Goal: Transaction & Acquisition: Obtain resource

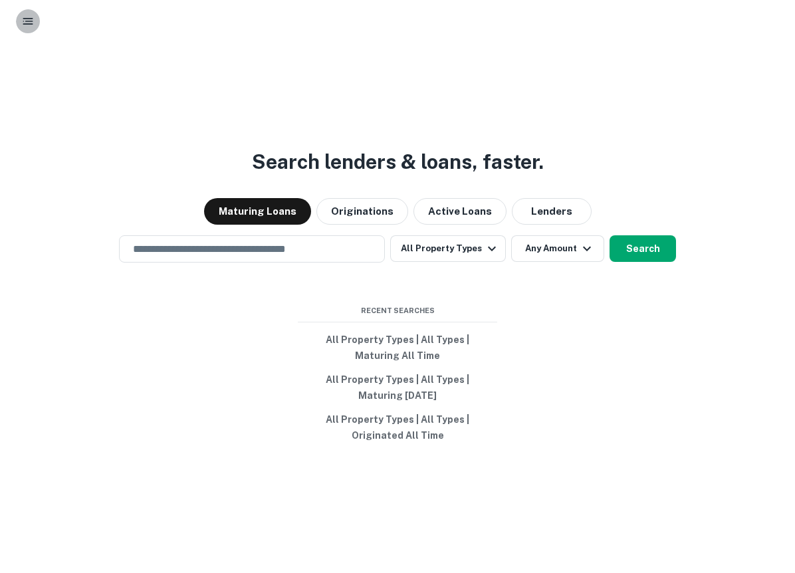
click at [34, 21] on icon "button" at bounding box center [27, 21] width 13 height 13
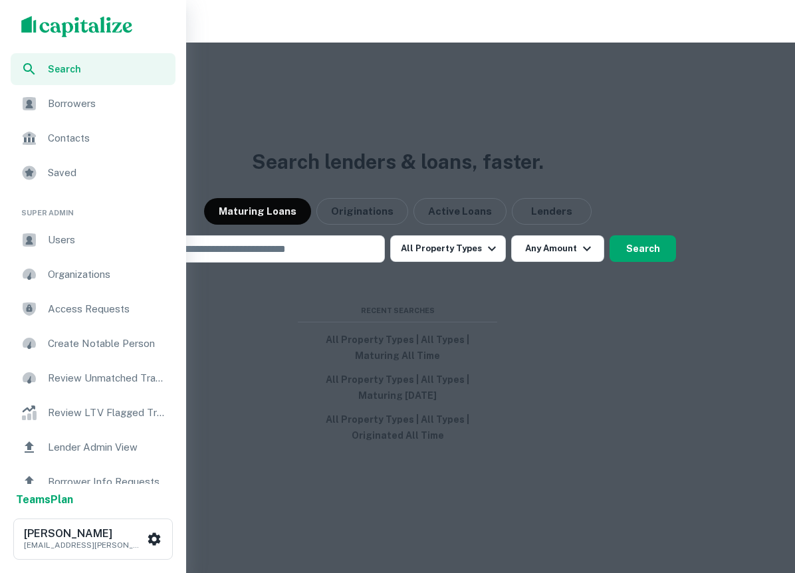
click at [104, 225] on div "Users" at bounding box center [93, 240] width 165 height 32
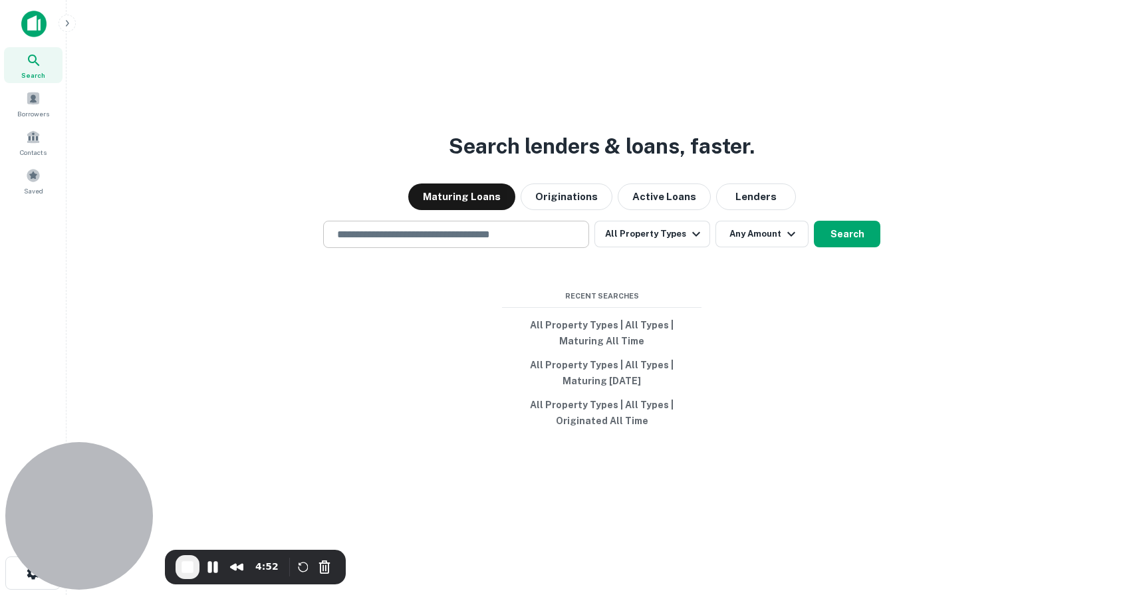
click at [510, 243] on div "​" at bounding box center [456, 234] width 266 height 27
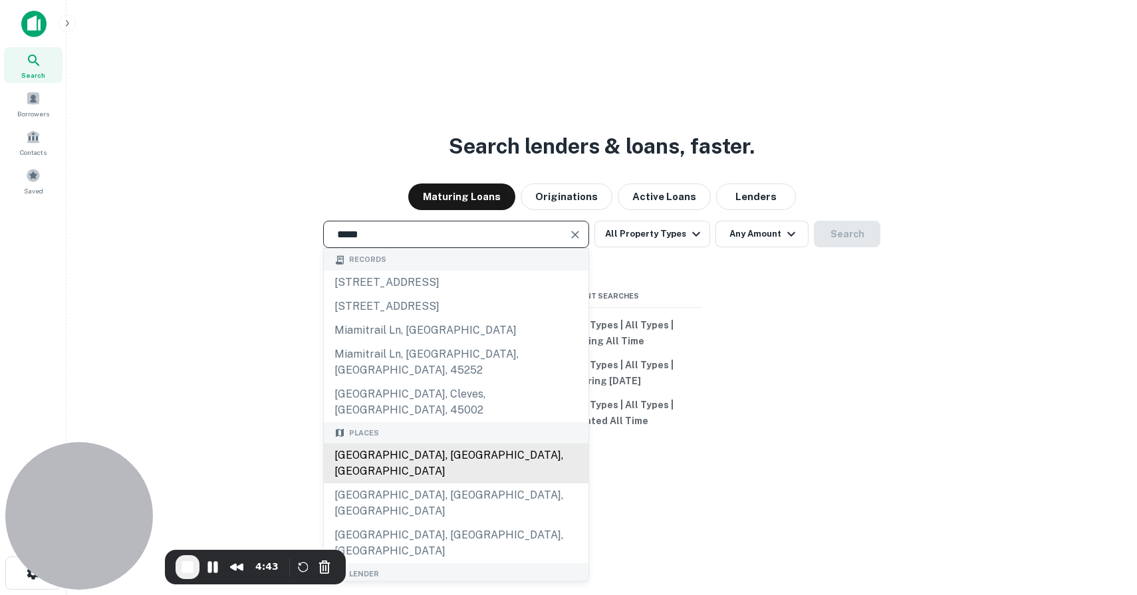
click at [419, 443] on div "[GEOGRAPHIC_DATA], [GEOGRAPHIC_DATA], [GEOGRAPHIC_DATA]" at bounding box center [456, 463] width 265 height 40
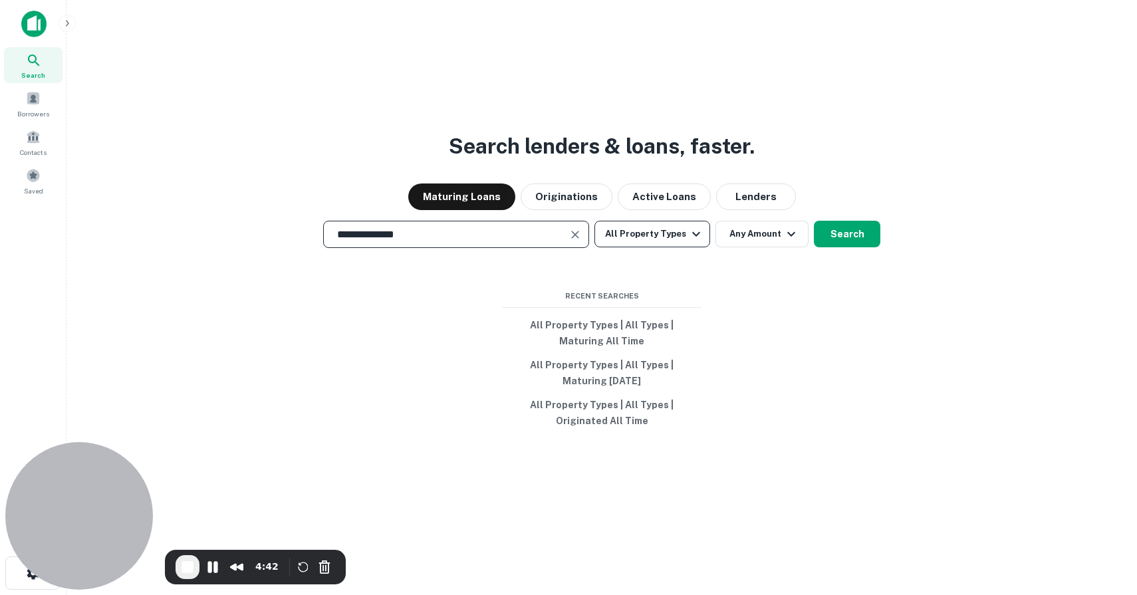
type input "**********"
click at [629, 238] on button "All Property Types" at bounding box center [652, 234] width 116 height 27
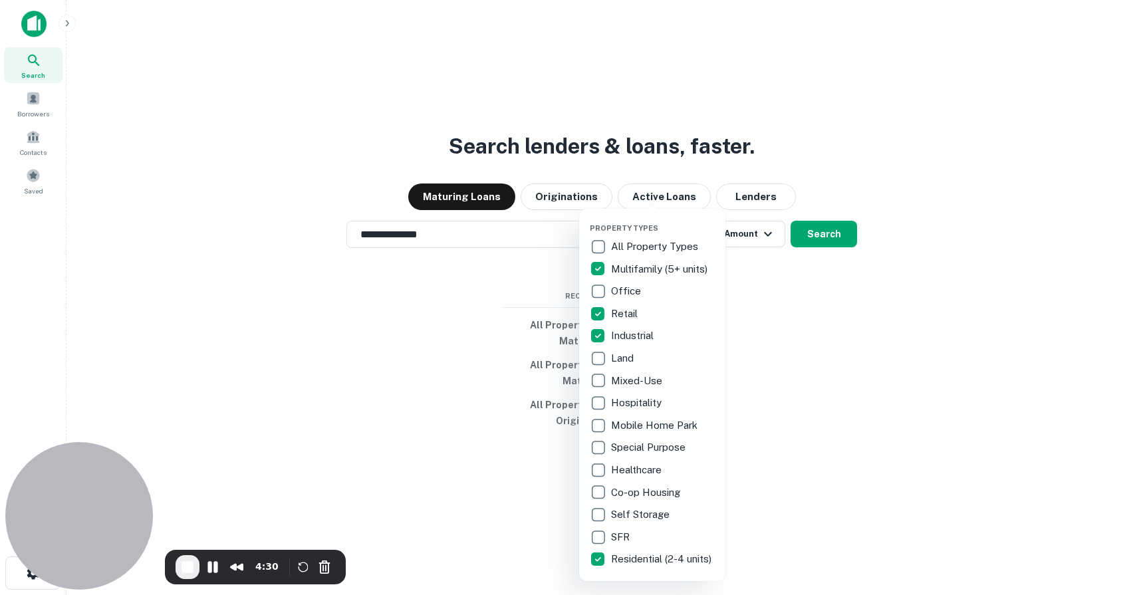
click at [780, 397] on div at bounding box center [568, 297] width 1137 height 595
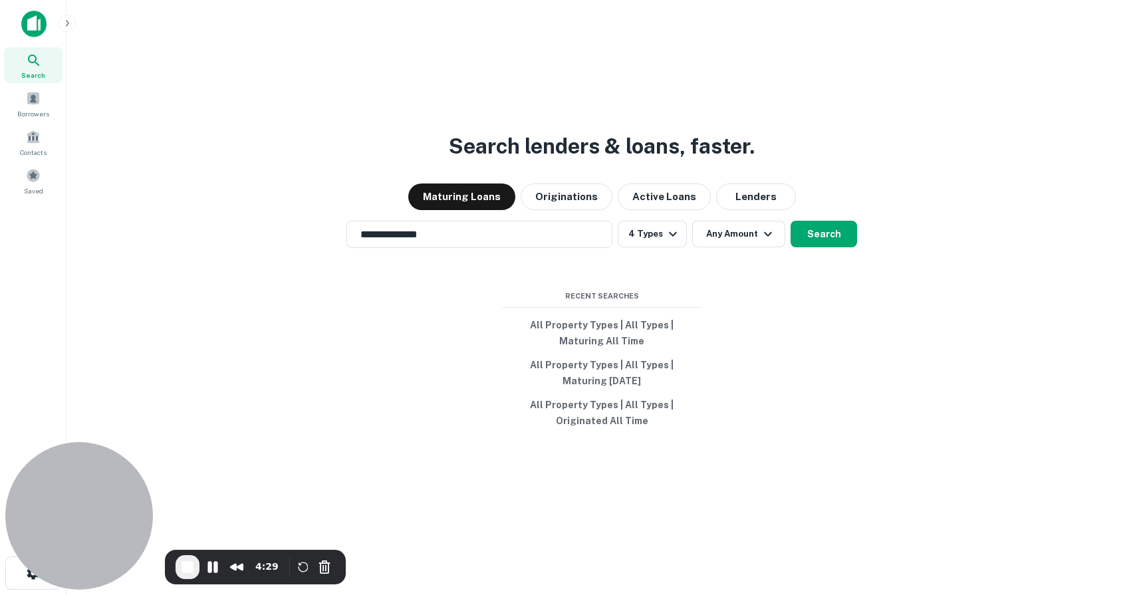
click at [728, 253] on div "**********" at bounding box center [601, 329] width 1049 height 595
click at [726, 241] on button "Any Amount" at bounding box center [738, 234] width 93 height 27
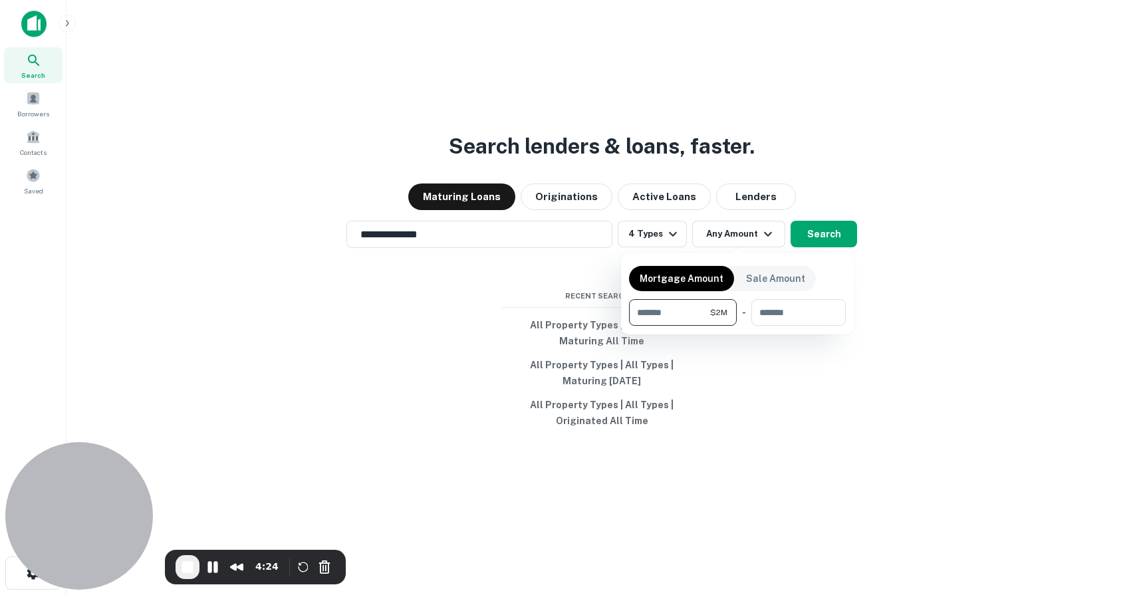
type input "*******"
type input "********"
click at [824, 235] on div at bounding box center [568, 297] width 1137 height 595
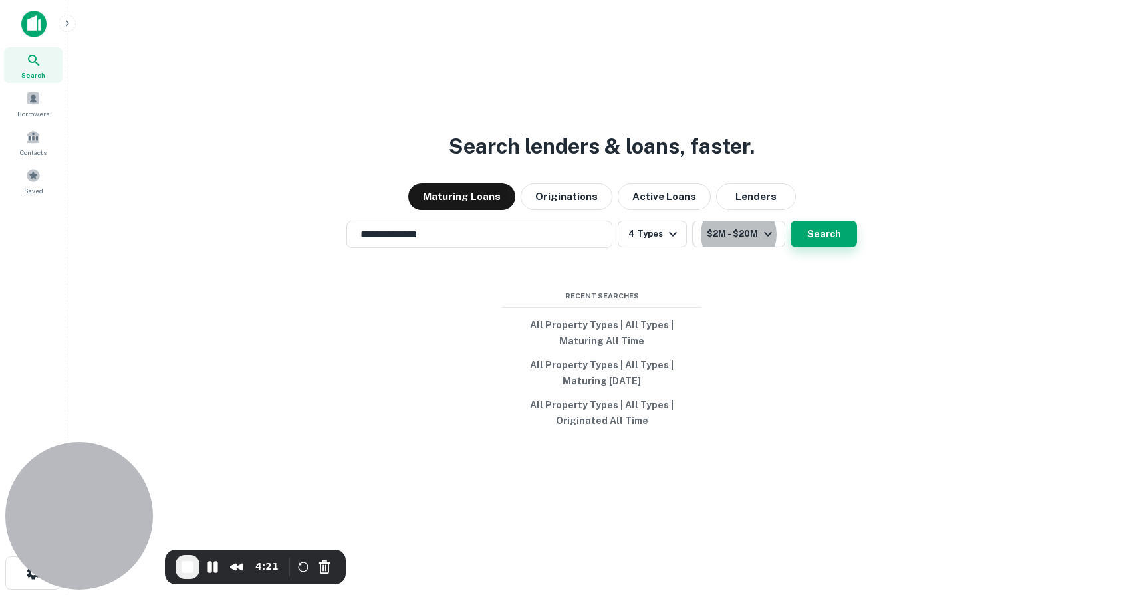
click at [828, 237] on button "Search" at bounding box center [823, 234] width 66 height 27
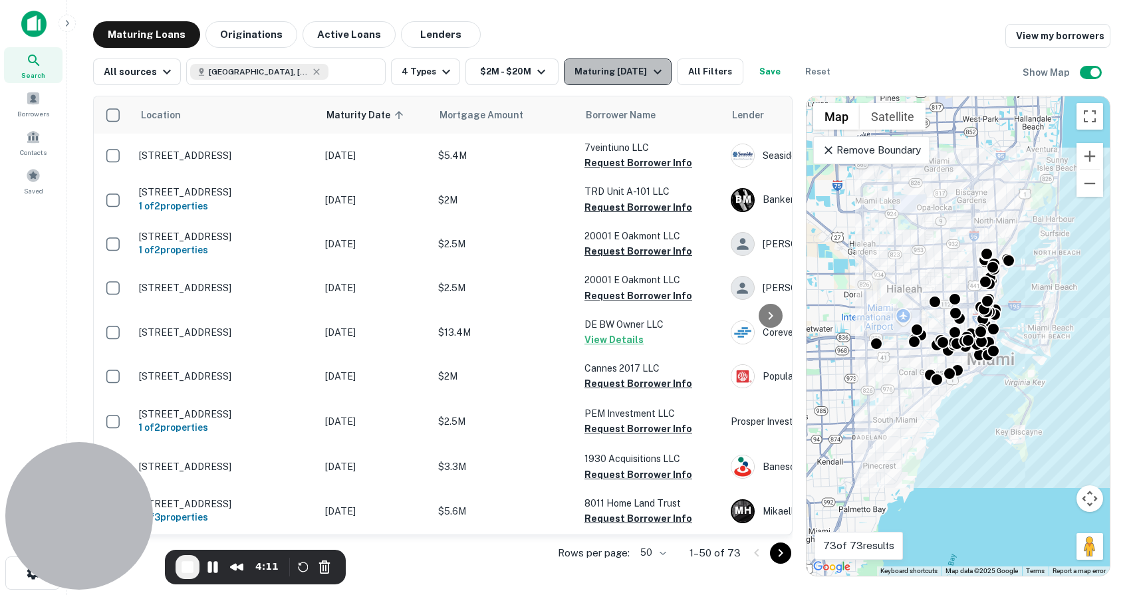
click at [621, 71] on div "Maturing [DATE]" at bounding box center [619, 72] width 90 height 16
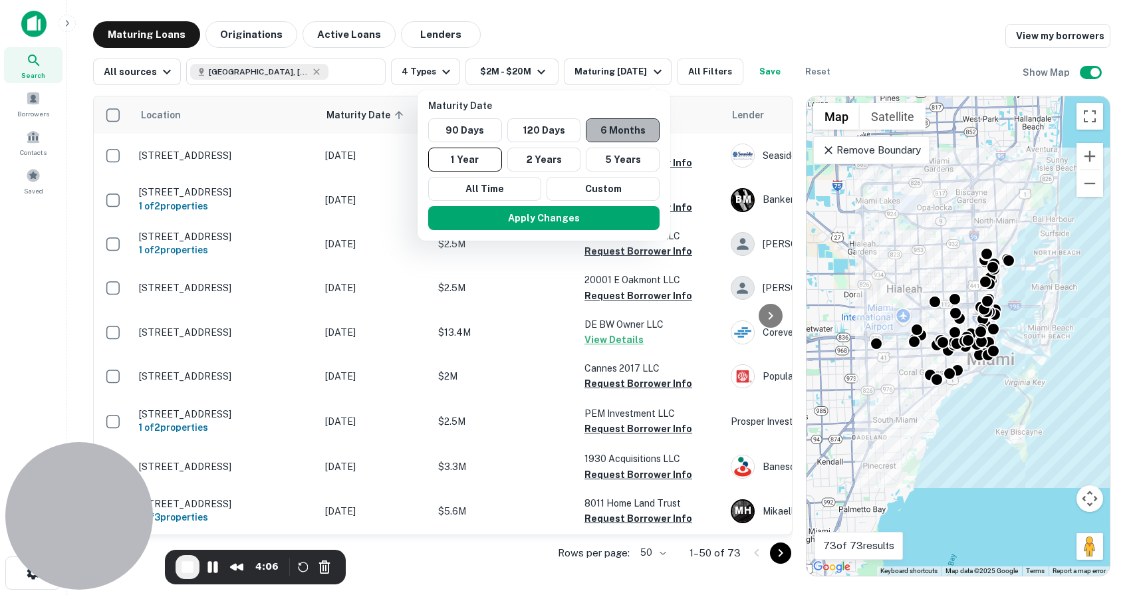
click at [608, 126] on button "6 Months" at bounding box center [623, 130] width 74 height 24
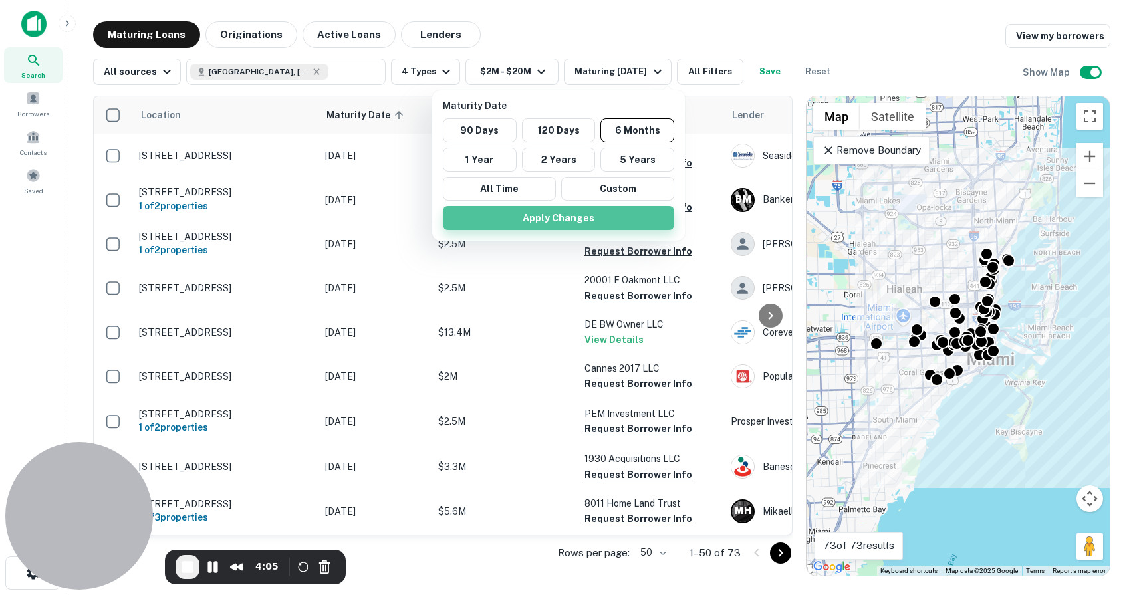
click at [592, 217] on button "Apply Changes" at bounding box center [558, 218] width 231 height 24
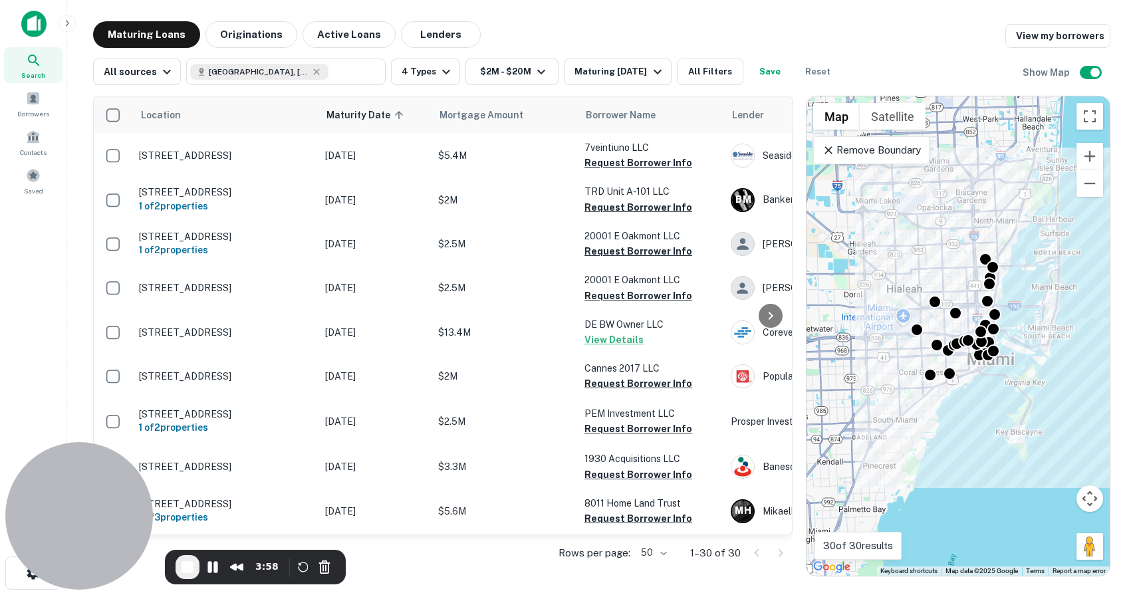
click at [880, 154] on p "Remove Boundary" at bounding box center [871, 150] width 99 height 16
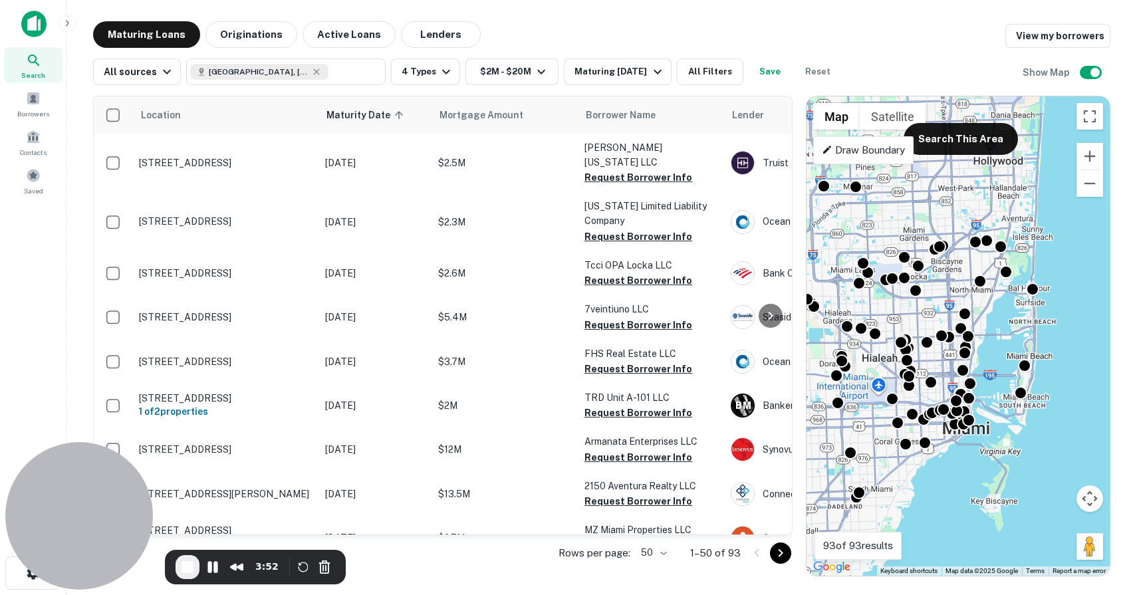
drag, startPoint x: 978, startPoint y: 201, endPoint x: 950, endPoint y: 284, distance: 88.3
click at [951, 283] on div "To activate drag with keyboard, press Alt + Enter. Once in keyboard drag state,…" at bounding box center [957, 335] width 303 height 479
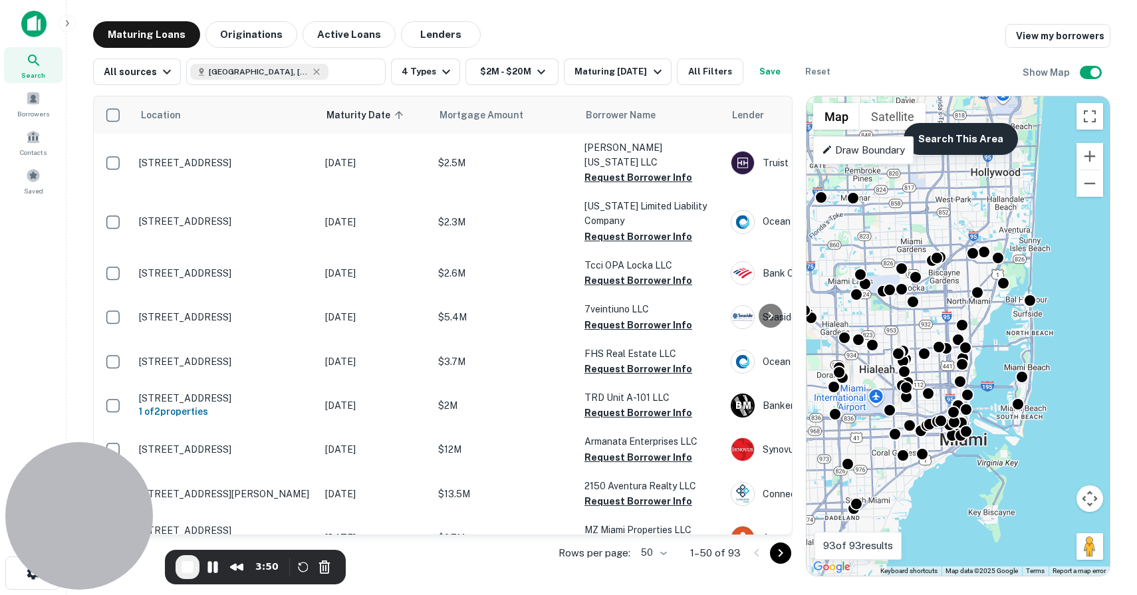
click at [972, 146] on button "Search This Area" at bounding box center [960, 139] width 114 height 32
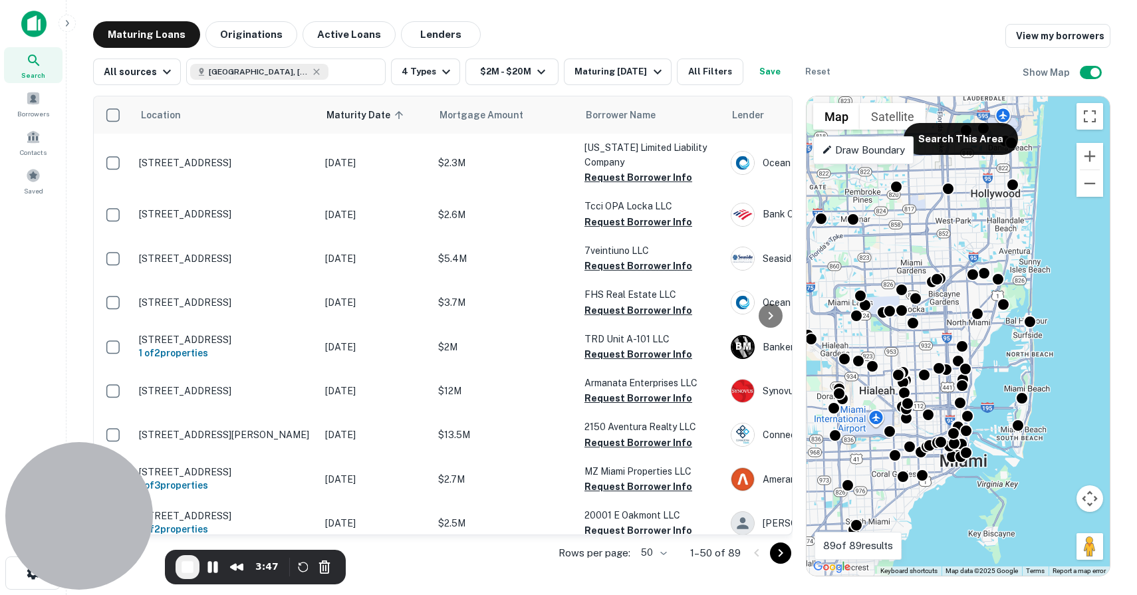
drag, startPoint x: 999, startPoint y: 187, endPoint x: 997, endPoint y: 209, distance: 21.4
click at [997, 209] on div "To activate drag with keyboard, press Alt + Enter. Once in keyboard drag state,…" at bounding box center [957, 335] width 303 height 479
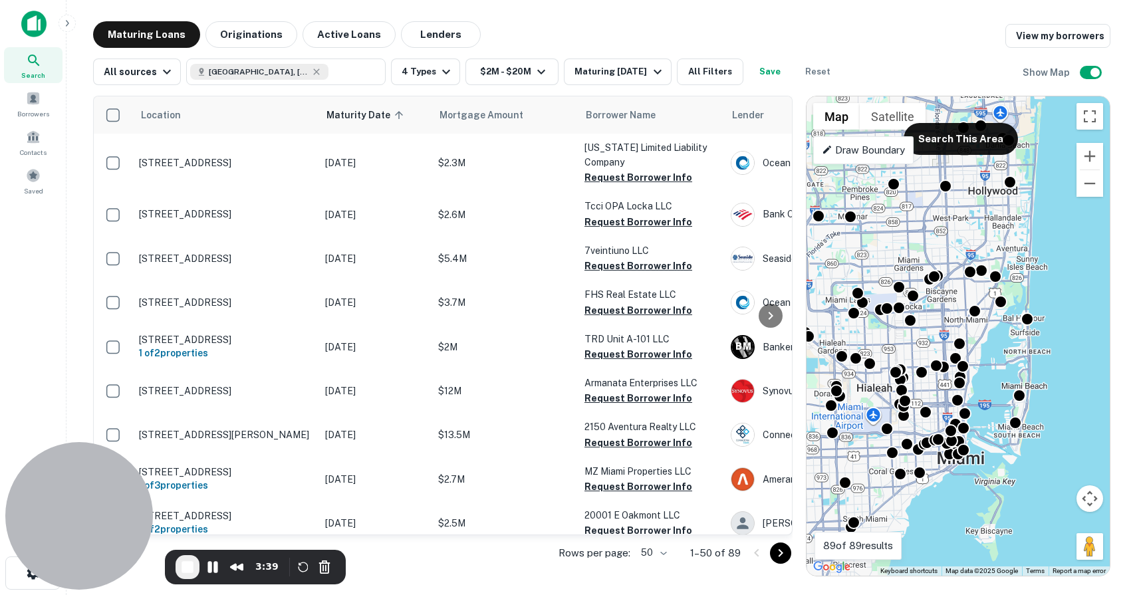
click at [895, 155] on p "Draw Boundary" at bounding box center [863, 150] width 83 height 16
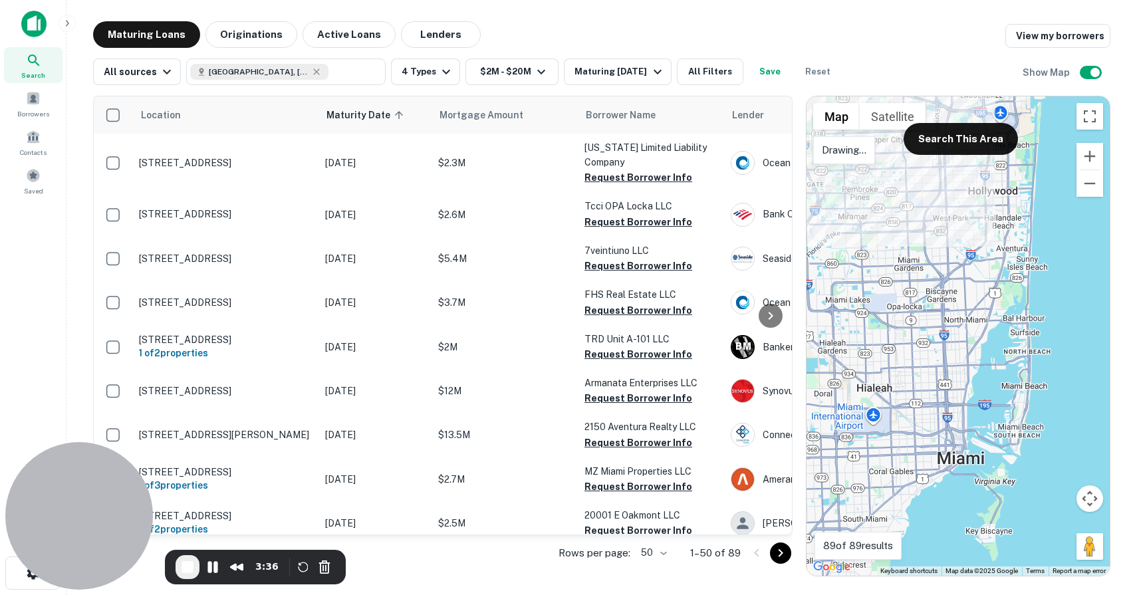
drag, startPoint x: 895, startPoint y: 155, endPoint x: 887, endPoint y: 154, distance: 7.4
click at [887, 154] on div at bounding box center [957, 335] width 303 height 479
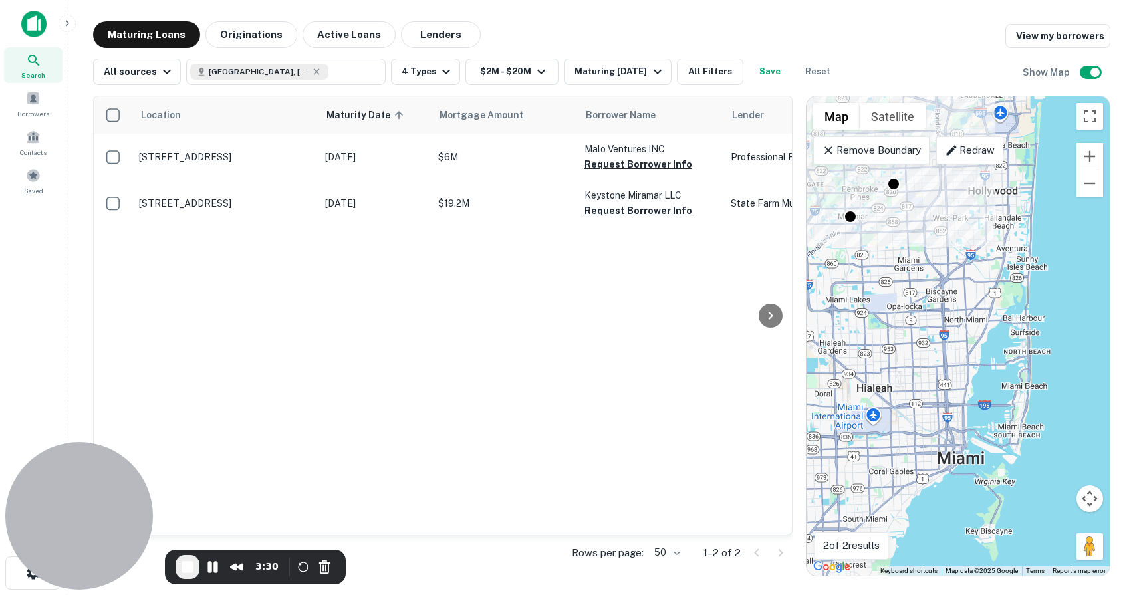
click at [873, 154] on p "Remove Boundary" at bounding box center [871, 150] width 99 height 16
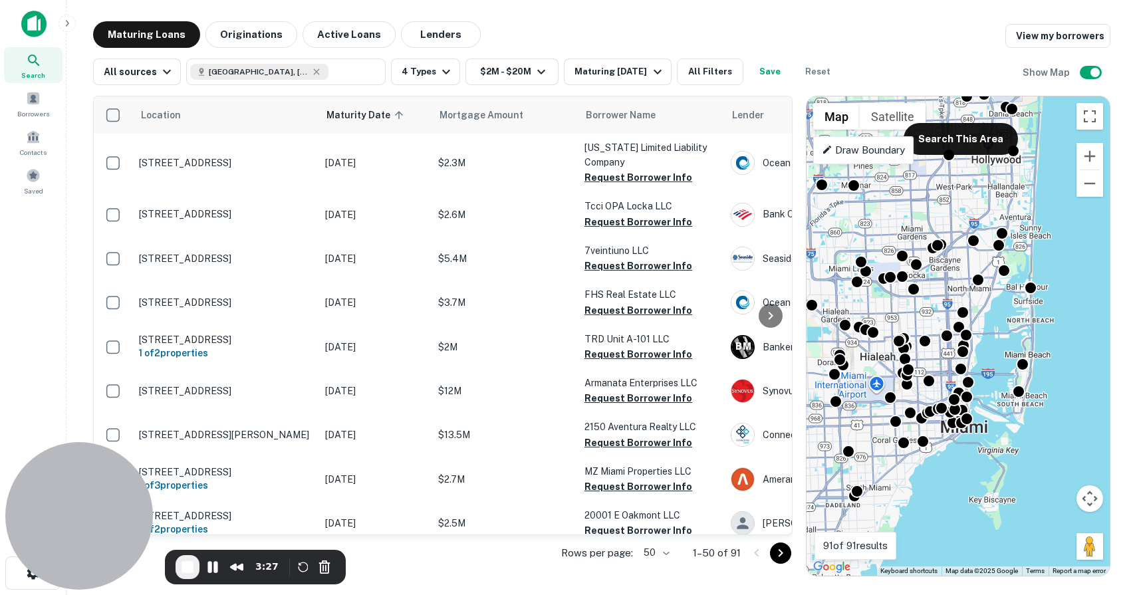
drag, startPoint x: 947, startPoint y: 320, endPoint x: 949, endPoint y: 287, distance: 32.6
click at [949, 287] on div "To activate drag with keyboard, press Alt + Enter. Once in keyboard drag state,…" at bounding box center [957, 335] width 303 height 479
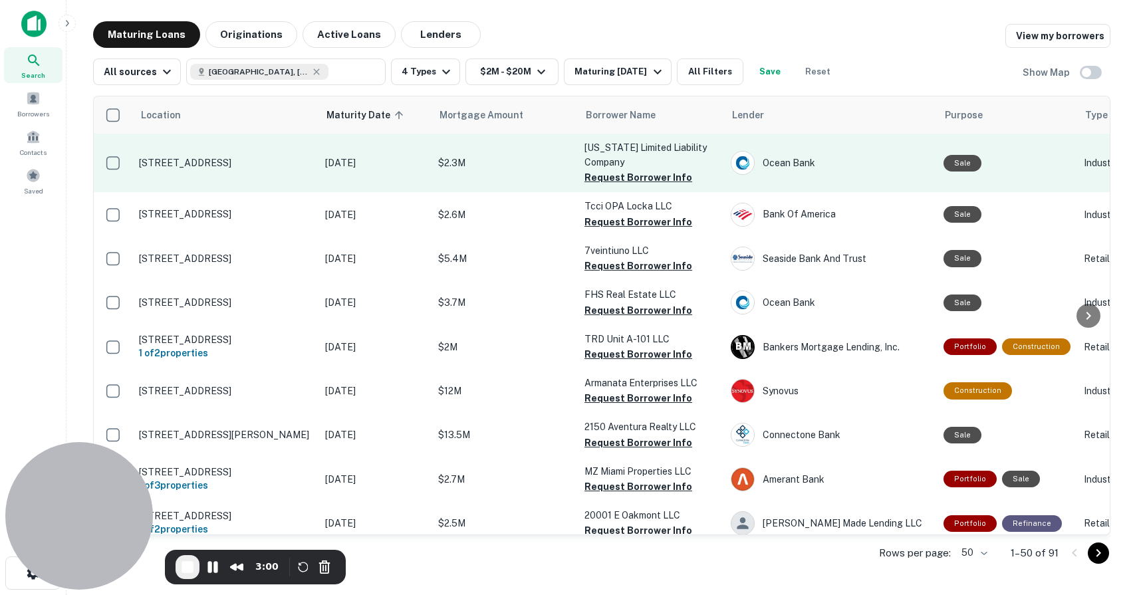
click at [235, 164] on p "1120 Nw 165th St Miami, FL33169" at bounding box center [225, 163] width 173 height 12
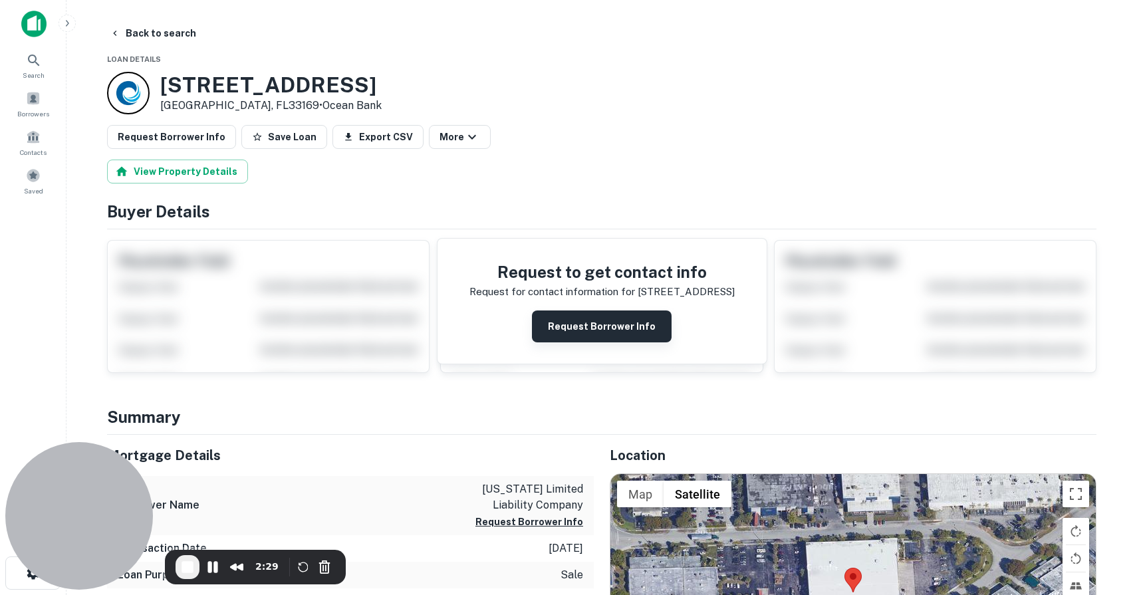
click at [620, 326] on button "Request Borrower Info" at bounding box center [602, 326] width 140 height 32
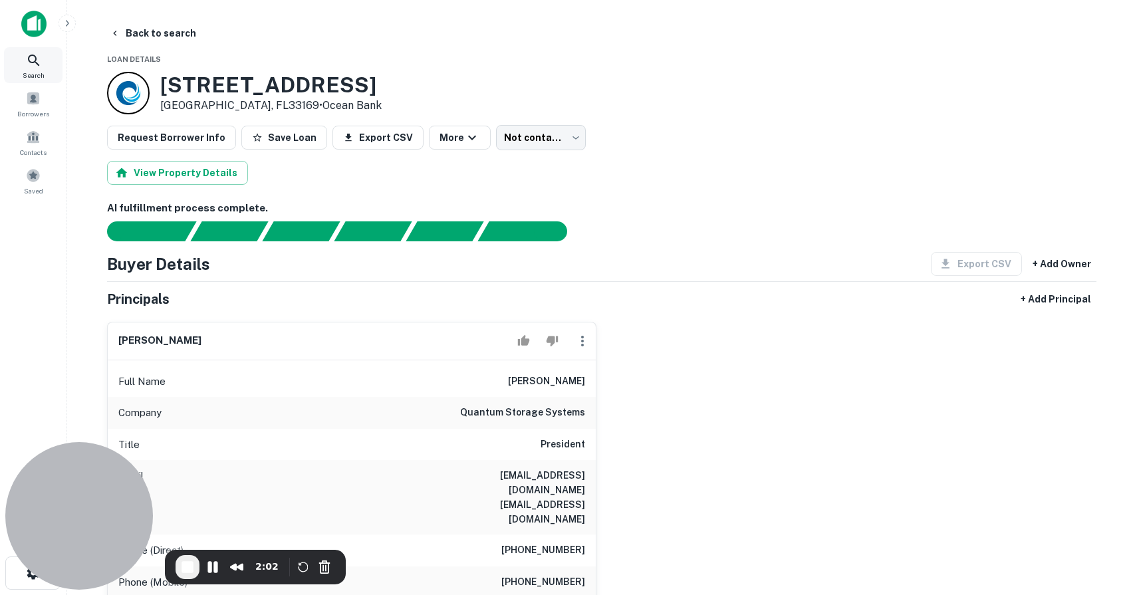
click at [41, 68] on icon at bounding box center [34, 61] width 16 height 16
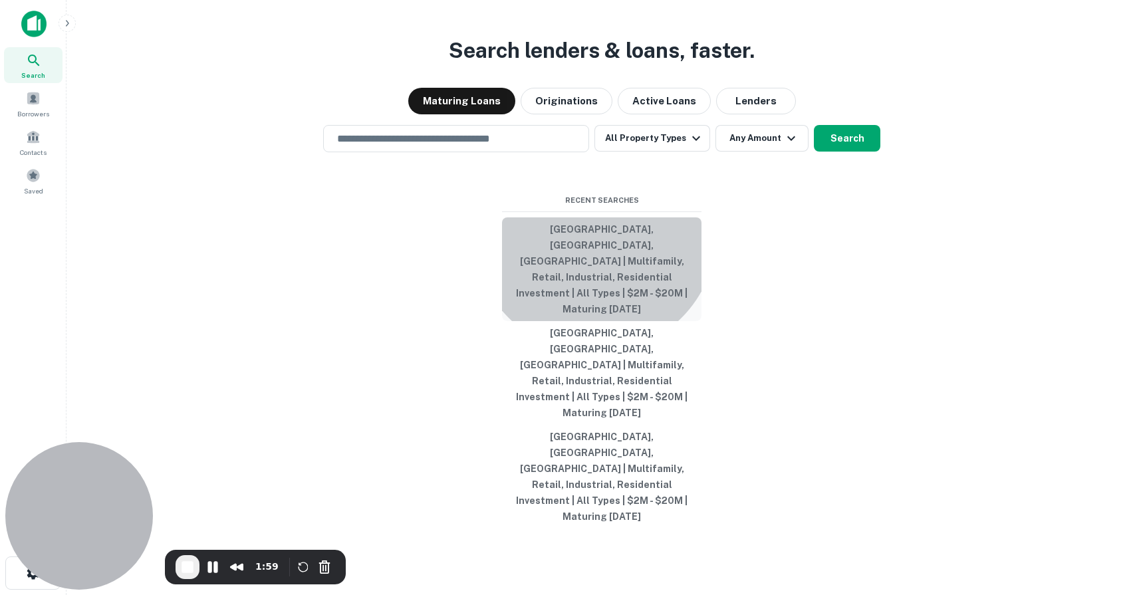
click at [595, 288] on button "[GEOGRAPHIC_DATA], [GEOGRAPHIC_DATA], [GEOGRAPHIC_DATA] | Multifamily, Retail, …" at bounding box center [601, 269] width 199 height 104
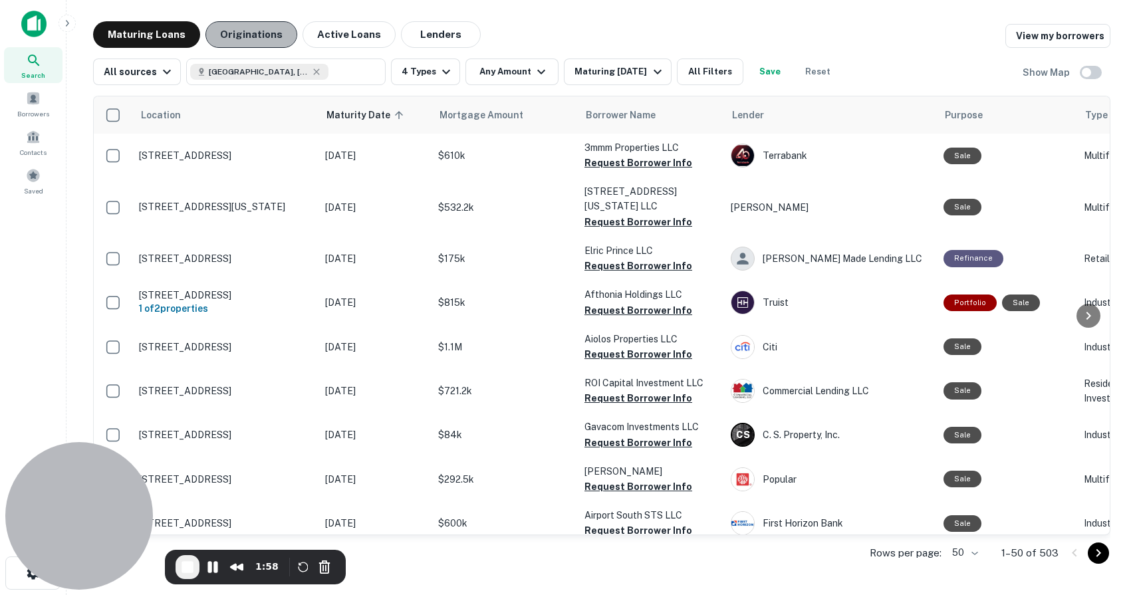
click at [244, 30] on button "Originations" at bounding box center [251, 34] width 92 height 27
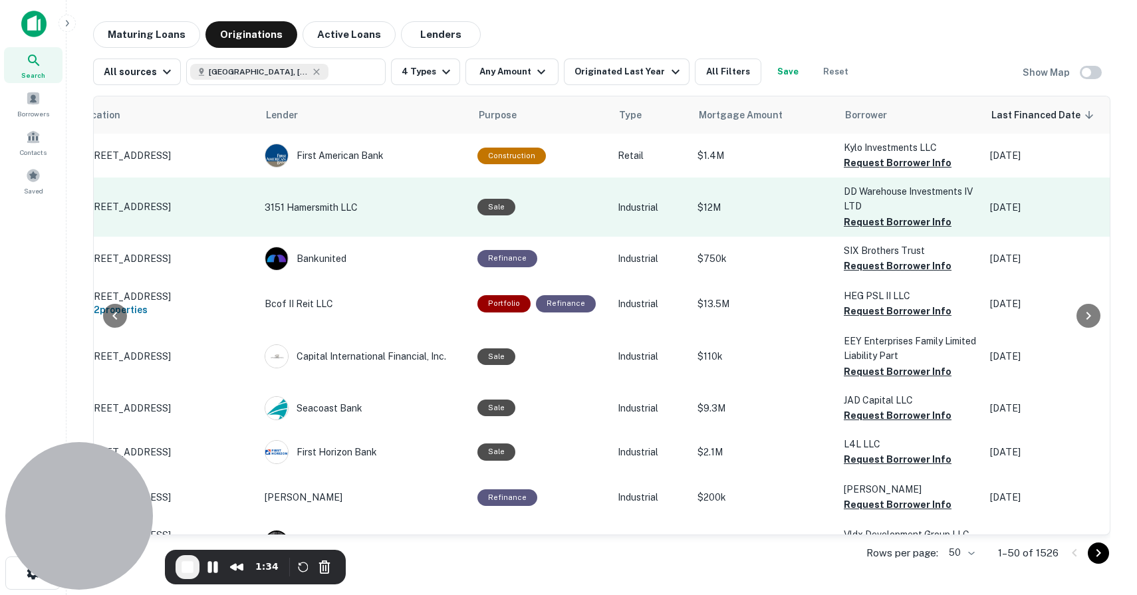
scroll to position [0, 4]
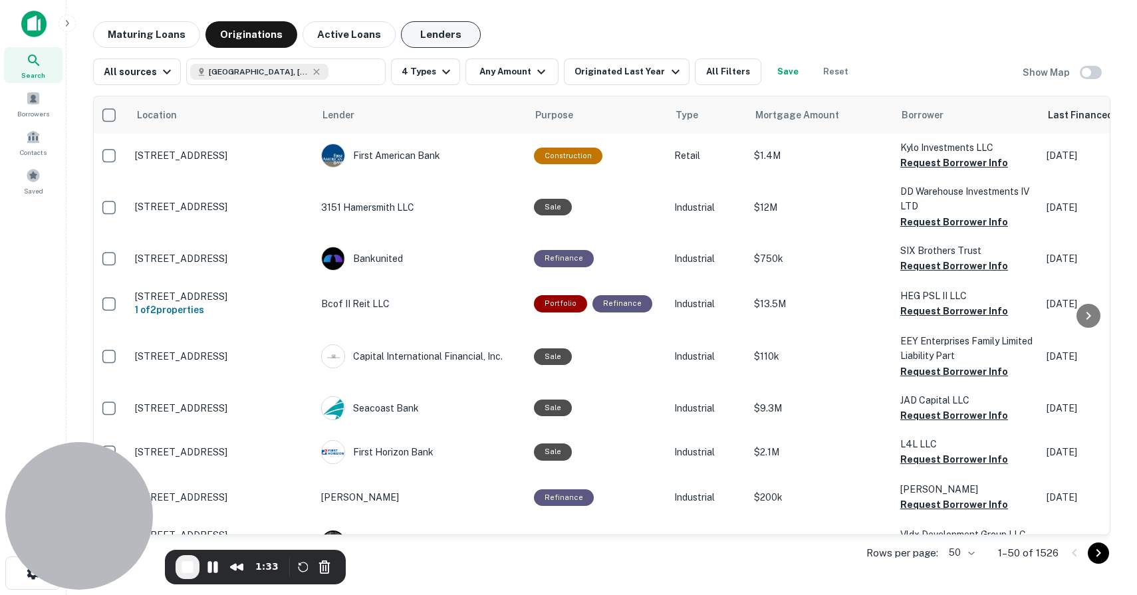
click at [439, 36] on button "Lenders" at bounding box center [441, 34] width 80 height 27
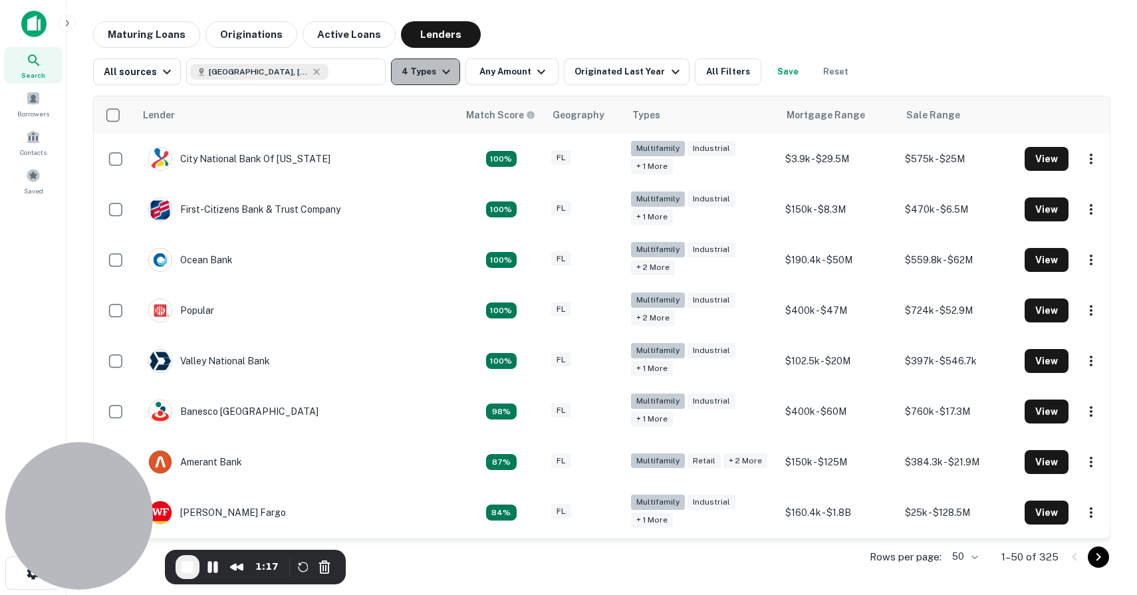
click at [442, 64] on icon "button" at bounding box center [446, 72] width 16 height 16
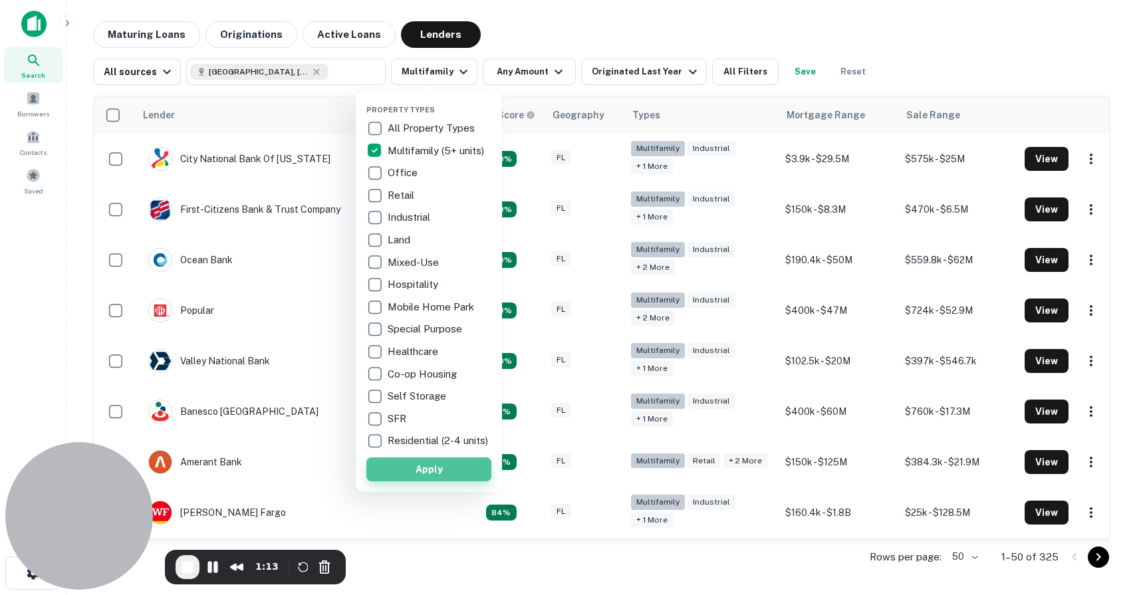
click at [433, 479] on button "Apply" at bounding box center [428, 469] width 125 height 24
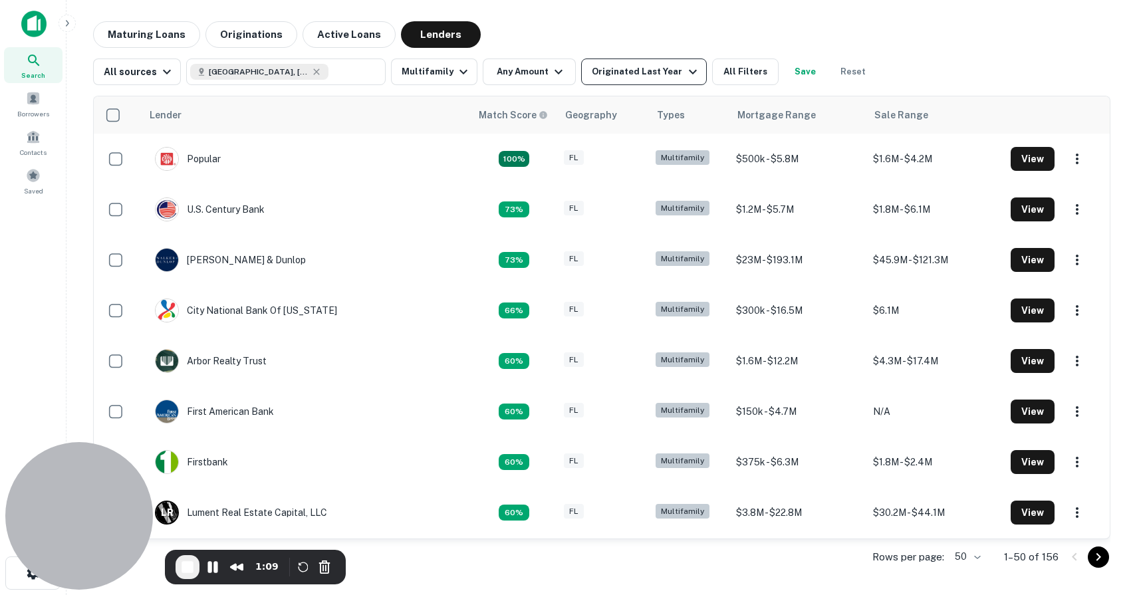
click at [668, 66] on div "Originated Last Year" at bounding box center [646, 72] width 108 height 16
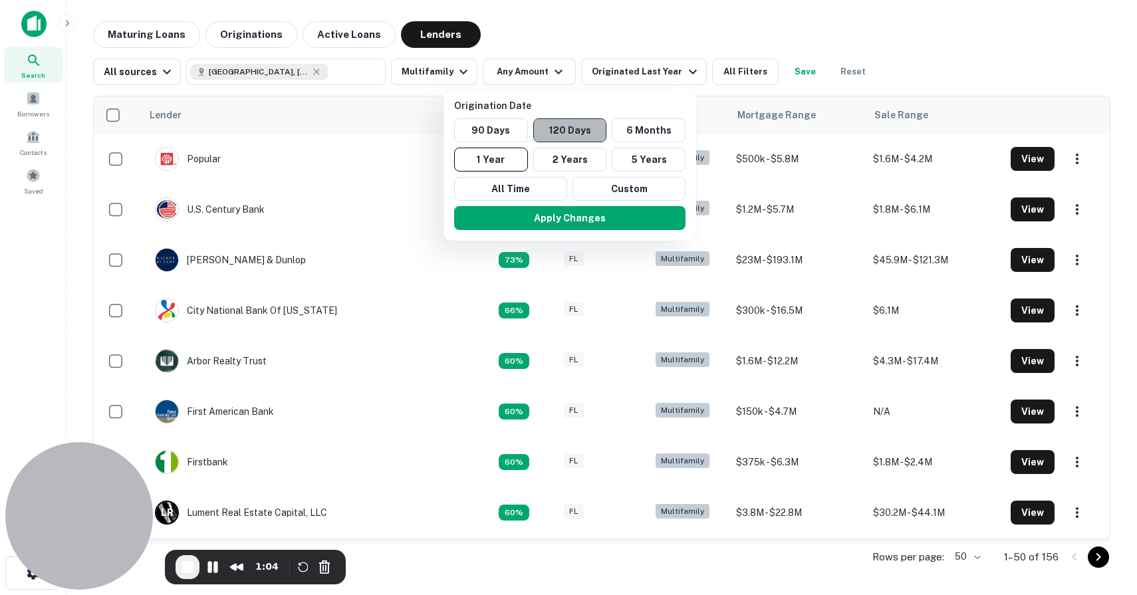
click at [560, 138] on button "120 Days" at bounding box center [570, 130] width 74 height 24
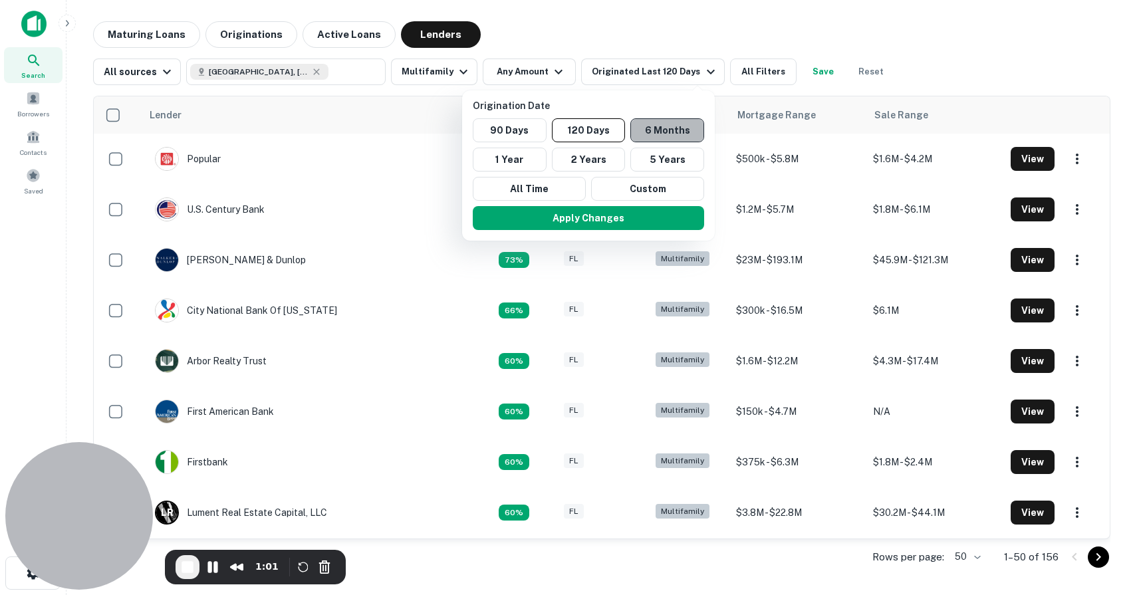
click at [675, 126] on button "6 Months" at bounding box center [667, 130] width 74 height 24
click at [629, 221] on button "Apply Changes" at bounding box center [589, 218] width 231 height 24
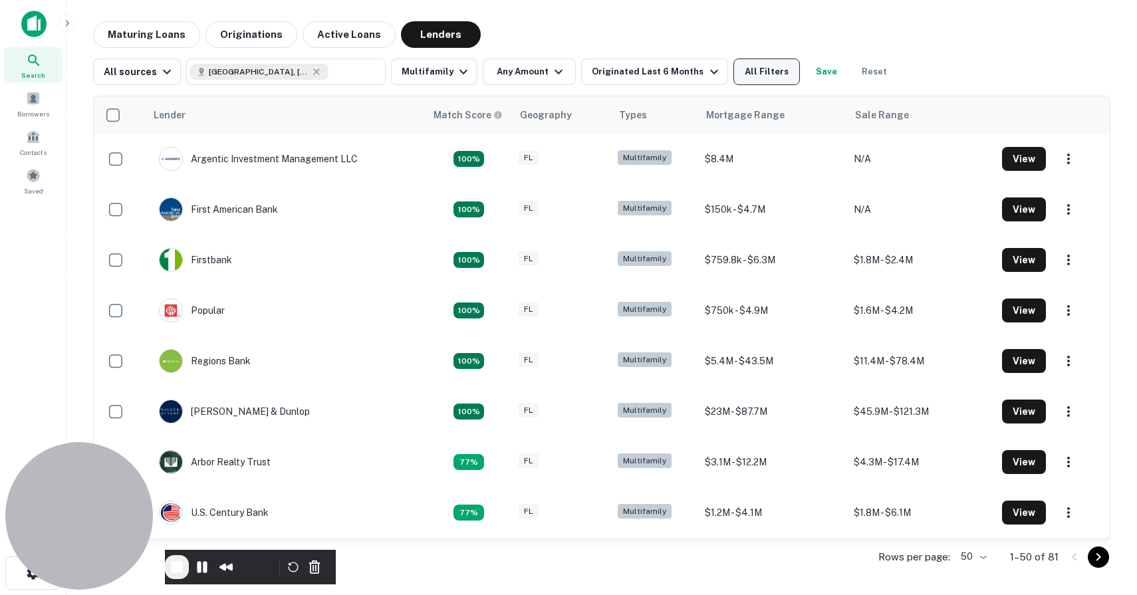
click at [763, 71] on button "All Filters" at bounding box center [766, 71] width 66 height 27
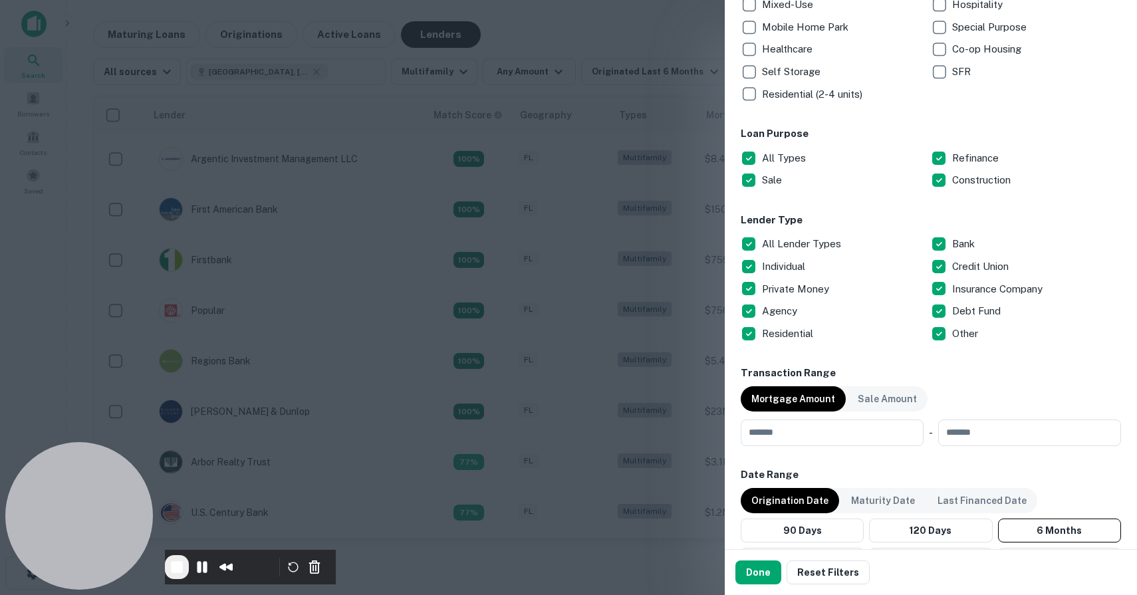
scroll to position [329, 0]
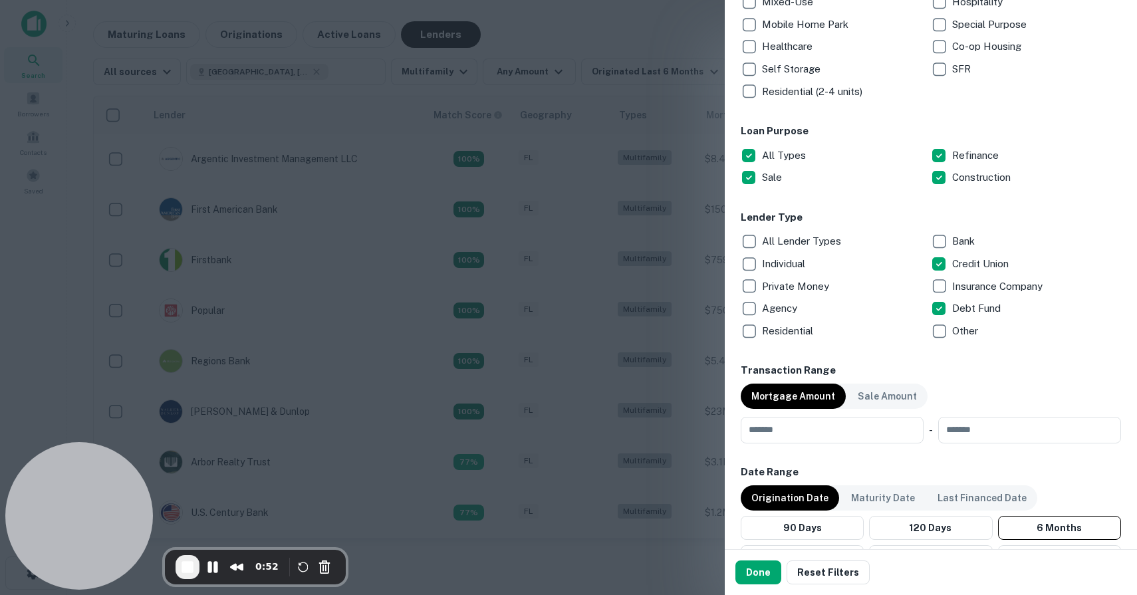
click at [781, 289] on p "Private Money" at bounding box center [797, 287] width 70 height 16
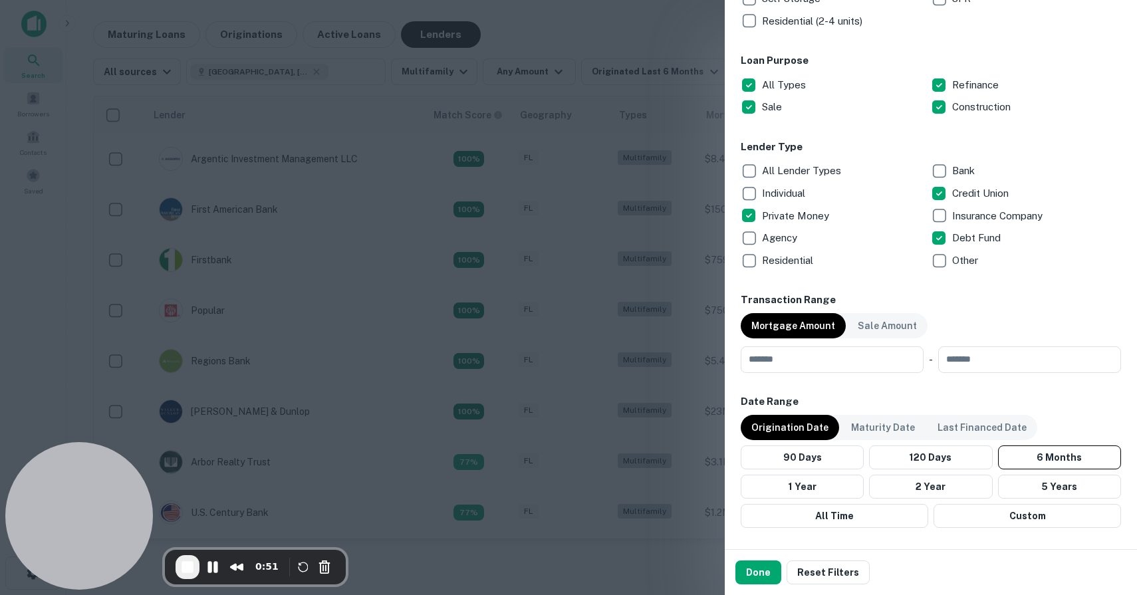
scroll to position [405, 0]
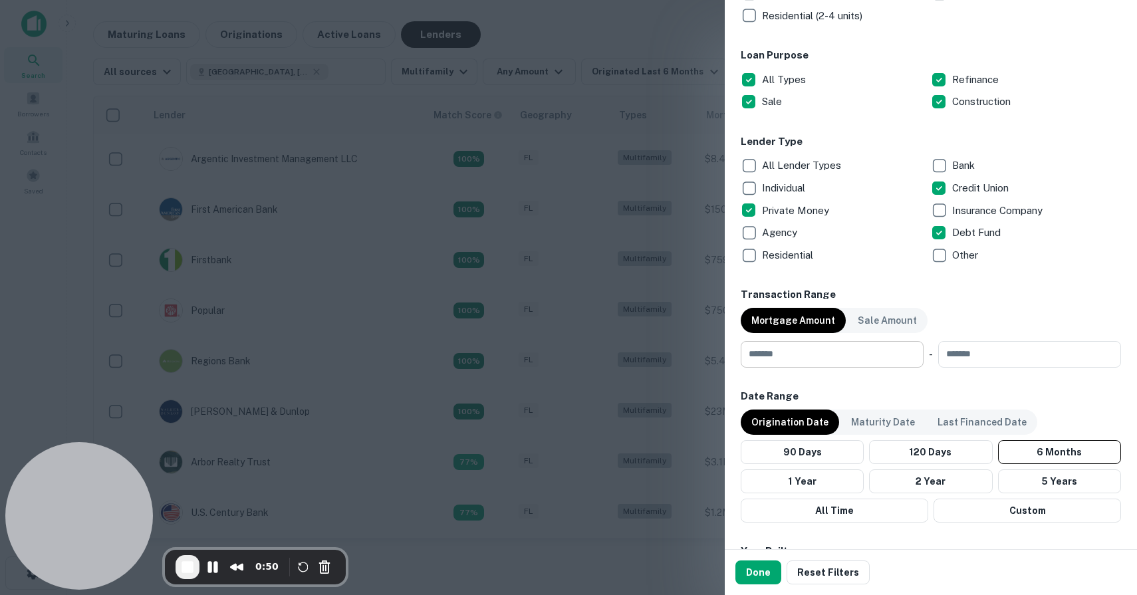
click at [840, 354] on input "number" at bounding box center [826, 354] width 173 height 27
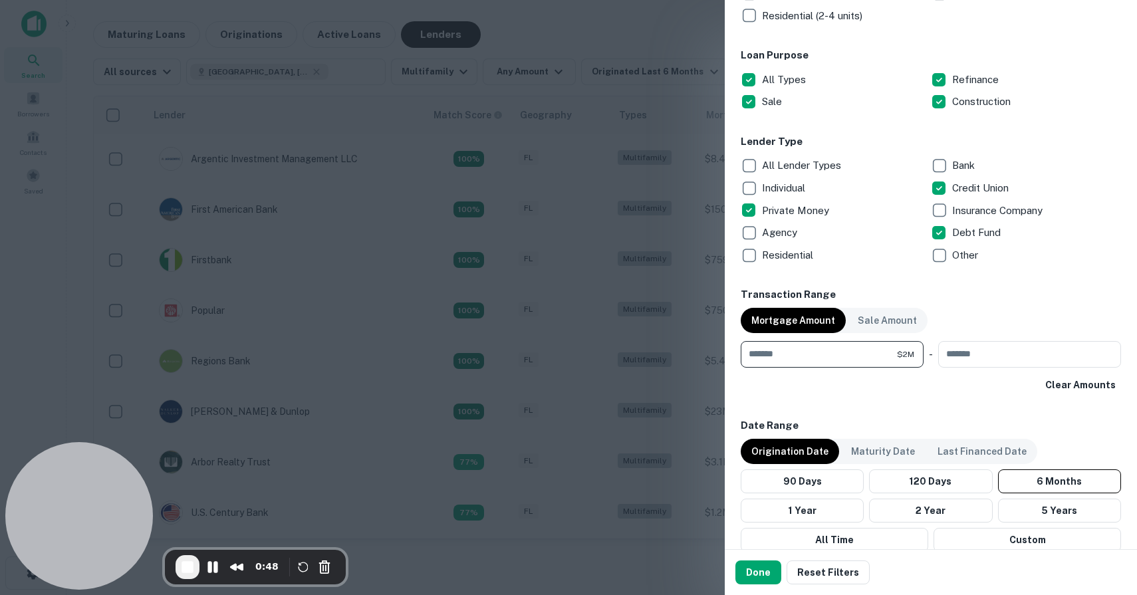
type input "*******"
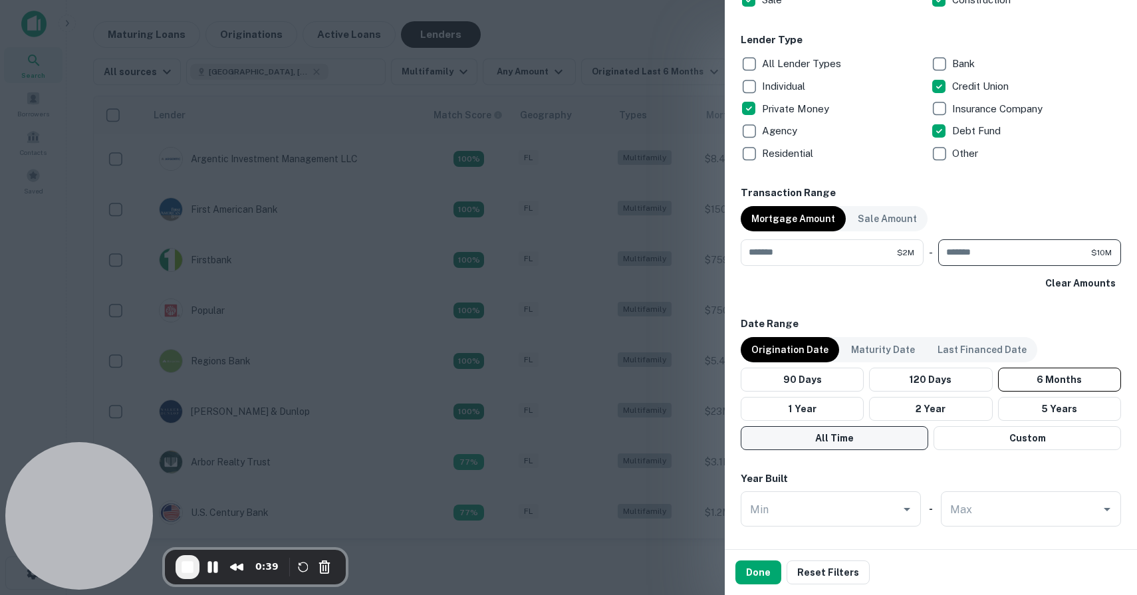
scroll to position [363, 0]
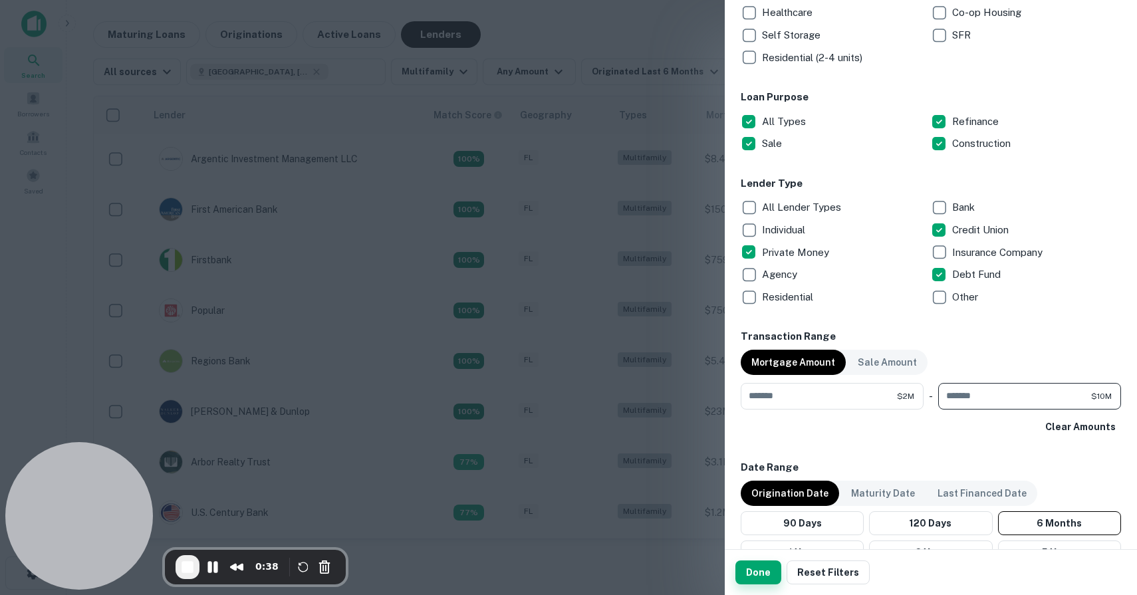
type input "********"
click at [760, 578] on button "Done" at bounding box center [758, 572] width 46 height 24
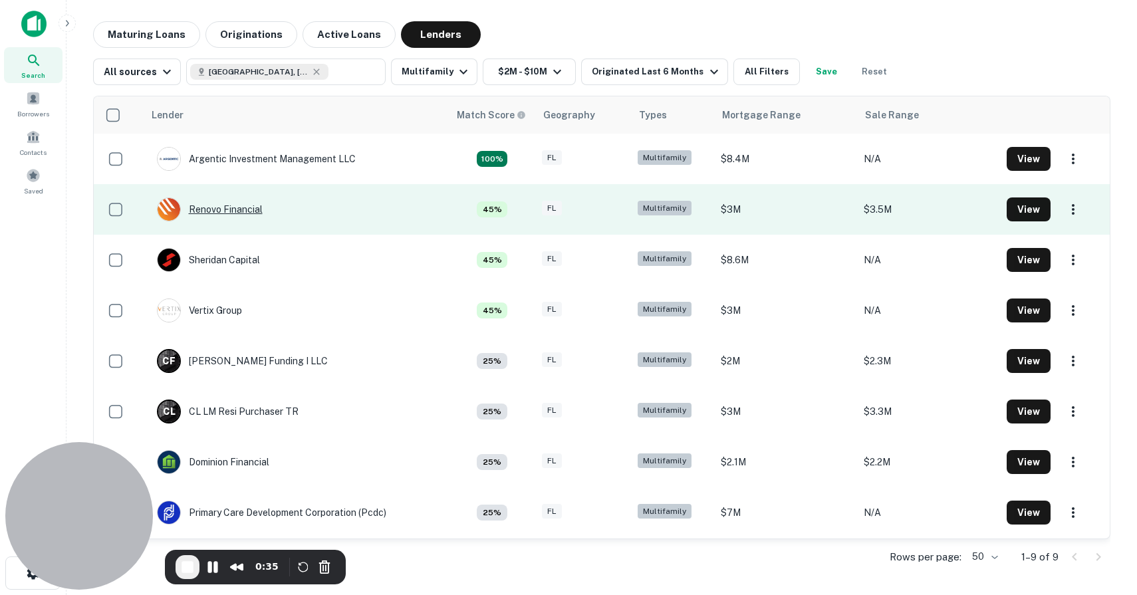
click at [238, 212] on div "Renovo Financial" at bounding box center [210, 209] width 106 height 24
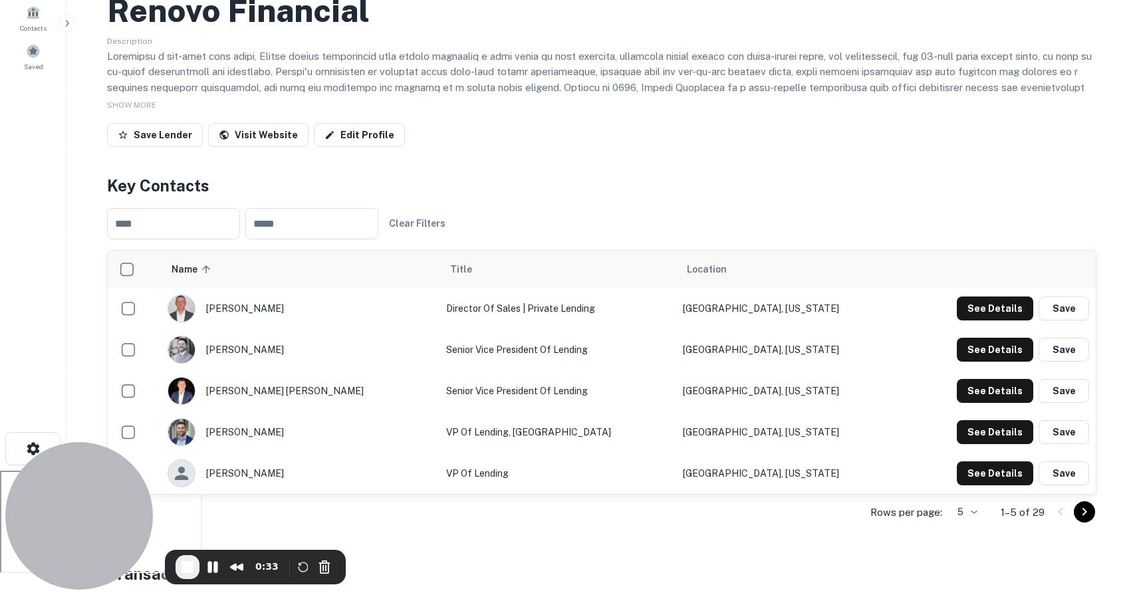
scroll to position [138, 0]
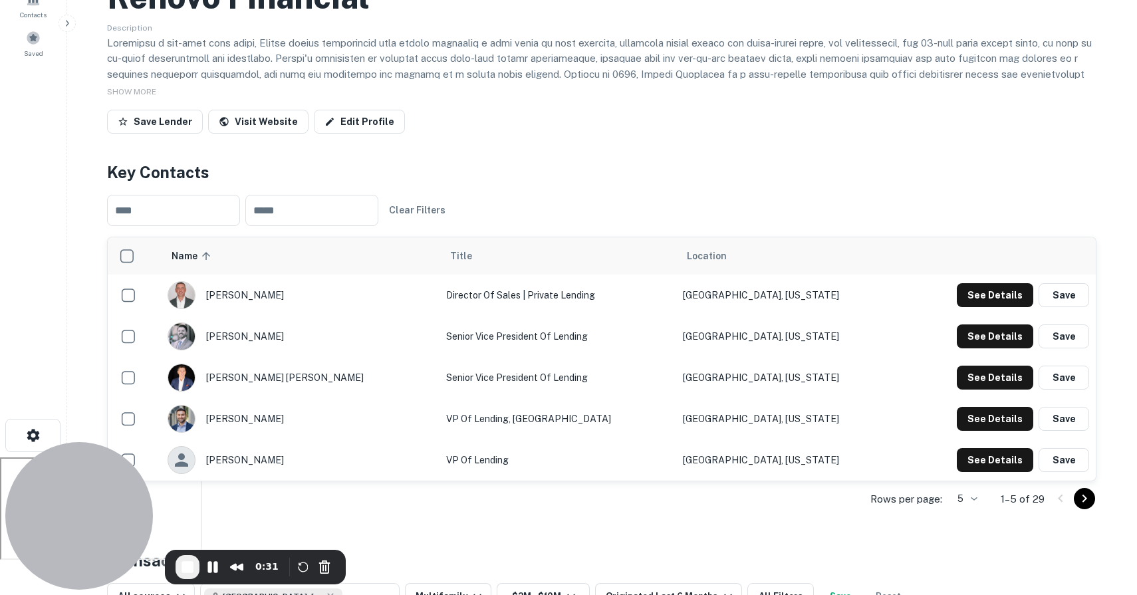
click at [1011, 307] on td "See Details Save" at bounding box center [998, 295] width 193 height 41
click at [980, 294] on button "See Details" at bounding box center [995, 295] width 76 height 24
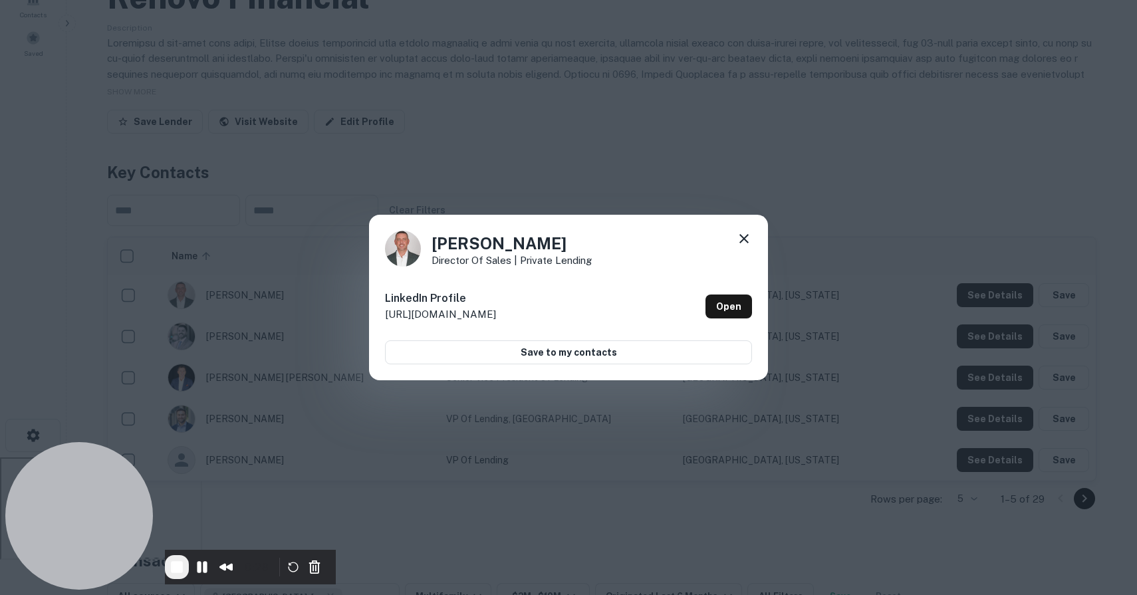
click at [743, 231] on icon at bounding box center [744, 239] width 16 height 16
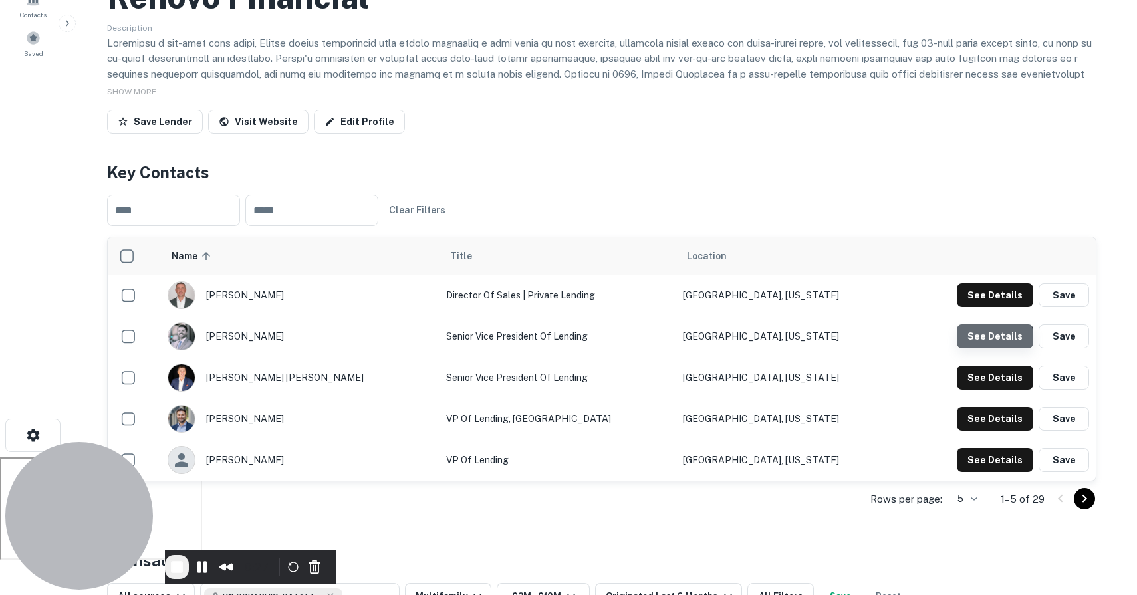
click at [982, 307] on button "See Details" at bounding box center [995, 295] width 76 height 24
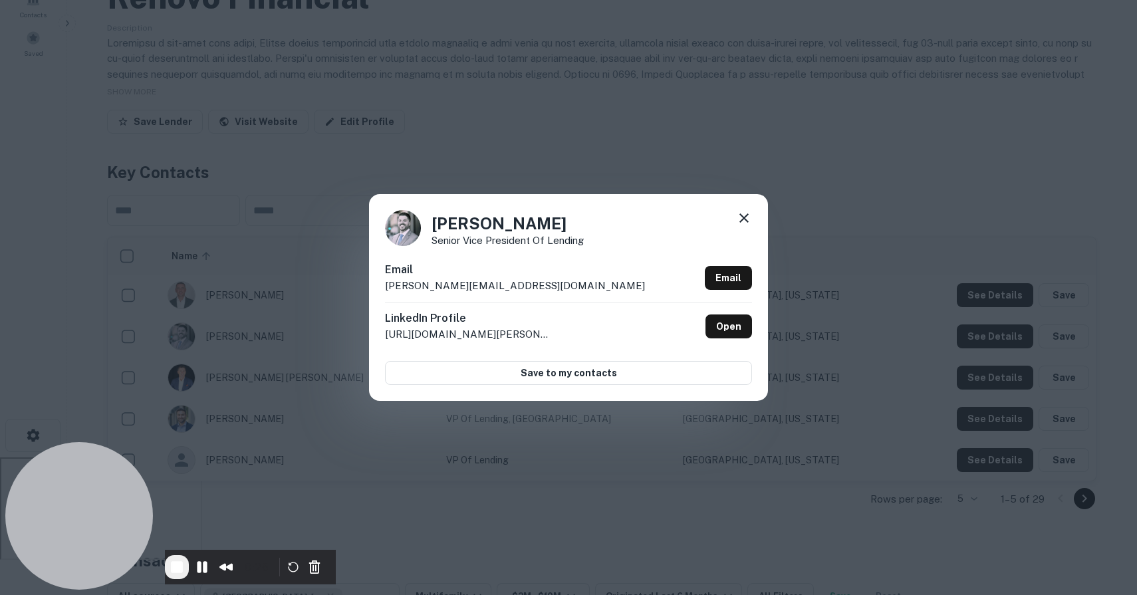
click at [744, 216] on icon at bounding box center [743, 217] width 9 height 9
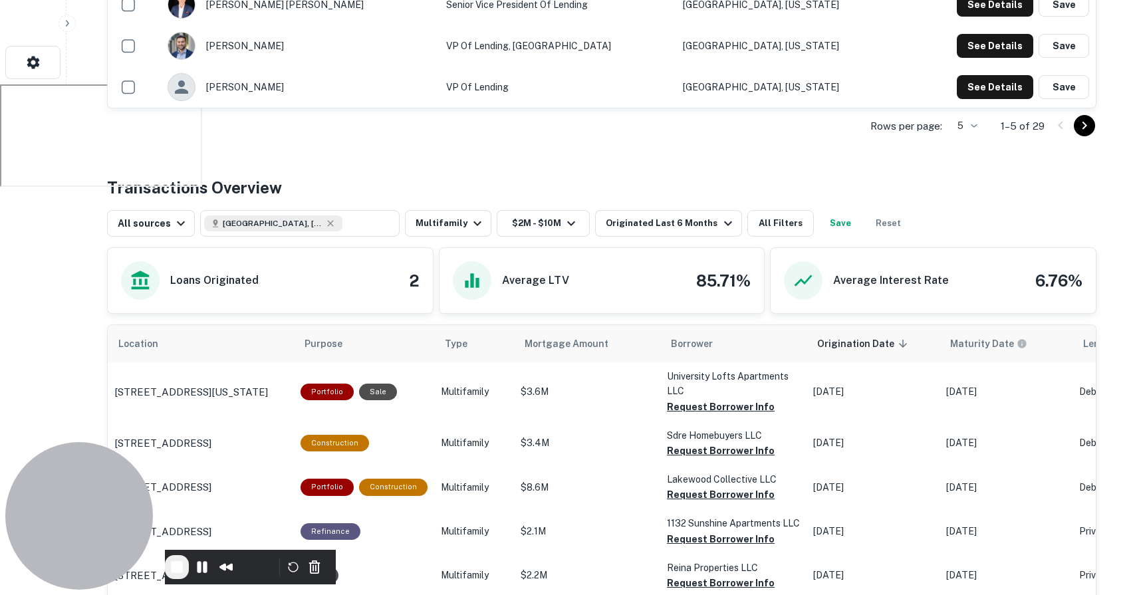
scroll to position [550, 0]
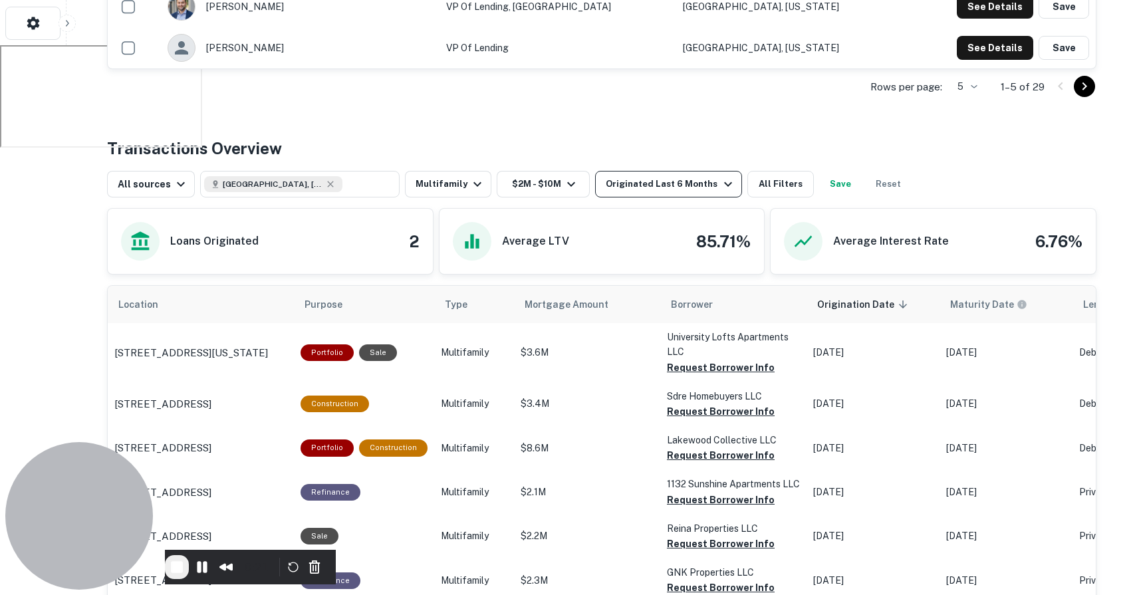
click at [643, 187] on div "Originated Last 6 Months" at bounding box center [671, 184] width 130 height 16
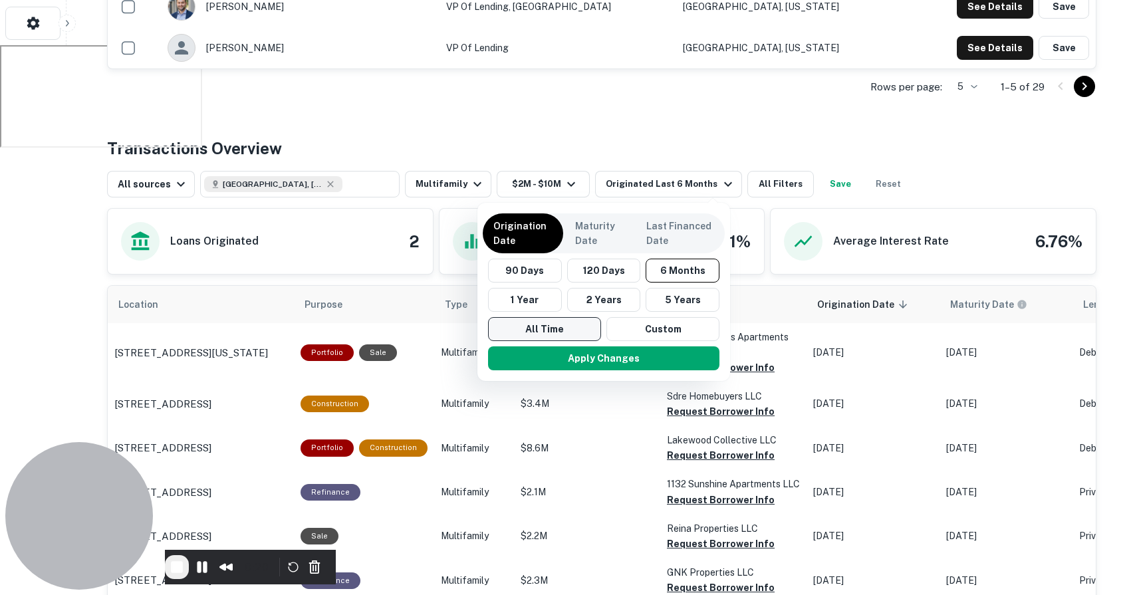
click at [543, 330] on button "All Time" at bounding box center [544, 329] width 113 height 24
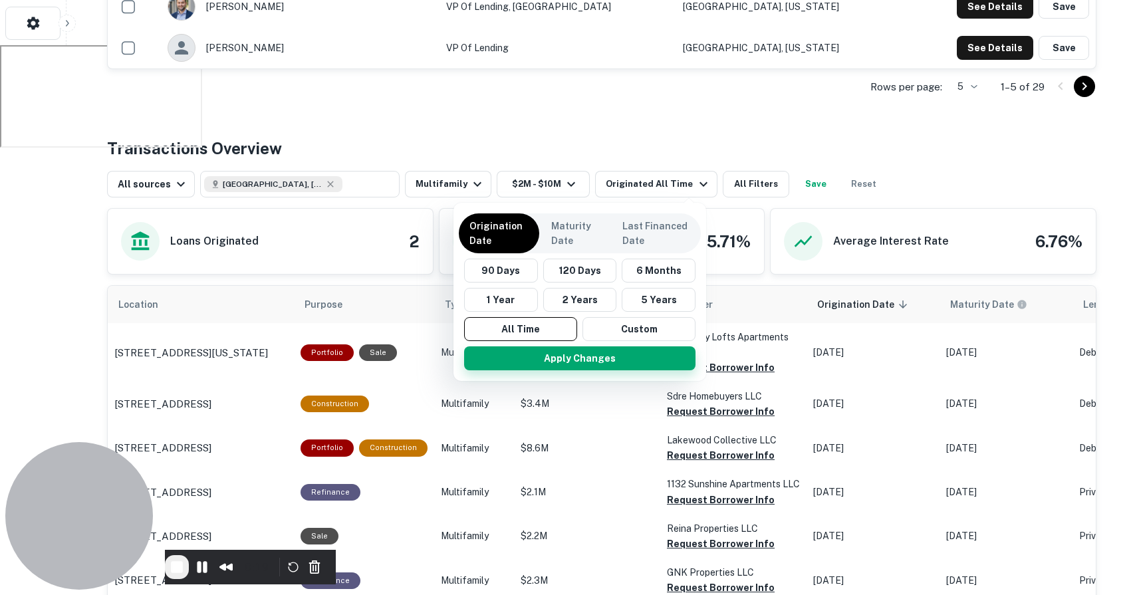
click at [560, 355] on button "Apply Changes" at bounding box center [579, 358] width 231 height 24
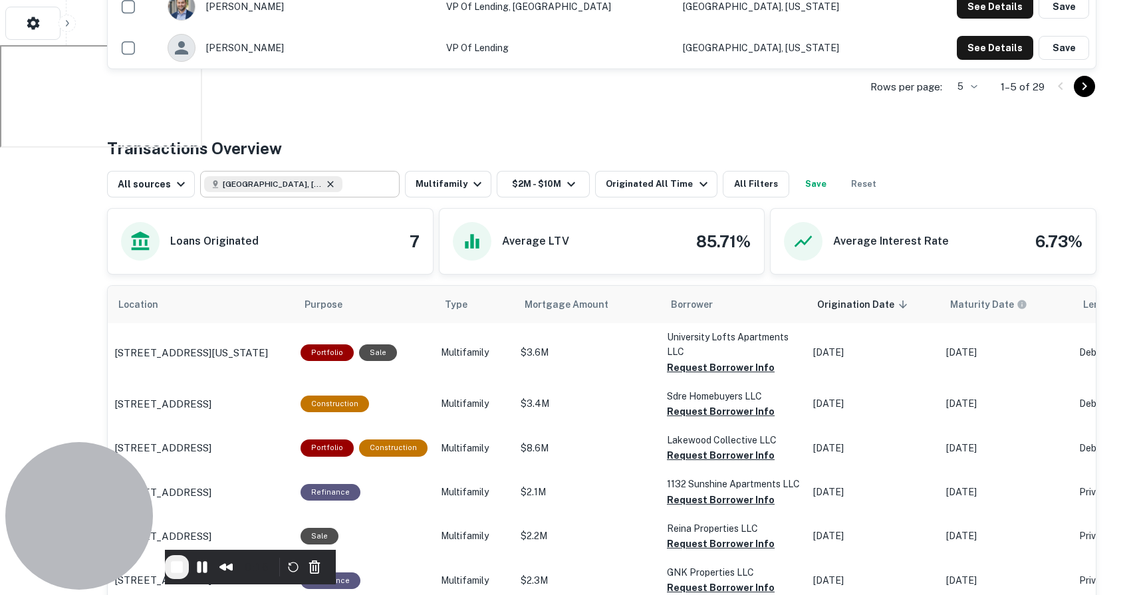
click at [325, 186] on icon at bounding box center [330, 184] width 11 height 11
type input "**********"
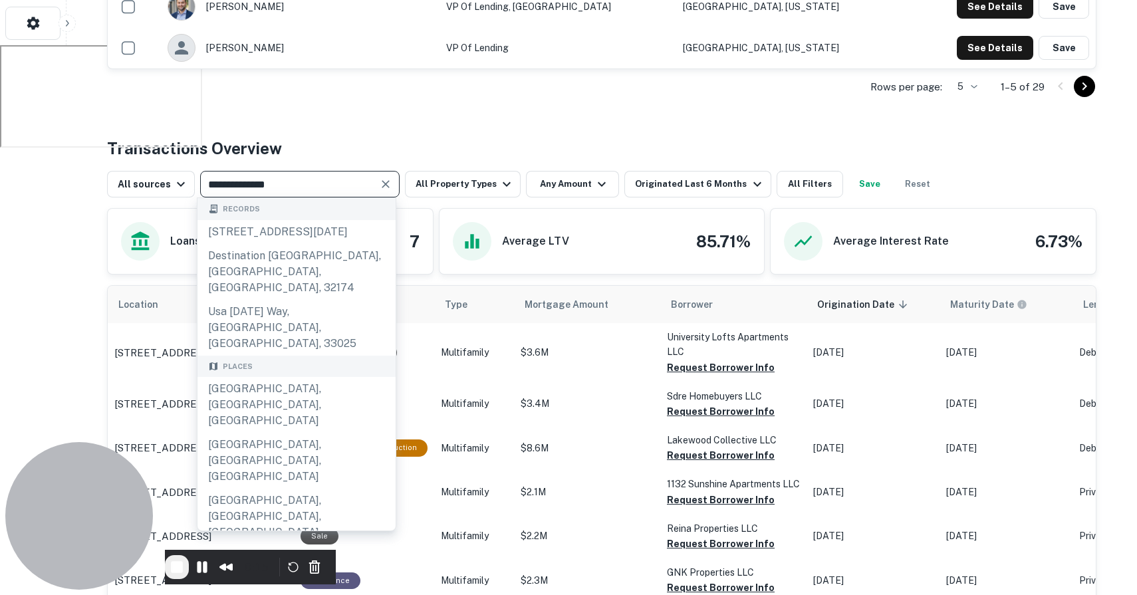
click at [384, 184] on icon "Clear" at bounding box center [385, 183] width 13 height 13
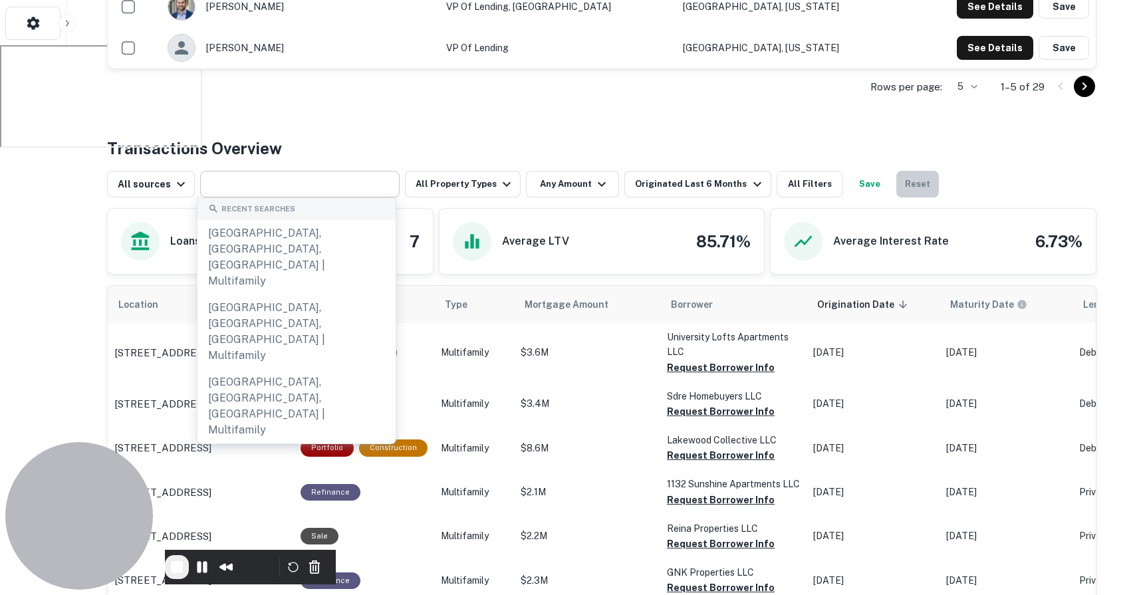
click at [897, 185] on button "Reset" at bounding box center [917, 184] width 43 height 27
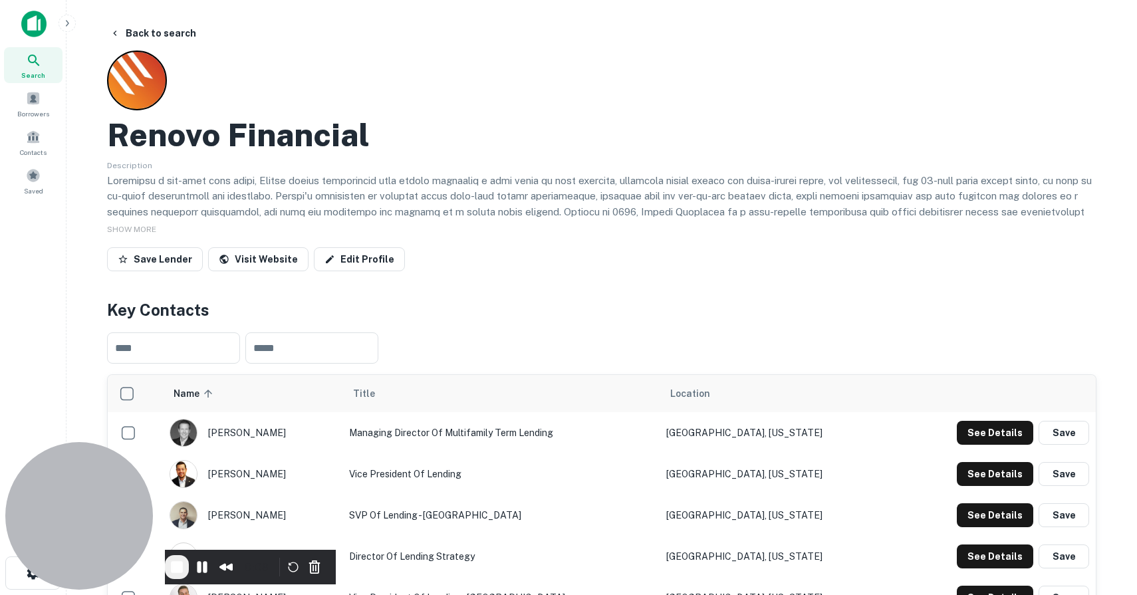
click at [185, 570] on span "End Recording" at bounding box center [177, 567] width 16 height 16
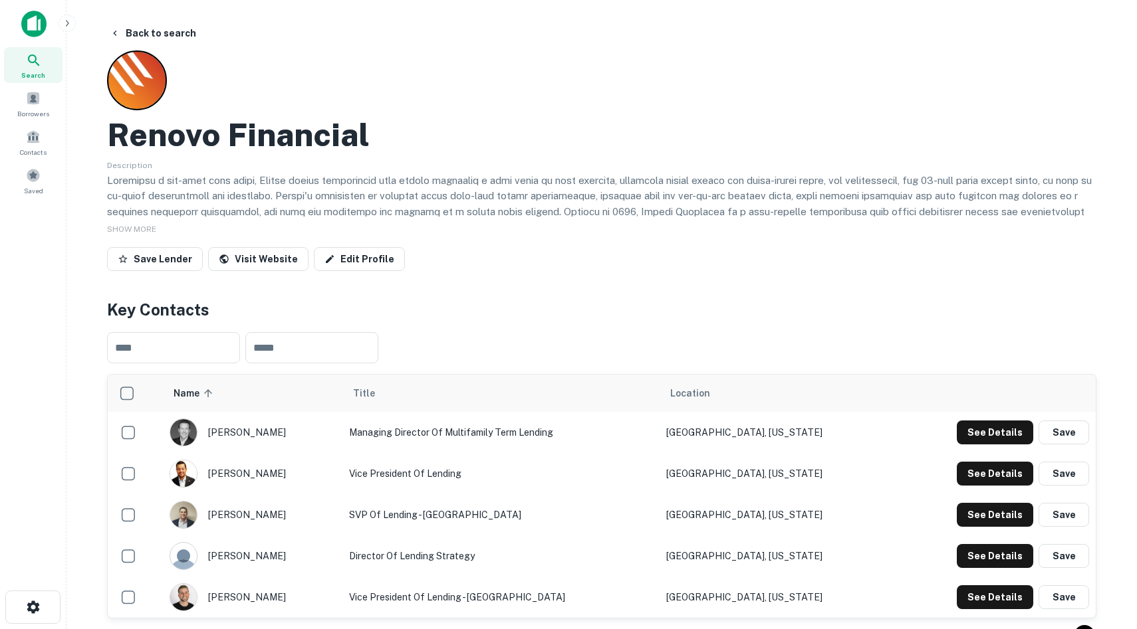
click at [31, 26] on img at bounding box center [33, 24] width 25 height 27
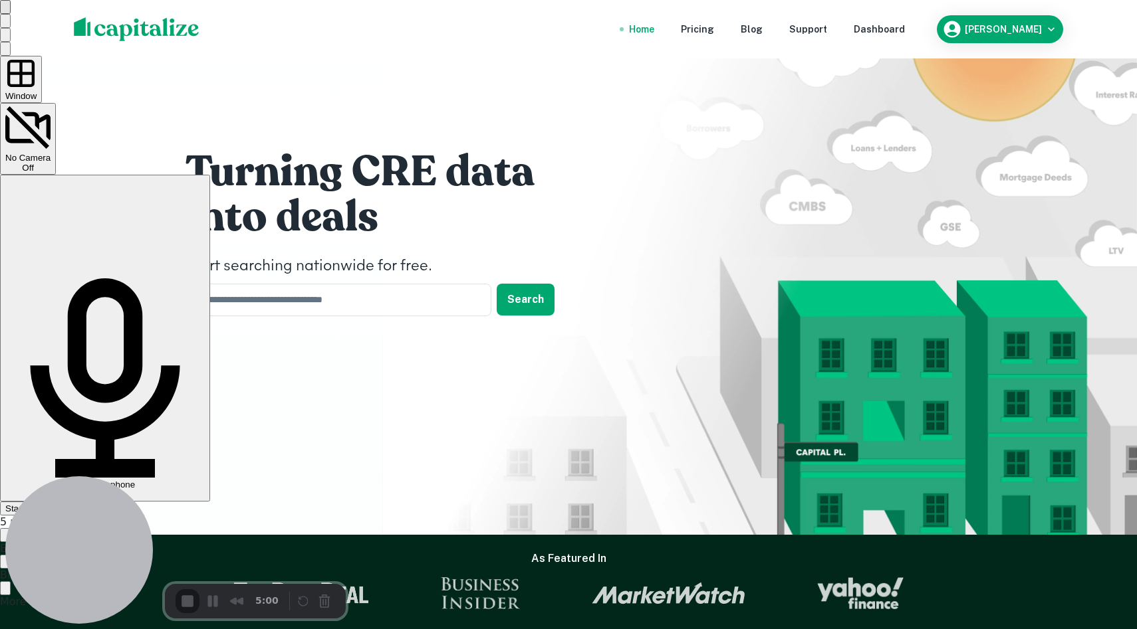
click at [205, 279] on div "No microphone On" at bounding box center [104, 389] width 199 height 221
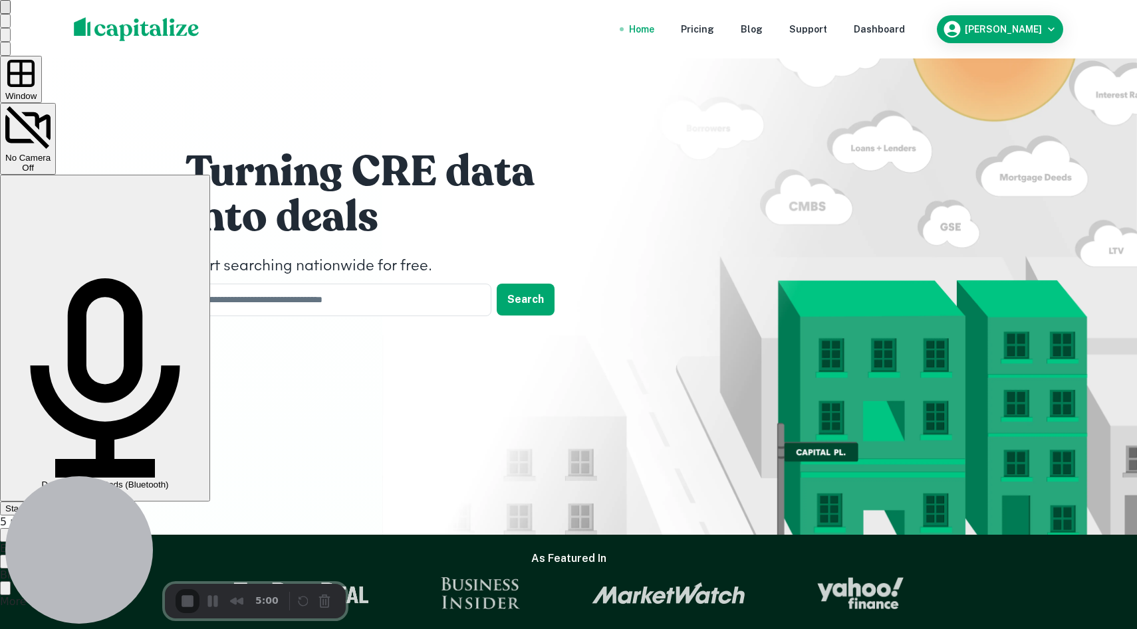
click at [67, 504] on span "Start Recording" at bounding box center [36, 509] width 62 height 10
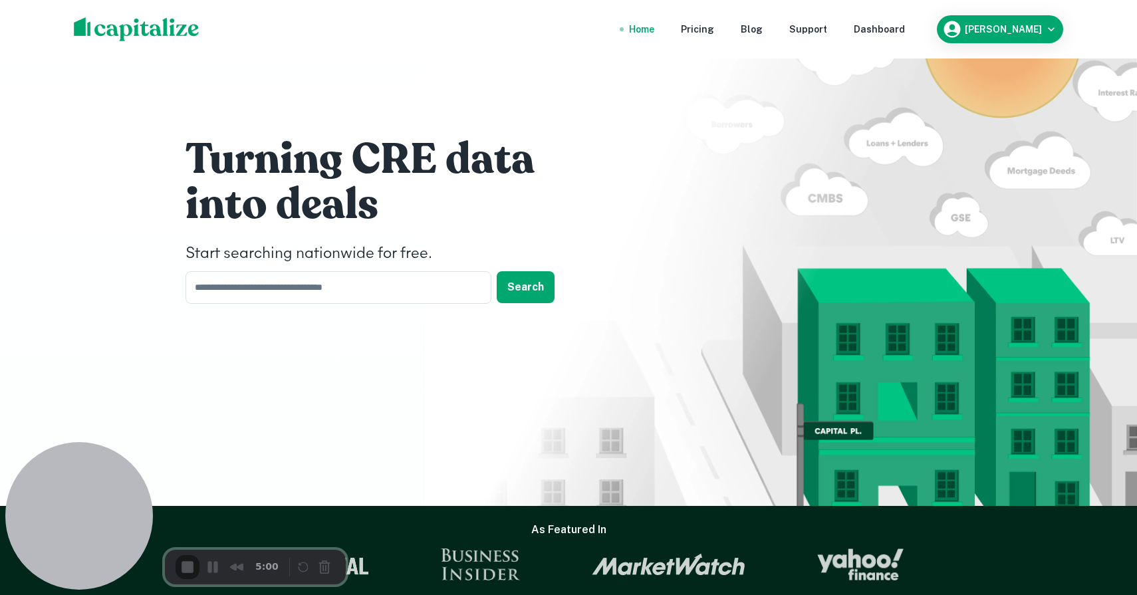
click at [188, 564] on span "End Recording" at bounding box center [189, 568] width 16 height 16
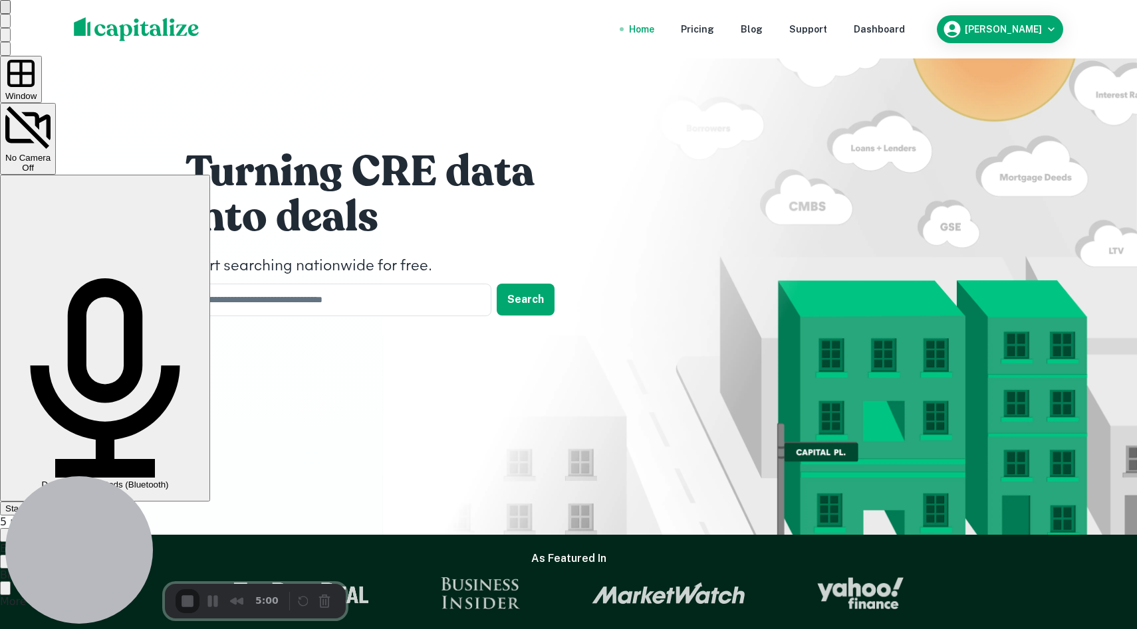
click at [67, 504] on span "Start Recording" at bounding box center [36, 509] width 62 height 10
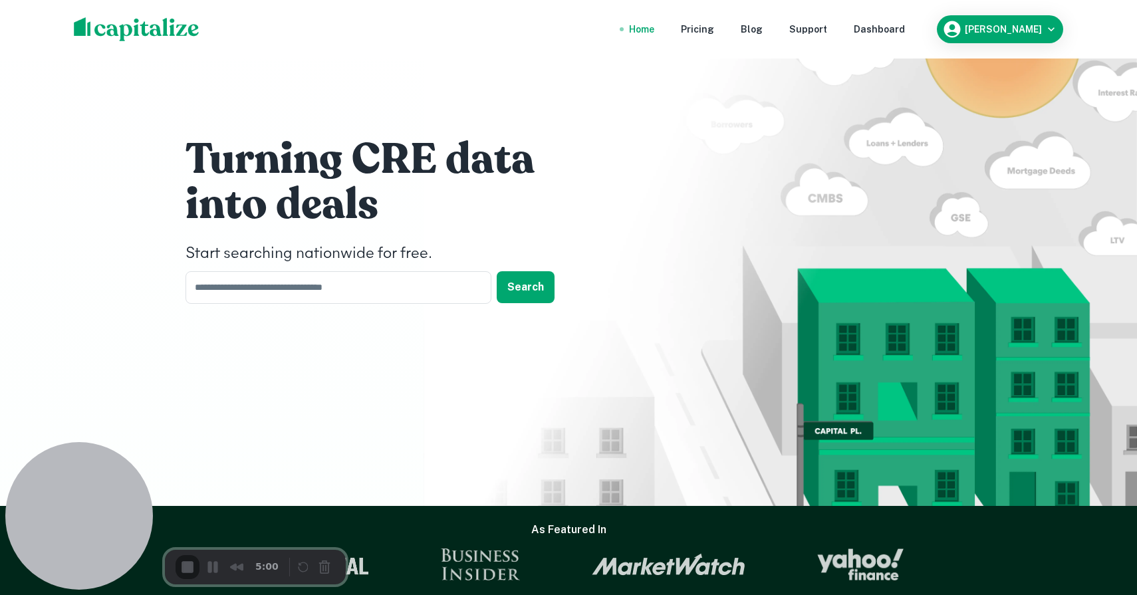
click at [905, 33] on div "Dashboard" at bounding box center [878, 29] width 51 height 15
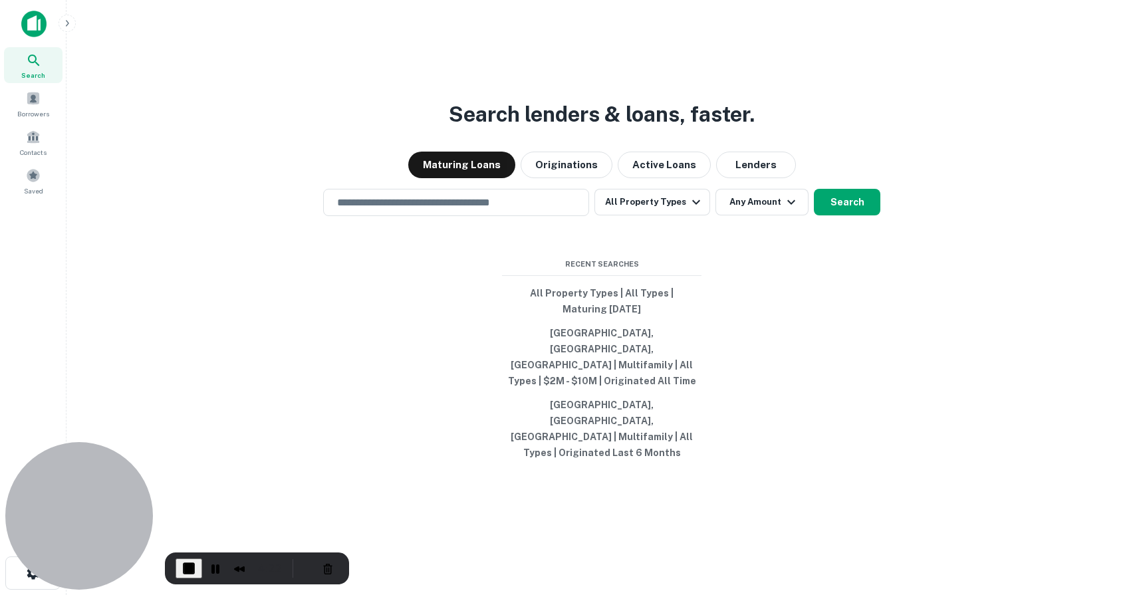
click at [187, 561] on span "End Recording" at bounding box center [189, 568] width 16 height 16
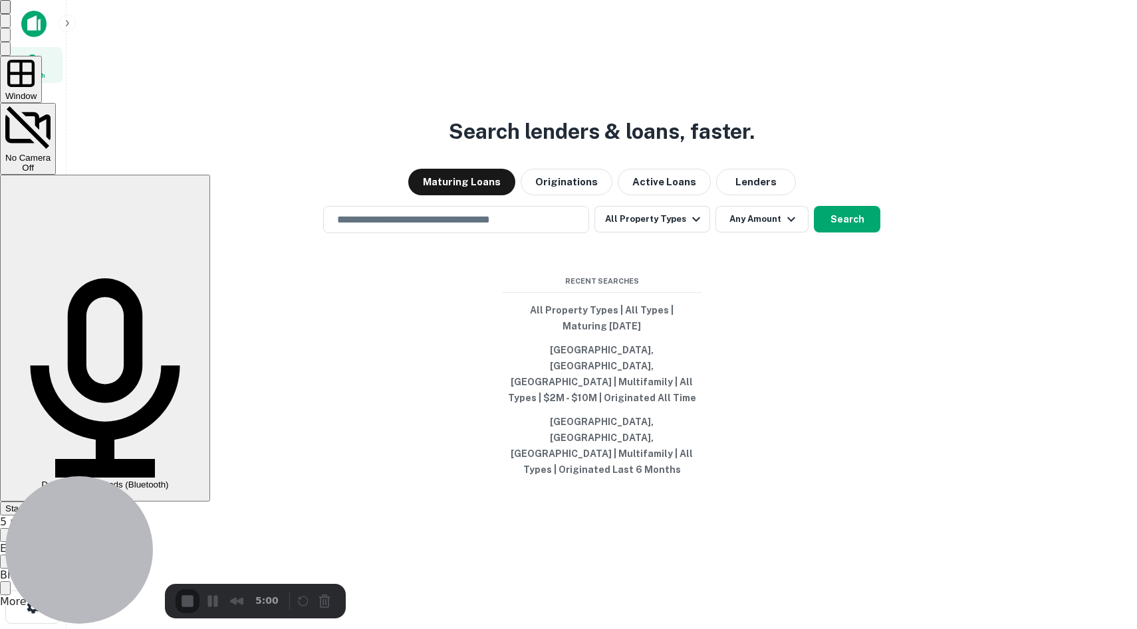
click at [67, 504] on div "Start Recording" at bounding box center [36, 509] width 62 height 10
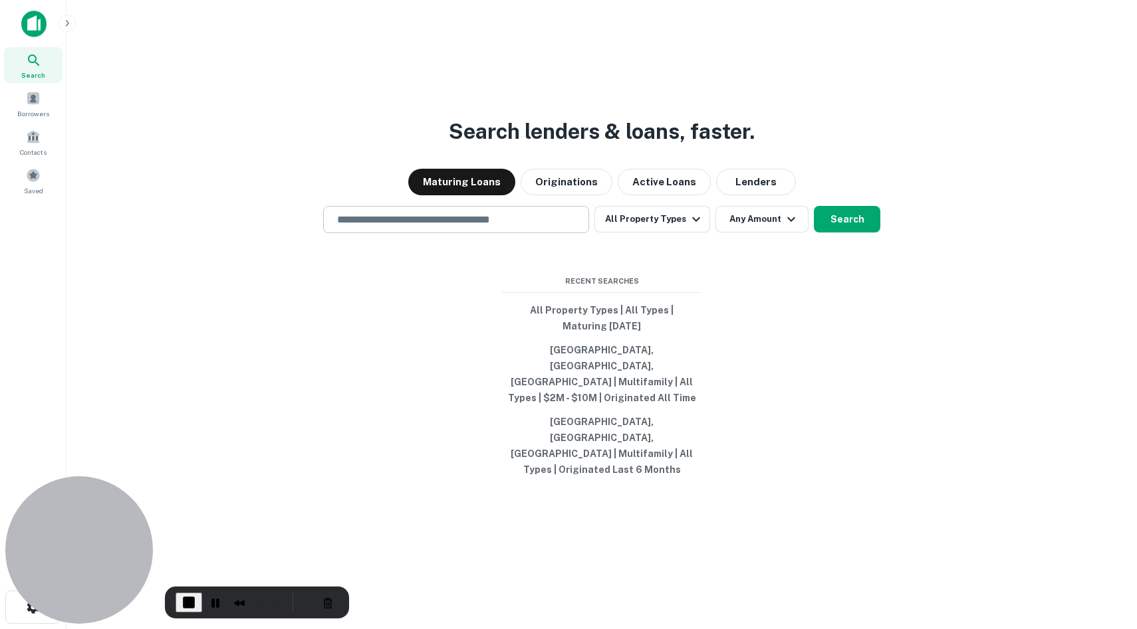
click at [531, 233] on div "​" at bounding box center [456, 219] width 266 height 27
type input "**********"
click at [655, 233] on button "All Property Types" at bounding box center [652, 219] width 116 height 27
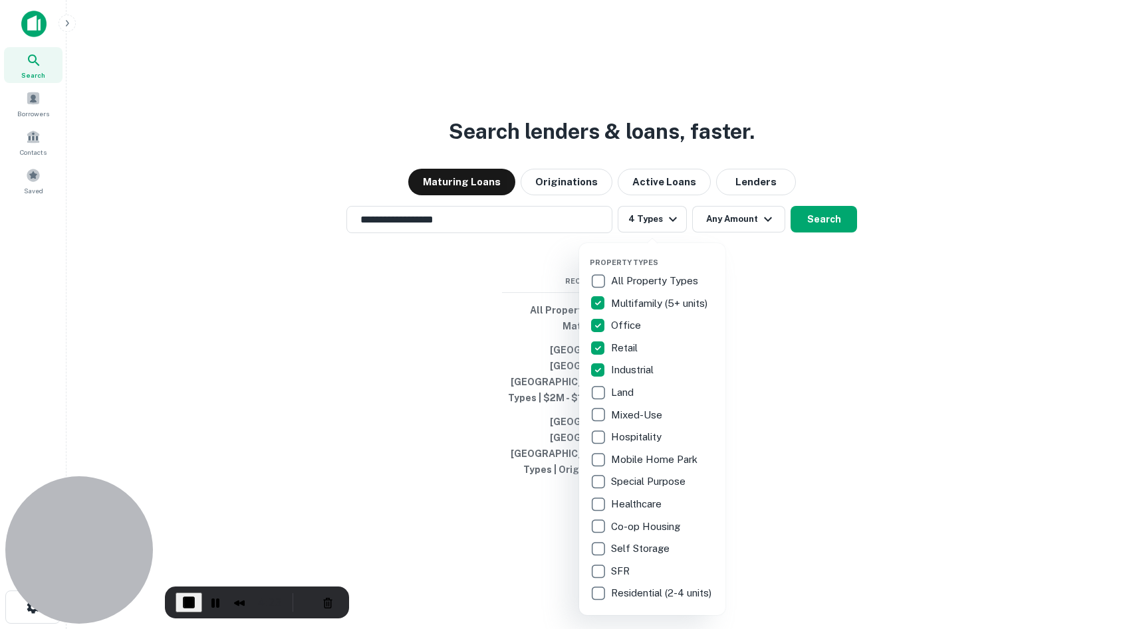
click at [757, 347] on div at bounding box center [568, 314] width 1137 height 629
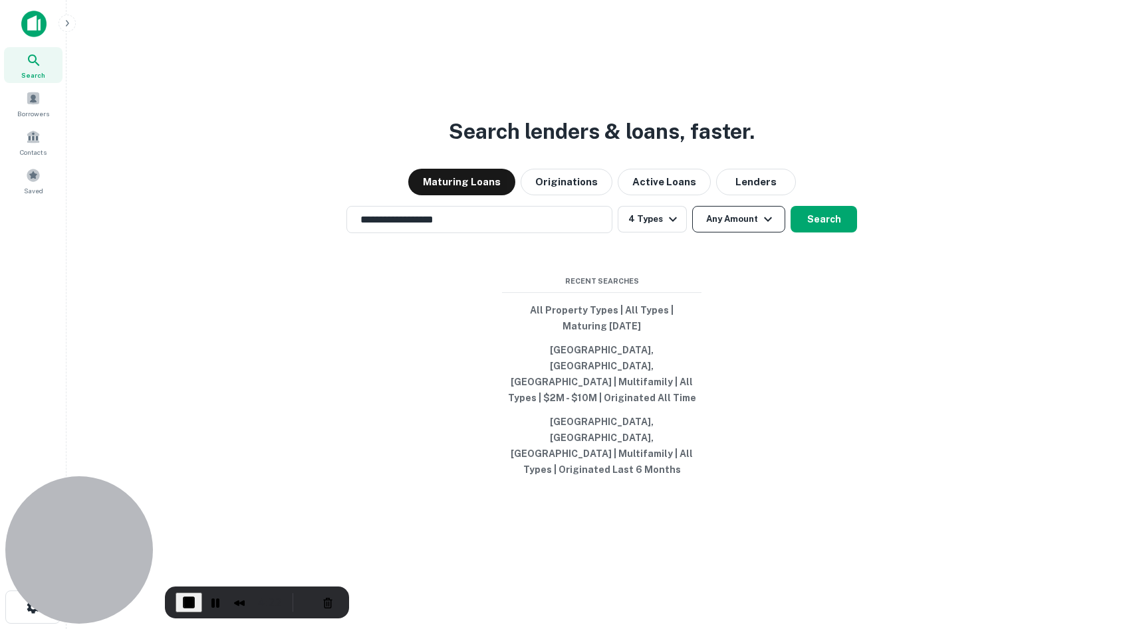
click at [742, 233] on button "Any Amount" at bounding box center [738, 219] width 93 height 27
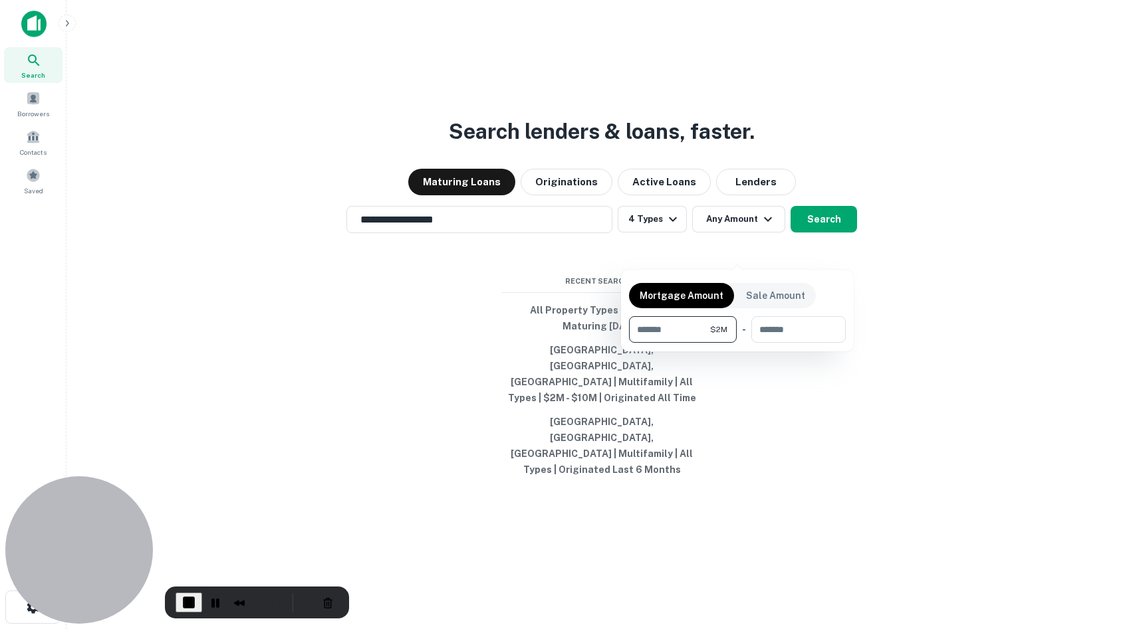
type input "*******"
type input "********"
click at [830, 256] on div at bounding box center [568, 314] width 1137 height 629
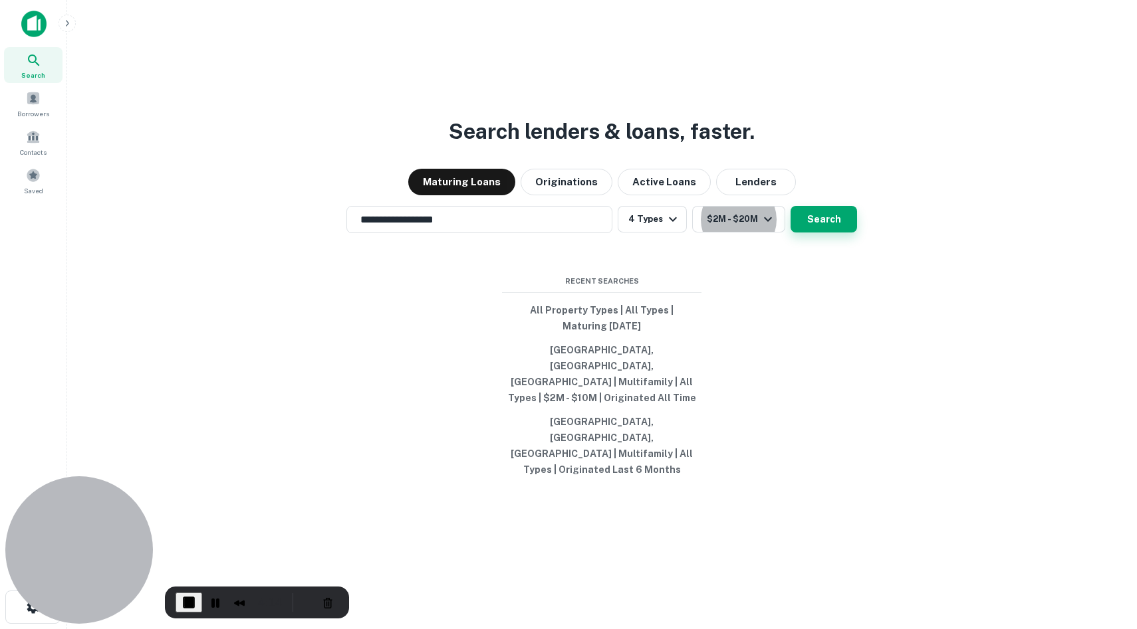
click at [837, 233] on button "Search" at bounding box center [823, 219] width 66 height 27
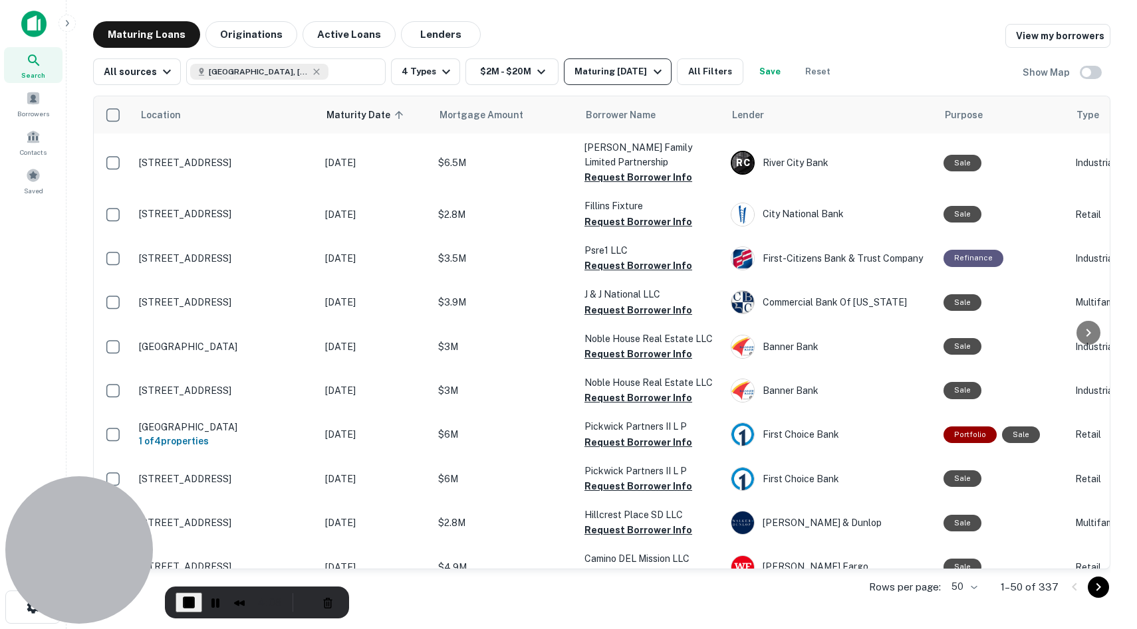
click at [618, 77] on div "Maturing In 1 Year" at bounding box center [619, 72] width 90 height 16
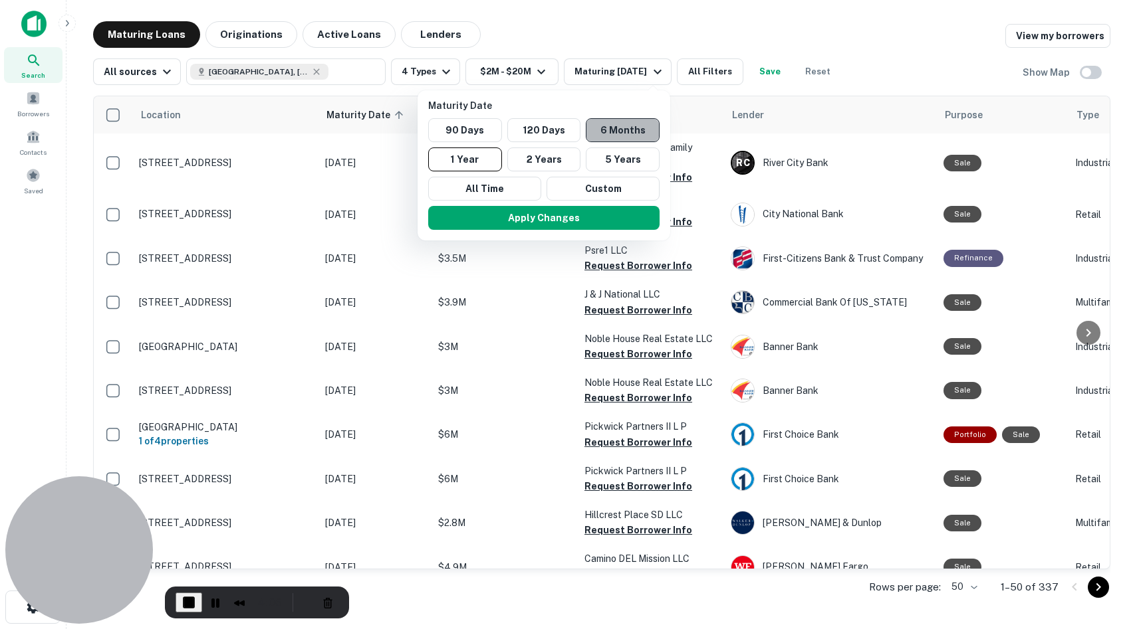
click at [618, 132] on button "6 Months" at bounding box center [623, 130] width 74 height 24
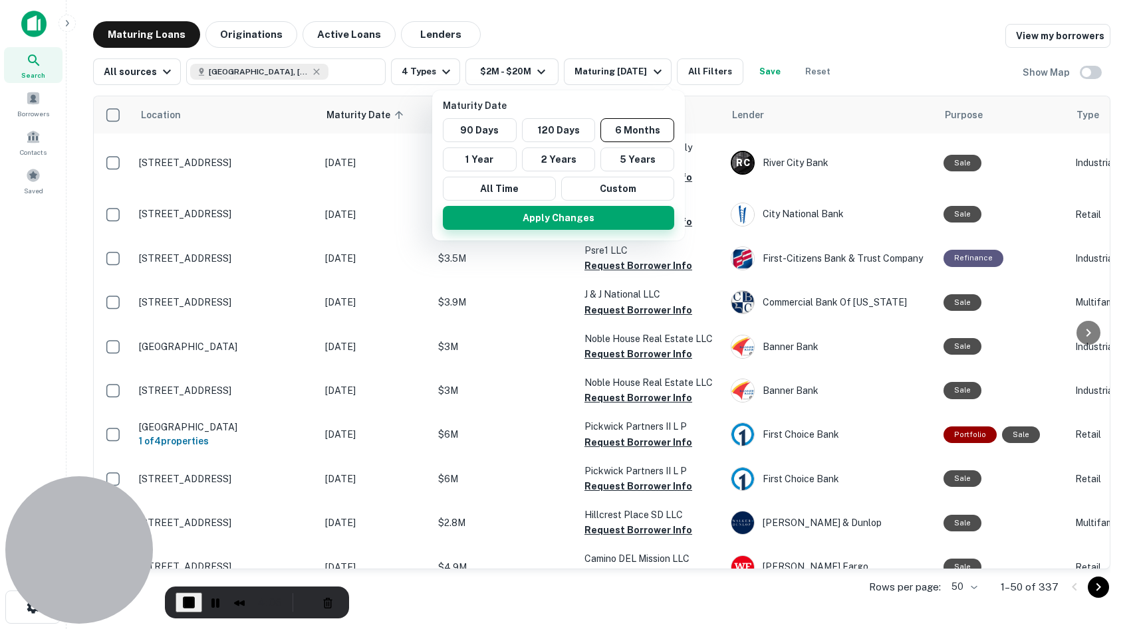
click at [607, 226] on button "Apply Changes" at bounding box center [558, 218] width 231 height 24
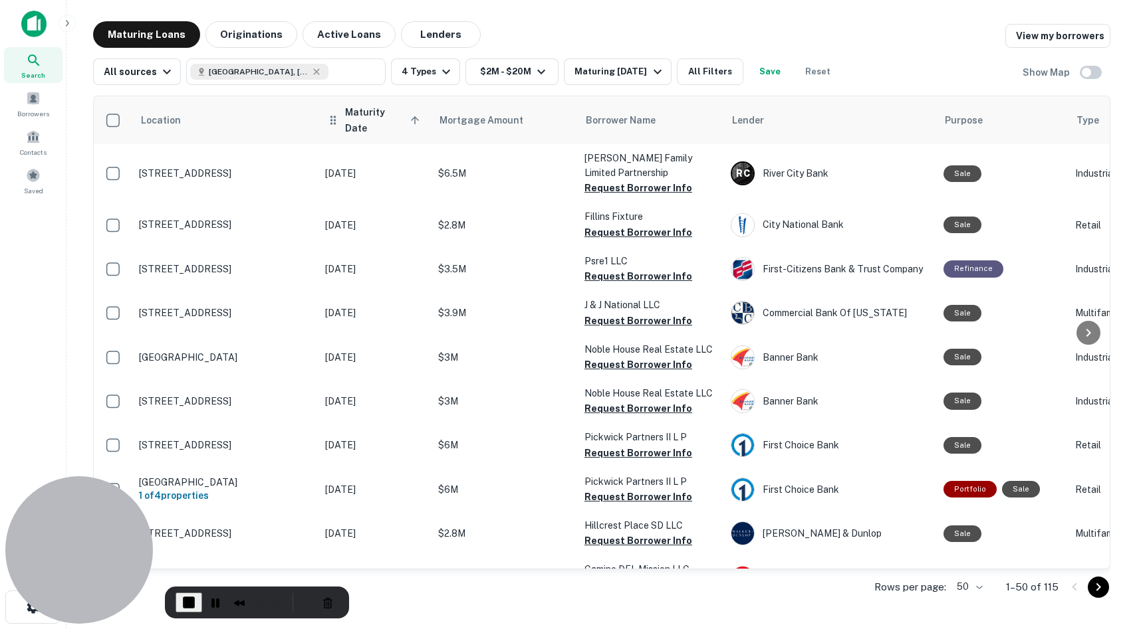
click at [409, 114] on icon at bounding box center [415, 120] width 12 height 12
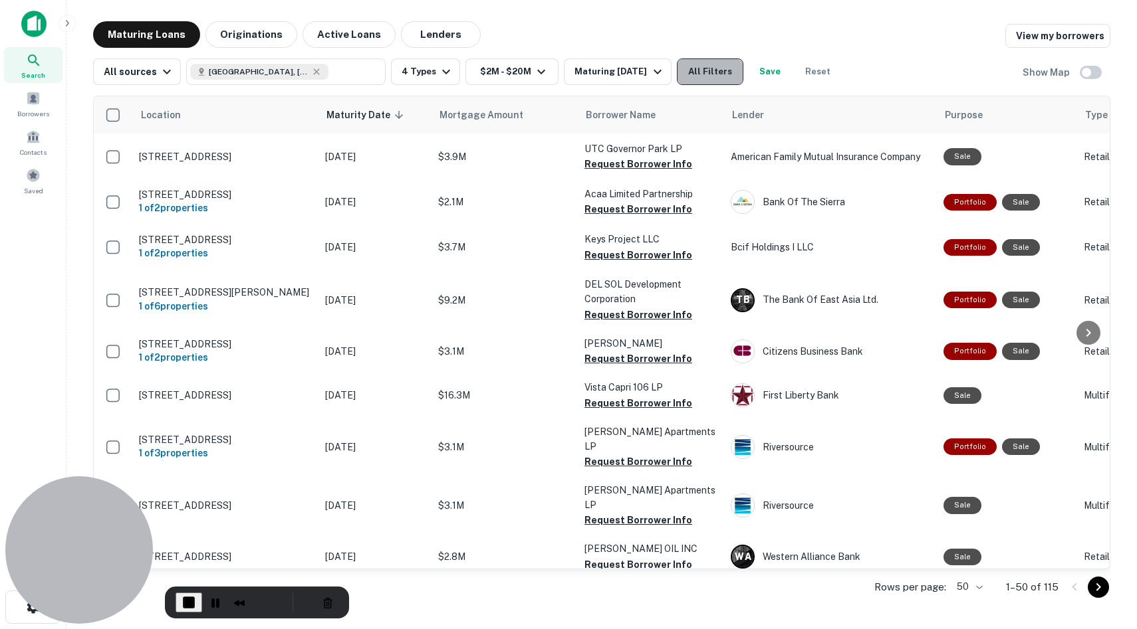
click at [734, 70] on button "All Filters" at bounding box center [710, 71] width 66 height 27
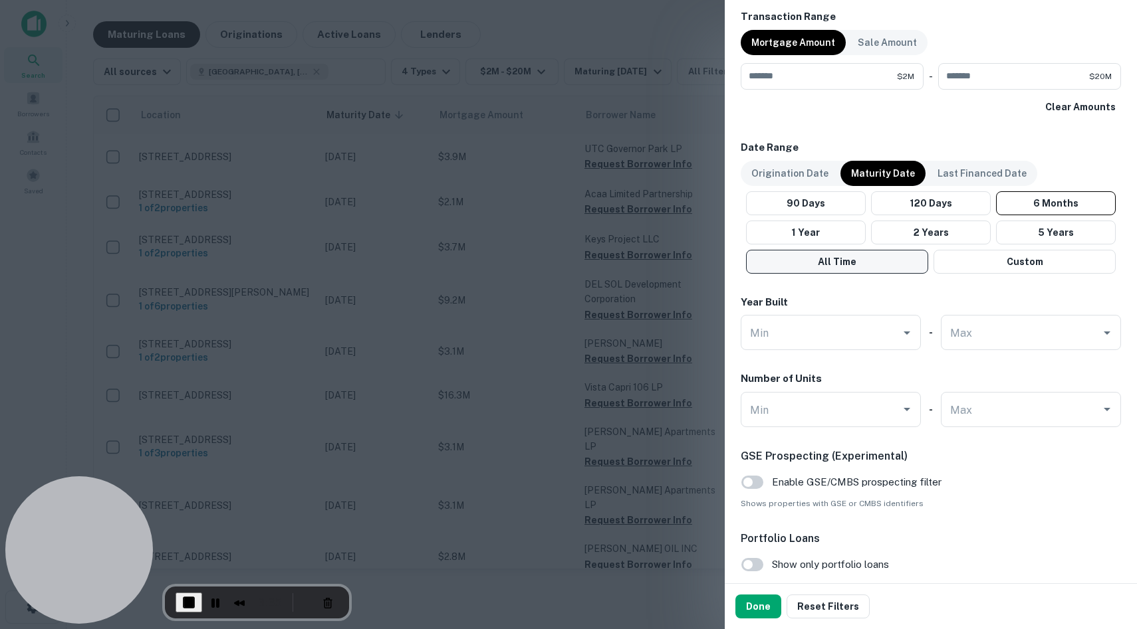
scroll to position [709, 0]
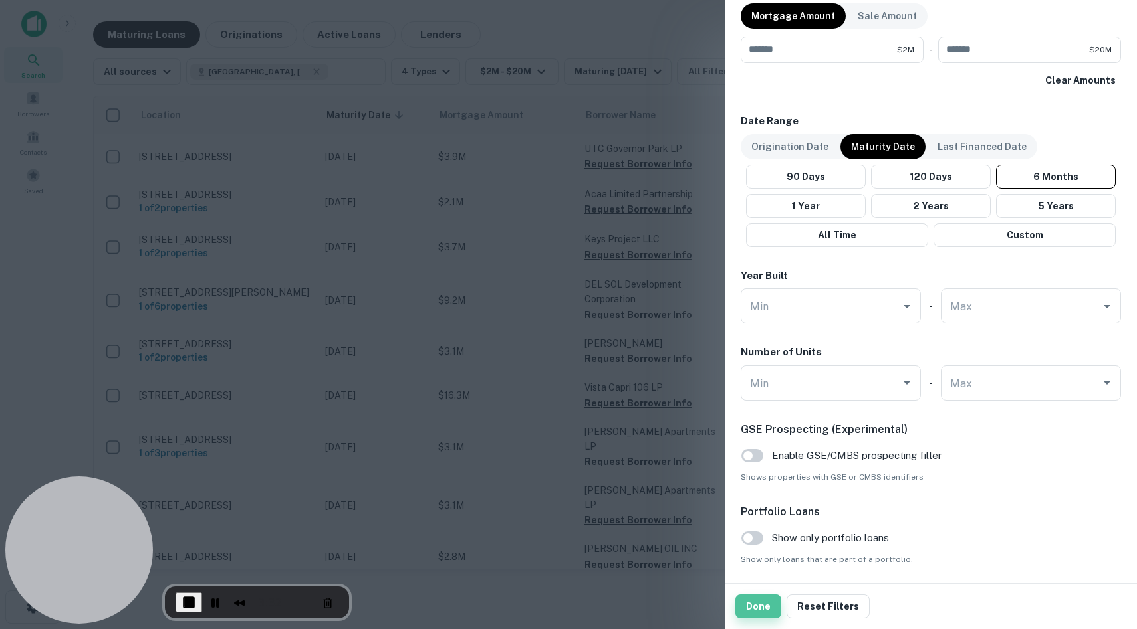
click at [772, 594] on button "Done" at bounding box center [758, 607] width 46 height 24
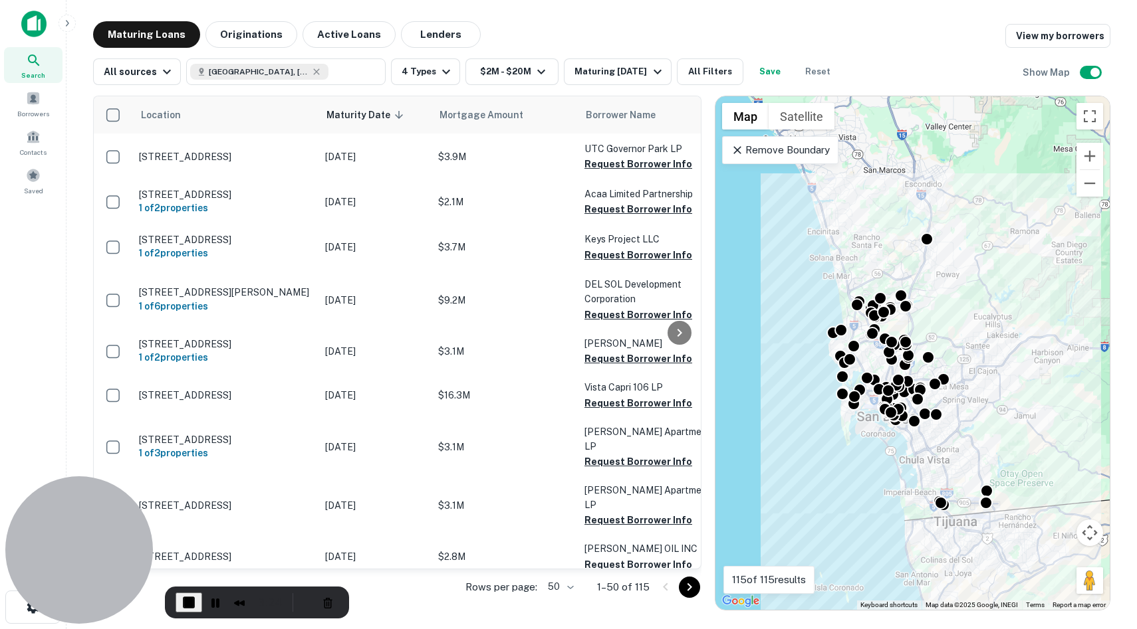
click at [788, 153] on p "Remove Boundary" at bounding box center [780, 150] width 99 height 16
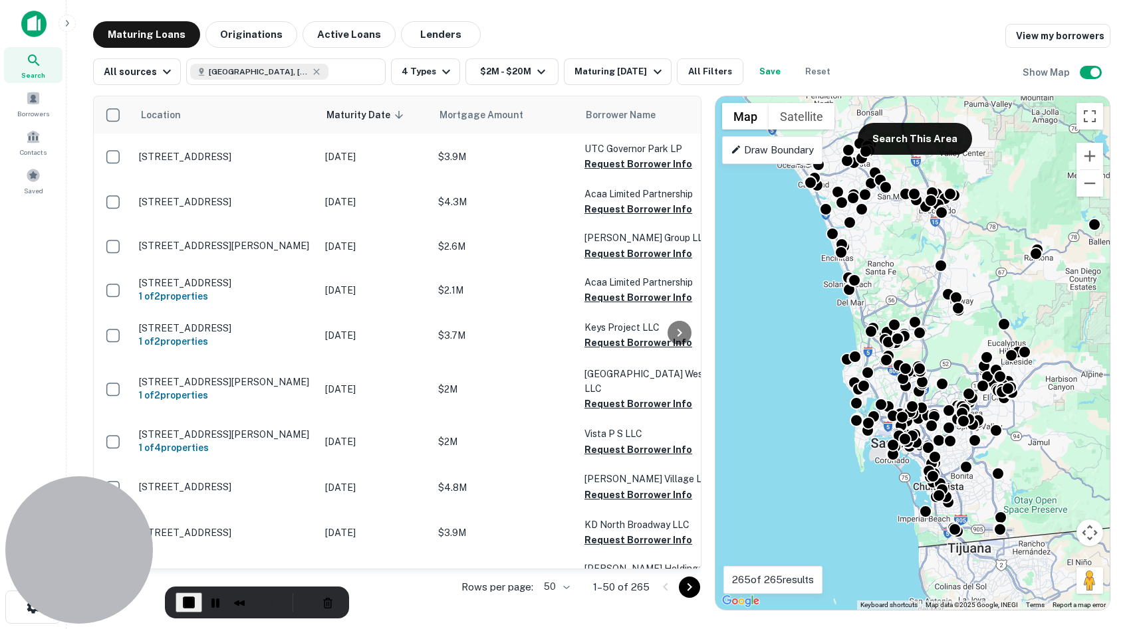
drag, startPoint x: 879, startPoint y: 247, endPoint x: 889, endPoint y: 268, distance: 22.6
click at [891, 272] on div "To activate drag with keyboard, press Alt + Enter. Once in keyboard drag state,…" at bounding box center [912, 353] width 394 height 514
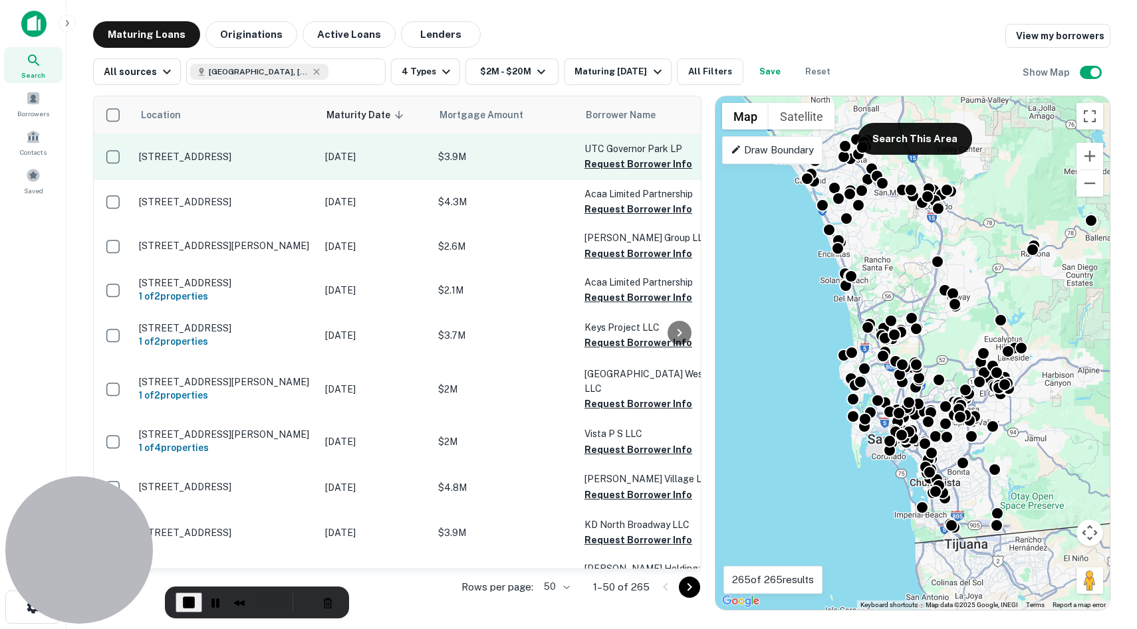
click at [159, 158] on p "6390 Greenwich Dr San Diego, CA92122" at bounding box center [225, 157] width 173 height 12
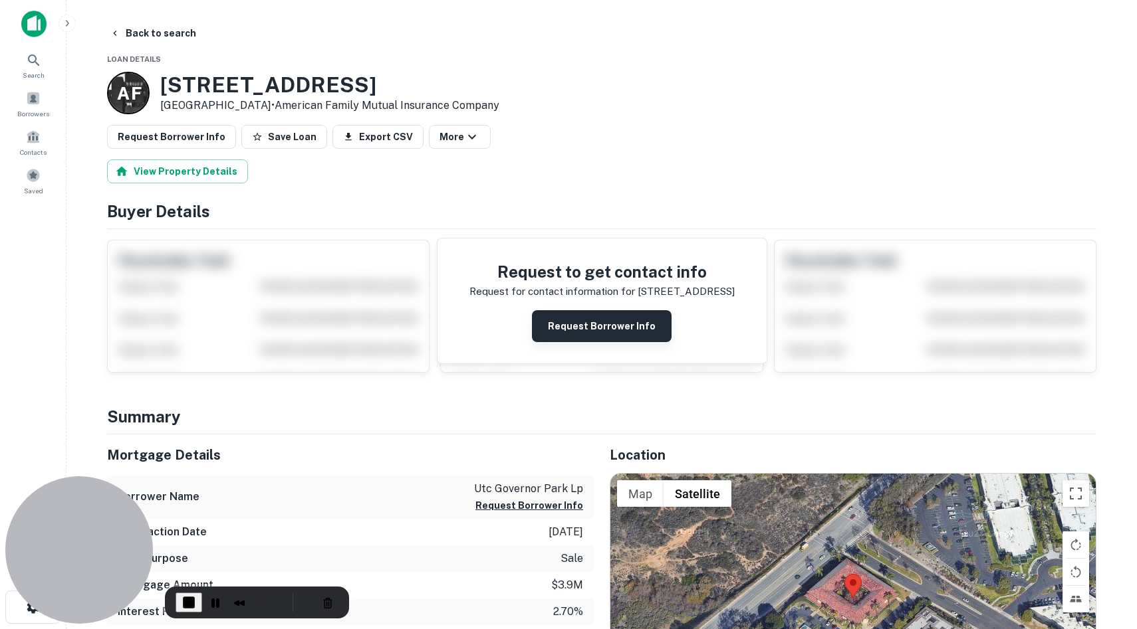
click at [611, 329] on button "Request Borrower Info" at bounding box center [602, 326] width 140 height 32
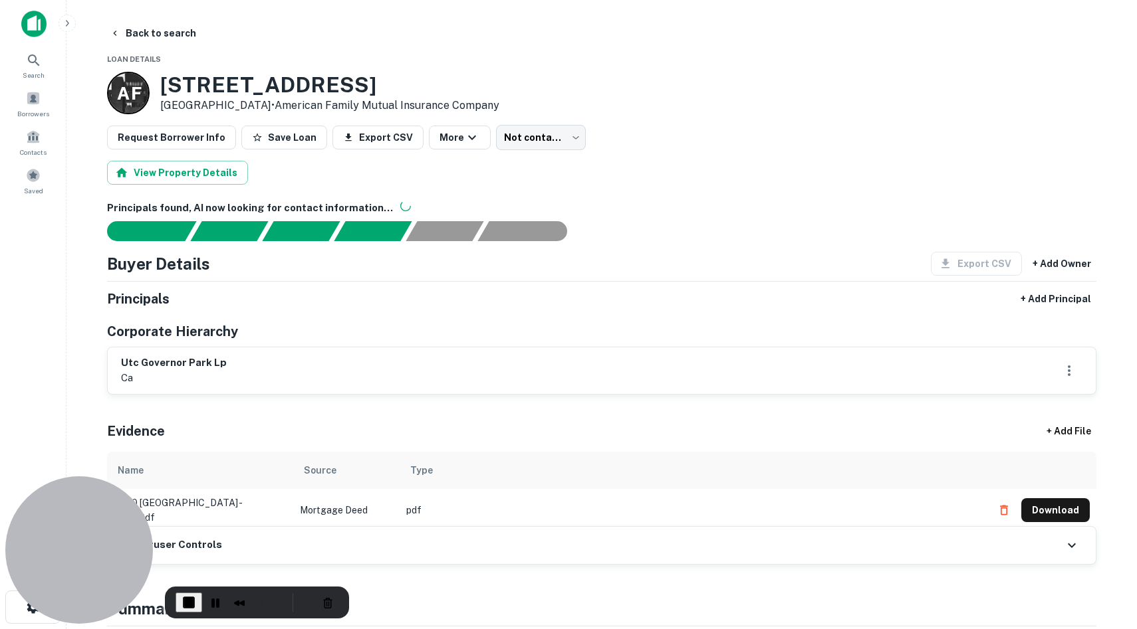
click at [190, 594] on span "End Recording" at bounding box center [189, 603] width 16 height 16
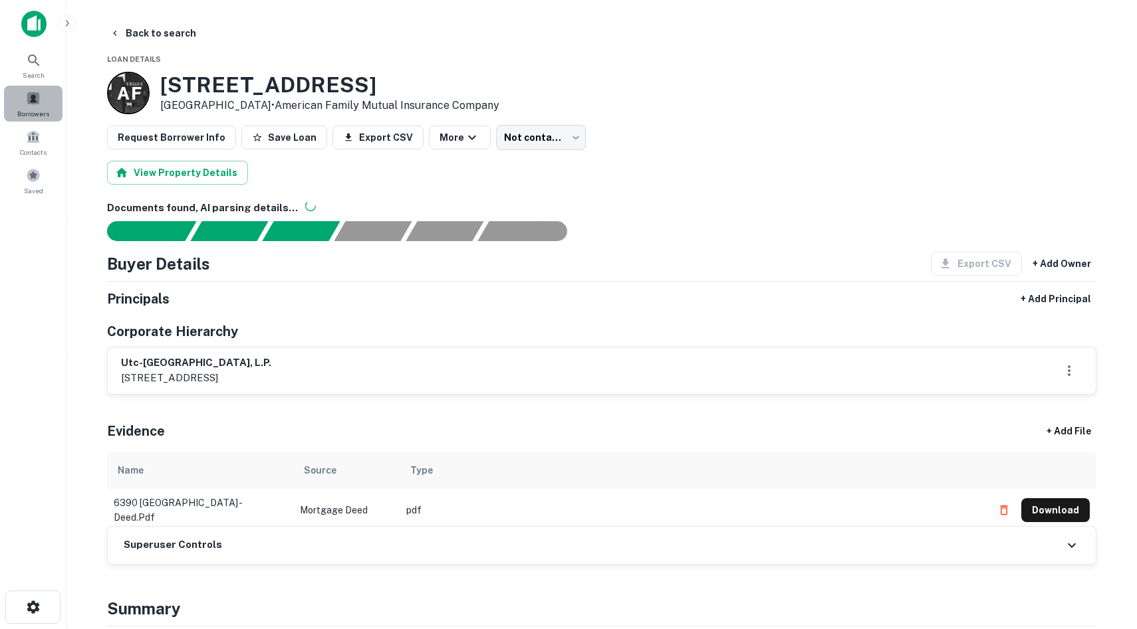
click at [33, 104] on span at bounding box center [33, 98] width 15 height 15
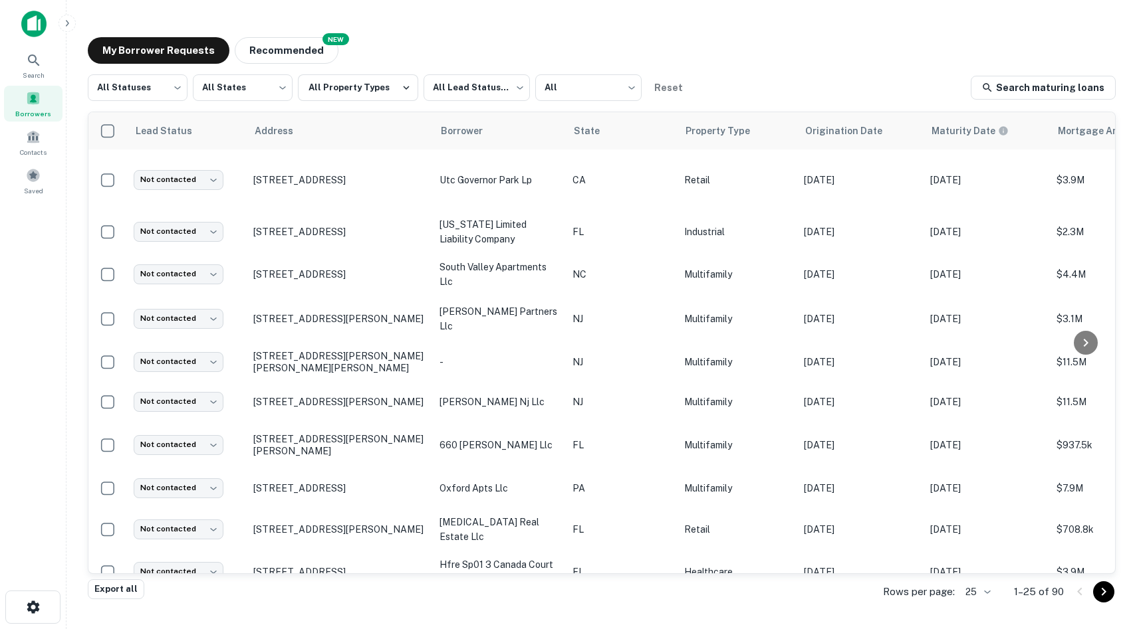
click at [32, 22] on img at bounding box center [33, 24] width 25 height 27
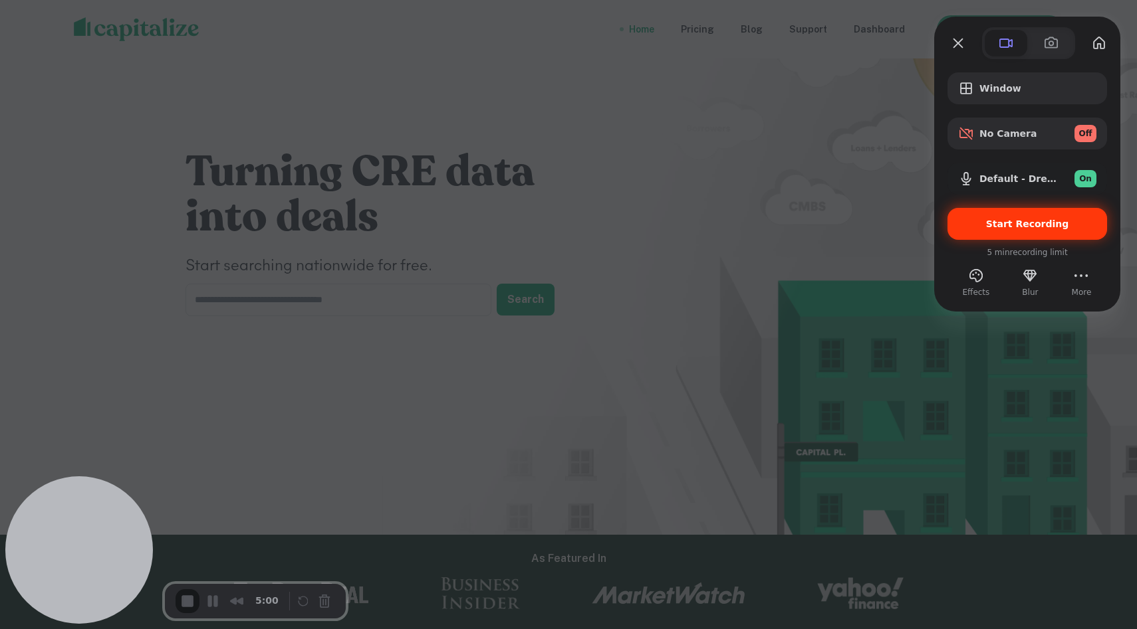
click at [1021, 229] on span "Start Recording" at bounding box center [1027, 224] width 83 height 11
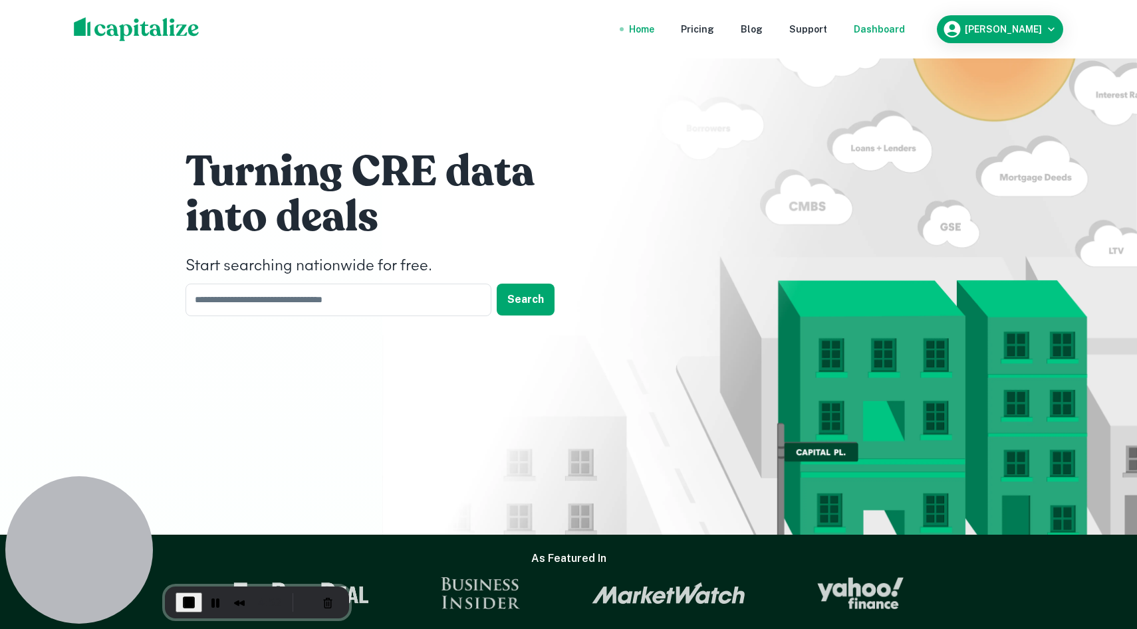
click at [895, 31] on div "Dashboard" at bounding box center [878, 29] width 51 height 15
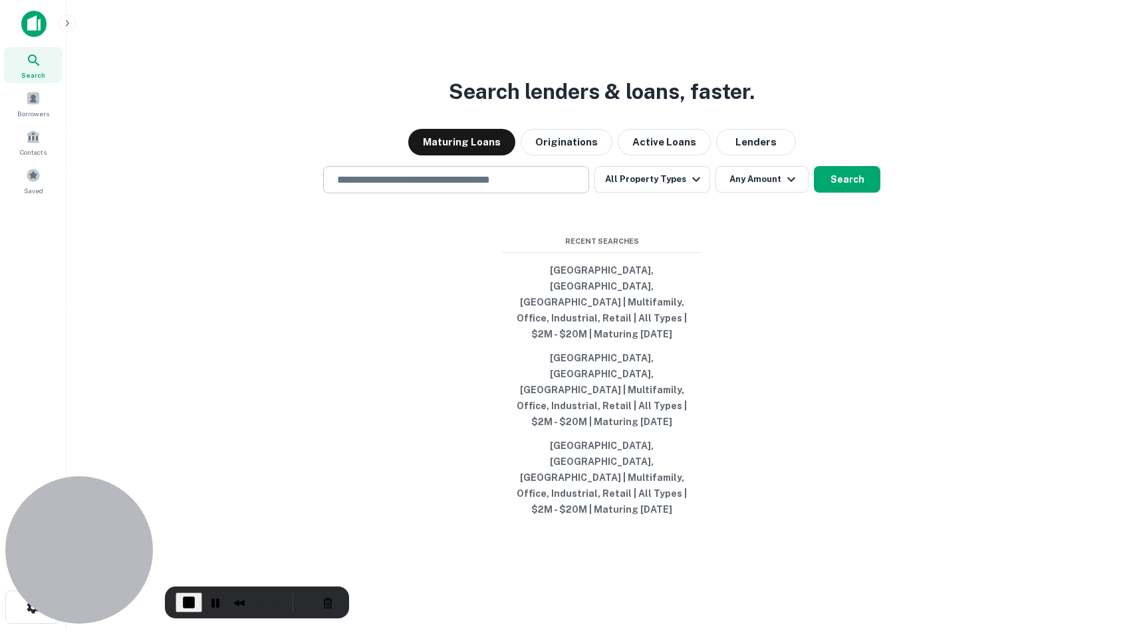
click at [456, 187] on input "text" at bounding box center [456, 179] width 254 height 15
type input "**********"
click at [637, 193] on button "All Property Types" at bounding box center [652, 179] width 116 height 27
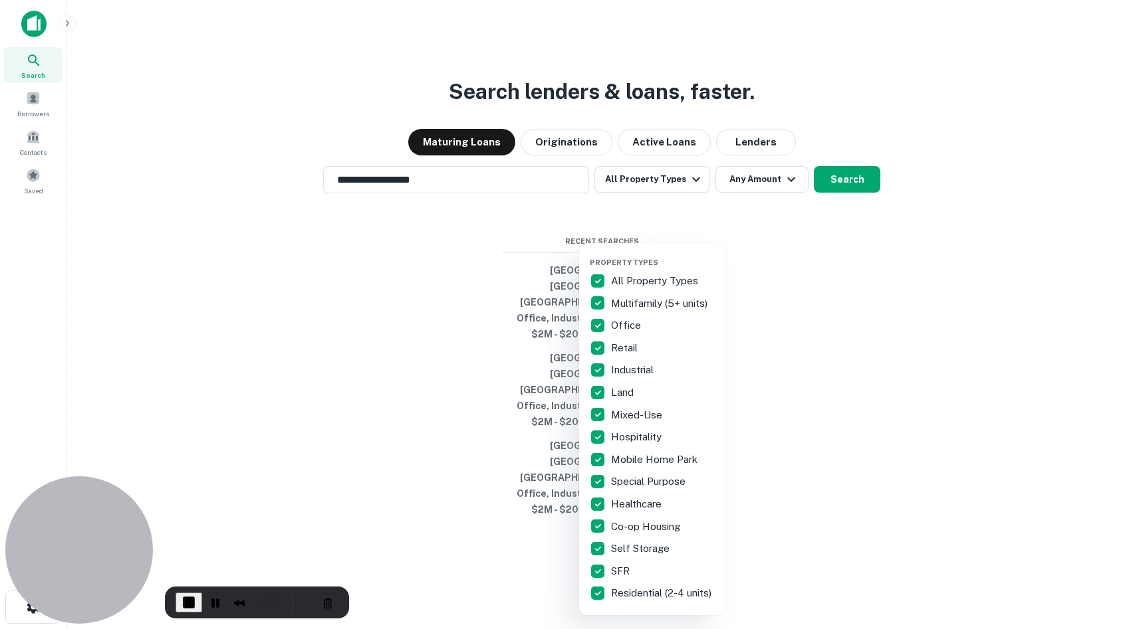
click at [777, 310] on div at bounding box center [568, 314] width 1137 height 629
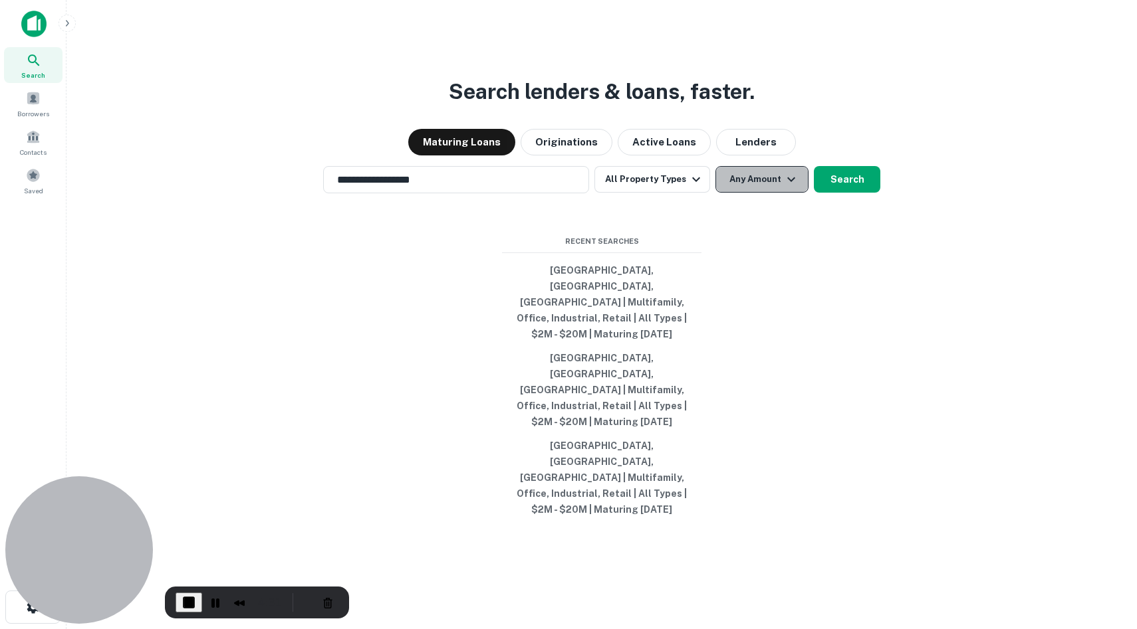
click at [776, 193] on button "Any Amount" at bounding box center [761, 179] width 93 height 27
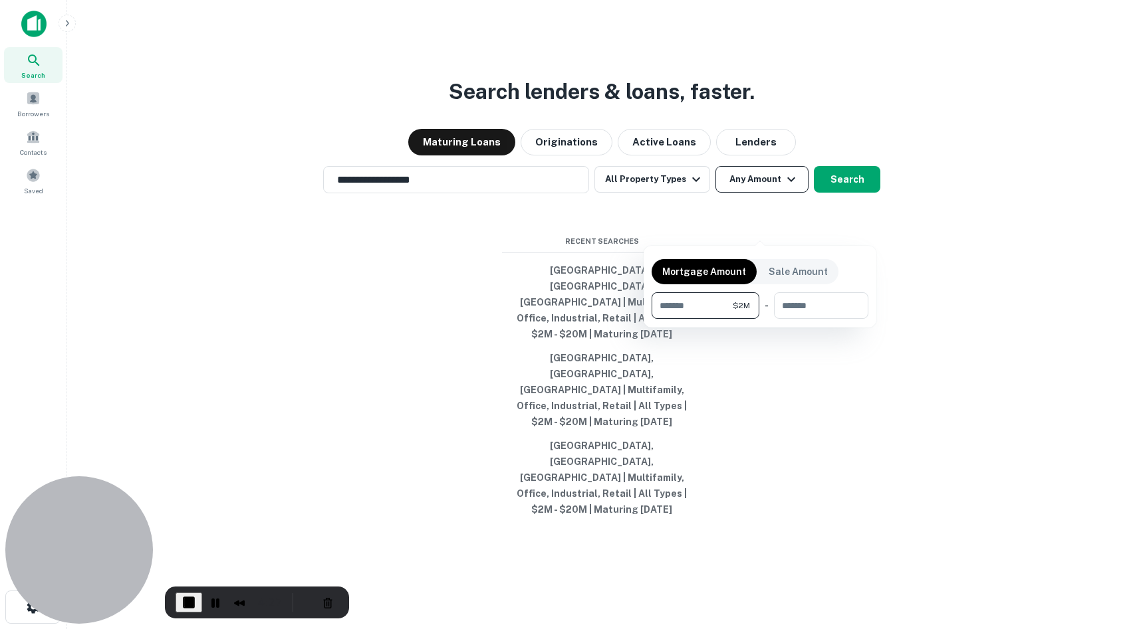
type input "*******"
type input "********"
click at [866, 226] on div at bounding box center [568, 314] width 1137 height 629
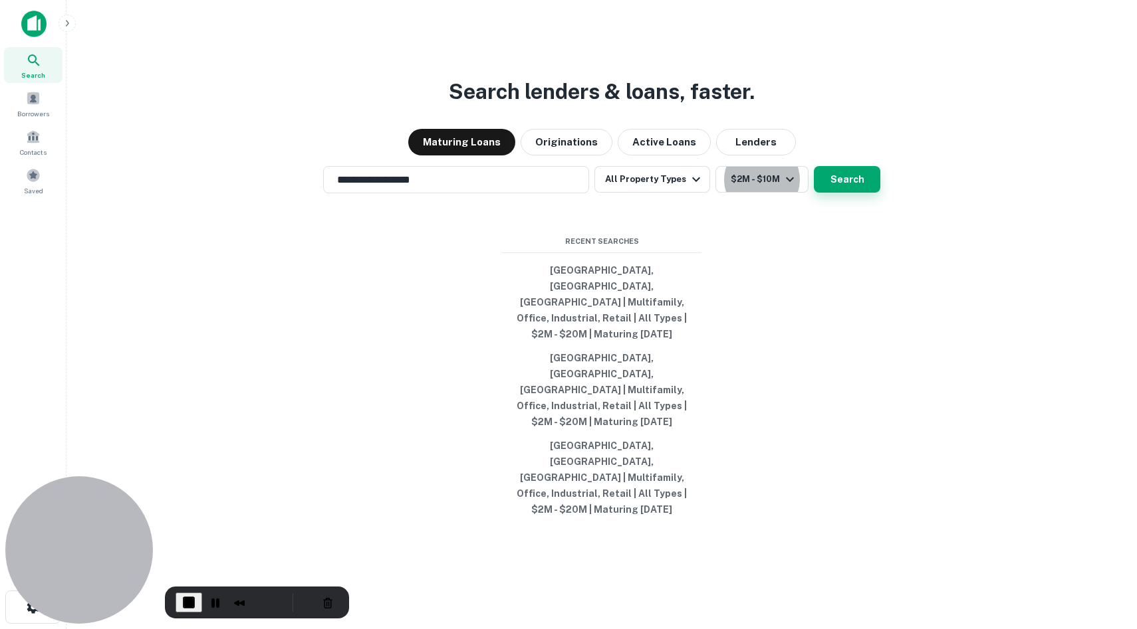
click at [847, 193] on button "Search" at bounding box center [847, 179] width 66 height 27
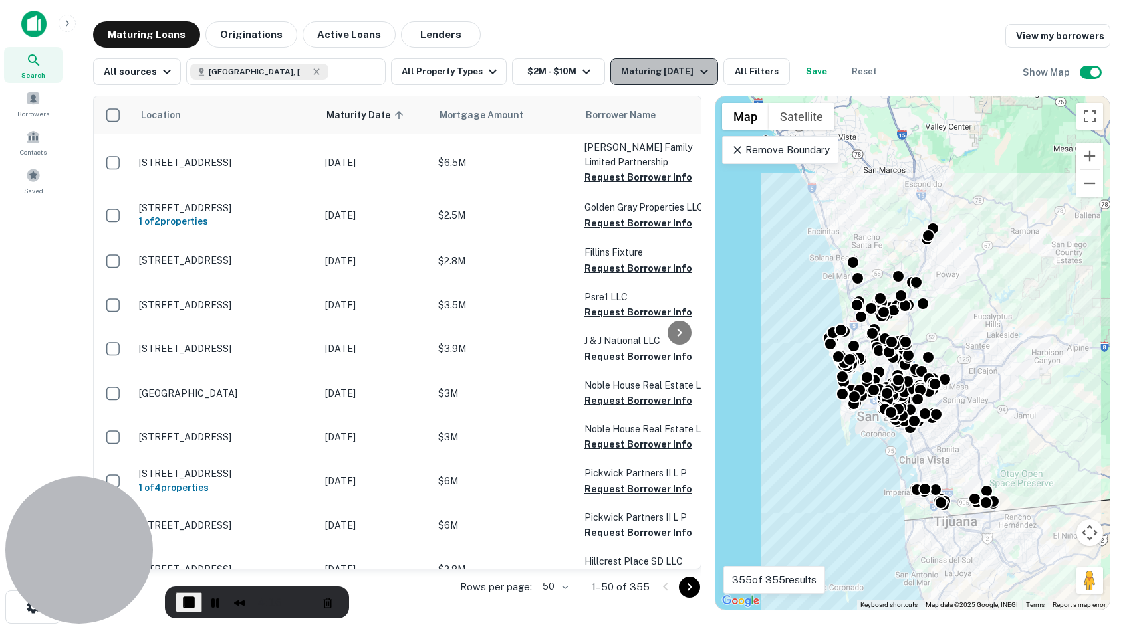
click at [651, 72] on div "Maturing [DATE]" at bounding box center [666, 72] width 90 height 16
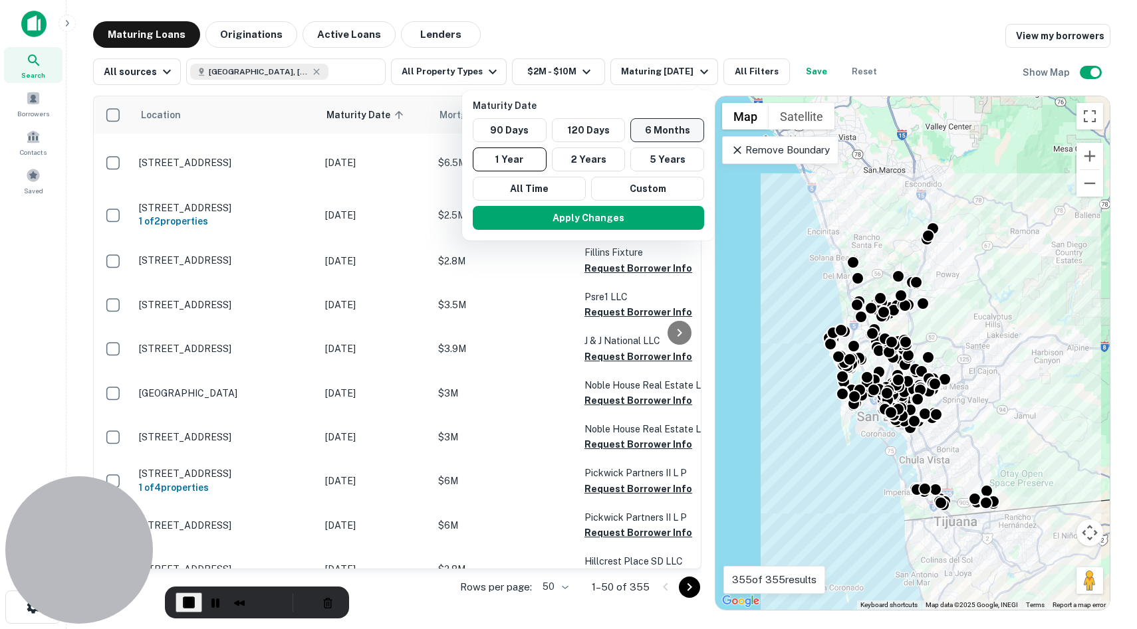
click at [671, 130] on button "6 Months" at bounding box center [667, 130] width 74 height 24
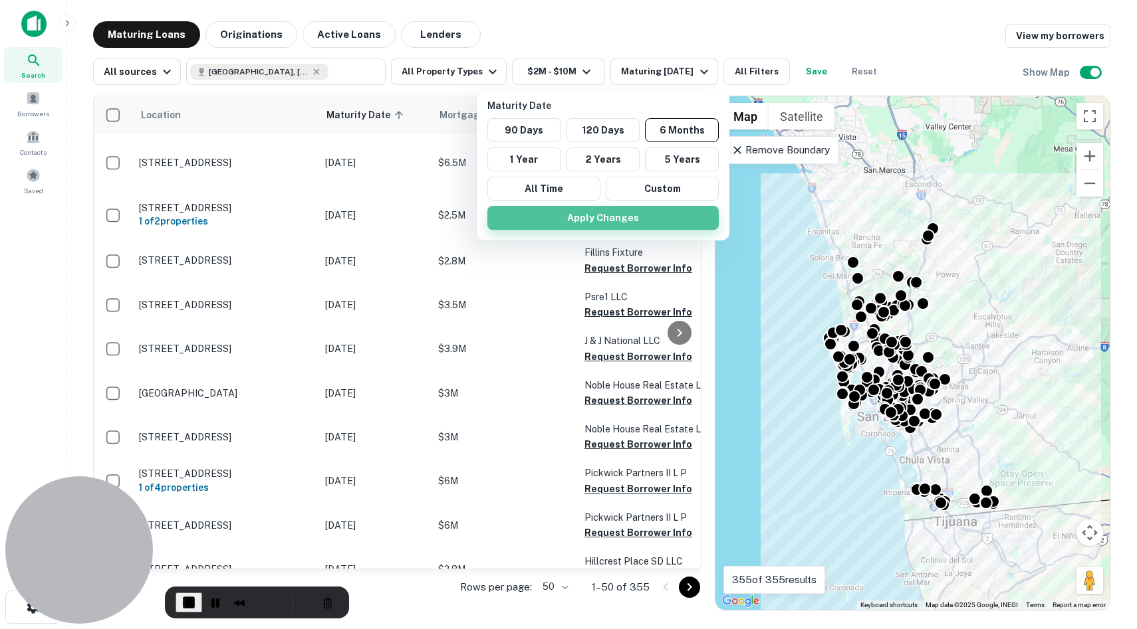
click at [656, 226] on button "Apply Changes" at bounding box center [602, 218] width 231 height 24
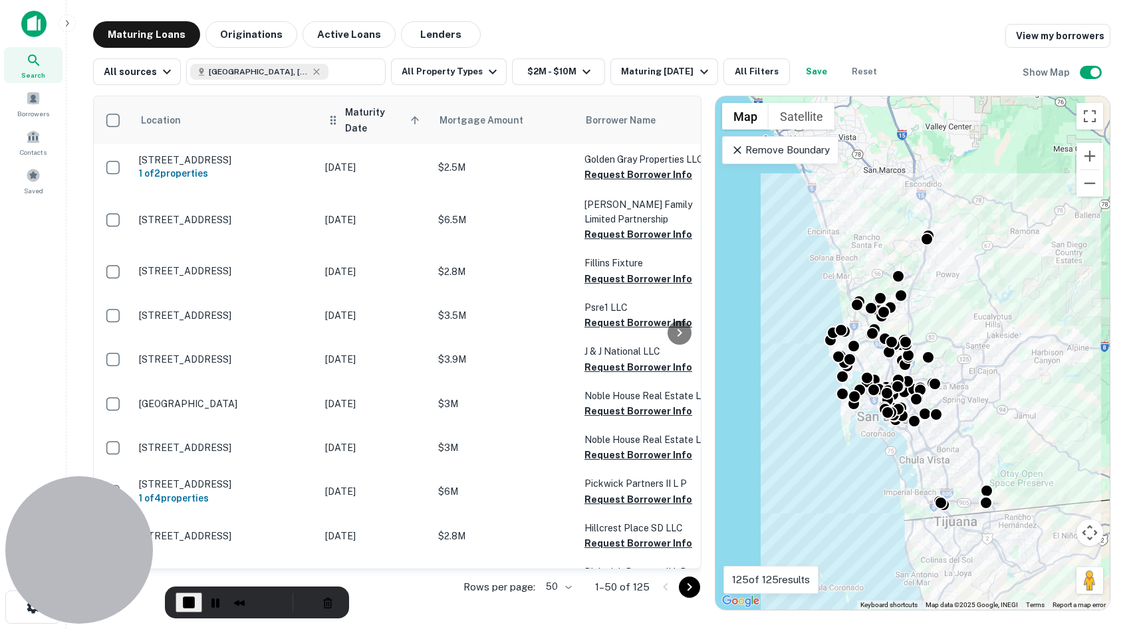
click at [380, 118] on span "Maturity Date sorted ascending" at bounding box center [384, 120] width 78 height 32
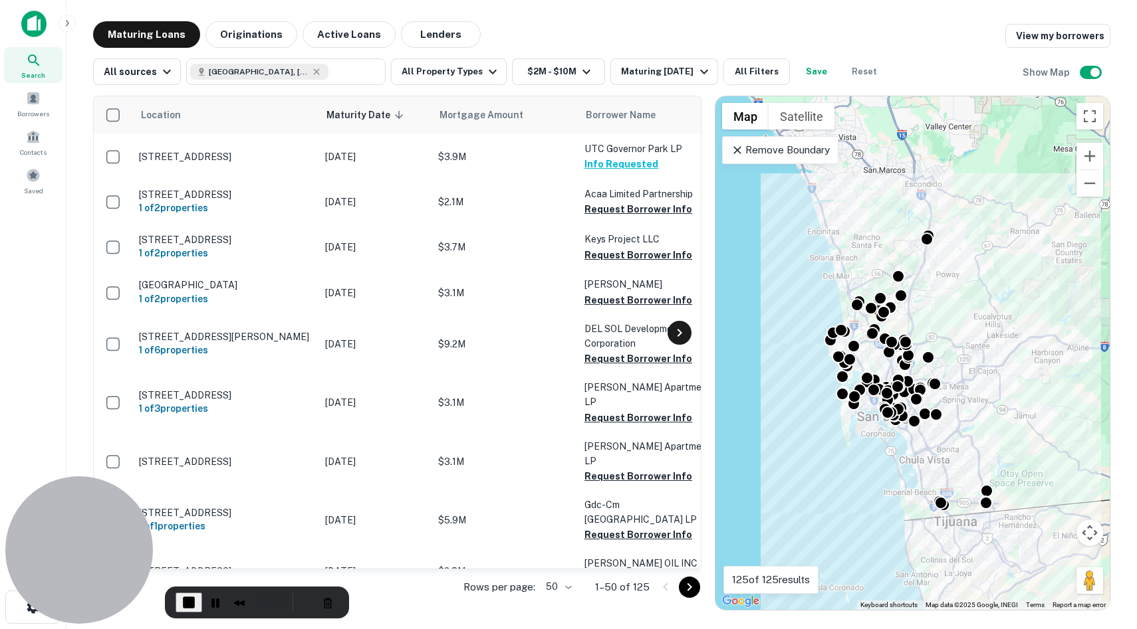
click at [685, 333] on icon at bounding box center [679, 333] width 16 height 16
click at [802, 155] on p "Remove Boundary" at bounding box center [780, 150] width 99 height 16
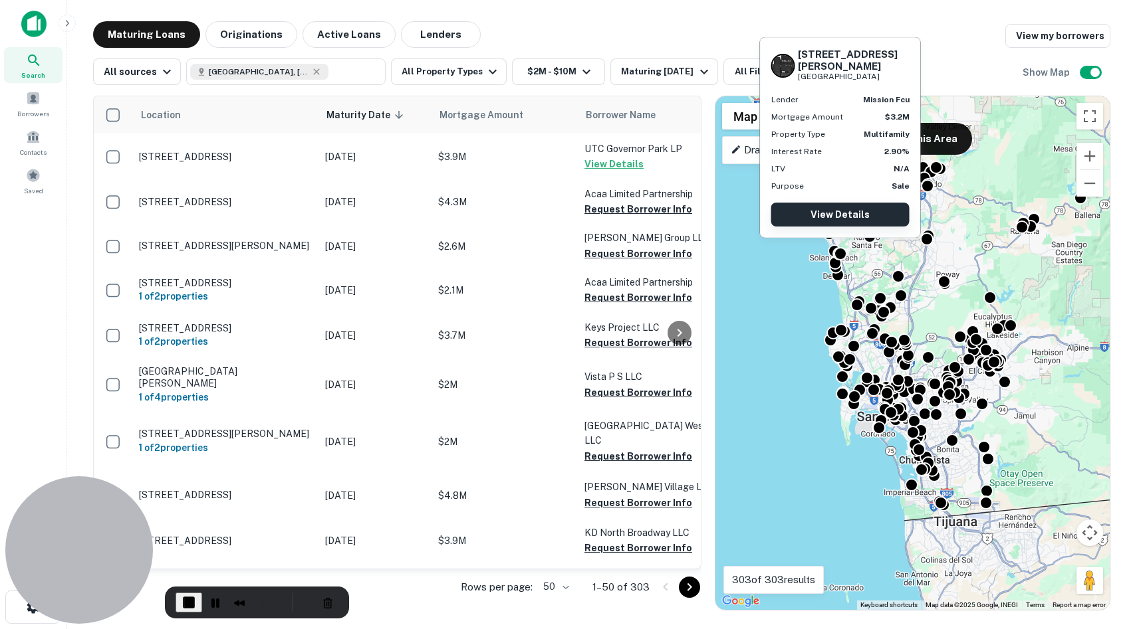
click at [841, 217] on link "View Details" at bounding box center [840, 215] width 138 height 24
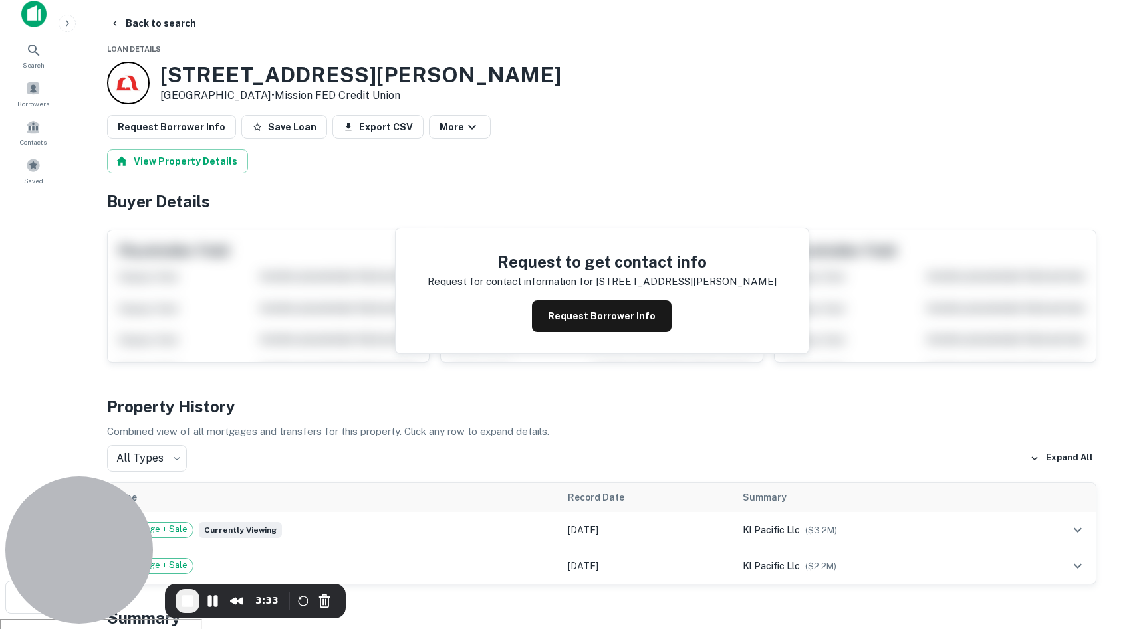
scroll to position [11, 0]
click at [618, 309] on button "Request Borrower Info" at bounding box center [602, 316] width 140 height 32
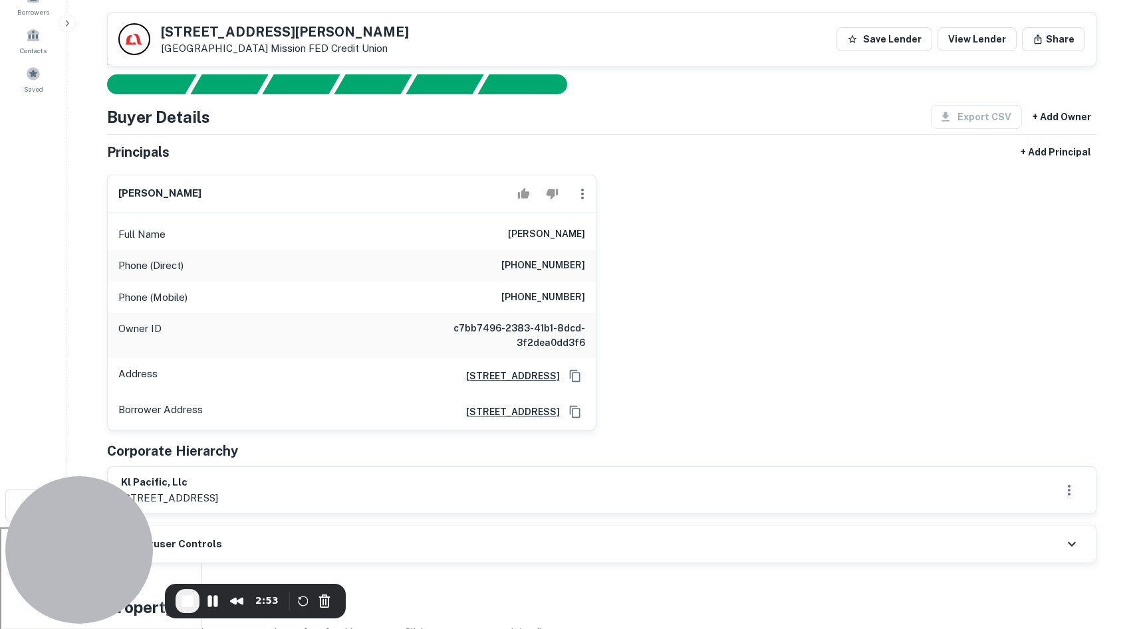
scroll to position [0, 0]
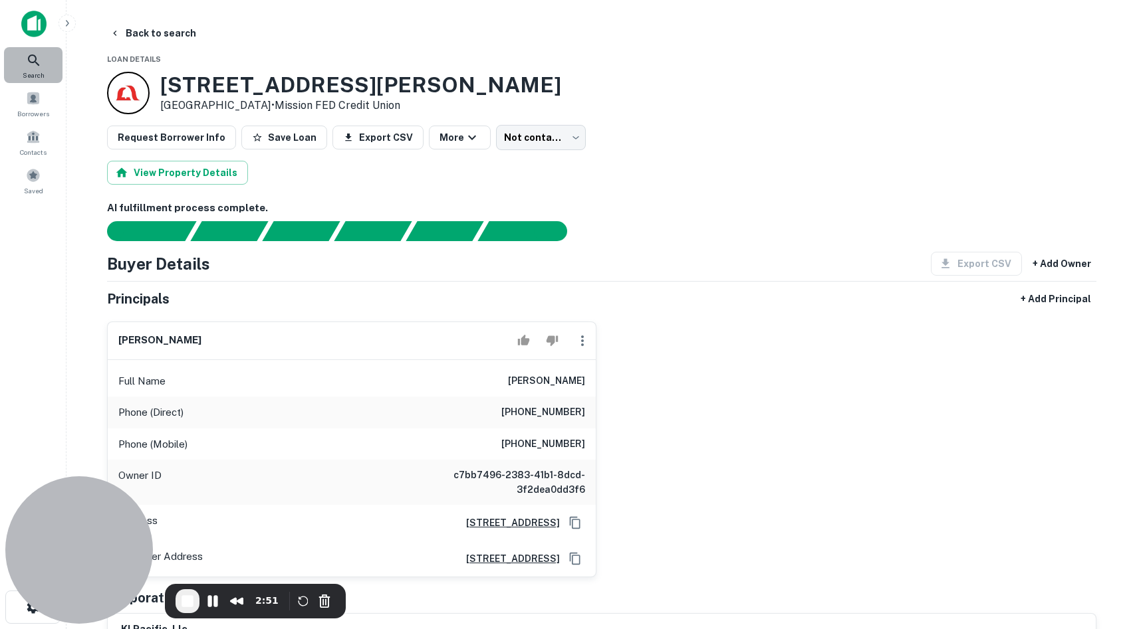
click at [42, 51] on div "Search" at bounding box center [33, 65] width 58 height 36
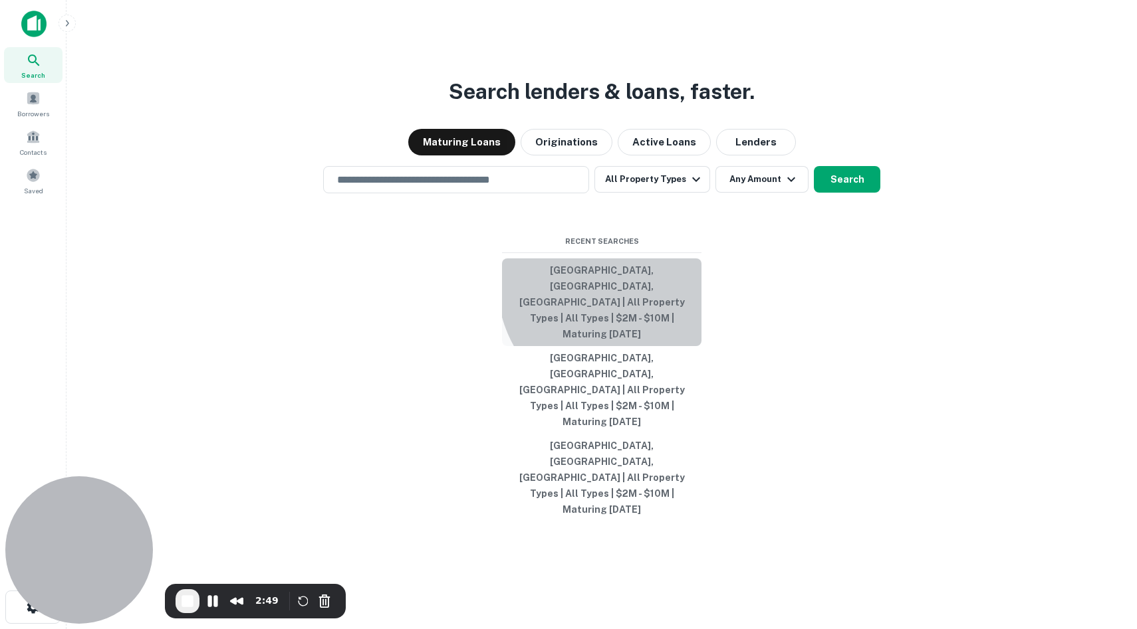
click at [626, 339] on button "[GEOGRAPHIC_DATA], [GEOGRAPHIC_DATA], [GEOGRAPHIC_DATA] | All Property Types | …" at bounding box center [601, 303] width 199 height 88
type input "**********"
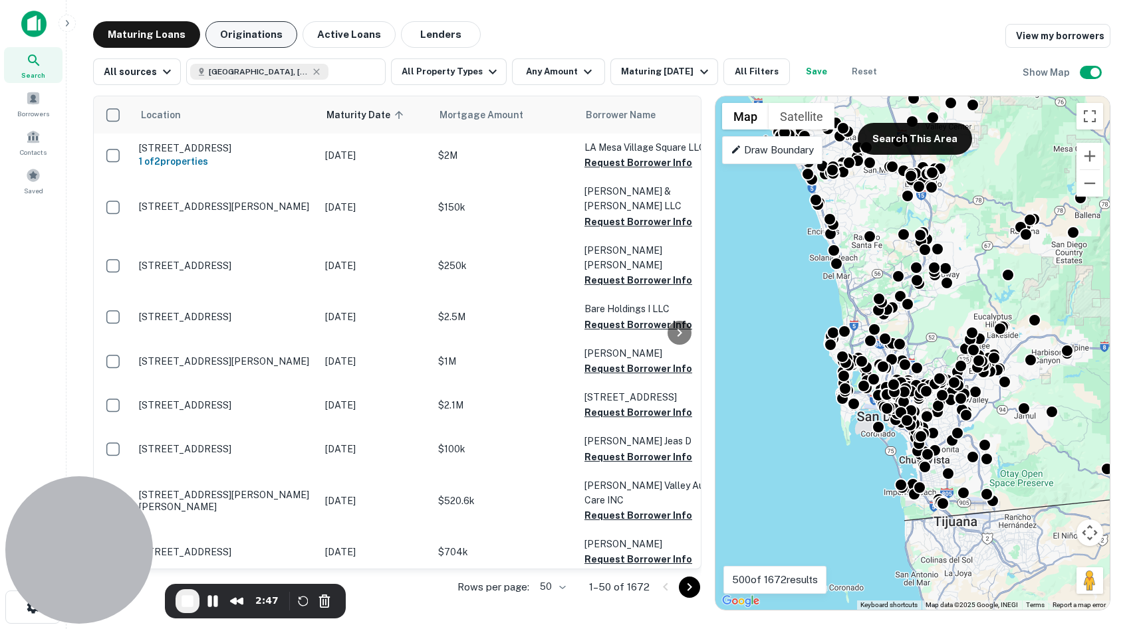
click at [250, 39] on button "Originations" at bounding box center [251, 34] width 92 height 27
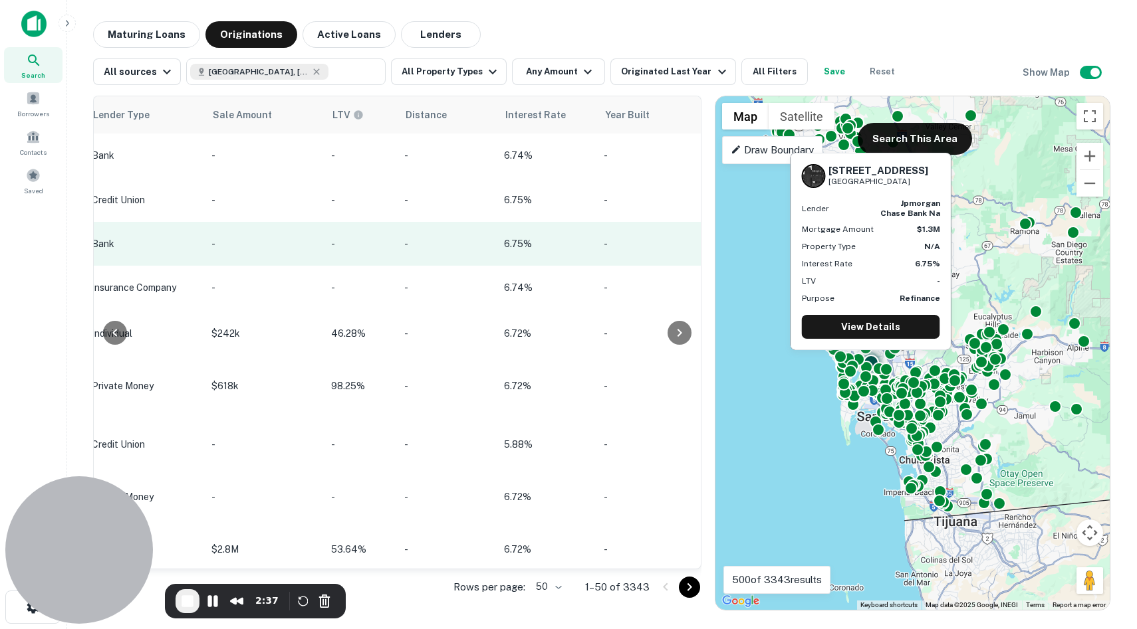
scroll to position [0, 1236]
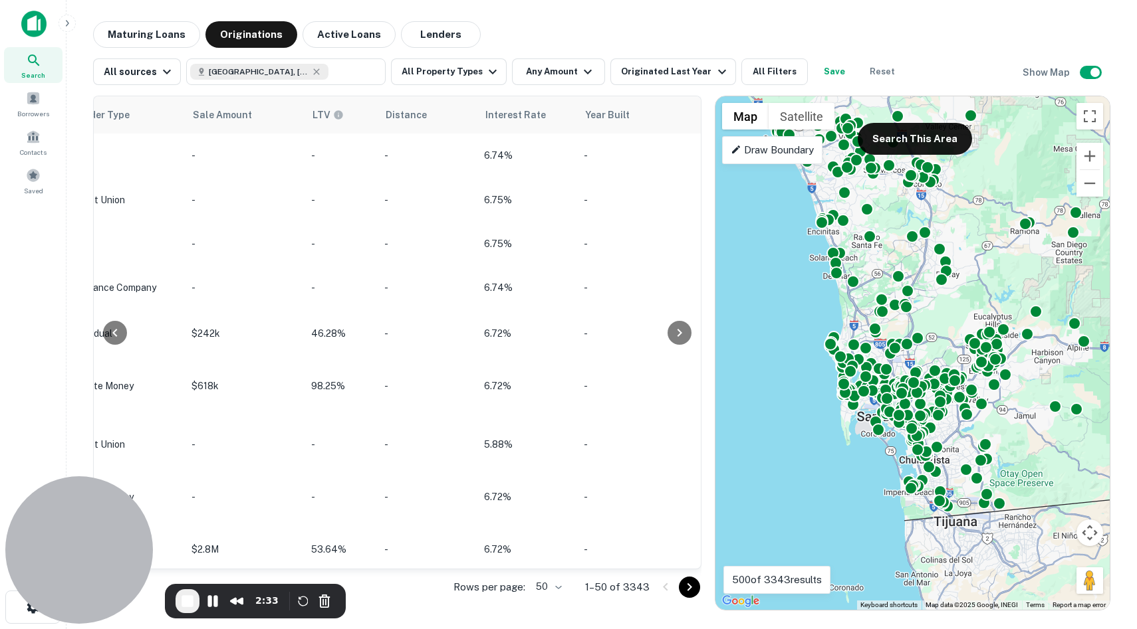
click at [794, 150] on p "Draw Boundary" at bounding box center [772, 150] width 83 height 16
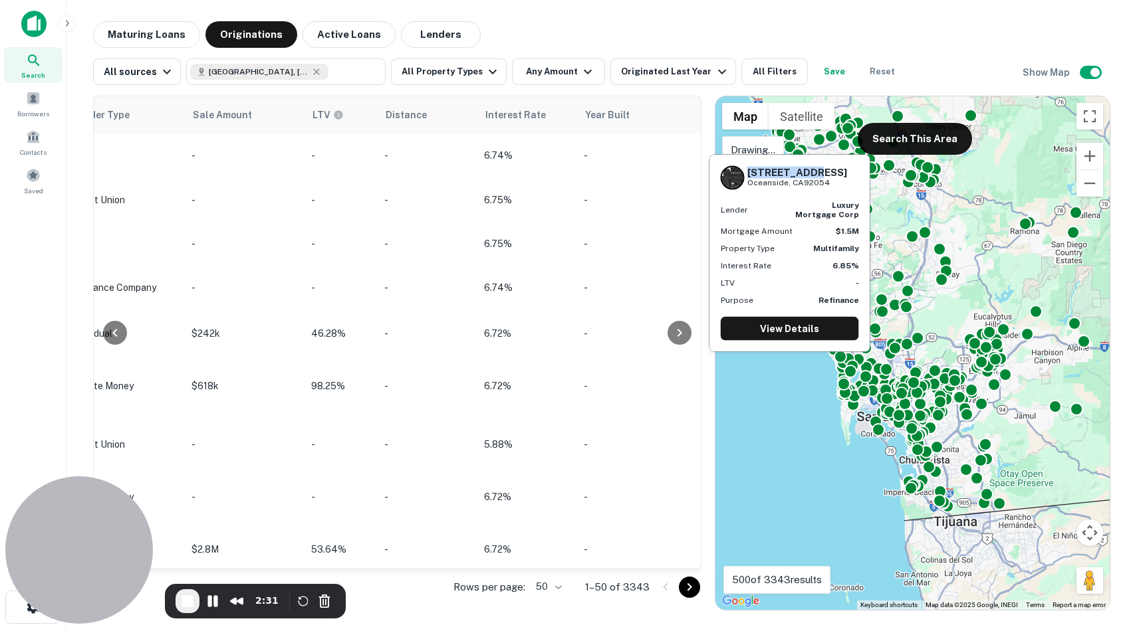
drag, startPoint x: 819, startPoint y: 152, endPoint x: 810, endPoint y: 168, distance: 19.0
click at [810, 168] on div "[STREET_ADDRESS] Lender luxury mortgage corp Mortgage Amount $1.5M Property Typ…" at bounding box center [790, 250] width 164 height 208
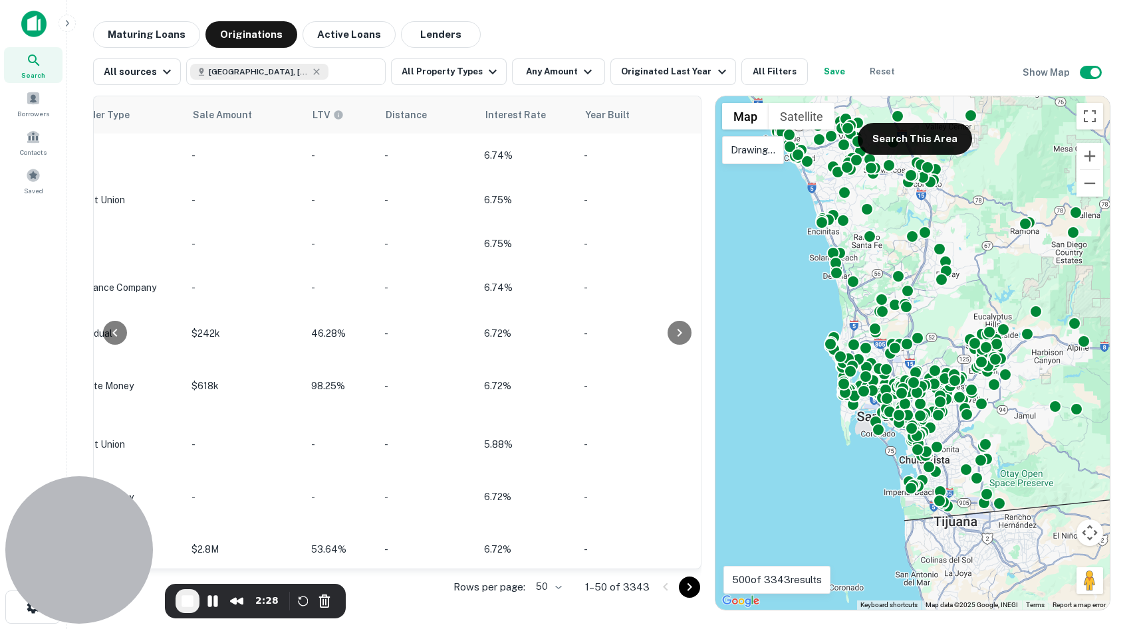
click at [752, 143] on p "Drawing..." at bounding box center [753, 150] width 45 height 16
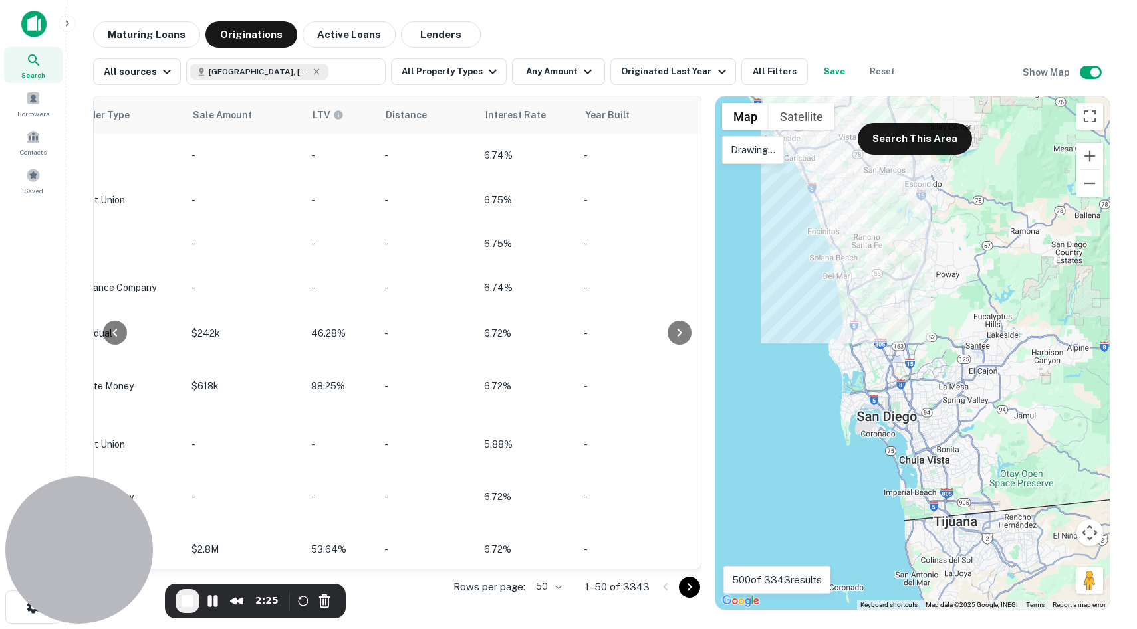
drag, startPoint x: 818, startPoint y: 186, endPoint x: 825, endPoint y: 187, distance: 7.3
click at [825, 187] on div at bounding box center [912, 353] width 394 height 514
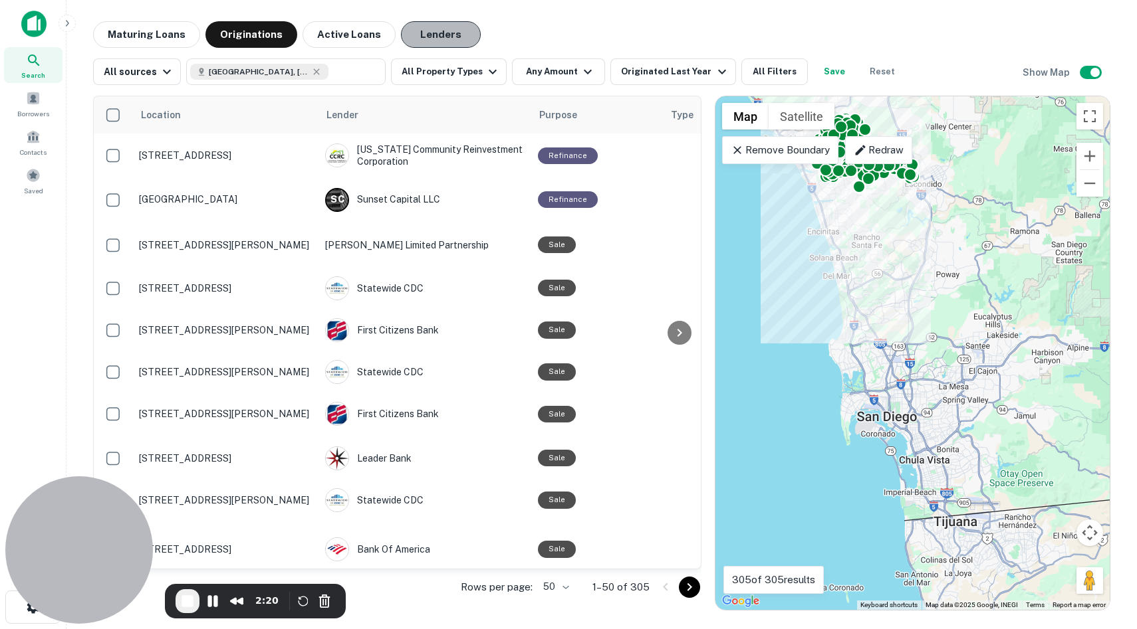
click at [403, 30] on button "Lenders" at bounding box center [441, 34] width 80 height 27
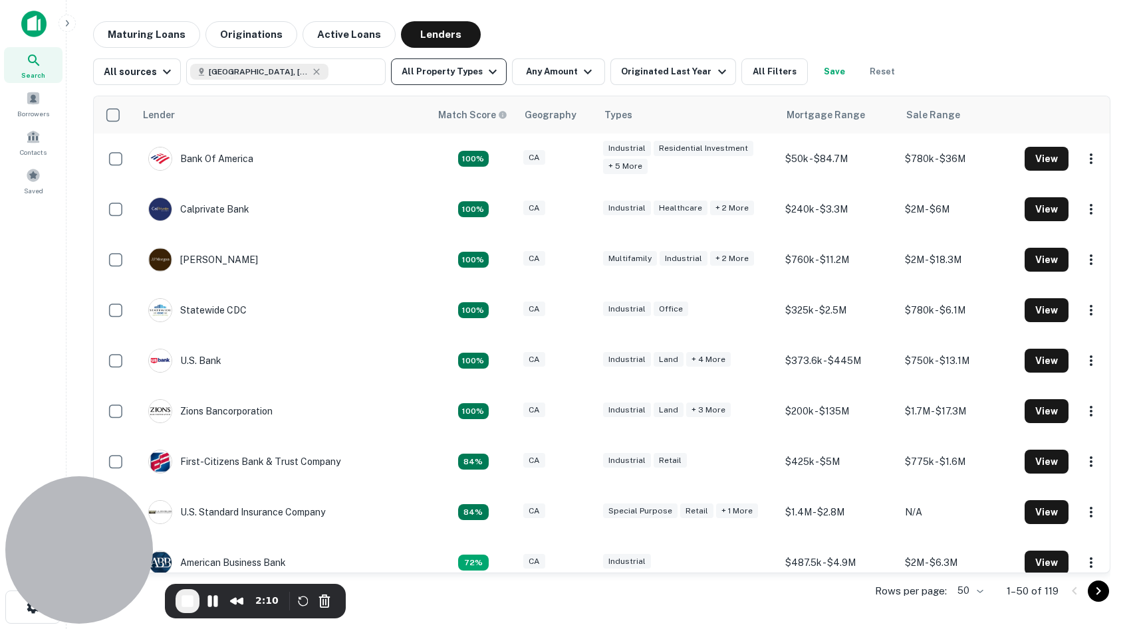
click at [423, 68] on button "All Property Types" at bounding box center [449, 71] width 116 height 27
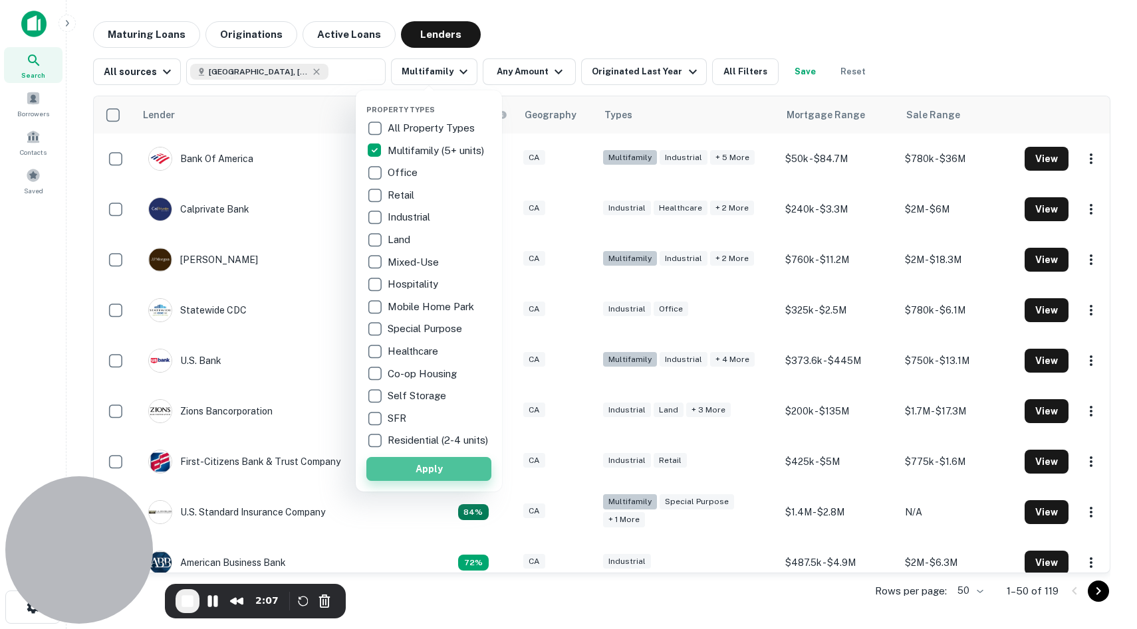
click at [421, 481] on button "Apply" at bounding box center [428, 469] width 125 height 24
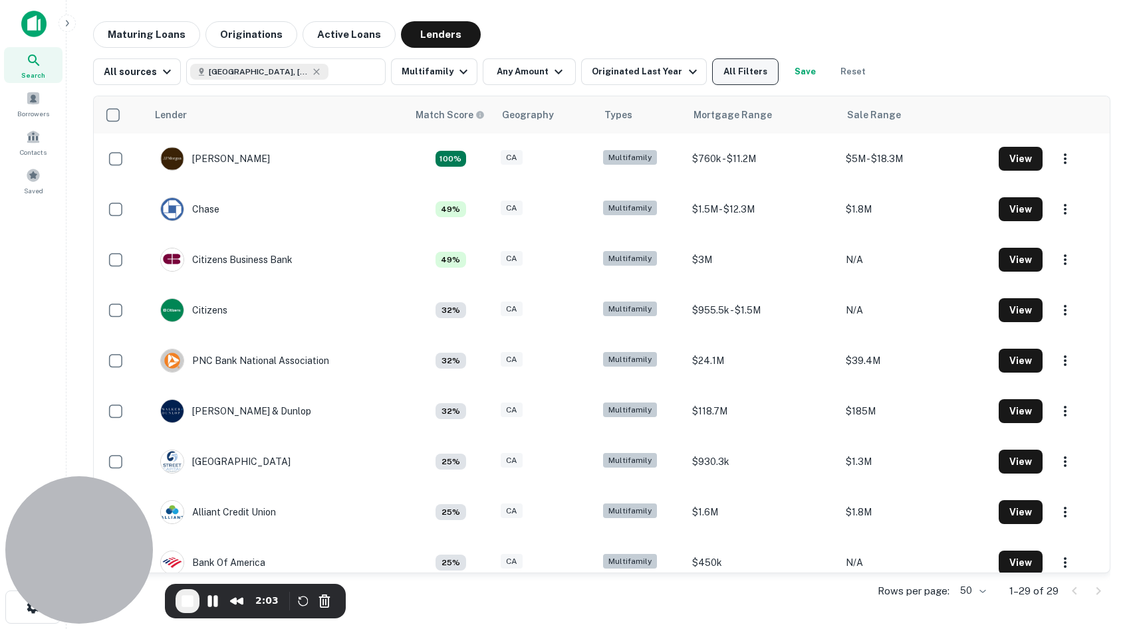
click at [712, 71] on button "All Filters" at bounding box center [745, 71] width 66 height 27
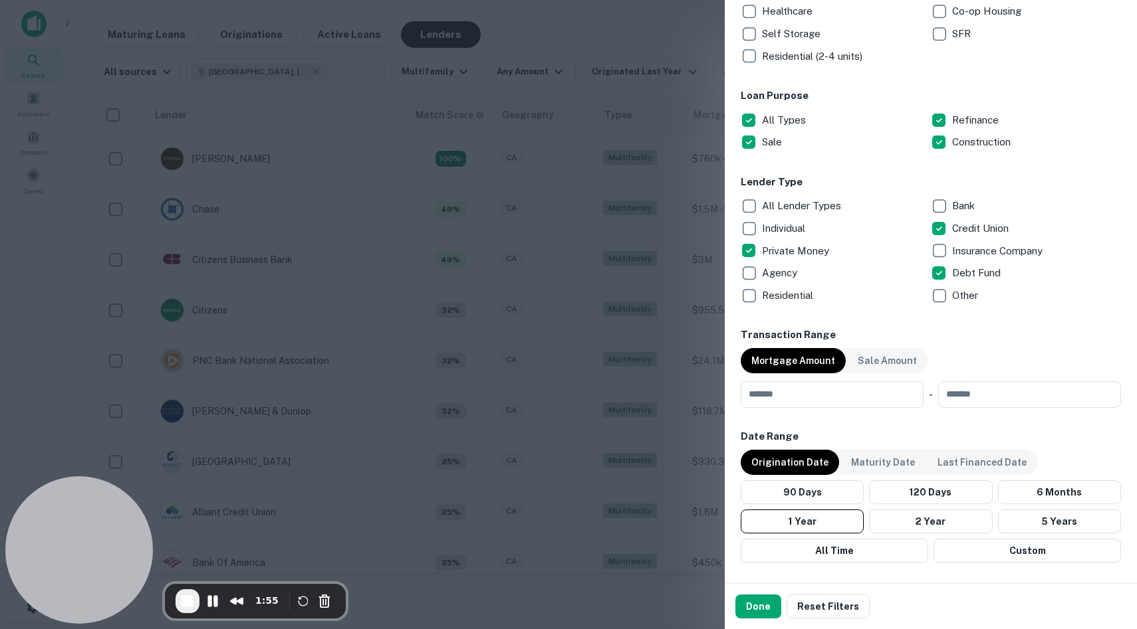
scroll to position [370, 0]
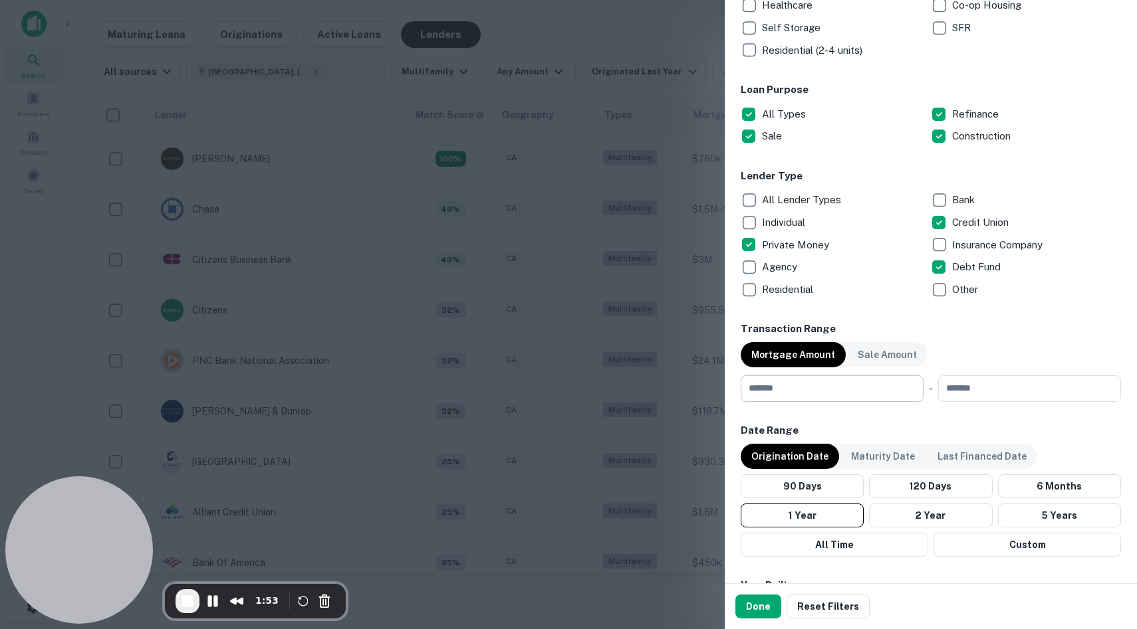
click at [872, 392] on input "number" at bounding box center [826, 389] width 173 height 27
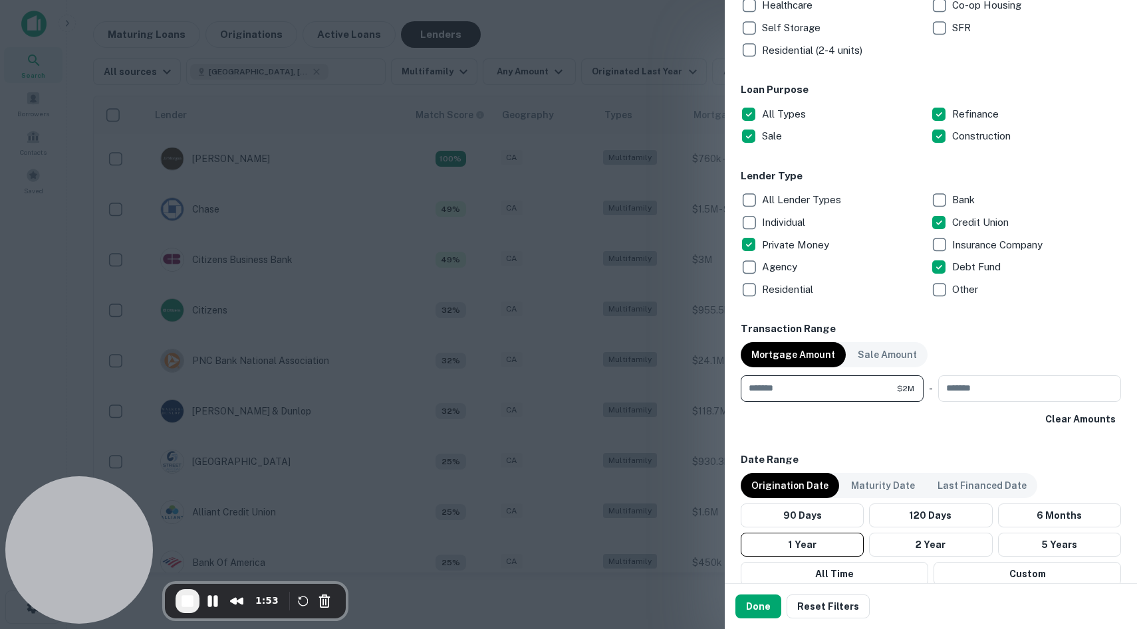
type input "*******"
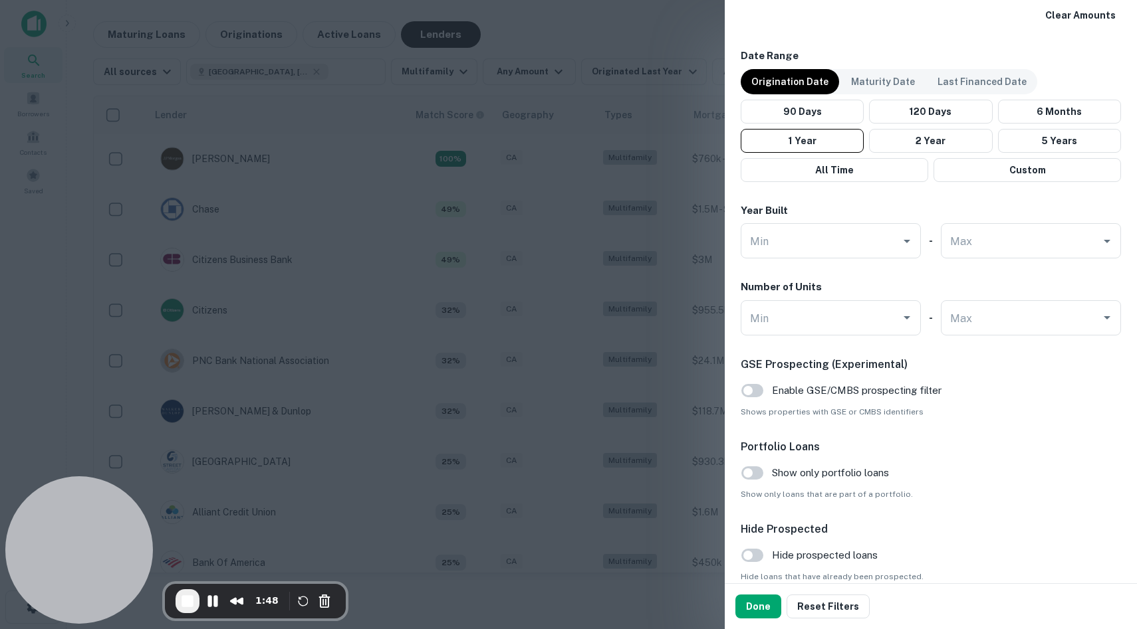
scroll to position [798, 0]
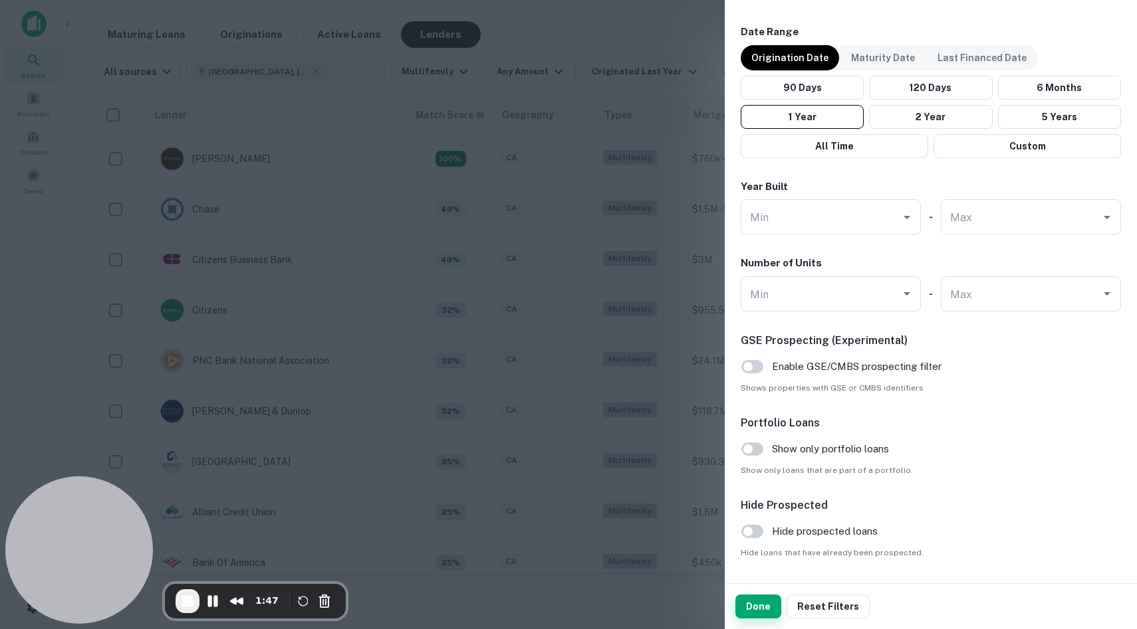
type input "*******"
click at [770, 613] on button "Done" at bounding box center [758, 607] width 46 height 24
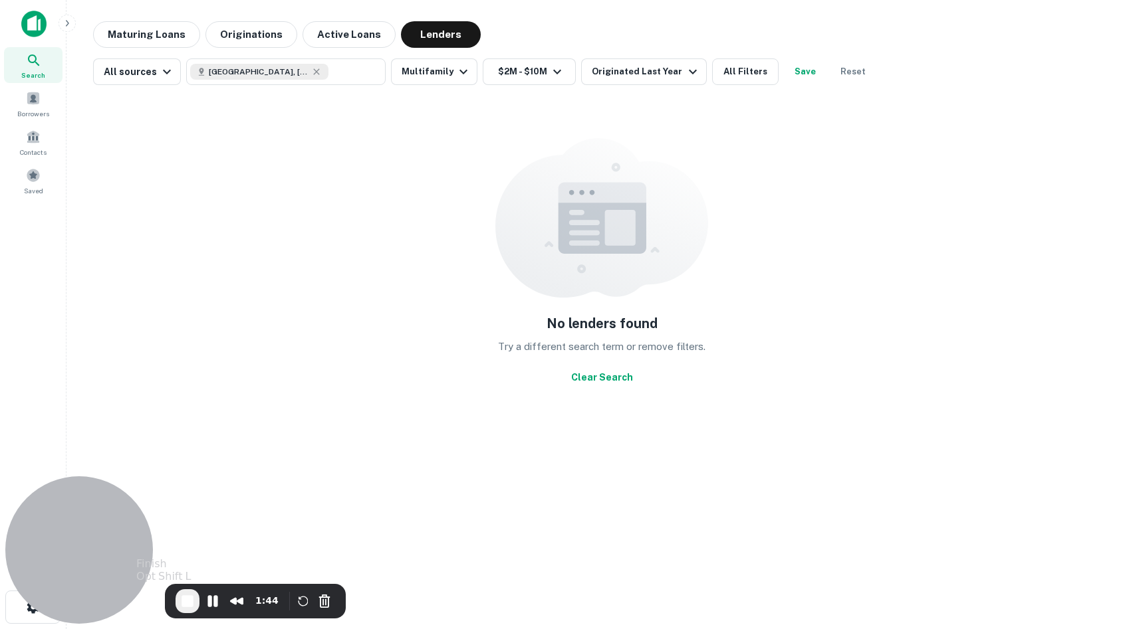
click at [183, 610] on button "End Recording" at bounding box center [187, 602] width 24 height 24
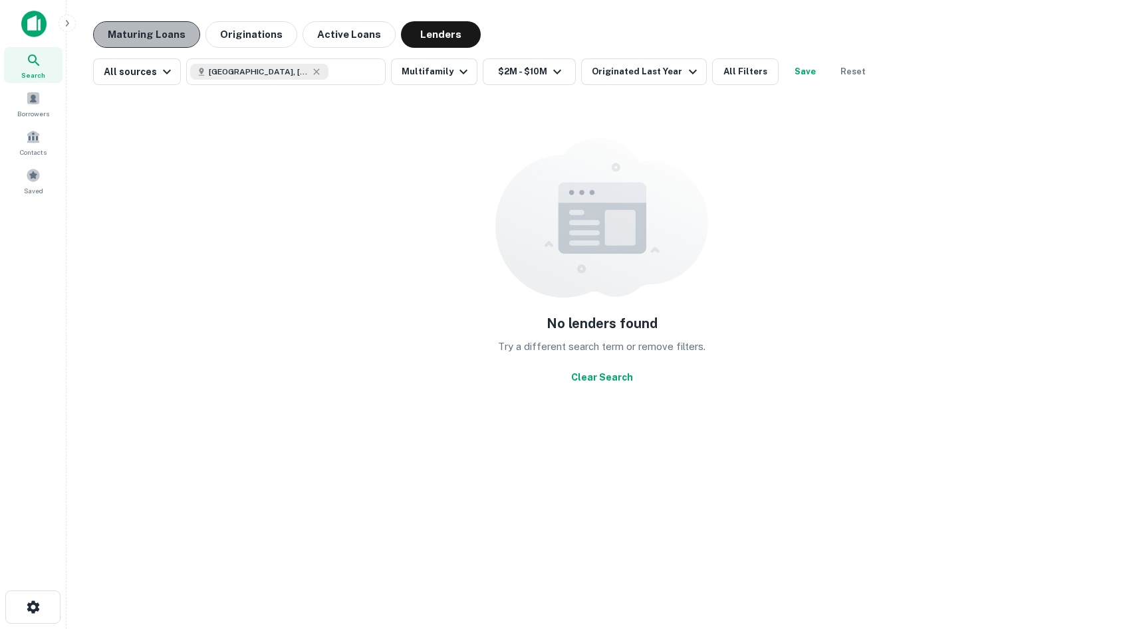
click at [156, 43] on button "Maturing Loans" at bounding box center [146, 34] width 107 height 27
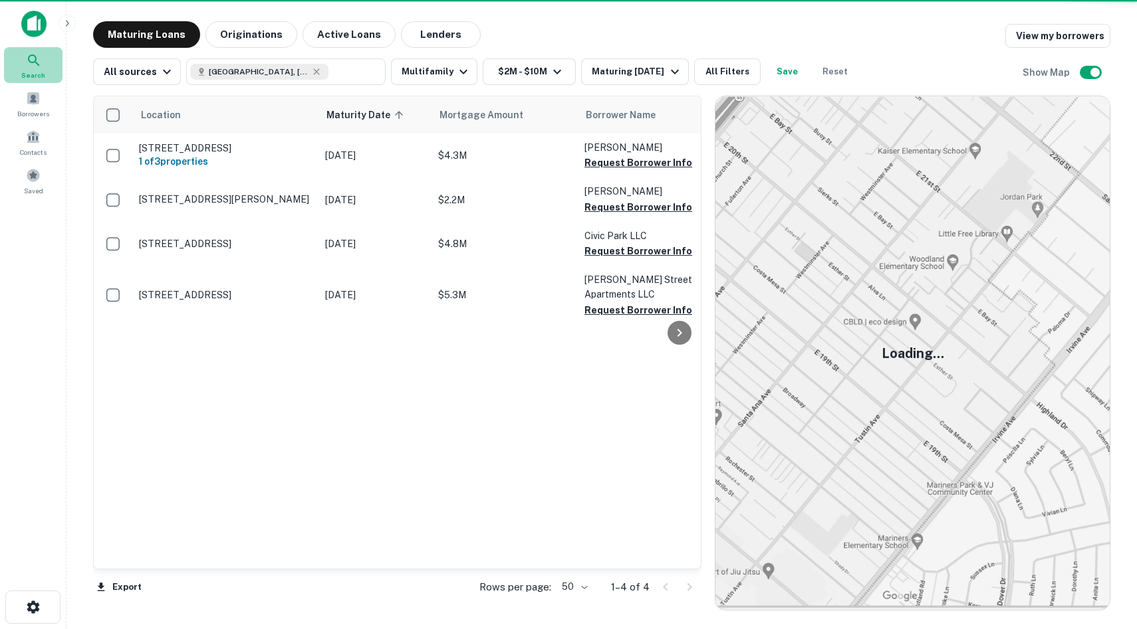
click at [31, 64] on icon at bounding box center [34, 61] width 16 height 16
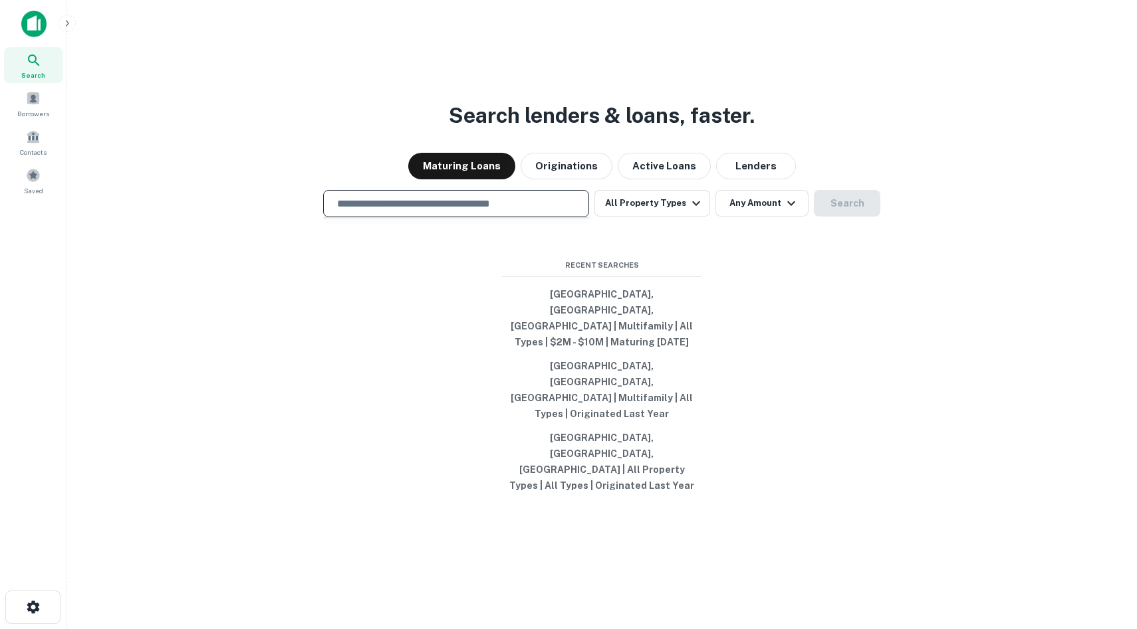
click at [436, 211] on input "text" at bounding box center [456, 203] width 254 height 15
click at [841, 94] on div "Search lenders & loans, faster. Maturing Loans Originations Active Loans Lender…" at bounding box center [601, 346] width 1049 height 629
click at [1068, 122] on div "Search lenders & loans, faster. Maturing Loans Originations Active Loans Lender…" at bounding box center [601, 346] width 1049 height 629
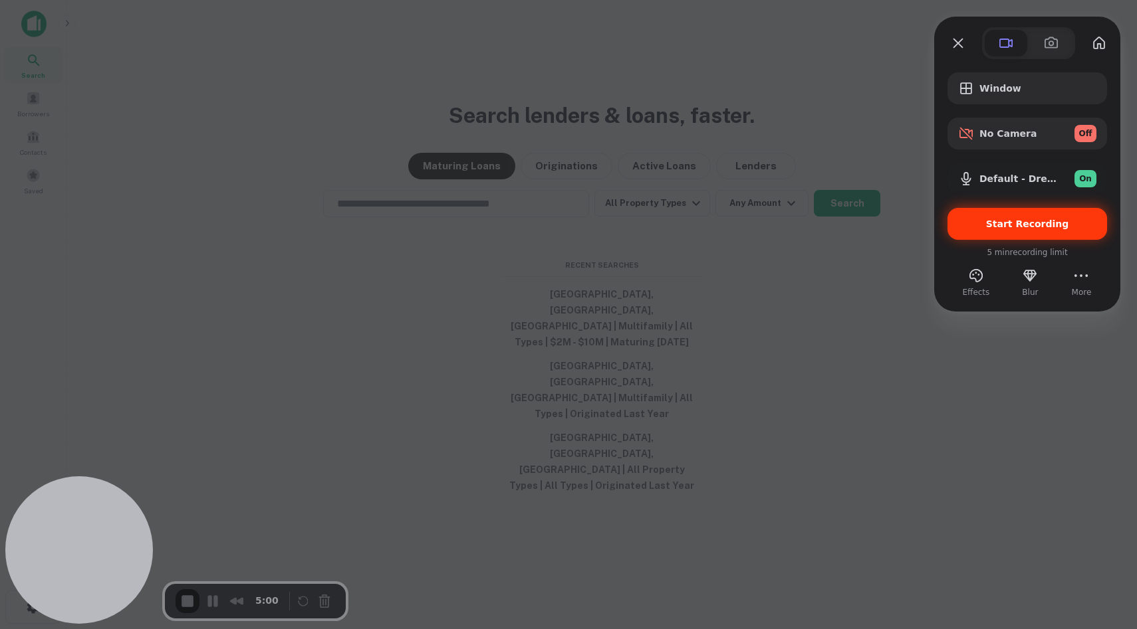
click at [1034, 231] on div "Start Recording" at bounding box center [1027, 224] width 160 height 32
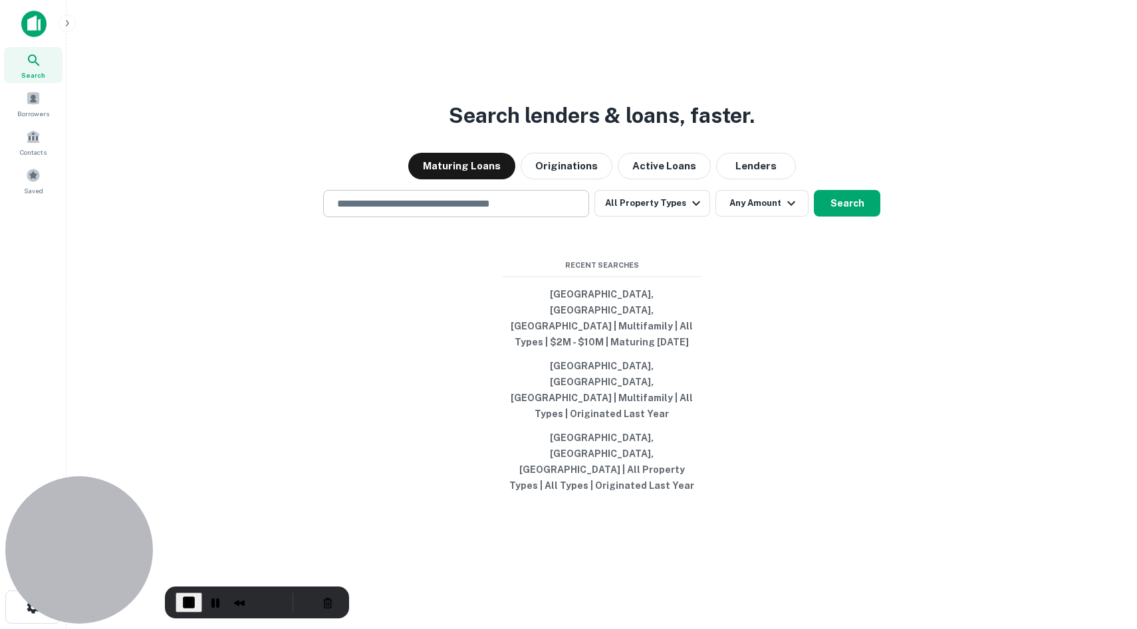
click at [462, 211] on input "text" at bounding box center [456, 203] width 254 height 15
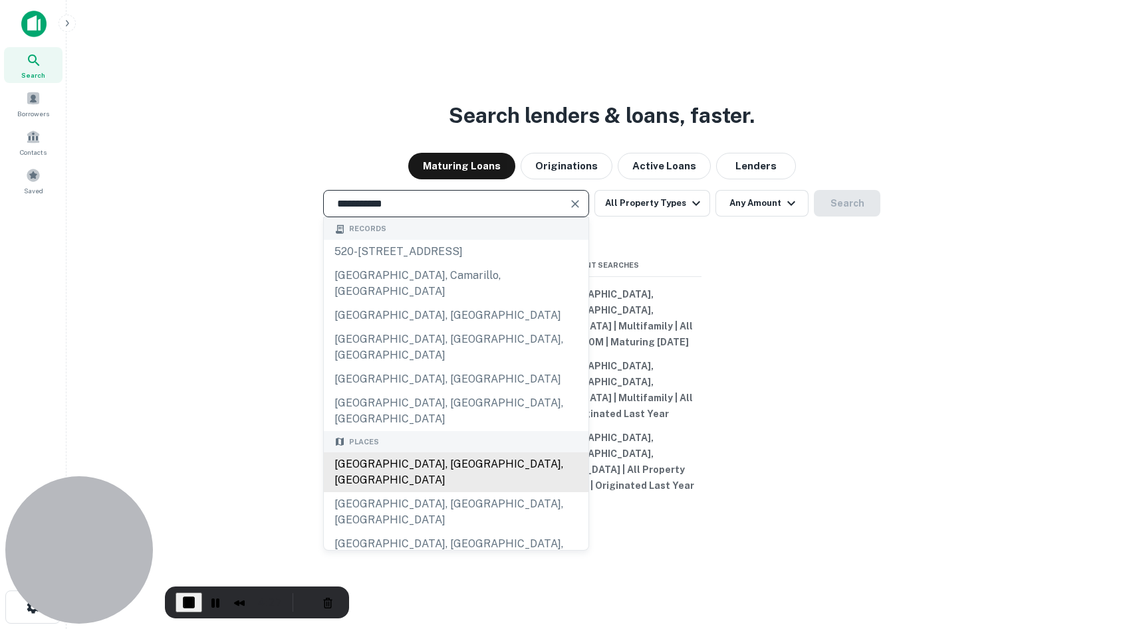
click at [413, 469] on div "[GEOGRAPHIC_DATA], [GEOGRAPHIC_DATA], [GEOGRAPHIC_DATA]" at bounding box center [456, 473] width 265 height 40
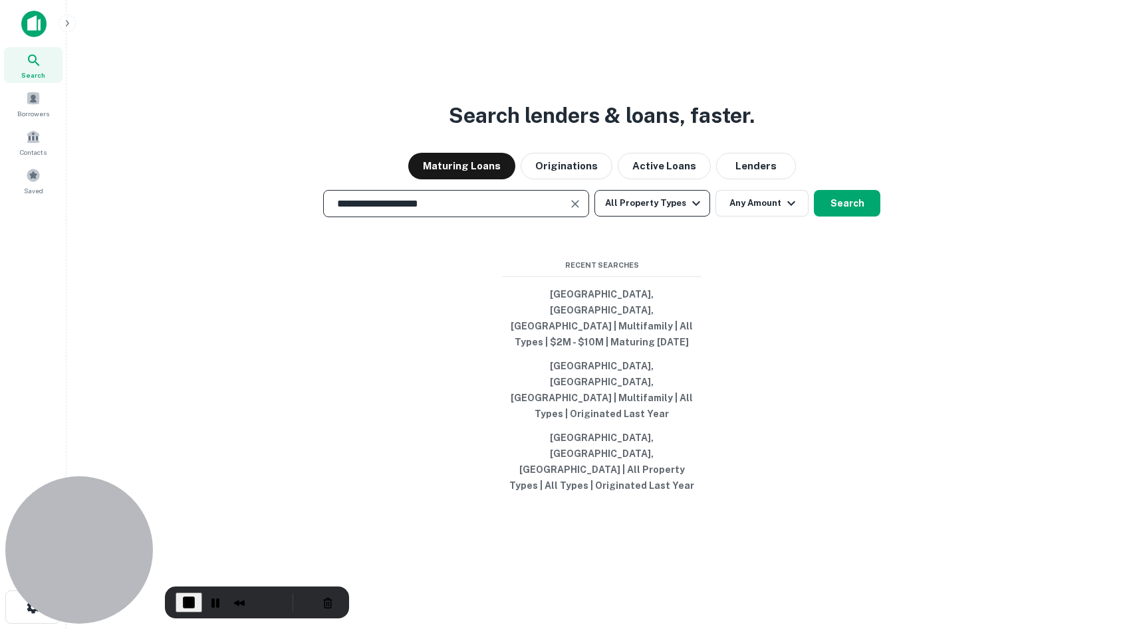
type input "**********"
click at [681, 217] on button "All Property Types" at bounding box center [652, 203] width 116 height 27
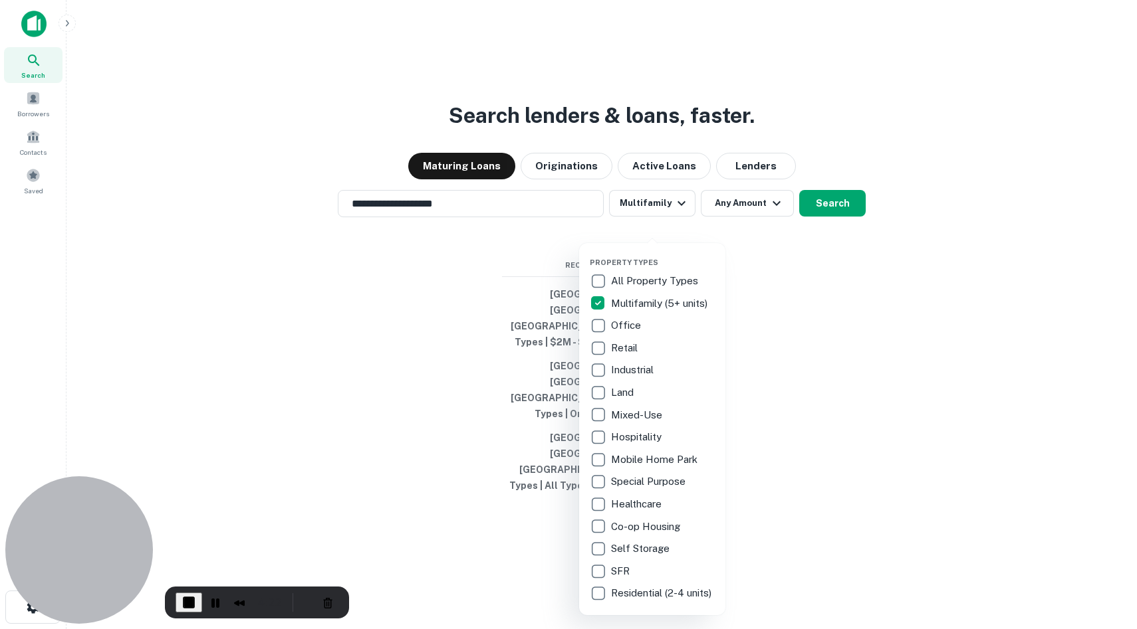
click at [776, 276] on div at bounding box center [568, 314] width 1137 height 629
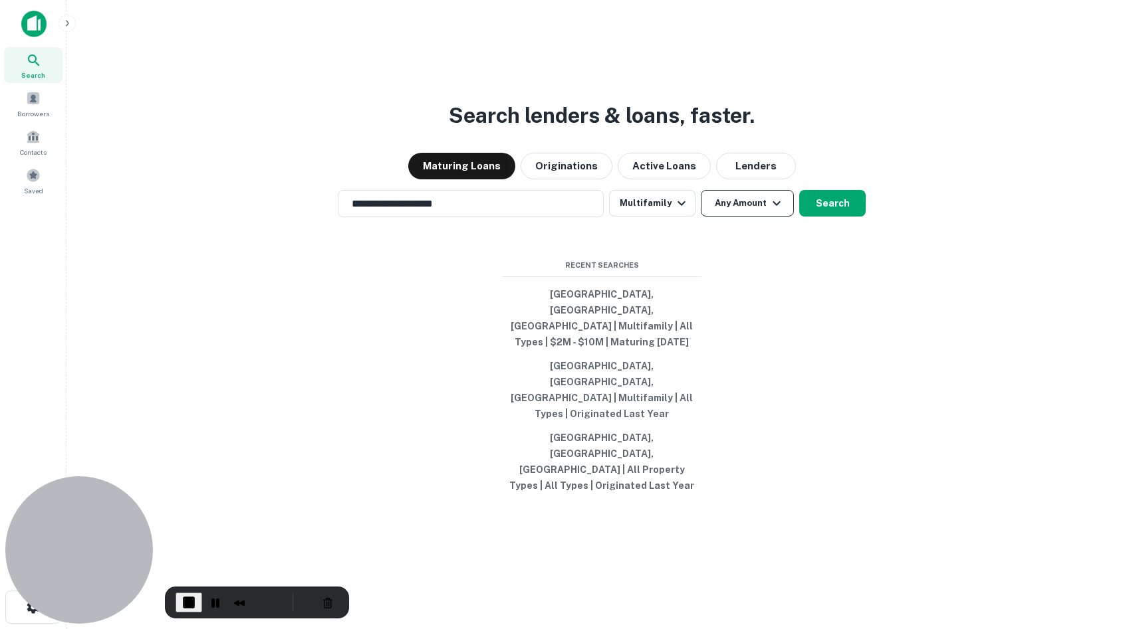
click at [760, 217] on button "Any Amount" at bounding box center [747, 203] width 93 height 27
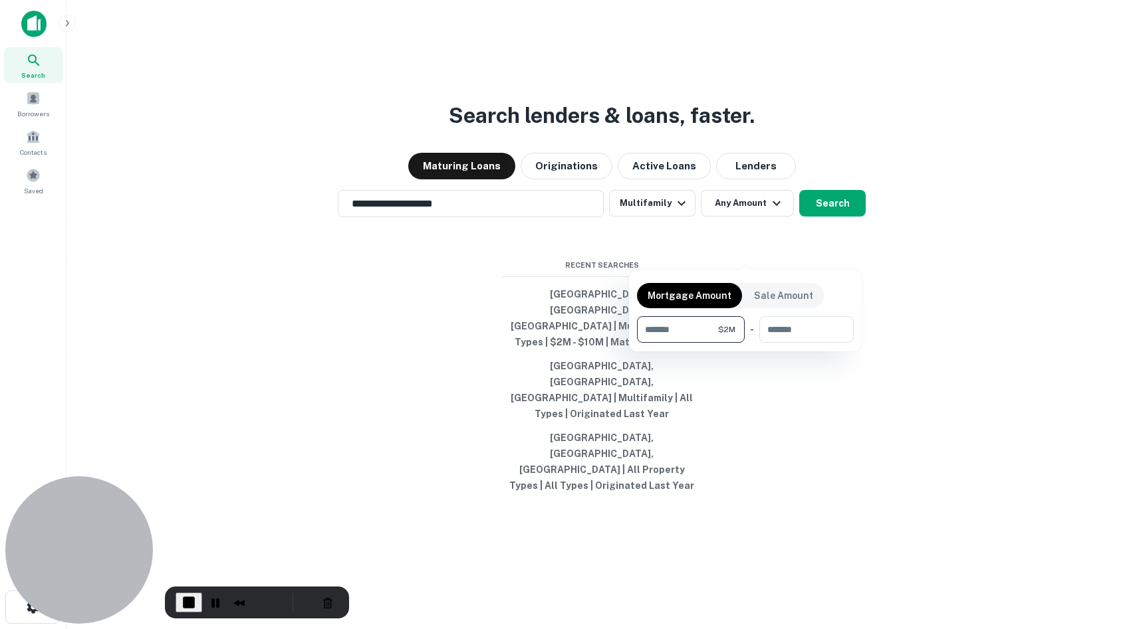
type input "*******"
type input "********"
click at [854, 251] on div at bounding box center [568, 314] width 1137 height 629
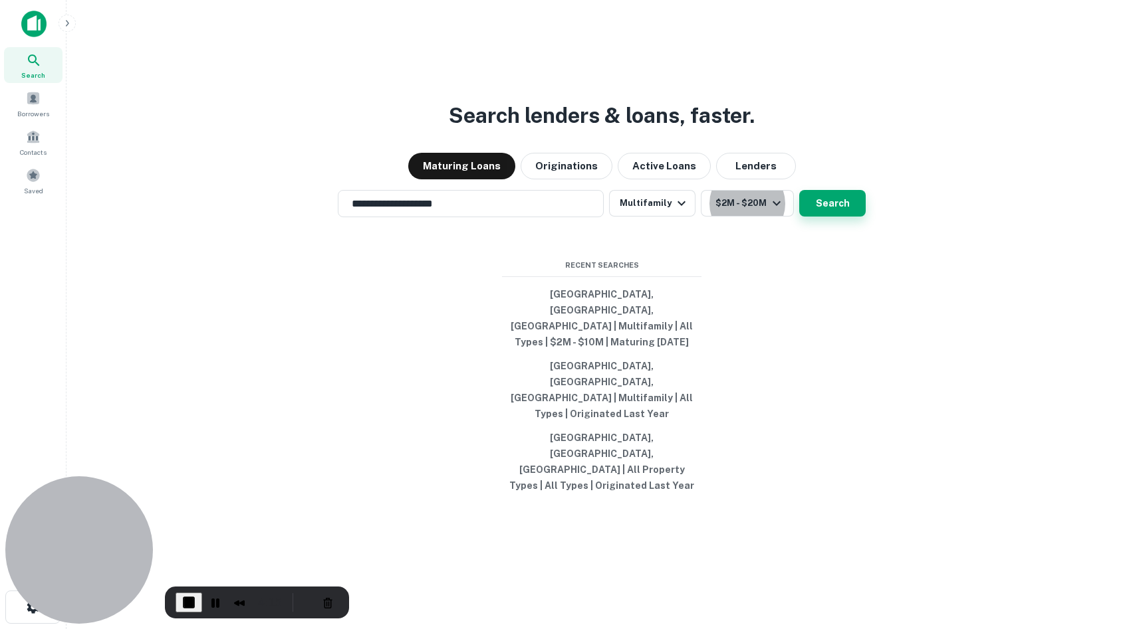
click at [847, 217] on button "Search" at bounding box center [832, 203] width 66 height 27
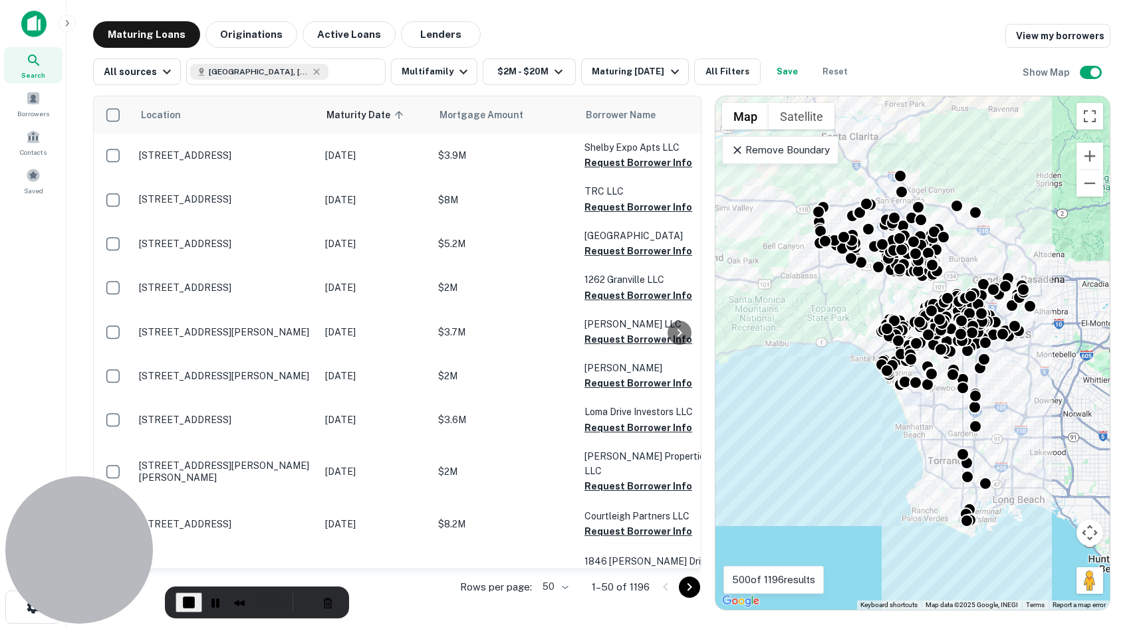
click at [713, 89] on div "Location Maturity Date sorted ascending Mortgage Amount Borrower Name Lender Pu…" at bounding box center [601, 348] width 1017 height 526
click at [708, 71] on button "All Filters" at bounding box center [727, 71] width 66 height 27
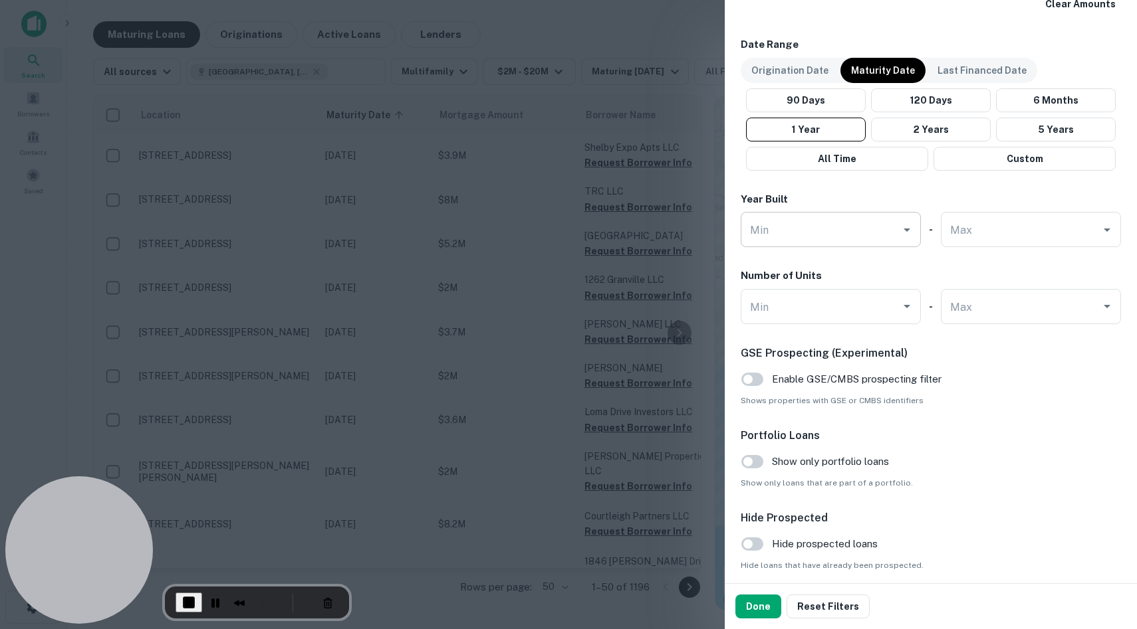
scroll to position [793, 0]
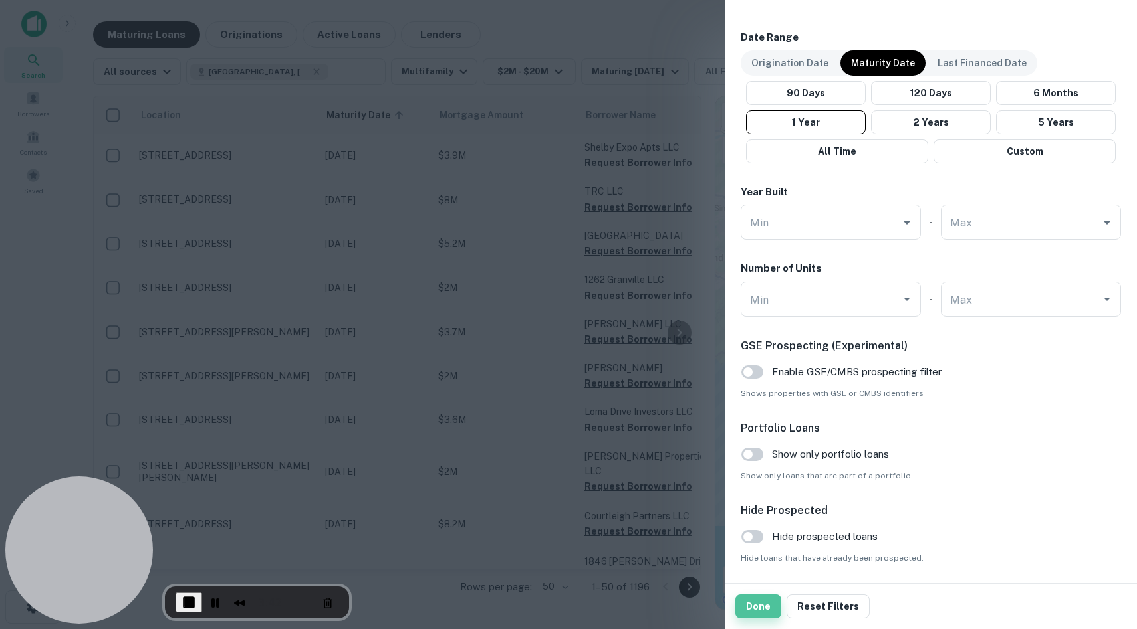
click at [773, 606] on button "Done" at bounding box center [758, 607] width 46 height 24
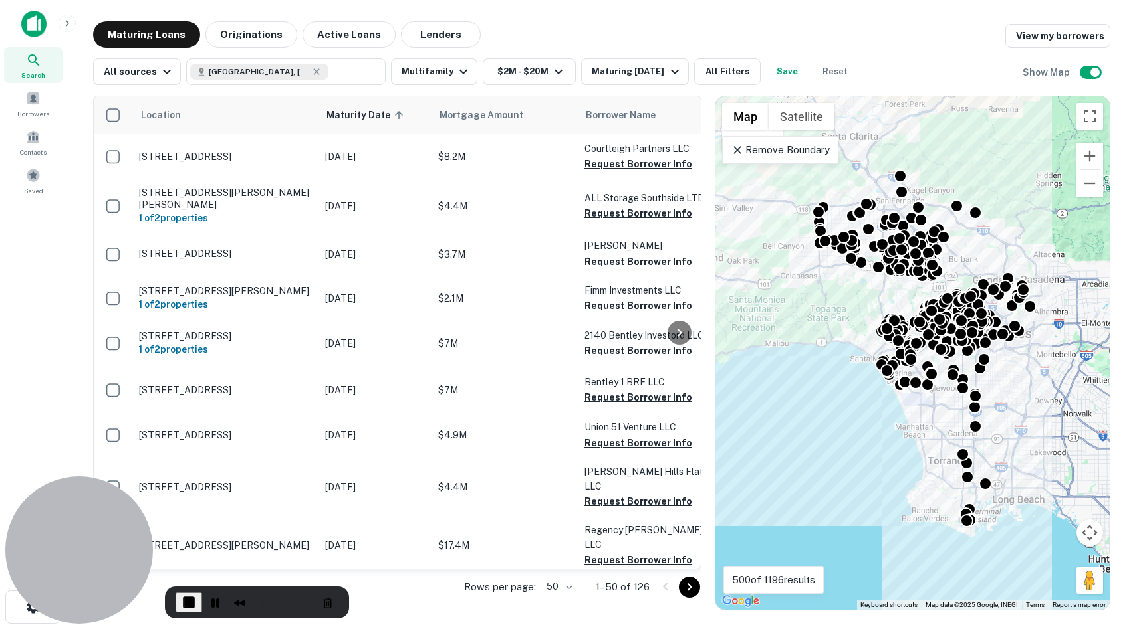
click at [798, 152] on p "Remove Boundary" at bounding box center [780, 150] width 99 height 16
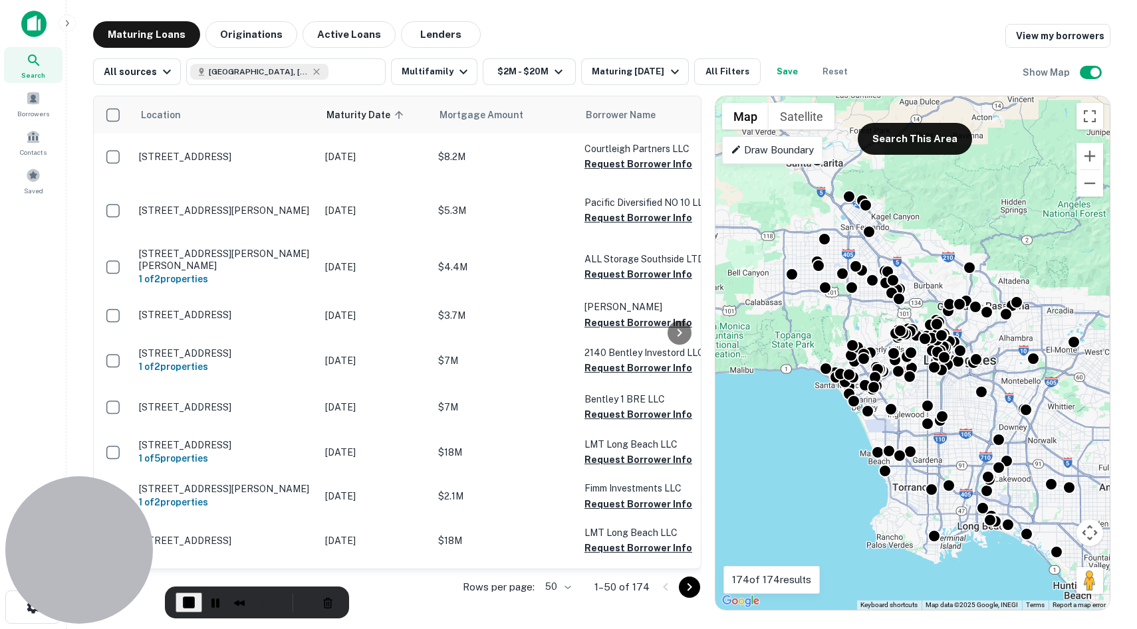
drag, startPoint x: 954, startPoint y: 216, endPoint x: 919, endPoint y: 243, distance: 44.1
click at [919, 243] on div "To activate drag with keyboard, press Alt + Enter. Once in keyboard drag state,…" at bounding box center [912, 353] width 394 height 514
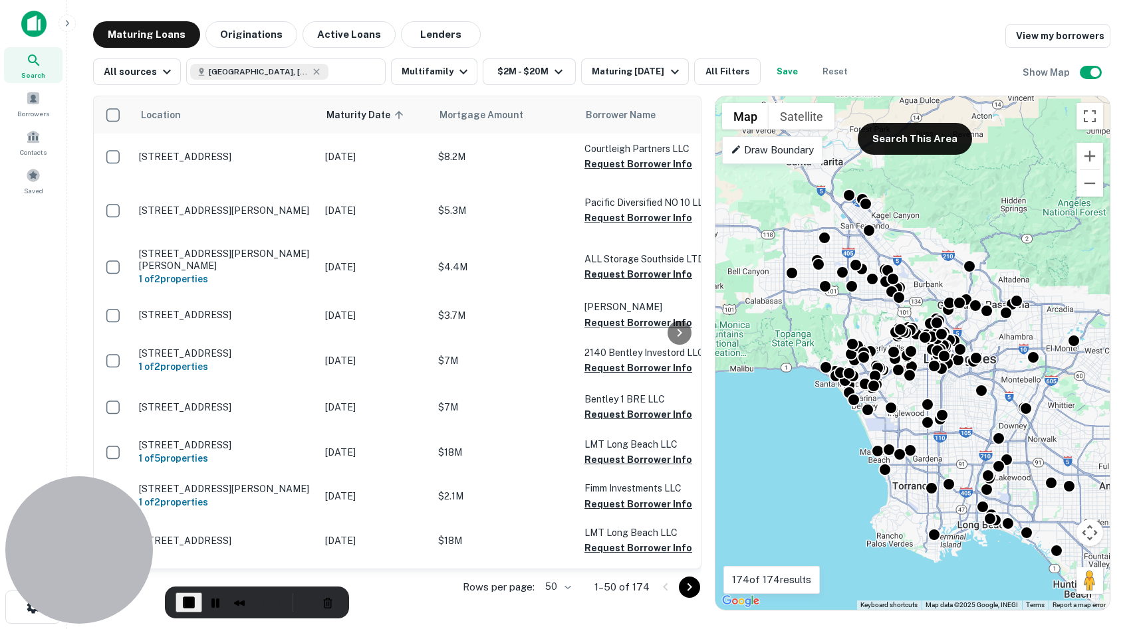
click at [806, 152] on p "Draw Boundary" at bounding box center [772, 150] width 83 height 16
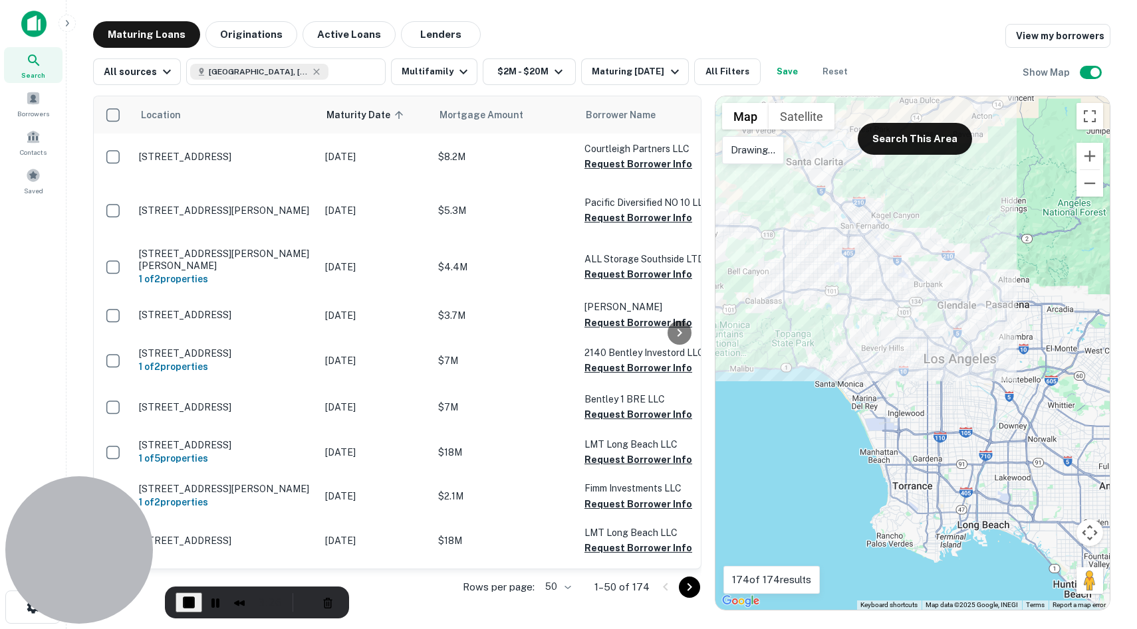
drag, startPoint x: 806, startPoint y: 152, endPoint x: 798, endPoint y: 153, distance: 8.0
click at [798, 153] on div at bounding box center [912, 353] width 394 height 514
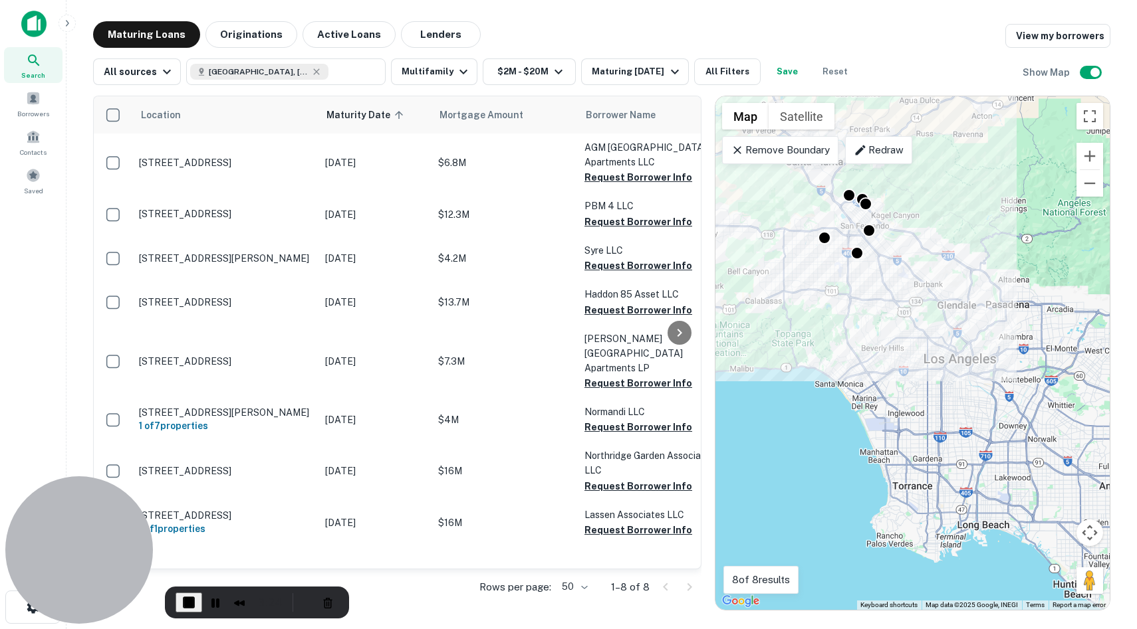
click at [796, 150] on p "Remove Boundary" at bounding box center [780, 150] width 99 height 16
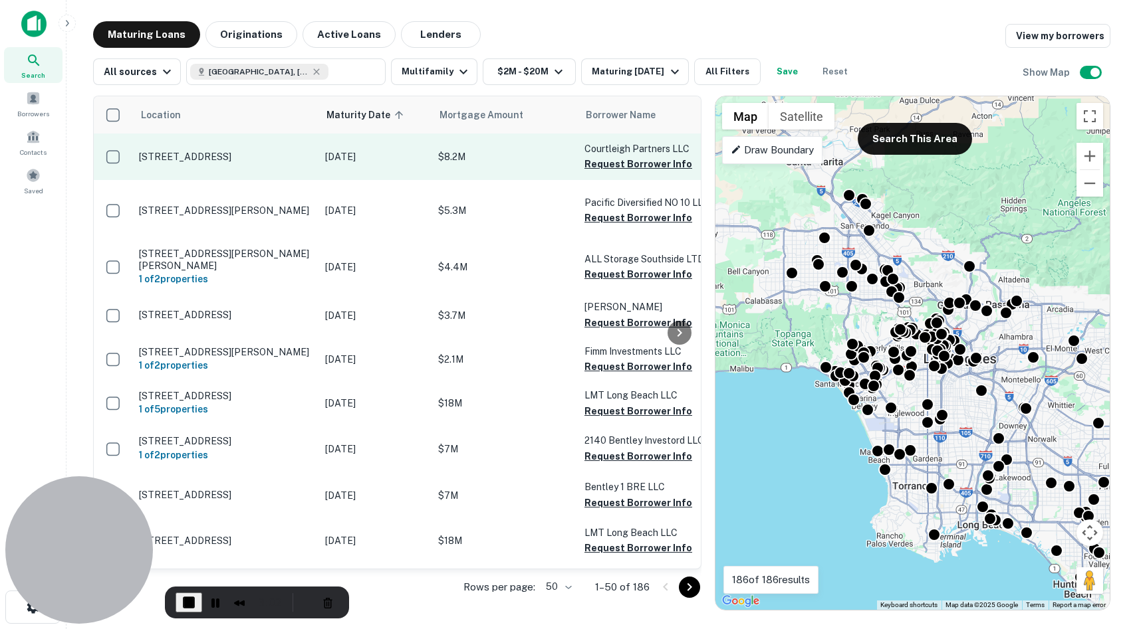
click at [223, 151] on p "[STREET_ADDRESS]" at bounding box center [225, 157] width 173 height 12
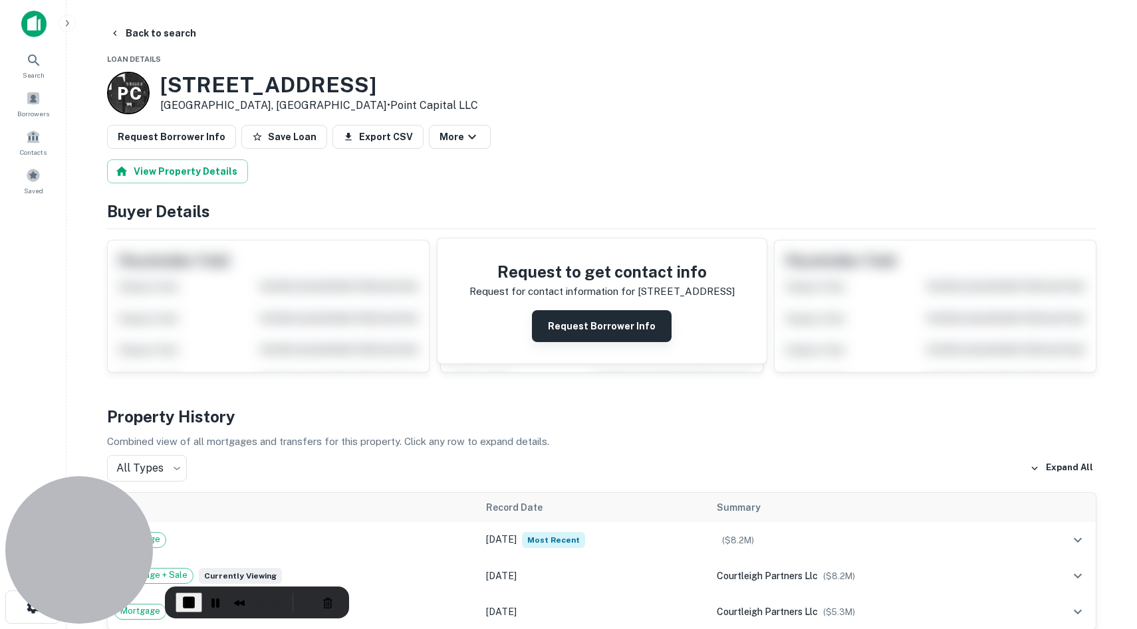
click at [589, 332] on button "Request Borrower Info" at bounding box center [602, 326] width 140 height 32
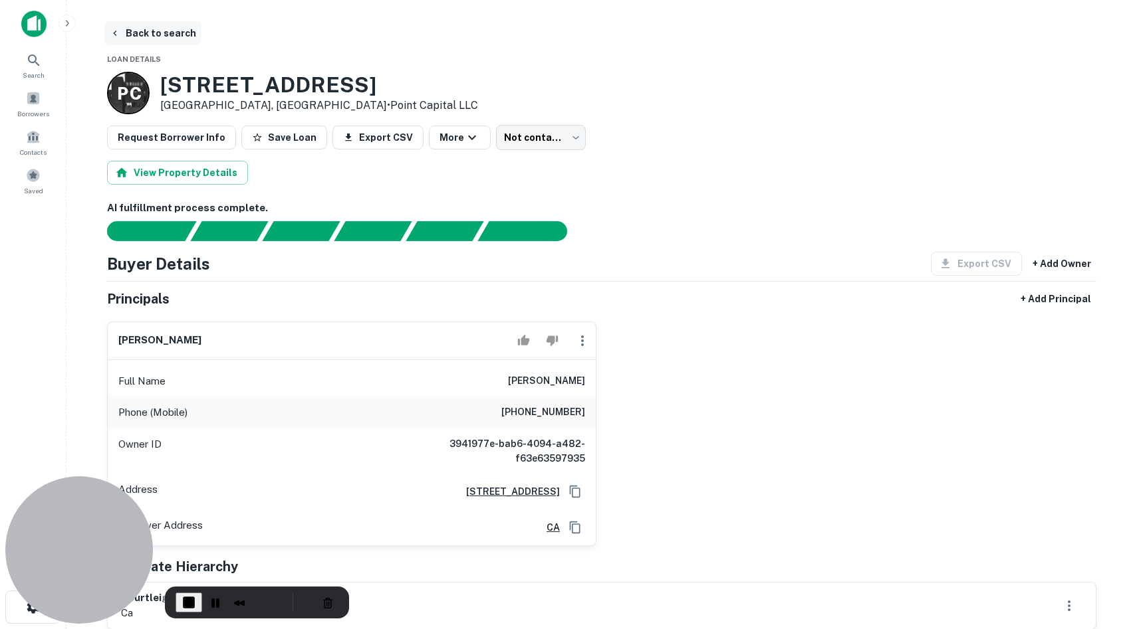
click at [122, 34] on button "Back to search" at bounding box center [152, 33] width 97 height 24
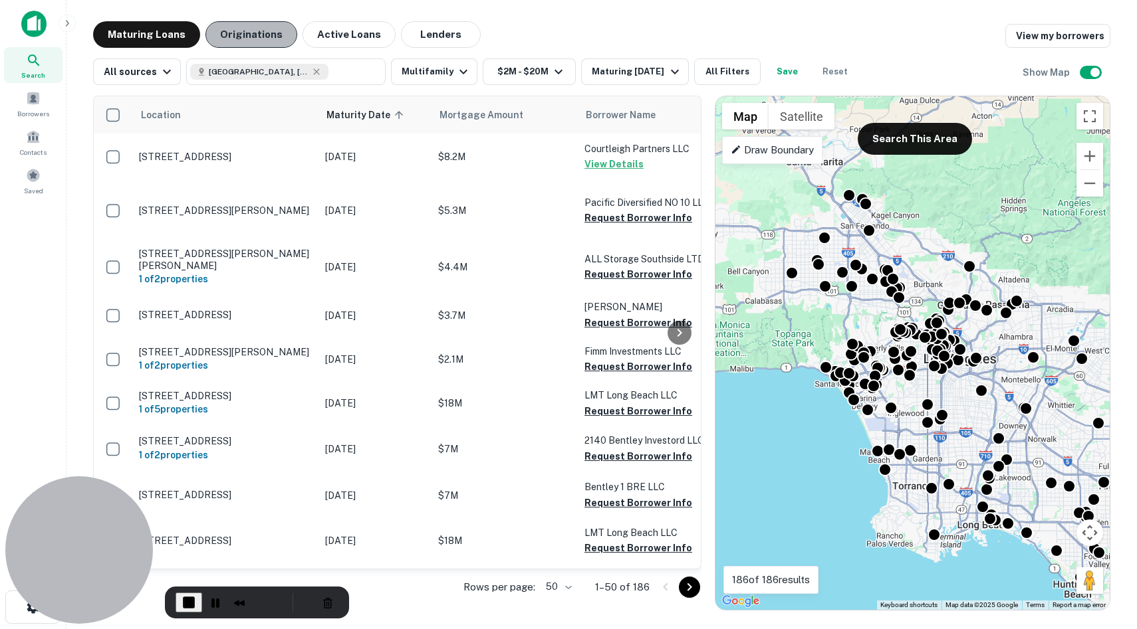
click at [271, 31] on button "Originations" at bounding box center [251, 34] width 92 height 27
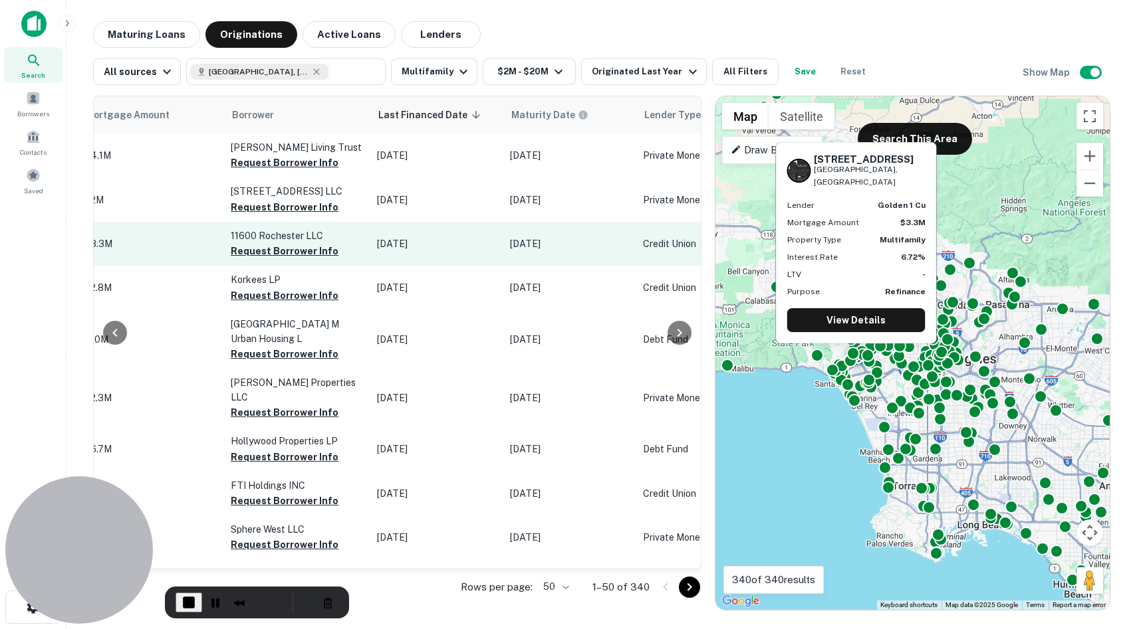
scroll to position [0, 665]
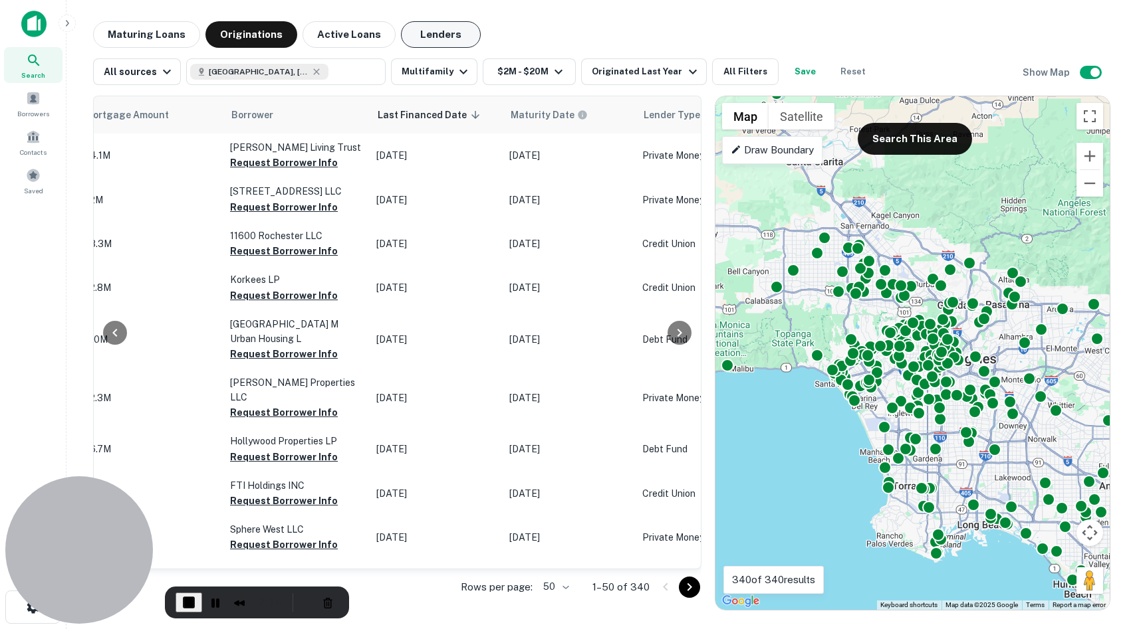
click at [406, 33] on button "Lenders" at bounding box center [441, 34] width 80 height 27
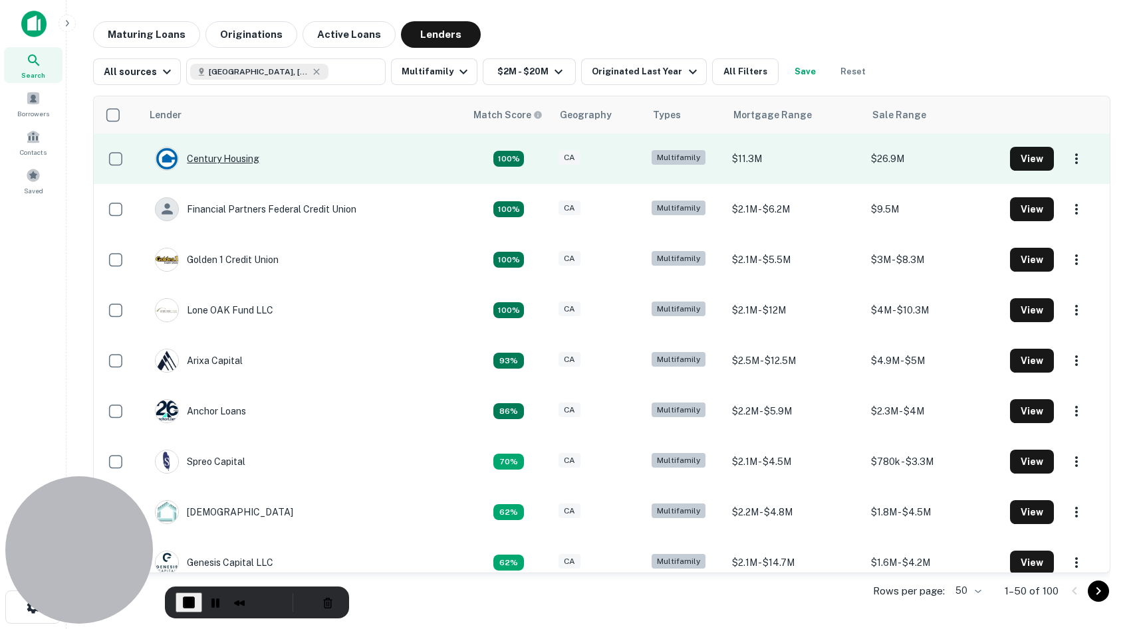
click at [219, 158] on div "Century Housing" at bounding box center [207, 159] width 104 height 24
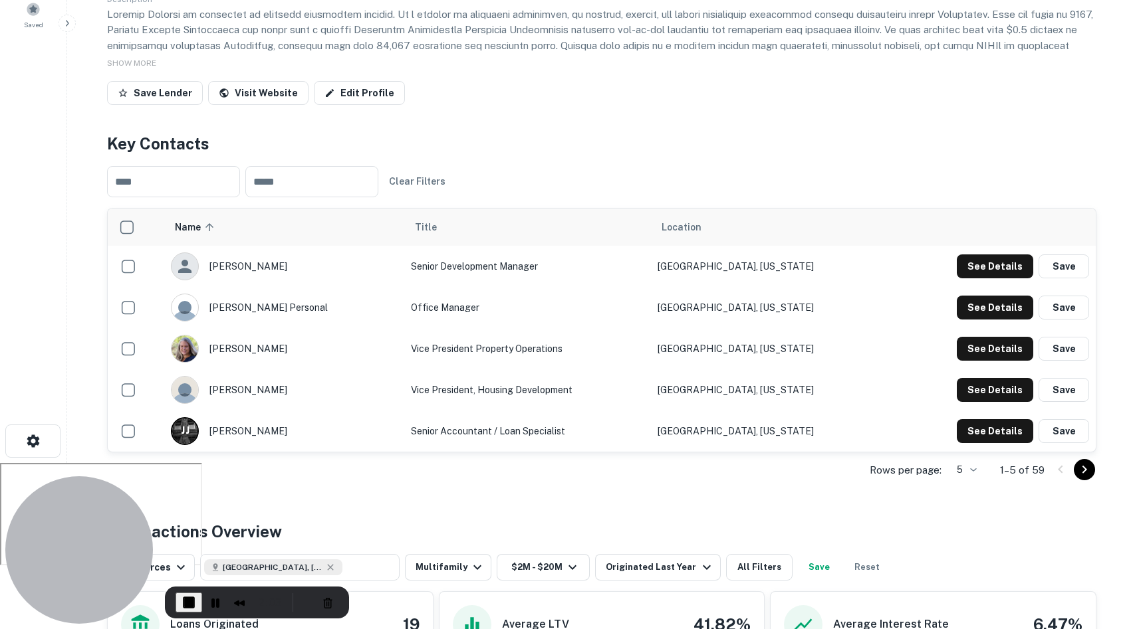
scroll to position [175, 0]
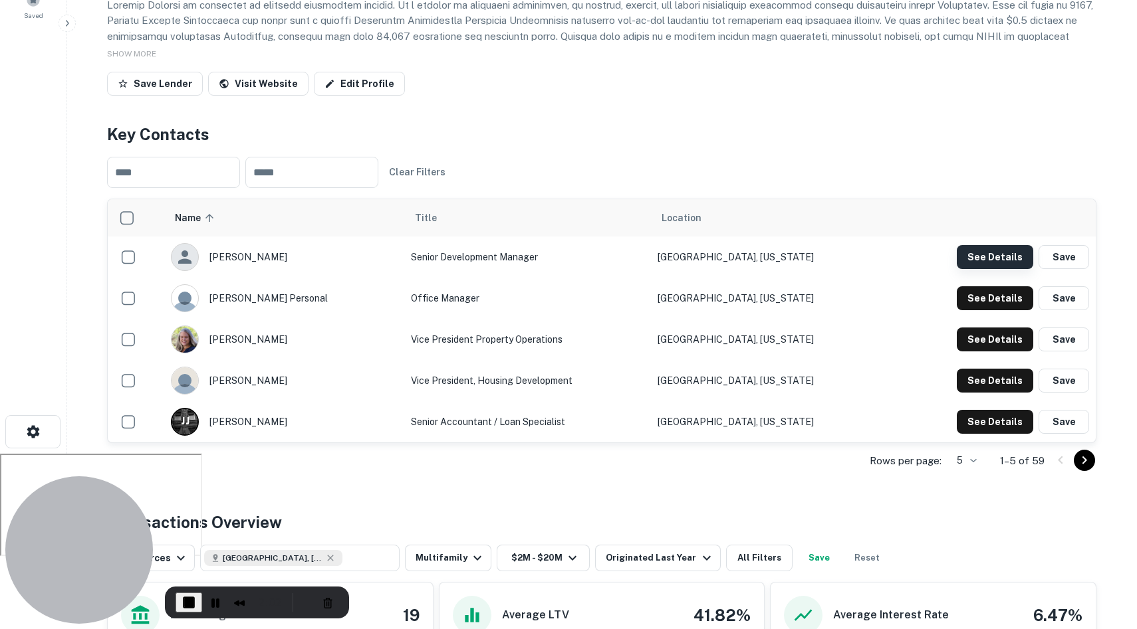
click at [1004, 258] on button "See Details" at bounding box center [995, 257] width 76 height 24
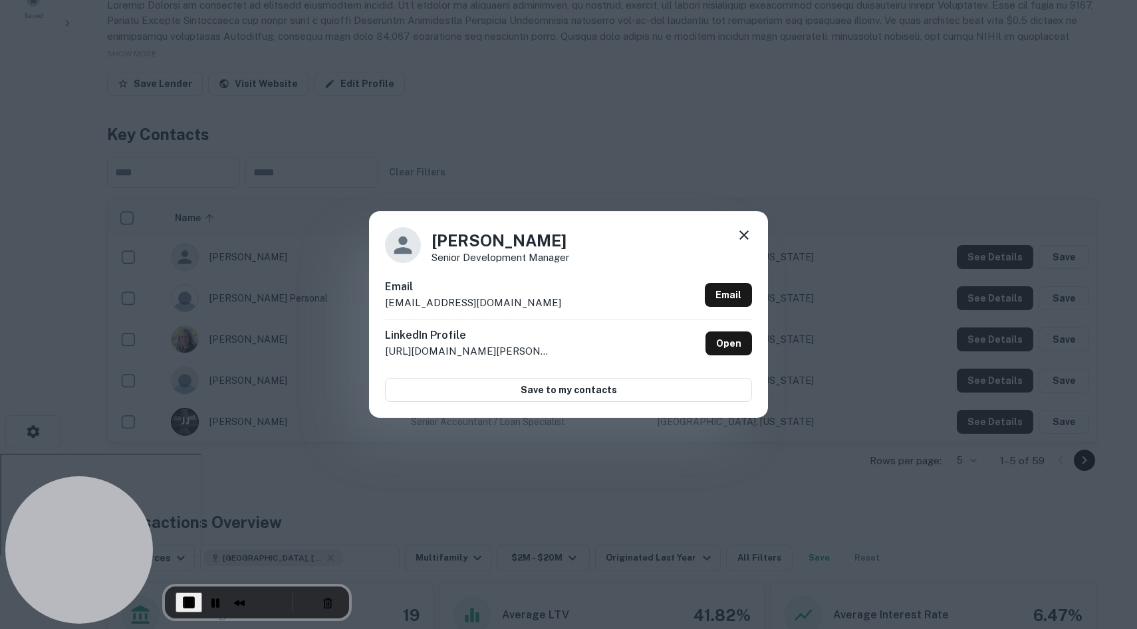
click at [740, 236] on icon at bounding box center [744, 235] width 16 height 16
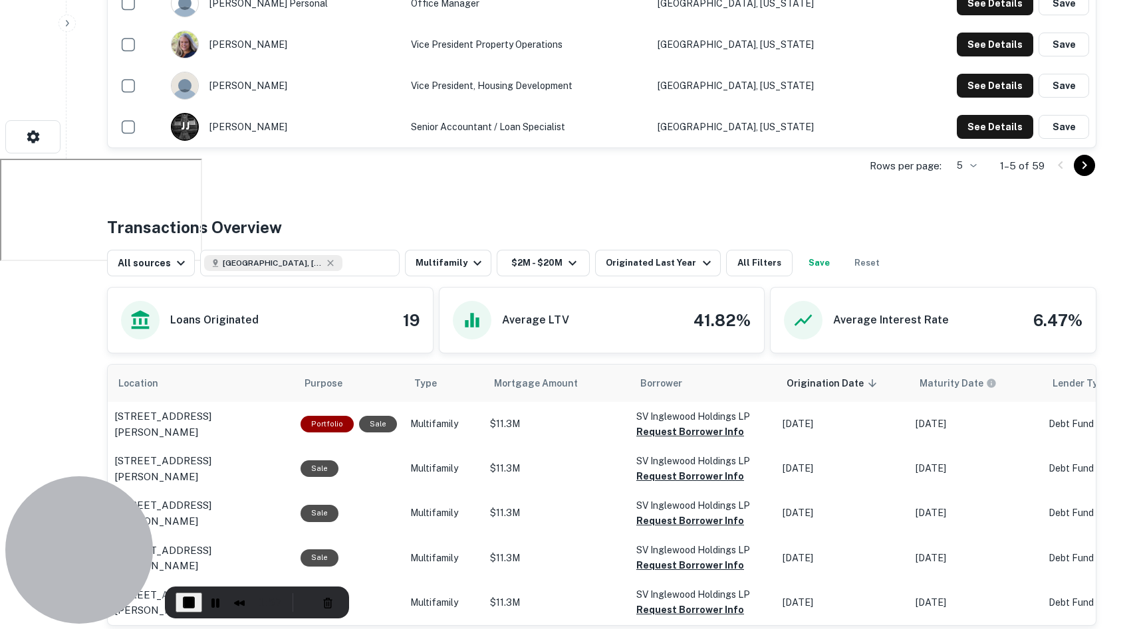
scroll to position [509, 0]
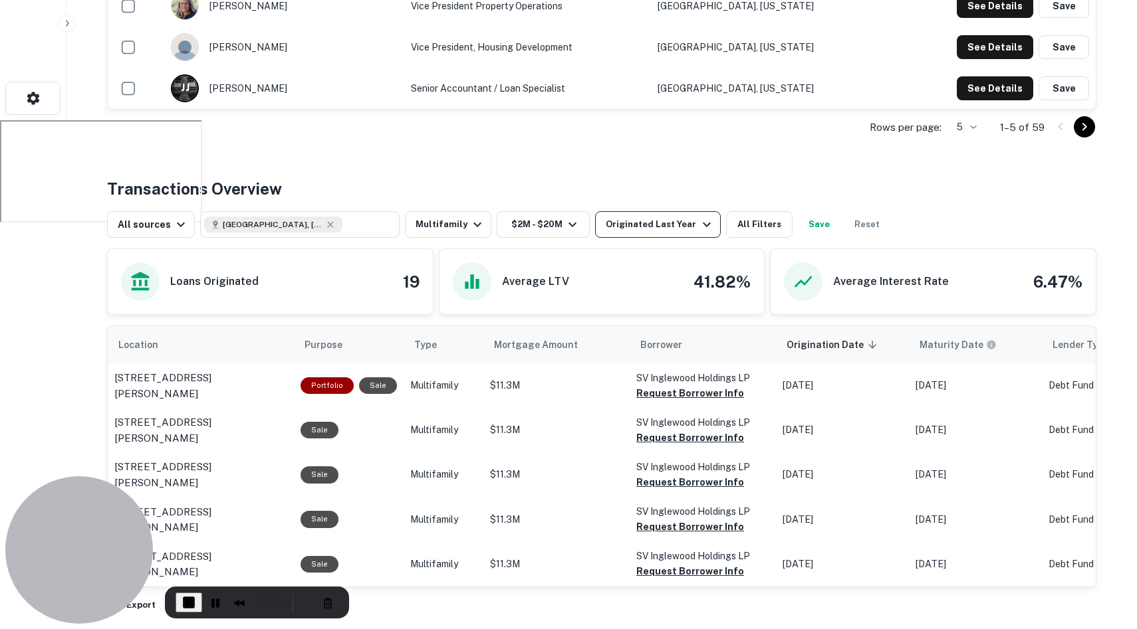
click at [651, 220] on div "Originated Last Year" at bounding box center [660, 225] width 108 height 16
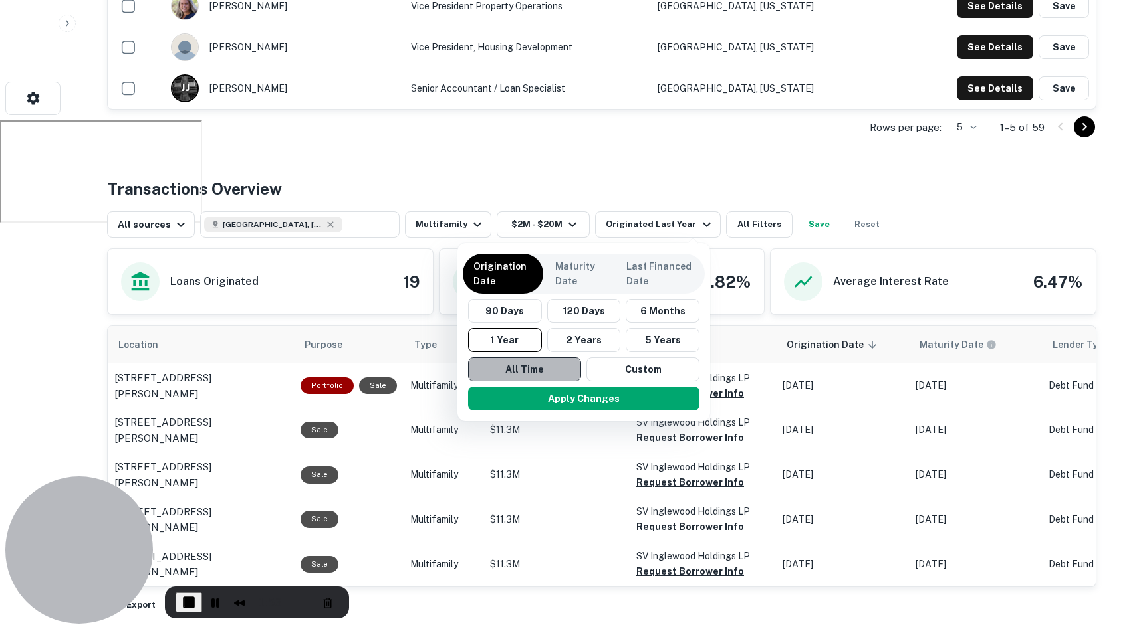
click at [528, 368] on button "All Time" at bounding box center [524, 370] width 113 height 24
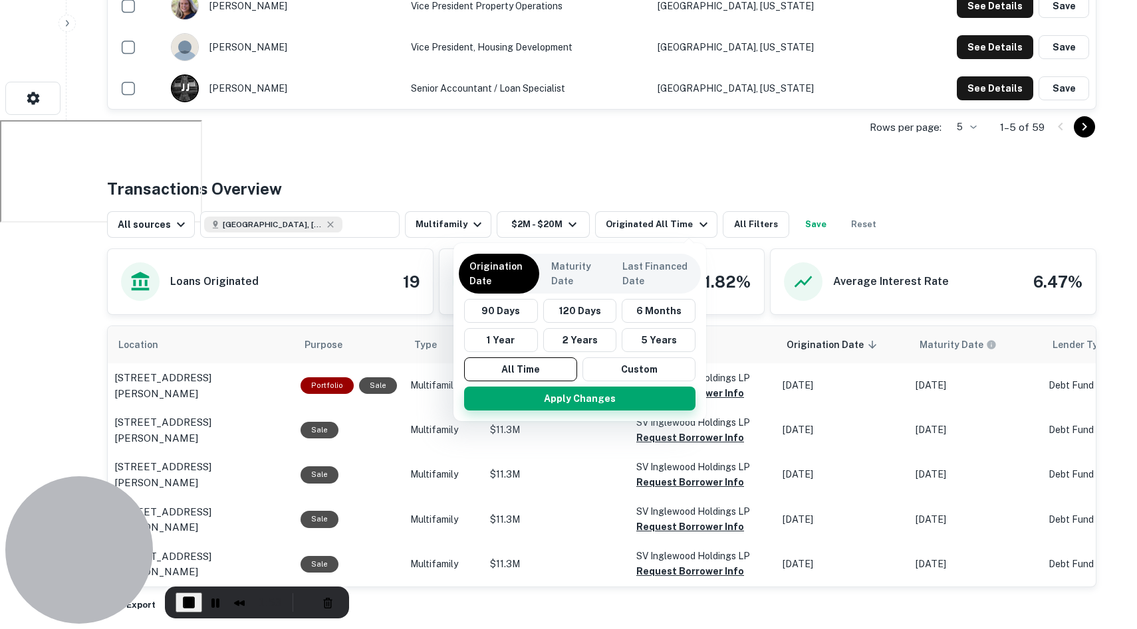
click at [531, 394] on button "Apply Changes" at bounding box center [579, 399] width 231 height 24
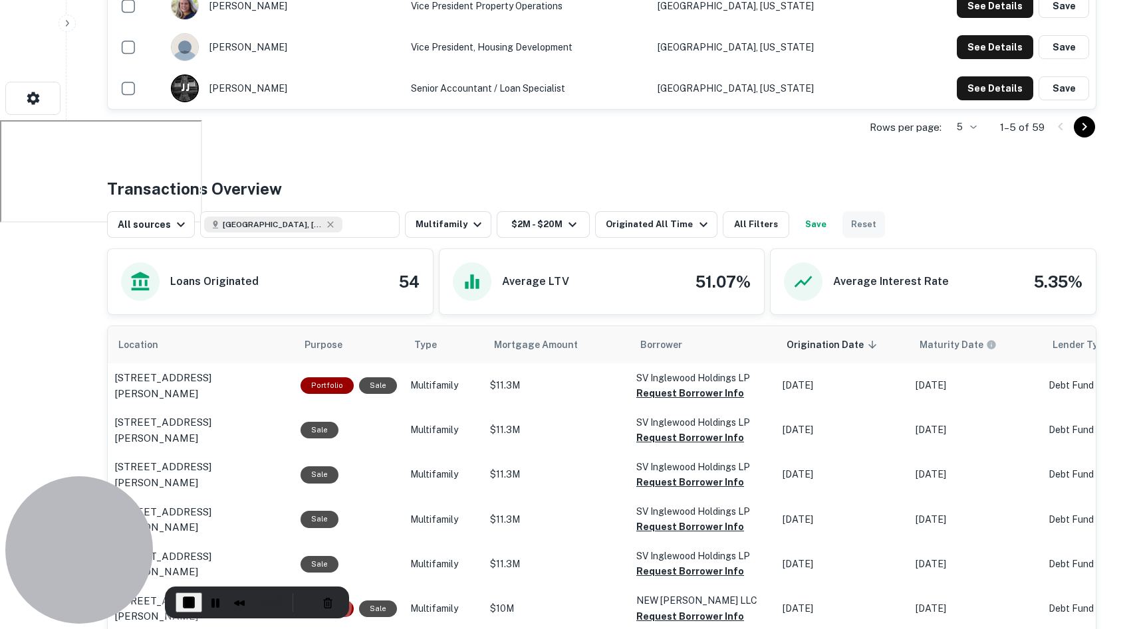
click at [851, 226] on button "Reset" at bounding box center [863, 224] width 43 height 27
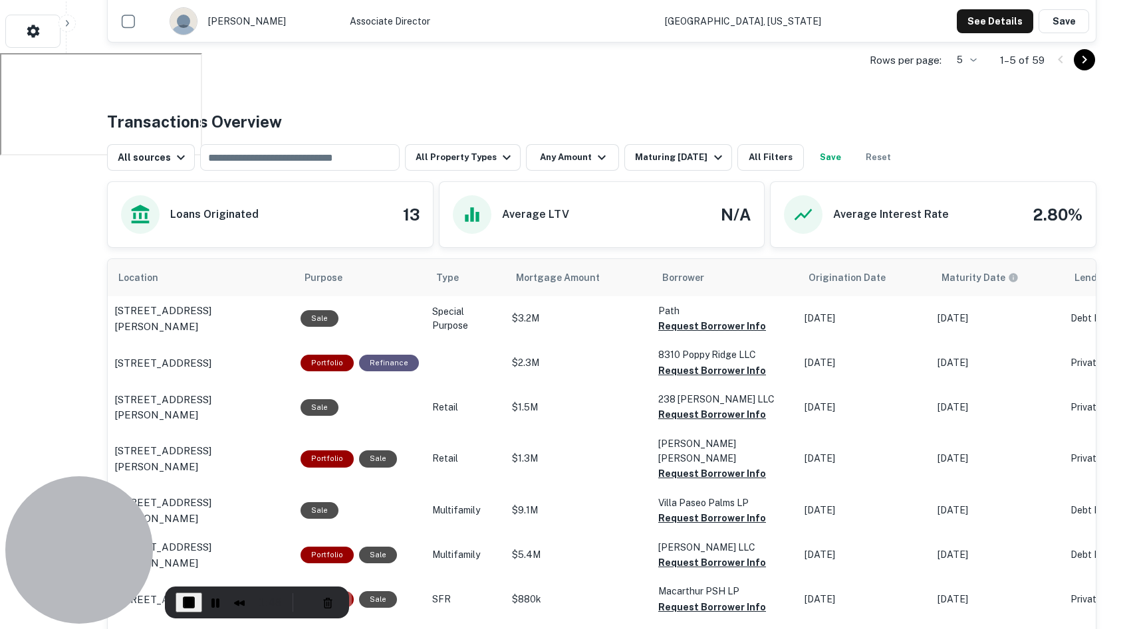
scroll to position [637, 0]
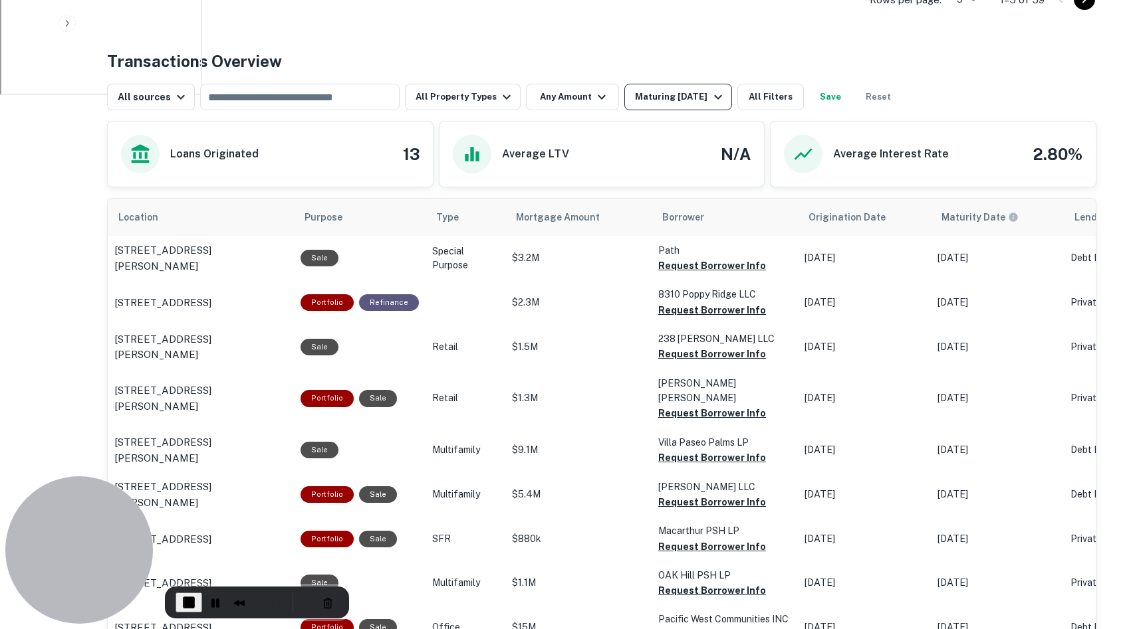
click at [651, 89] on div "Maturing [DATE]" at bounding box center [680, 97] width 90 height 16
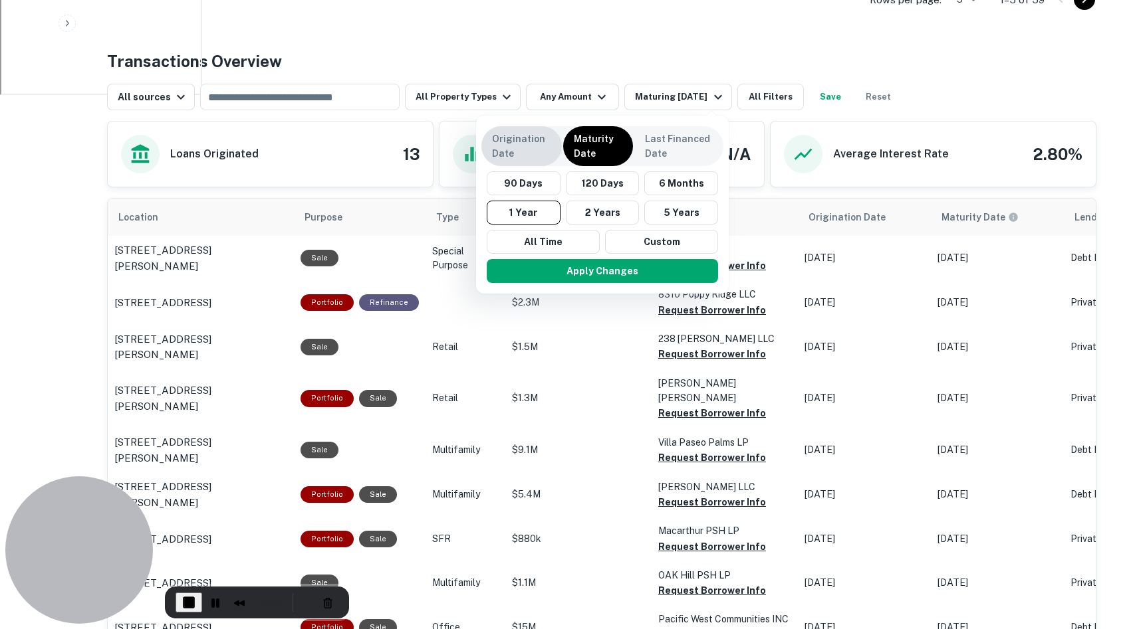
click at [519, 150] on p "Origination Date" at bounding box center [521, 146] width 59 height 29
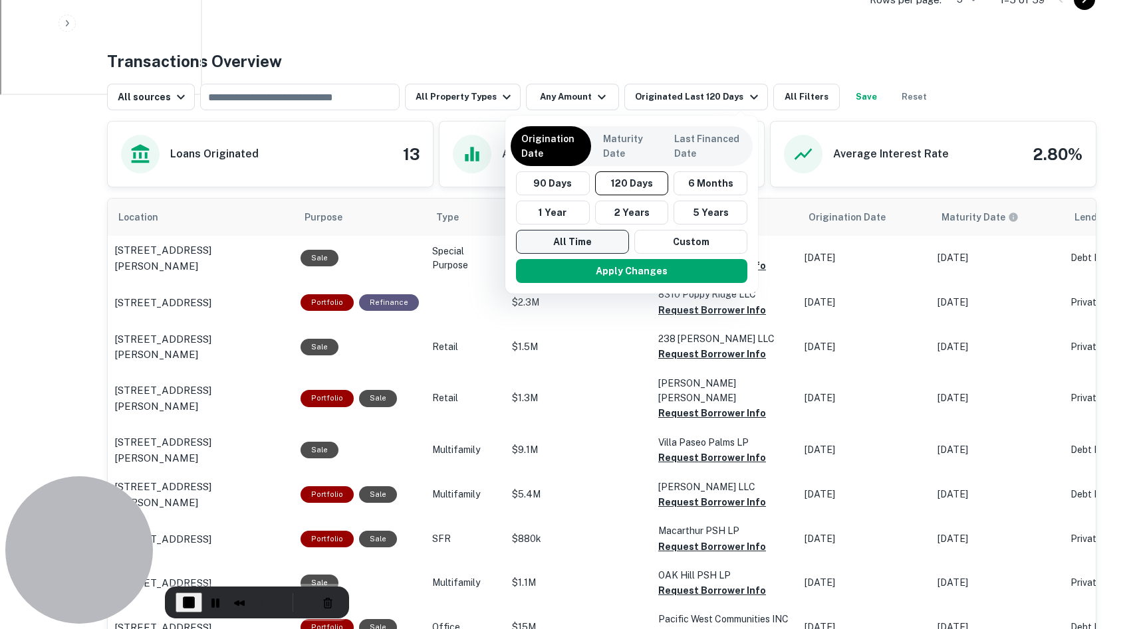
click at [546, 243] on button "All Time" at bounding box center [572, 242] width 113 height 24
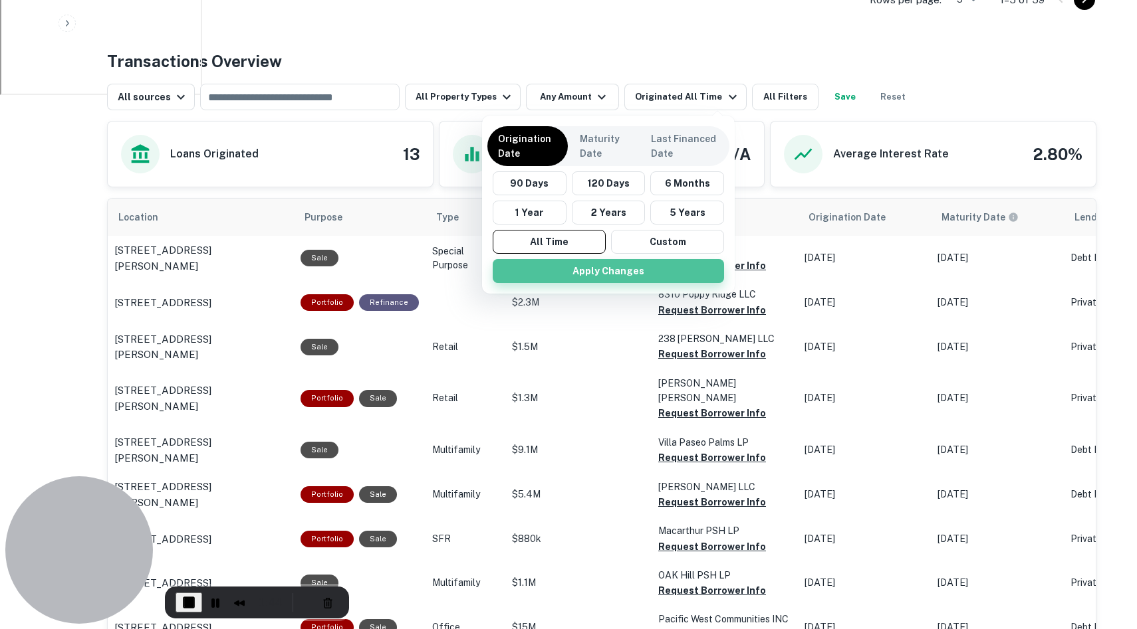
click at [574, 266] on button "Apply Changes" at bounding box center [608, 271] width 231 height 24
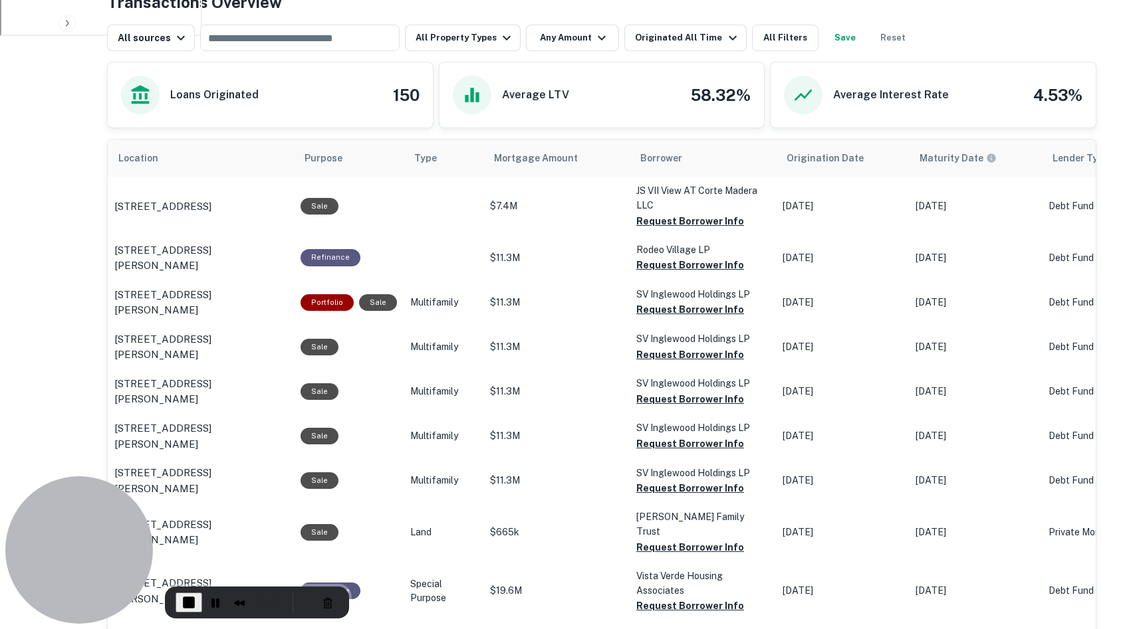
scroll to position [697, 0]
click at [684, 220] on button "Request Borrower Info" at bounding box center [690, 221] width 108 height 16
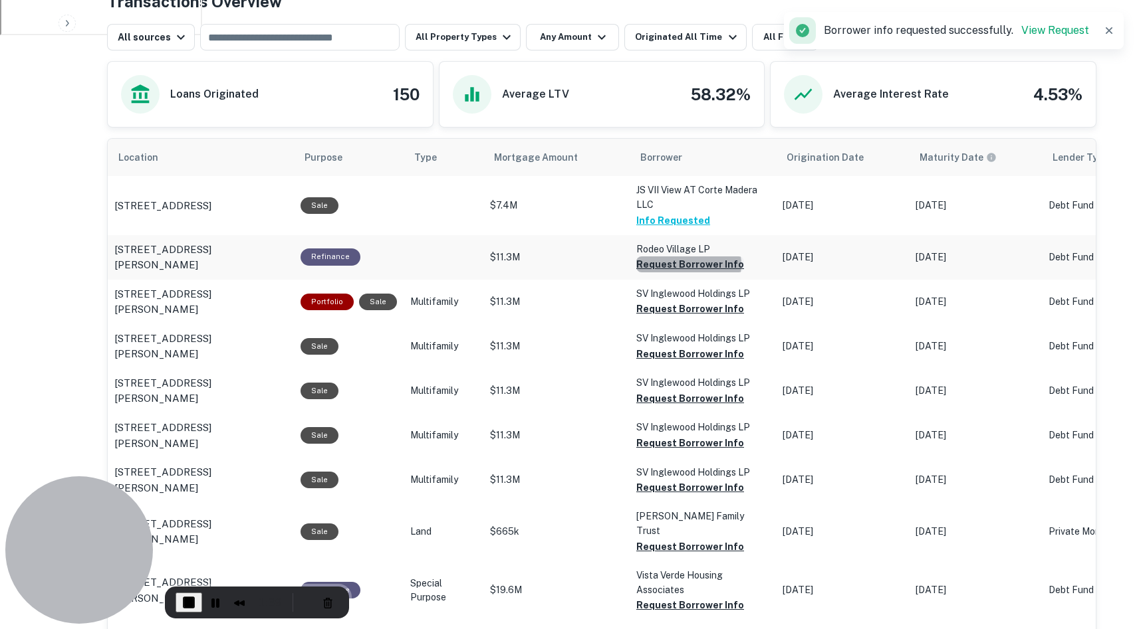
click at [684, 265] on button "Request Borrower Info" at bounding box center [690, 265] width 108 height 16
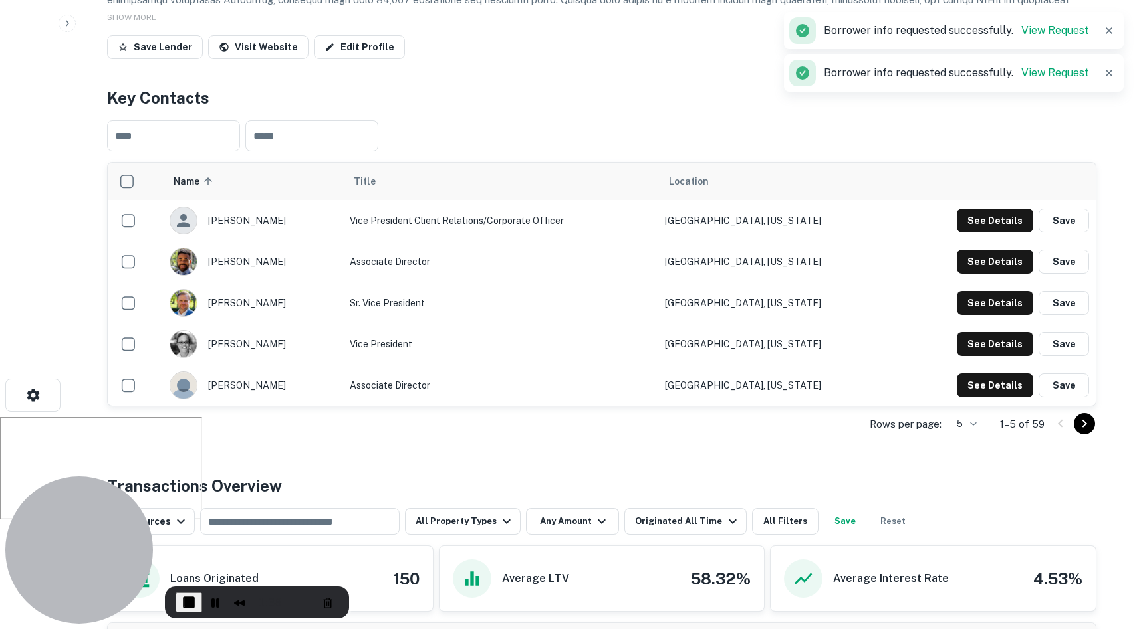
scroll to position [0, 0]
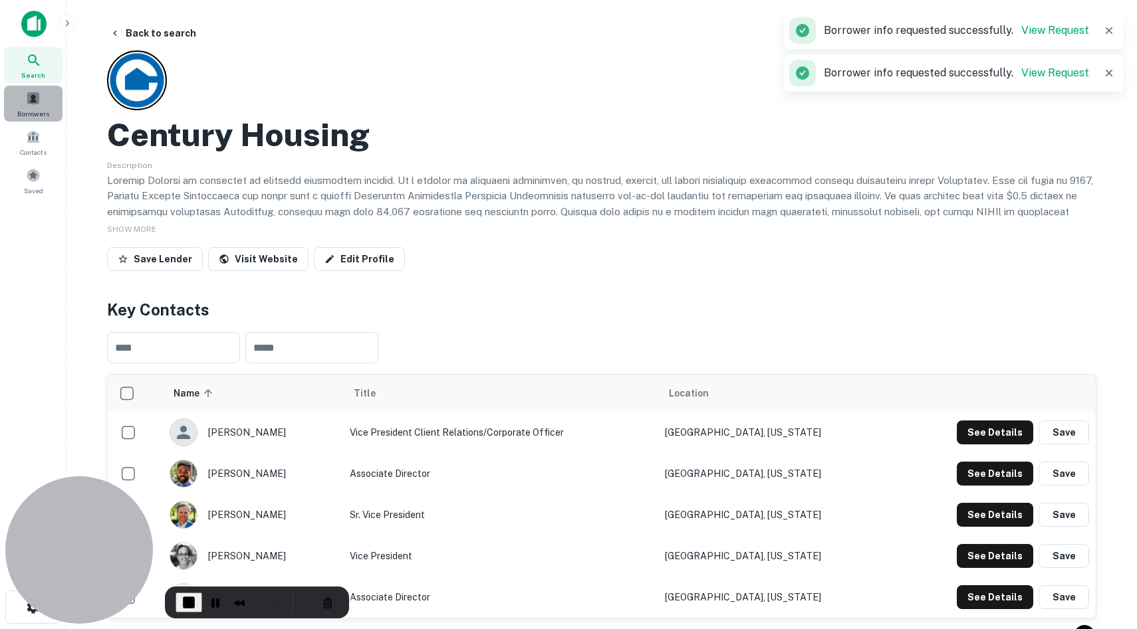
click at [27, 103] on span at bounding box center [33, 98] width 15 height 15
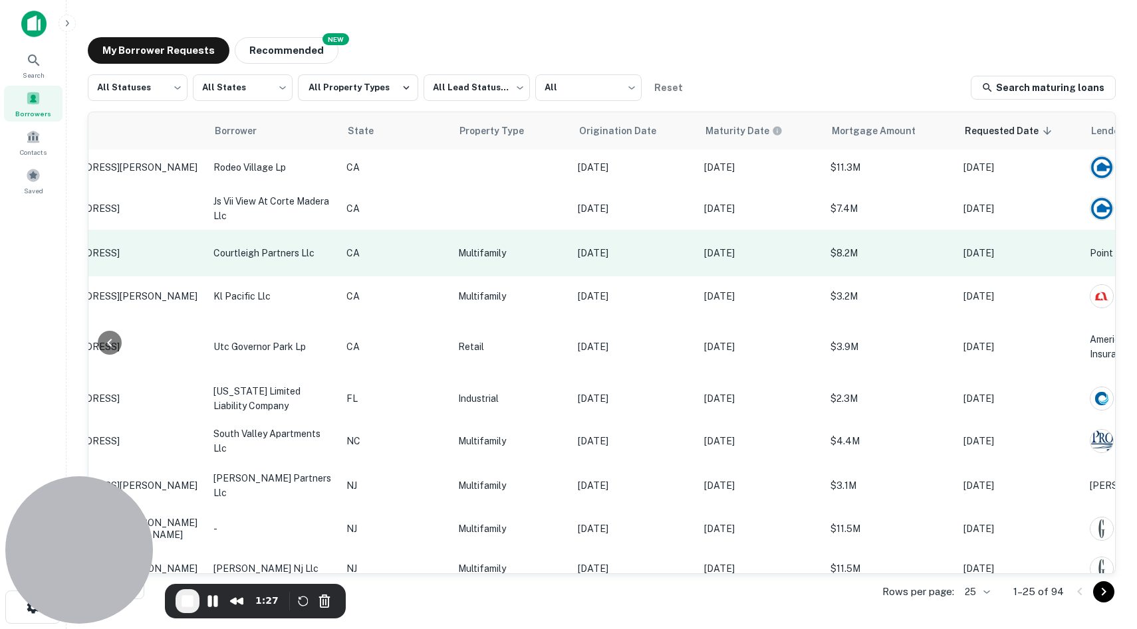
scroll to position [2, 0]
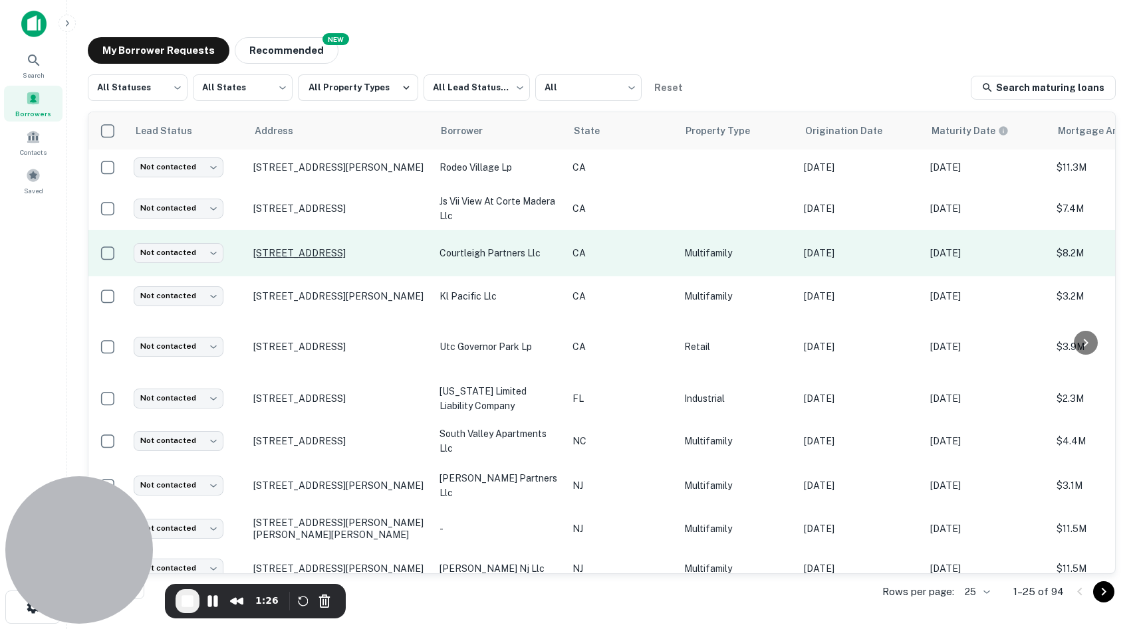
click at [320, 247] on p "[STREET_ADDRESS]" at bounding box center [339, 253] width 173 height 12
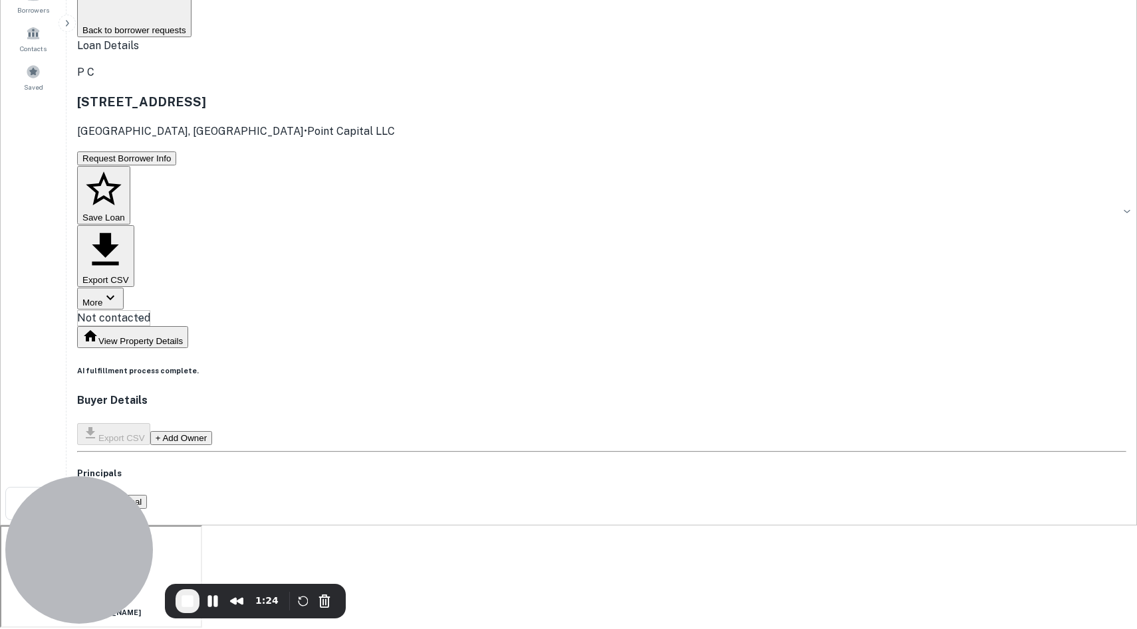
scroll to position [115, 0]
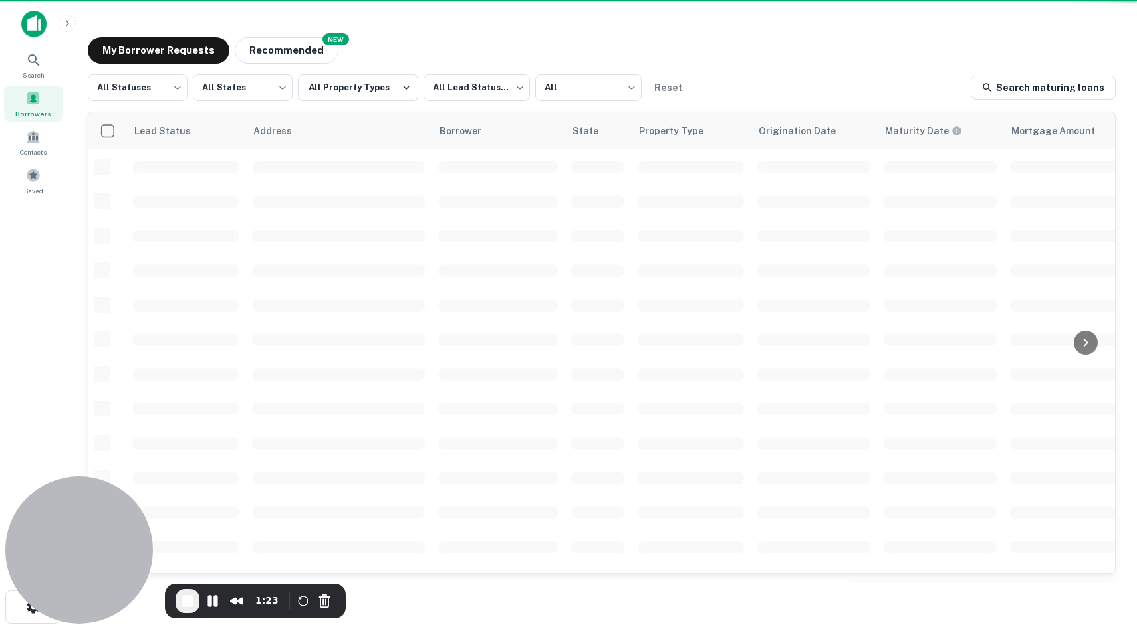
scroll to position [2, 0]
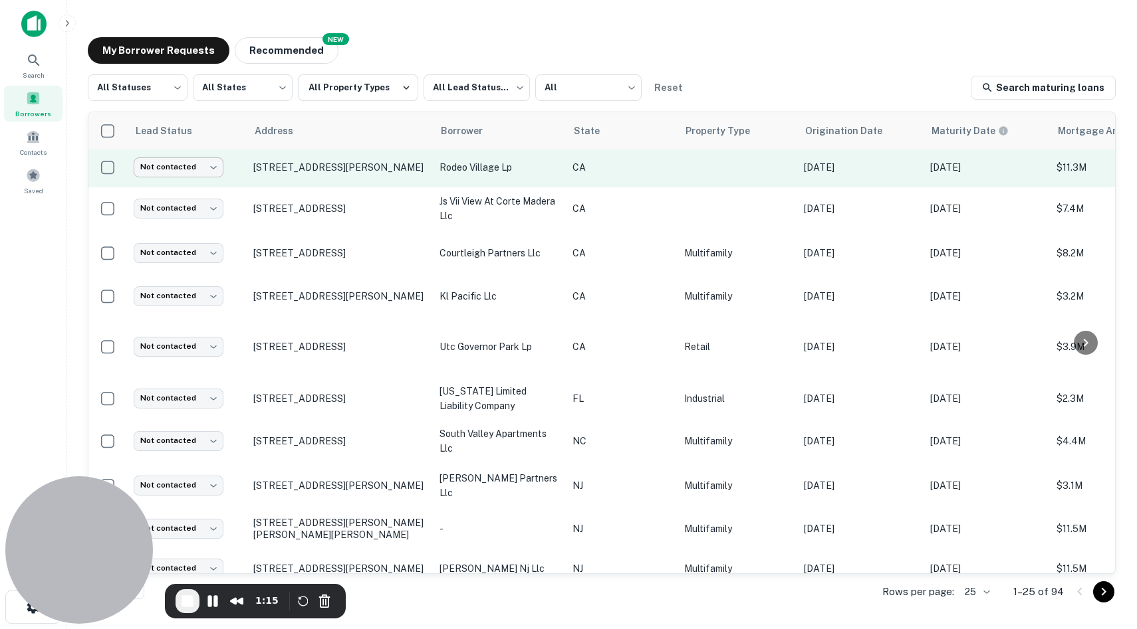
click at [207, 170] on body "Search Borrowers Contacts Saved My Borrower Requests NEW Recommended All Status…" at bounding box center [568, 314] width 1137 height 629
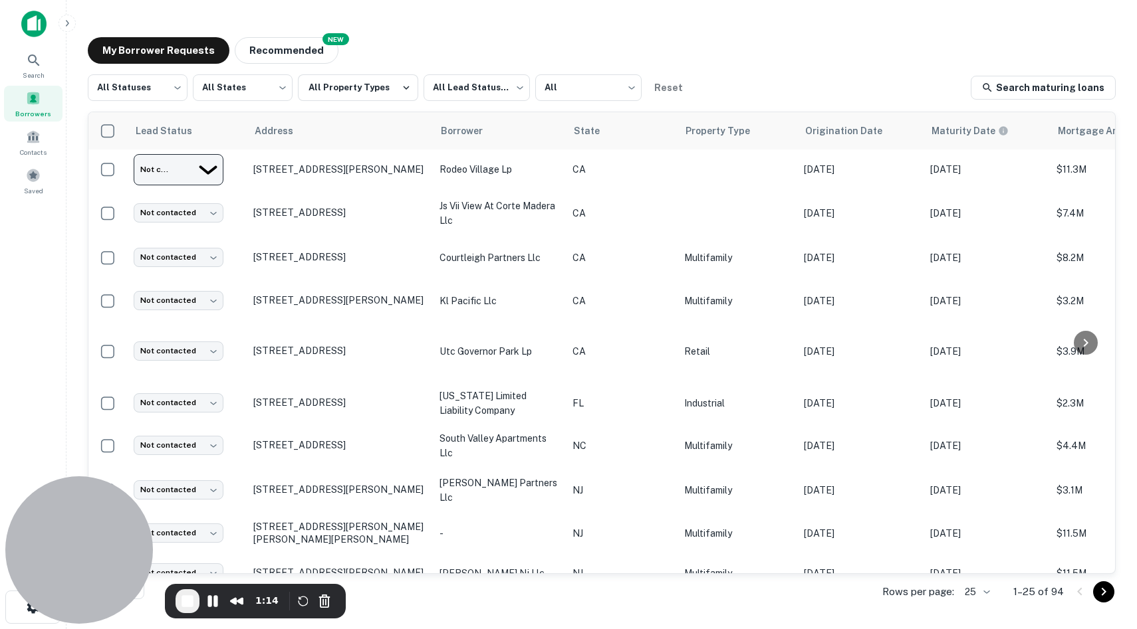
type input "*********"
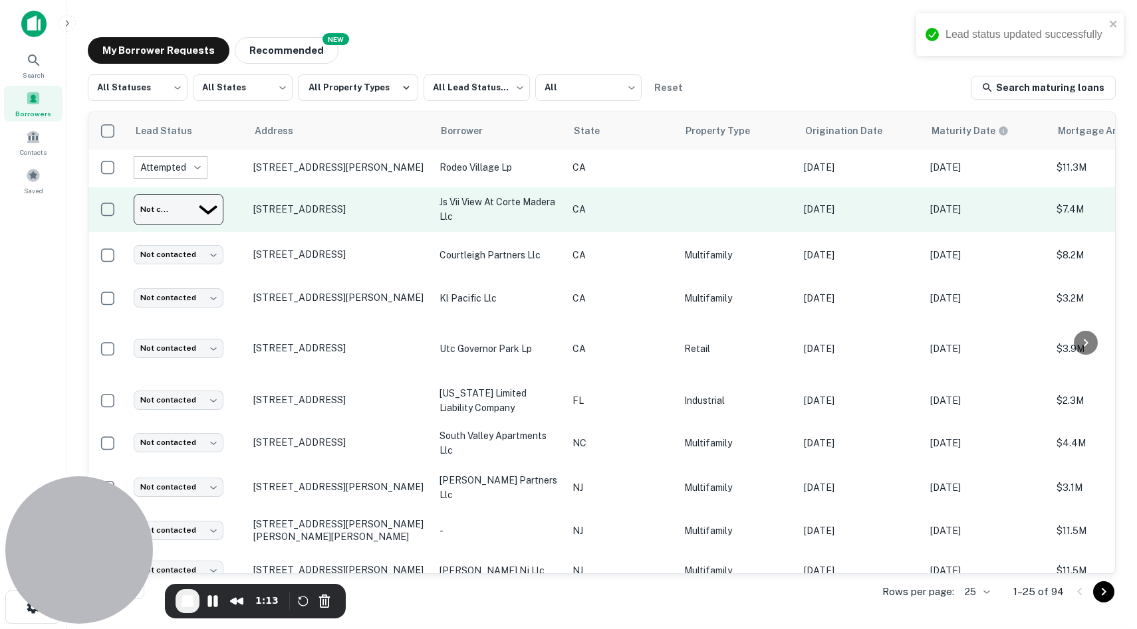
click at [196, 206] on body "Lead status updated successfully Search Borrowers Contacts Saved My Borrower Re…" at bounding box center [568, 314] width 1137 height 629
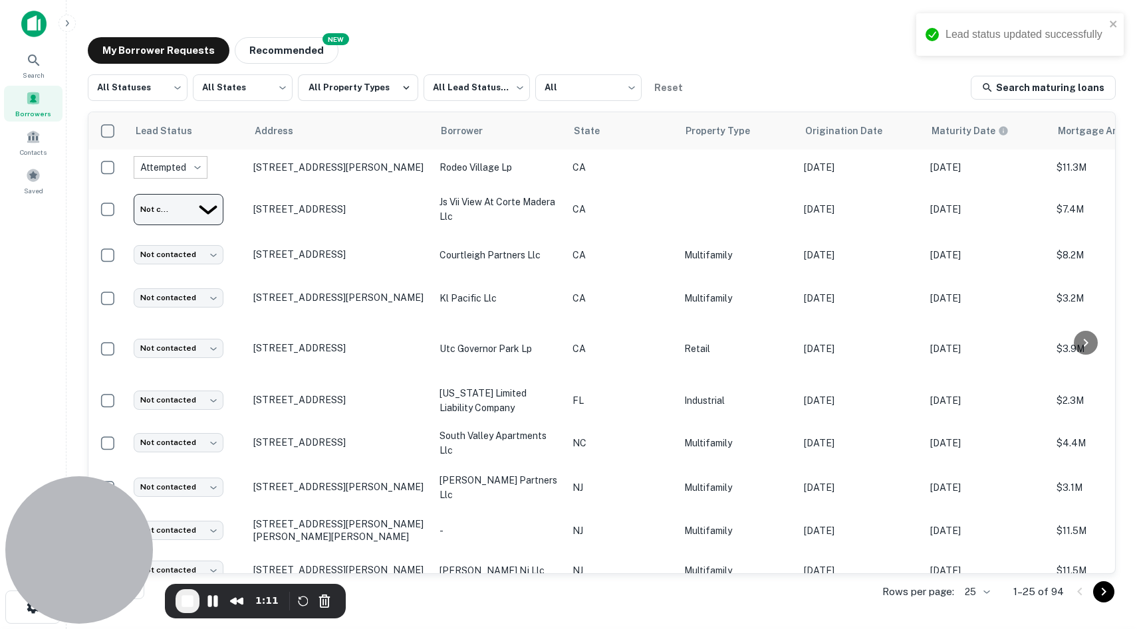
type input "**********"
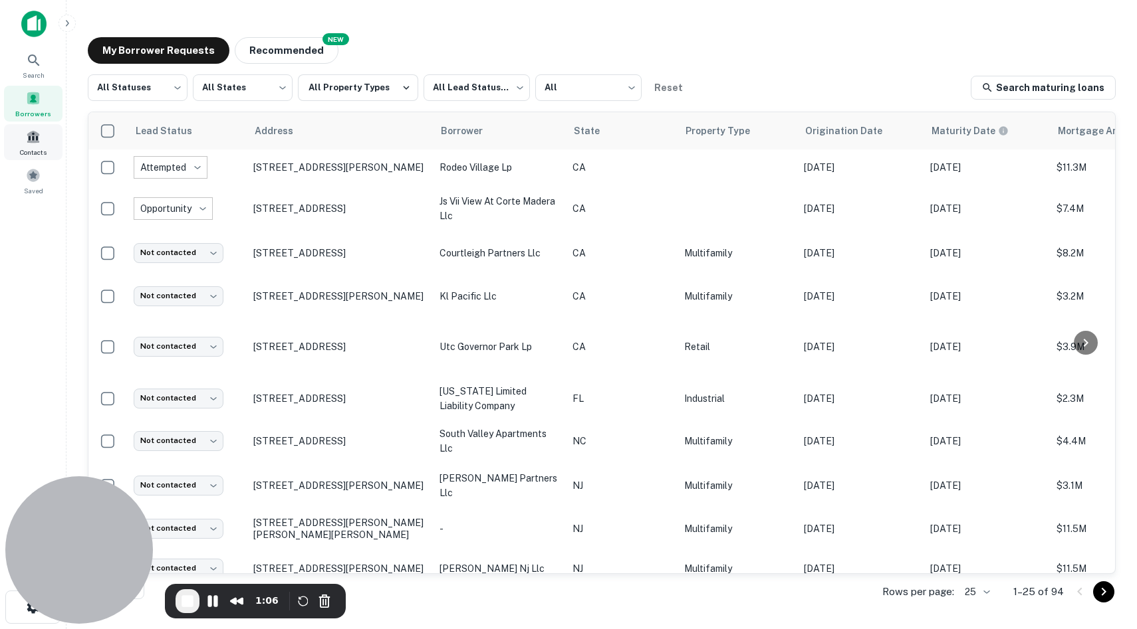
click at [38, 148] on span "Contacts" at bounding box center [33, 152] width 27 height 11
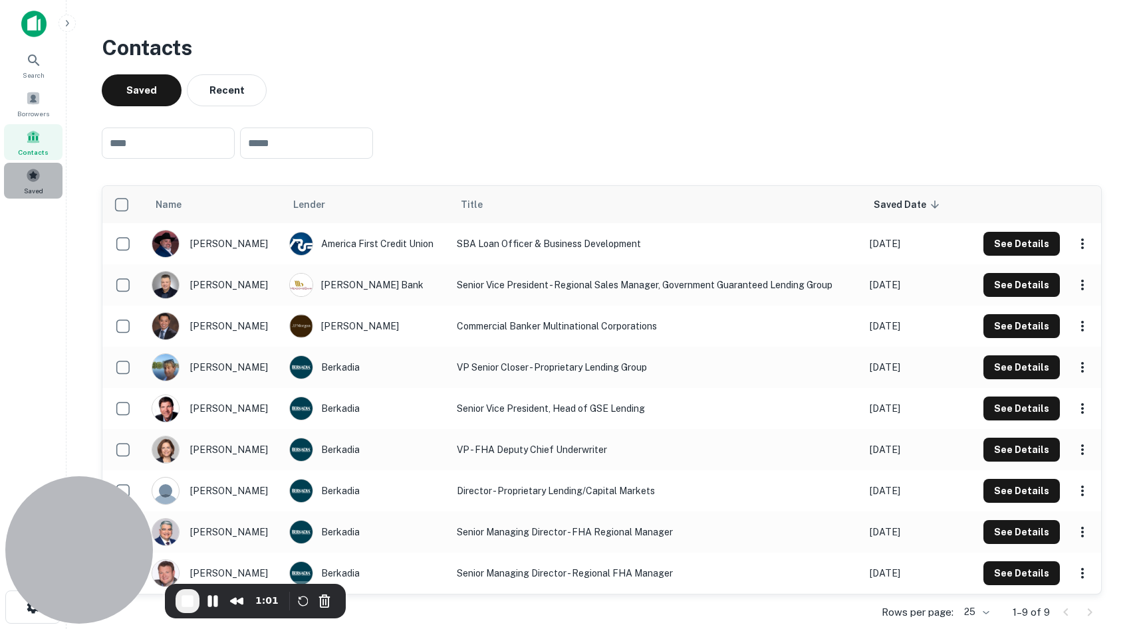
click at [29, 183] on div "Saved" at bounding box center [33, 181] width 58 height 36
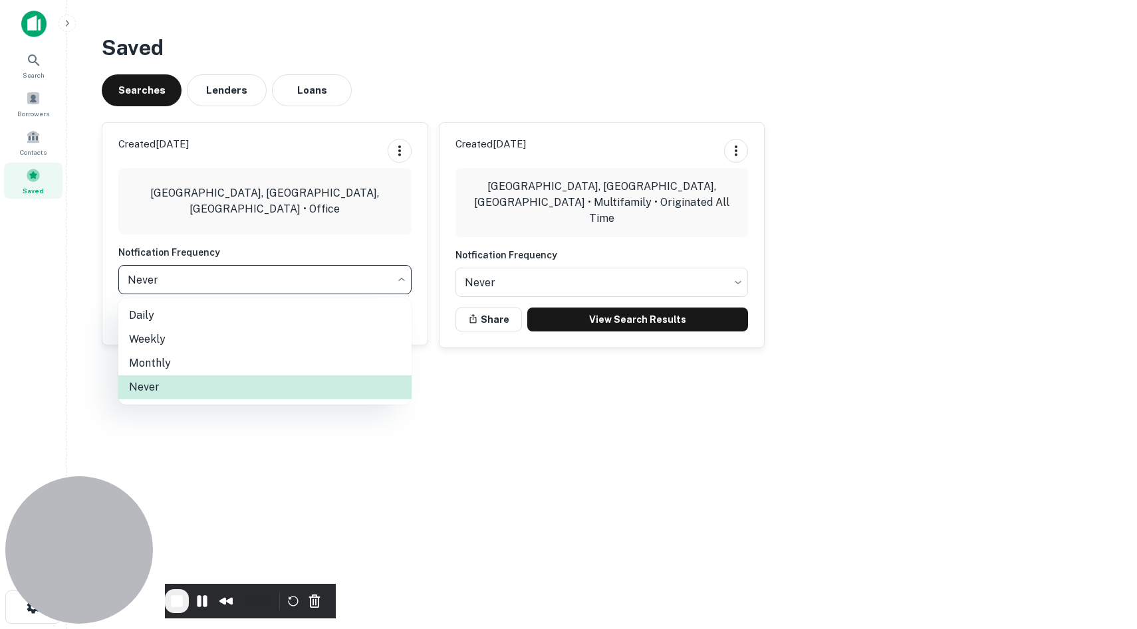
click at [239, 272] on body "Search Borrowers Contacts Saved Saved Searches Lenders Loans Created [DATE] [GE…" at bounding box center [568, 314] width 1137 height 629
click at [209, 313] on li "Daily" at bounding box center [264, 316] width 293 height 24
type input "*****"
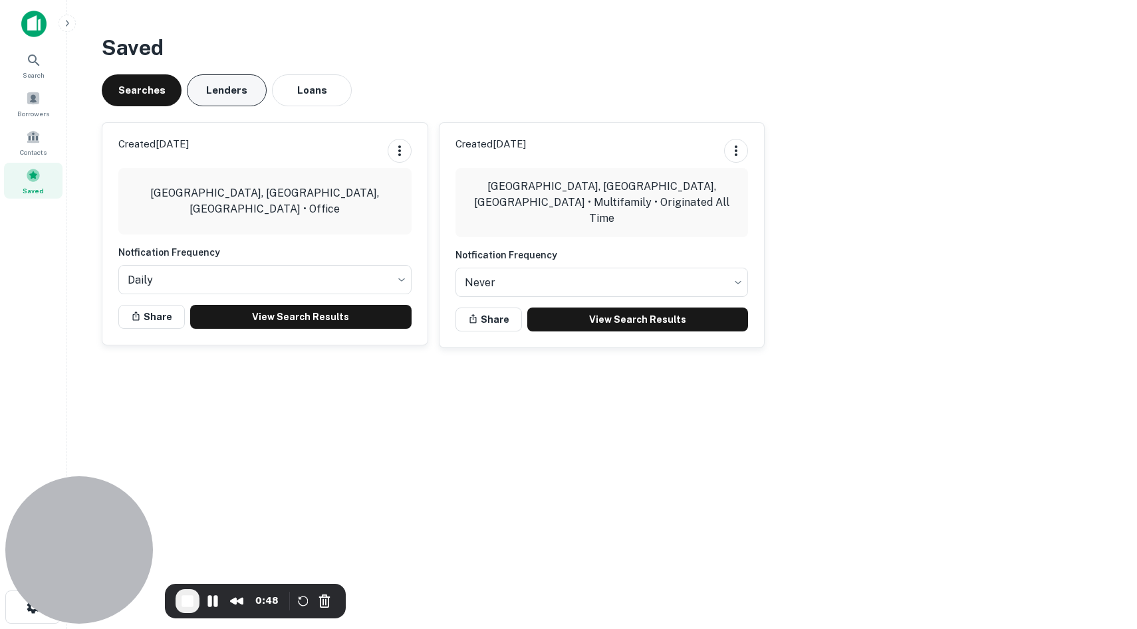
click at [246, 105] on button "Lenders" at bounding box center [227, 90] width 80 height 32
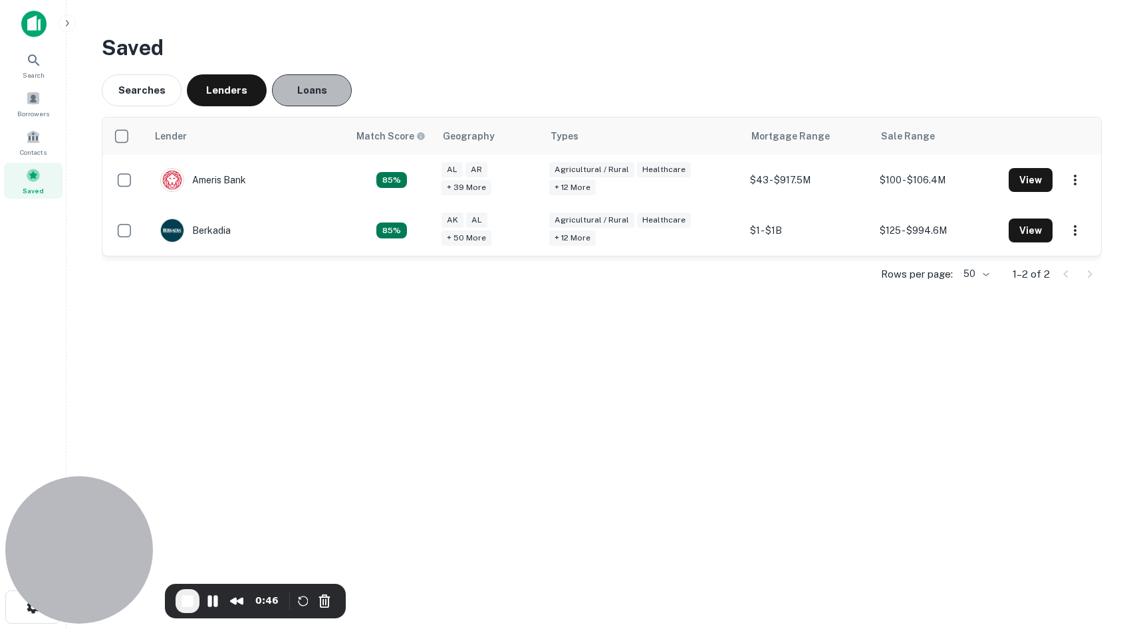
click at [292, 102] on button "Loans" at bounding box center [312, 90] width 80 height 32
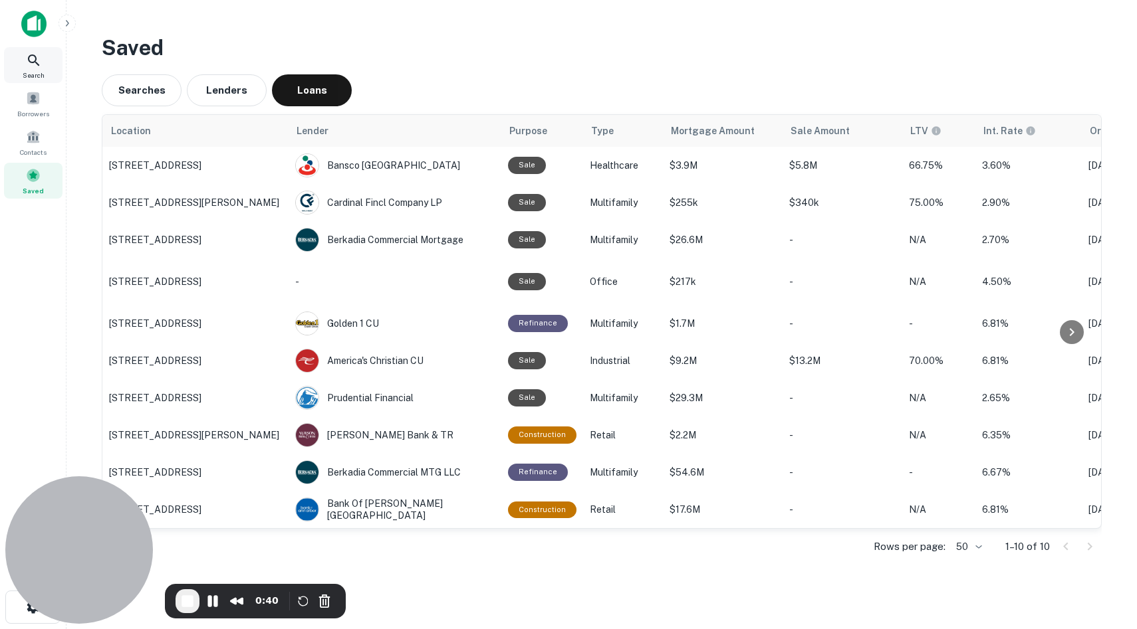
click at [31, 71] on span "Search" at bounding box center [34, 75] width 22 height 11
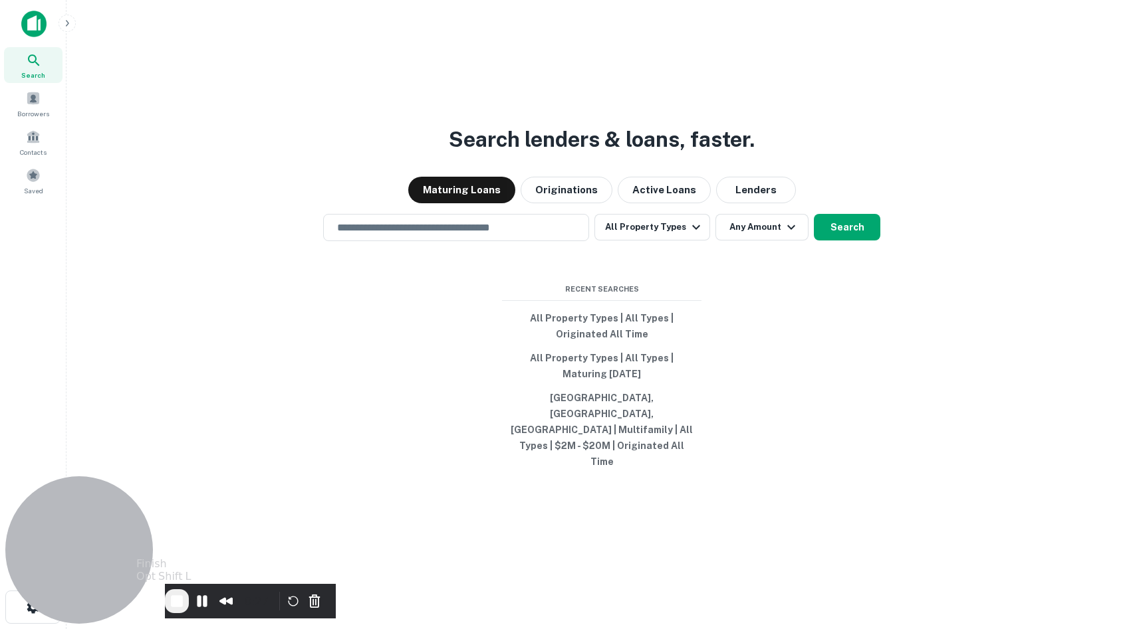
click at [185, 602] on span "End Recording" at bounding box center [177, 602] width 16 height 16
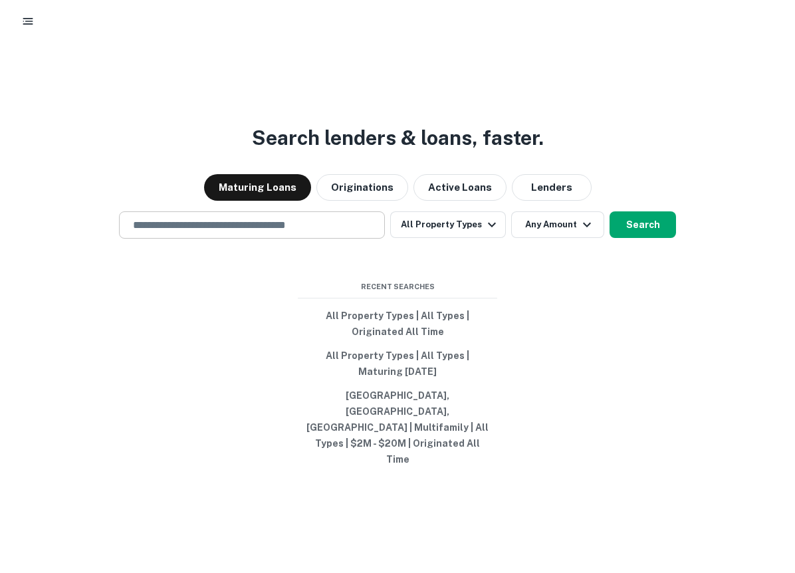
click at [247, 233] on input "text" at bounding box center [252, 224] width 254 height 15
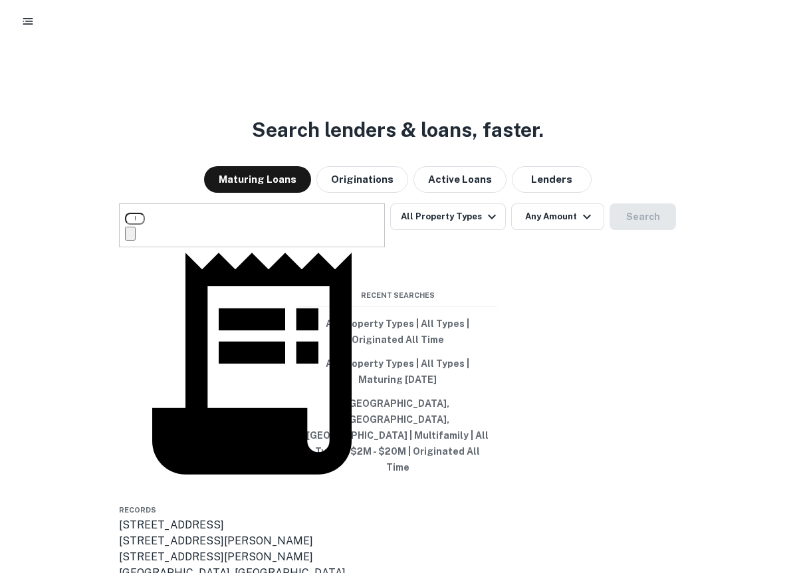
scroll to position [211, 0]
type input "**********"
click at [591, 487] on div "**********" at bounding box center [397, 344] width 795 height 573
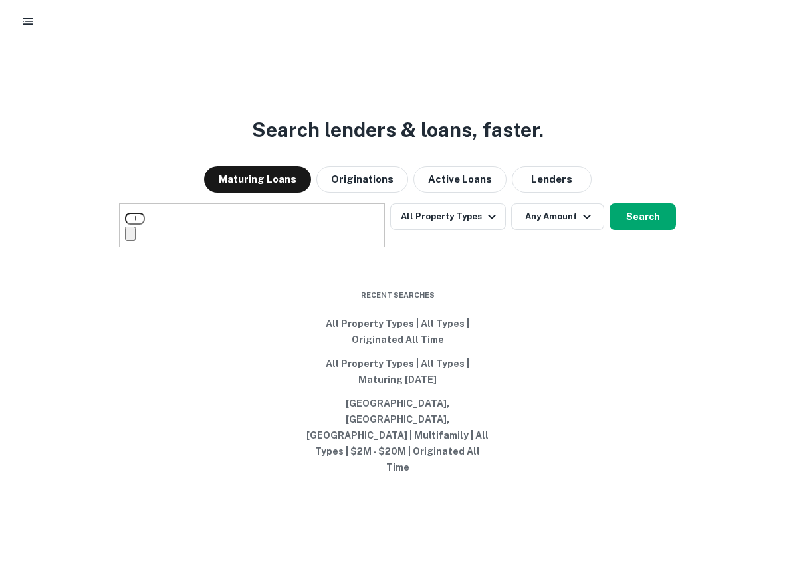
click at [346, 247] on div "**********" at bounding box center [252, 225] width 266 height 44
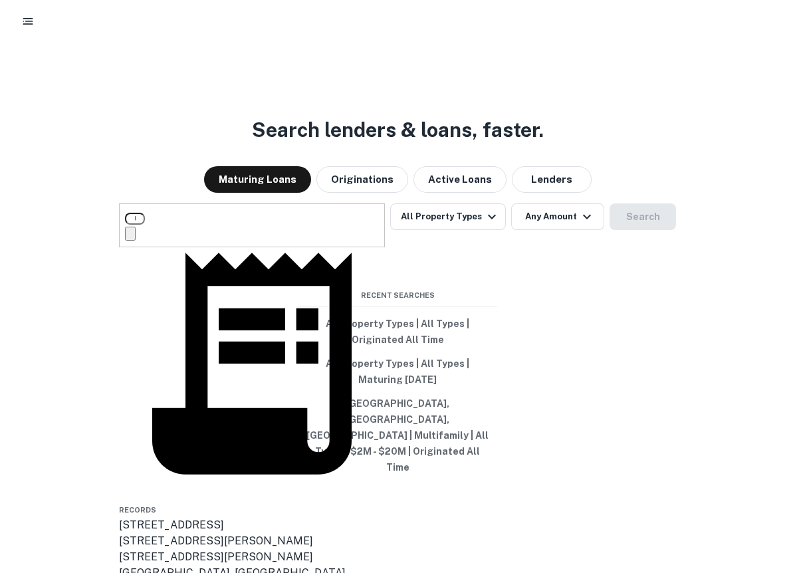
click at [143, 249] on icon "Clear" at bounding box center [138, 244] width 9 height 9
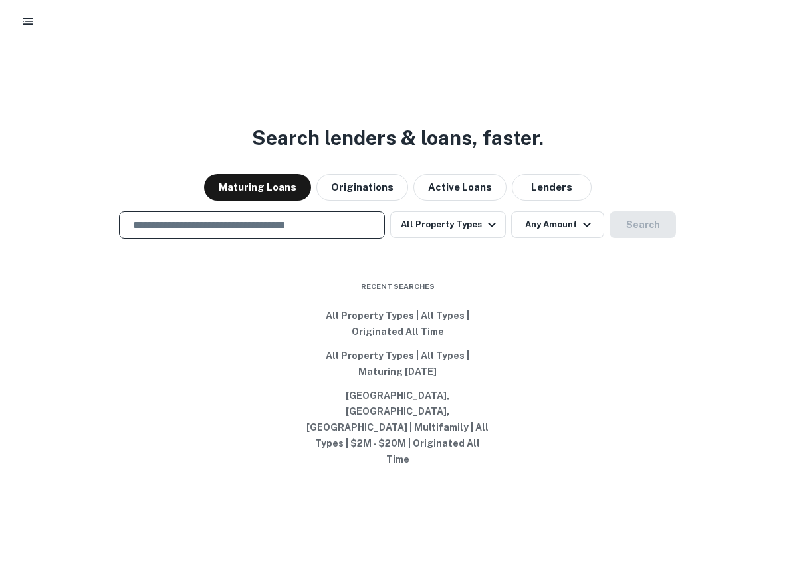
click at [570, 110] on div "Search lenders & loans, faster. Maturing Loans Originations Active Loans Lender…" at bounding box center [397, 344] width 795 height 573
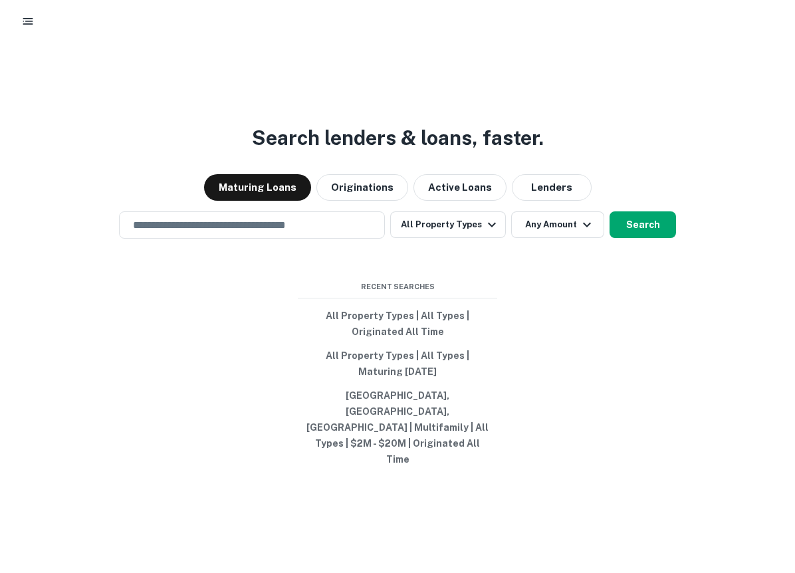
click at [39, 14] on div at bounding box center [397, 21] width 763 height 24
click at [17, 29] on div at bounding box center [397, 21] width 763 height 24
click at [32, 23] on icon "button" at bounding box center [27, 21] width 13 height 13
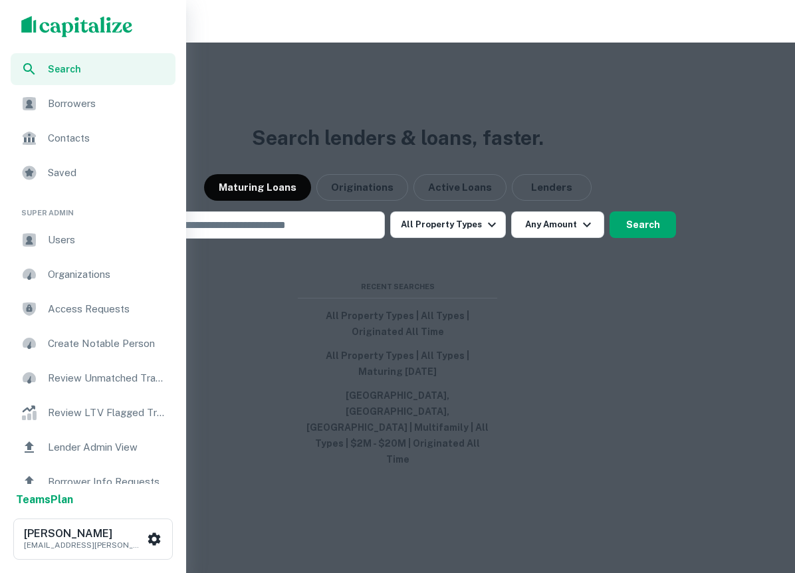
click at [73, 60] on div "Search" at bounding box center [93, 69] width 165 height 32
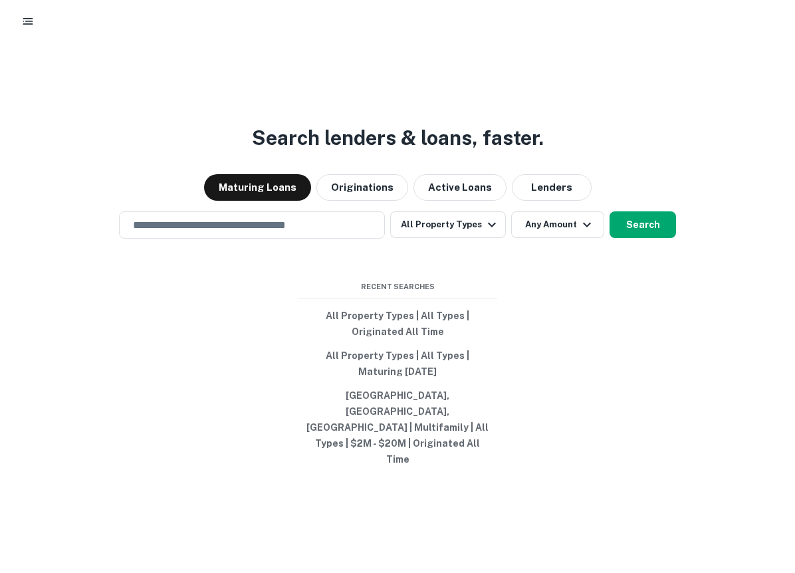
click at [13, 19] on div at bounding box center [397, 21] width 795 height 43
click at [36, 22] on button "button" at bounding box center [28, 21] width 24 height 24
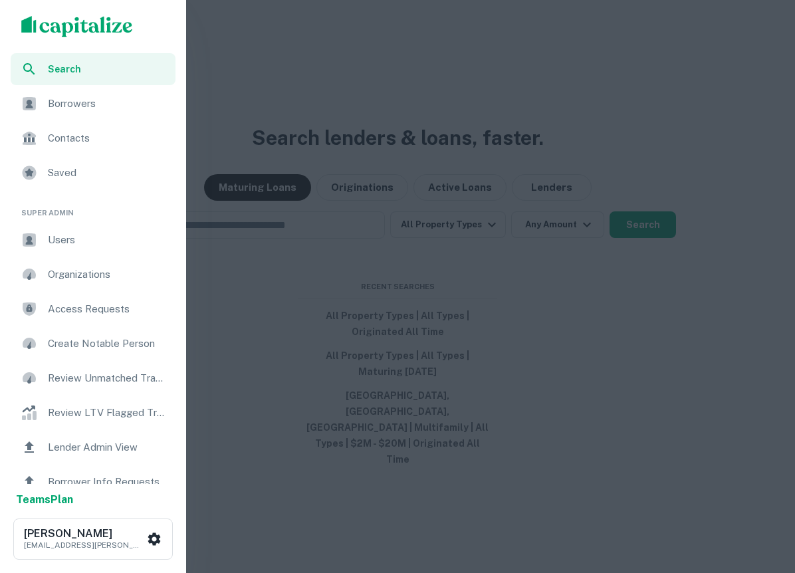
click at [90, 243] on span "Users" at bounding box center [108, 240] width 120 height 16
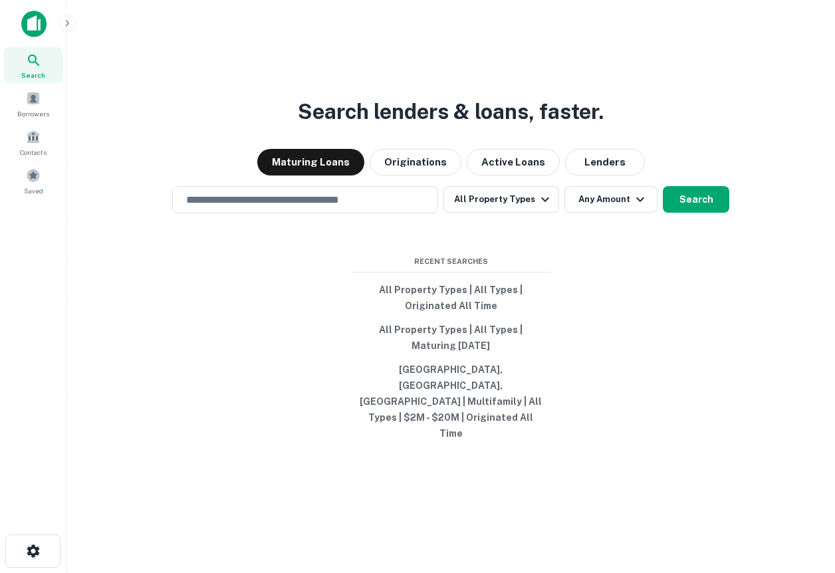
click at [538, 85] on div "Search lenders & loans, faster. Maturing Loans Originations Active Loans Lender…" at bounding box center [450, 318] width 747 height 573
click at [73, 19] on button "button" at bounding box center [66, 23] width 17 height 17
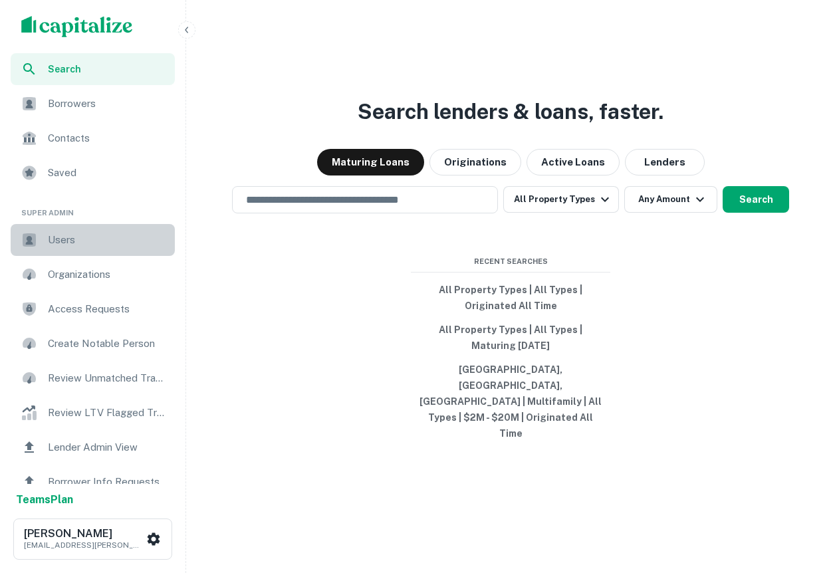
click at [76, 243] on span "Users" at bounding box center [107, 240] width 119 height 16
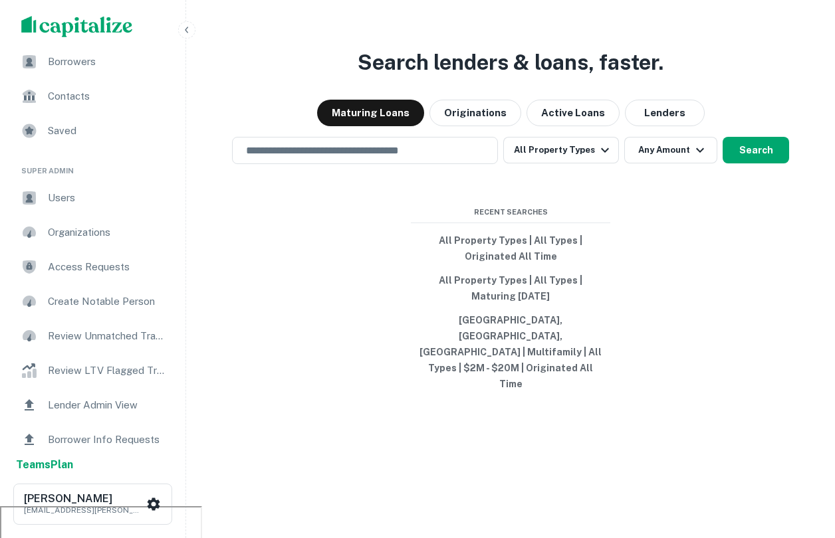
scroll to position [16, 0]
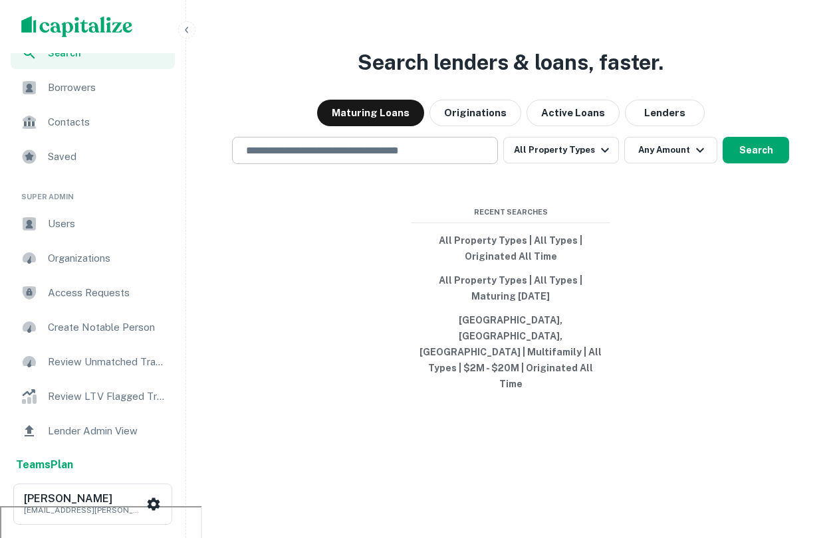
click at [328, 158] on input "text" at bounding box center [365, 150] width 254 height 15
click at [264, 231] on div at bounding box center [365, 197] width 266 height 66
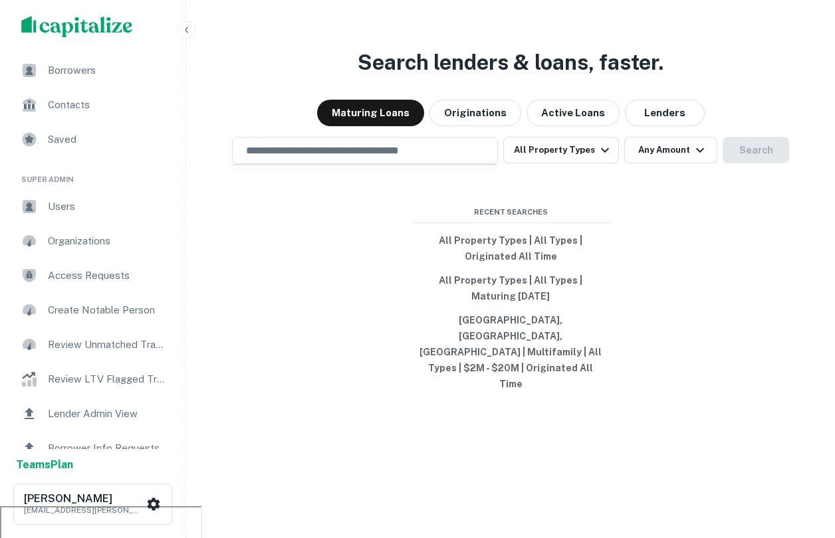
scroll to position [26, 0]
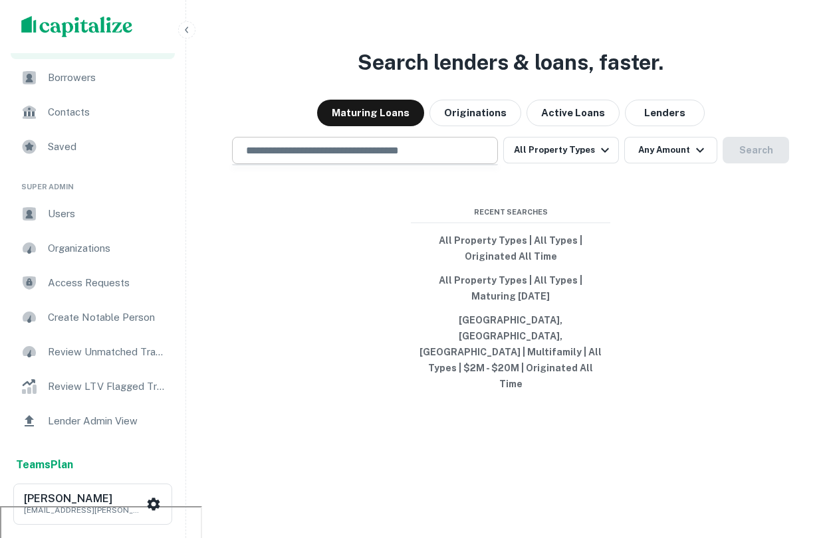
click at [286, 158] on input "text" at bounding box center [365, 150] width 254 height 15
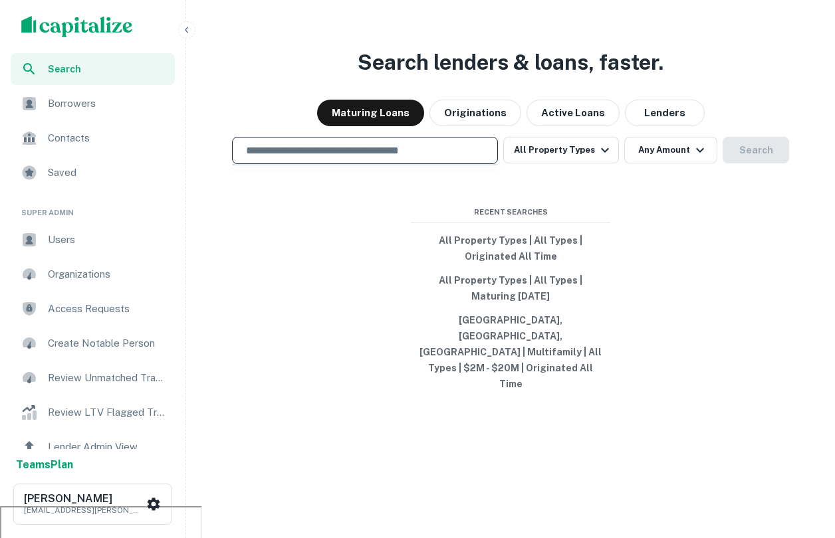
click at [382, 158] on input "text" at bounding box center [365, 150] width 254 height 15
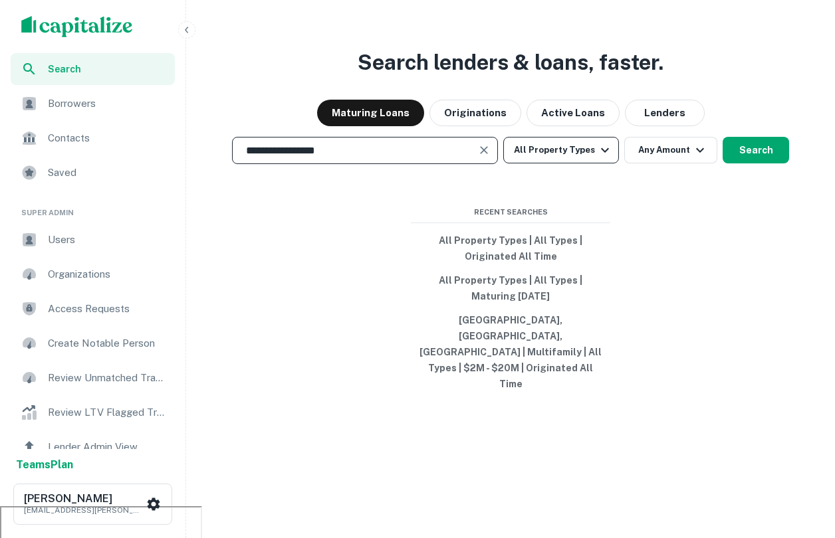
type input "**********"
click at [553, 164] on button "All Property Types" at bounding box center [561, 150] width 116 height 27
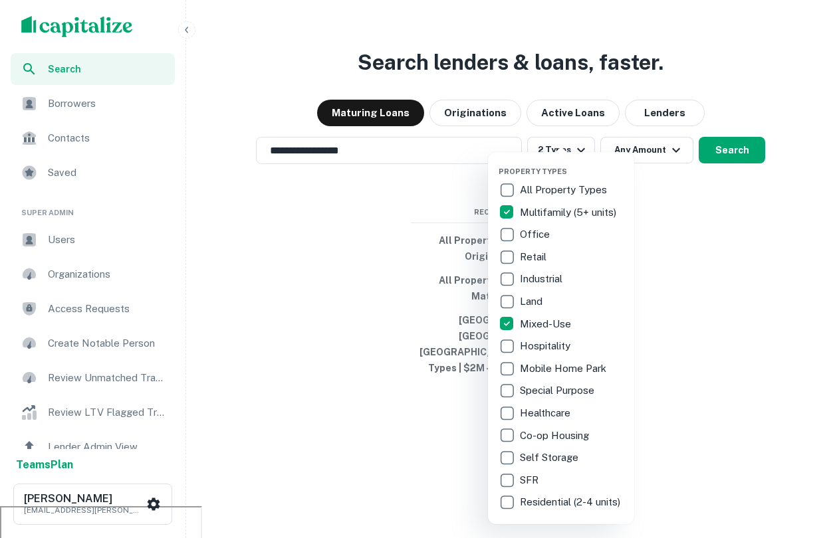
click at [708, 302] on div at bounding box center [417, 269] width 835 height 538
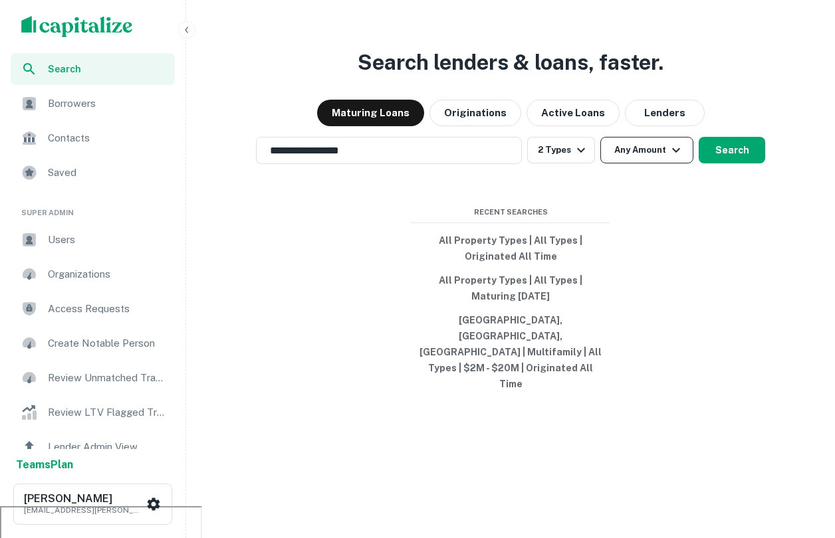
click at [660, 164] on button "Any Amount" at bounding box center [646, 150] width 93 height 27
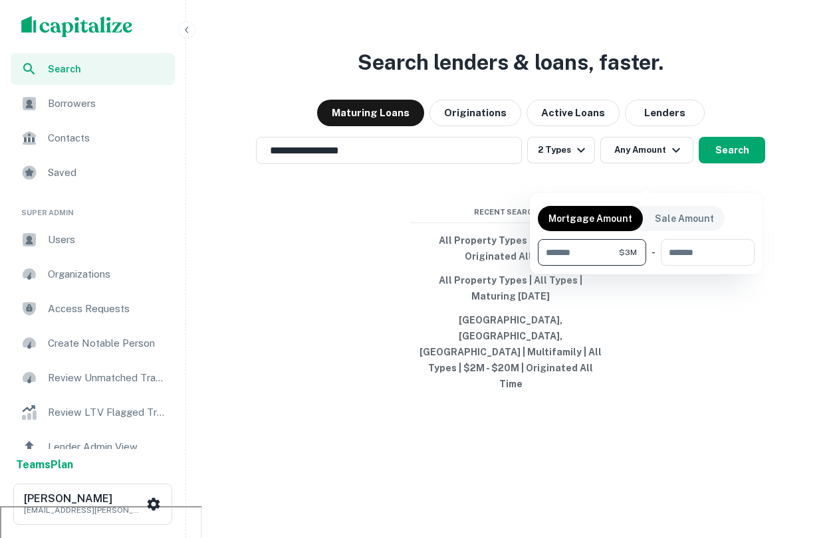
type input "*******"
type input "********"
click at [741, 181] on div at bounding box center [417, 269] width 835 height 538
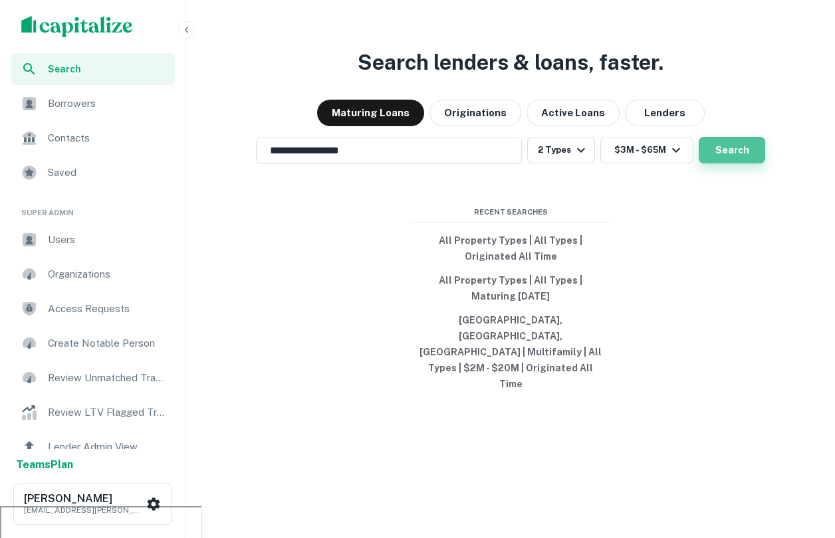
click at [727, 164] on button "Search" at bounding box center [732, 150] width 66 height 27
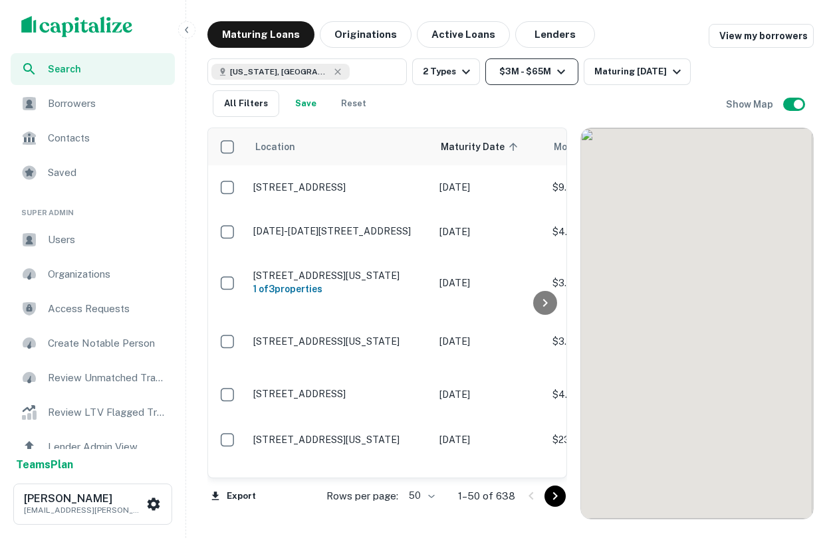
scroll to position [2, 0]
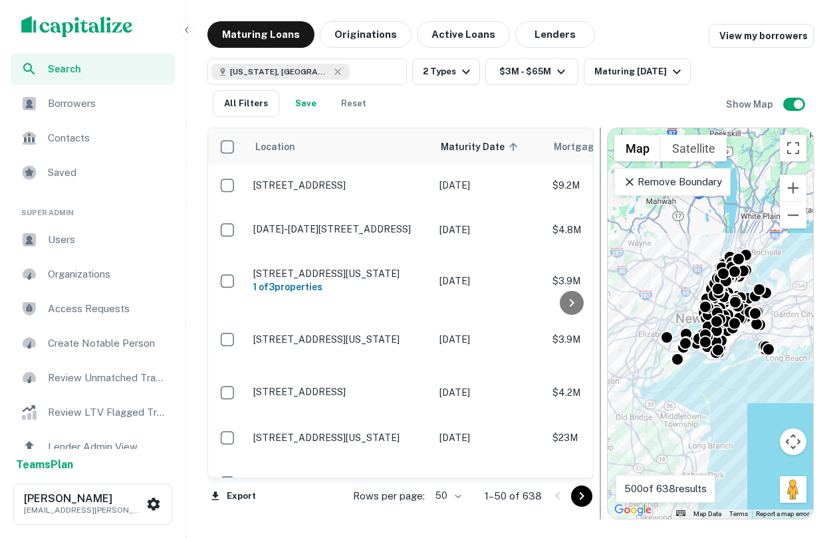
drag, startPoint x: 572, startPoint y: 181, endPoint x: 597, endPoint y: 178, distance: 24.7
click at [600, 179] on div at bounding box center [600, 324] width 1 height 392
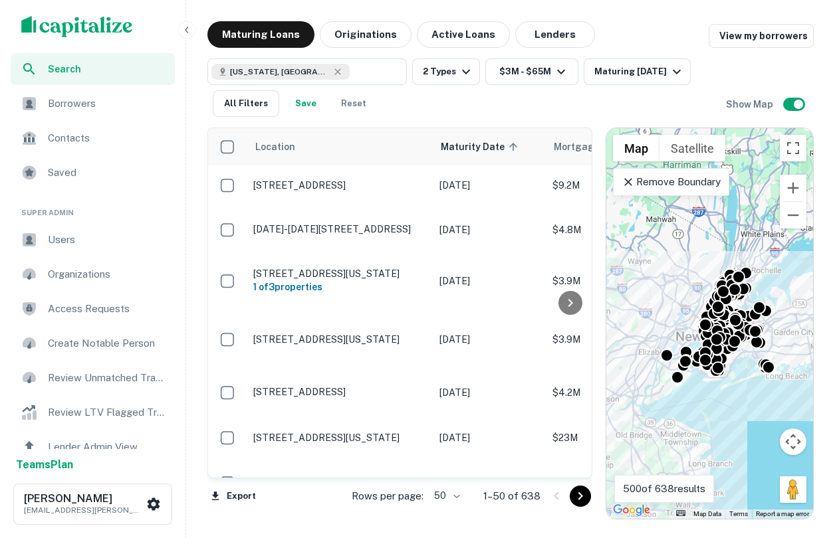
drag, startPoint x: 743, startPoint y: 350, endPoint x: 744, endPoint y: 370, distance: 20.0
click at [744, 370] on div "To activate drag with keyboard, press Alt + Enter. Once in keyboard drag state,…" at bounding box center [709, 323] width 207 height 391
click at [678, 183] on p "Remove Boundary" at bounding box center [670, 182] width 99 height 16
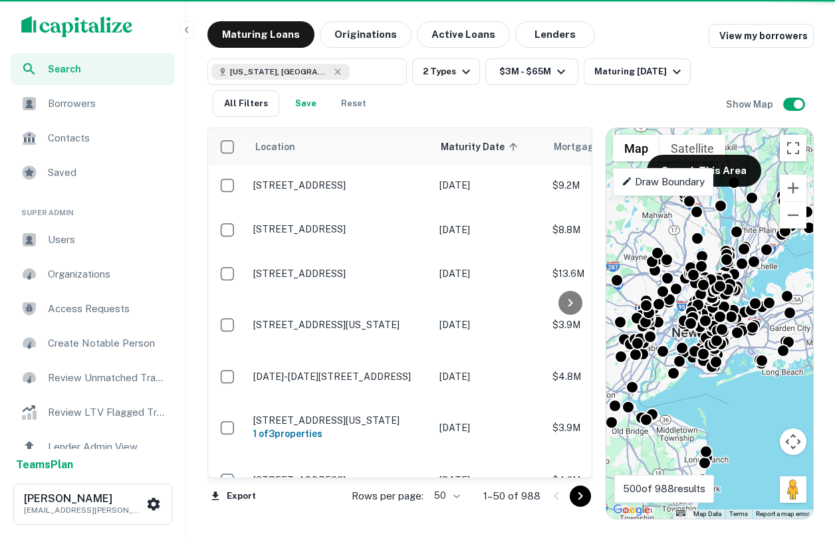
drag, startPoint x: 760, startPoint y: 401, endPoint x: 746, endPoint y: 395, distance: 14.6
click at [747, 394] on div "To activate drag with keyboard, press Alt + Enter. Once in keyboard drag state,…" at bounding box center [709, 323] width 207 height 391
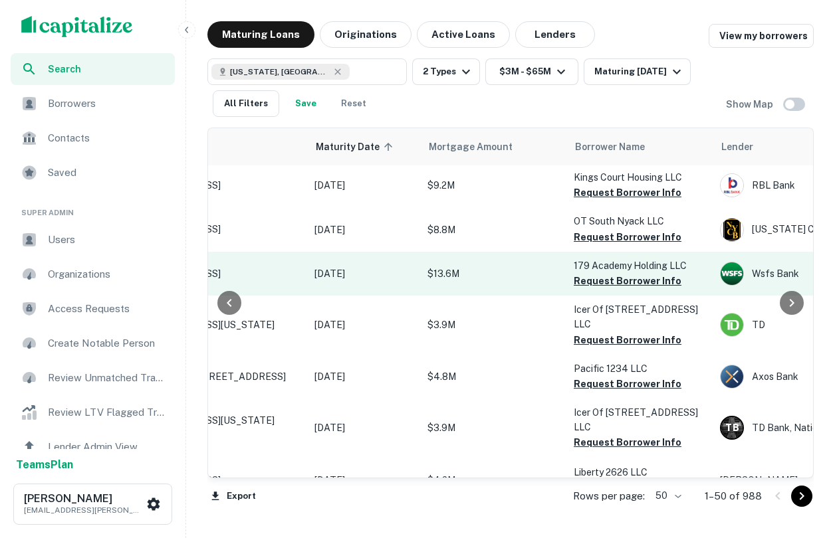
scroll to position [2, 134]
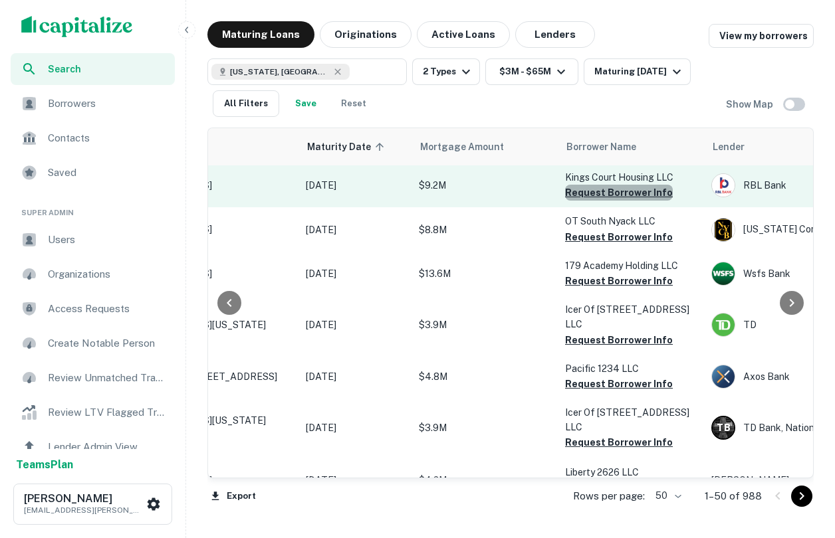
click at [627, 196] on button "Request Borrower Info" at bounding box center [619, 193] width 108 height 16
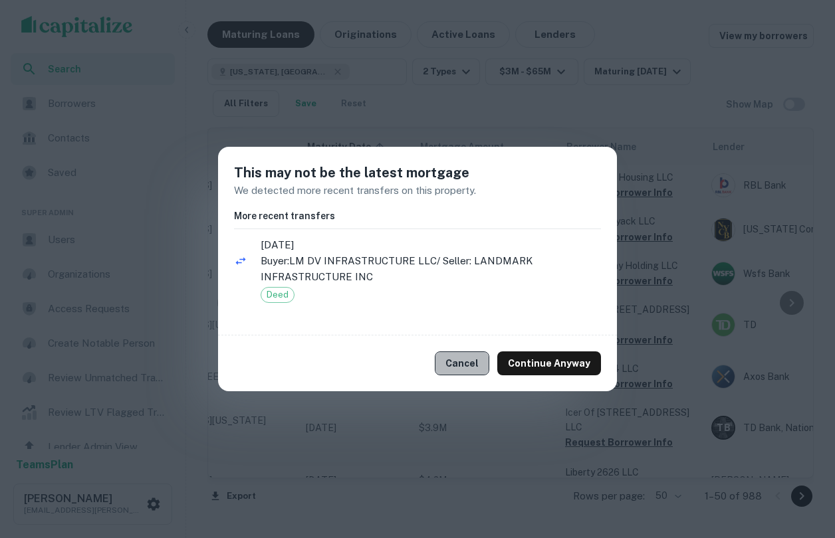
click at [460, 369] on button "Cancel" at bounding box center [462, 364] width 55 height 24
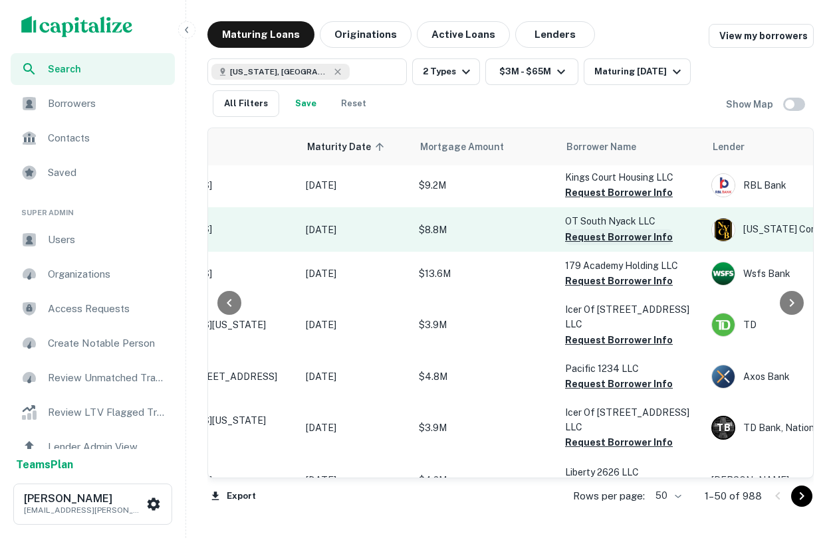
click at [649, 233] on button "Request Borrower Info" at bounding box center [619, 237] width 108 height 16
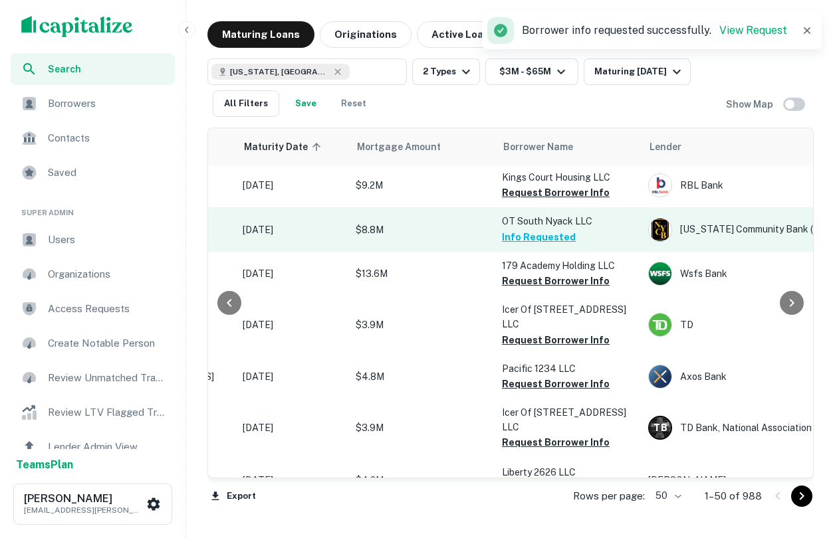
scroll to position [2, 203]
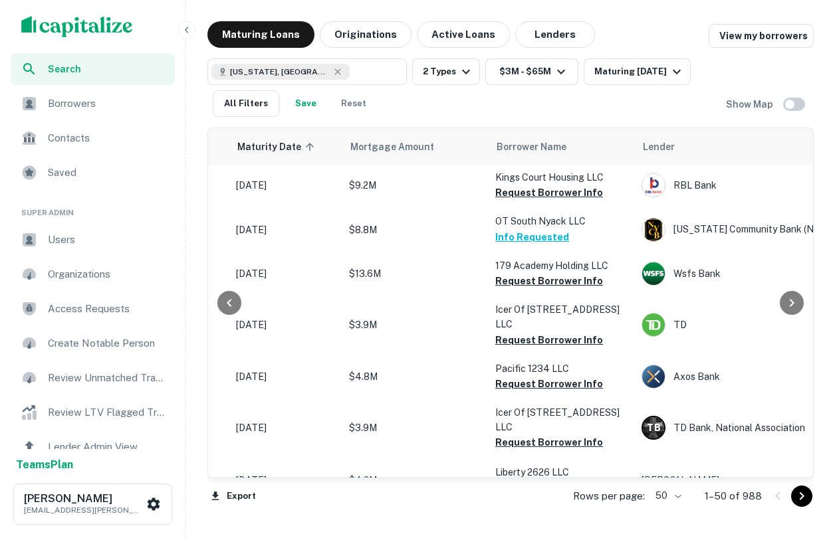
click at [90, 114] on div "Borrowers" at bounding box center [93, 104] width 164 height 32
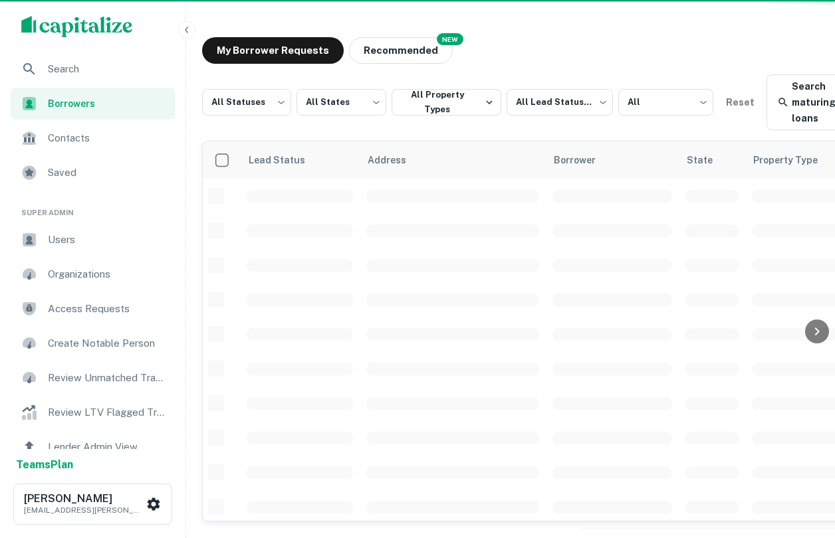
scroll to position [2, 0]
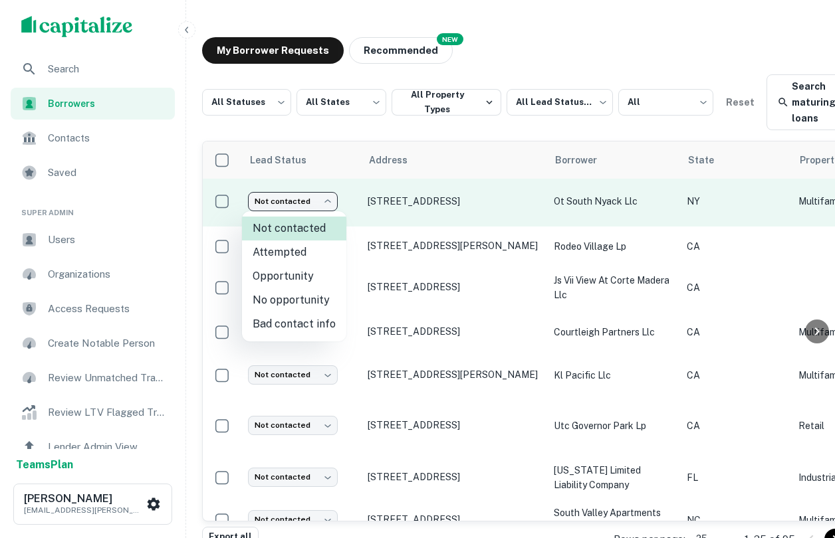
click at [314, 204] on body "Search Borrowers Contacts Saved Super Admin Users Organizations Access Requests…" at bounding box center [417, 269] width 835 height 538
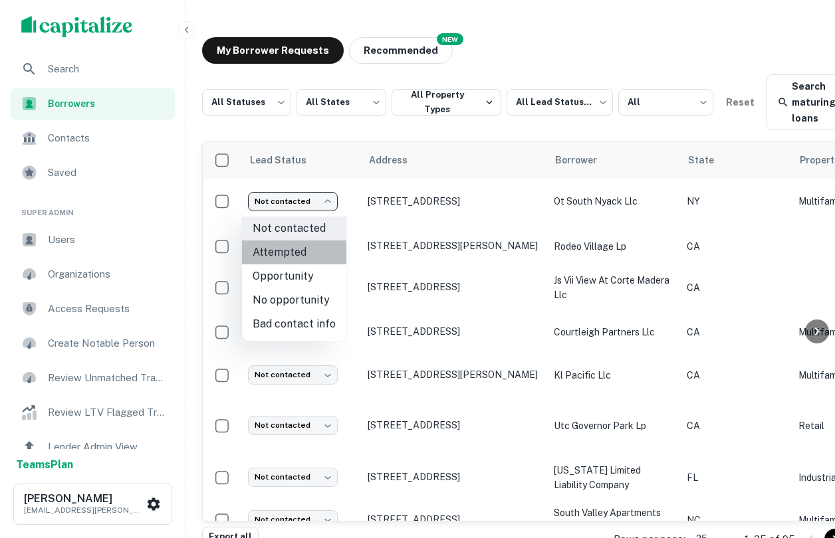
click at [303, 254] on li "Attempted" at bounding box center [294, 253] width 104 height 24
type input "*********"
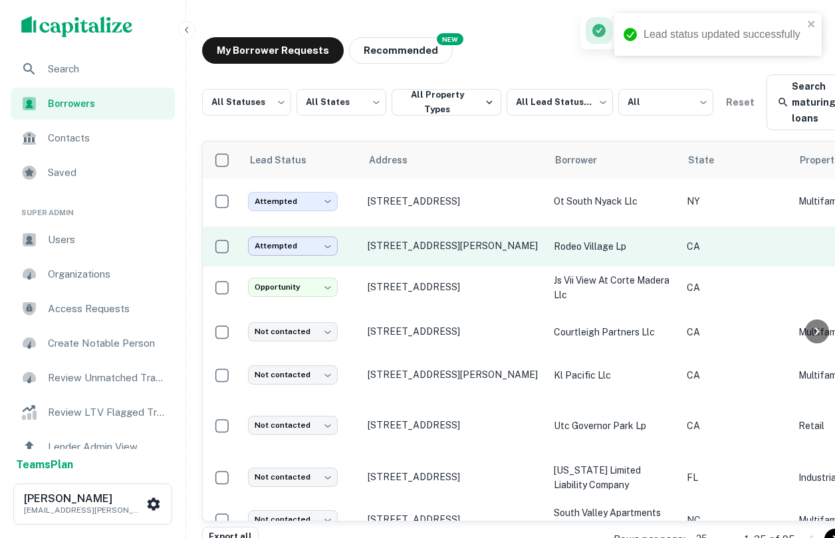
click at [301, 243] on body "Lead status updated successfully Search Borrowers Contacts Saved Super Admin Us…" at bounding box center [417, 269] width 835 height 538
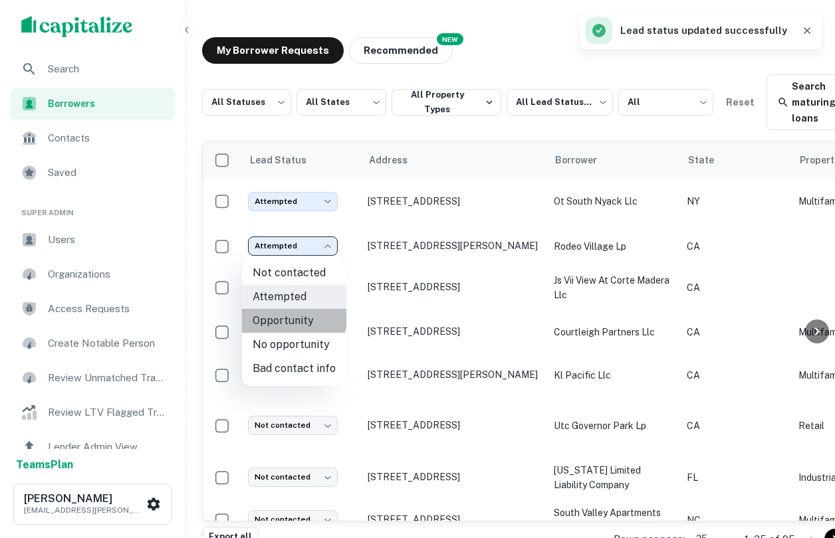
click at [292, 318] on li "Opportunity" at bounding box center [294, 321] width 104 height 24
type input "**********"
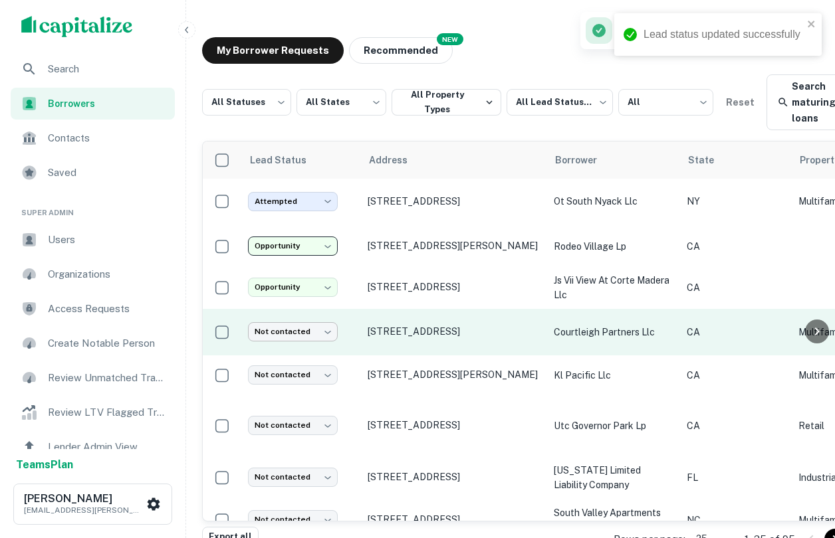
click at [304, 334] on body "**********" at bounding box center [417, 269] width 835 height 538
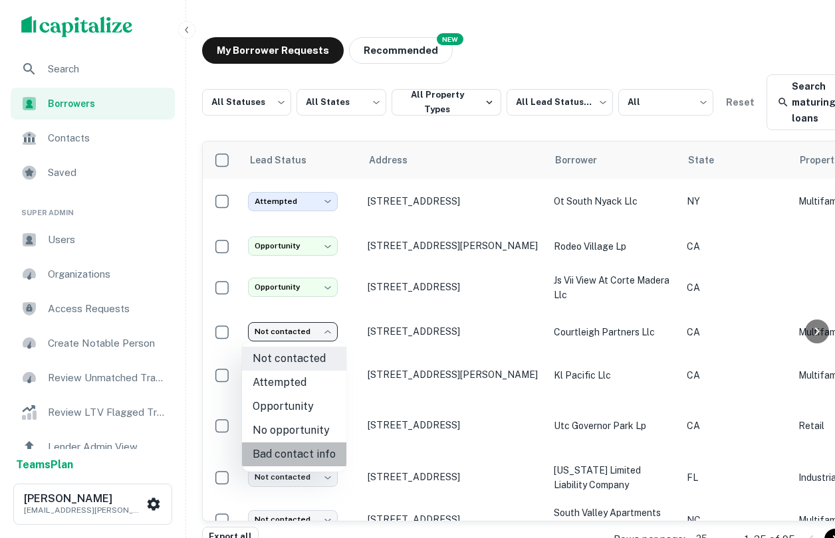
click at [310, 455] on li "Bad contact info" at bounding box center [294, 455] width 104 height 24
type input "**********"
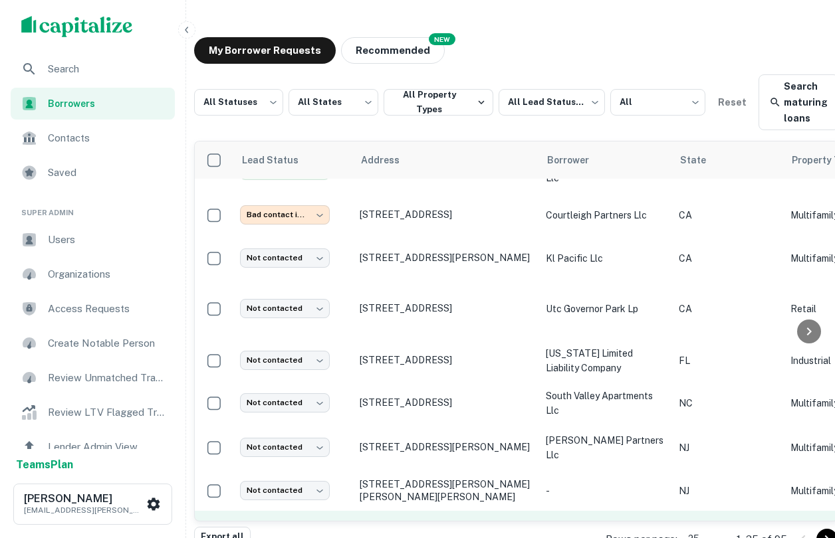
scroll to position [0, 0]
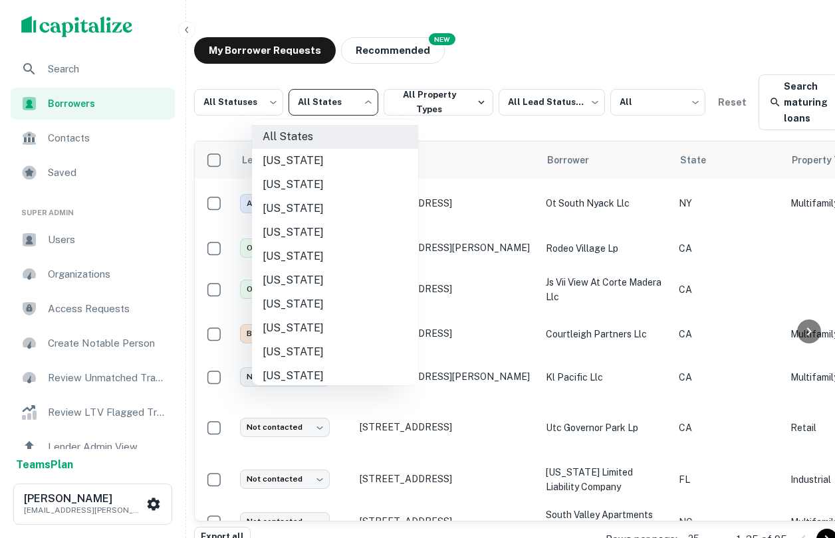
click at [340, 96] on body "**********" at bounding box center [409, 269] width 835 height 538
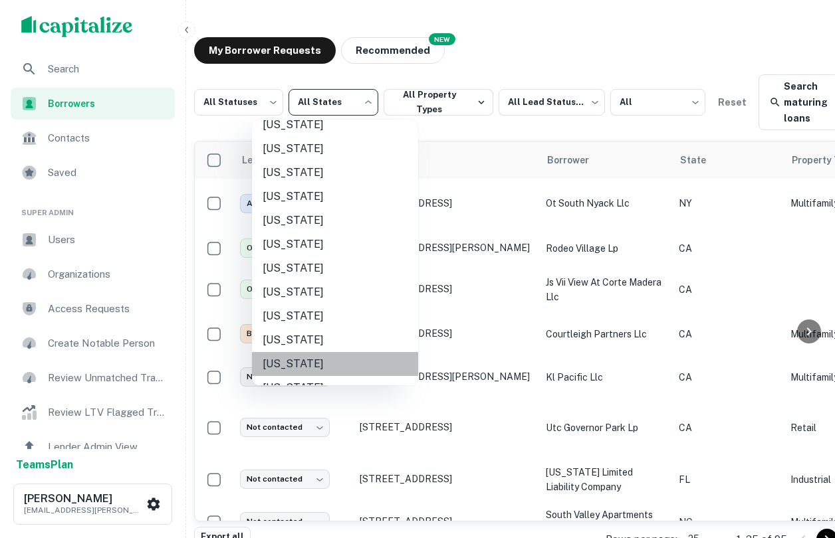
click at [319, 356] on li "[US_STATE]" at bounding box center [335, 364] width 166 height 24
type input "**"
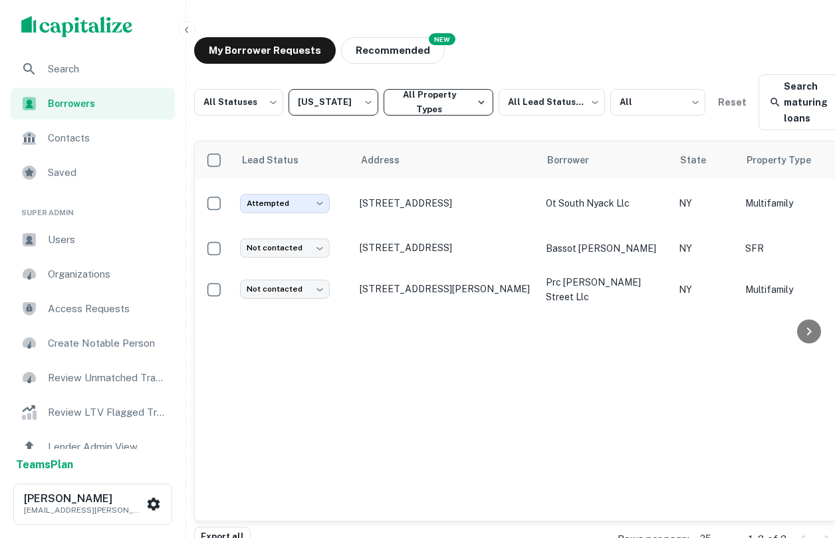
click at [439, 104] on button "All Property Types" at bounding box center [439, 102] width 110 height 27
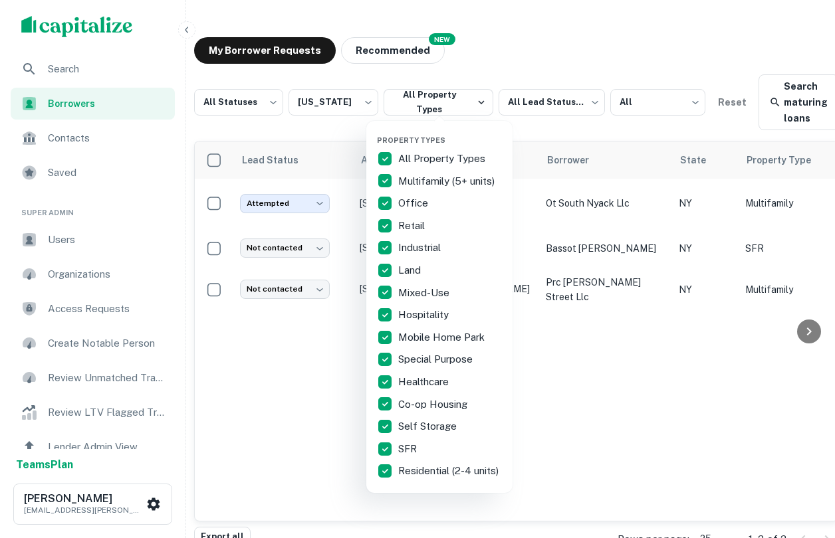
click at [611, 350] on div at bounding box center [417, 269] width 835 height 538
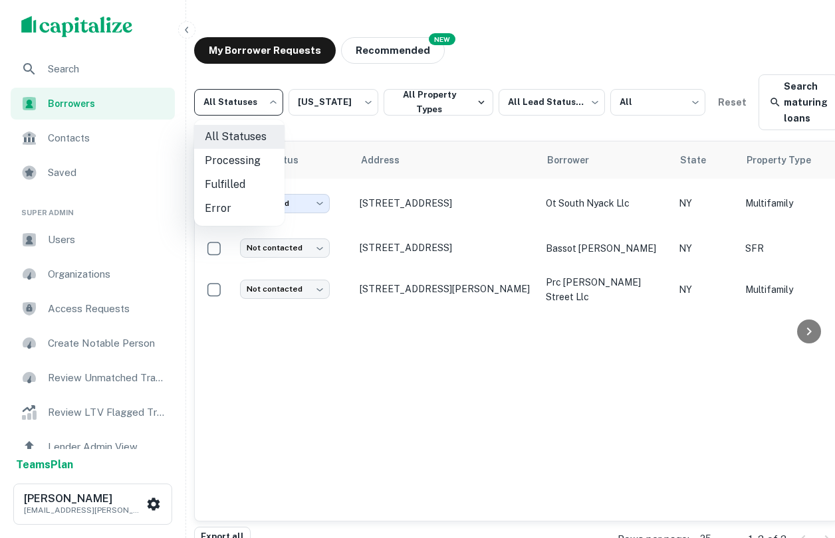
click at [254, 111] on body "Search Borrowers Contacts Saved Super Admin Users Organizations Access Requests…" at bounding box center [409, 269] width 835 height 538
click at [535, 112] on div at bounding box center [417, 269] width 835 height 538
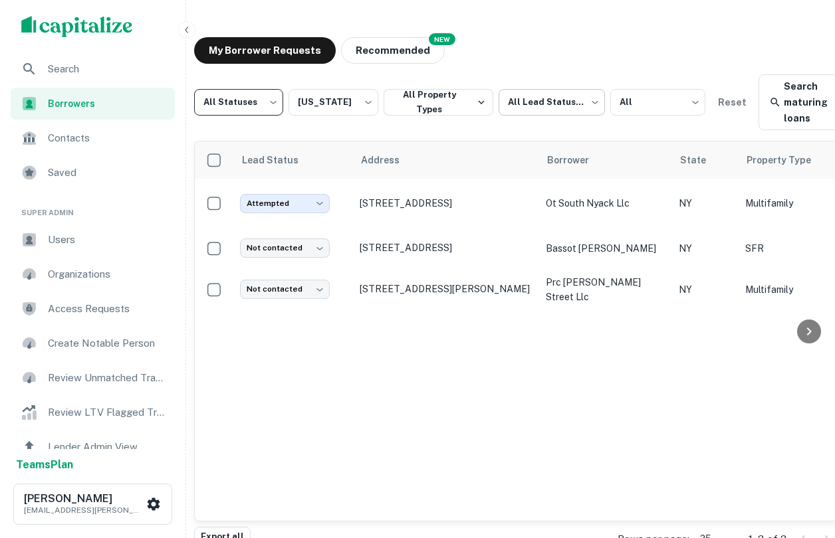
click at [534, 107] on body "Search Borrowers Contacts Saved Super Admin Users Organizations Access Requests…" at bounding box center [409, 269] width 835 height 538
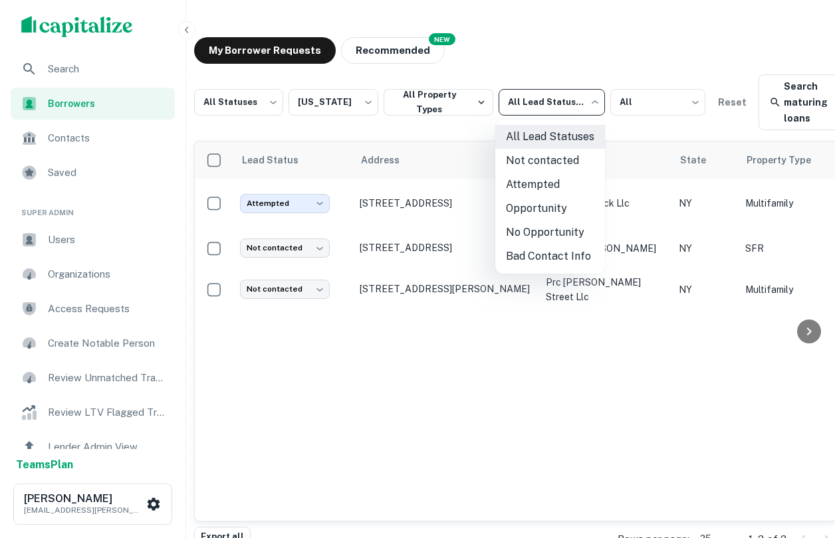
click at [533, 204] on li "Opportunity" at bounding box center [550, 209] width 110 height 24
type input "**********"
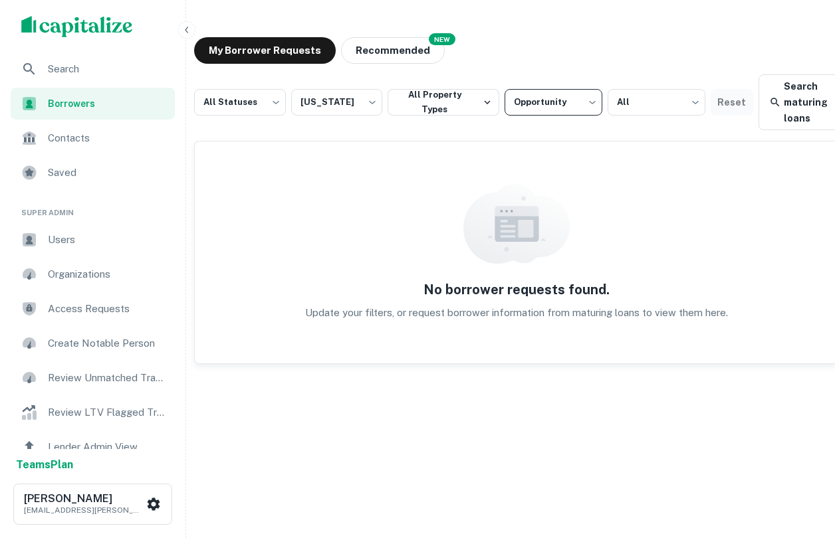
click at [734, 98] on button "Reset" at bounding box center [732, 102] width 43 height 27
type input "***"
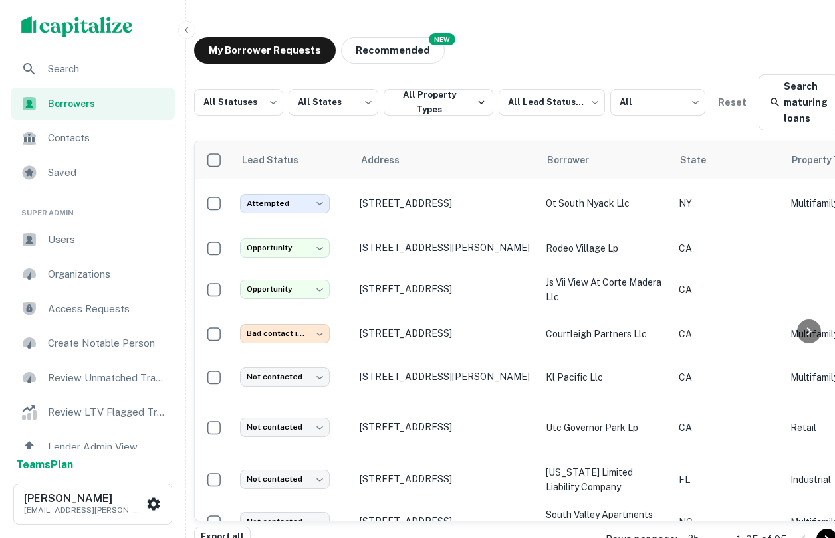
click at [84, 68] on span "Search" at bounding box center [107, 69] width 119 height 16
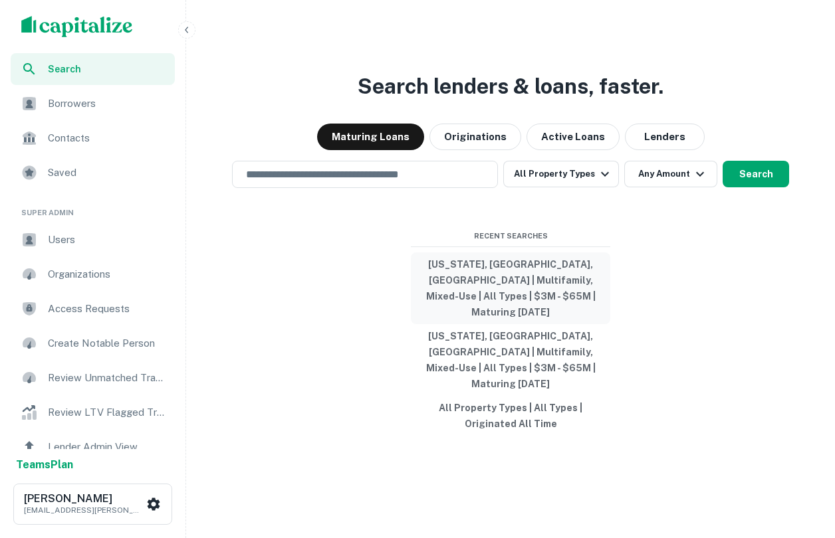
click at [488, 287] on button "[US_STATE], [GEOGRAPHIC_DATA], [GEOGRAPHIC_DATA] | Multifamily, Mixed-Use | All…" at bounding box center [510, 289] width 199 height 72
type input "**********"
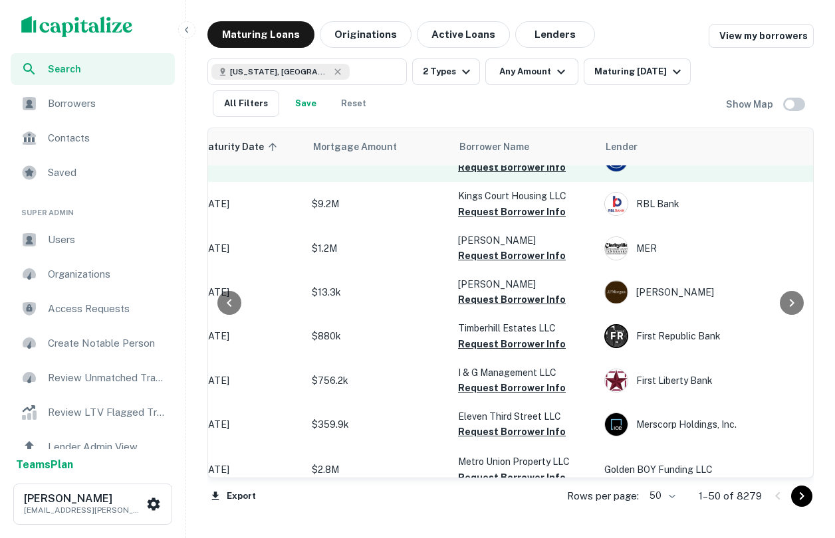
scroll to position [0, 241]
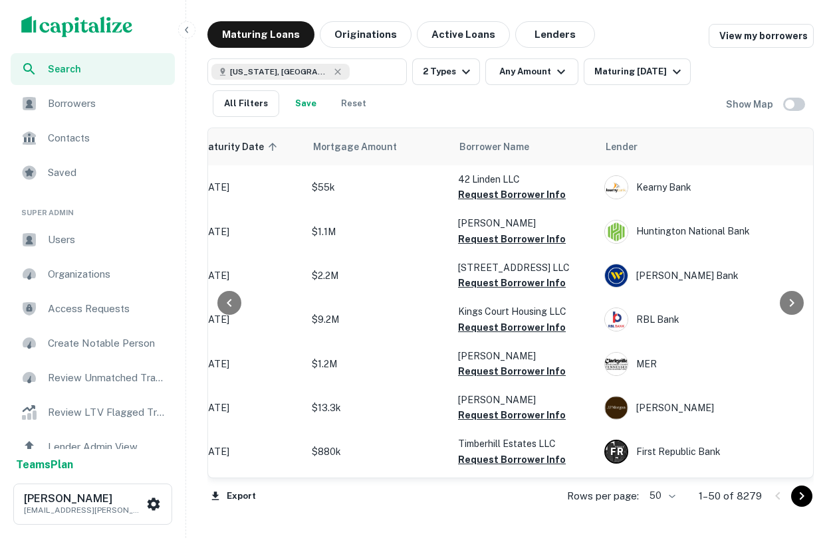
click at [122, 111] on span "Borrowers" at bounding box center [107, 104] width 119 height 16
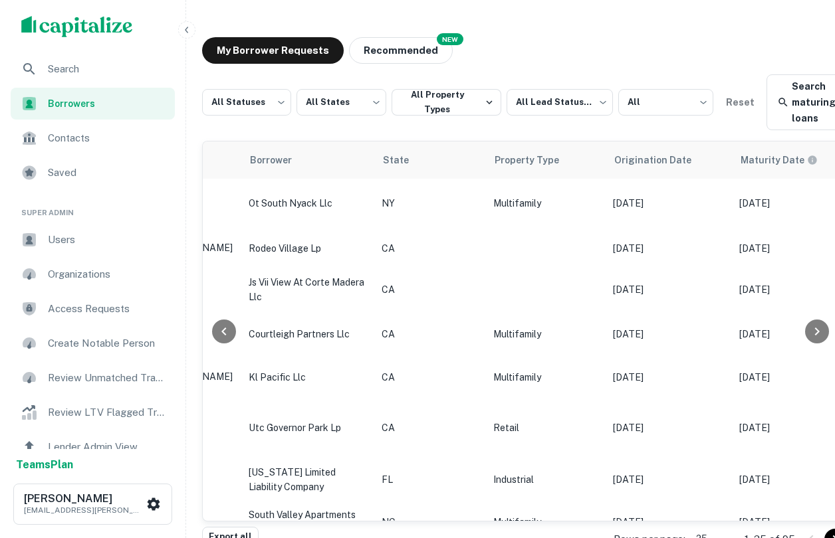
scroll to position [0, 303]
click at [81, 78] on div "Search" at bounding box center [93, 69] width 164 height 32
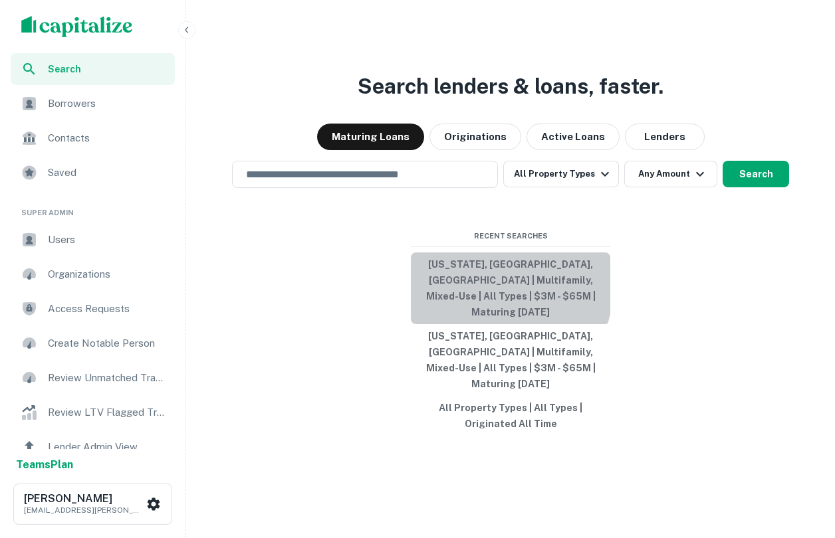
click at [463, 295] on button "[US_STATE], [GEOGRAPHIC_DATA], [GEOGRAPHIC_DATA] | Multifamily, Mixed-Use | All…" at bounding box center [510, 289] width 199 height 72
type input "**********"
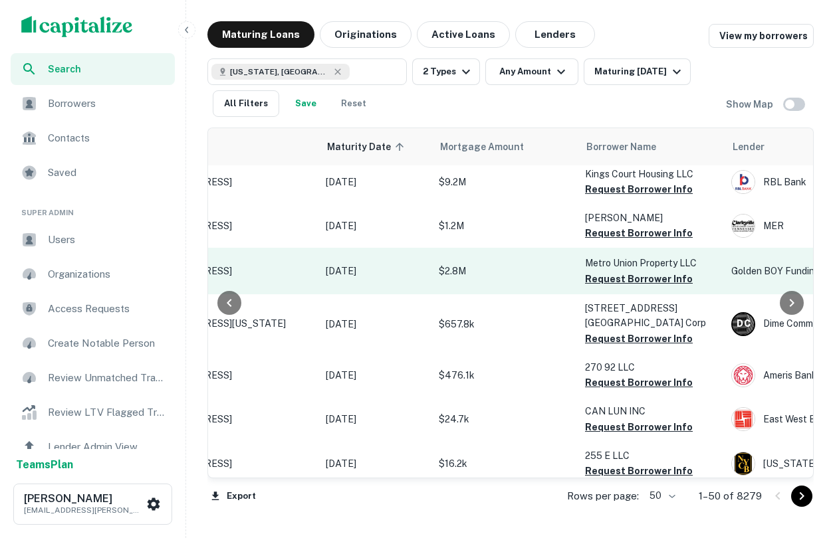
scroll to position [342, 114]
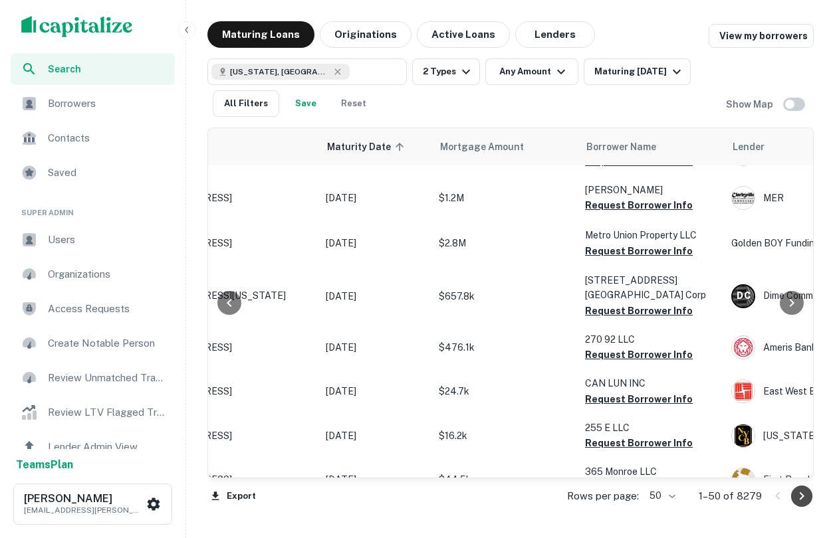
click at [798, 503] on icon "Go to next page" at bounding box center [802, 497] width 16 height 16
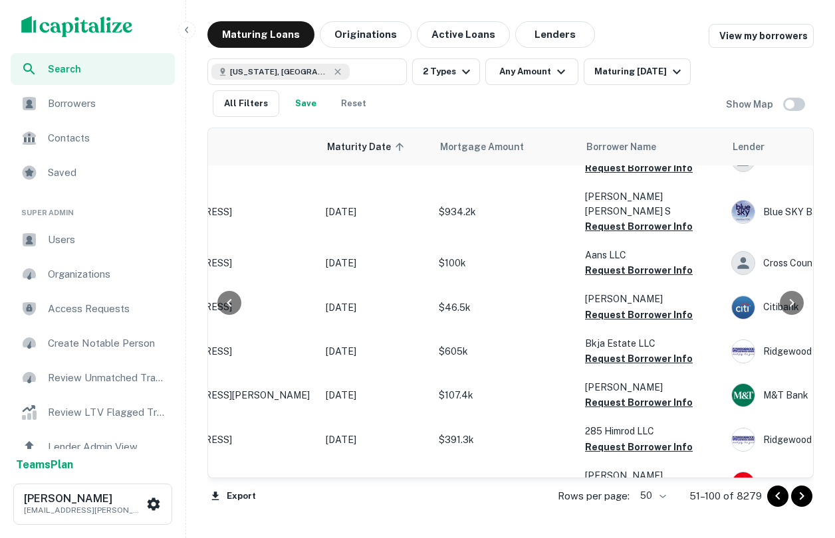
scroll to position [0, 114]
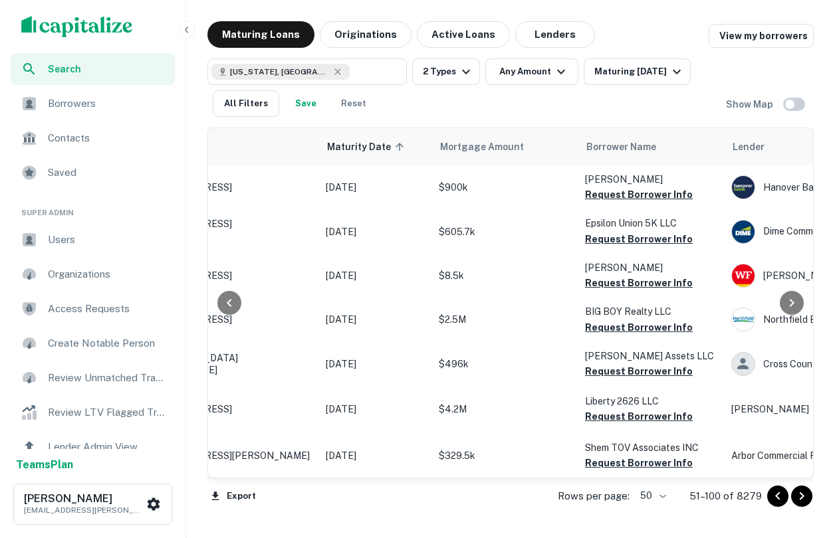
click at [774, 499] on icon "Go to previous page" at bounding box center [778, 497] width 16 height 16
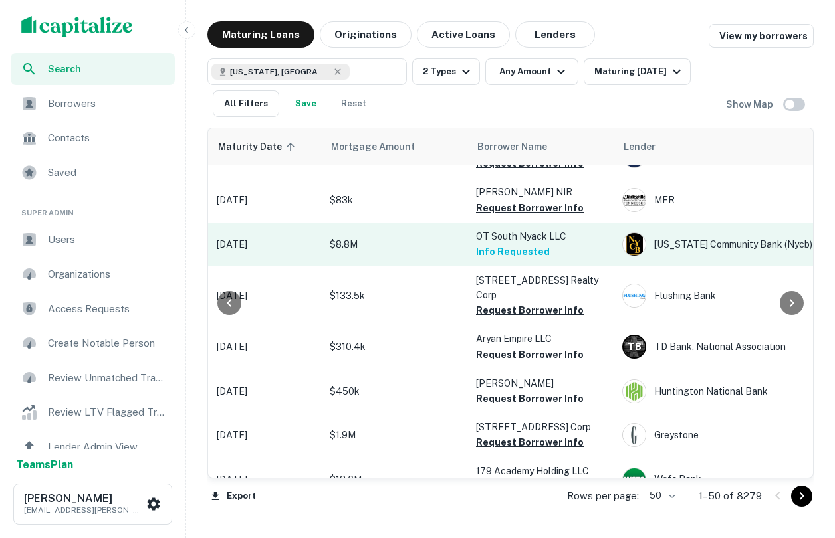
scroll to position [1298, 222]
click at [497, 244] on button "Info Requested" at bounding box center [514, 252] width 74 height 16
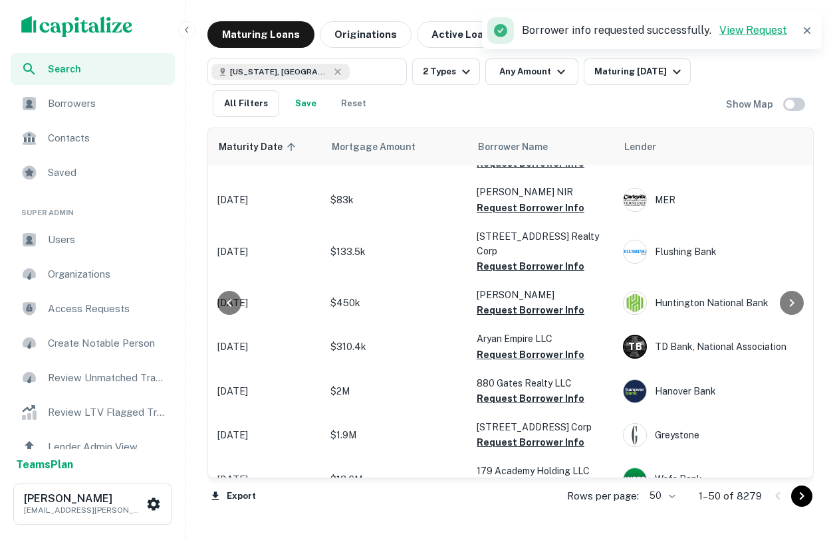
click at [752, 28] on link "View Request" at bounding box center [753, 30] width 68 height 13
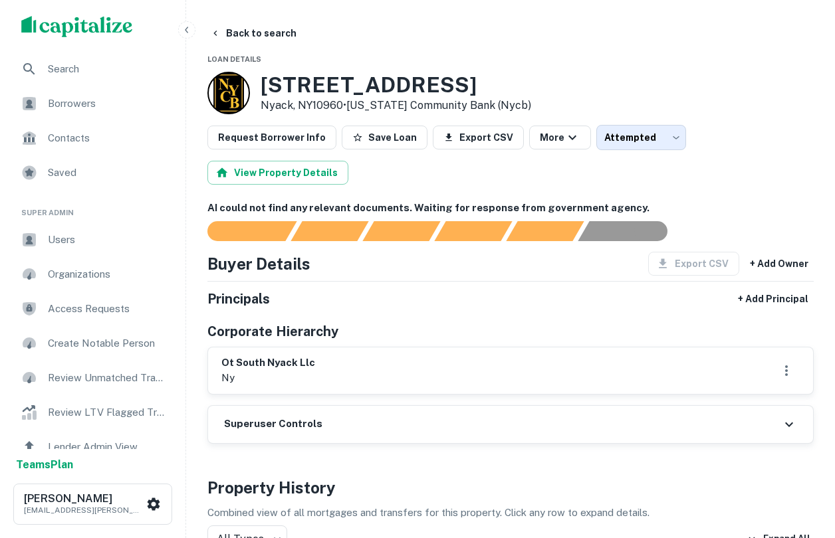
scroll to position [113, 0]
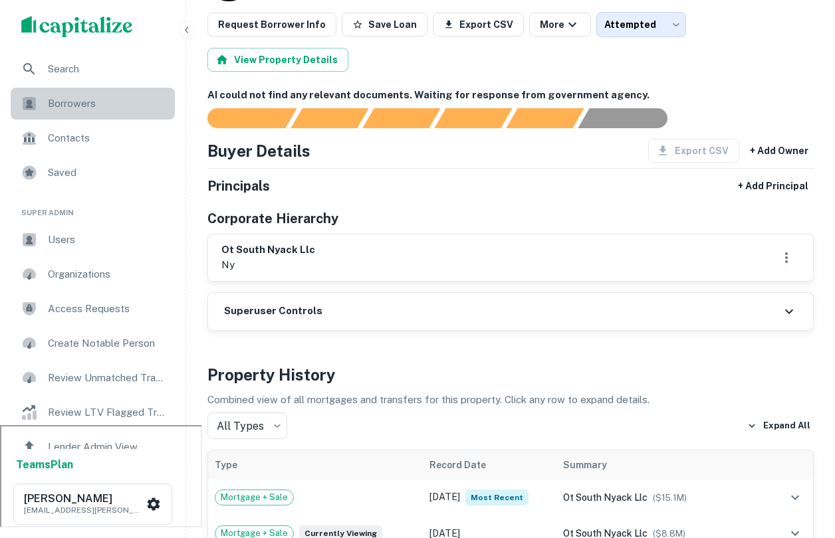
click at [52, 116] on div "Borrowers" at bounding box center [93, 104] width 164 height 32
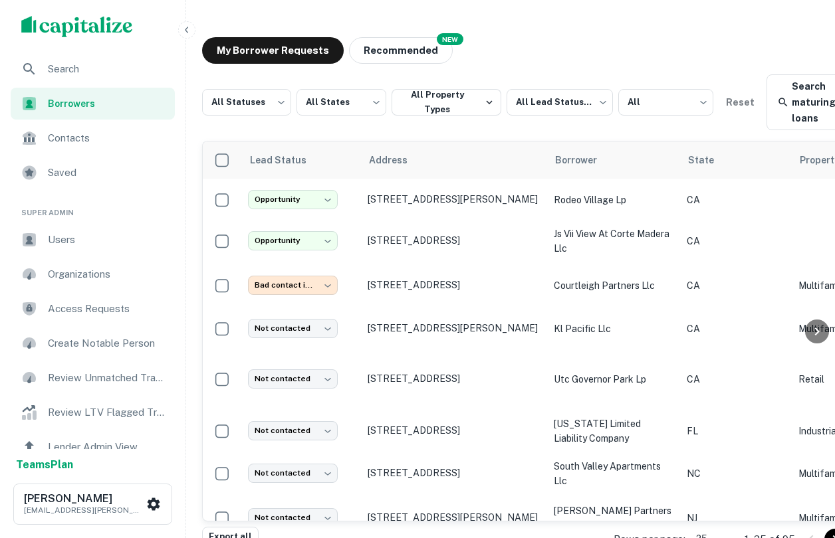
scroll to position [46, 0]
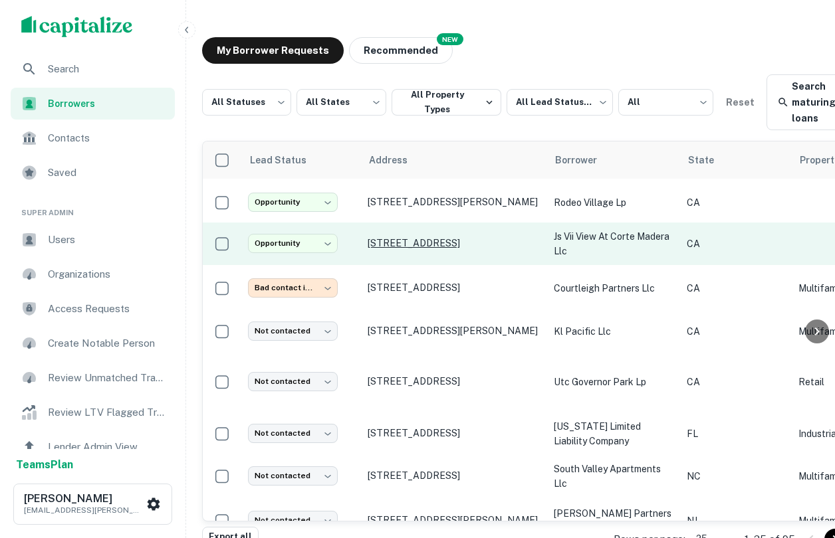
click at [441, 238] on p "[STREET_ADDRESS]" at bounding box center [454, 243] width 173 height 12
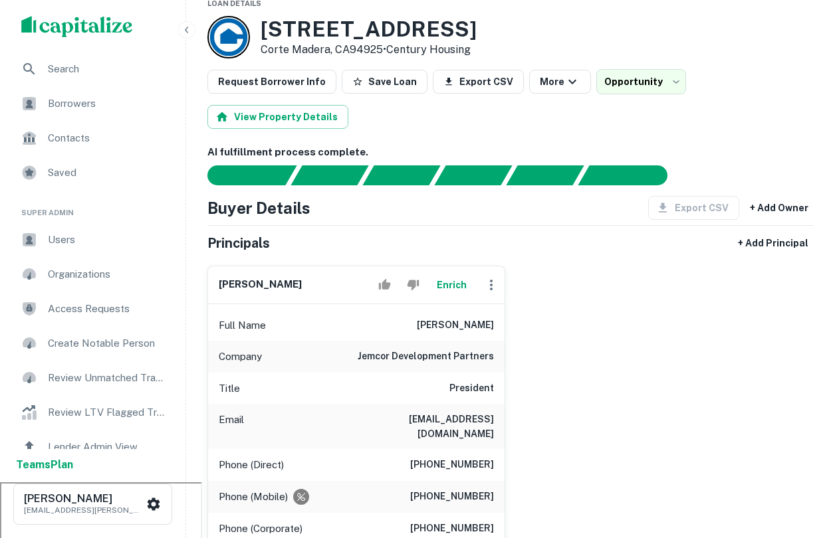
scroll to position [56, 0]
click at [98, 113] on div "Borrowers" at bounding box center [93, 104] width 164 height 32
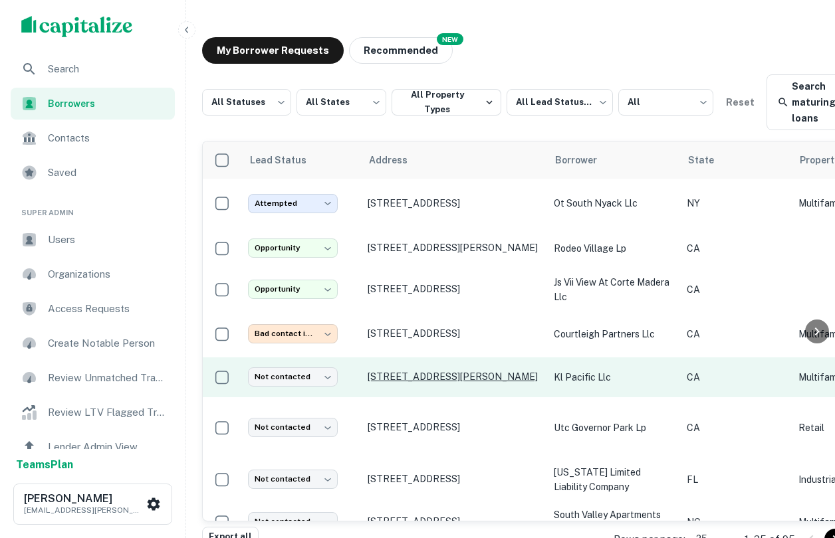
click at [436, 383] on p "[STREET_ADDRESS][PERSON_NAME]" at bounding box center [454, 377] width 173 height 12
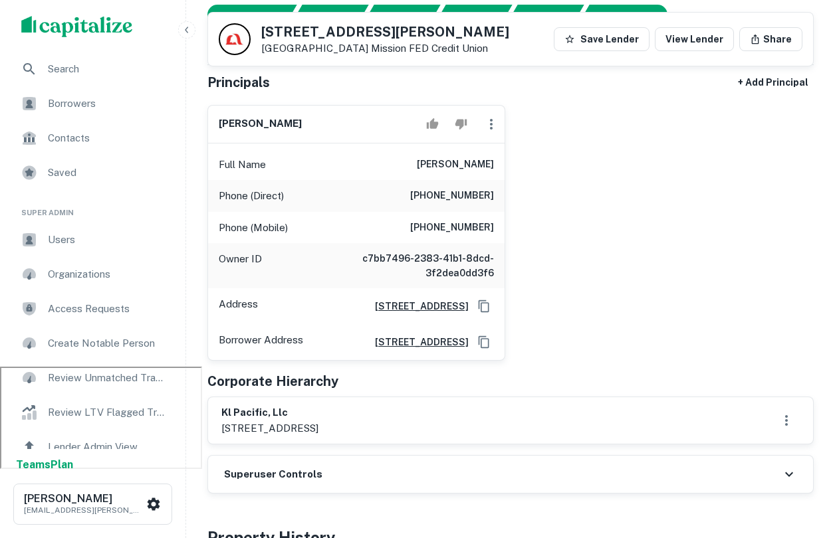
scroll to position [66, 0]
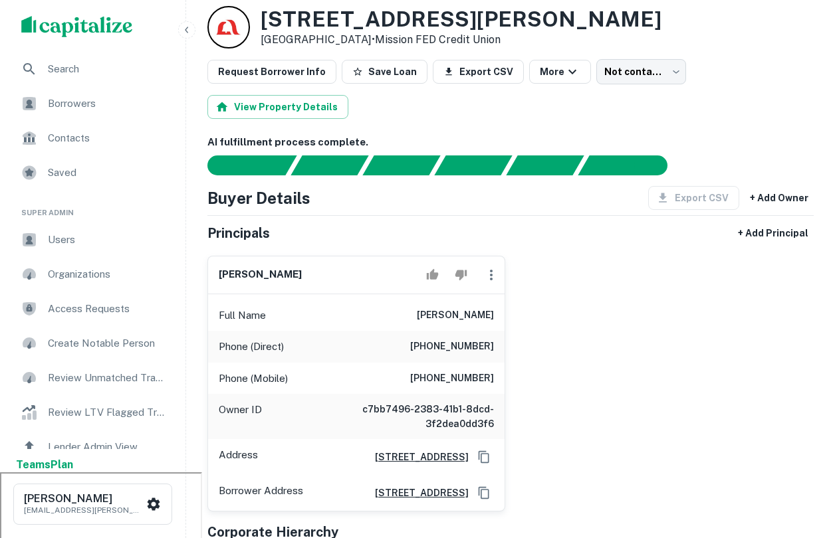
click at [126, 96] on span "Borrowers" at bounding box center [107, 104] width 119 height 16
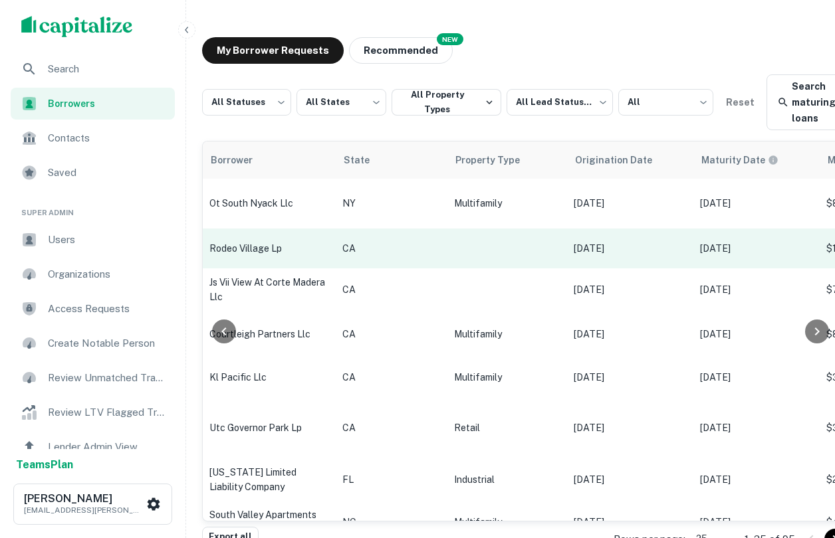
scroll to position [1, 344]
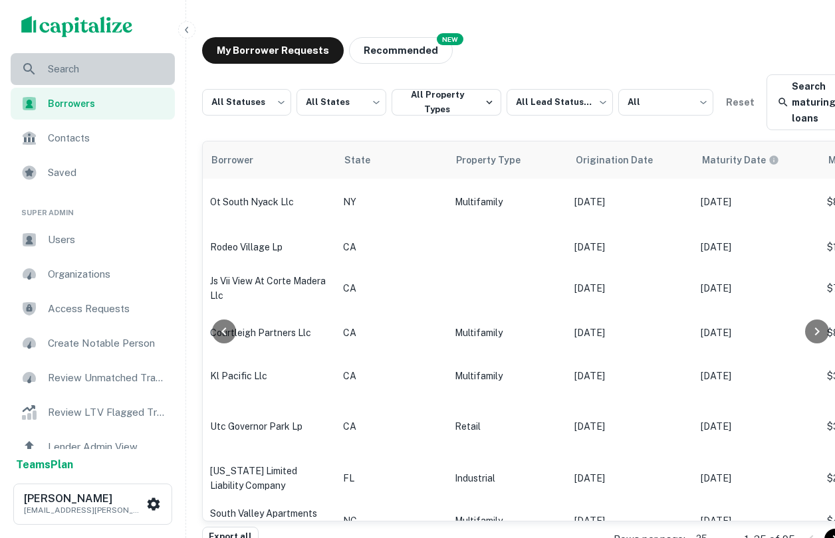
click at [86, 72] on span "Search" at bounding box center [107, 69] width 119 height 16
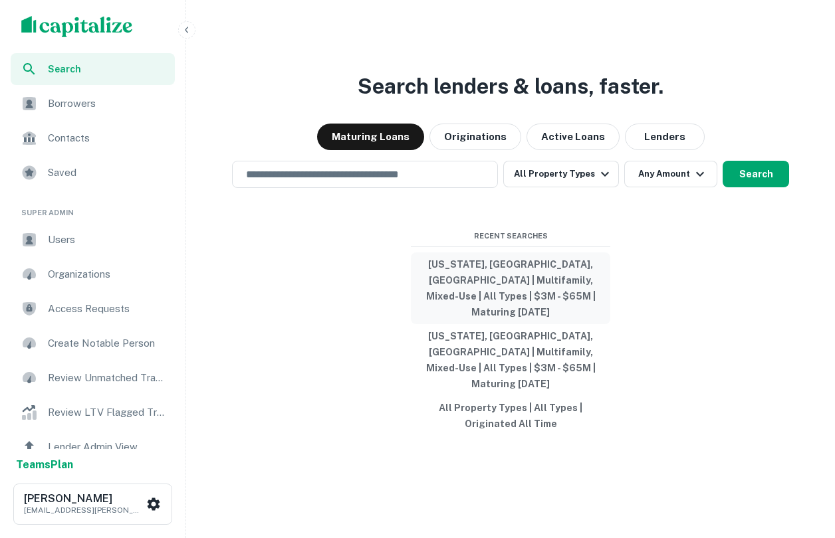
click at [526, 289] on button "[US_STATE], [GEOGRAPHIC_DATA], [GEOGRAPHIC_DATA] | Multifamily, Mixed-Use | All…" at bounding box center [510, 289] width 199 height 72
type input "**********"
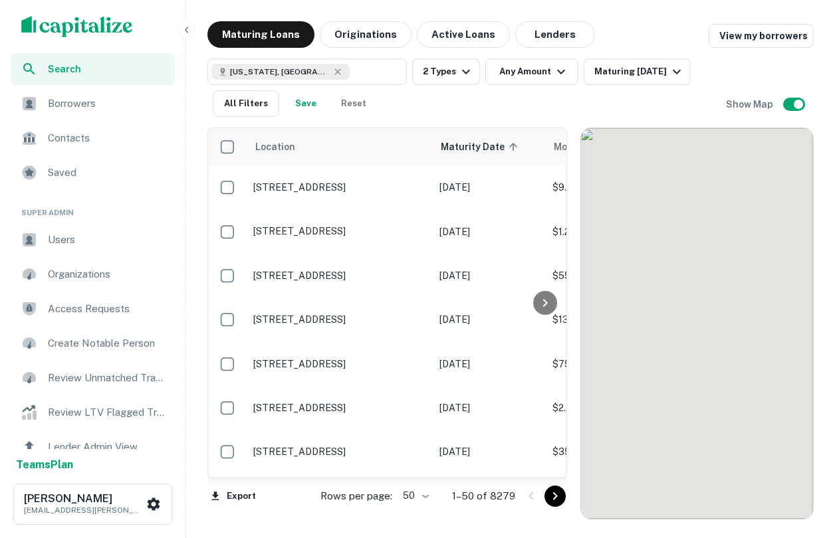
scroll to position [1, 0]
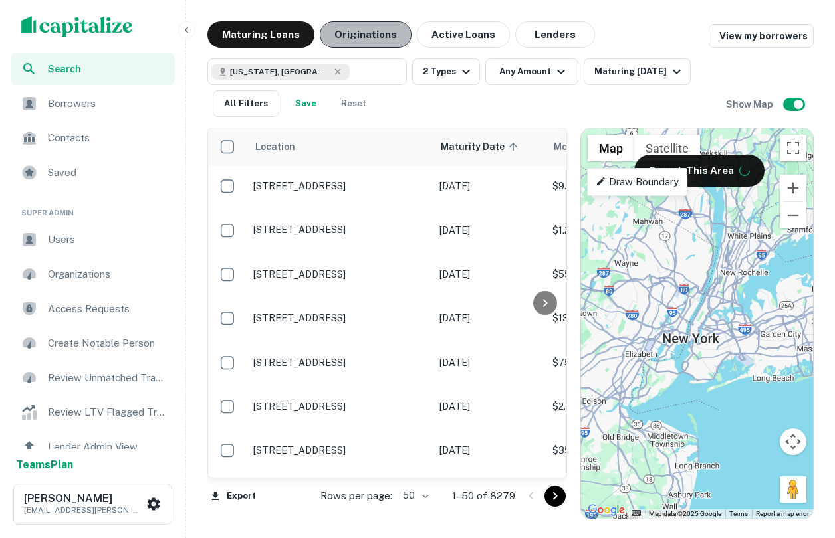
click at [355, 41] on button "Originations" at bounding box center [366, 34] width 92 height 27
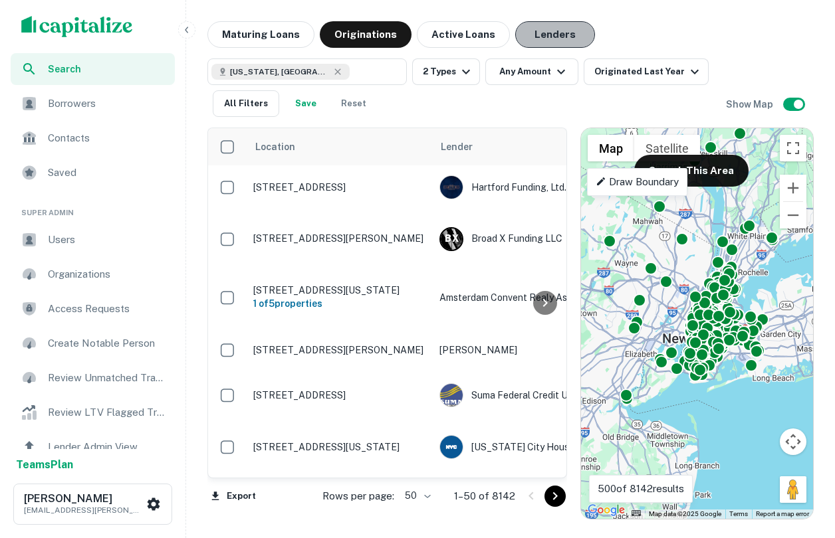
click at [526, 39] on button "Lenders" at bounding box center [555, 34] width 80 height 27
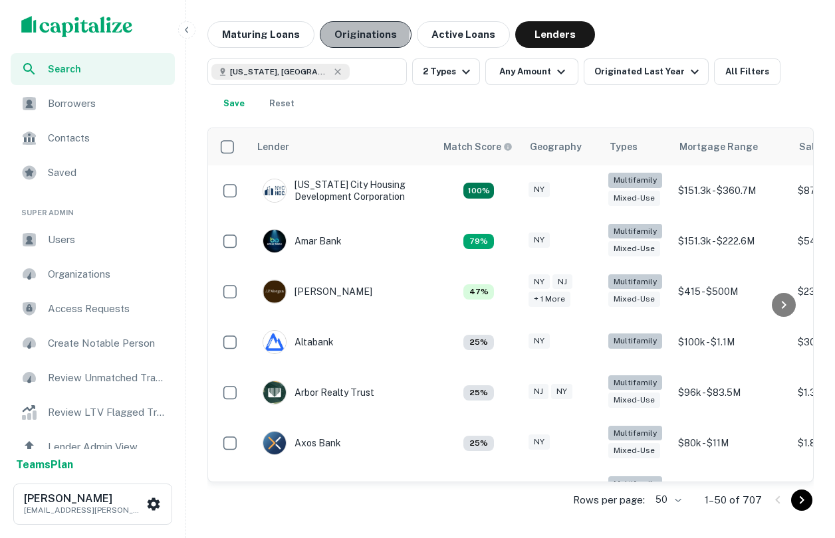
click at [340, 31] on button "Originations" at bounding box center [366, 34] width 92 height 27
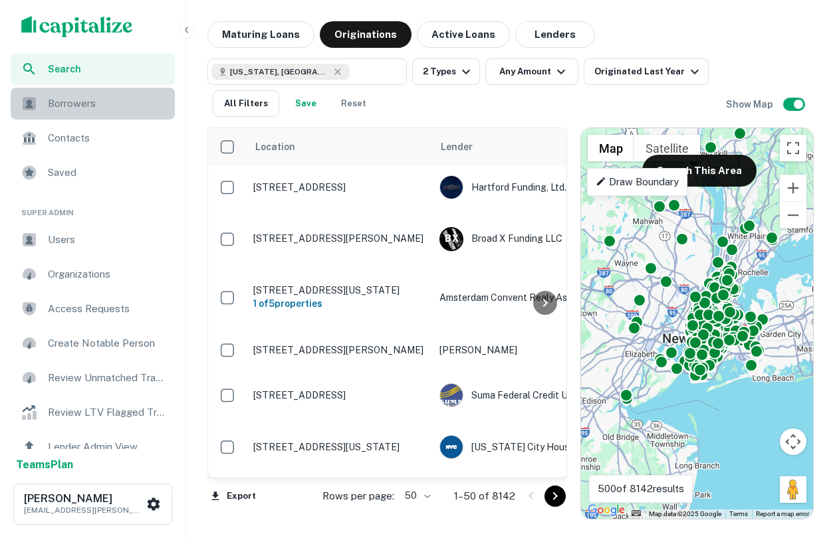
click at [132, 115] on div "Borrowers" at bounding box center [93, 104] width 164 height 32
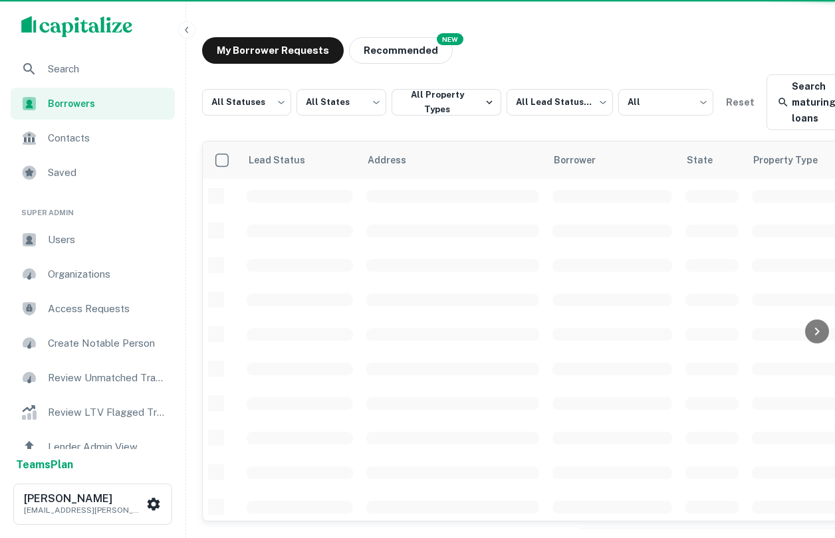
scroll to position [17, 0]
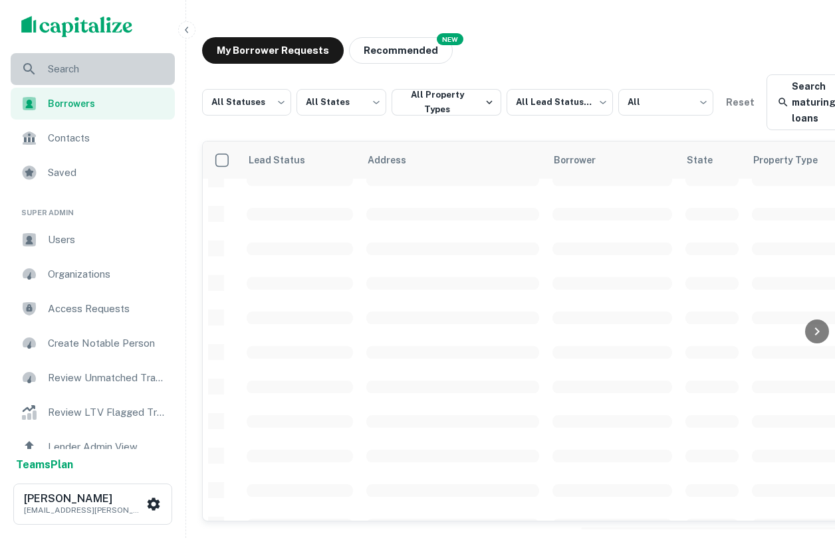
click at [88, 64] on span "Search" at bounding box center [107, 69] width 119 height 16
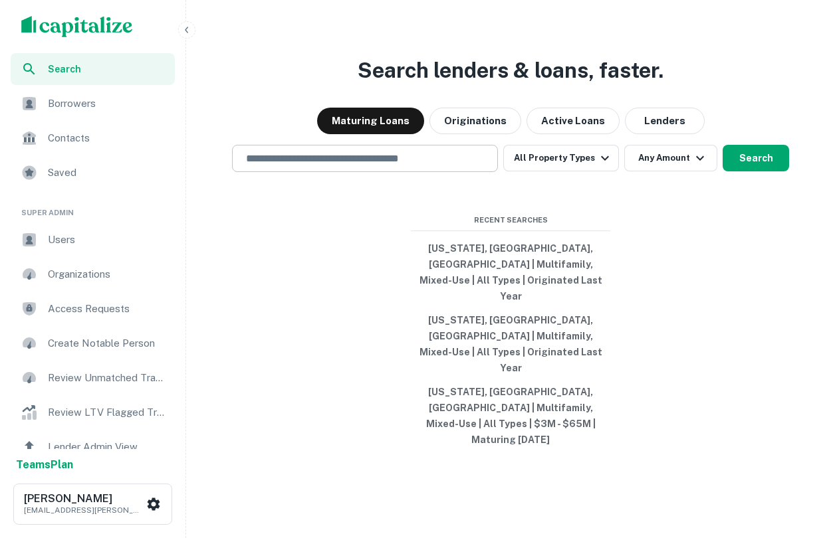
click at [418, 172] on div "​" at bounding box center [365, 158] width 266 height 27
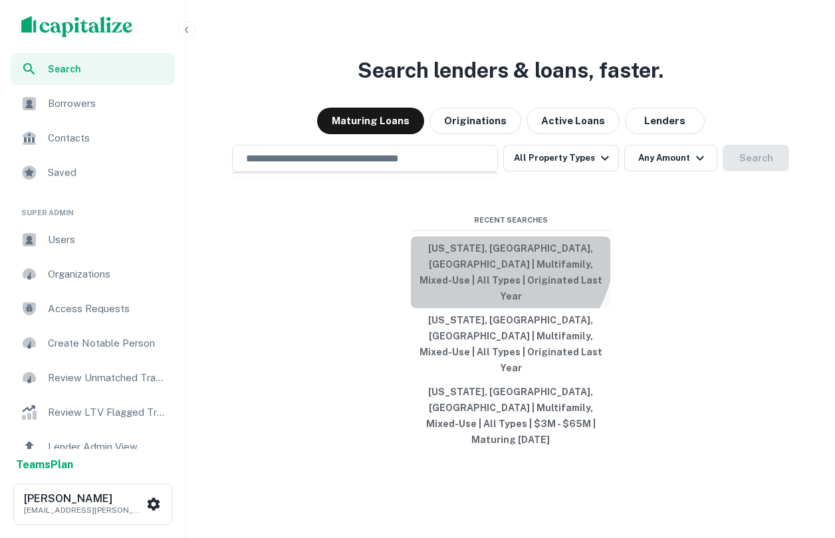
click at [492, 290] on button "[US_STATE], [GEOGRAPHIC_DATA], [GEOGRAPHIC_DATA] | Multifamily, Mixed-Use | All…" at bounding box center [510, 273] width 199 height 72
type input "**********"
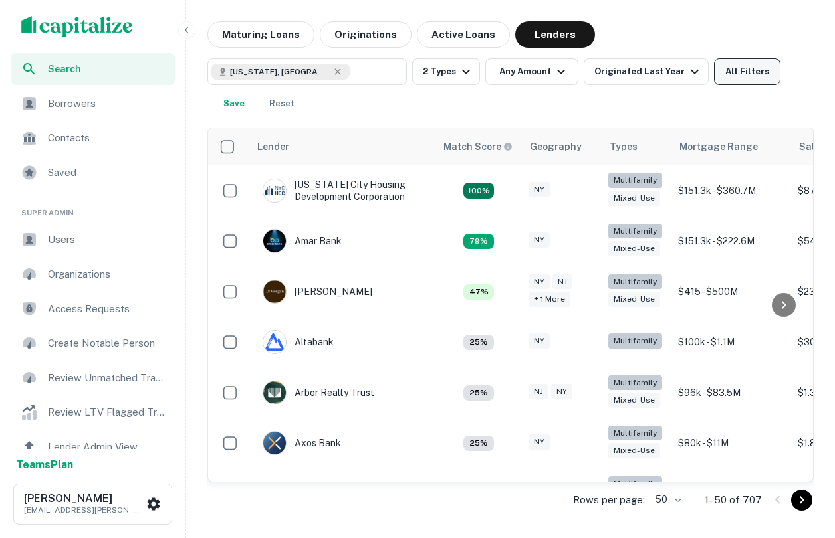
click at [736, 73] on button "All Filters" at bounding box center [747, 71] width 66 height 27
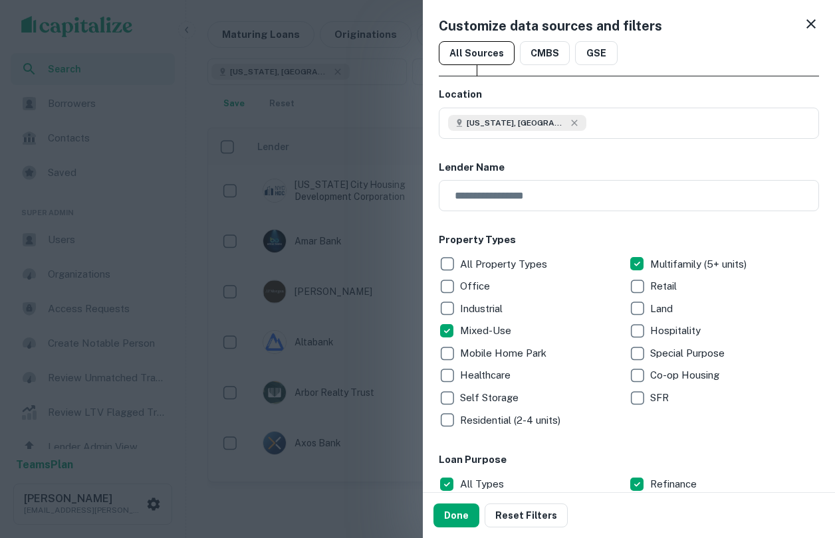
scroll to position [22, 0]
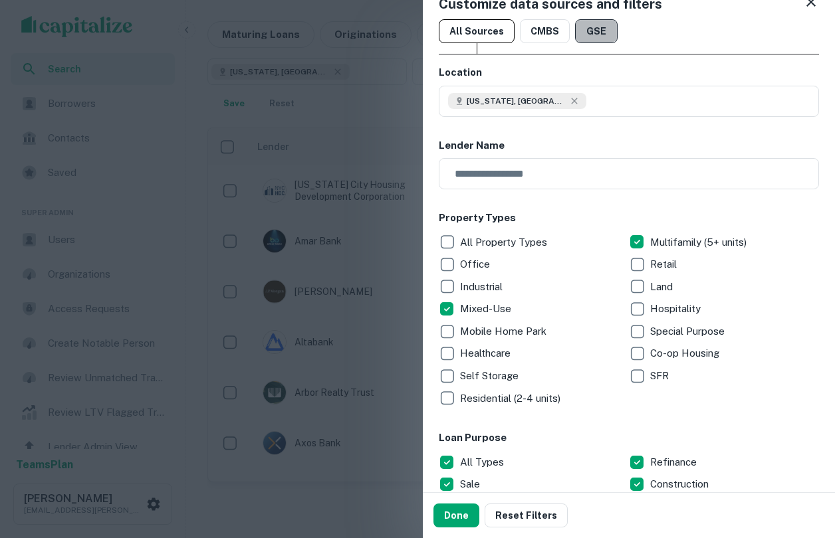
click at [593, 31] on button "GSE" at bounding box center [596, 31] width 43 height 24
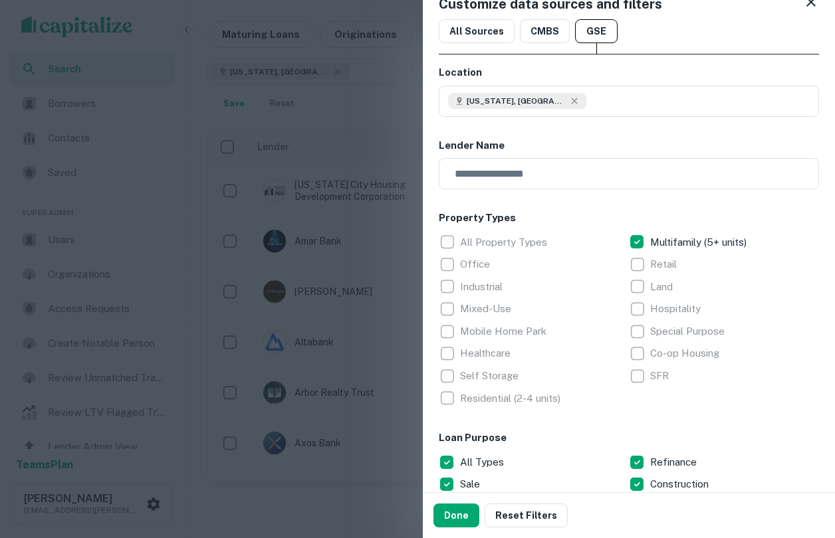
scroll to position [99, 0]
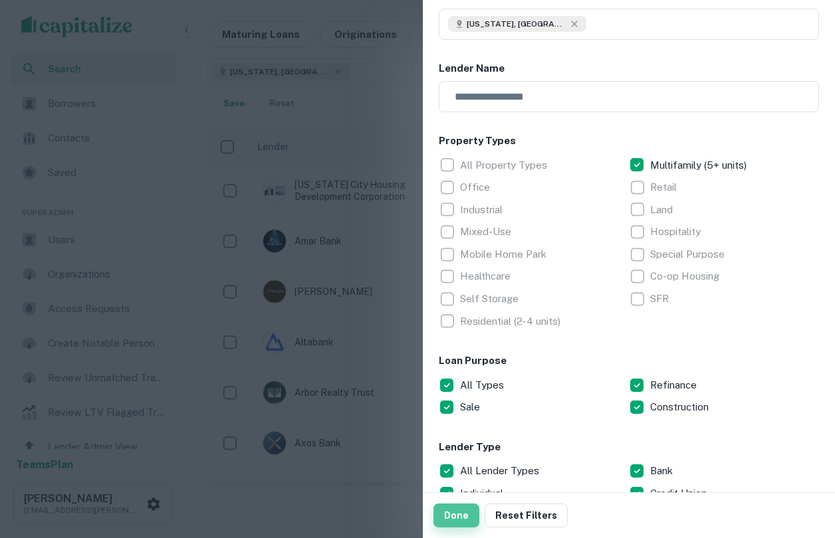
click at [459, 516] on button "Done" at bounding box center [456, 516] width 46 height 24
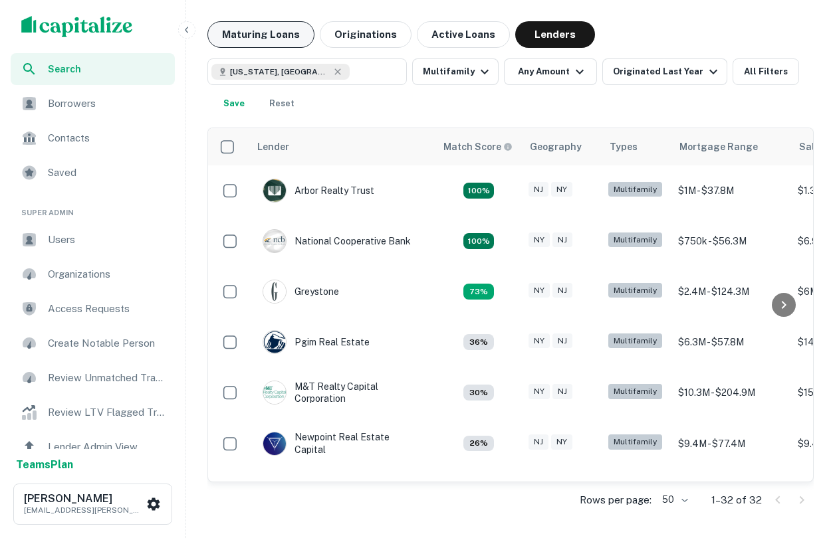
click at [275, 27] on button "Maturing Loans" at bounding box center [260, 34] width 107 height 27
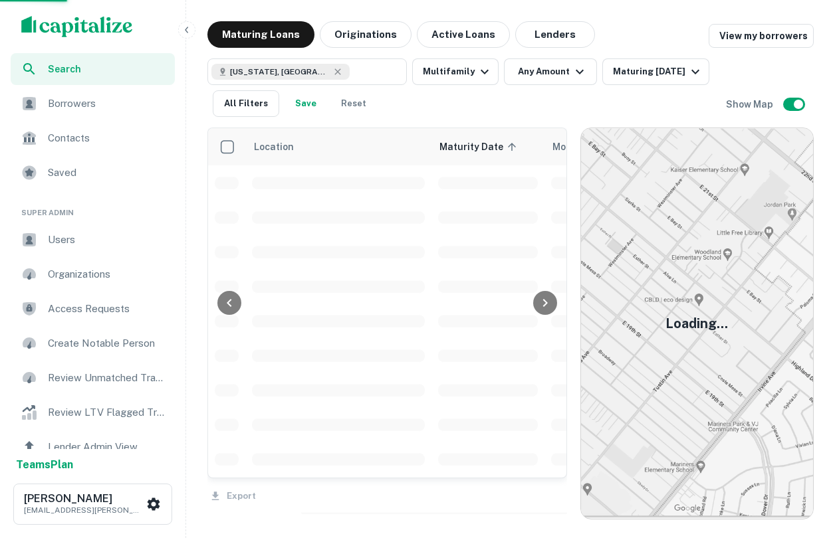
scroll to position [17, 0]
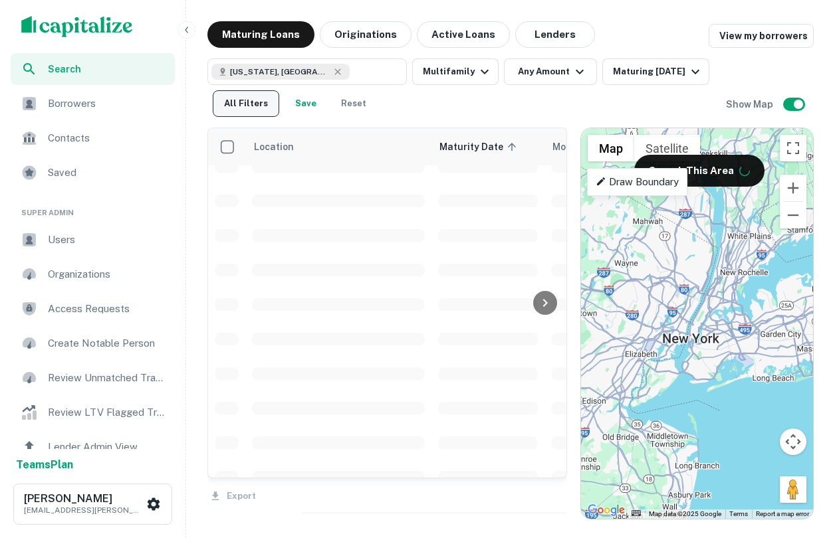
click at [230, 106] on button "All Filters" at bounding box center [246, 103] width 66 height 27
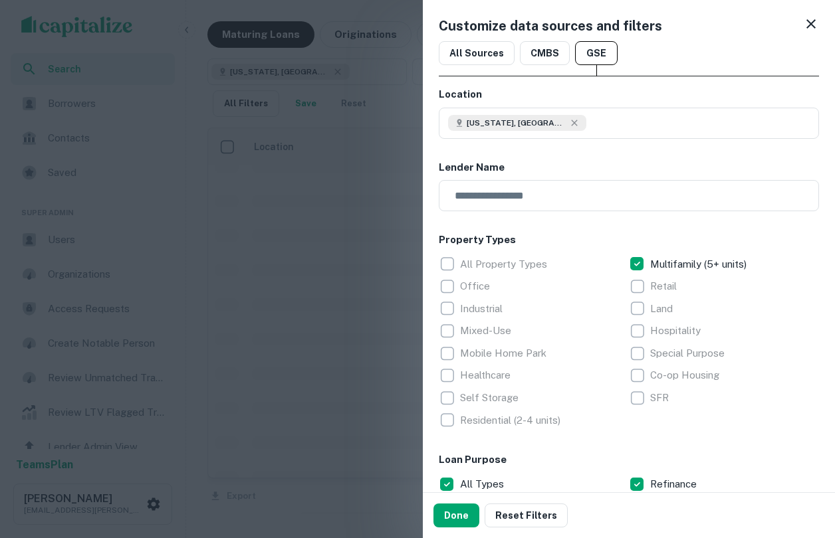
scroll to position [5, 0]
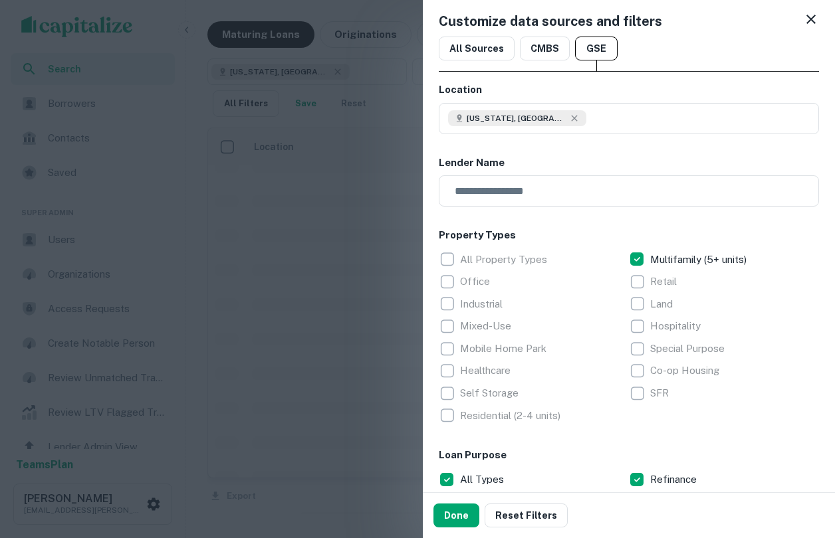
click at [812, 21] on icon at bounding box center [811, 19] width 16 height 16
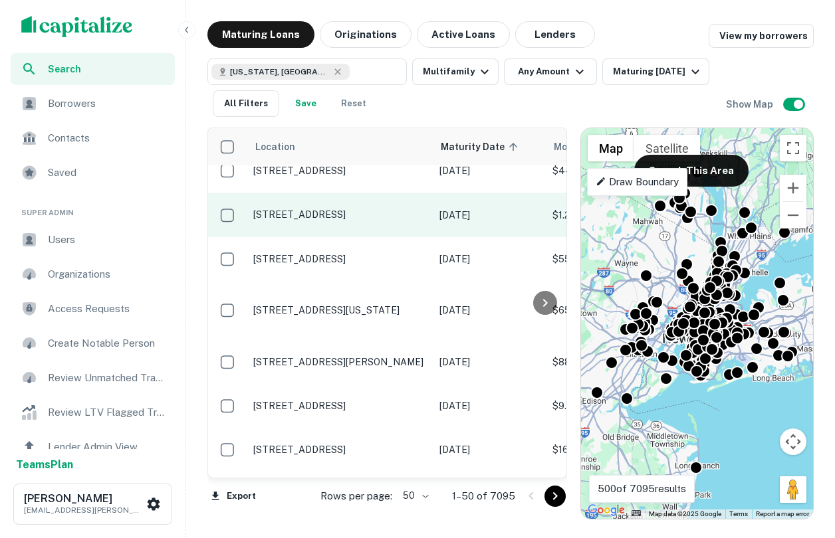
scroll to position [0, 0]
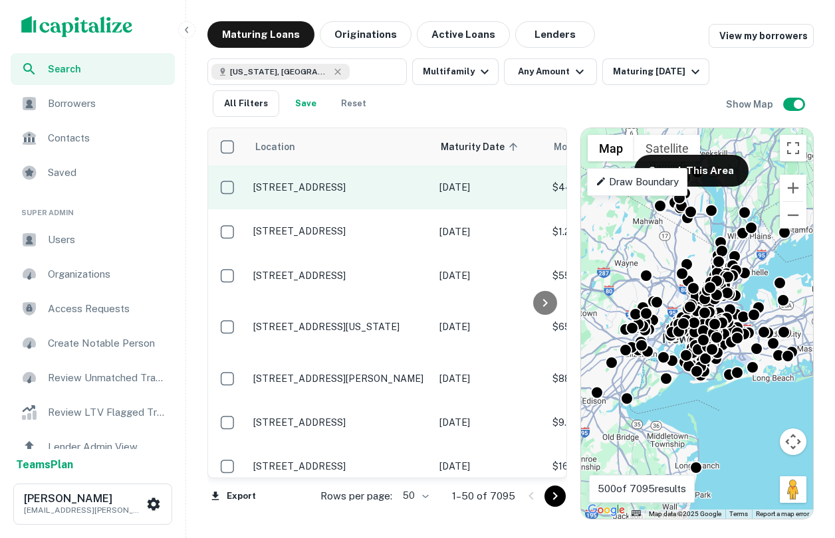
click at [330, 187] on p "[STREET_ADDRESS]" at bounding box center [339, 187] width 173 height 12
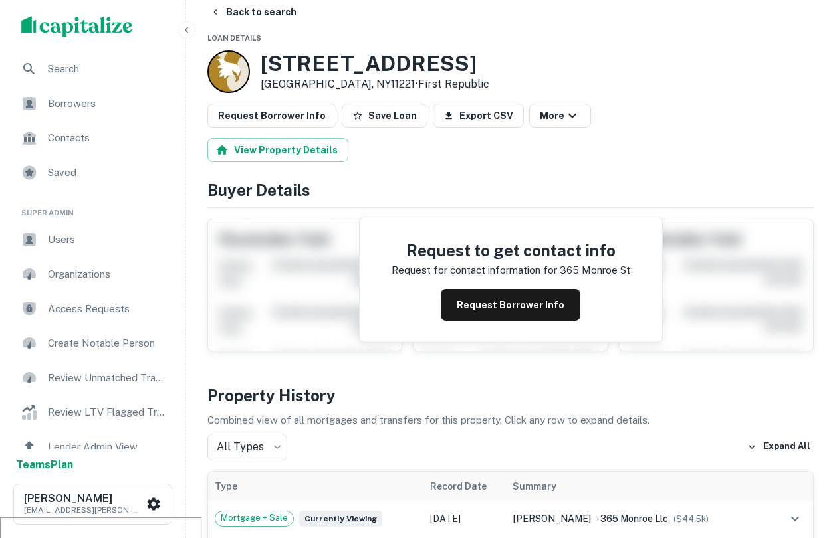
scroll to position [13, 0]
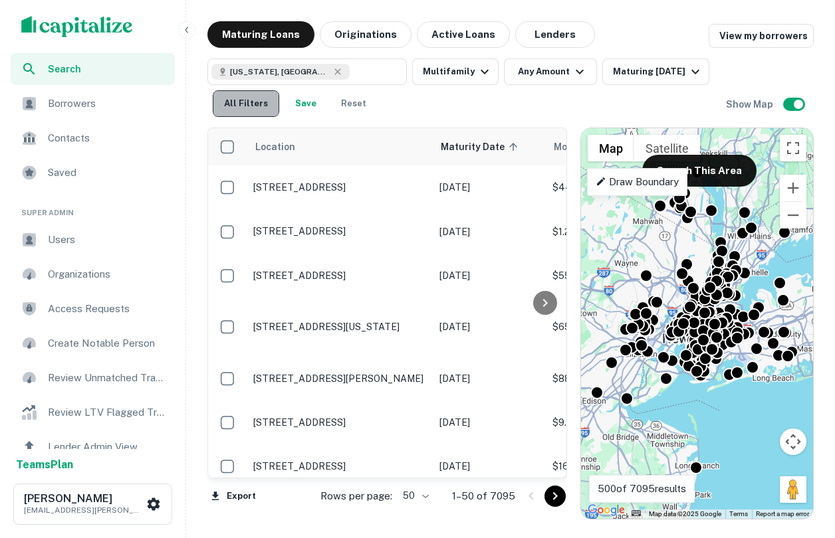
click at [252, 105] on button "All Filters" at bounding box center [246, 103] width 66 height 27
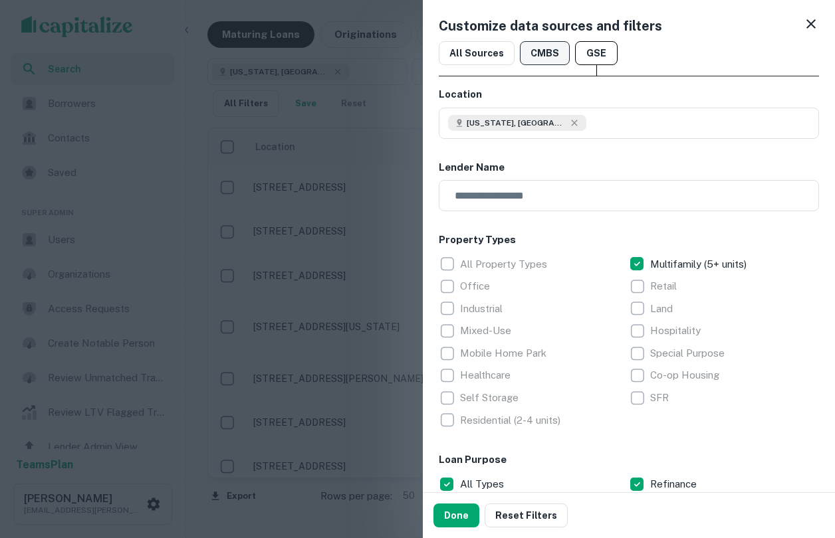
click at [536, 58] on button "CMBS" at bounding box center [545, 53] width 50 height 24
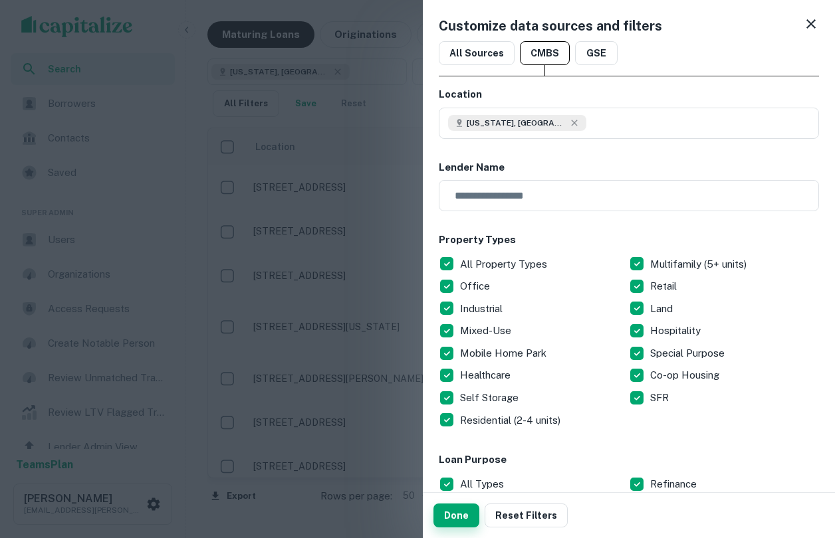
click at [449, 510] on button "Done" at bounding box center [456, 516] width 46 height 24
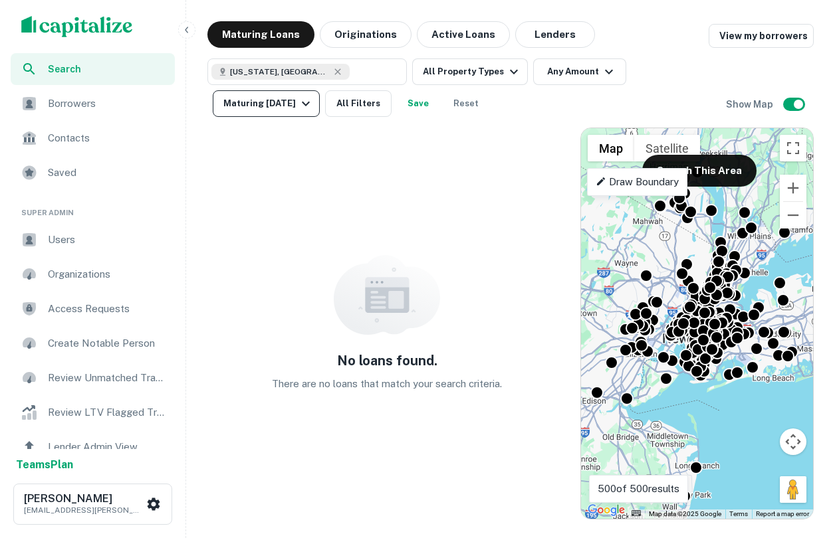
click at [305, 97] on icon "button" at bounding box center [306, 104] width 16 height 16
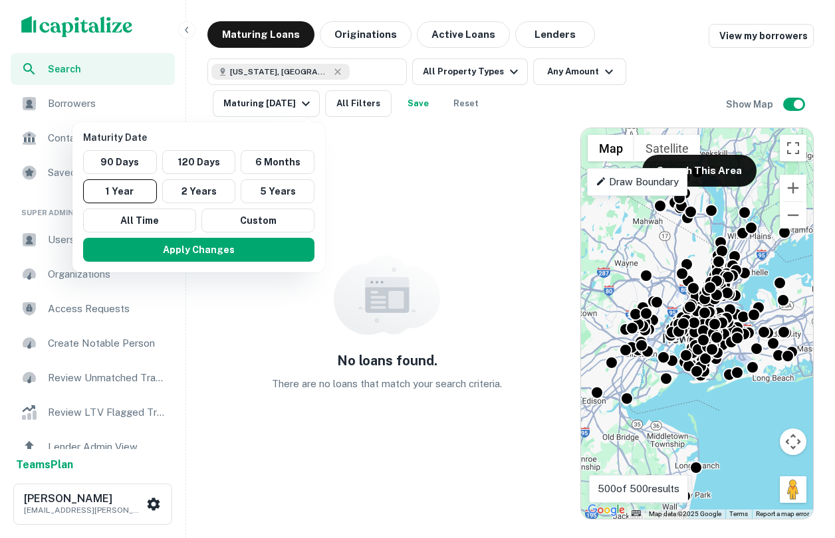
click at [465, 113] on div at bounding box center [417, 269] width 835 height 538
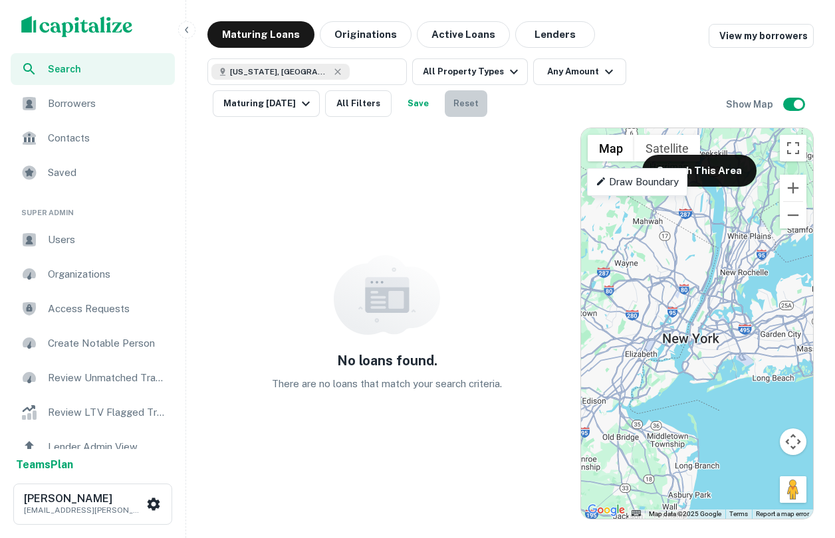
click at [465, 98] on button "Reset" at bounding box center [466, 103] width 43 height 27
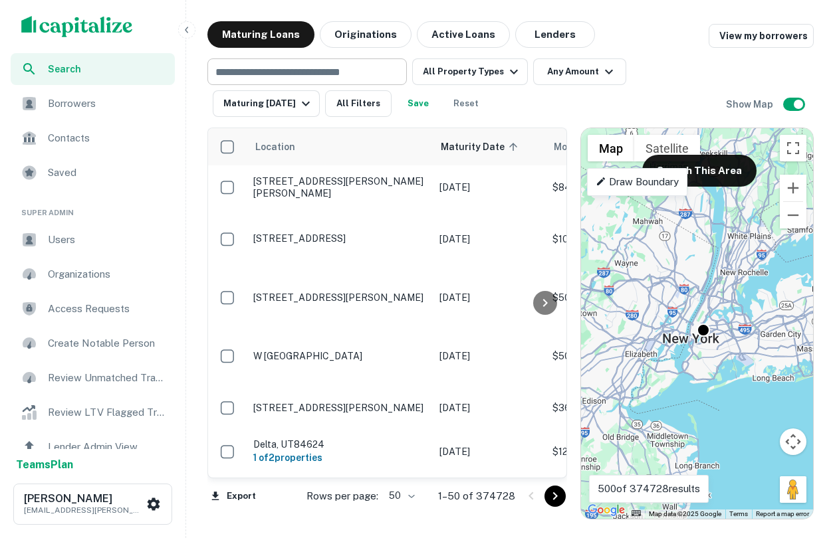
click at [294, 69] on input "text" at bounding box center [305, 71] width 189 height 19
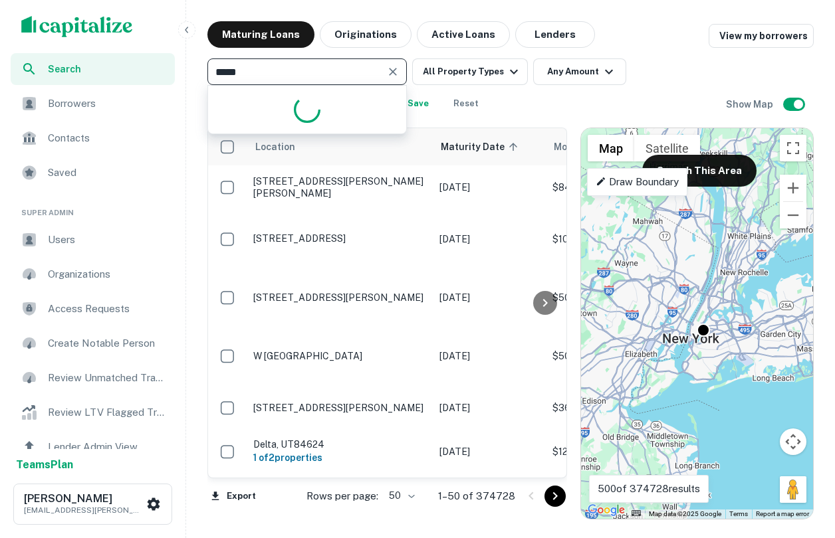
type input "******"
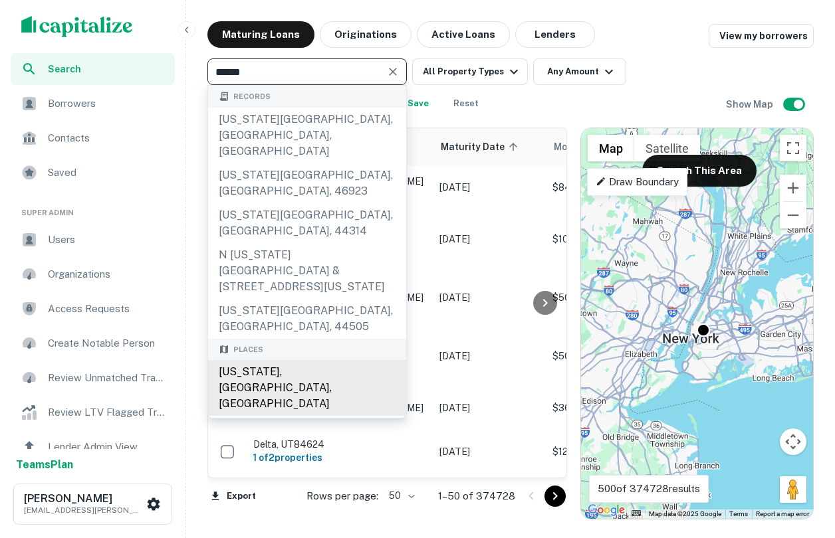
click at [263, 360] on div "[US_STATE], [GEOGRAPHIC_DATA], [GEOGRAPHIC_DATA]" at bounding box center [307, 388] width 198 height 56
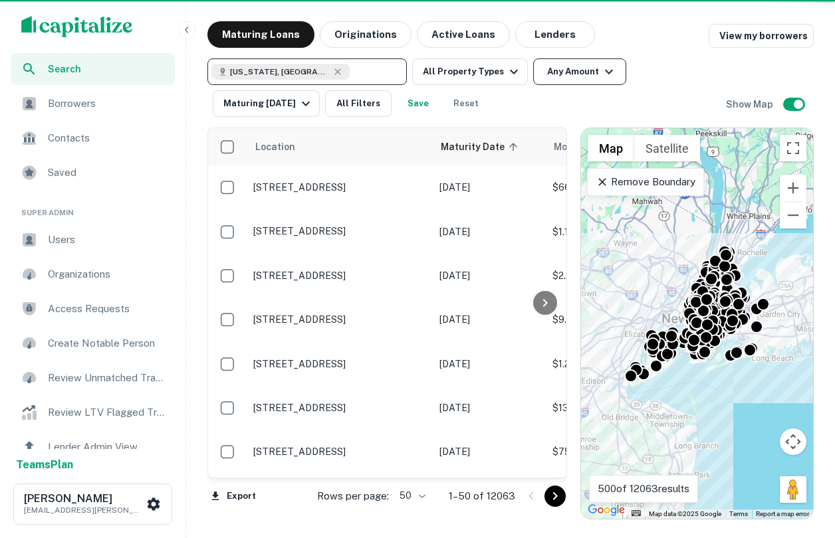
click at [592, 68] on button "Any Amount" at bounding box center [579, 71] width 93 height 27
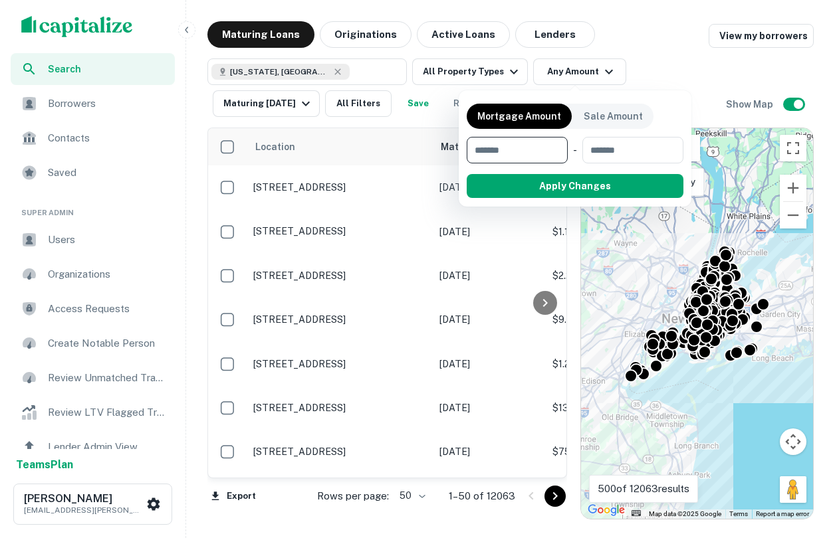
click at [462, 74] on div at bounding box center [417, 269] width 835 height 538
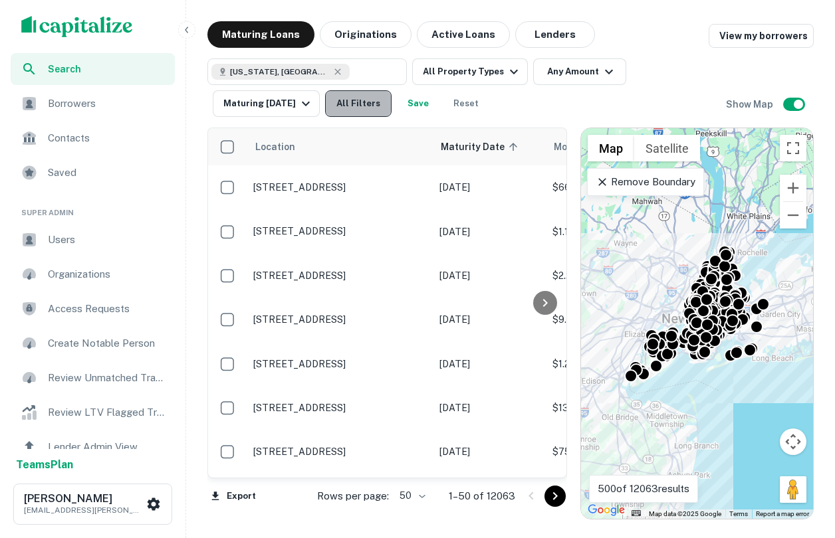
click at [362, 104] on button "All Filters" at bounding box center [358, 103] width 66 height 27
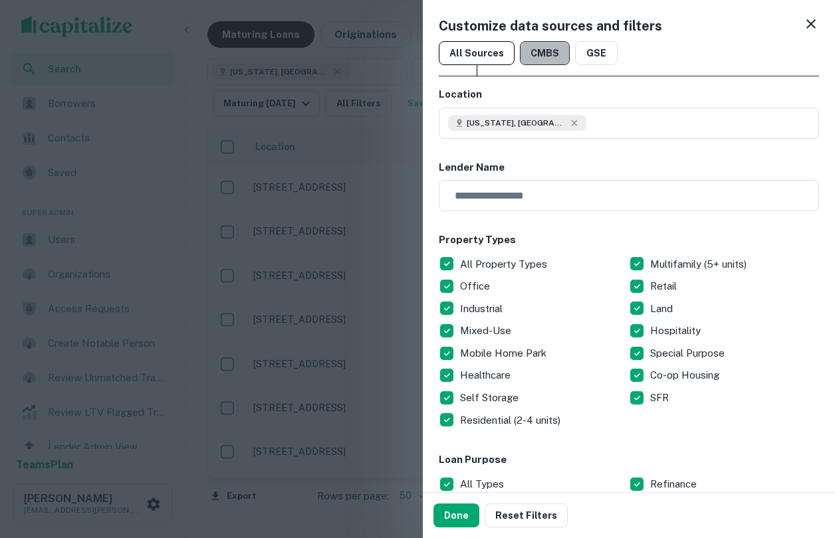
click at [540, 51] on button "CMBS" at bounding box center [545, 53] width 50 height 24
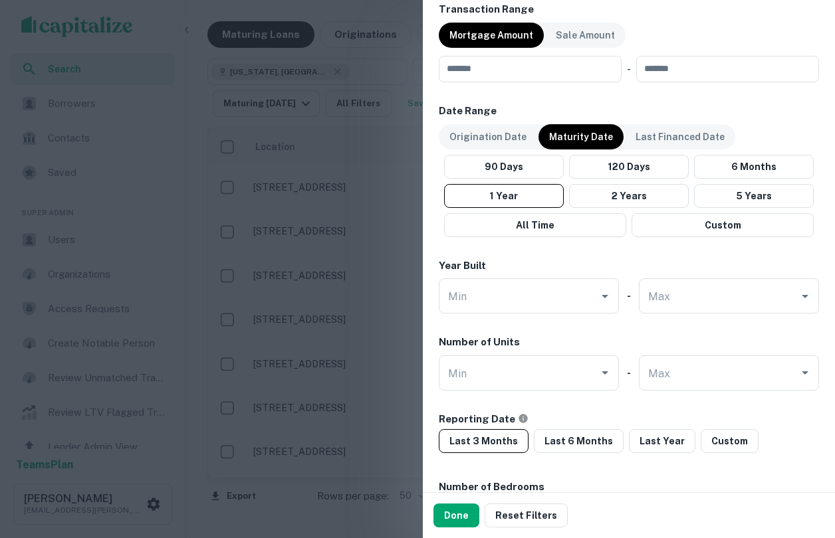
scroll to position [663, 0]
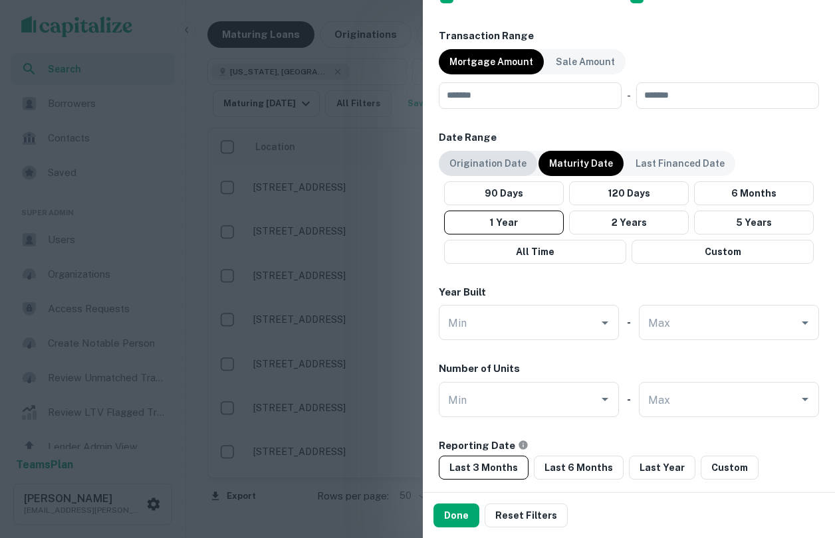
click at [515, 169] on p "Origination Date" at bounding box center [487, 163] width 77 height 15
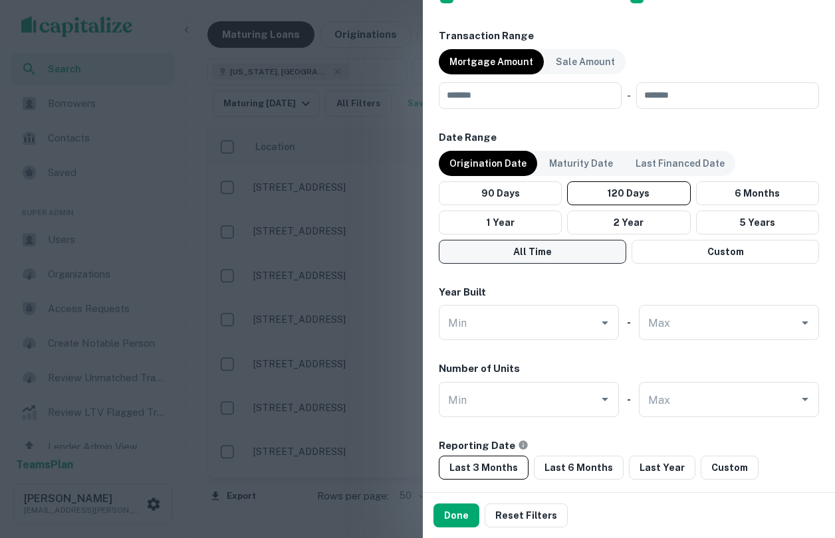
click at [549, 247] on button "All Time" at bounding box center [532, 252] width 187 height 24
click at [463, 509] on button "Done" at bounding box center [456, 516] width 46 height 24
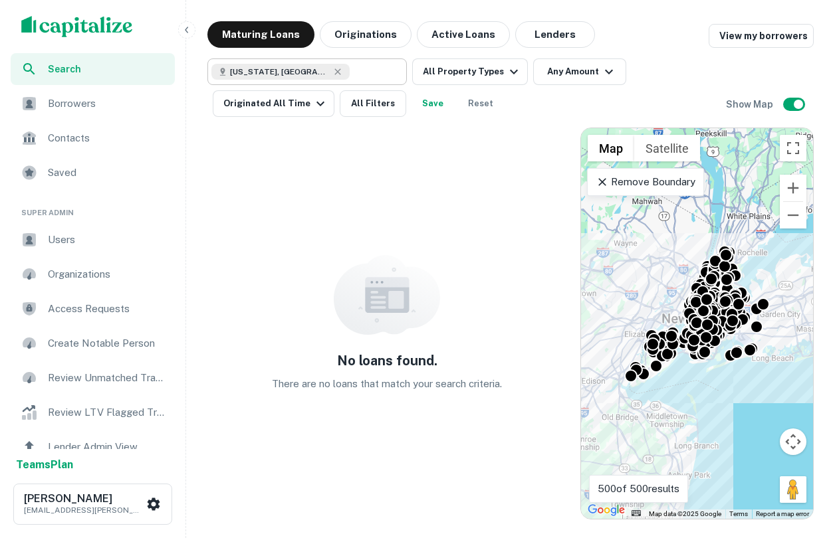
click at [366, 82] on div "New York, NY, USA ​" at bounding box center [306, 71] width 199 height 27
type input "**********"
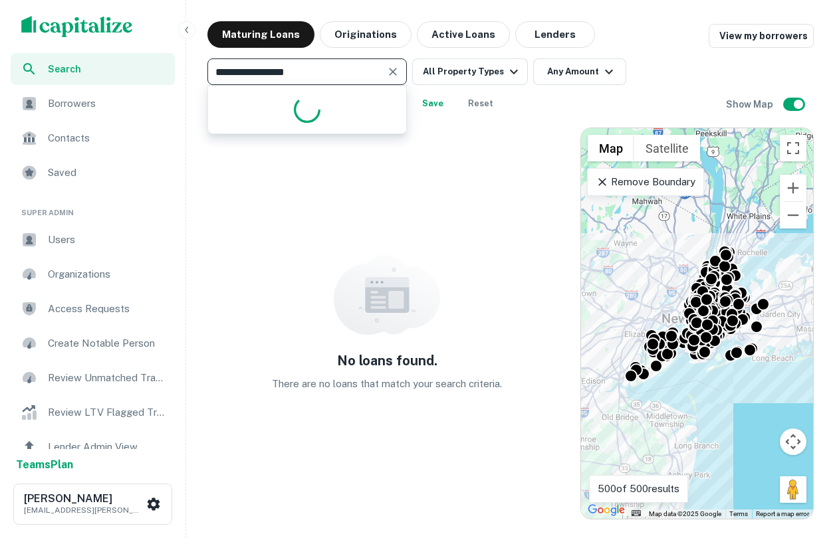
click at [473, 121] on div "No loans found. There are no loans that match your search criteria. ← Move left…" at bounding box center [510, 318] width 606 height 403
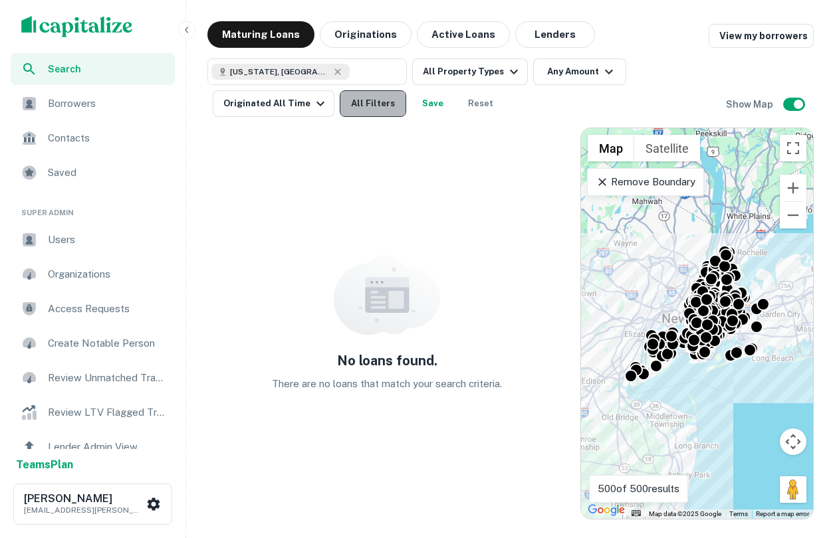
click at [367, 112] on button "All Filters" at bounding box center [373, 103] width 66 height 27
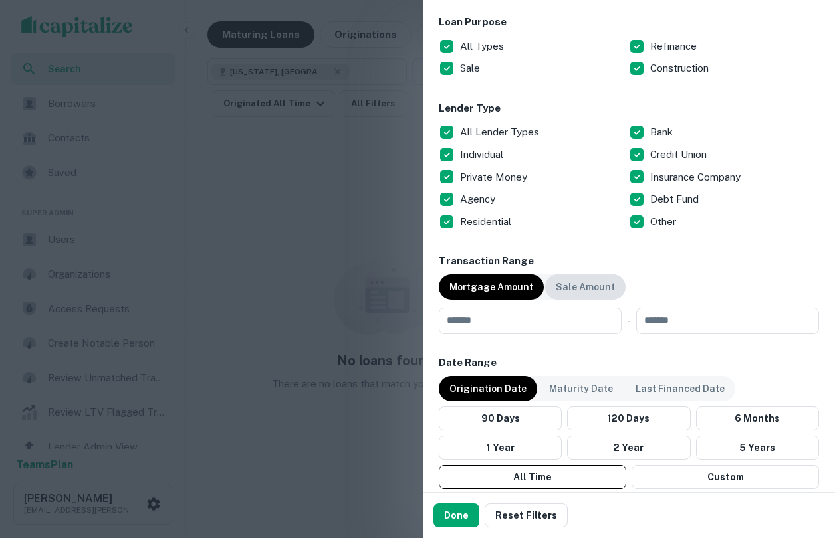
scroll to position [522, 0]
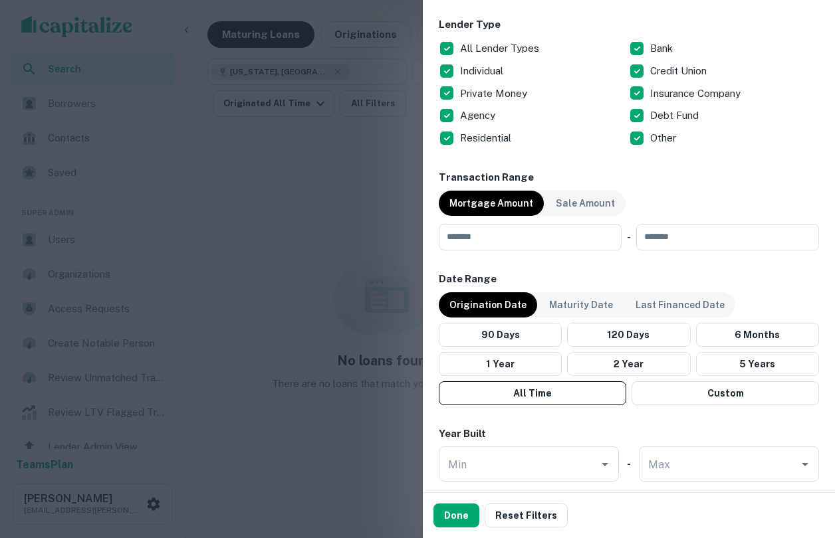
click at [499, 294] on div "Origination Date" at bounding box center [488, 304] width 98 height 25
click at [567, 302] on p "Maturity Date" at bounding box center [581, 305] width 64 height 15
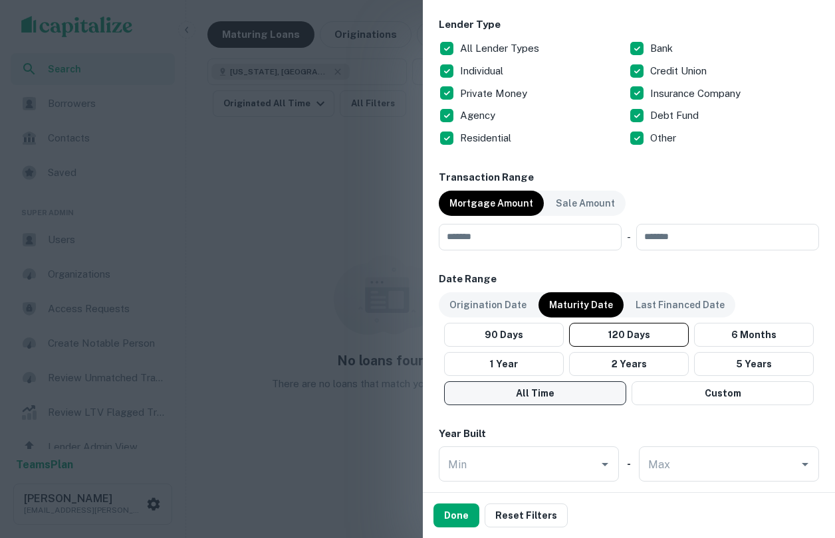
click at [563, 398] on button "All Time" at bounding box center [535, 394] width 182 height 24
click at [552, 394] on button "All Time" at bounding box center [535, 394] width 182 height 24
click at [465, 514] on button "Done" at bounding box center [456, 516] width 46 height 24
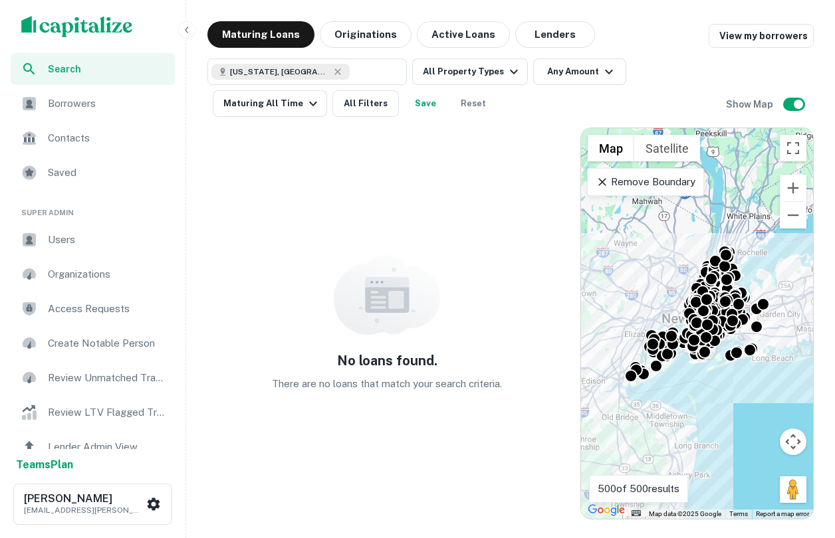
click at [252, 479] on div "No loans found. There are no loans that match your search criteria." at bounding box center [387, 324] width 360 height 392
click at [663, 190] on div "Remove Boundary" at bounding box center [645, 182] width 116 height 28
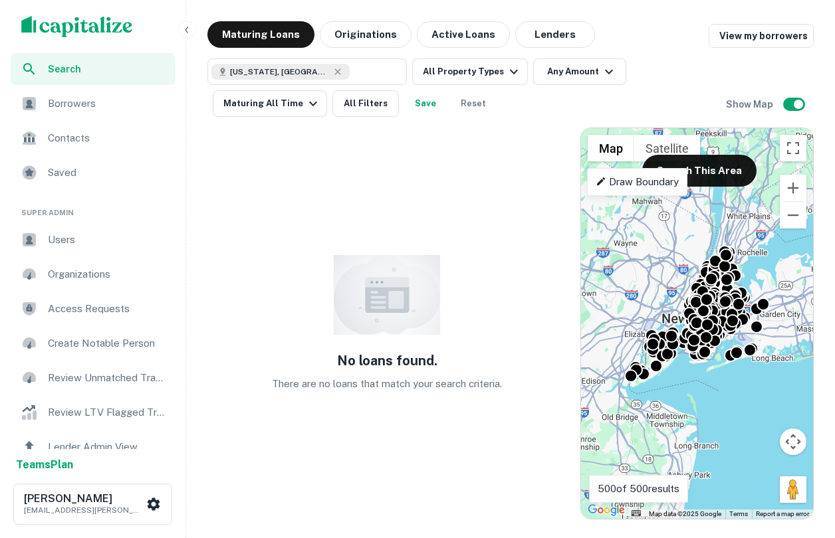
click at [494, 50] on div "New York, NY, USA ​ All Property Types Any Amount Maturing All Time All Filters…" at bounding box center [510, 82] width 606 height 69
click at [474, 99] on button "Reset" at bounding box center [473, 103] width 43 height 27
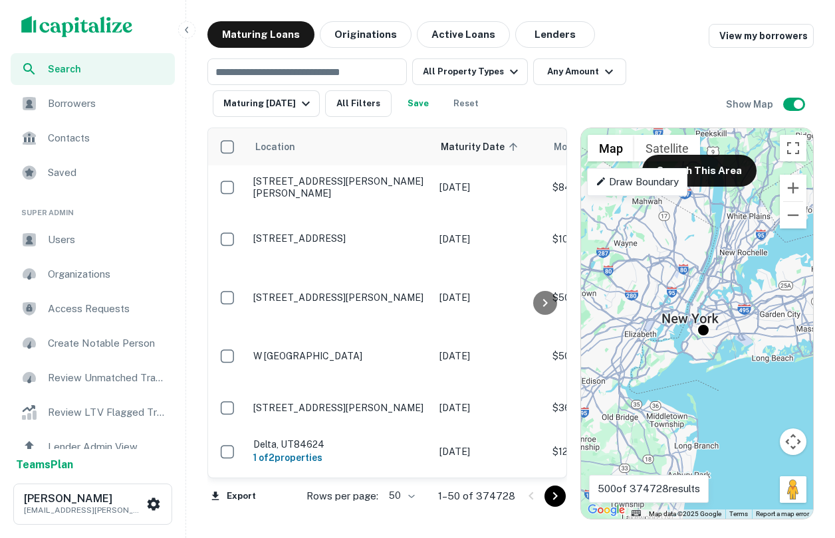
click at [49, 136] on span "Contacts" at bounding box center [107, 138] width 119 height 16
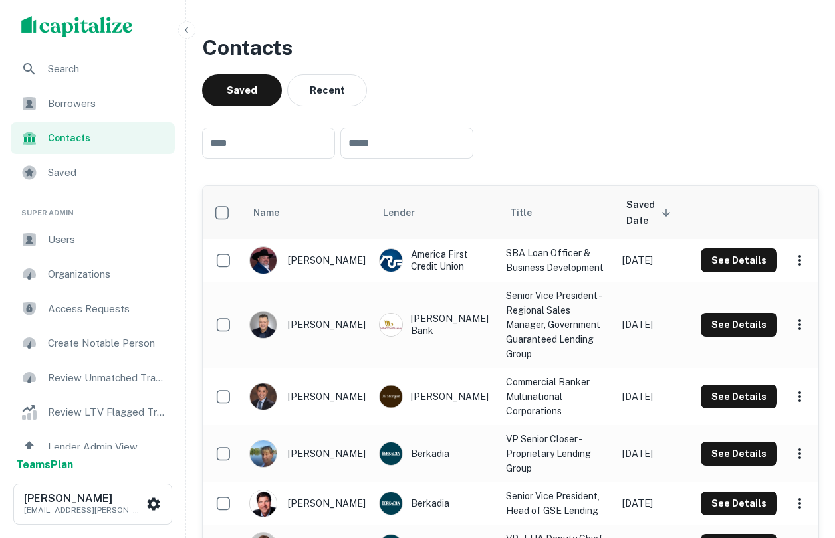
scroll to position [219, 0]
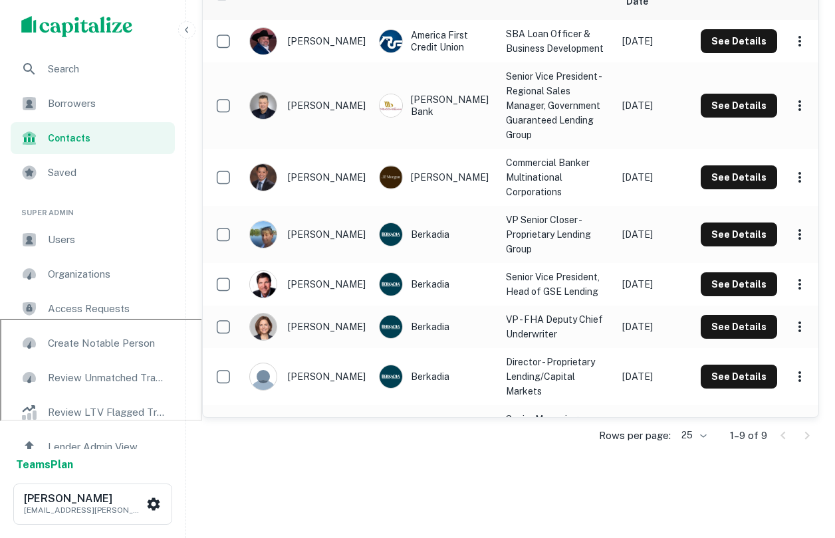
click at [90, 104] on span "Borrowers" at bounding box center [107, 104] width 119 height 16
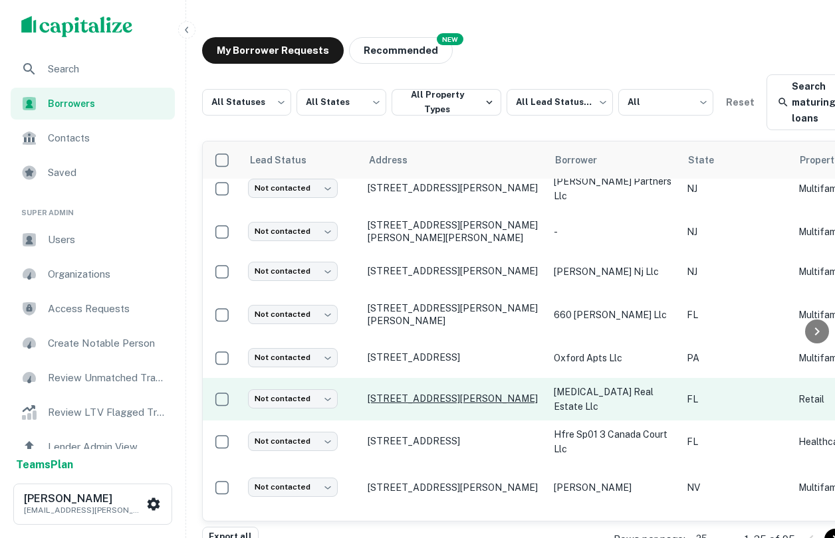
scroll to position [377, 1]
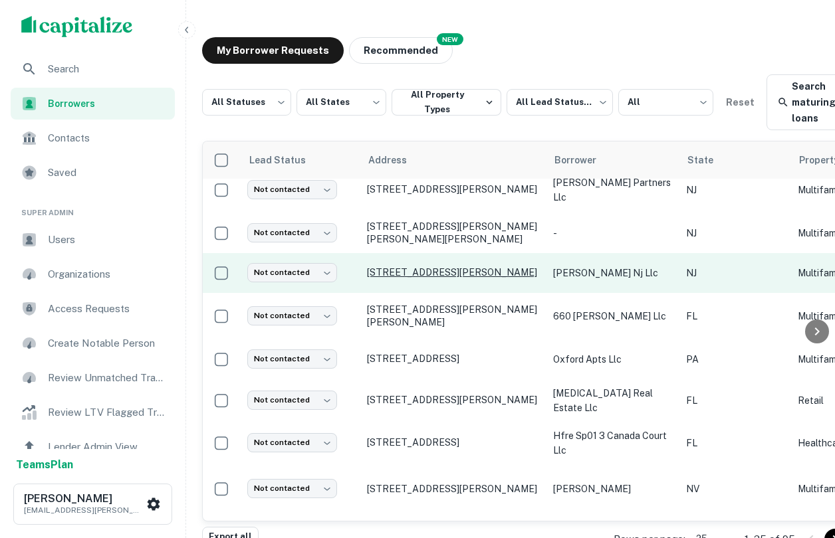
click at [452, 273] on p "[STREET_ADDRESS][PERSON_NAME]" at bounding box center [453, 273] width 173 height 12
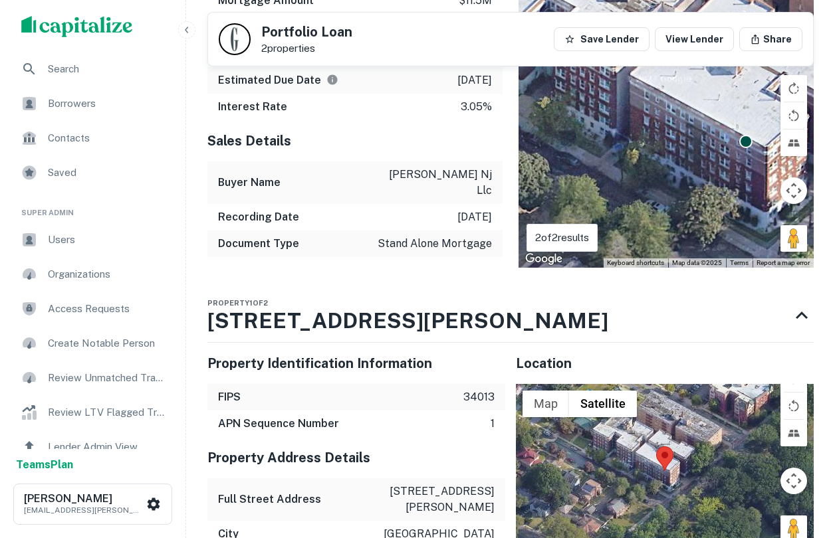
scroll to position [1407, 0]
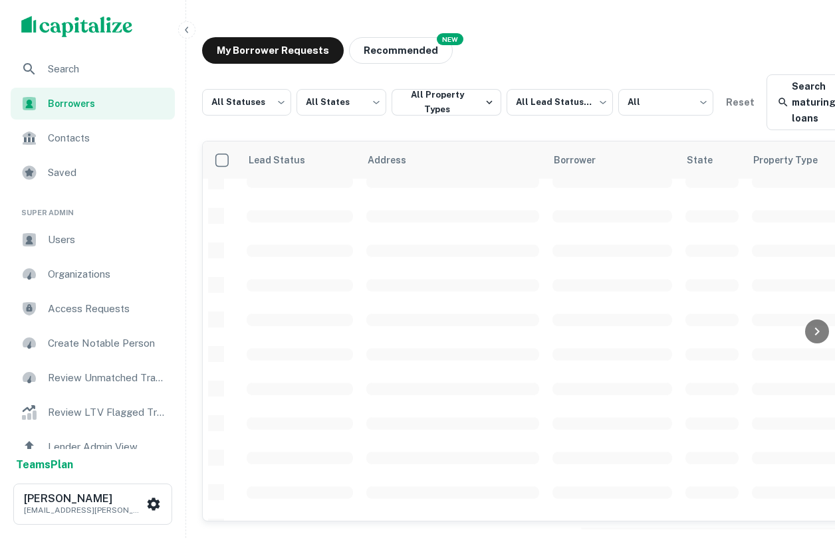
scroll to position [377, 0]
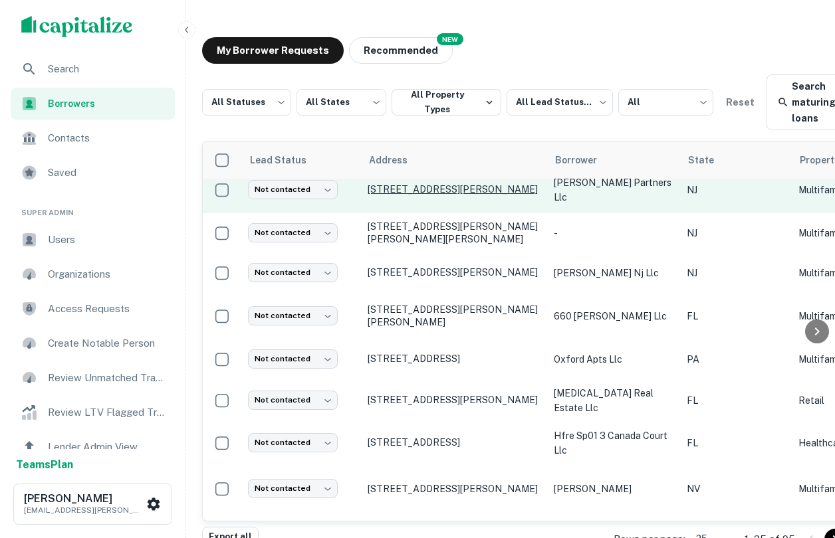
click at [459, 185] on p "[STREET_ADDRESS][PERSON_NAME]" at bounding box center [454, 189] width 173 height 12
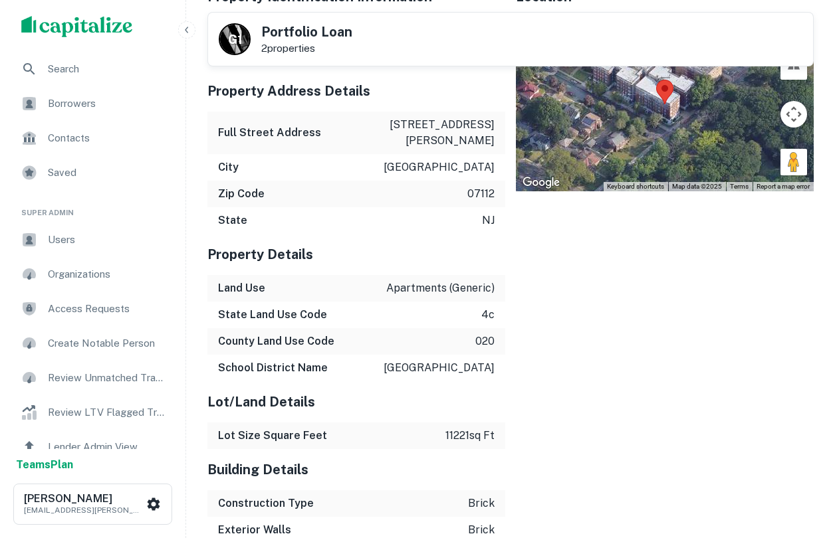
scroll to position [1568, 0]
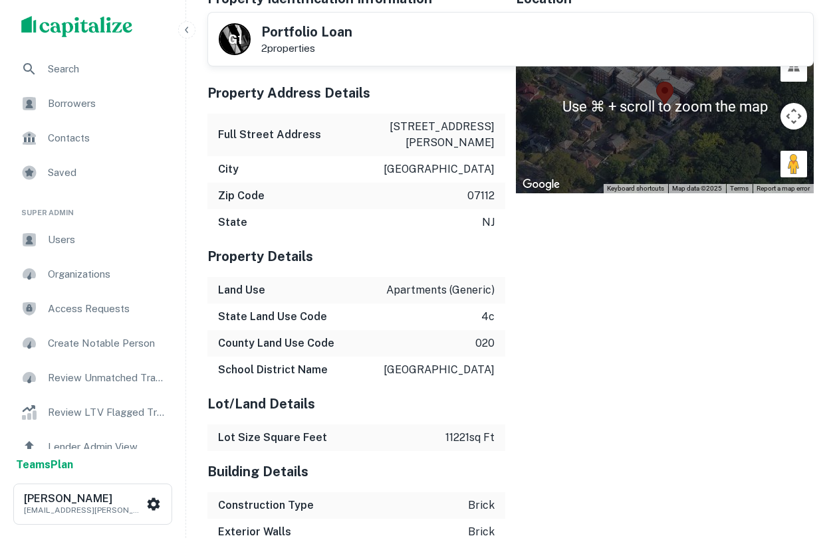
click at [81, 94] on div "Borrowers" at bounding box center [93, 104] width 164 height 32
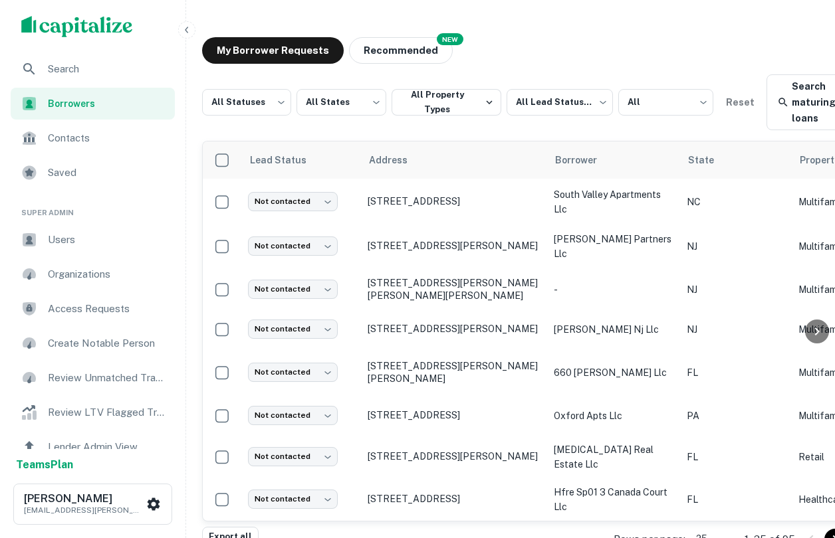
scroll to position [312, 0]
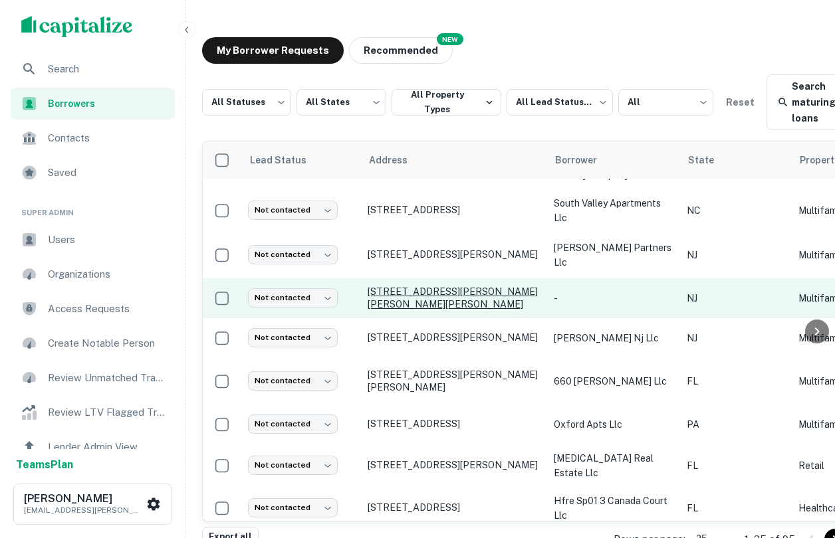
click at [432, 294] on p "691 Elizabeth Avenue Elizabeth and goldsmith Newark, NJ07112" at bounding box center [454, 298] width 173 height 24
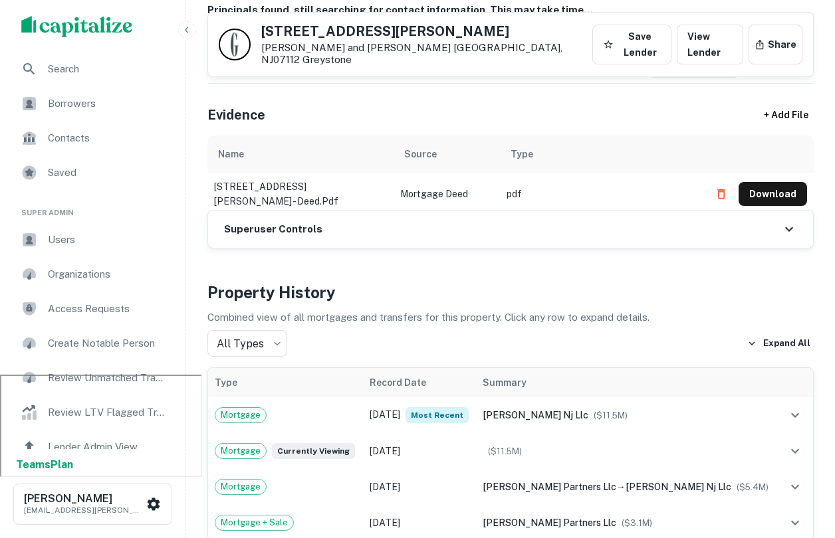
scroll to position [130, 0]
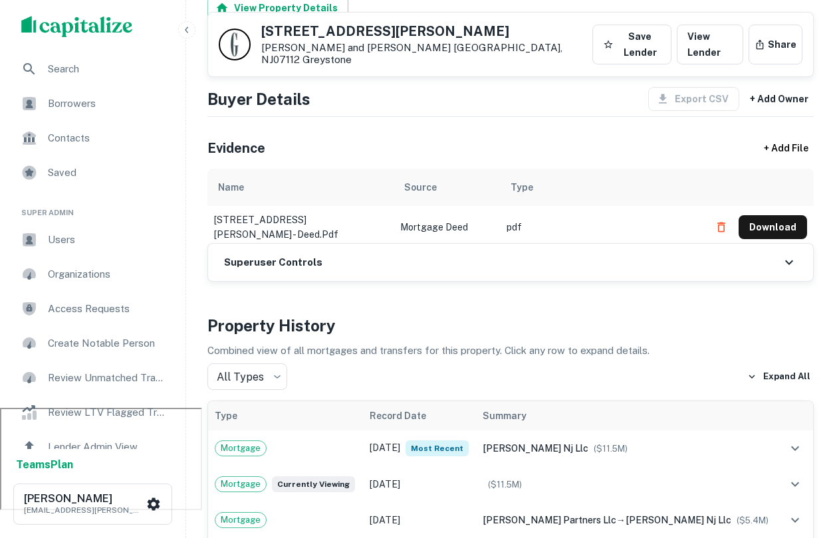
click at [106, 62] on span "Search" at bounding box center [107, 69] width 119 height 16
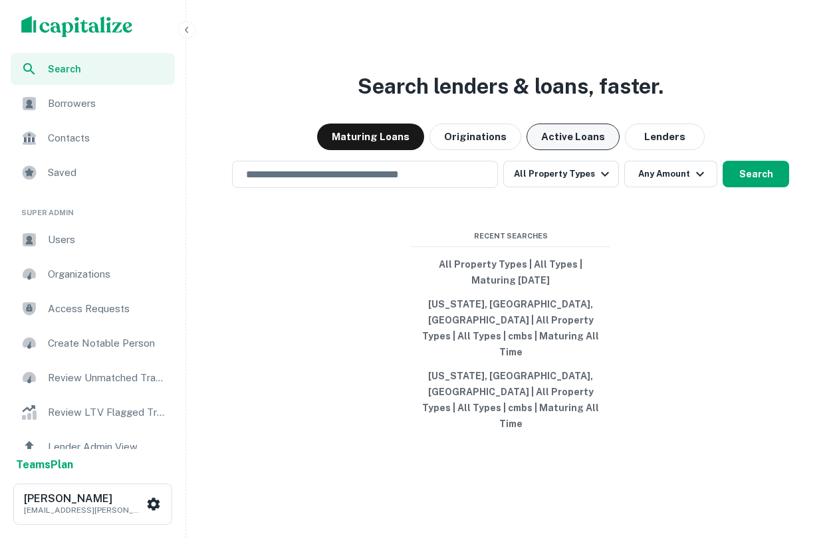
click at [559, 150] on button "Active Loans" at bounding box center [572, 137] width 93 height 27
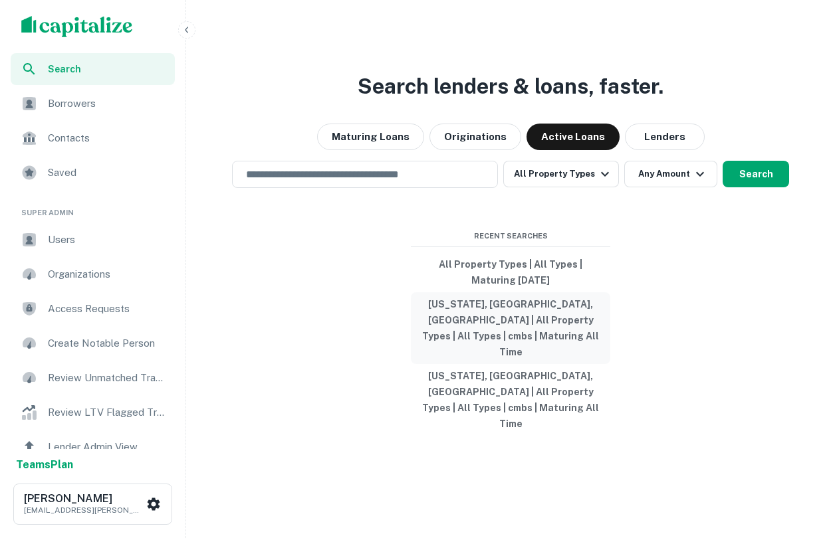
click at [511, 352] on button "[US_STATE], [GEOGRAPHIC_DATA], [GEOGRAPHIC_DATA] | All Property Types | All Typ…" at bounding box center [510, 328] width 199 height 72
type input "**********"
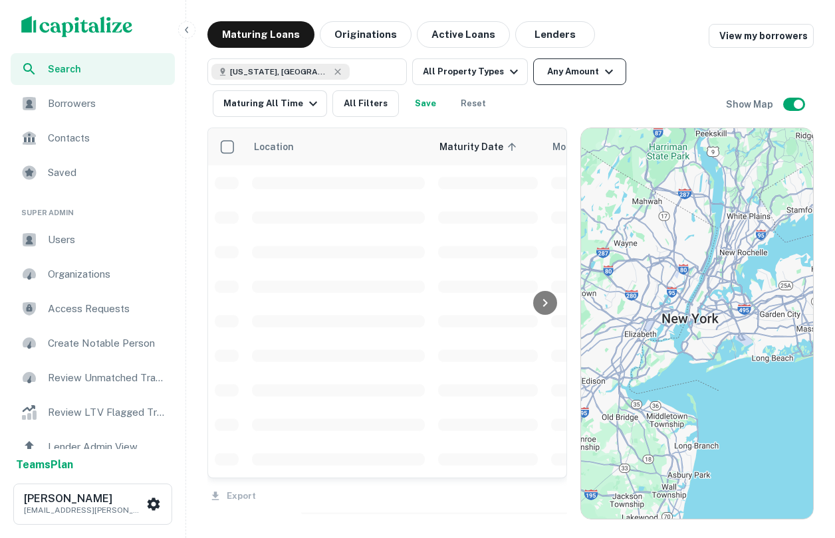
scroll to position [312, 0]
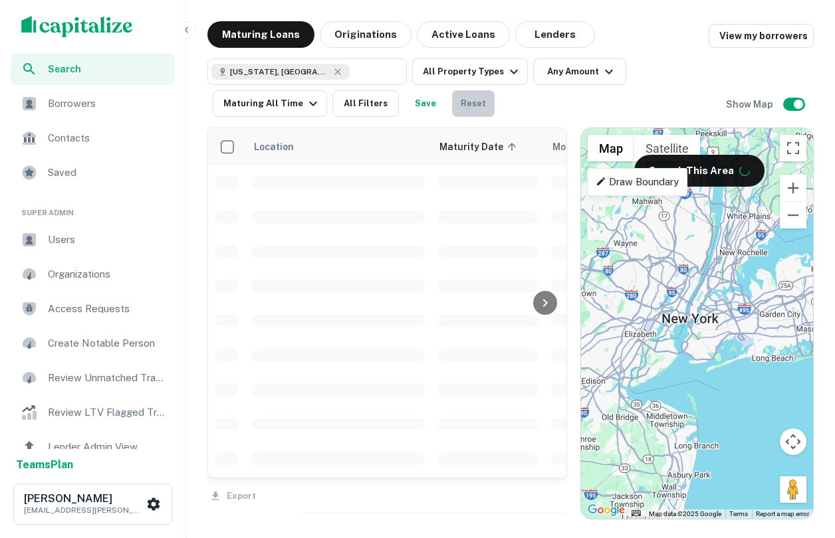
click at [458, 103] on button "Reset" at bounding box center [473, 103] width 43 height 27
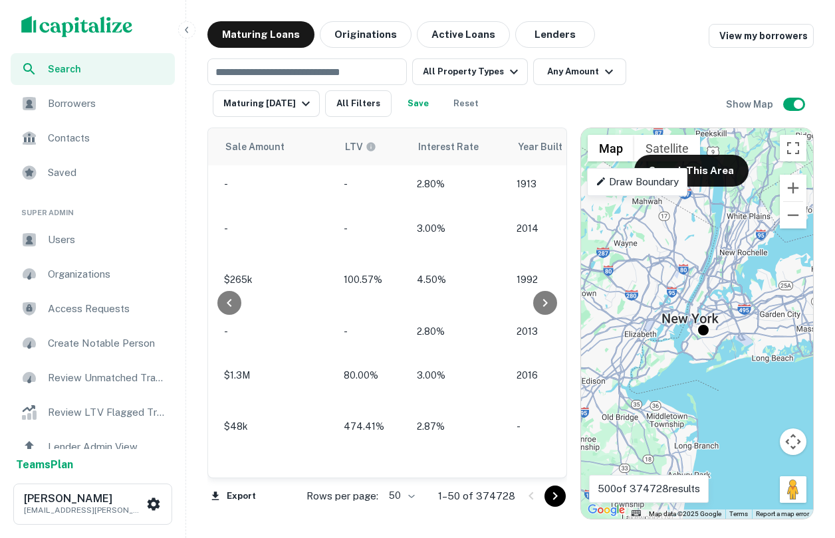
scroll to position [312, 1165]
click at [547, 43] on button "Lenders" at bounding box center [555, 34] width 80 height 27
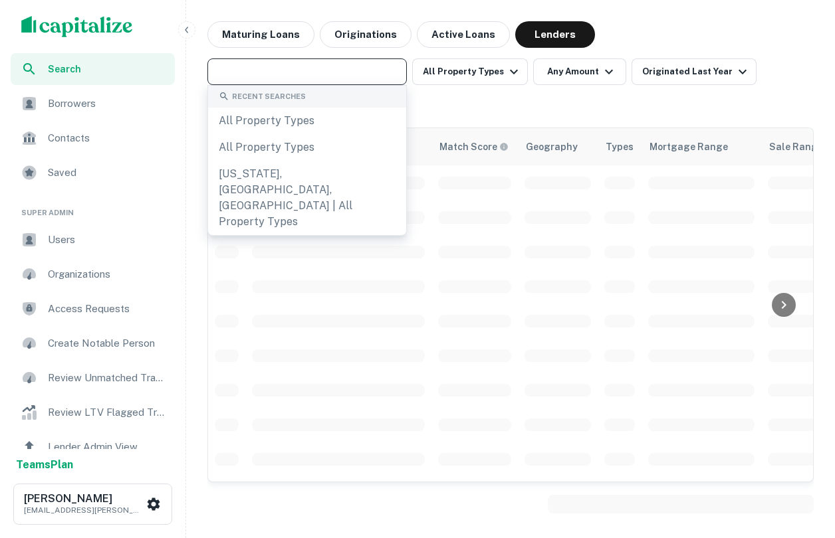
click at [327, 68] on input "text" at bounding box center [305, 71] width 189 height 19
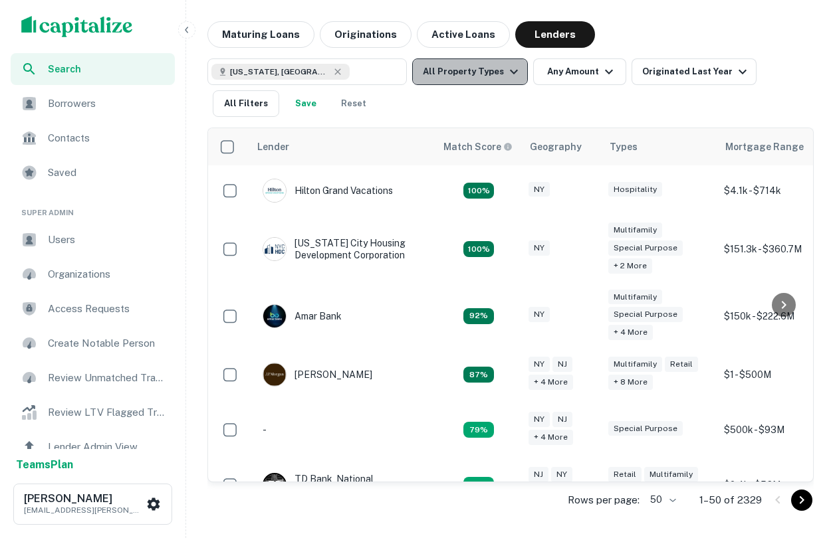
click at [485, 82] on button "All Property Types" at bounding box center [470, 71] width 116 height 27
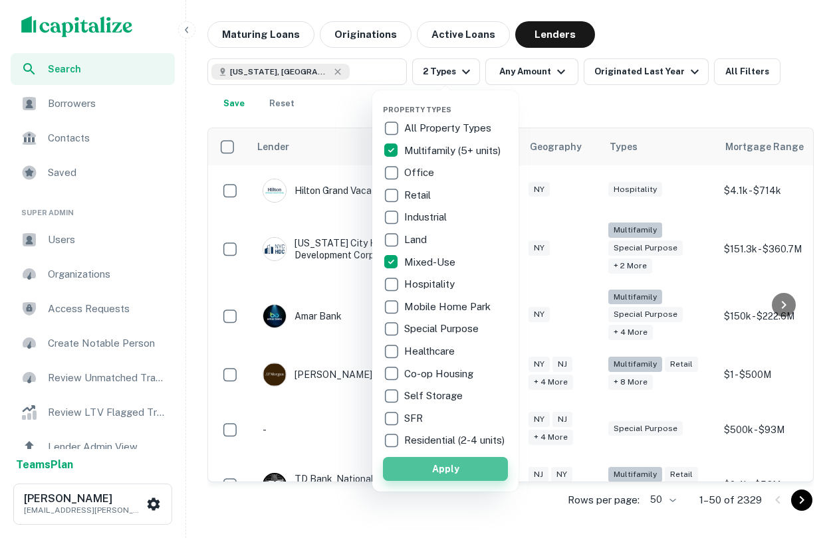
click at [436, 481] on button "Apply" at bounding box center [445, 469] width 125 height 24
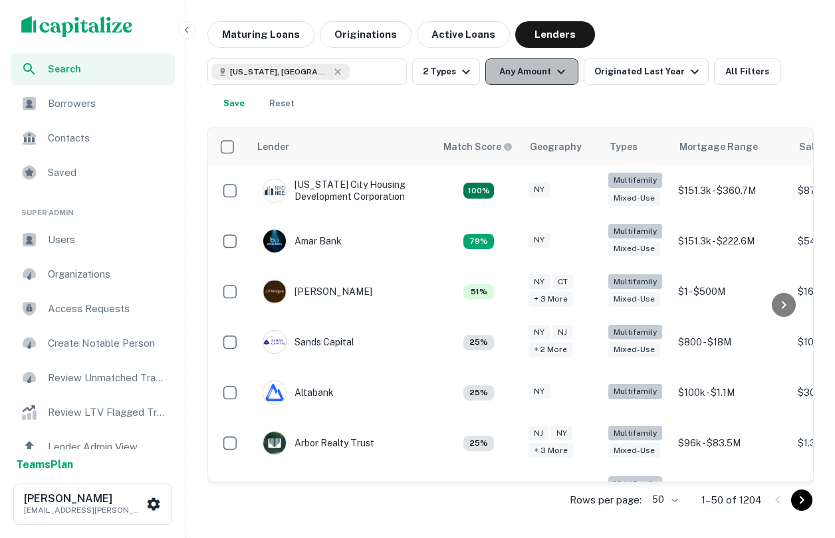
click at [541, 71] on button "Any Amount" at bounding box center [531, 71] width 93 height 27
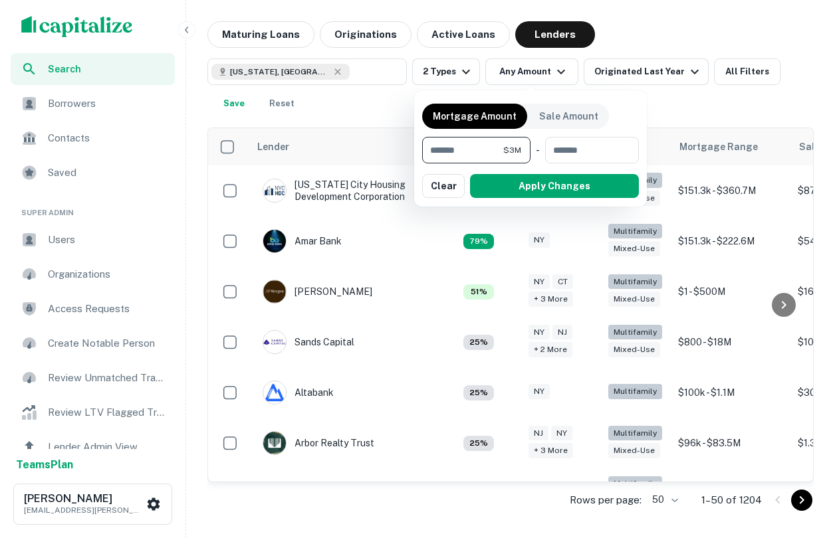
type input "*******"
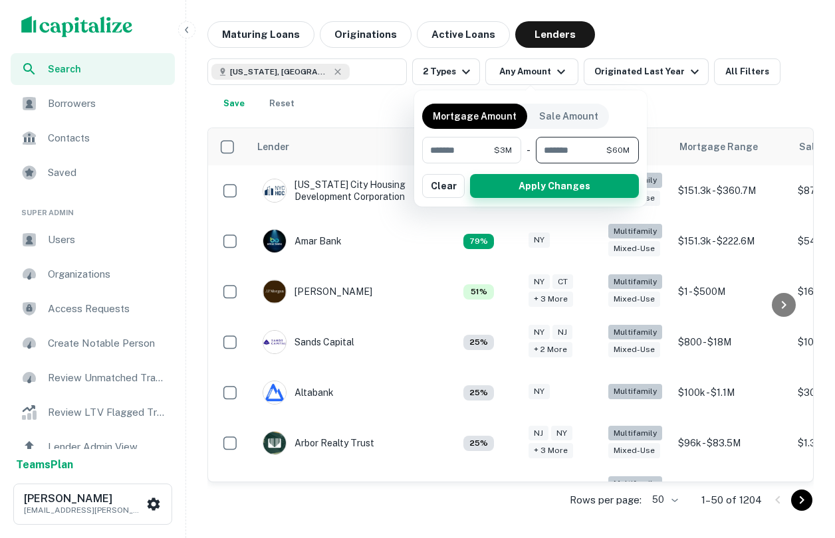
type input "********"
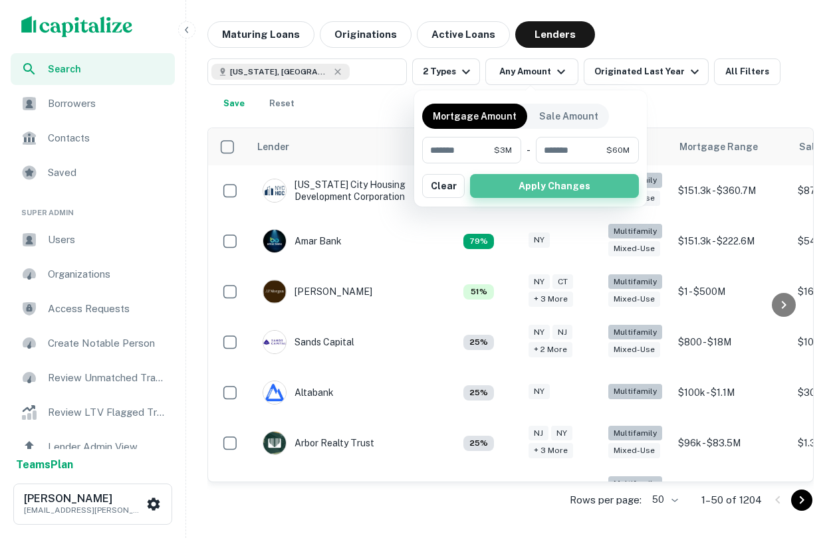
click at [578, 185] on button "Apply Changes" at bounding box center [554, 186] width 169 height 24
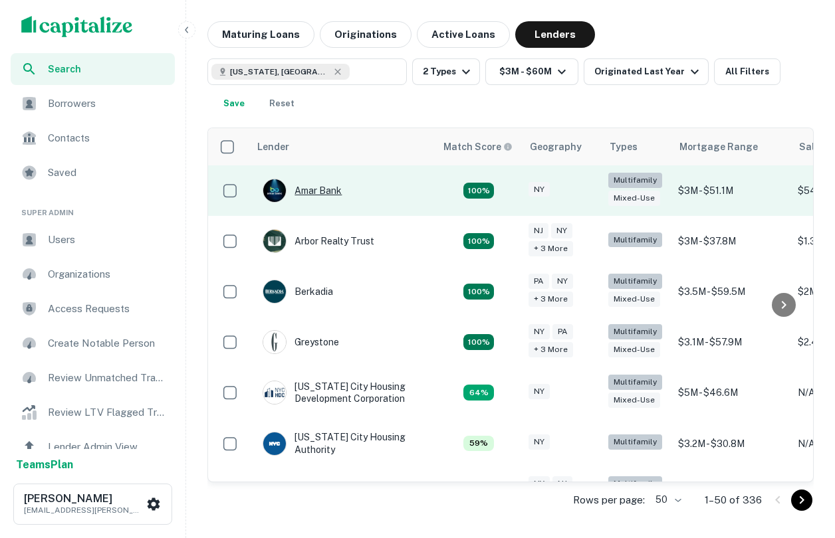
click at [306, 197] on div "Amar Bank" at bounding box center [302, 191] width 79 height 24
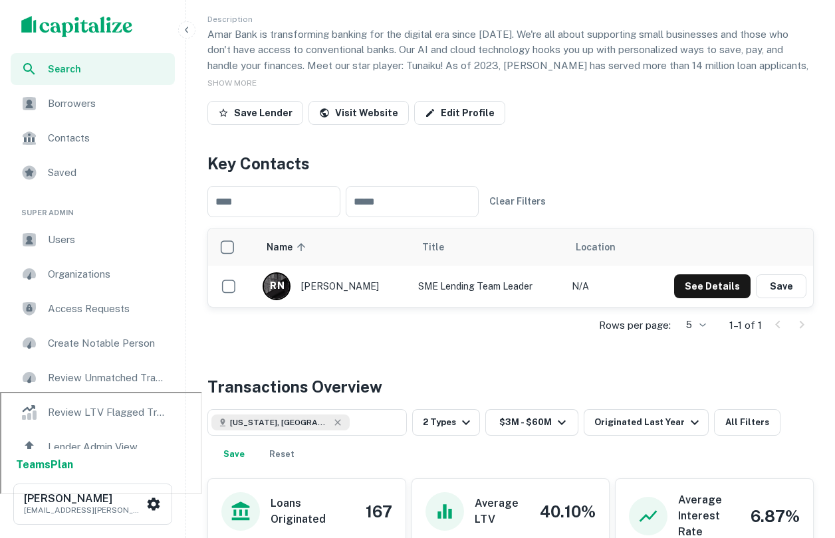
scroll to position [148, 0]
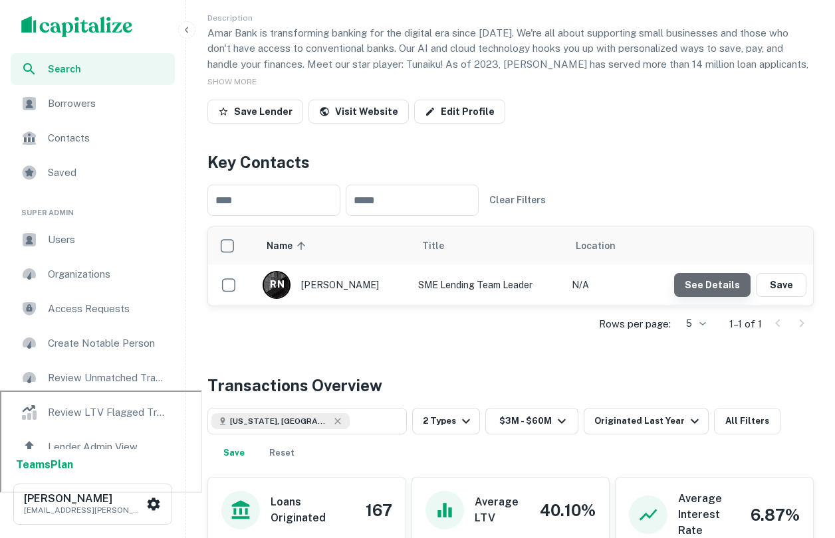
click at [719, 296] on button "See Details" at bounding box center [712, 285] width 76 height 24
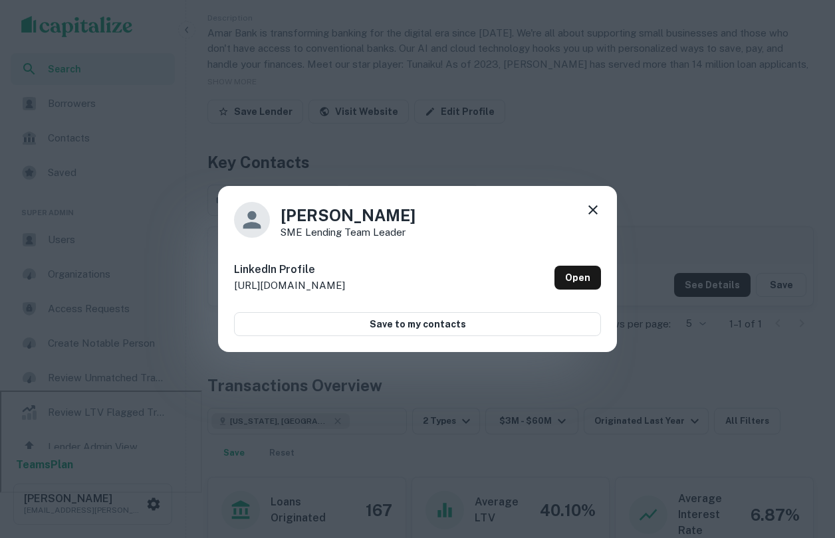
click at [588, 211] on icon at bounding box center [593, 210] width 16 height 16
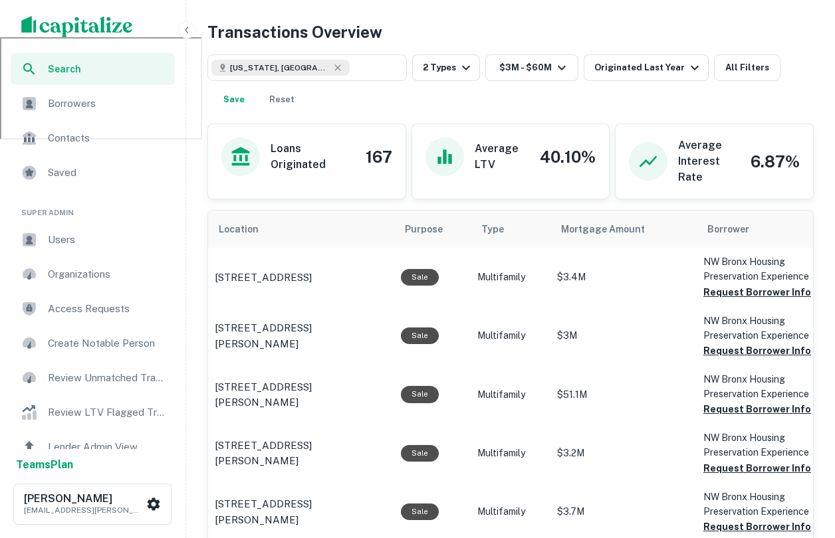
scroll to position [504, 0]
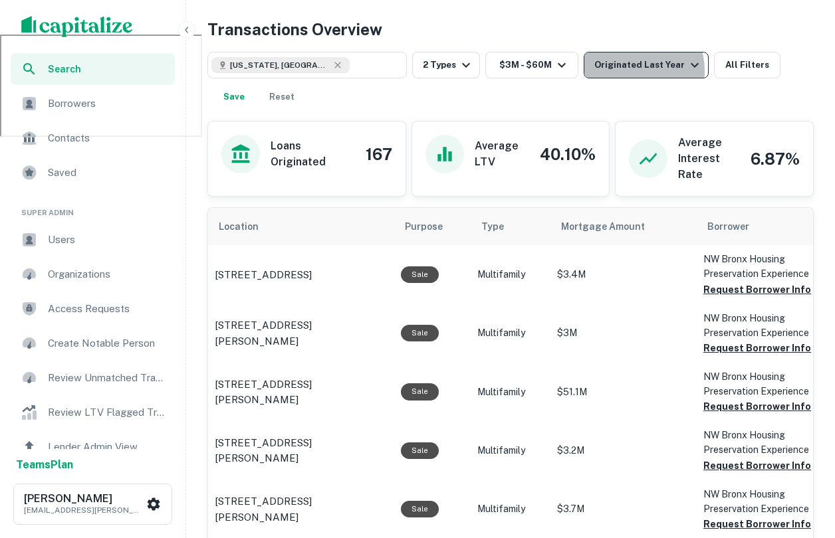
click at [628, 71] on div "Originated Last Year" at bounding box center [648, 65] width 108 height 16
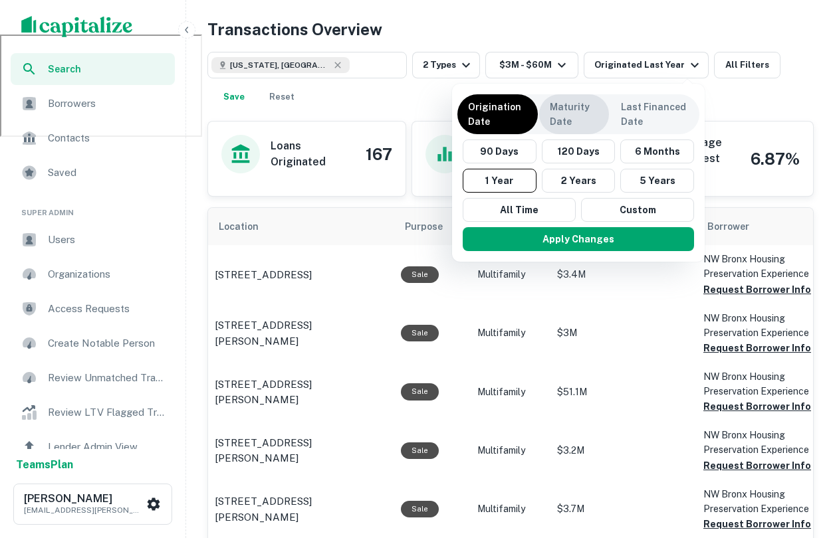
click at [573, 120] on p "Maturity Date" at bounding box center [574, 114] width 49 height 29
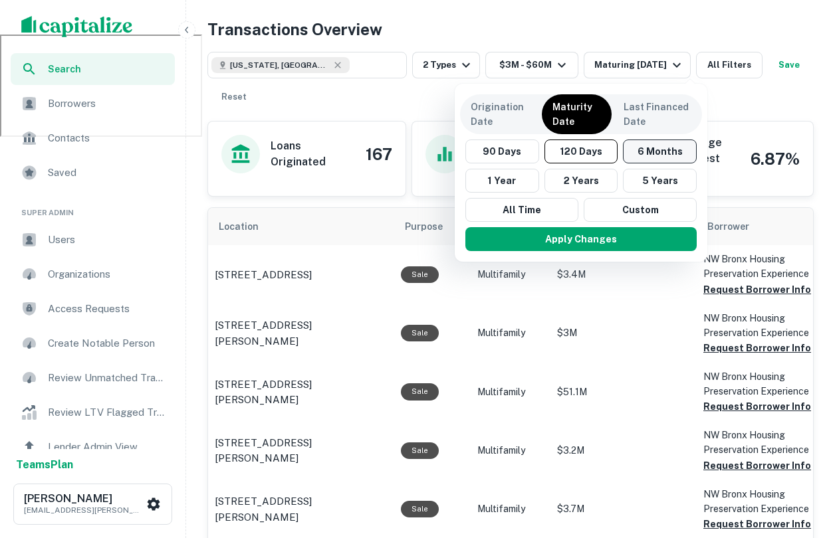
click at [667, 155] on button "6 Months" at bounding box center [660, 152] width 74 height 24
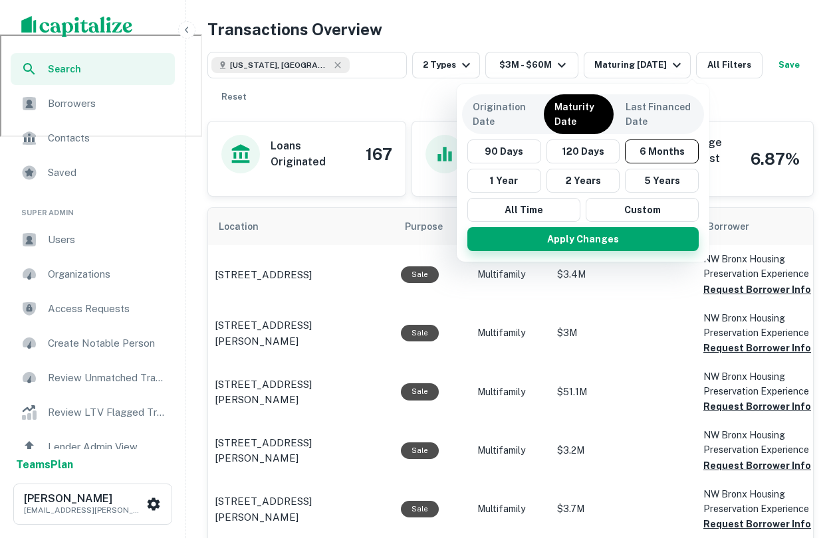
click at [570, 245] on button "Apply Changes" at bounding box center [582, 239] width 231 height 24
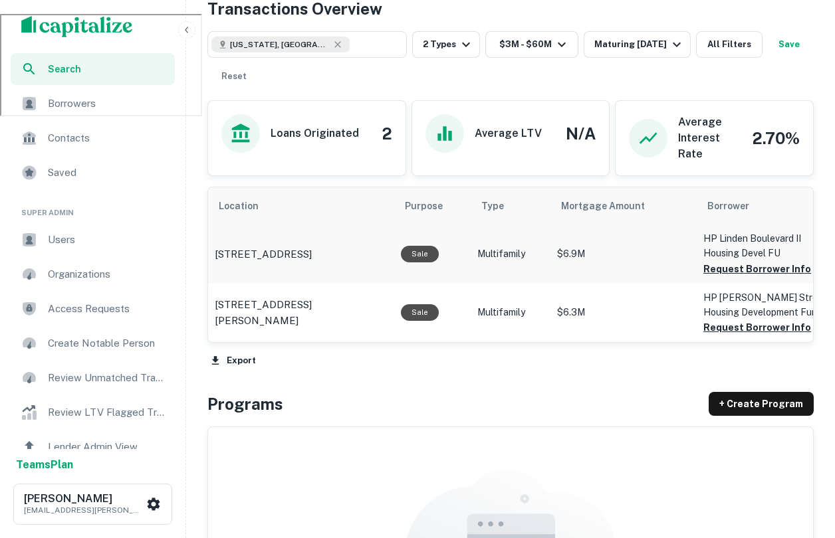
scroll to position [475, 0]
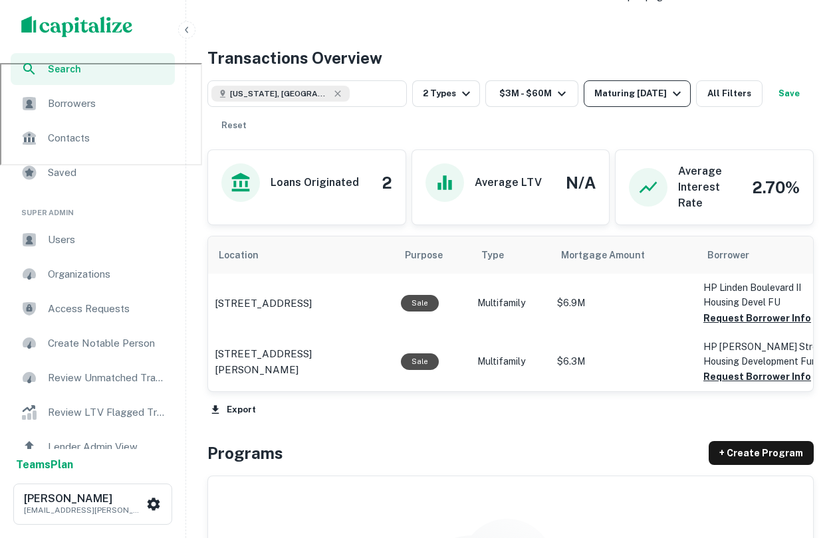
click at [614, 88] on div "Maturing [DATE]" at bounding box center [639, 94] width 90 height 16
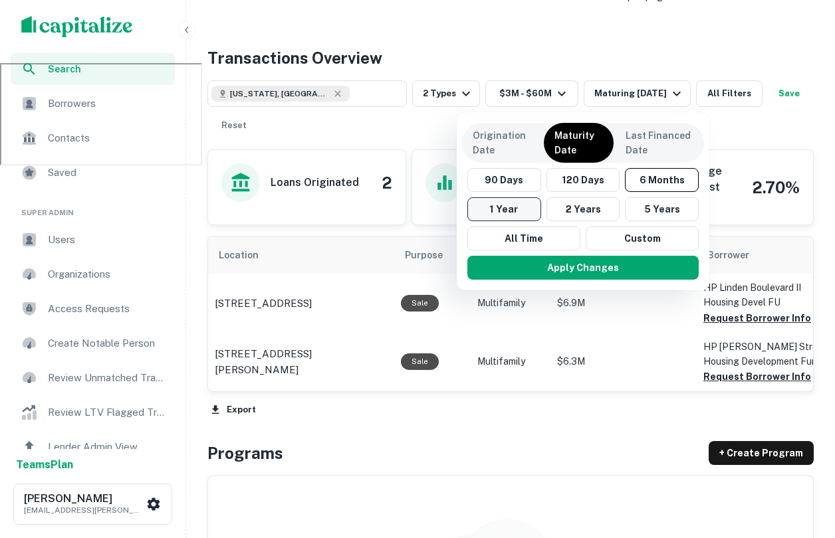
click at [523, 209] on button "1 Year" at bounding box center [504, 209] width 74 height 24
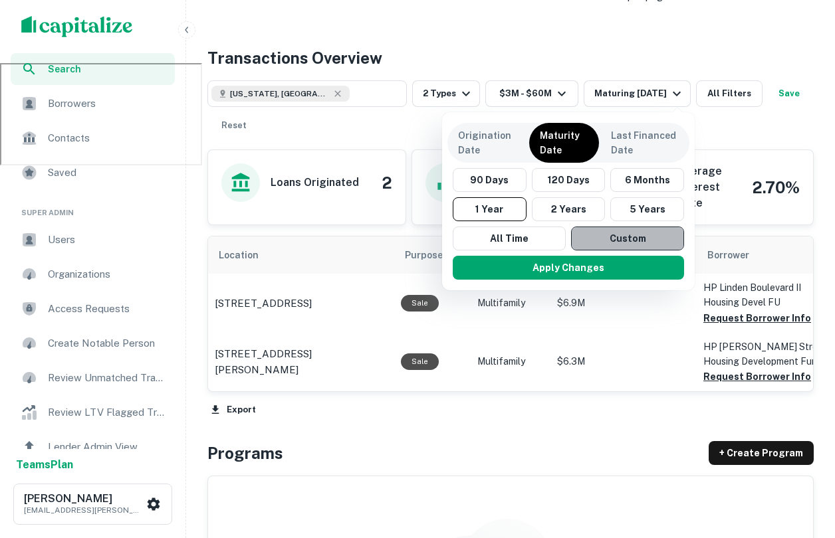
click at [600, 233] on button "Custom" at bounding box center [627, 239] width 113 height 24
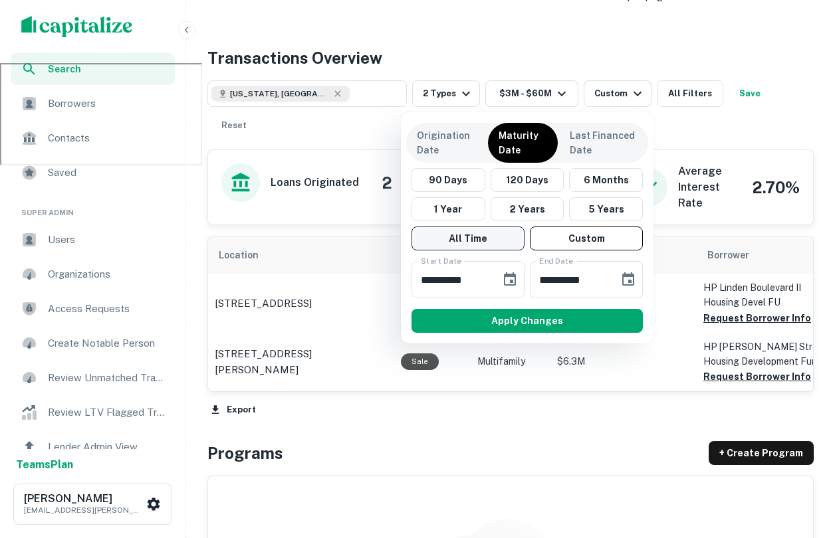
click at [465, 245] on button "All Time" at bounding box center [467, 239] width 113 height 24
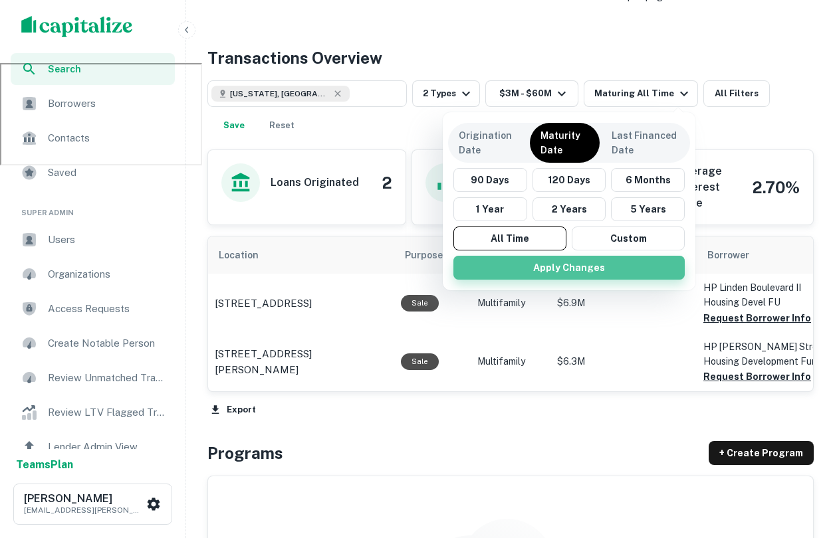
click at [559, 271] on button "Apply Changes" at bounding box center [568, 268] width 231 height 24
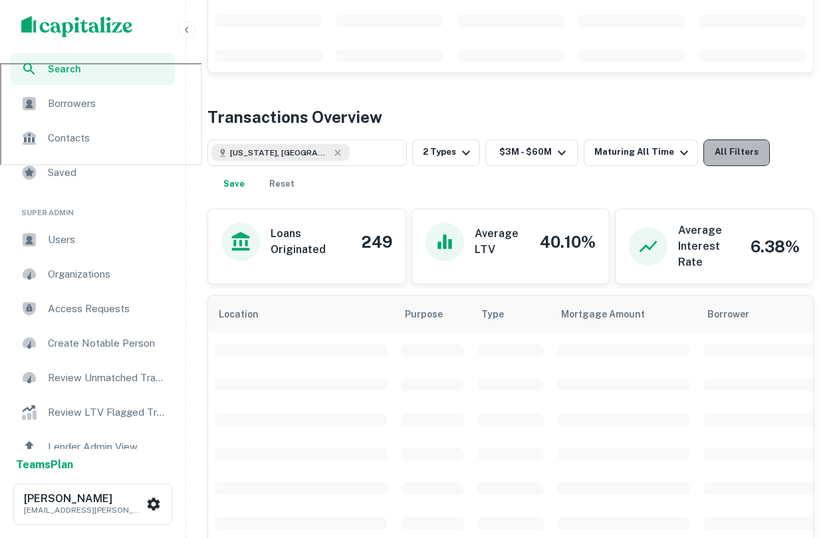
click at [711, 150] on button "All Filters" at bounding box center [736, 153] width 66 height 27
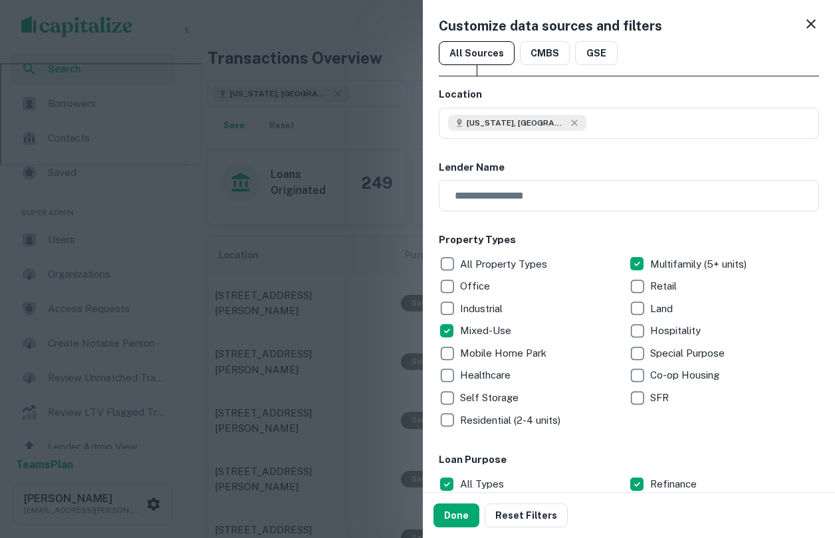
click at [293, 142] on div at bounding box center [417, 269] width 835 height 538
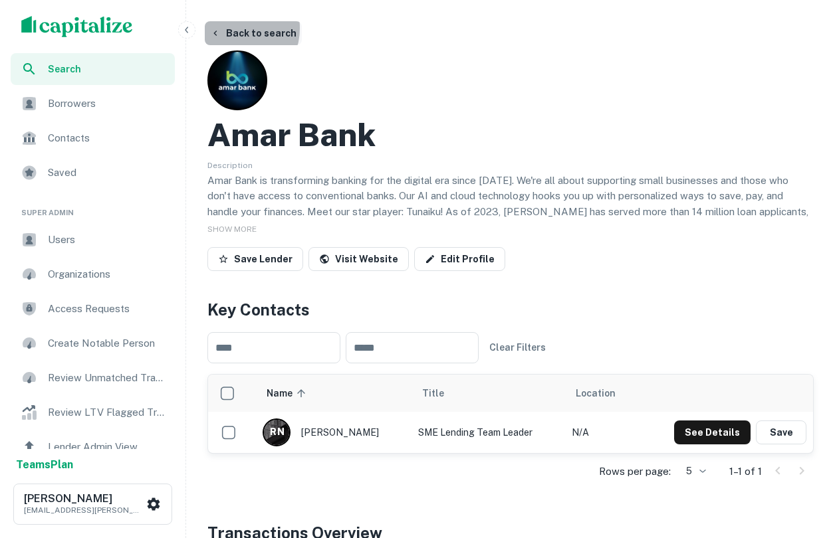
click at [231, 28] on button "Back to search" at bounding box center [253, 33] width 97 height 24
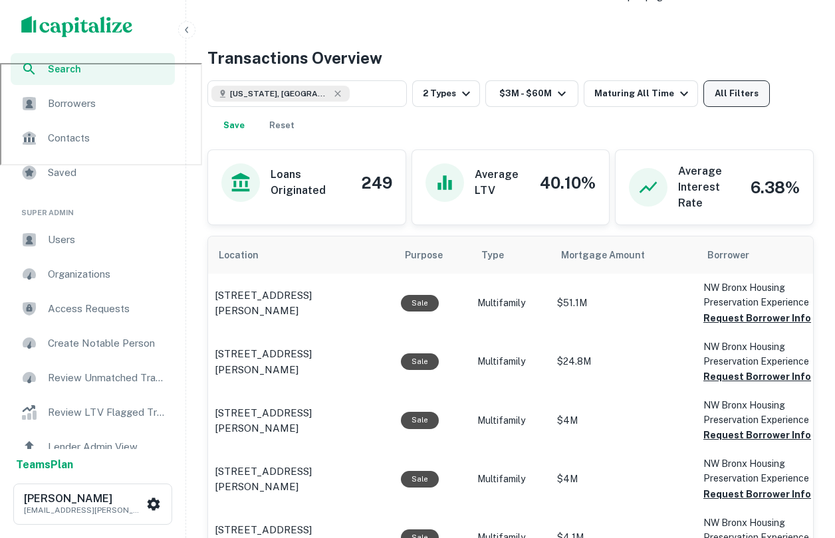
click at [729, 93] on button "All Filters" at bounding box center [736, 93] width 66 height 27
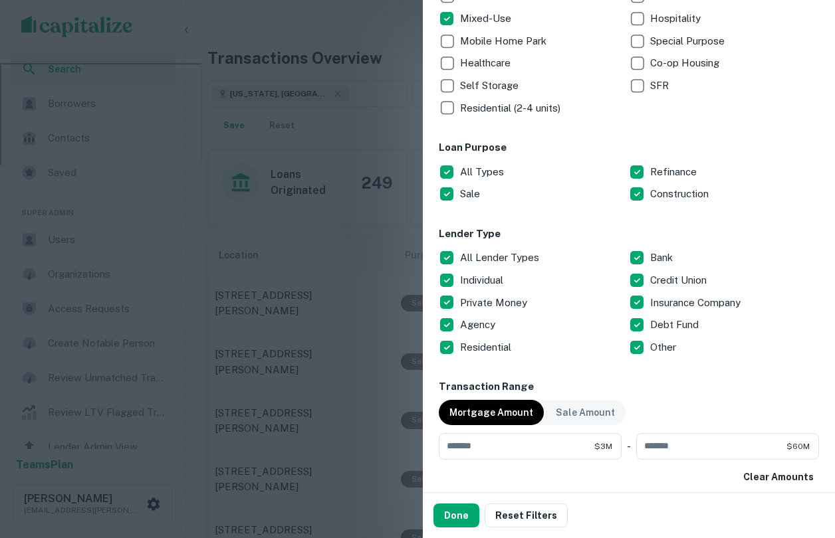
scroll to position [312, 0]
click at [479, 308] on p "Private Money" at bounding box center [495, 304] width 70 height 16
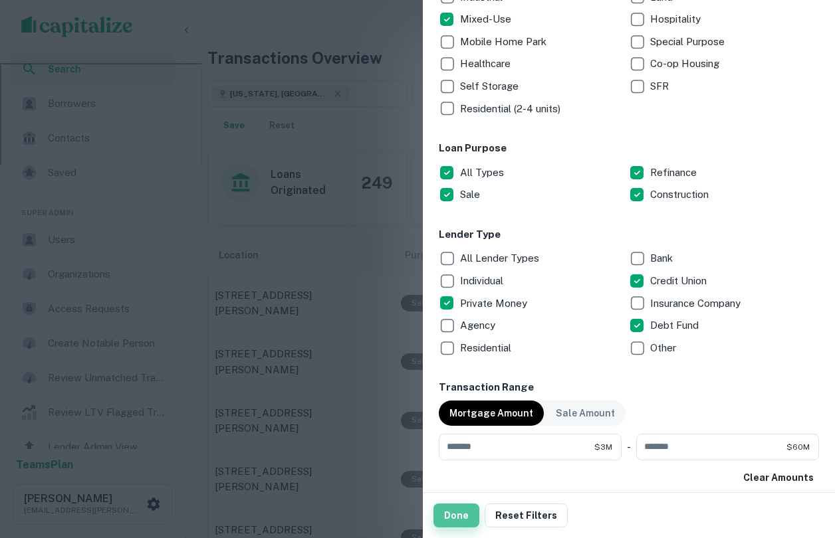
click at [455, 512] on button "Done" at bounding box center [456, 516] width 46 height 24
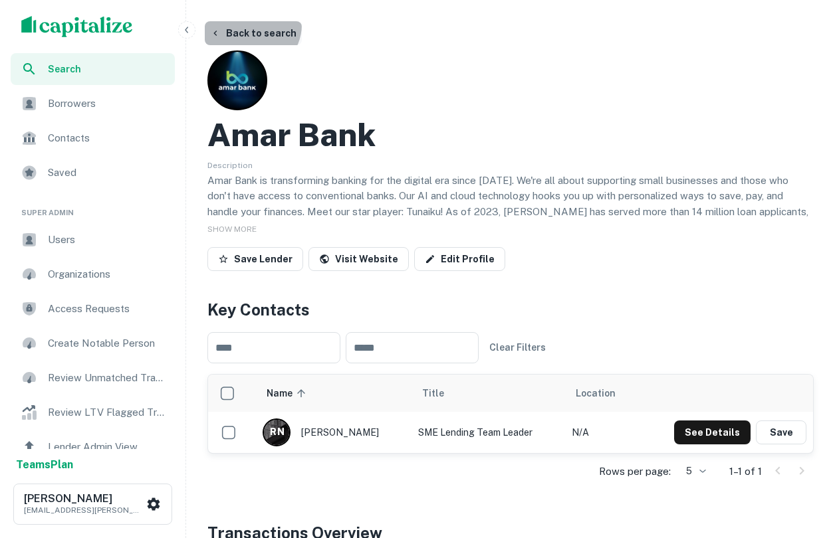
click at [251, 25] on button "Back to search" at bounding box center [253, 33] width 97 height 24
click at [233, 35] on button "Back to search" at bounding box center [253, 33] width 97 height 24
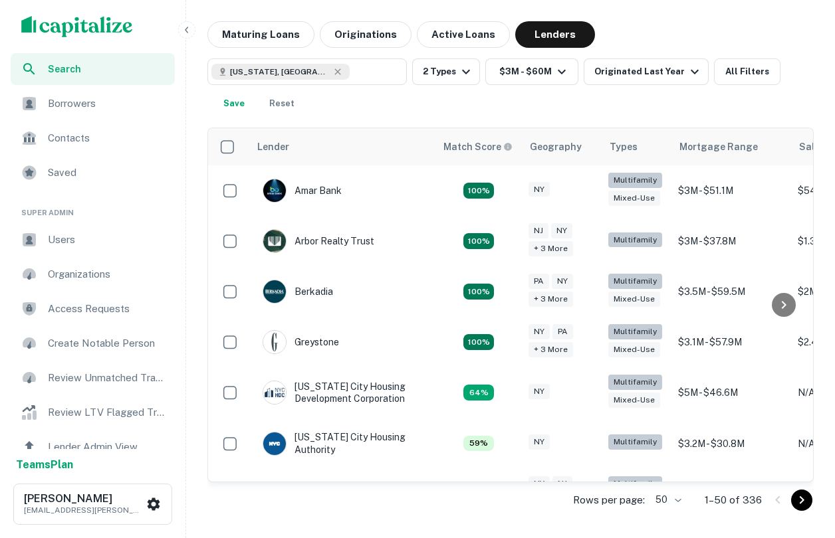
click at [750, 88] on div "New York, NY, USA ​ 2 Types $3M - $60M Originated Last Year All Filters Save Re…" at bounding box center [510, 87] width 606 height 58
click at [726, 66] on button "All Filters" at bounding box center [747, 71] width 66 height 27
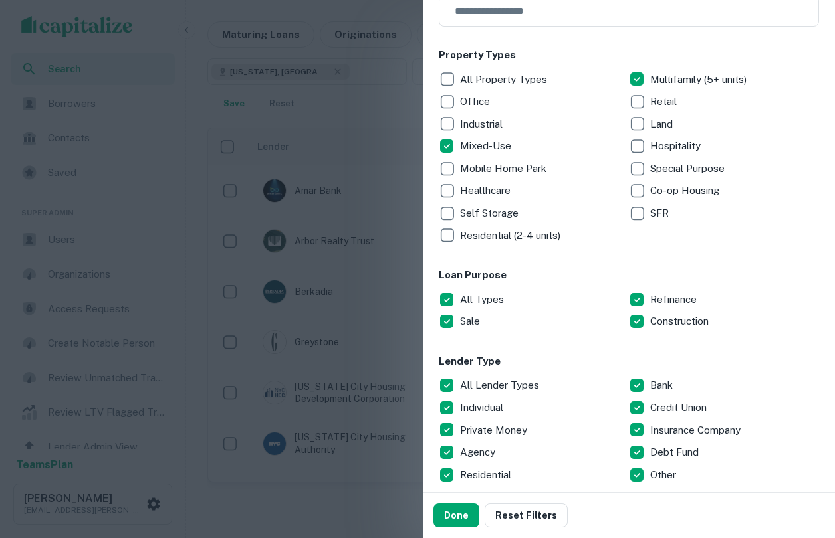
scroll to position [213, 0]
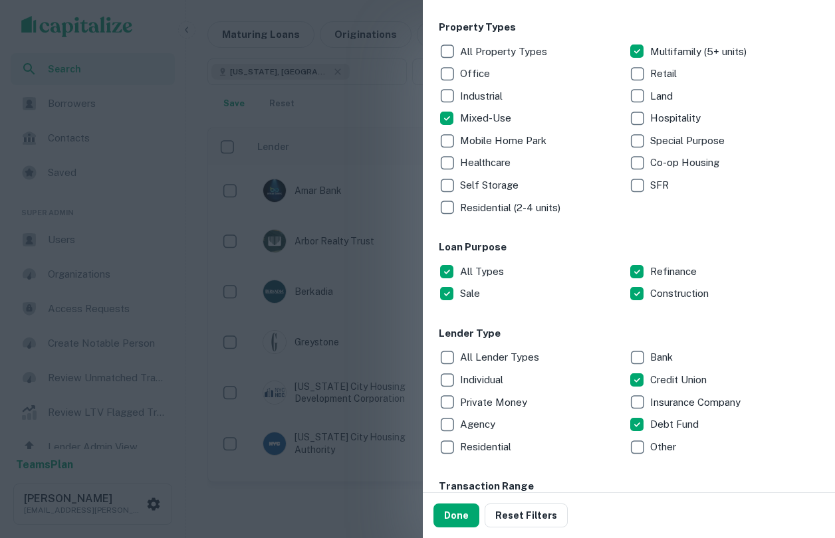
click at [494, 395] on p "Private Money" at bounding box center [495, 403] width 70 height 16
click at [449, 525] on button "Done" at bounding box center [456, 516] width 46 height 24
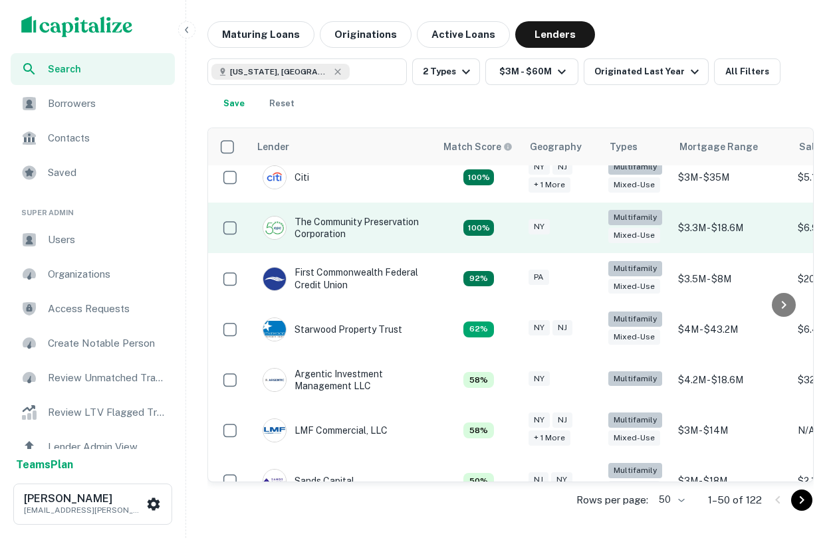
scroll to position [19, 0]
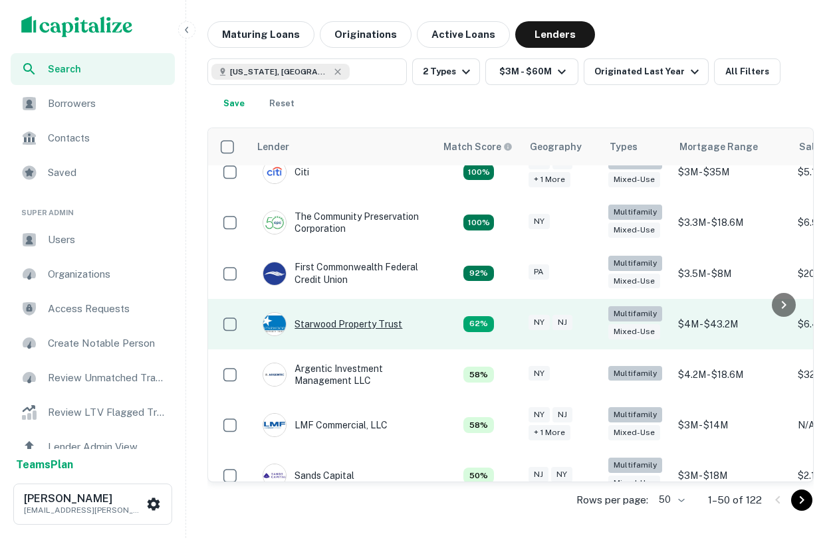
click at [342, 326] on div "Starwood Property Trust" at bounding box center [333, 324] width 140 height 24
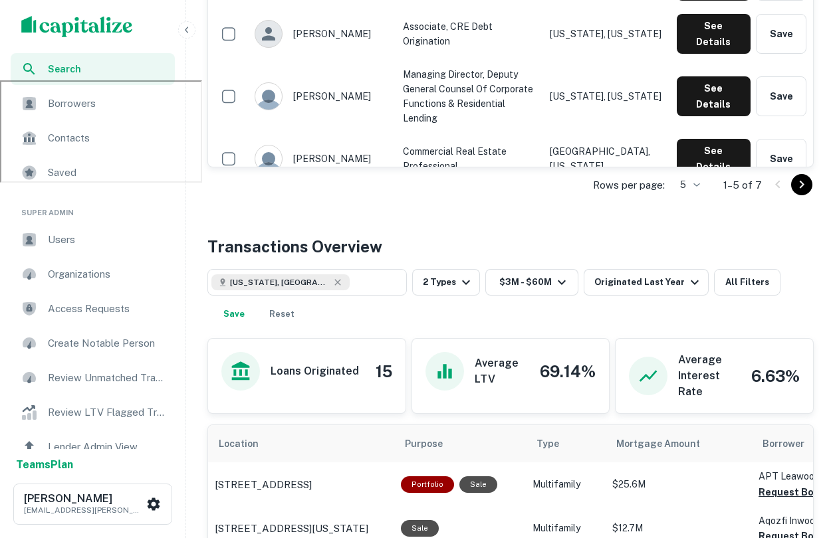
scroll to position [633, 0]
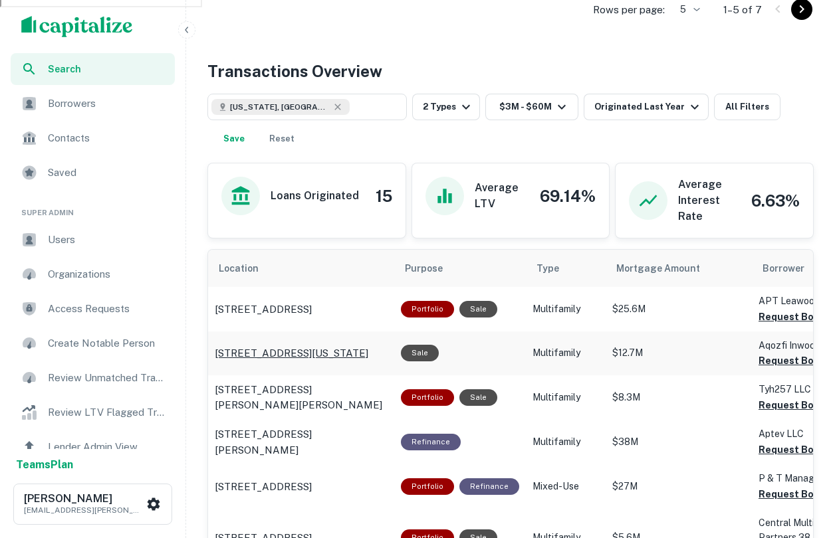
click at [288, 354] on p "4650 Broadway New York, NY10040" at bounding box center [292, 354] width 154 height 16
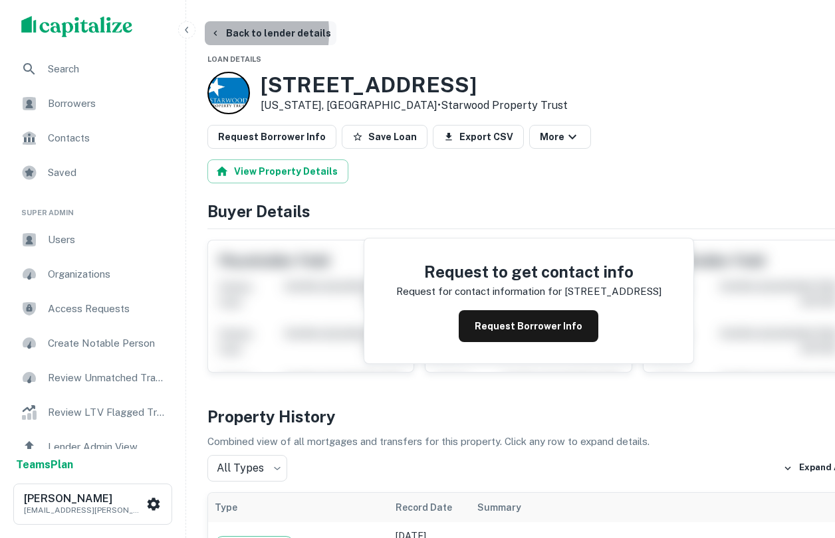
click at [213, 33] on icon "button" at bounding box center [215, 33] width 11 height 11
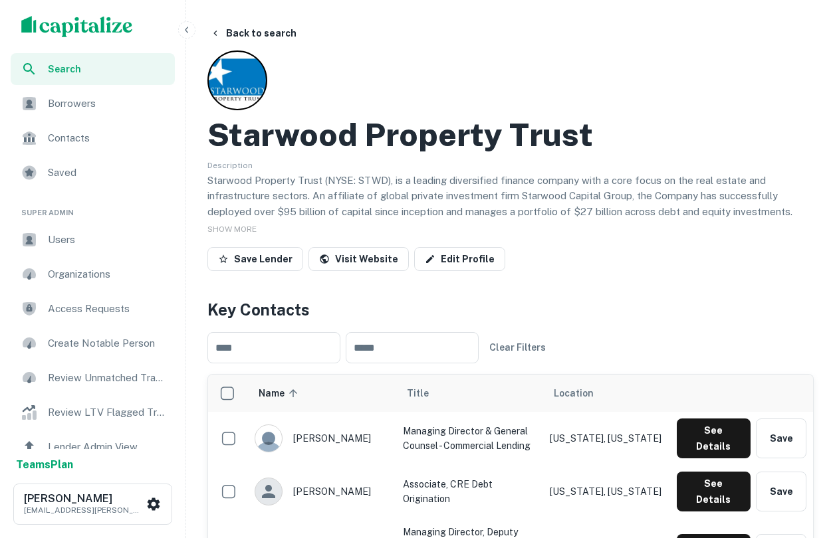
click at [105, 63] on span "Search" at bounding box center [107, 69] width 119 height 15
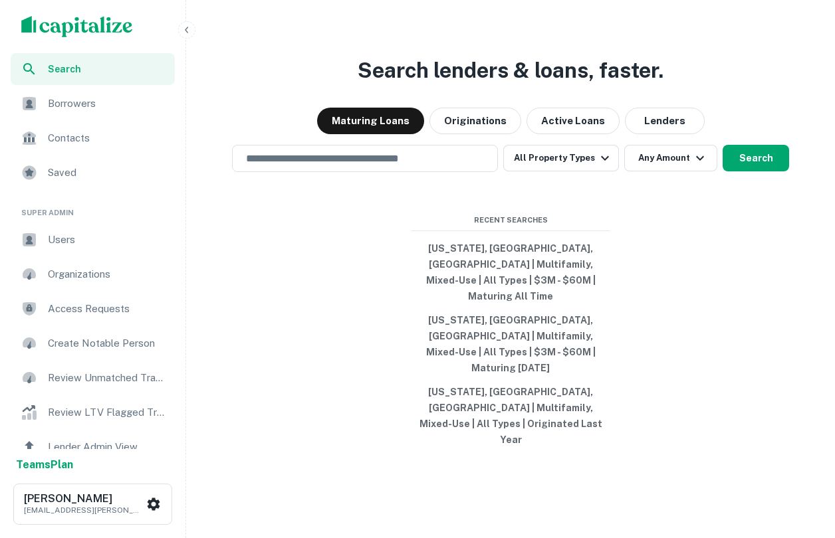
click at [139, 140] on span "Contacts" at bounding box center [107, 138] width 119 height 16
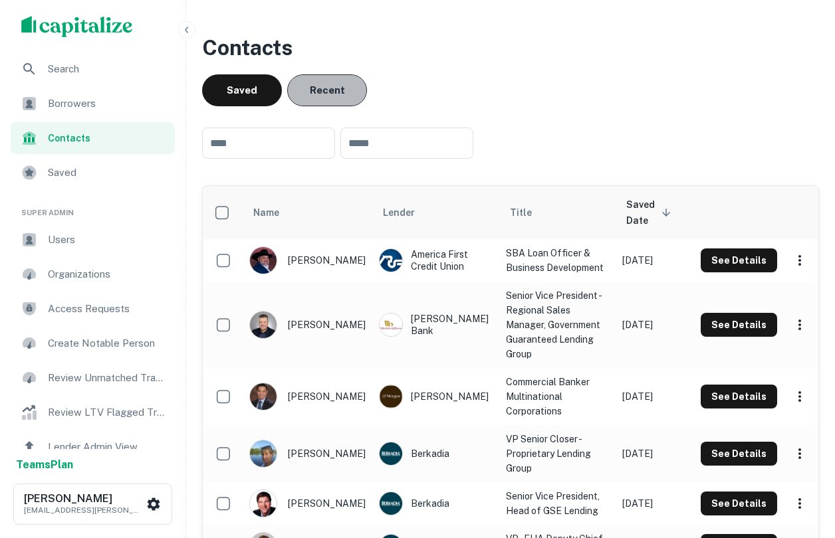
click at [319, 92] on button "Recent" at bounding box center [327, 90] width 80 height 32
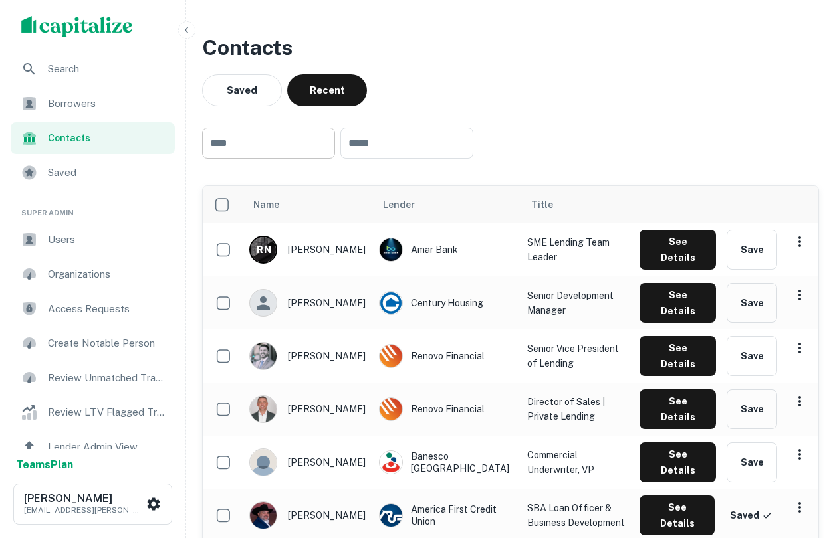
click at [302, 140] on input "text" at bounding box center [268, 143] width 133 height 31
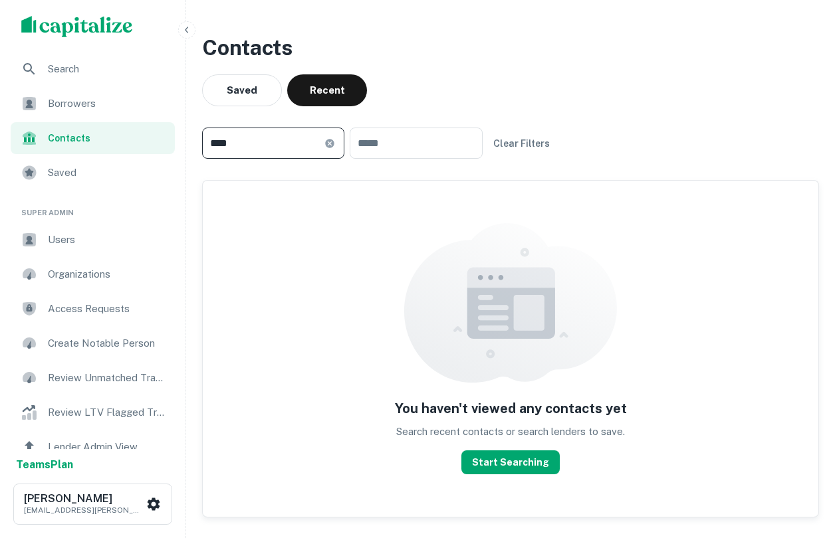
type input "****"
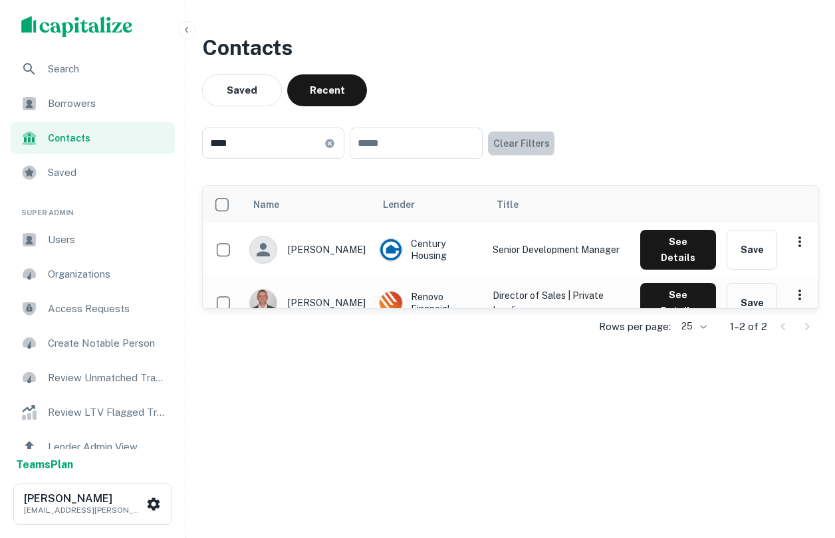
click at [515, 143] on button "Clear Filters" at bounding box center [521, 144] width 67 height 24
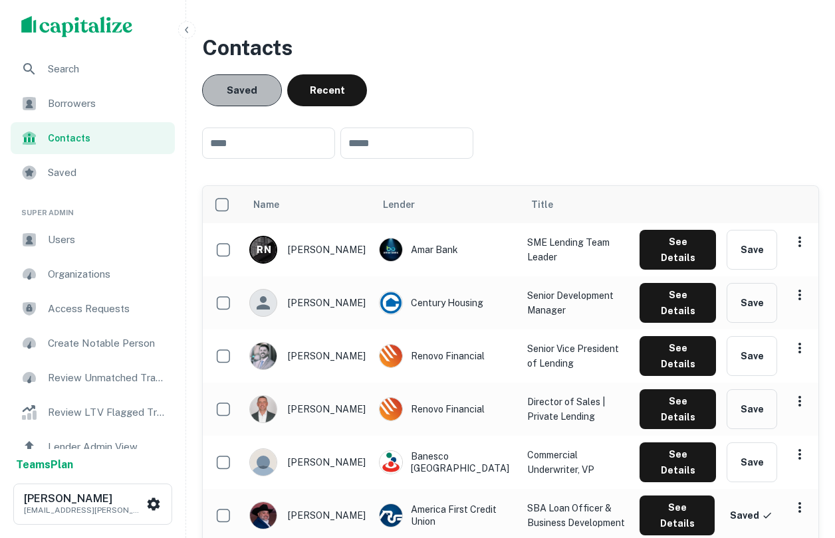
click at [274, 85] on button "Saved" at bounding box center [242, 90] width 80 height 32
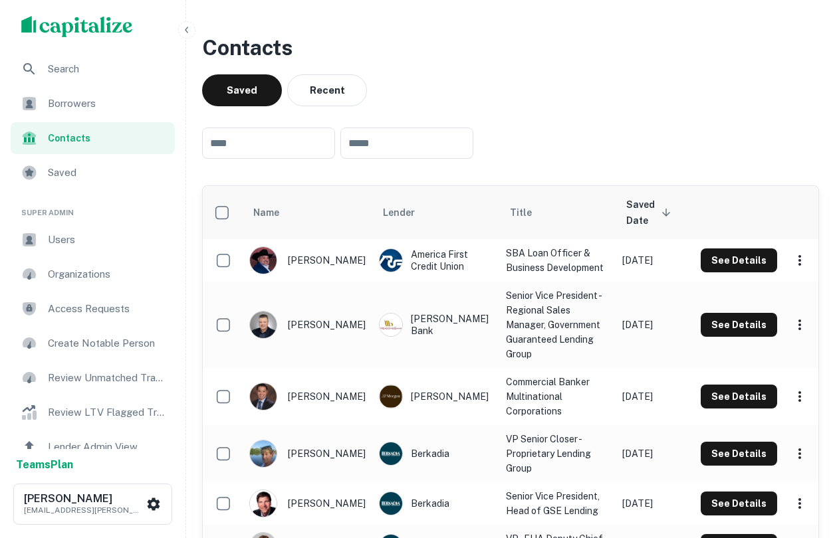
click at [83, 171] on span "Saved" at bounding box center [107, 173] width 119 height 16
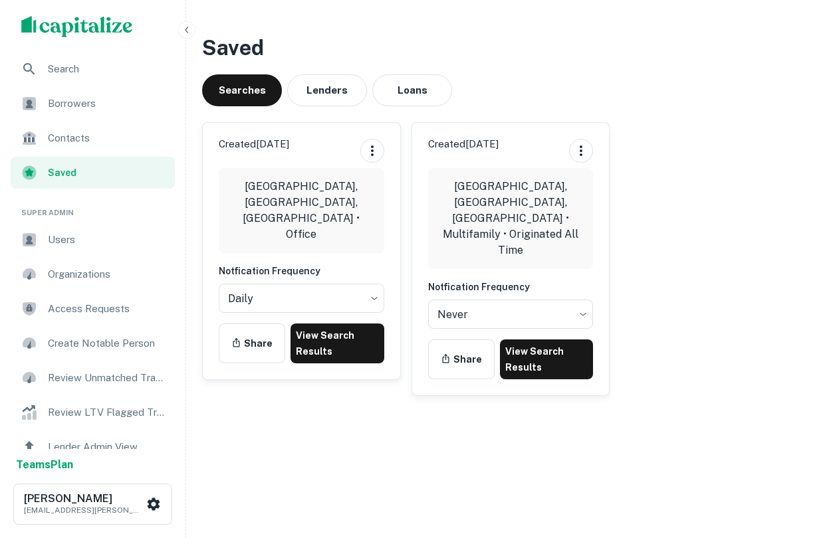
click at [108, 62] on span "Search" at bounding box center [107, 69] width 119 height 16
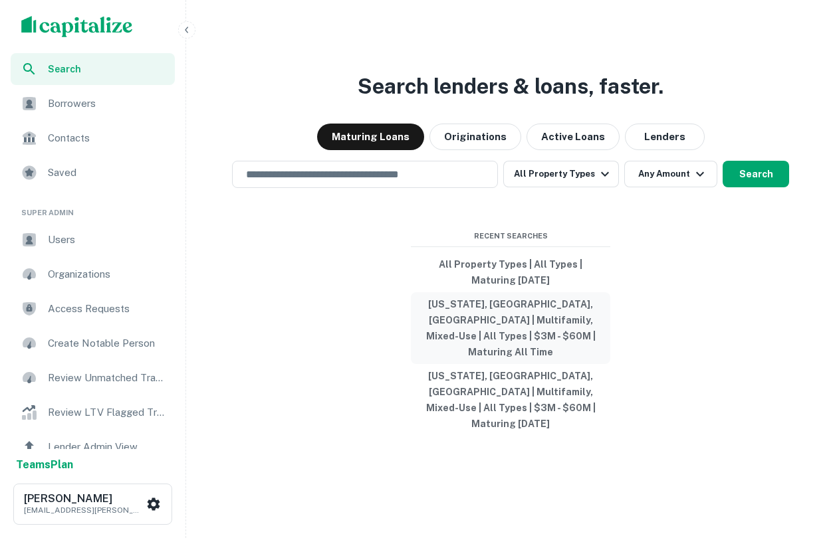
click at [507, 336] on button "New York, NY, USA | Multifamily, Mixed-Use | All Types | $3M - $60M | Maturing …" at bounding box center [510, 328] width 199 height 72
type input "**********"
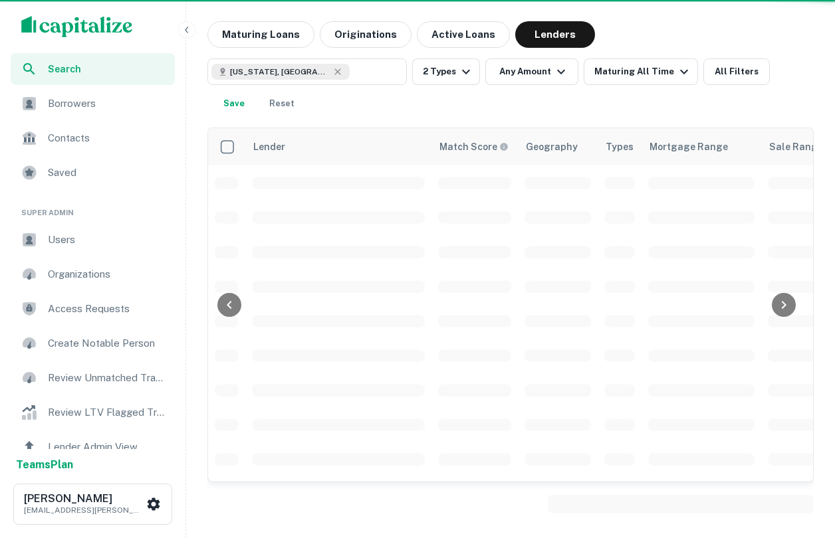
scroll to position [19, 0]
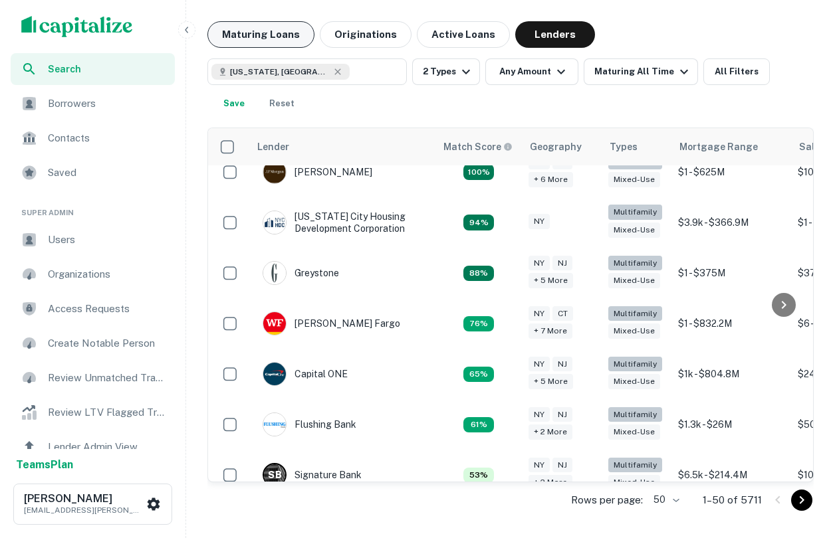
click at [238, 35] on button "Maturing Loans" at bounding box center [260, 34] width 107 height 27
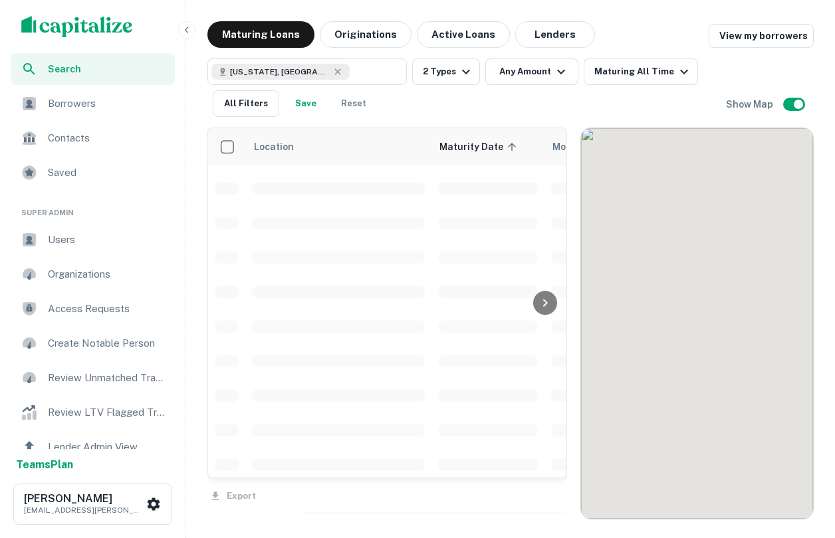
scroll to position [312, 0]
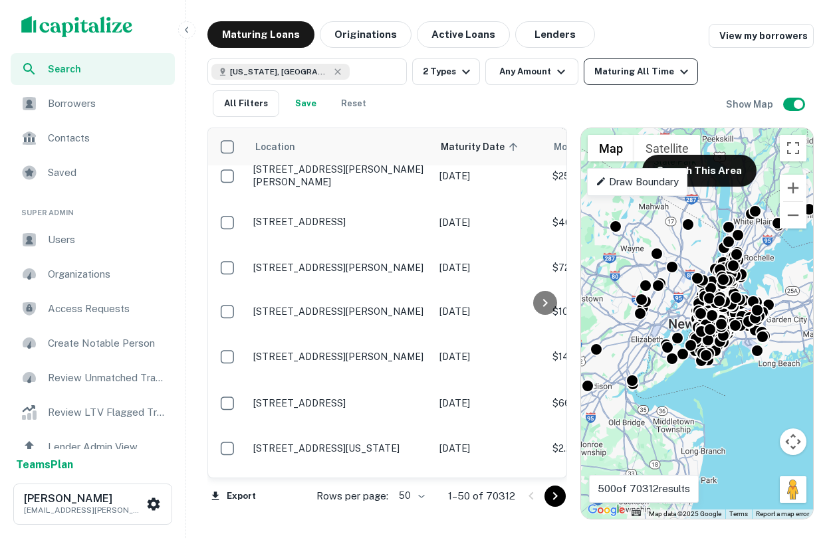
click at [604, 70] on div "Maturing All Time" at bounding box center [643, 72] width 98 height 16
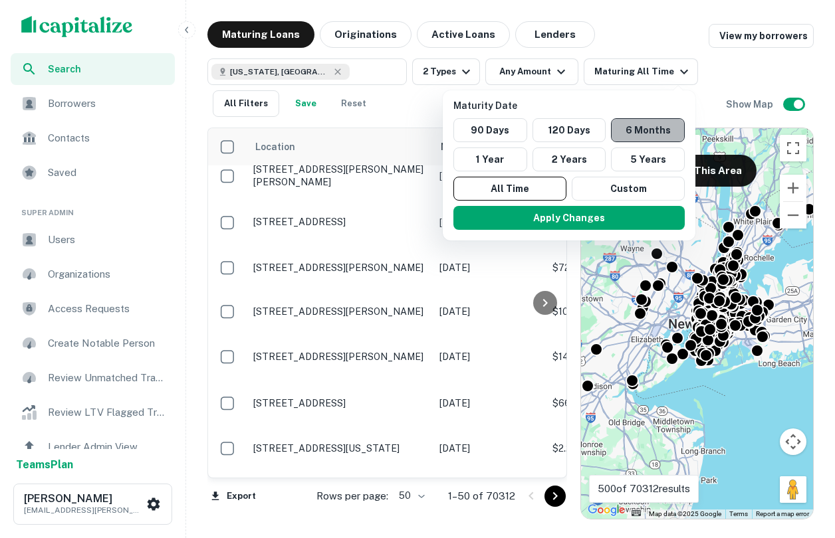
click at [651, 130] on button "6 Months" at bounding box center [648, 130] width 74 height 24
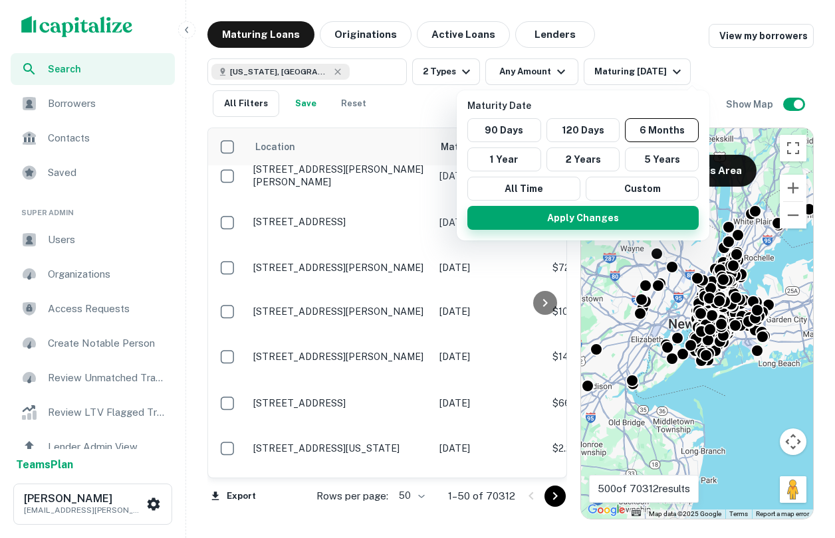
click at [592, 219] on button "Apply Changes" at bounding box center [582, 218] width 231 height 24
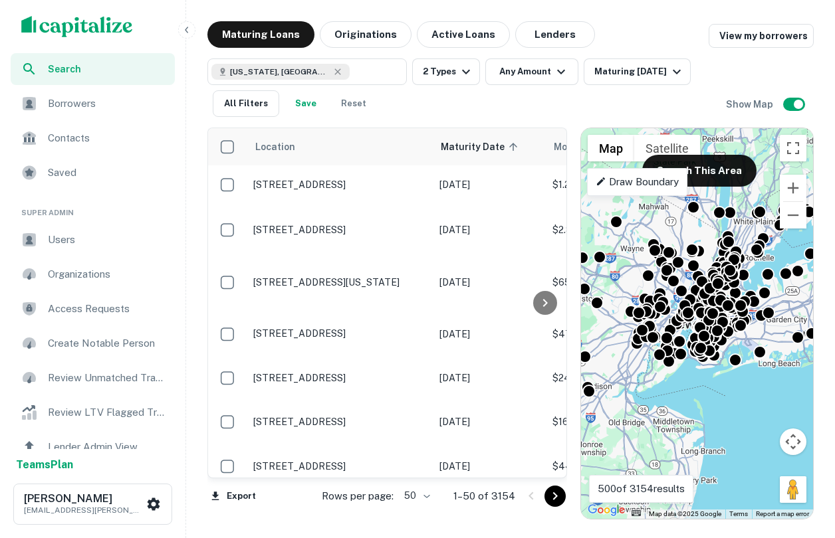
click at [314, 101] on button "Save" at bounding box center [305, 103] width 43 height 27
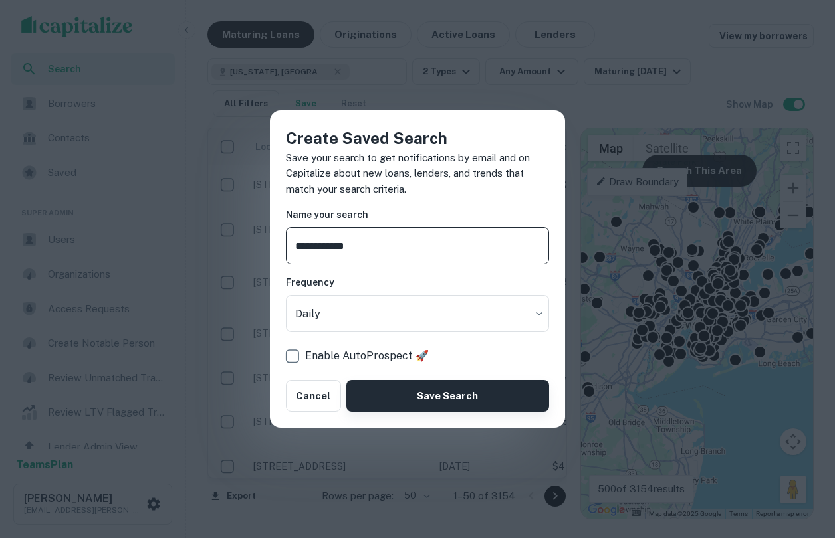
type input "**********"
click at [405, 392] on button "Save Search" at bounding box center [447, 396] width 203 height 32
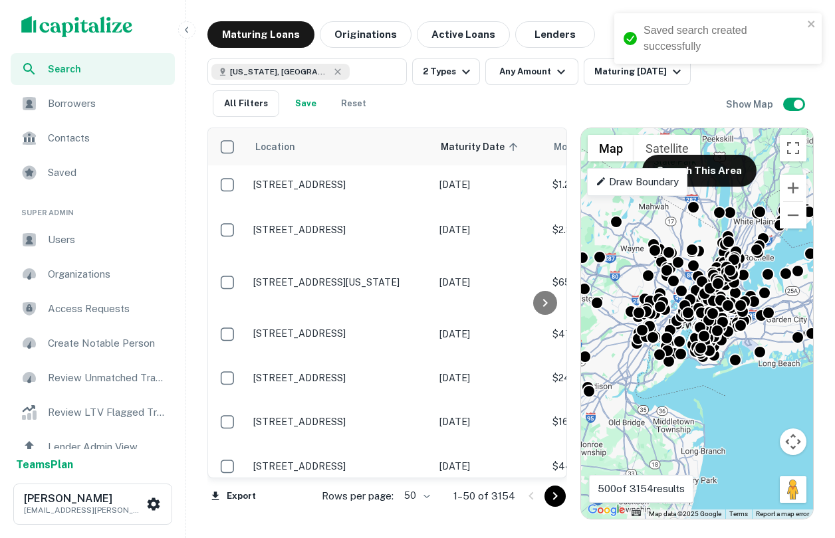
click at [84, 169] on span "Saved" at bounding box center [107, 173] width 119 height 16
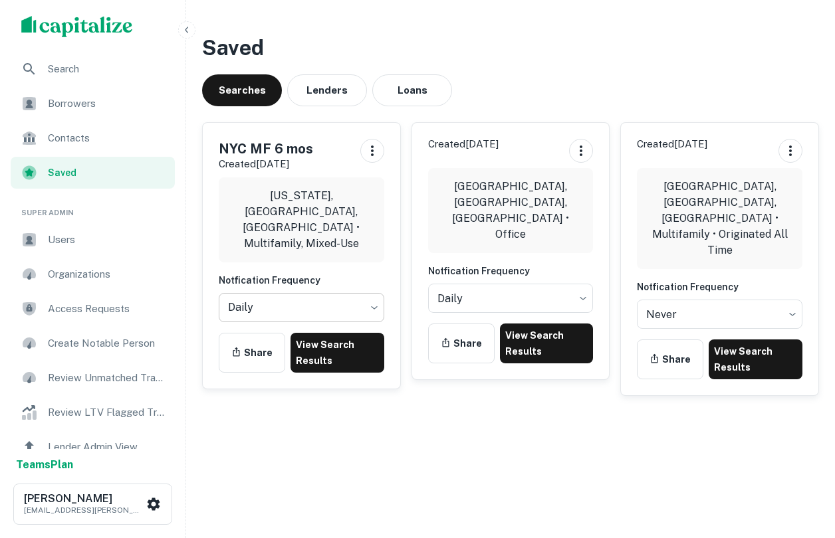
click at [310, 290] on body "Search Borrowers Contacts Saved Super Admin Users Organizations Access Requests…" at bounding box center [417, 269] width 835 height 538
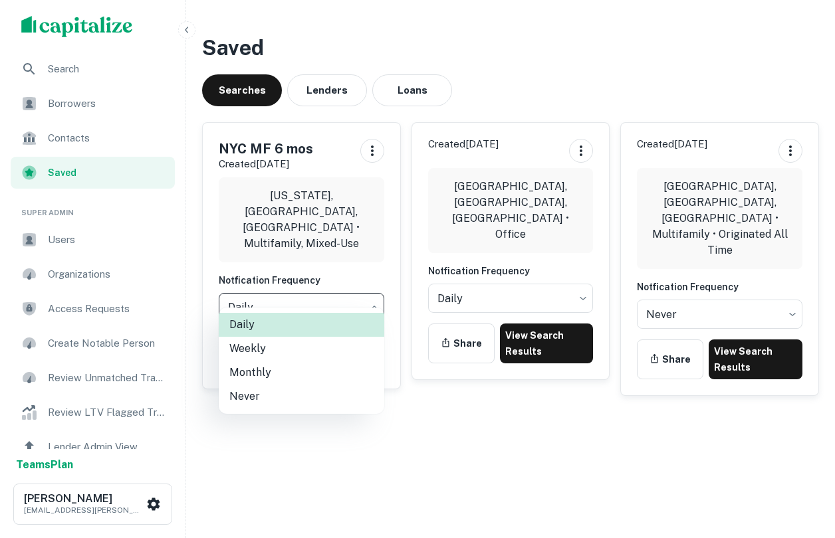
click at [467, 447] on div at bounding box center [417, 269] width 835 height 538
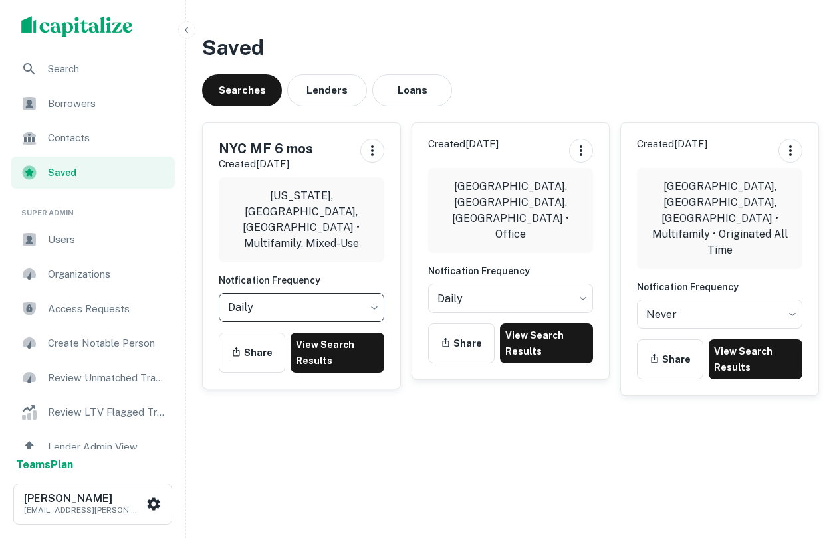
click at [609, 116] on div "Created [DATE] [GEOGRAPHIC_DATA], [GEOGRAPHIC_DATA], [GEOGRAPHIC_DATA] • Office…" at bounding box center [505, 254] width 209 height 284
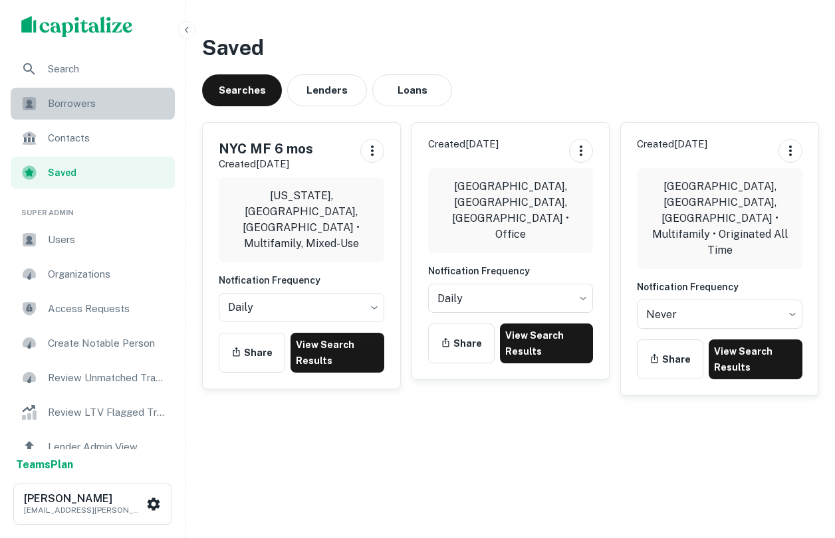
click at [119, 109] on span "Borrowers" at bounding box center [107, 104] width 119 height 16
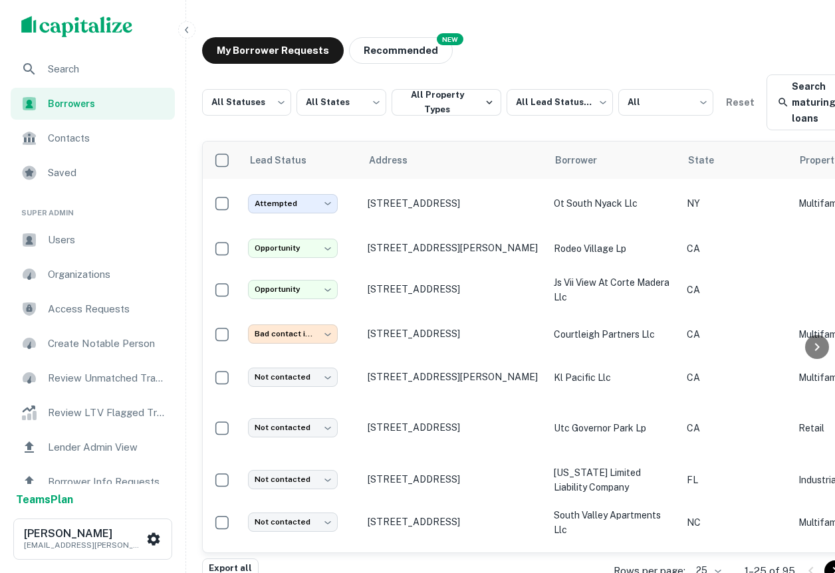
click at [64, 31] on img "scrollable content" at bounding box center [77, 26] width 112 height 21
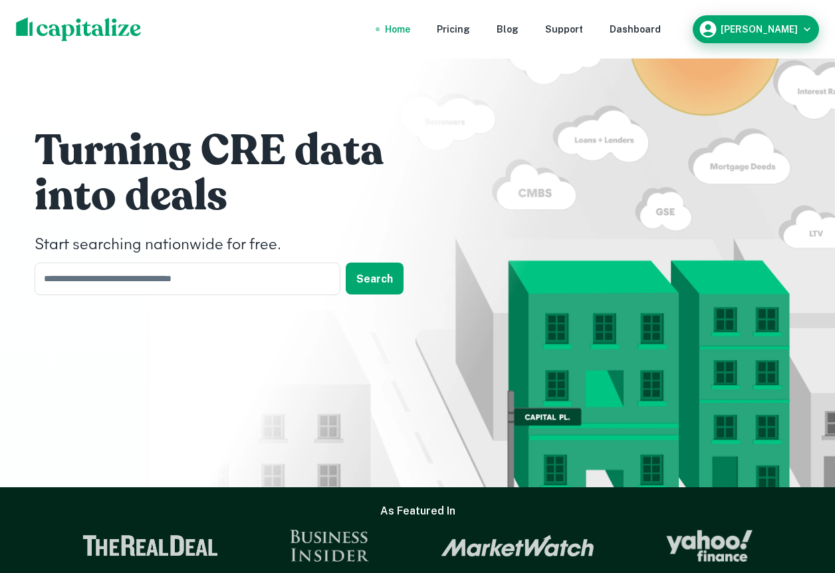
click at [763, 36] on div "[PERSON_NAME]" at bounding box center [756, 29] width 116 height 20
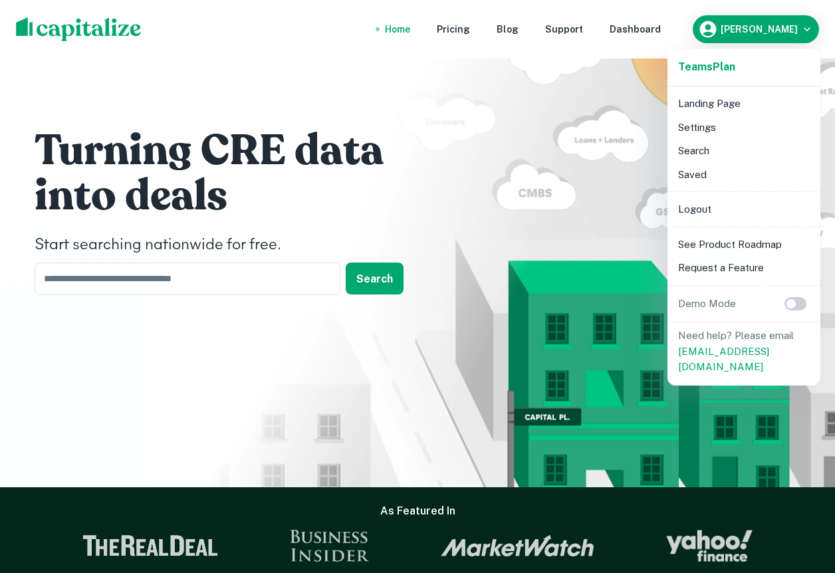
click at [647, 43] on div at bounding box center [417, 286] width 835 height 573
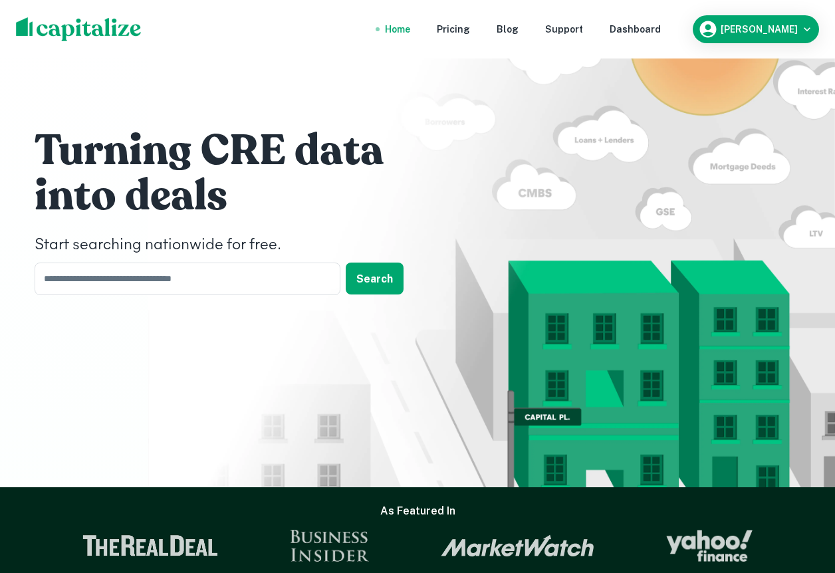
drag, startPoint x: 705, startPoint y: 29, endPoint x: 624, endPoint y: 26, distance: 81.2
click at [624, 26] on nav "Home Pricing Blog Support Dashboard" at bounding box center [523, 29] width 318 height 29
click at [754, 29] on h6 "[PERSON_NAME]" at bounding box center [759, 29] width 77 height 9
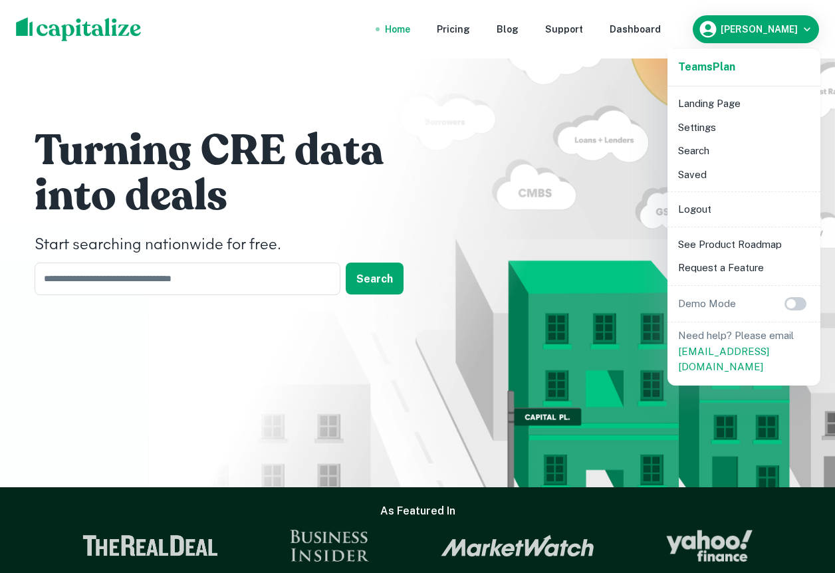
click at [666, 32] on div at bounding box center [417, 286] width 835 height 573
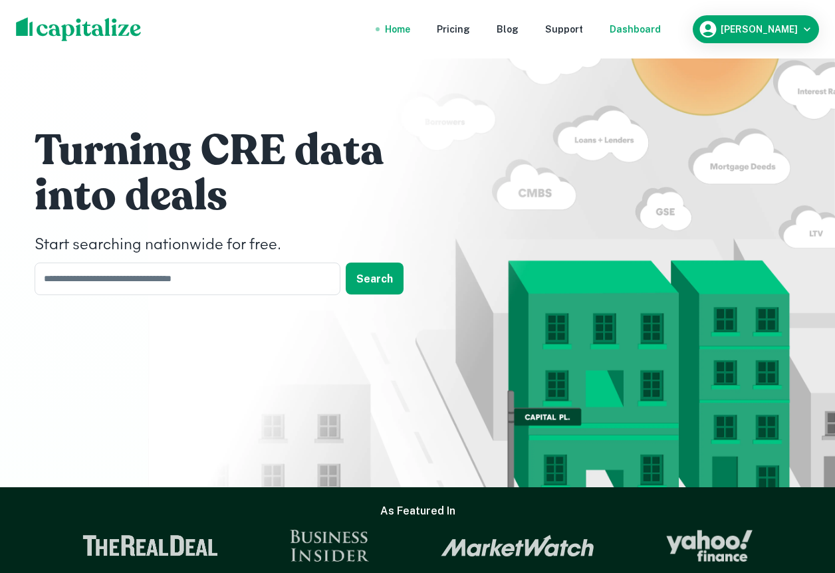
click at [661, 30] on div "Dashboard" at bounding box center [635, 29] width 51 height 15
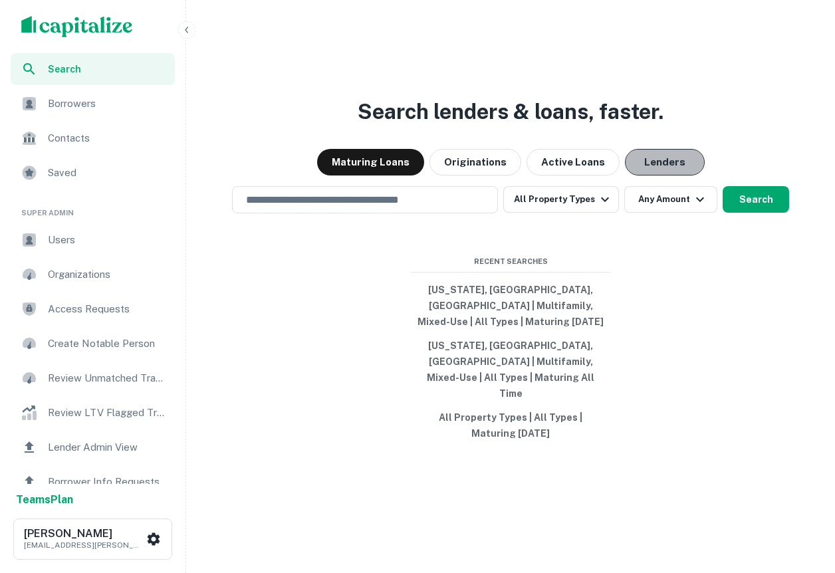
click at [625, 175] on button "Lenders" at bounding box center [665, 162] width 80 height 27
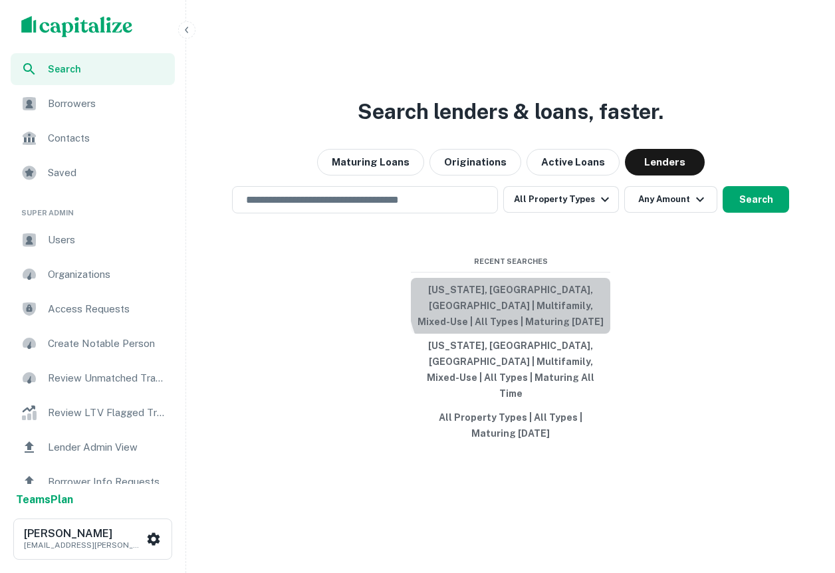
click at [520, 318] on button "[US_STATE], [GEOGRAPHIC_DATA], [GEOGRAPHIC_DATA] | Multifamily, Mixed-Use | All…" at bounding box center [510, 306] width 199 height 56
type input "**********"
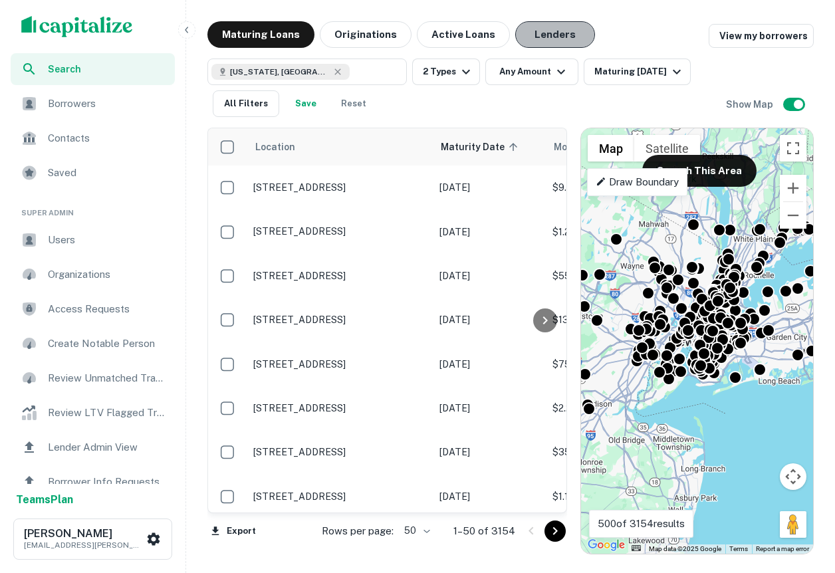
click at [520, 28] on button "Lenders" at bounding box center [555, 34] width 80 height 27
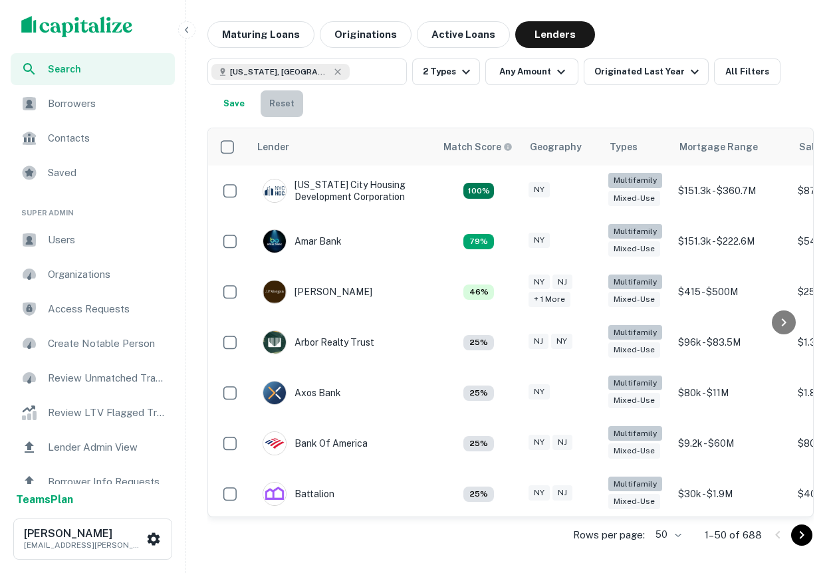
click at [274, 100] on button "Reset" at bounding box center [282, 103] width 43 height 27
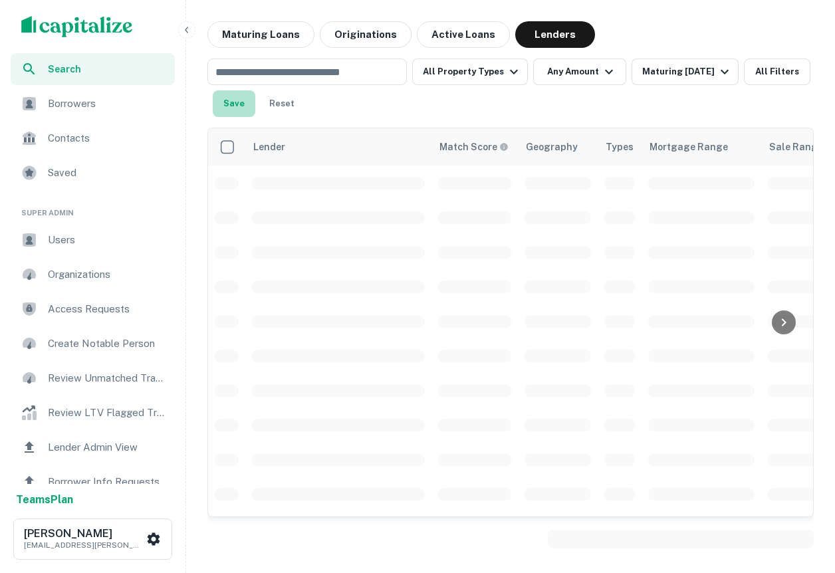
click at [250, 94] on button "Save" at bounding box center [234, 103] width 43 height 27
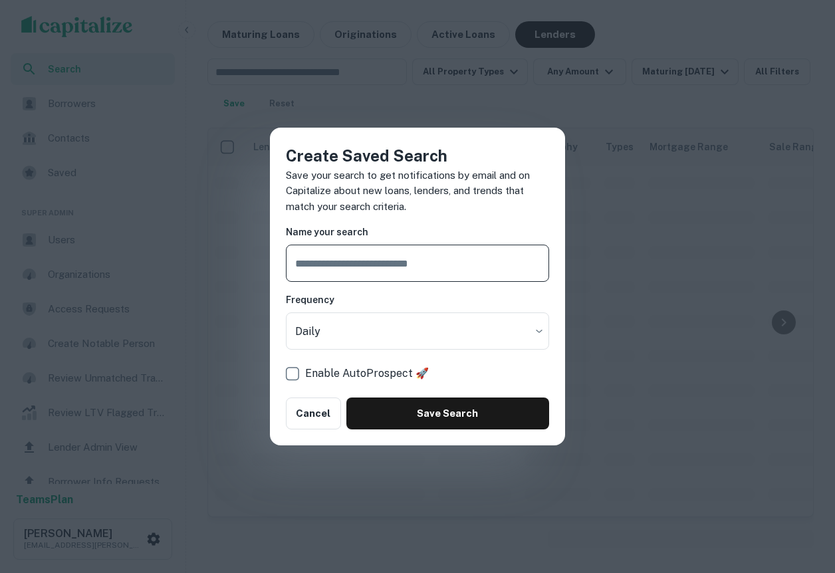
click at [287, 108] on div "Create Saved Search Save your search to get notifications by email and on Capit…" at bounding box center [417, 286] width 835 height 573
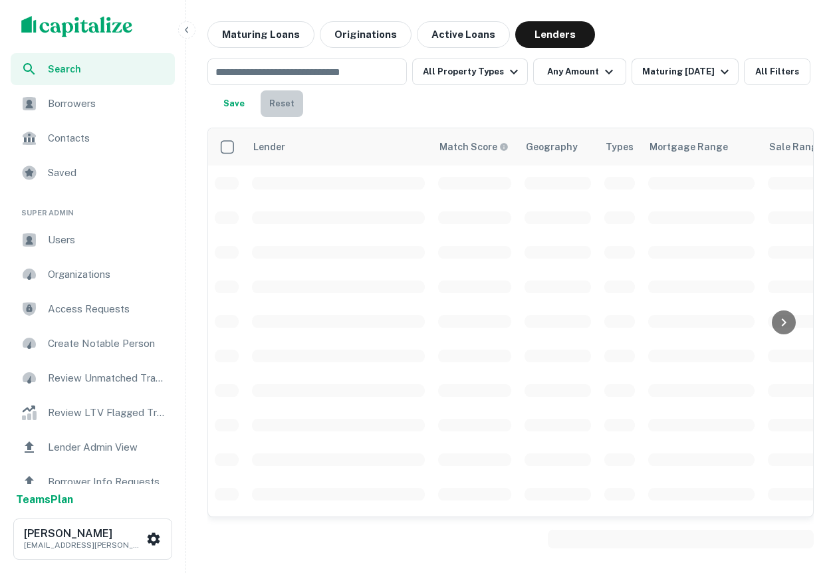
click at [276, 96] on button "Reset" at bounding box center [282, 103] width 43 height 27
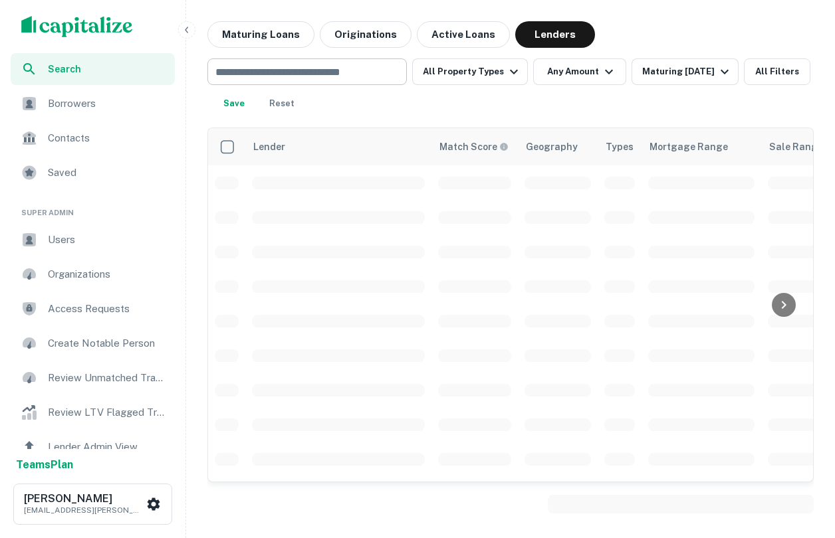
click at [283, 74] on input "text" at bounding box center [305, 71] width 189 height 19
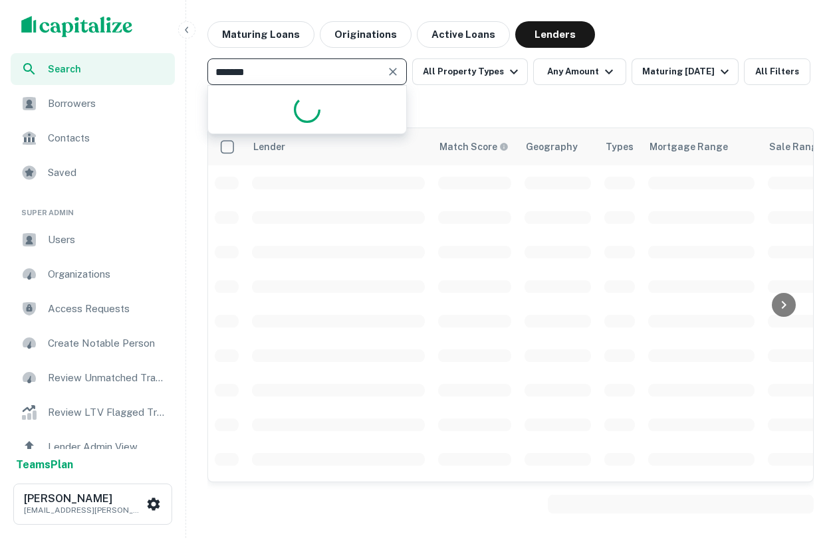
type input "********"
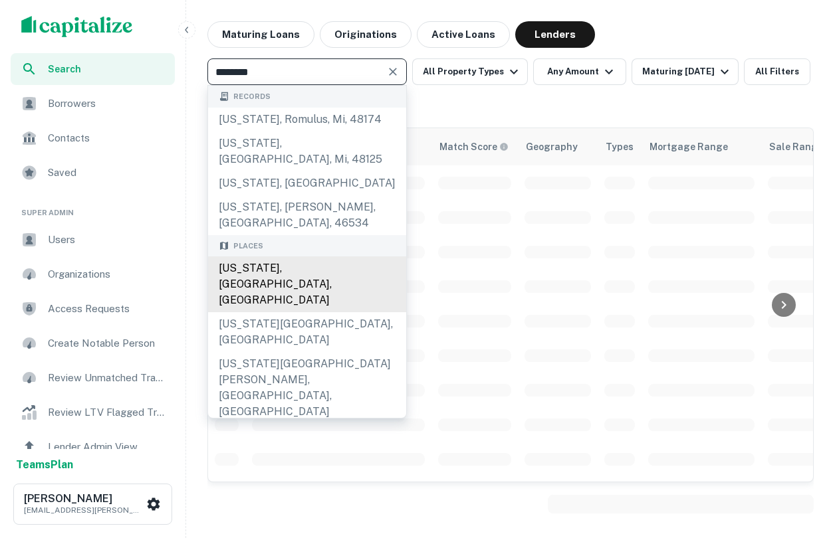
click at [262, 257] on div "[US_STATE], [GEOGRAPHIC_DATA], [GEOGRAPHIC_DATA]" at bounding box center [307, 285] width 198 height 56
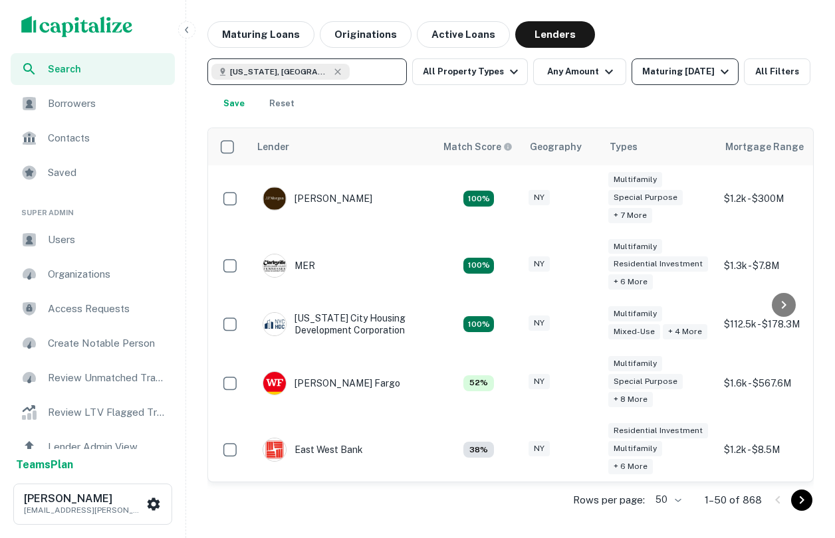
click at [707, 68] on div "Maturing [DATE]" at bounding box center [687, 72] width 90 height 16
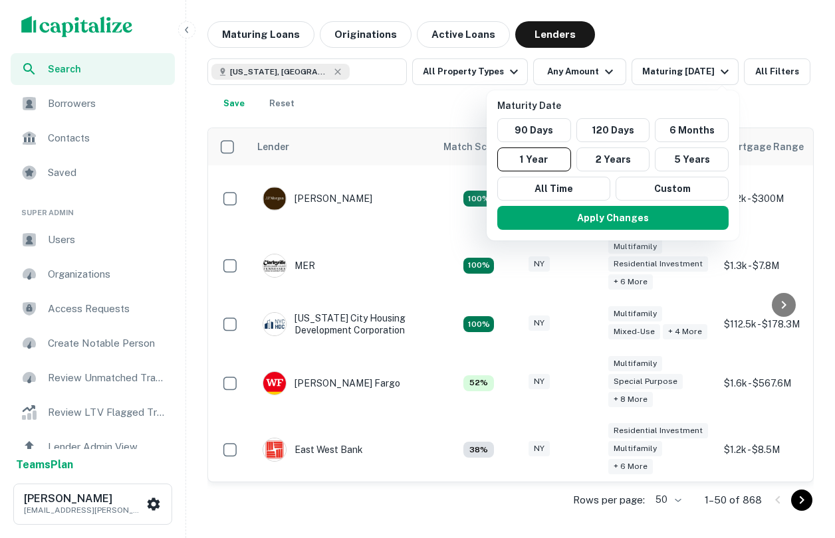
click at [539, 78] on div at bounding box center [417, 269] width 835 height 538
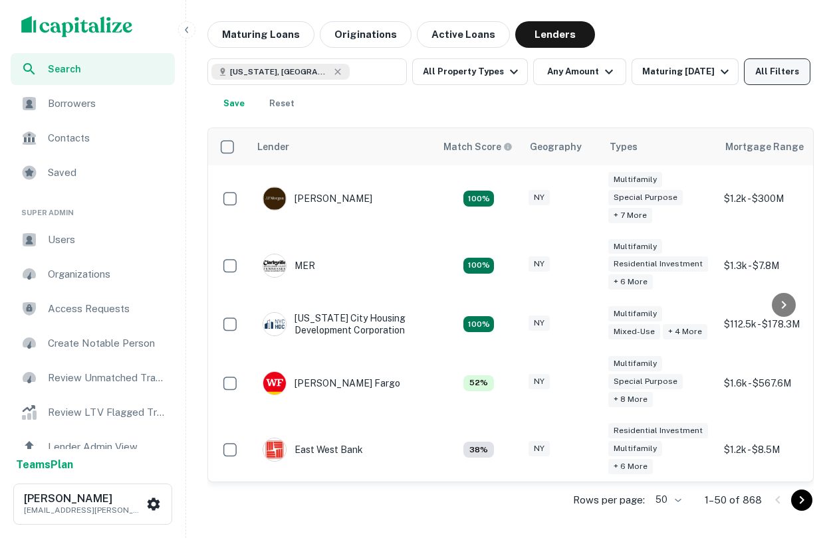
click at [757, 71] on button "All Filters" at bounding box center [777, 71] width 66 height 27
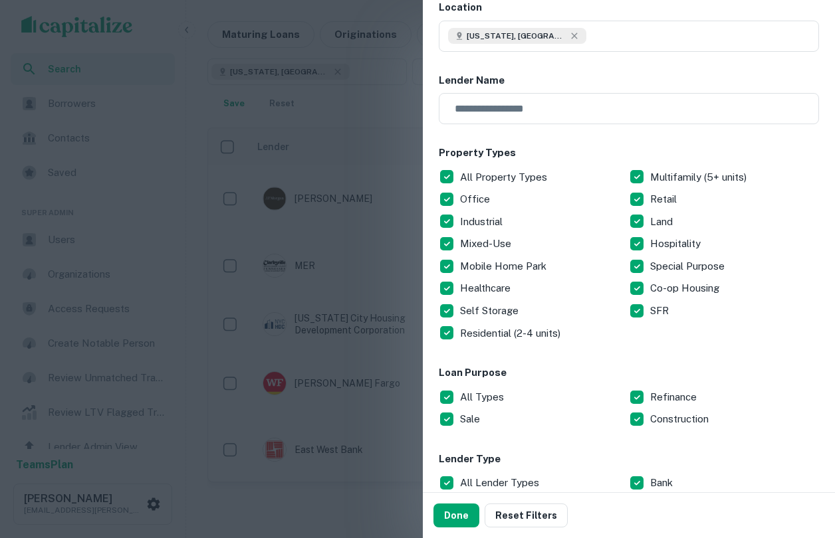
scroll to position [94, 0]
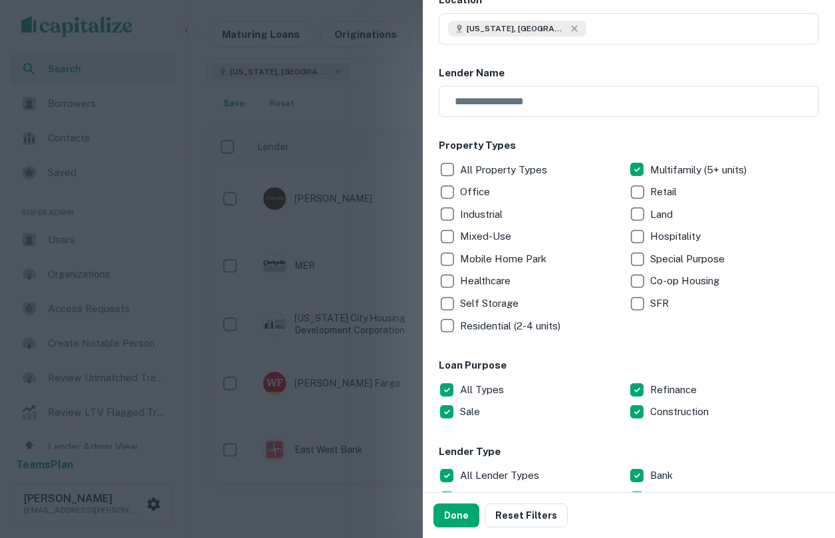
click at [478, 237] on p "Mixed-Use" at bounding box center [487, 237] width 54 height 16
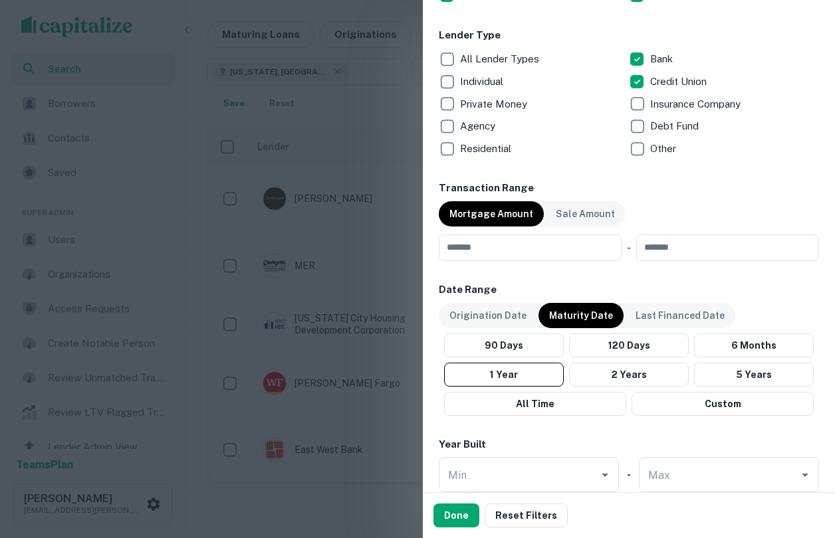
scroll to position [530, 0]
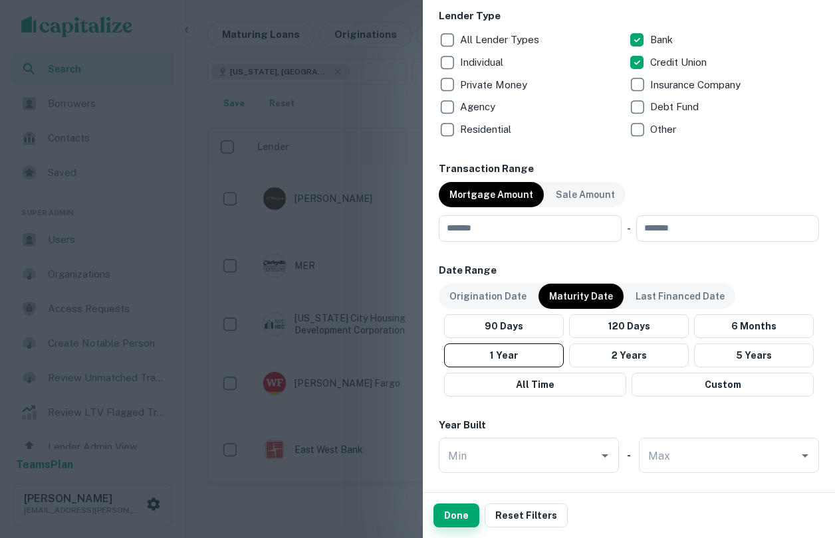
click at [453, 515] on button "Done" at bounding box center [456, 516] width 46 height 24
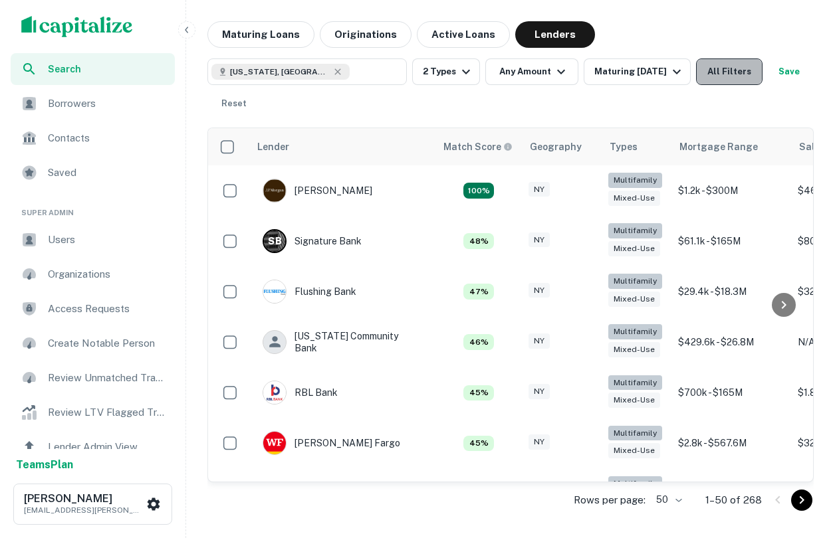
click at [715, 68] on button "All Filters" at bounding box center [729, 71] width 66 height 27
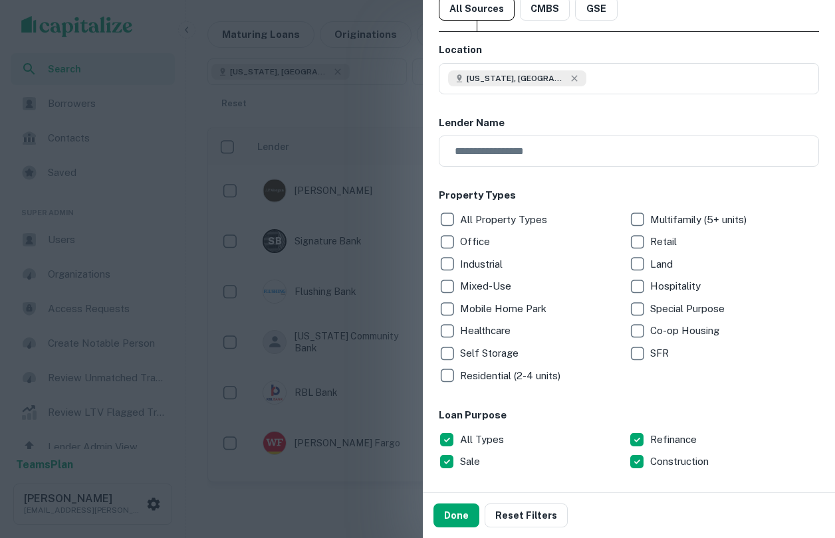
scroll to position [43, 0]
click at [460, 287] on p "Mixed-Use" at bounding box center [487, 288] width 54 height 16
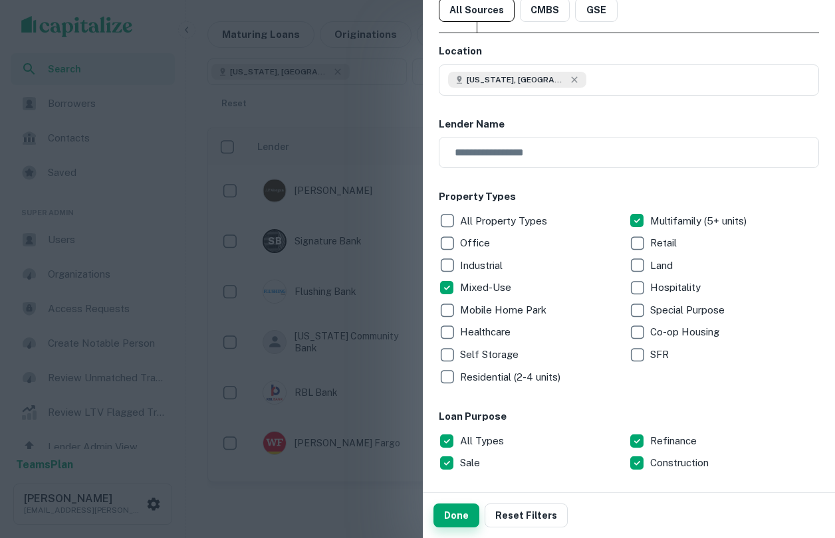
click at [457, 510] on button "Done" at bounding box center [456, 516] width 46 height 24
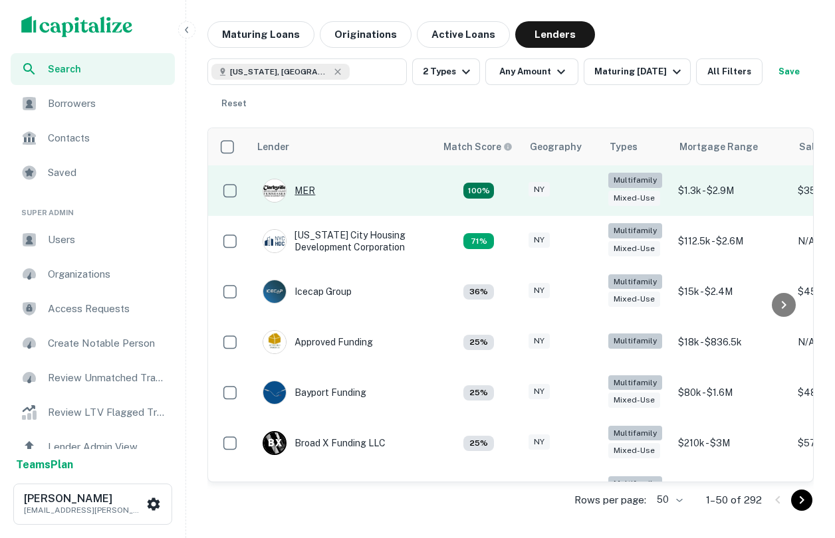
click at [307, 197] on div "MER" at bounding box center [289, 191] width 53 height 24
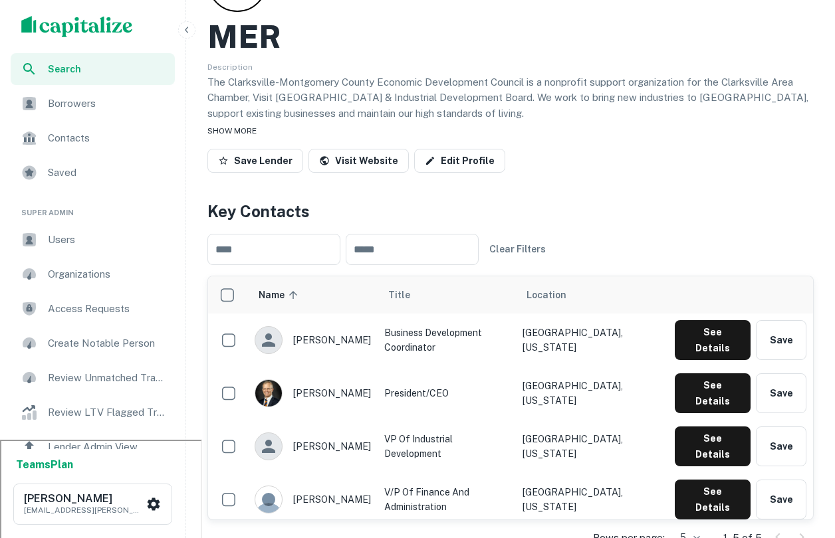
scroll to position [93, 0]
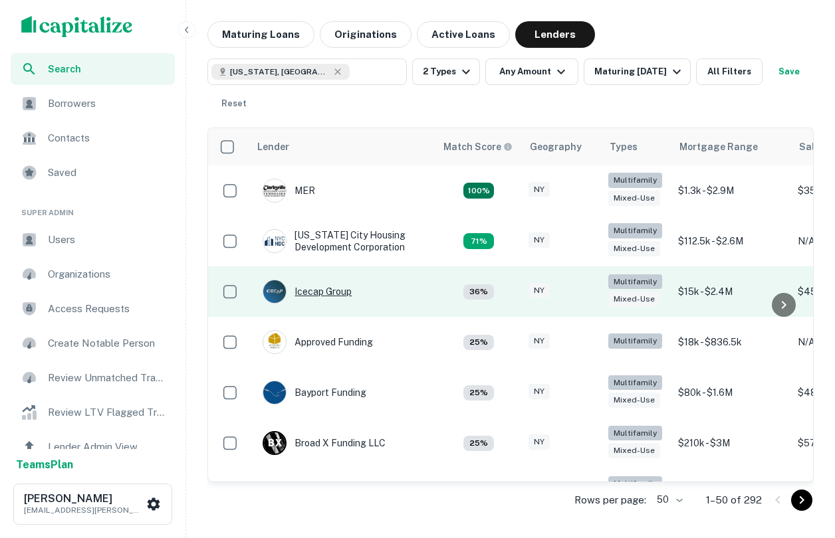
click at [323, 294] on div "Icecap Group" at bounding box center [307, 292] width 89 height 24
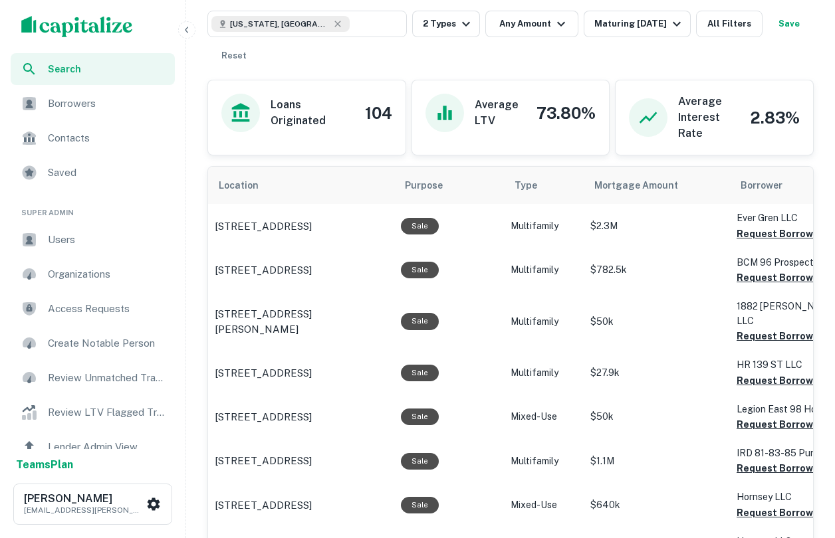
scroll to position [714, 0]
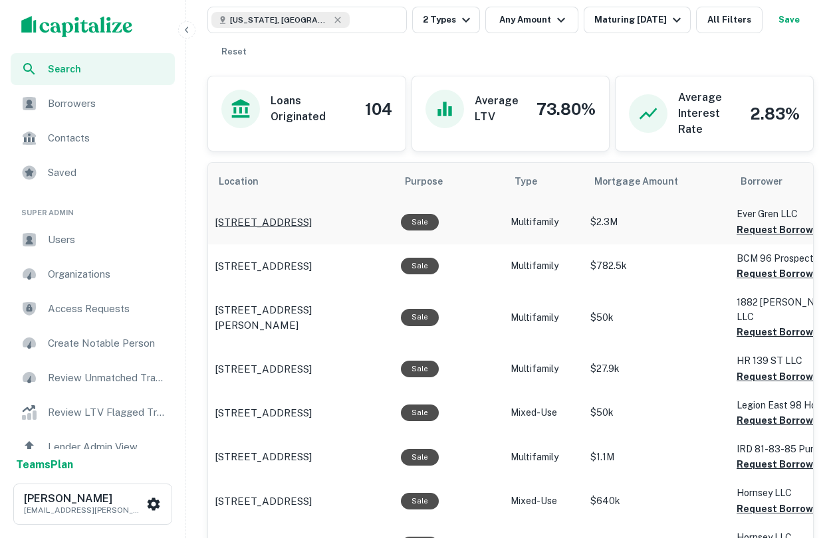
click at [302, 218] on p "[STREET_ADDRESS]" at bounding box center [263, 223] width 97 height 16
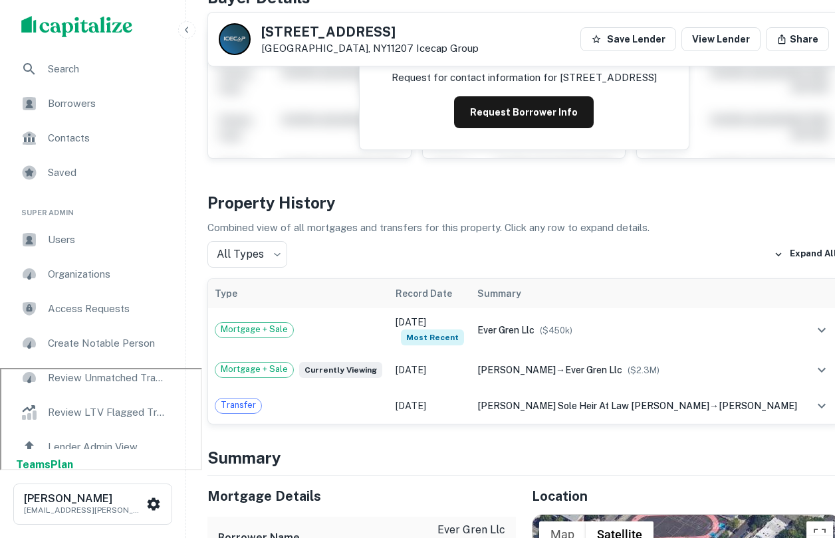
scroll to position [198, 0]
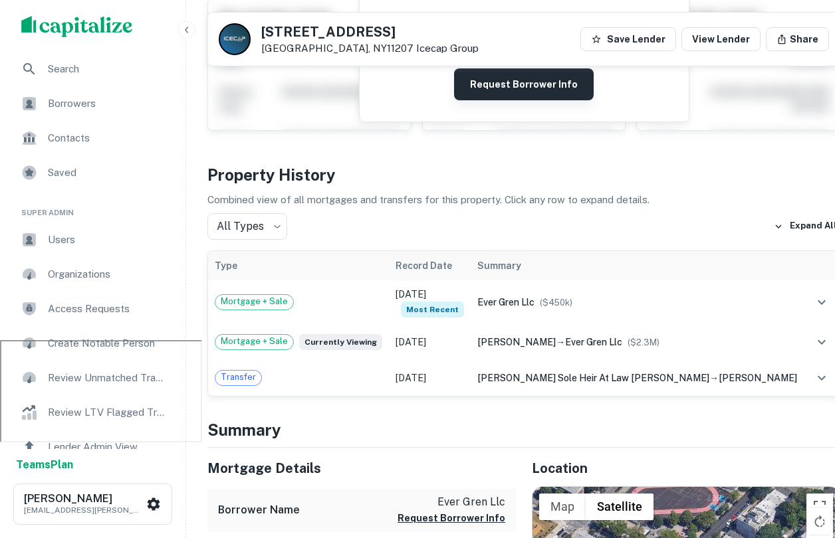
click at [514, 84] on button "Request Borrower Info" at bounding box center [524, 84] width 140 height 32
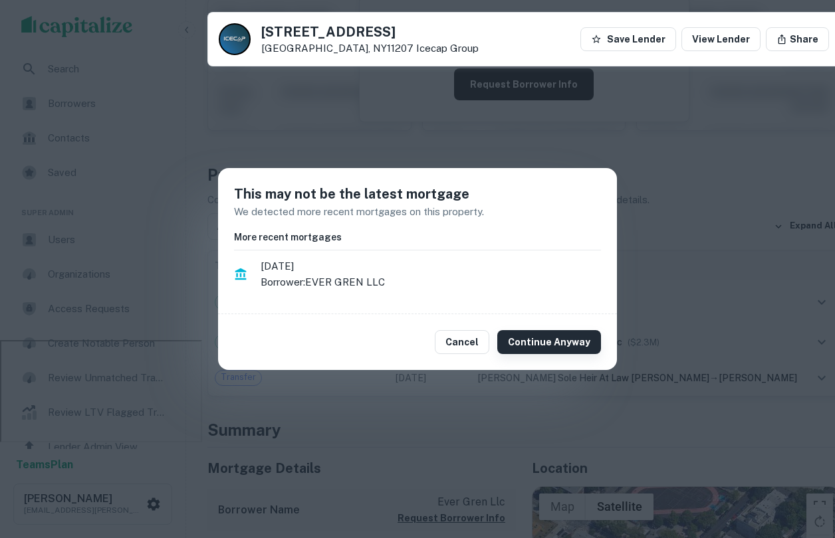
click at [564, 338] on button "Continue Anyway" at bounding box center [549, 342] width 104 height 24
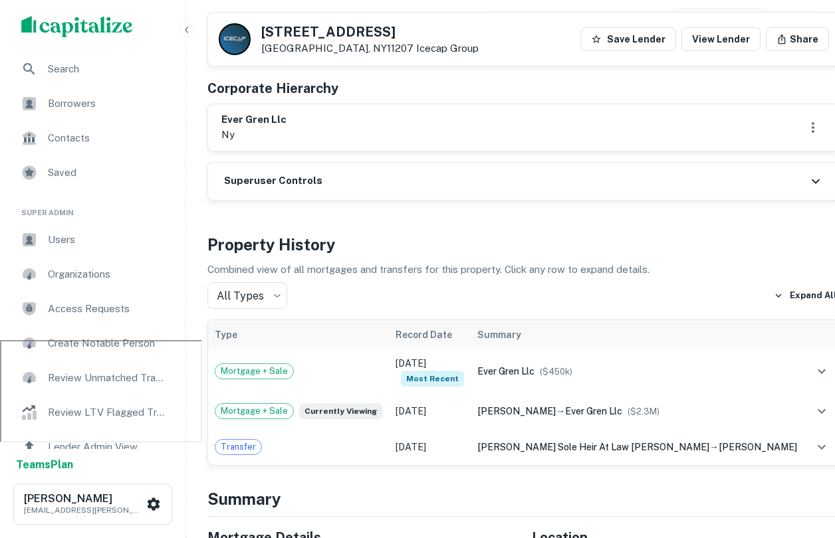
scroll to position [0, 0]
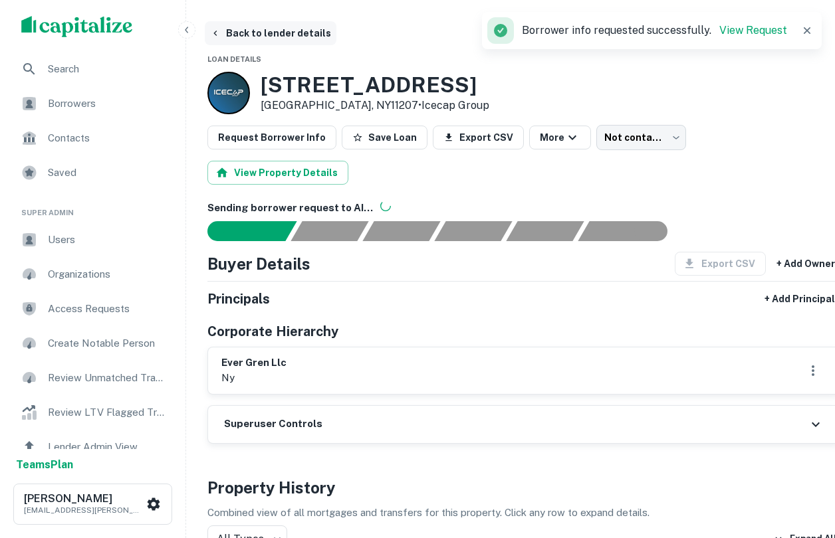
click at [213, 35] on icon "button" at bounding box center [215, 33] width 11 height 11
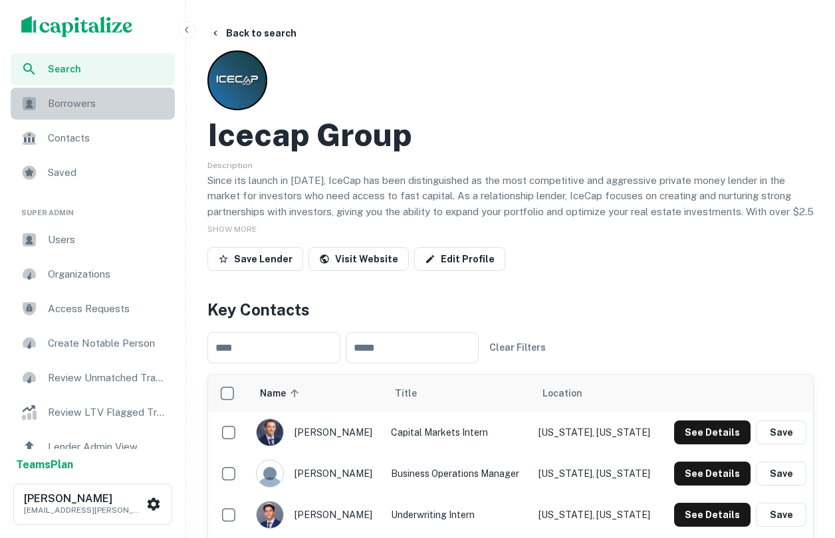
click at [69, 107] on span "Borrowers" at bounding box center [107, 104] width 119 height 16
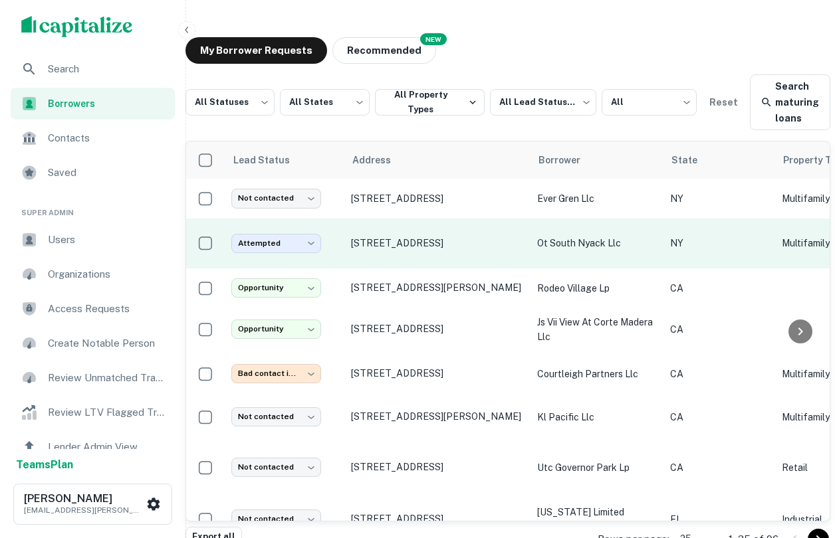
scroll to position [0, 3]
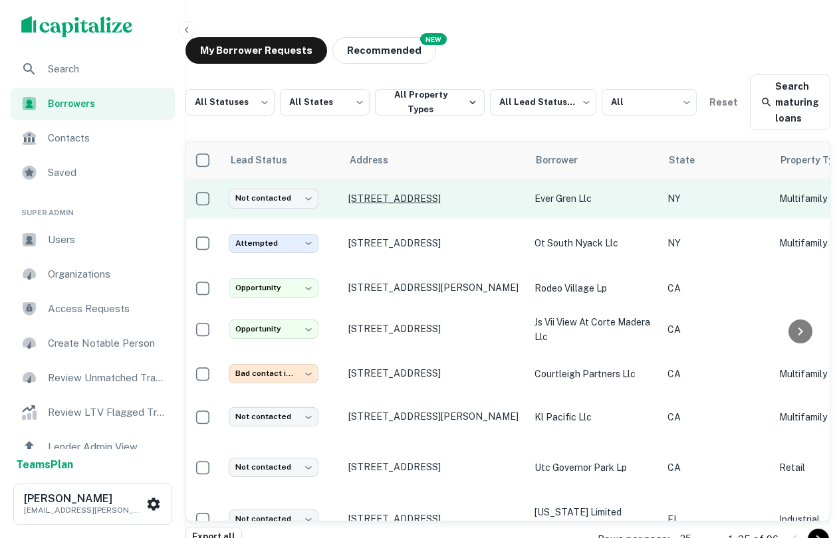
click at [439, 203] on p "702 Evergreen Ave Brooklyn, NY11207" at bounding box center [434, 199] width 173 height 12
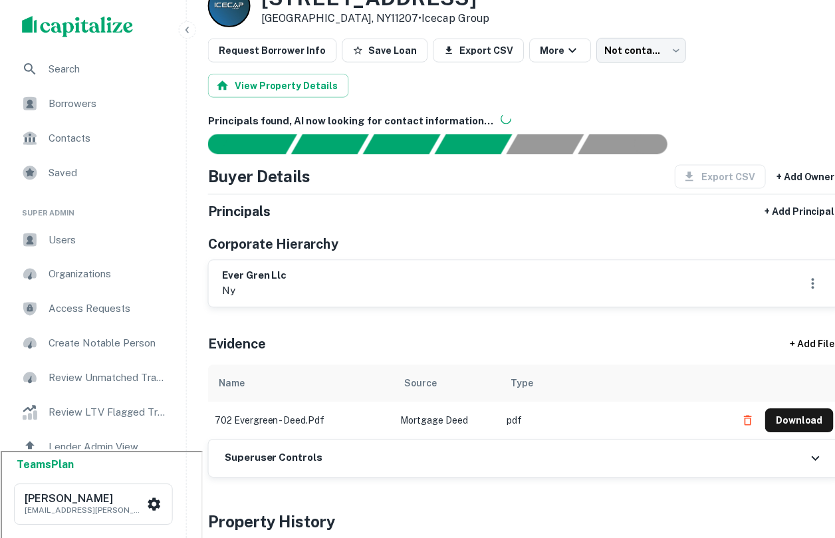
scroll to position [95, 0]
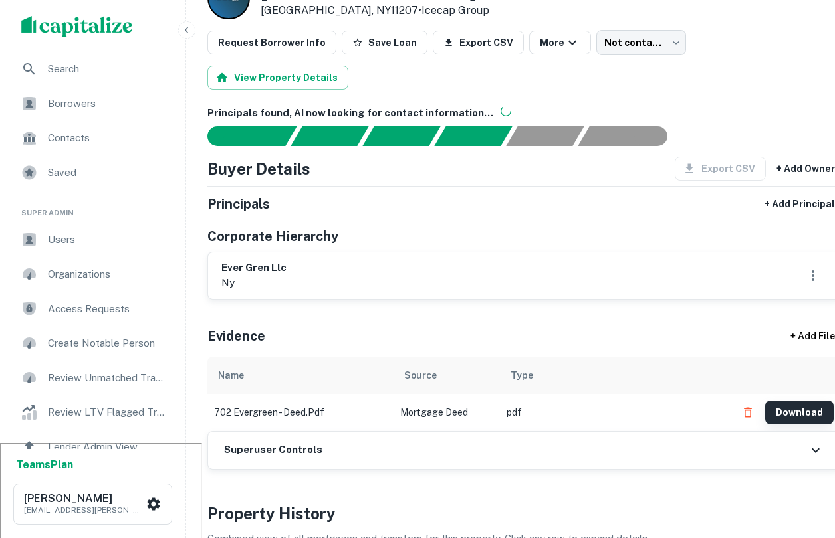
click at [765, 415] on button "Download" at bounding box center [799, 413] width 68 height 24
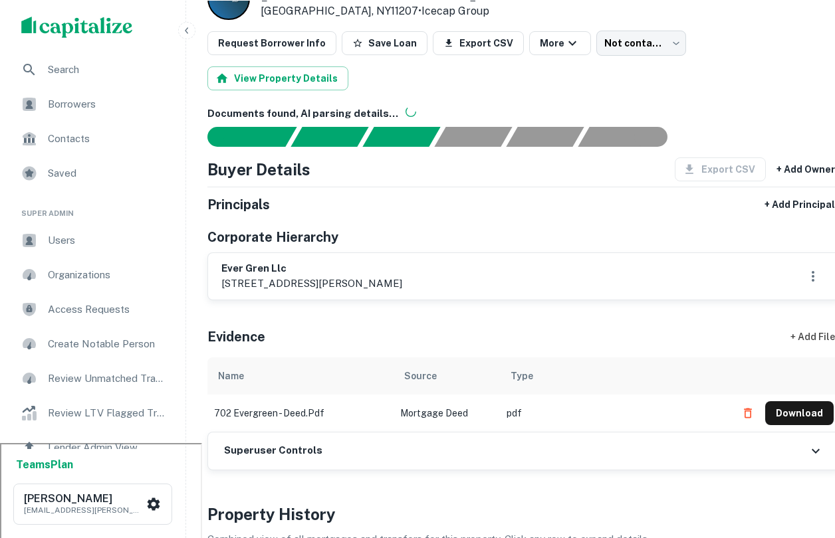
scroll to position [0, 0]
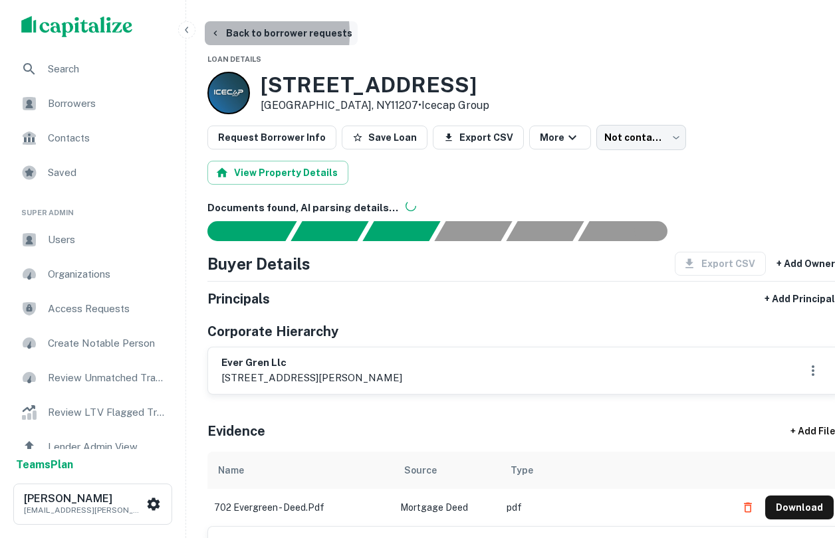
click at [220, 35] on icon "button" at bounding box center [215, 33] width 11 height 11
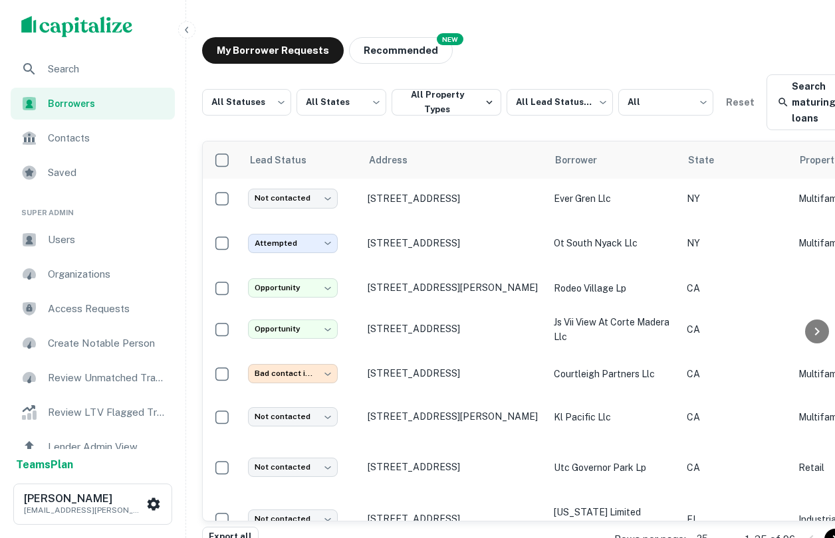
click at [86, 64] on span "Search" at bounding box center [107, 69] width 119 height 16
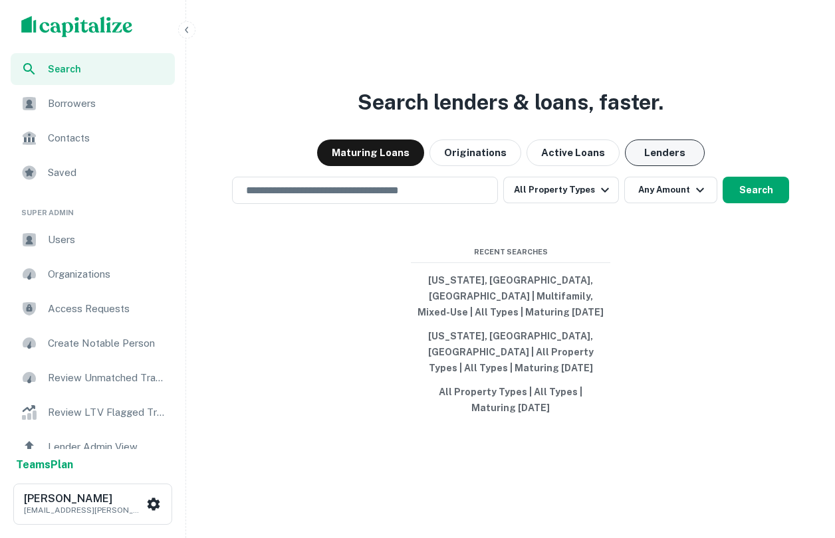
click at [654, 166] on button "Lenders" at bounding box center [665, 153] width 80 height 27
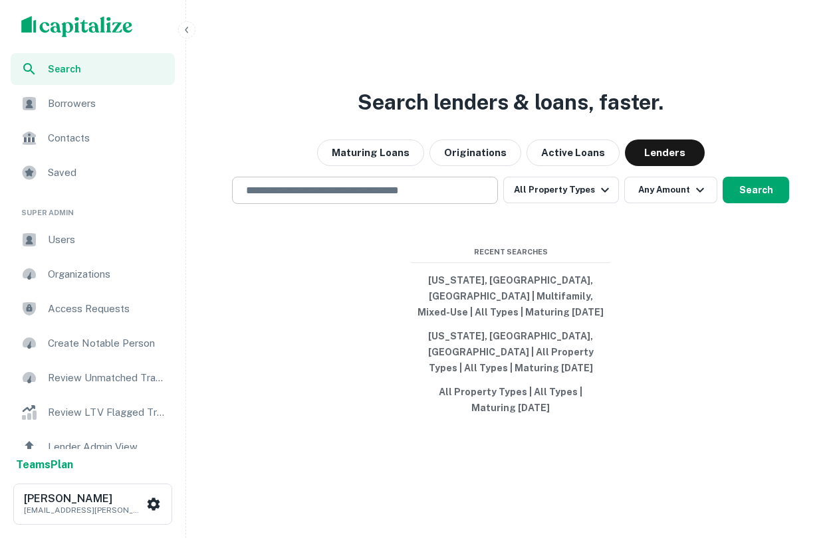
click at [383, 198] on input "text" at bounding box center [365, 190] width 254 height 15
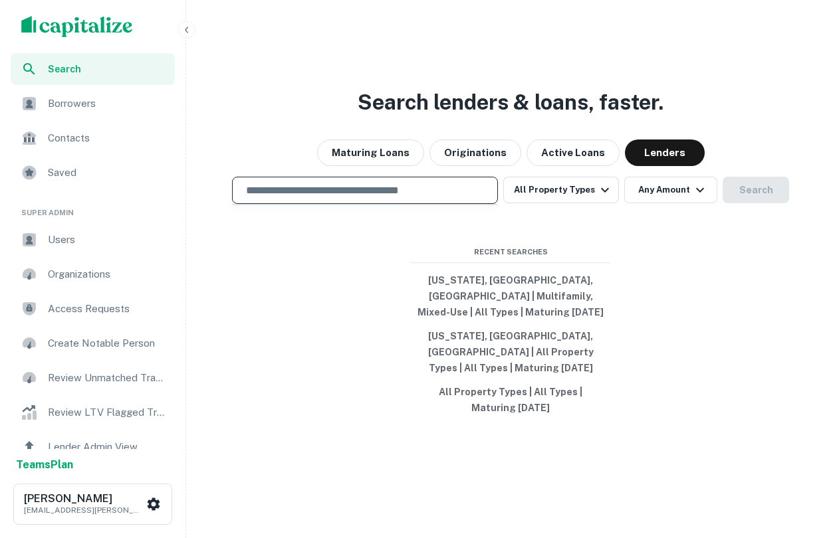
type input "**********"
click at [560, 203] on button "All Property Types" at bounding box center [561, 190] width 116 height 27
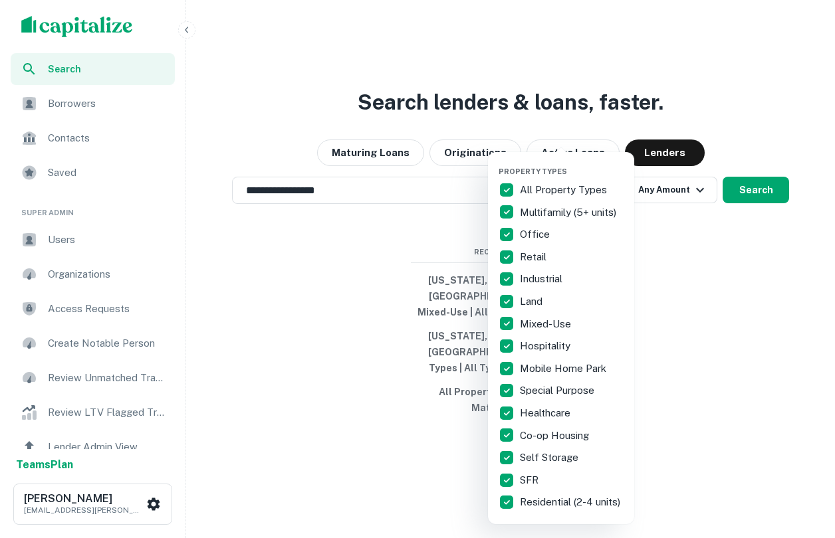
click at [670, 206] on div at bounding box center [417, 269] width 835 height 538
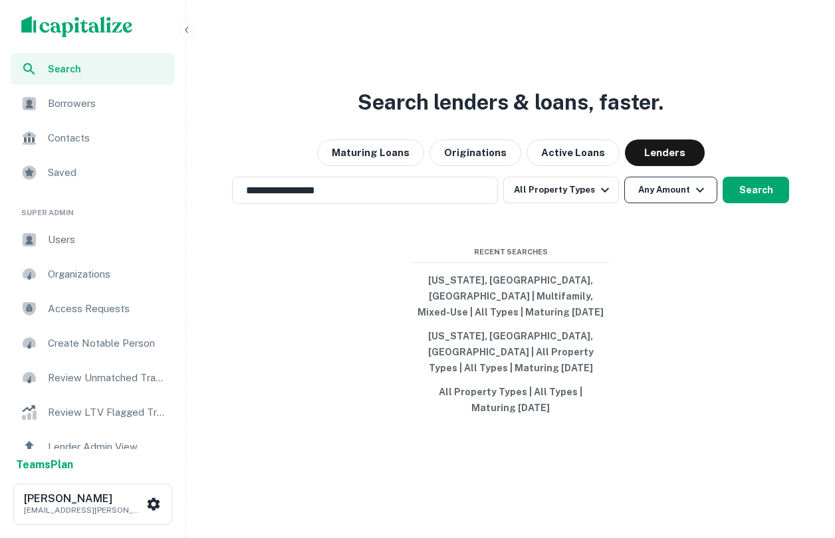
click at [692, 198] on icon "button" at bounding box center [700, 190] width 16 height 16
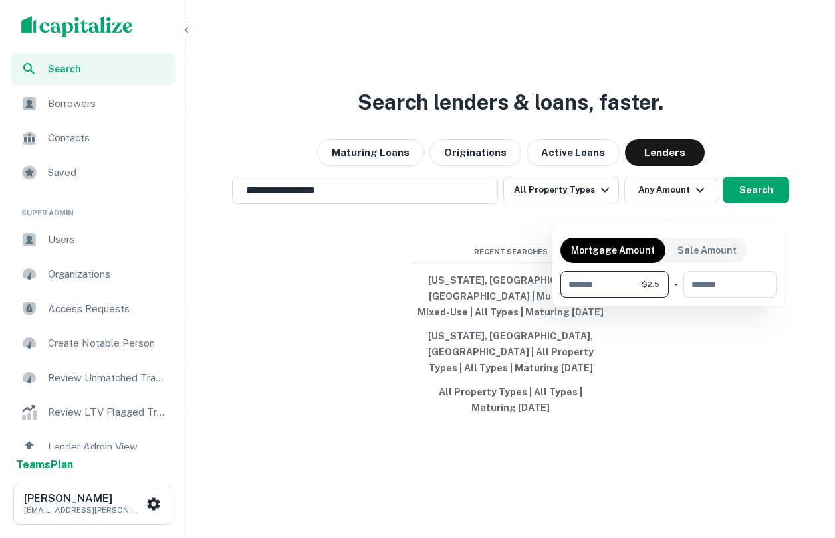
type input "***"
type input "*"
click at [598, 272] on input "***" at bounding box center [598, 284] width 76 height 27
click at [599, 278] on input "***" at bounding box center [598, 284] width 76 height 27
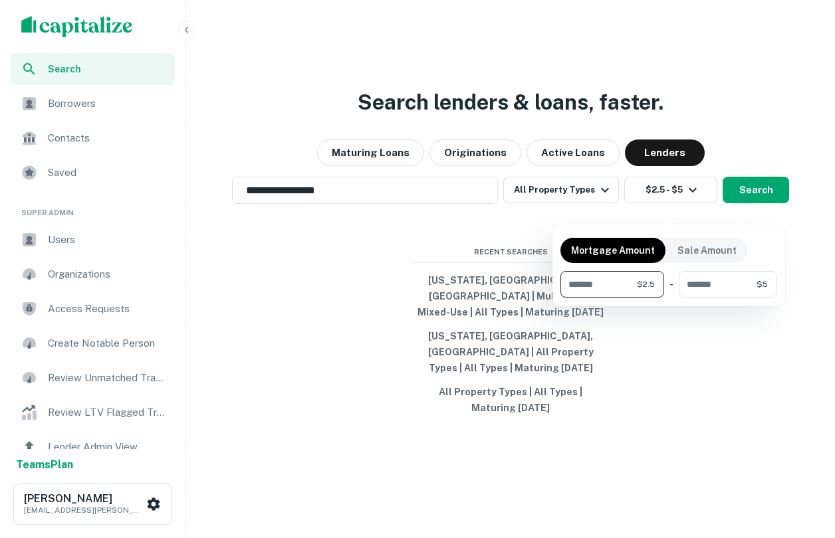
type input "*******"
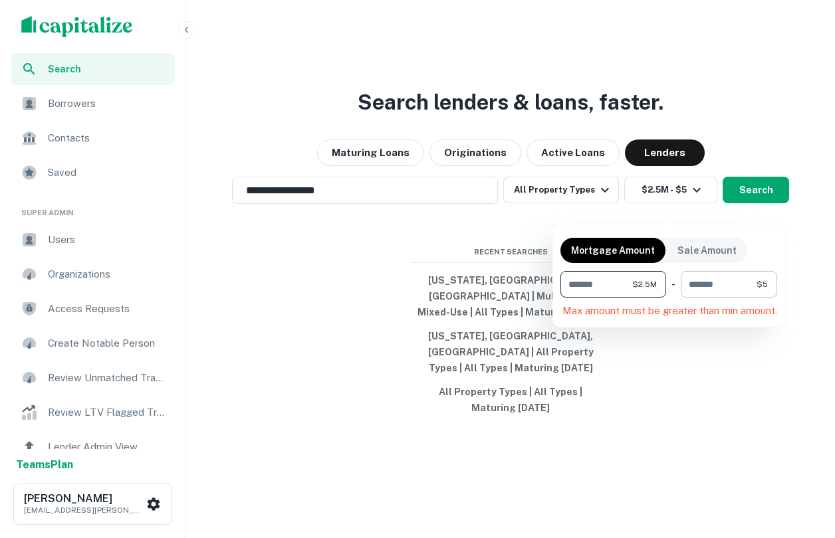
click at [709, 291] on input "*" at bounding box center [719, 284] width 76 height 27
type input "*******"
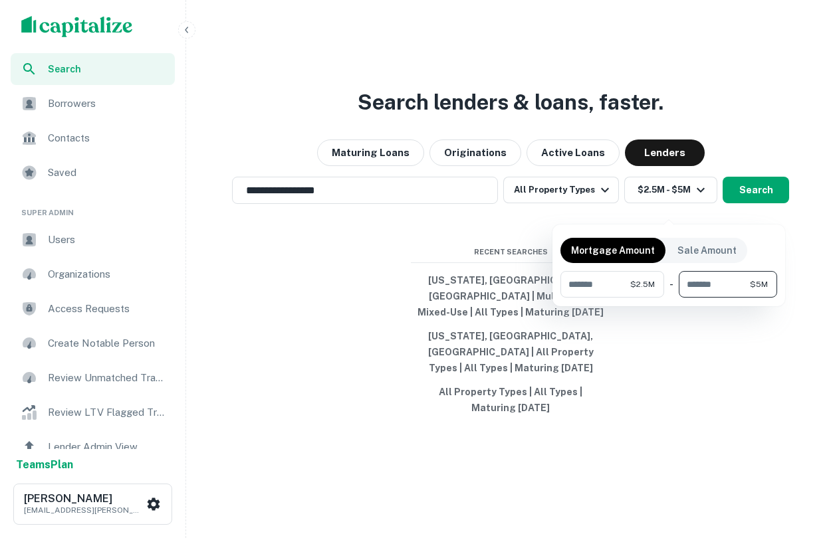
click at [709, 354] on div at bounding box center [417, 269] width 835 height 538
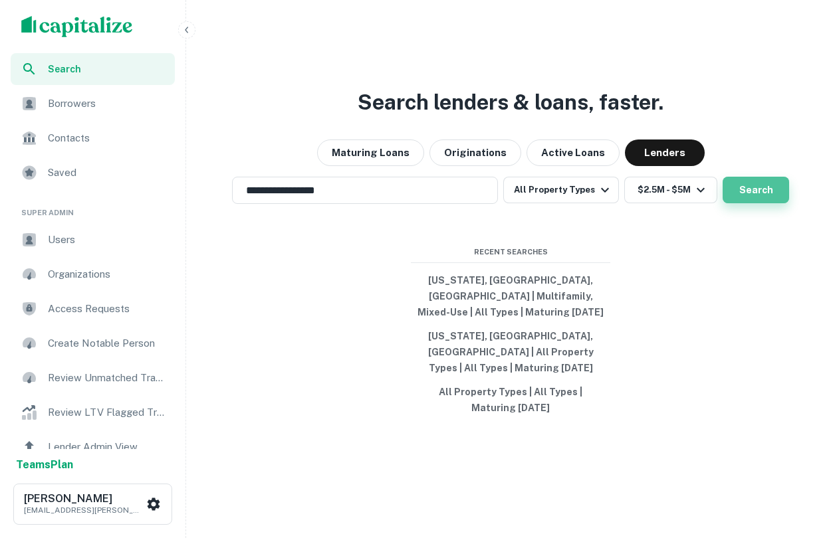
click at [731, 203] on button "Search" at bounding box center [756, 190] width 66 height 27
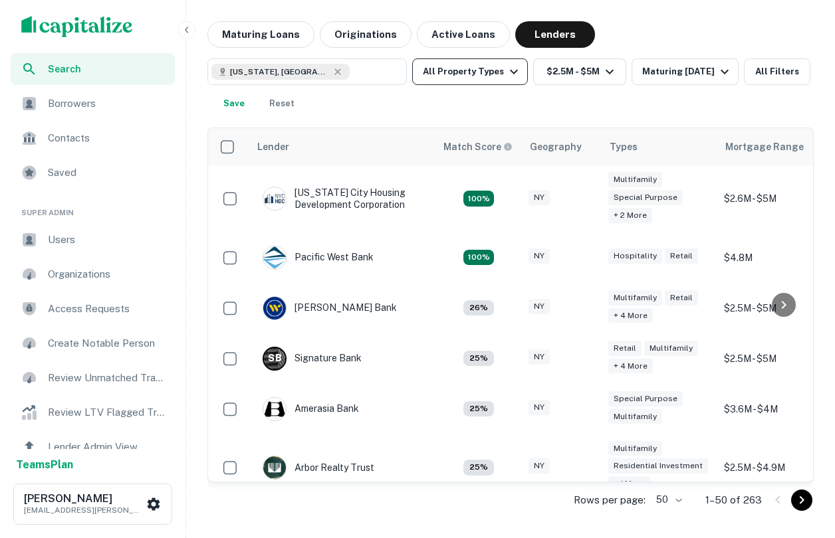
click at [487, 74] on button "All Property Types" at bounding box center [470, 71] width 116 height 27
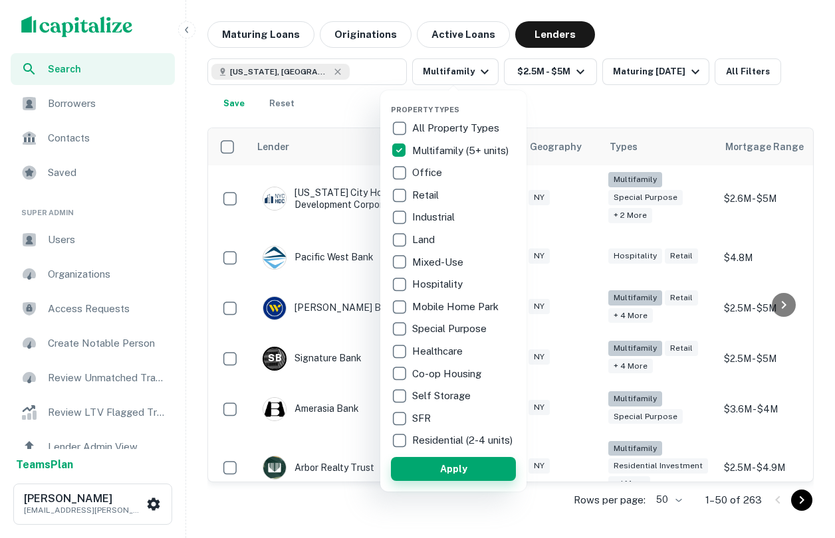
click at [439, 478] on button "Apply" at bounding box center [453, 469] width 125 height 24
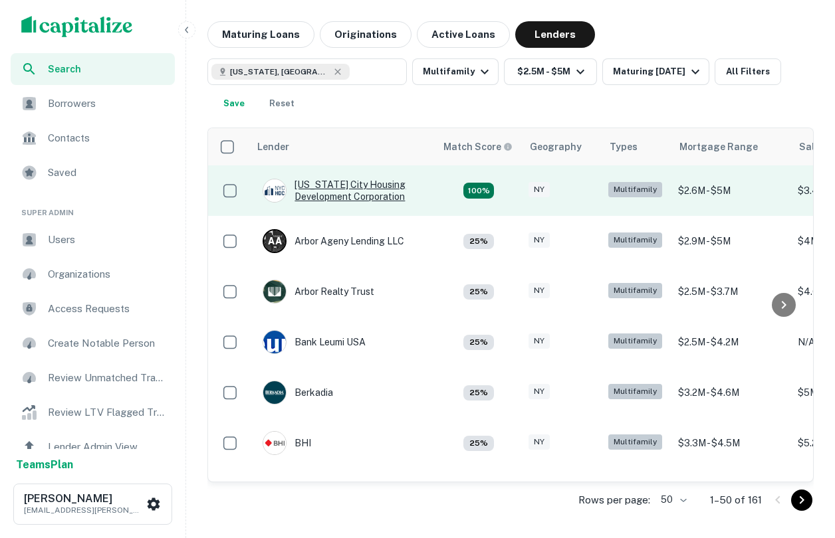
click at [332, 185] on div "NEW York City Housing Development Corporation" at bounding box center [343, 191] width 160 height 24
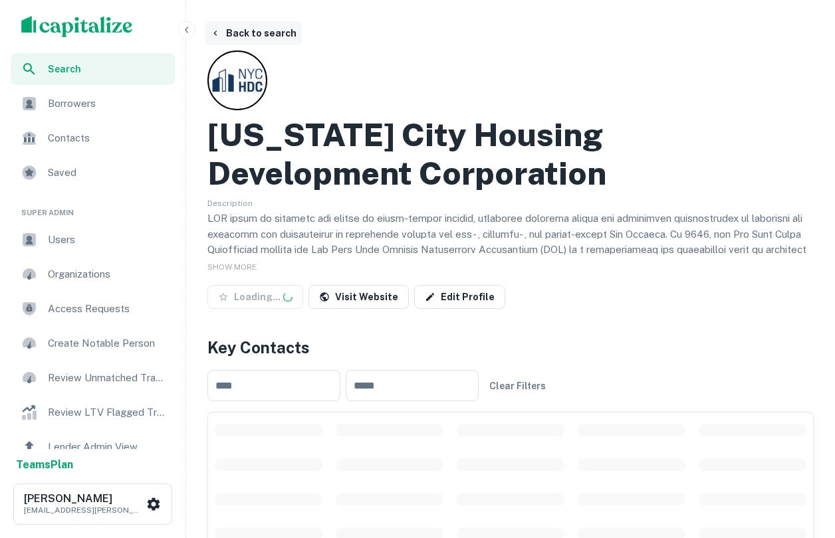
click at [271, 34] on button "Back to search" at bounding box center [253, 33] width 97 height 24
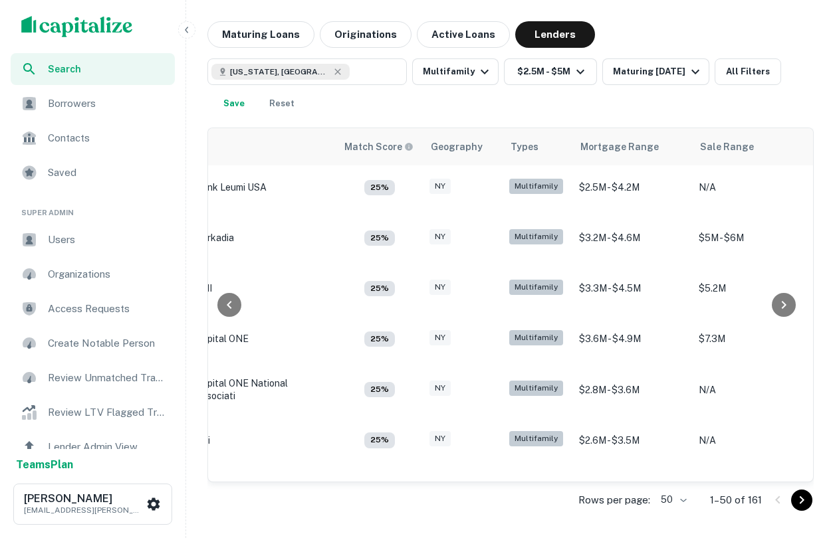
scroll to position [155, 0]
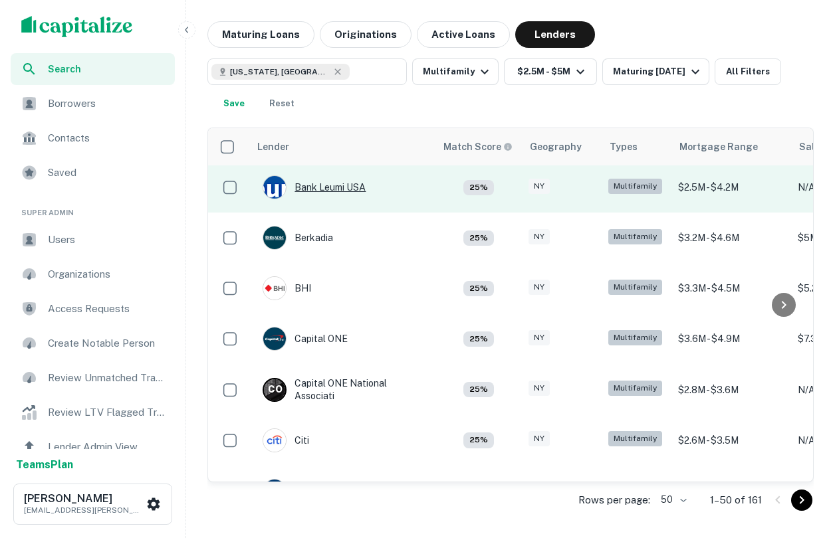
click at [333, 189] on div "Bank Leumi USA" at bounding box center [314, 187] width 103 height 24
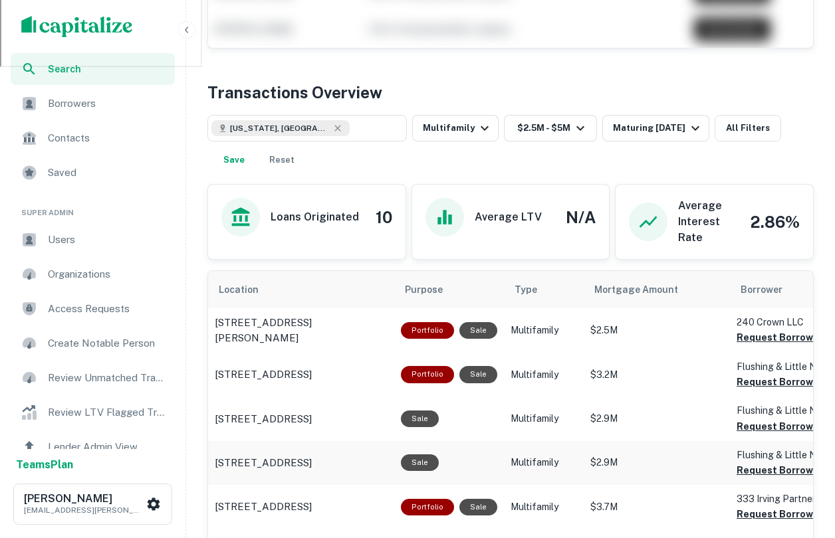
scroll to position [489, 0]
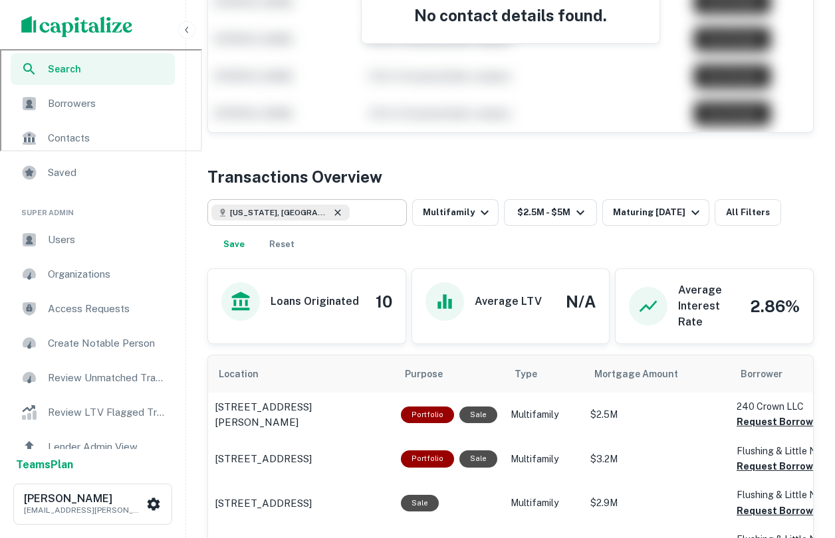
click at [332, 211] on icon at bounding box center [337, 212] width 11 height 11
type input "**********"
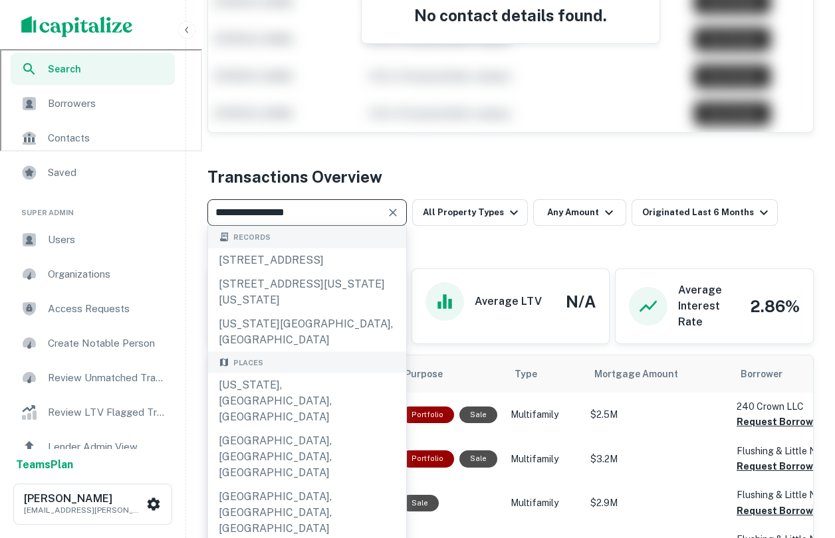
drag, startPoint x: 320, startPoint y: 213, endPoint x: 51, endPoint y: 211, distance: 269.2
click at [51, 211] on div "Search Borrowers Contacts Saved Super Admin Users Organizations Access Requests…" at bounding box center [417, 408] width 835 height 1795
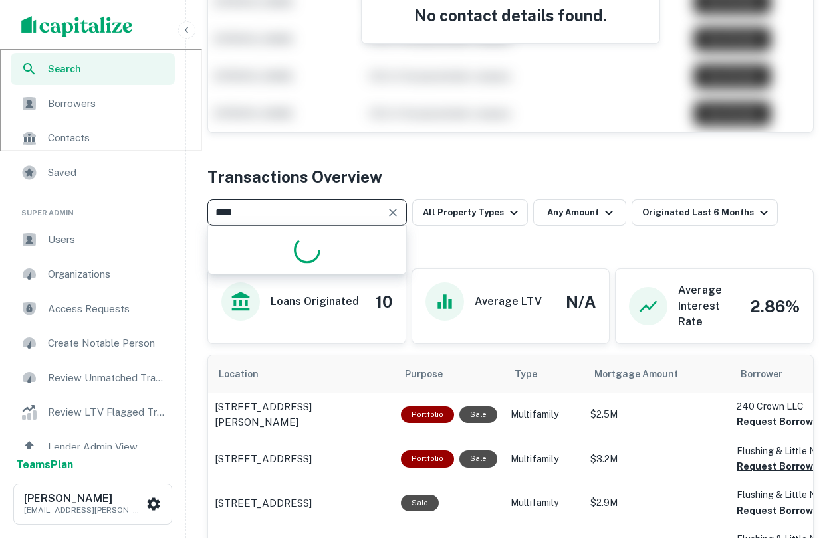
type input "*****"
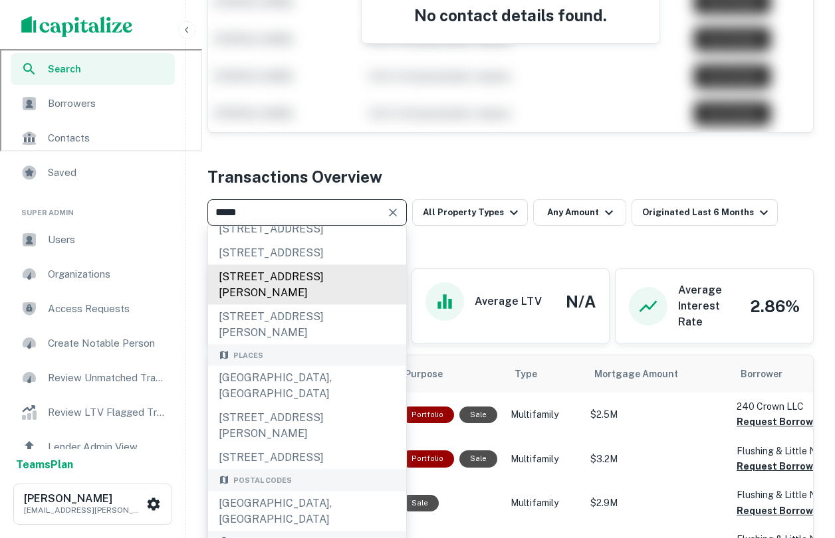
scroll to position [56, 0]
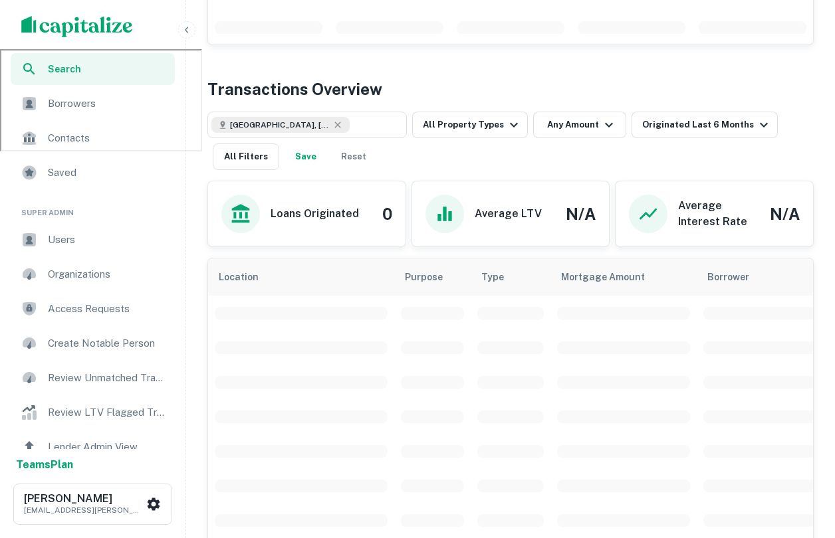
click at [433, 78] on div "Transactions Overview" at bounding box center [510, 89] width 606 height 24
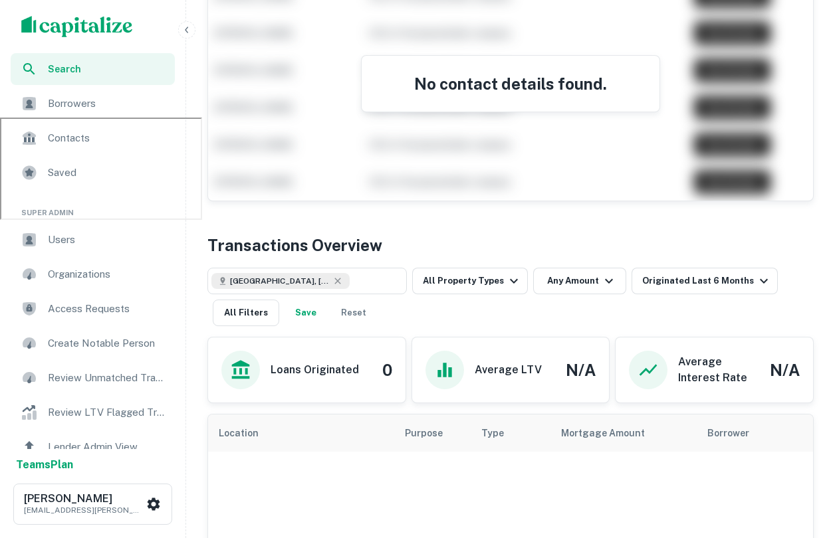
scroll to position [431, 0]
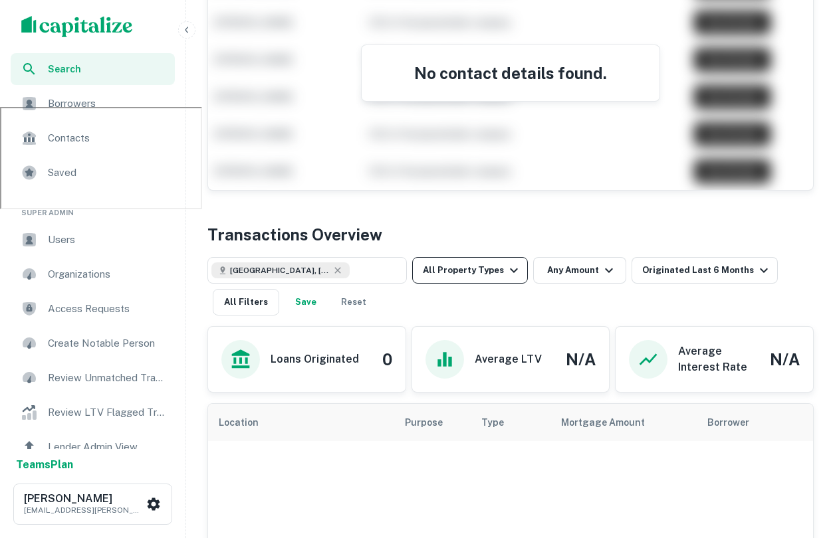
click at [505, 260] on button "All Property Types" at bounding box center [470, 270] width 116 height 27
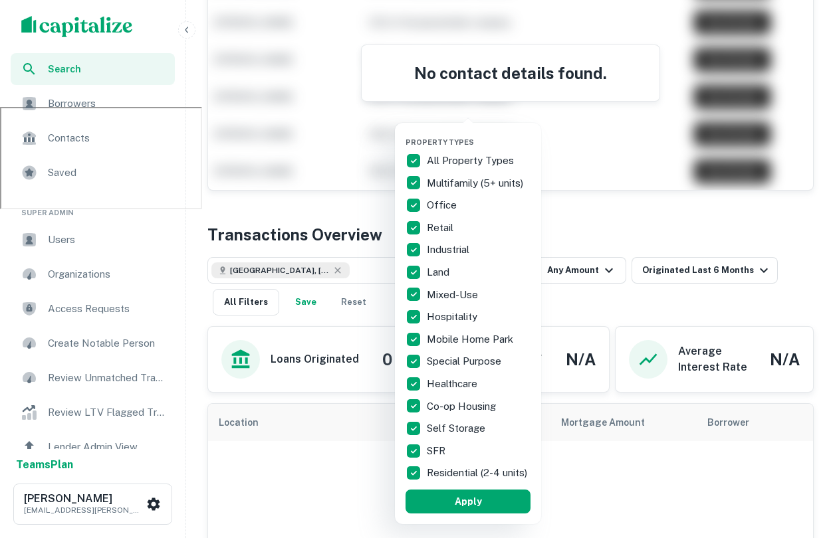
click at [689, 277] on div at bounding box center [417, 269] width 835 height 538
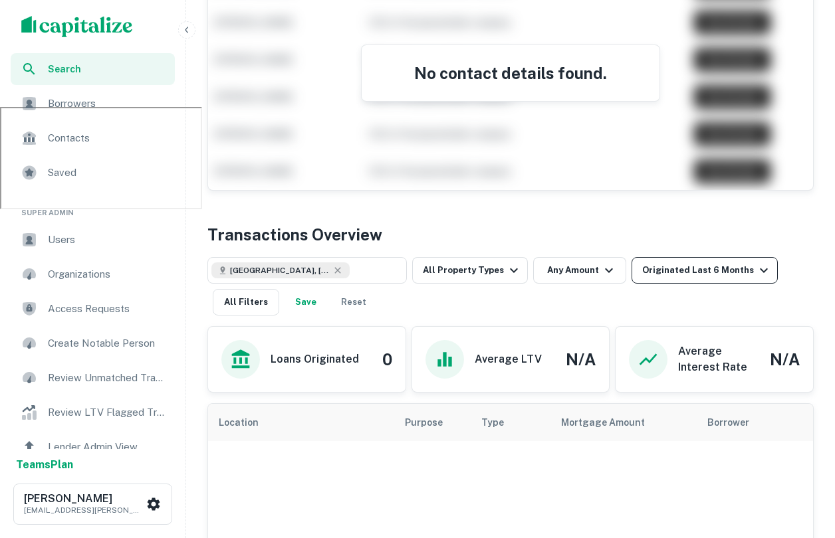
click at [669, 275] on div "Originated Last 6 Months" at bounding box center [707, 271] width 130 height 16
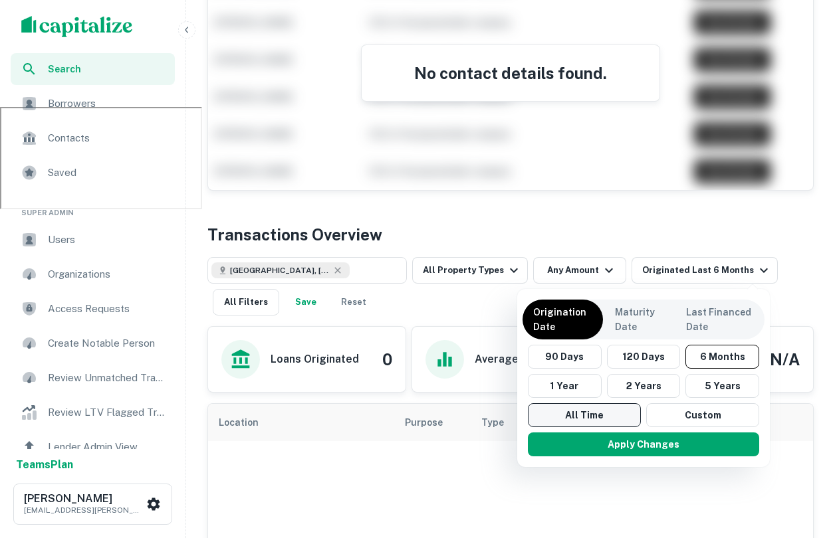
click at [572, 413] on button "All Time" at bounding box center [584, 415] width 113 height 24
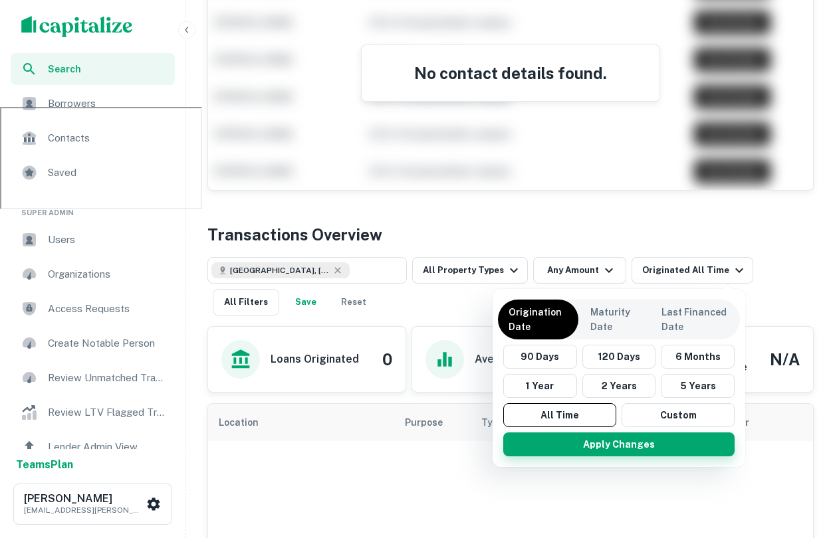
click at [597, 451] on button "Apply Changes" at bounding box center [618, 445] width 231 height 24
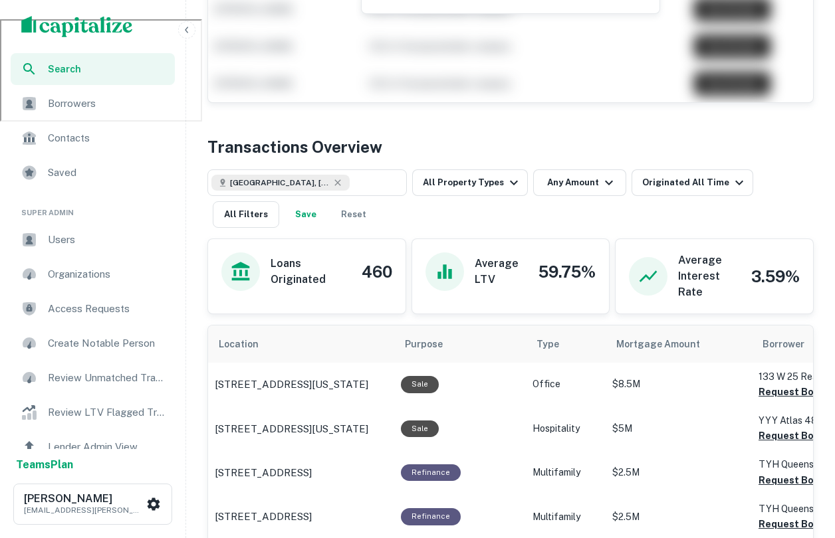
scroll to position [521, 0]
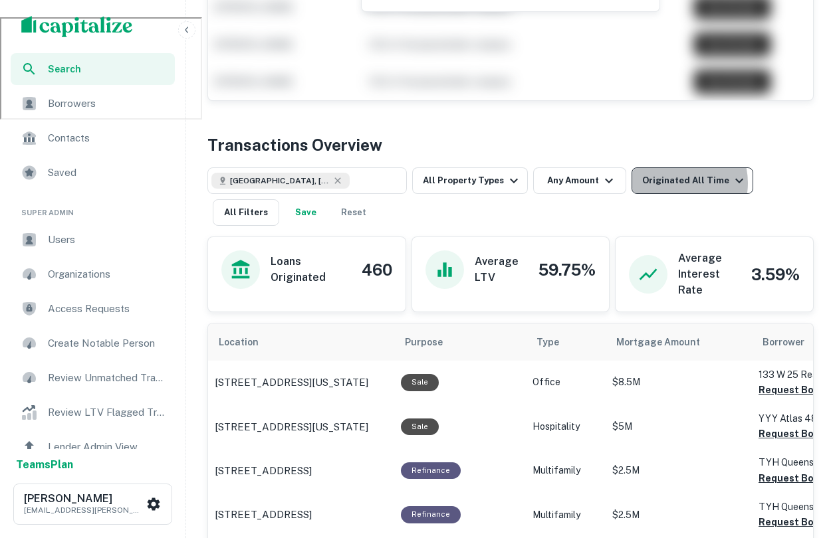
click at [667, 183] on div "Originated All Time" at bounding box center [694, 181] width 105 height 16
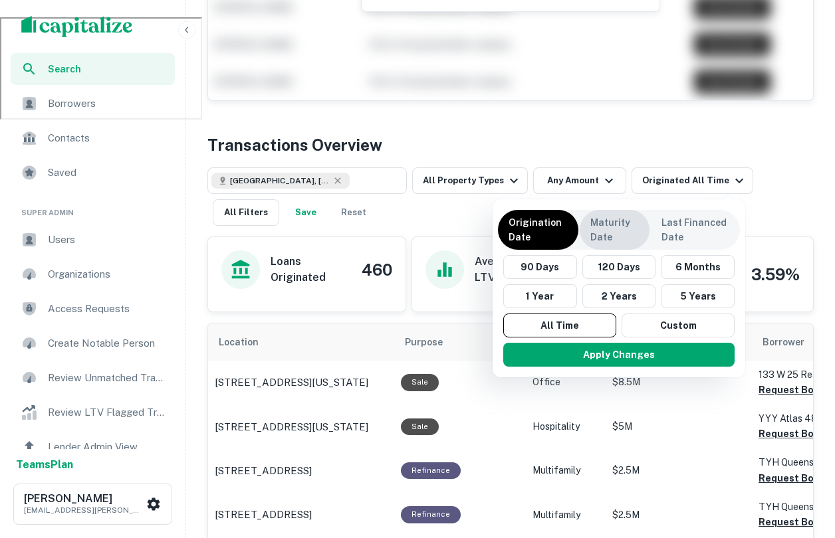
click at [598, 227] on p "Maturity Date" at bounding box center [614, 229] width 49 height 29
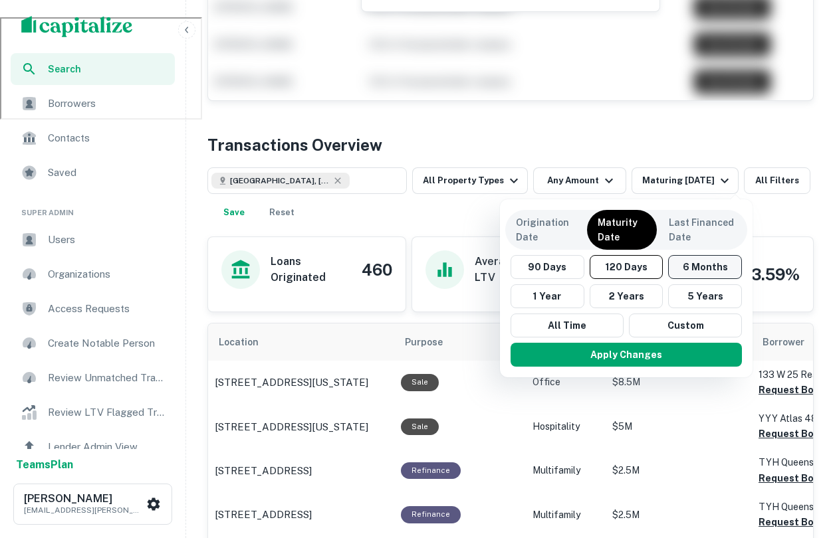
click at [683, 268] on button "6 Months" at bounding box center [705, 267] width 74 height 24
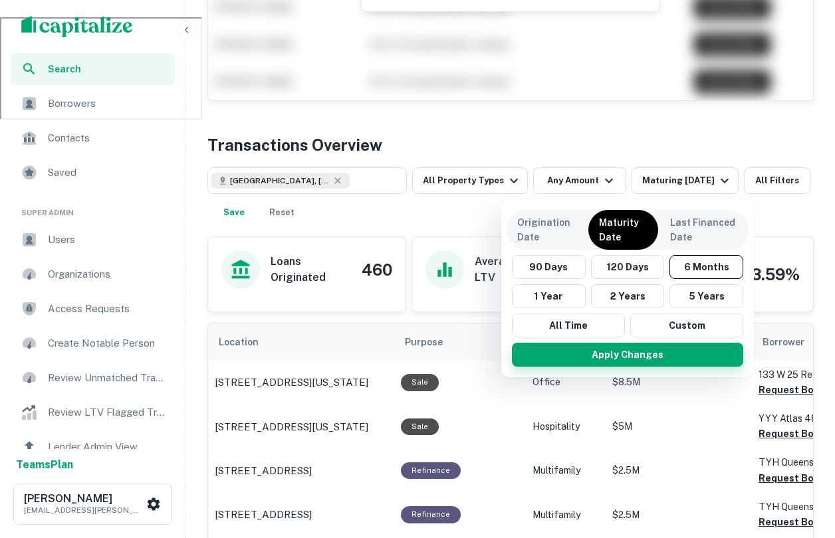
click at [635, 364] on button "Apply Changes" at bounding box center [627, 355] width 231 height 24
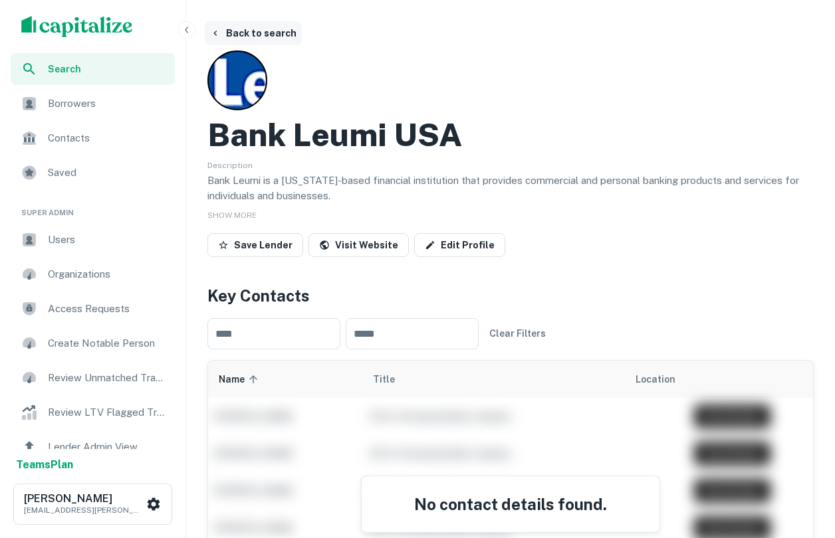
click at [270, 32] on button "Back to search" at bounding box center [253, 33] width 97 height 24
click at [58, 72] on span "Search" at bounding box center [107, 69] width 119 height 15
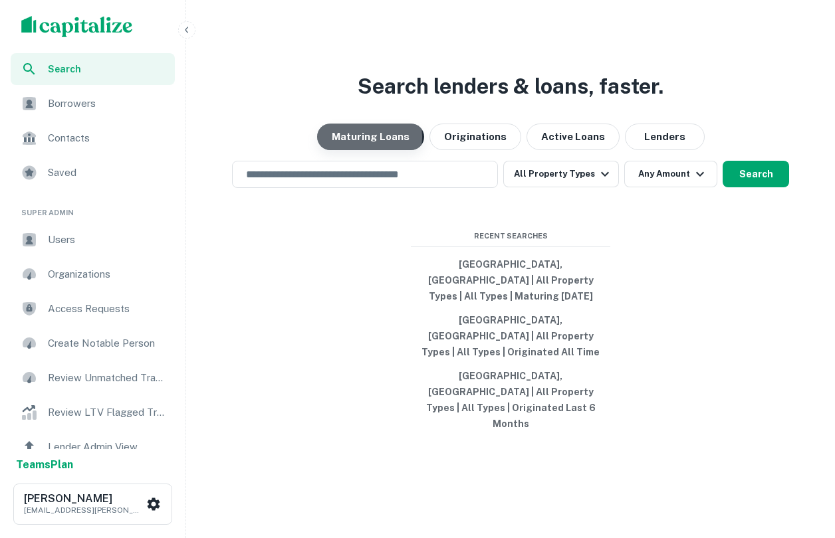
click at [374, 150] on button "Maturing Loans" at bounding box center [370, 137] width 107 height 27
click at [408, 218] on div "Search lenders & loans, faster. Maturing Loans Originations Active Loans Lender…" at bounding box center [510, 301] width 638 height 538
click at [376, 182] on input "text" at bounding box center [365, 174] width 254 height 15
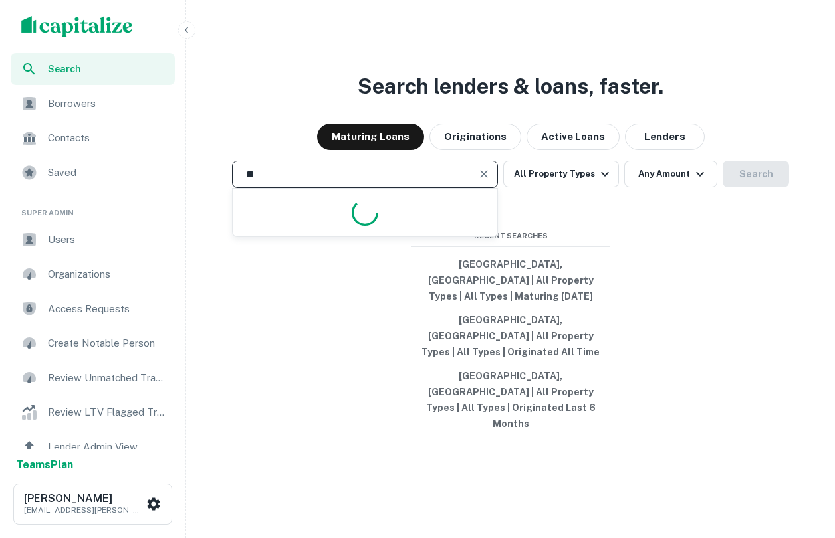
type input "*"
click at [700, 348] on div "Search lenders & loans, faster. Maturing Loans Originations Active Loans Lender…" at bounding box center [510, 301] width 638 height 538
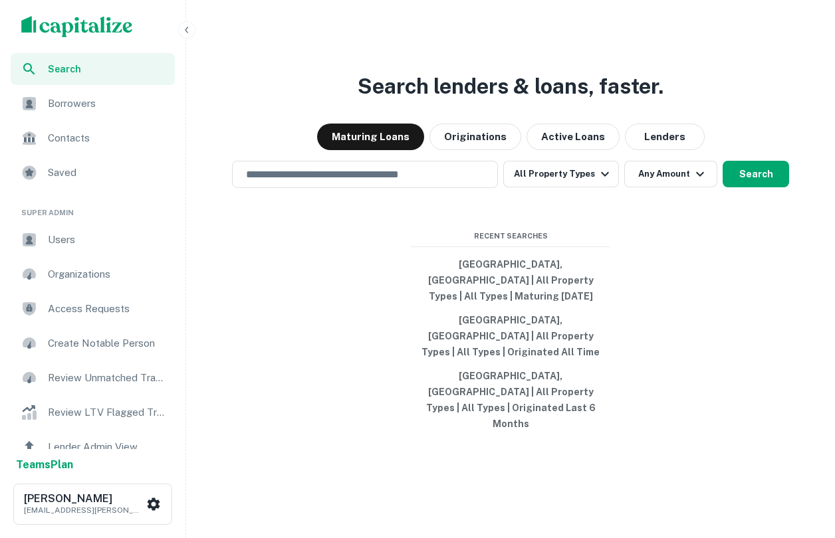
click at [143, 120] on ul "Search Borrowers Contacts Saved" at bounding box center [92, 122] width 185 height 138
click at [117, 108] on span "Borrowers" at bounding box center [107, 104] width 119 height 16
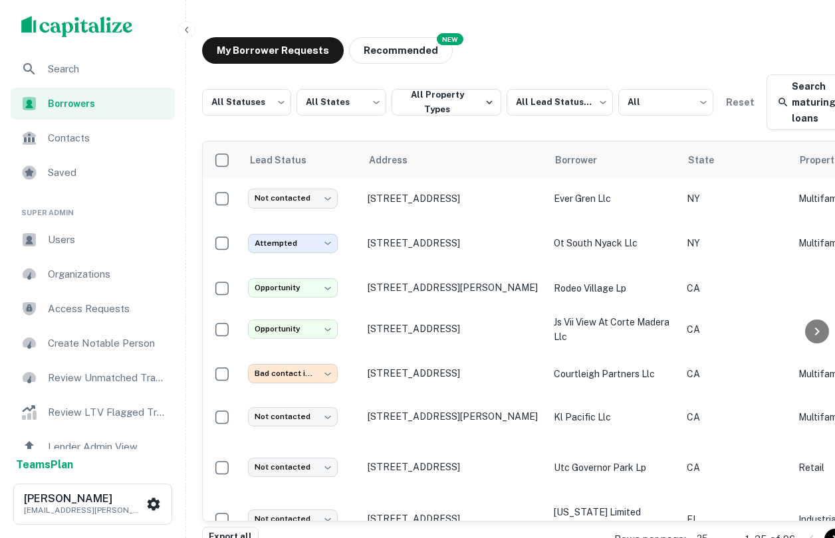
click at [77, 33] on img "scrollable content" at bounding box center [77, 26] width 112 height 21
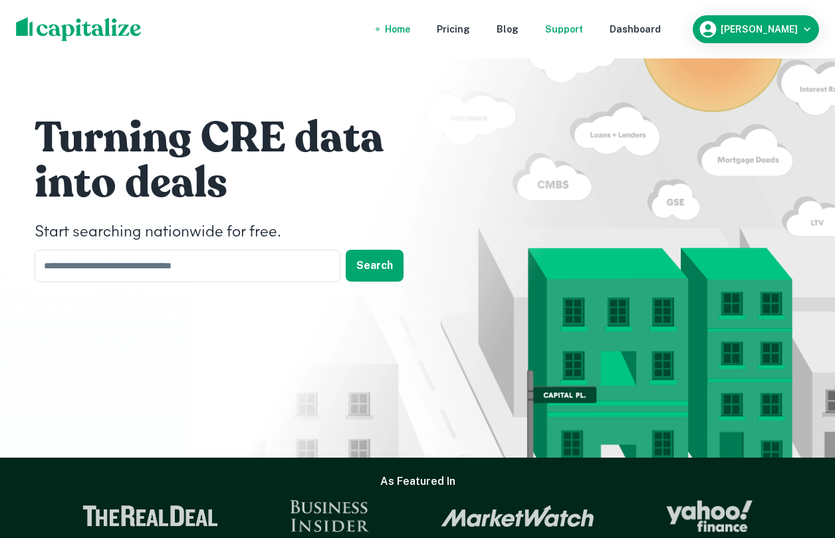
click at [583, 25] on div "Support" at bounding box center [564, 29] width 38 height 15
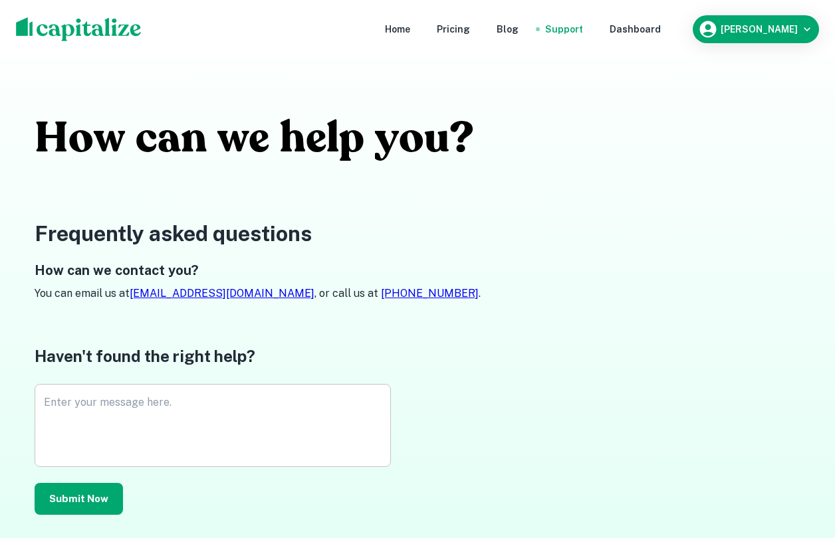
click at [160, 415] on textarea "Enter your message here." at bounding box center [213, 425] width 338 height 61
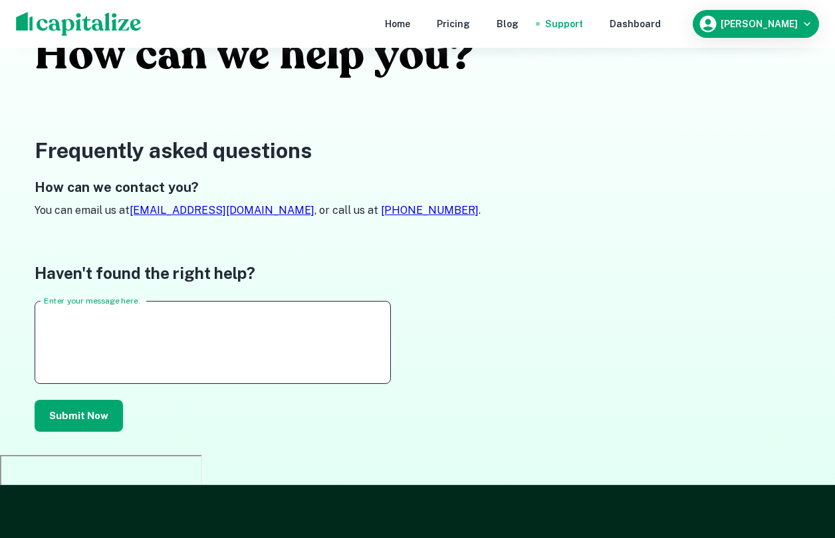
scroll to position [84, 0]
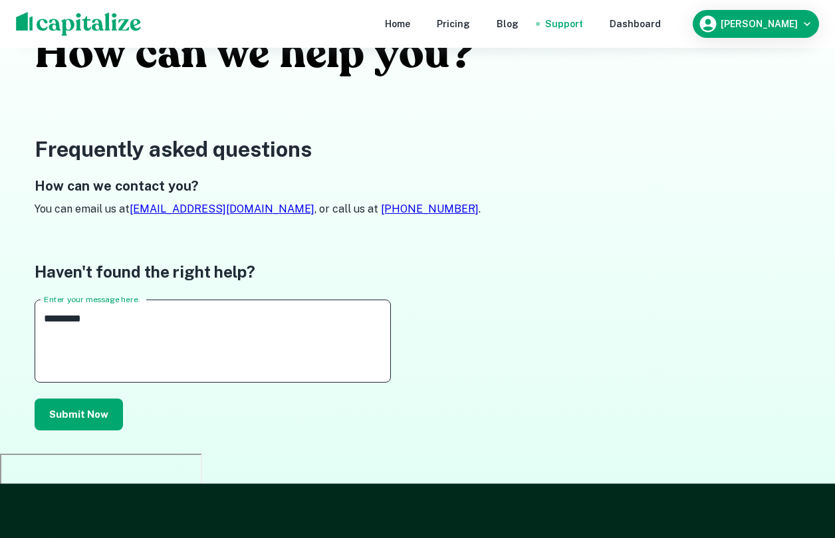
drag, startPoint x: 217, startPoint y: 333, endPoint x: 52, endPoint y: 331, distance: 164.9
click at [52, 331] on textarea "*********" at bounding box center [213, 341] width 338 height 61
type textarea "*"
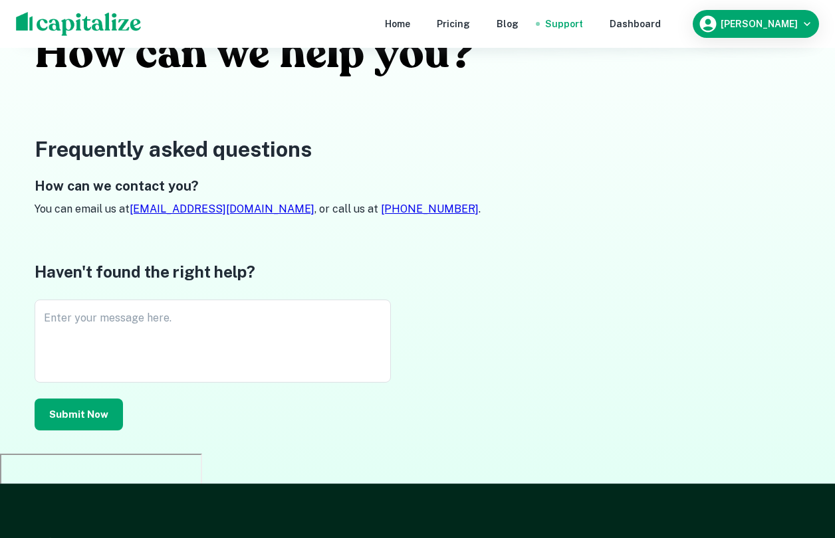
click at [426, 225] on div "Frequently asked questions How can we contact you? You can email us at [EMAIL_A…" at bounding box center [418, 309] width 798 height 350
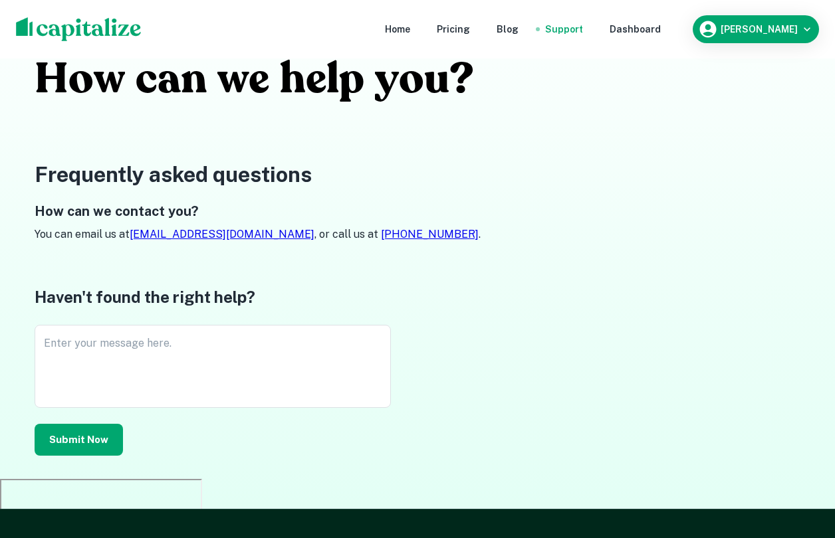
scroll to position [0, 0]
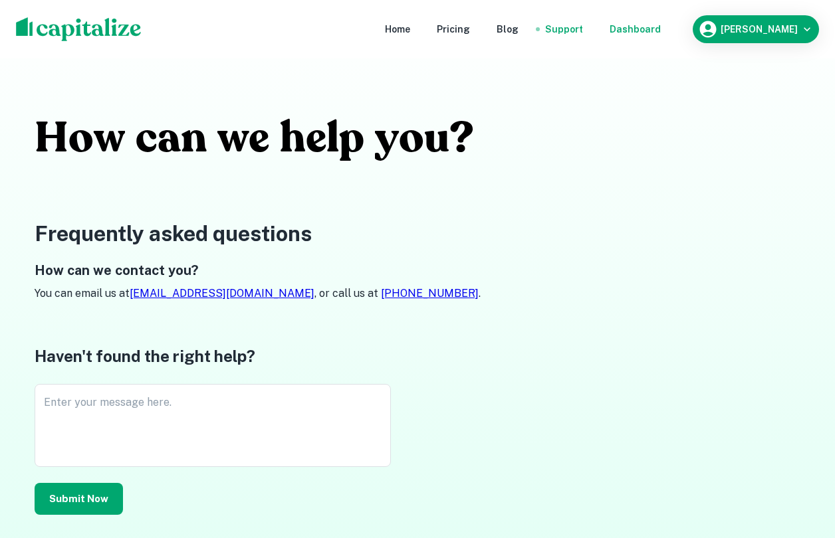
click at [661, 31] on div "Dashboard" at bounding box center [635, 29] width 51 height 15
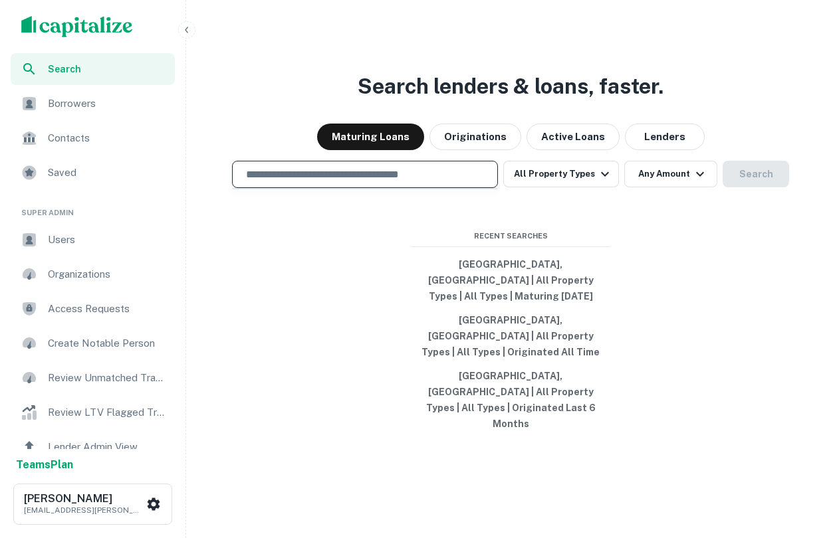
click at [390, 182] on input "text" at bounding box center [365, 174] width 254 height 15
type input "*****"
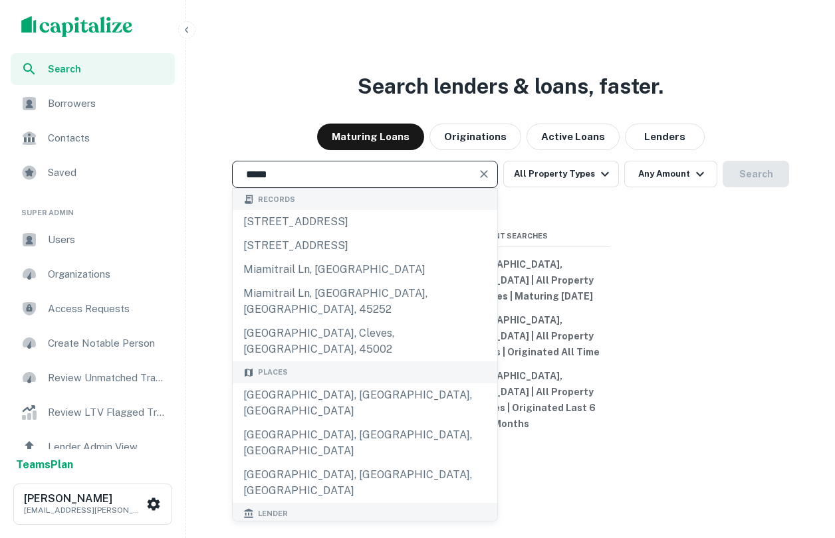
drag, startPoint x: 345, startPoint y: 198, endPoint x: 238, endPoint y: 198, distance: 107.0
click at [238, 188] on div "***** ​" at bounding box center [365, 174] width 266 height 27
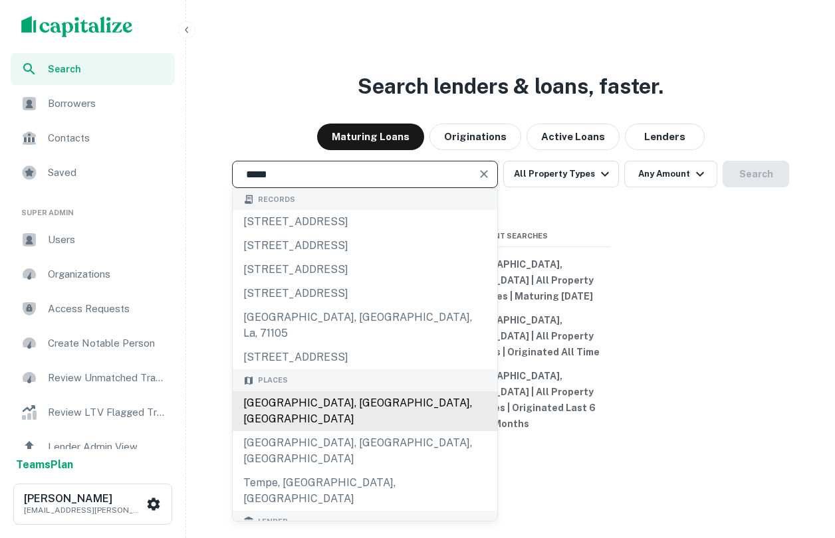
click at [327, 414] on div "Tampa, FL, USA" at bounding box center [365, 412] width 265 height 40
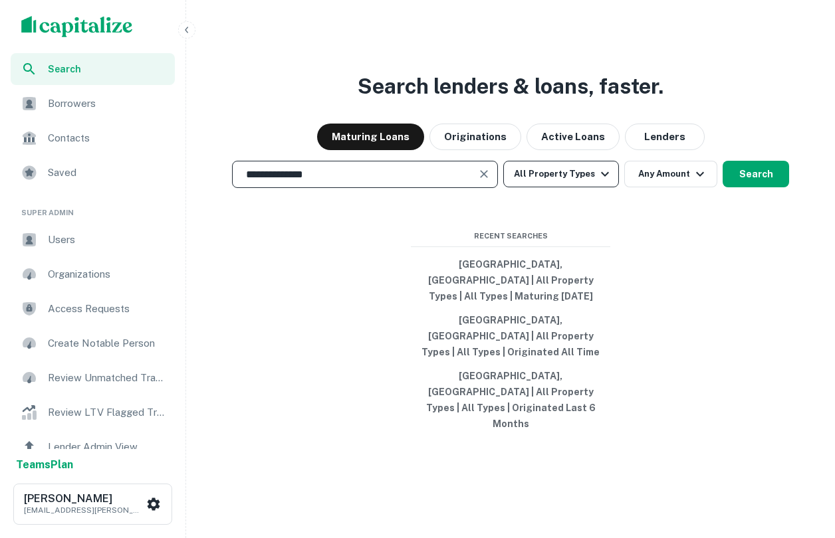
type input "**********"
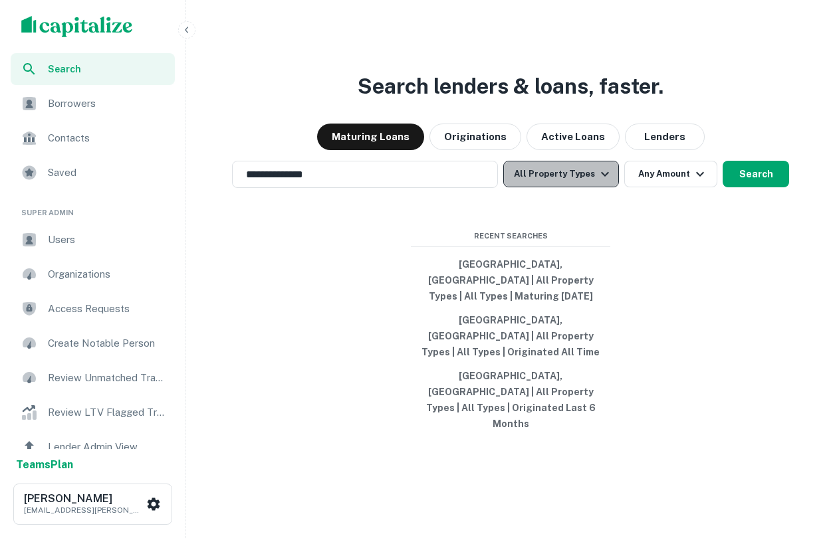
click at [563, 187] on button "All Property Types" at bounding box center [561, 174] width 116 height 27
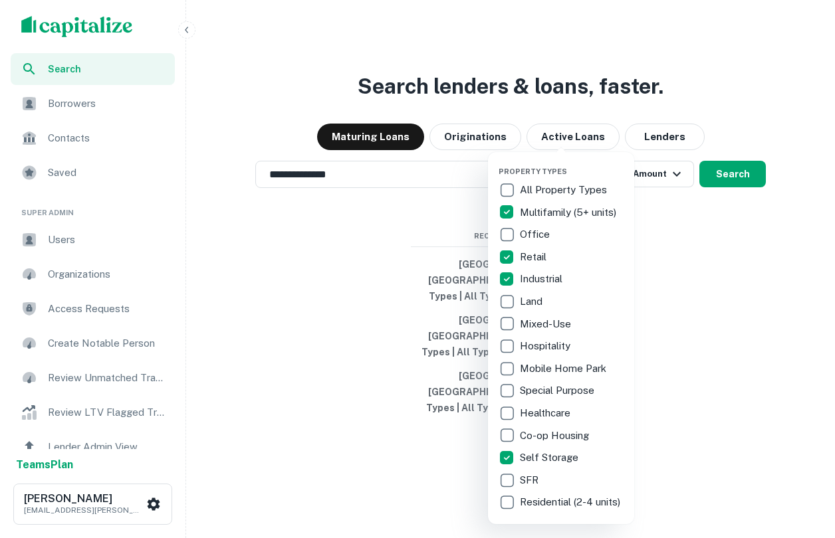
click at [685, 400] on div at bounding box center [417, 269] width 835 height 538
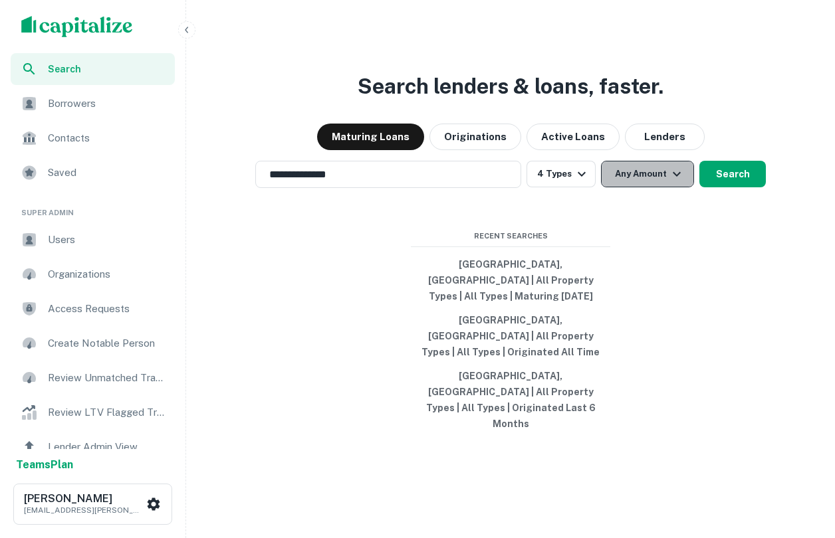
click at [631, 187] on button "Any Amount" at bounding box center [647, 174] width 93 height 27
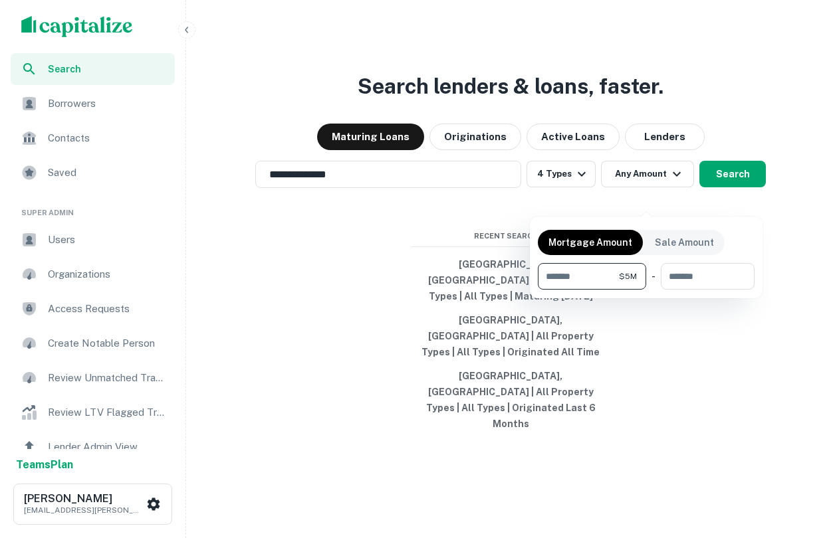
type input "*******"
type input "********"
click at [736, 368] on div at bounding box center [417, 269] width 835 height 538
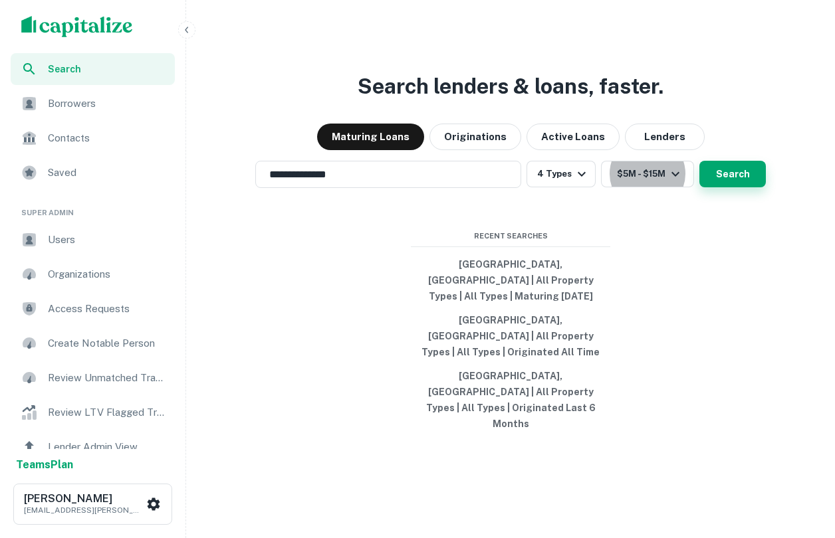
click at [734, 187] on button "Search" at bounding box center [732, 174] width 66 height 27
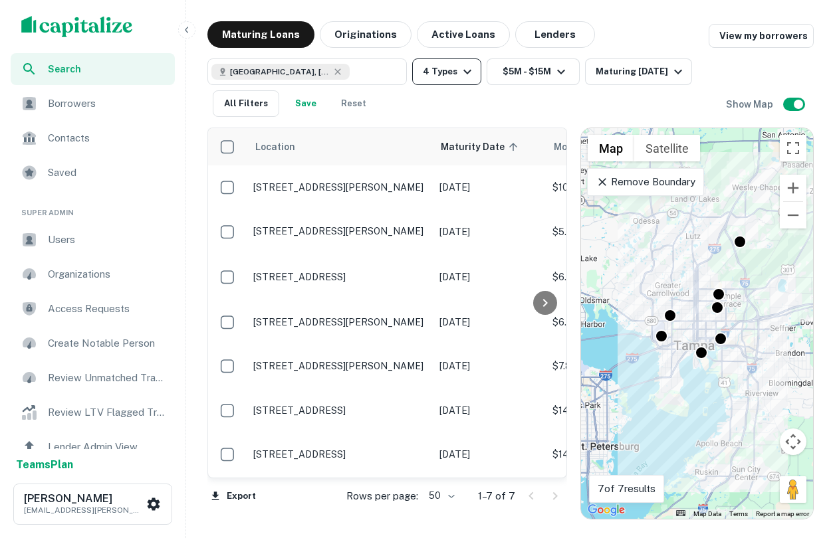
click at [448, 82] on button "4 Types" at bounding box center [446, 71] width 69 height 27
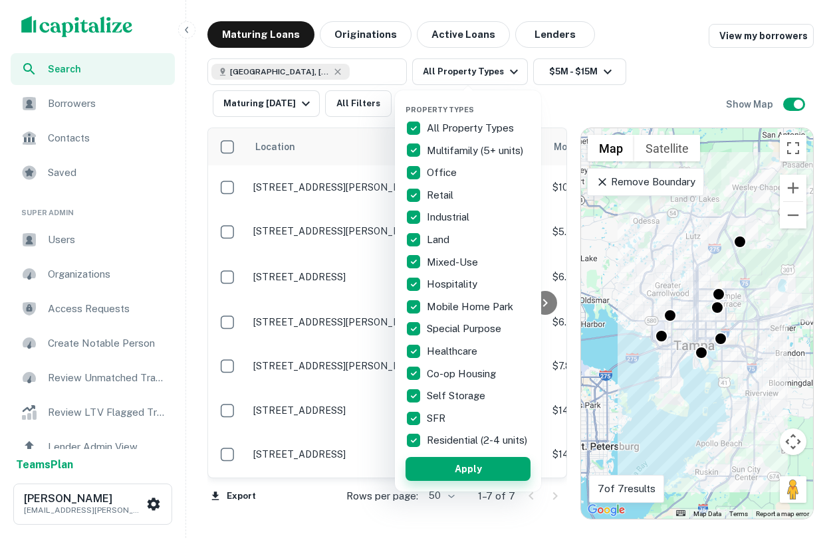
click at [465, 475] on button "Apply" at bounding box center [467, 469] width 125 height 24
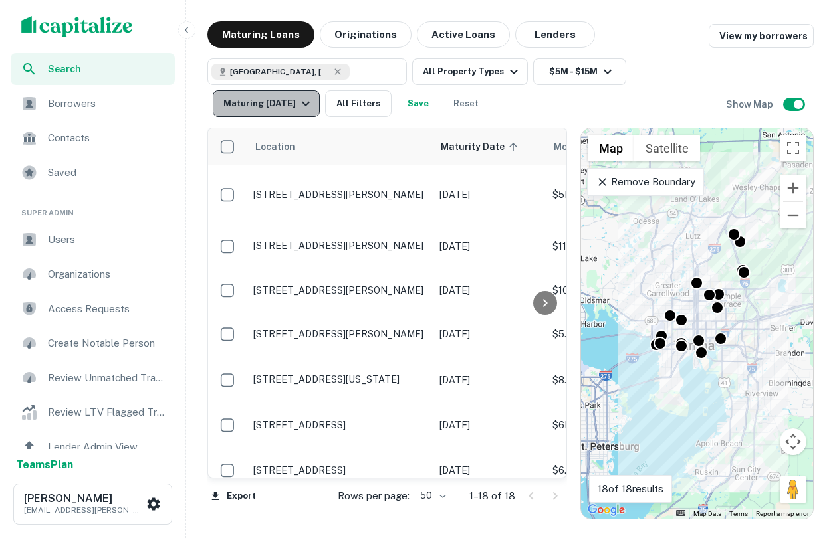
click at [304, 108] on icon "button" at bounding box center [306, 104] width 16 height 16
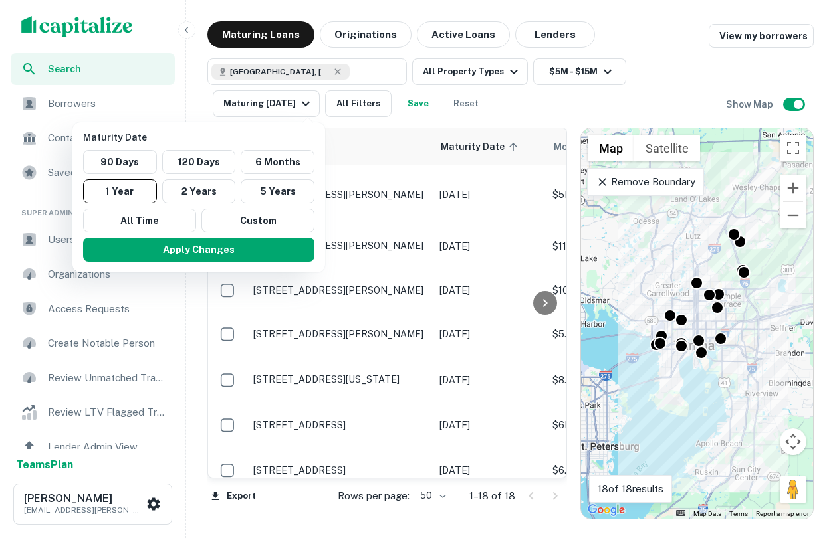
click at [648, 178] on div at bounding box center [417, 269] width 835 height 538
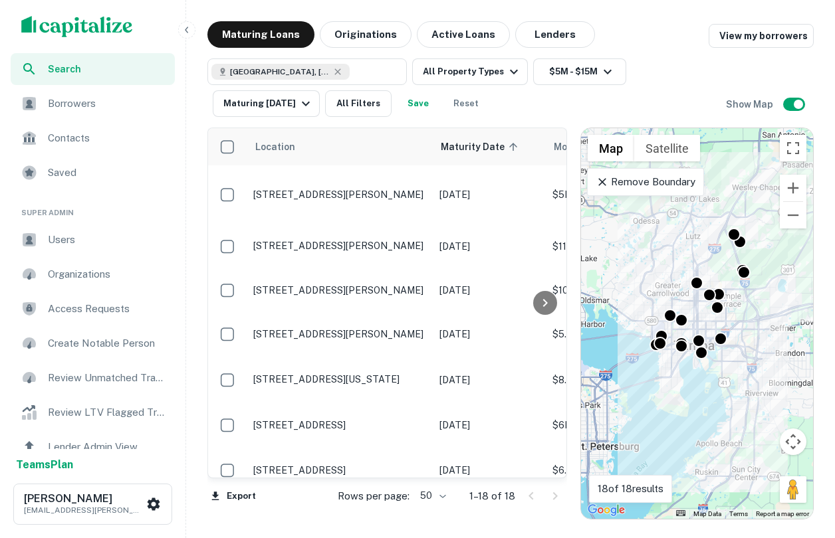
click at [657, 185] on p "Remove Boundary" at bounding box center [645, 182] width 99 height 16
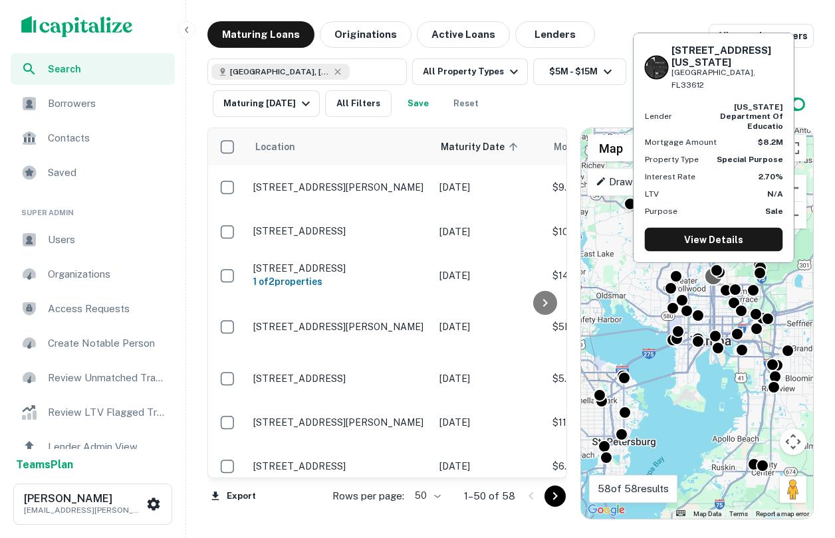
drag, startPoint x: 701, startPoint y: 284, endPoint x: 717, endPoint y: 281, distance: 16.4
click at [717, 281] on div at bounding box center [713, 276] width 19 height 19
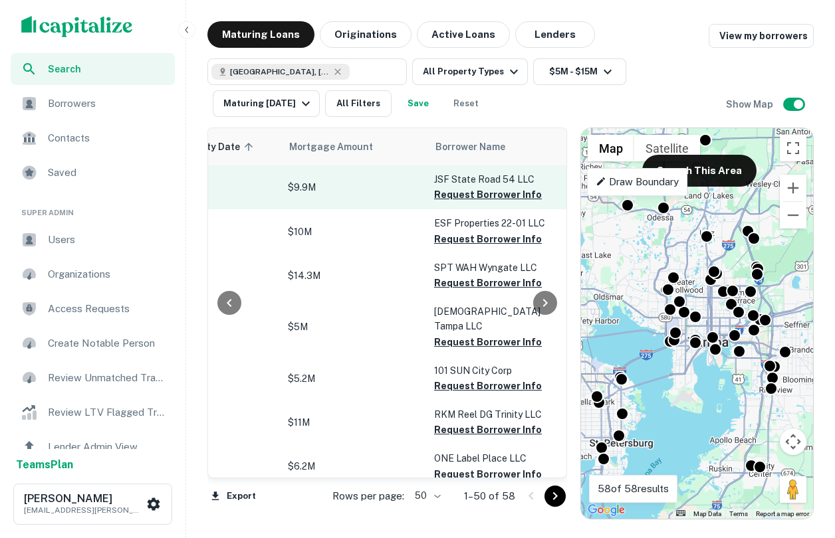
scroll to position [0, 267]
click at [480, 194] on button "Request Borrower Info" at bounding box center [485, 195] width 108 height 16
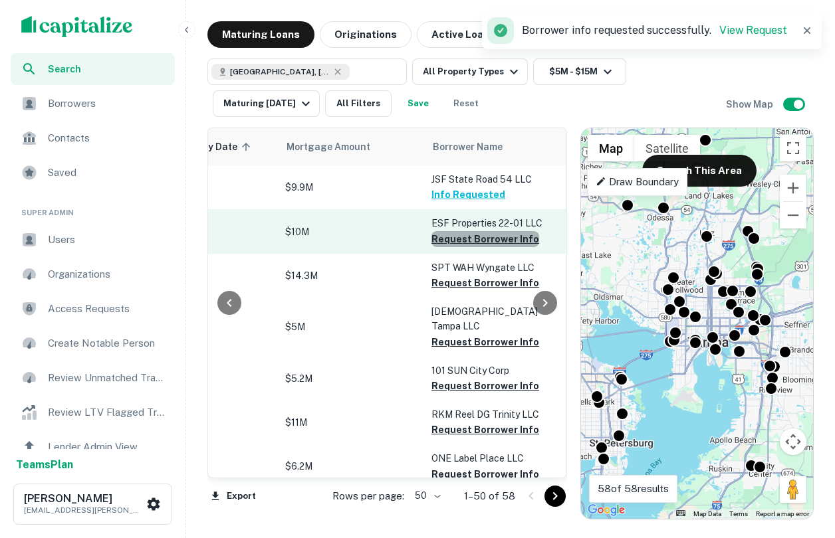
click at [490, 245] on button "Request Borrower Info" at bounding box center [485, 239] width 108 height 16
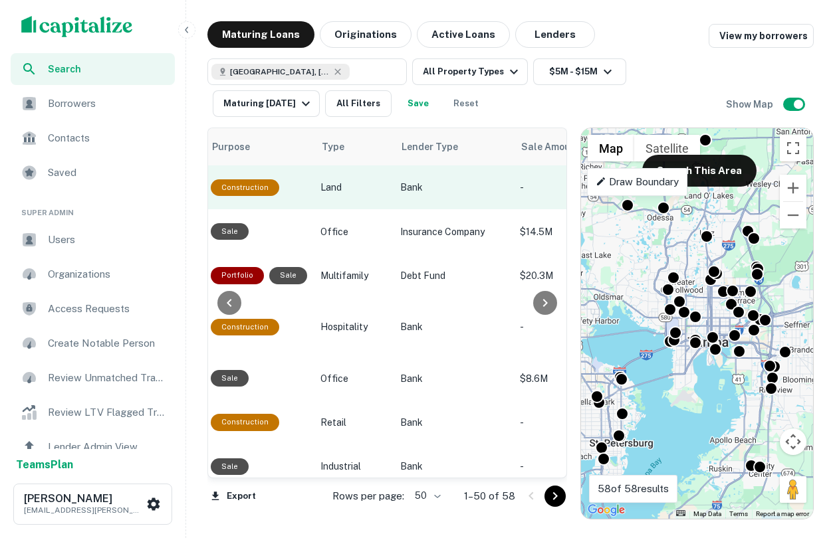
scroll to position [0, 851]
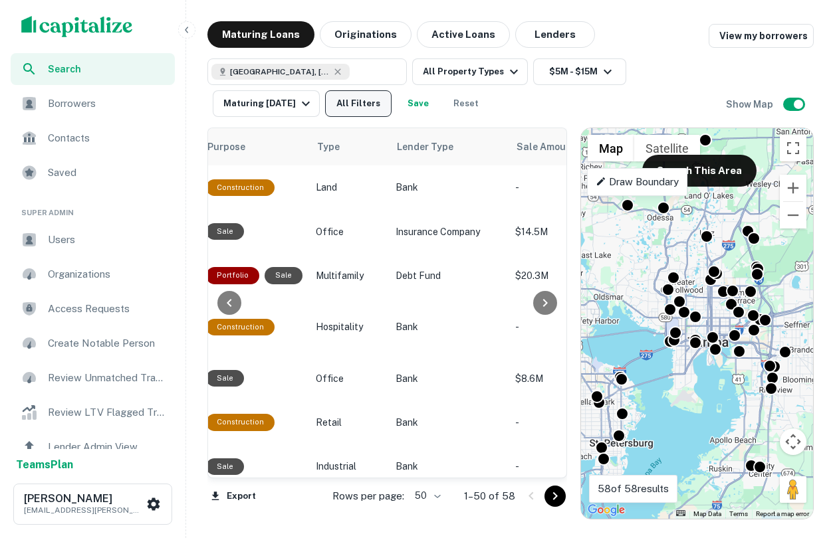
click at [380, 107] on button "All Filters" at bounding box center [358, 103] width 66 height 27
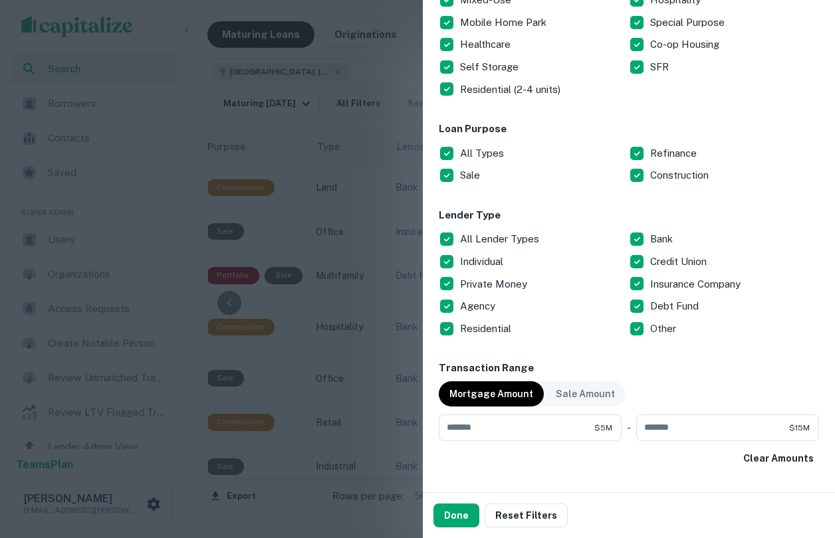
scroll to position [329, 0]
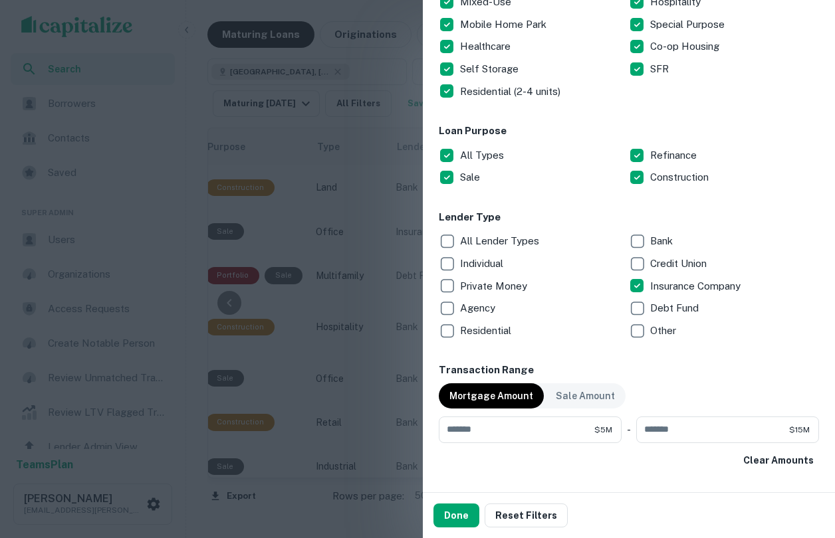
click at [455, 503] on div "Done Reset Filters" at bounding box center [629, 515] width 412 height 45
click at [459, 511] on button "Done" at bounding box center [456, 516] width 46 height 24
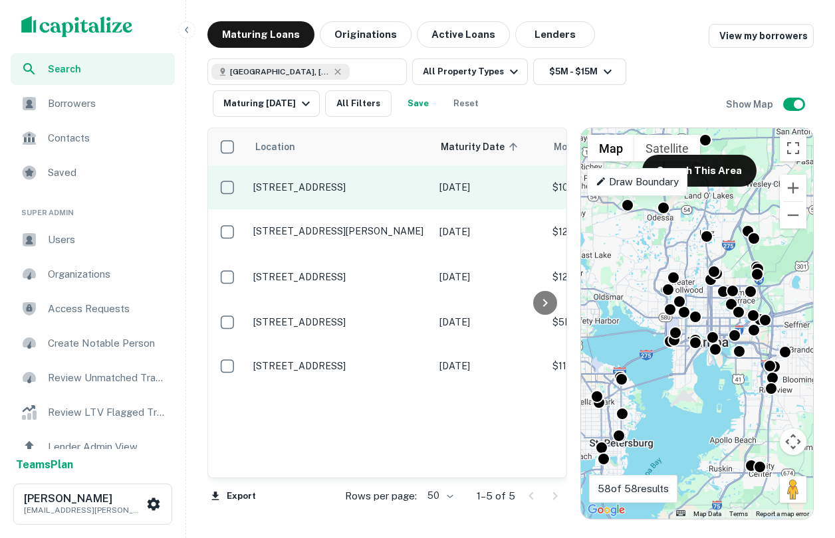
click at [315, 181] on p "12906 Tampa Oaks Blvd Temple Terrace, FL33637" at bounding box center [339, 187] width 173 height 12
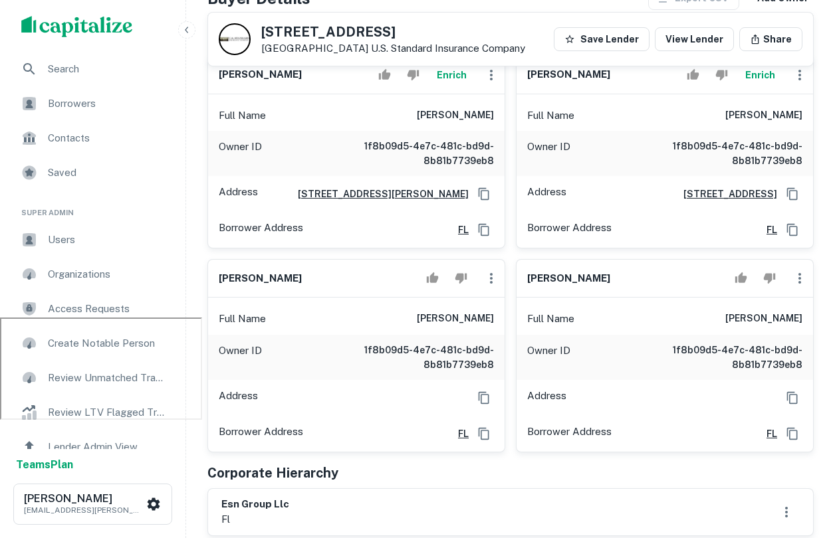
scroll to position [226, 0]
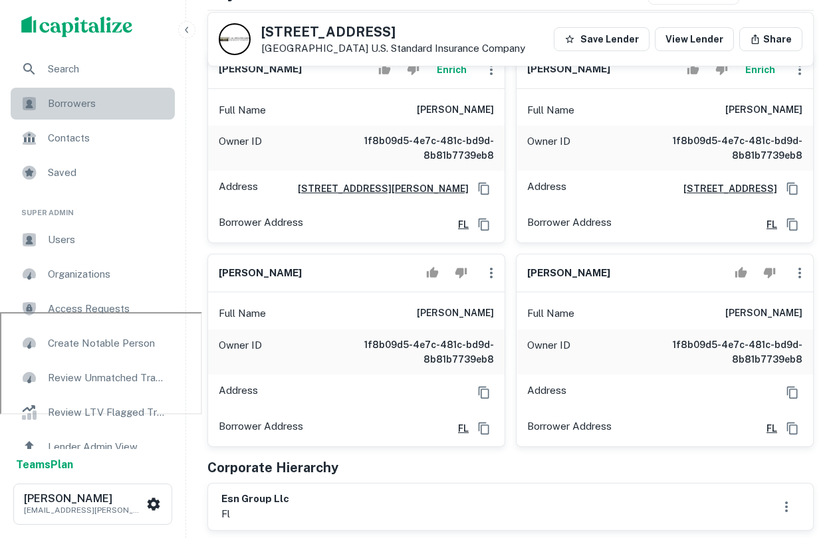
click at [131, 107] on span "Borrowers" at bounding box center [107, 104] width 119 height 16
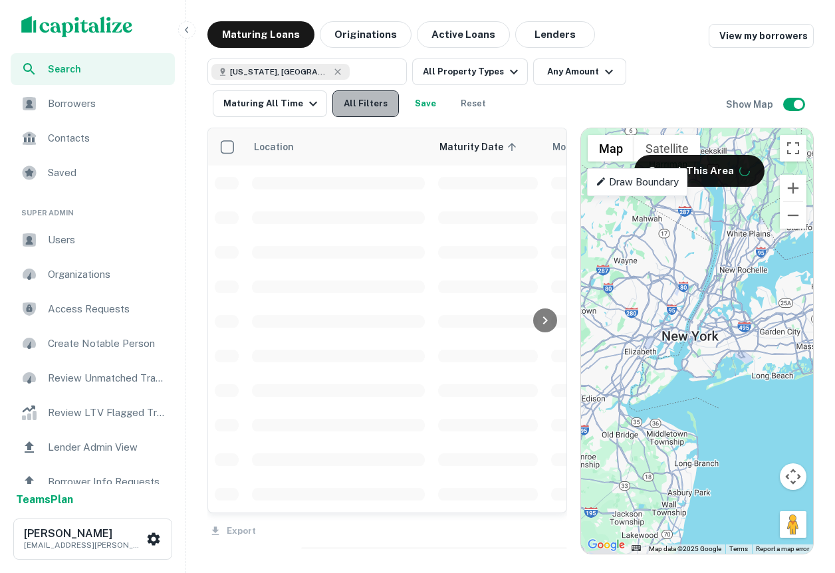
click at [352, 108] on button "All Filters" at bounding box center [365, 103] width 66 height 27
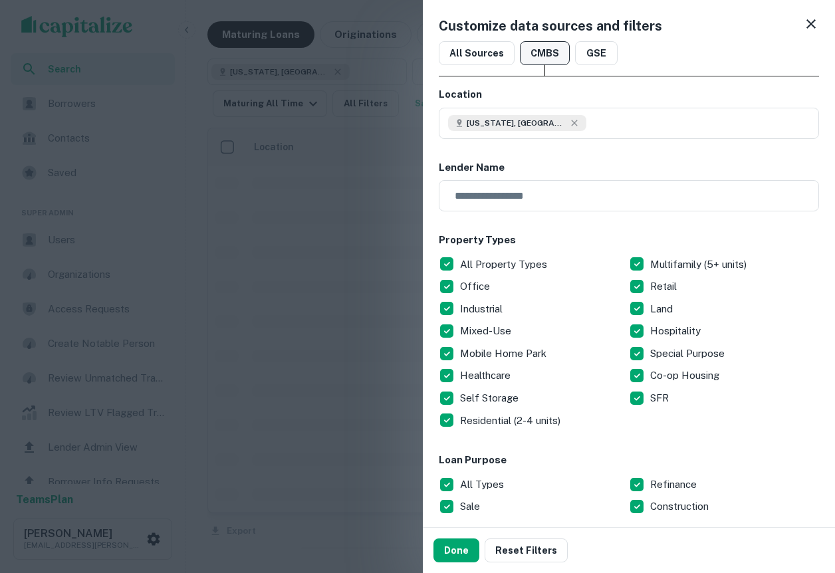
click at [538, 57] on button "CMBS" at bounding box center [545, 53] width 50 height 24
click at [810, 29] on icon at bounding box center [811, 24] width 16 height 16
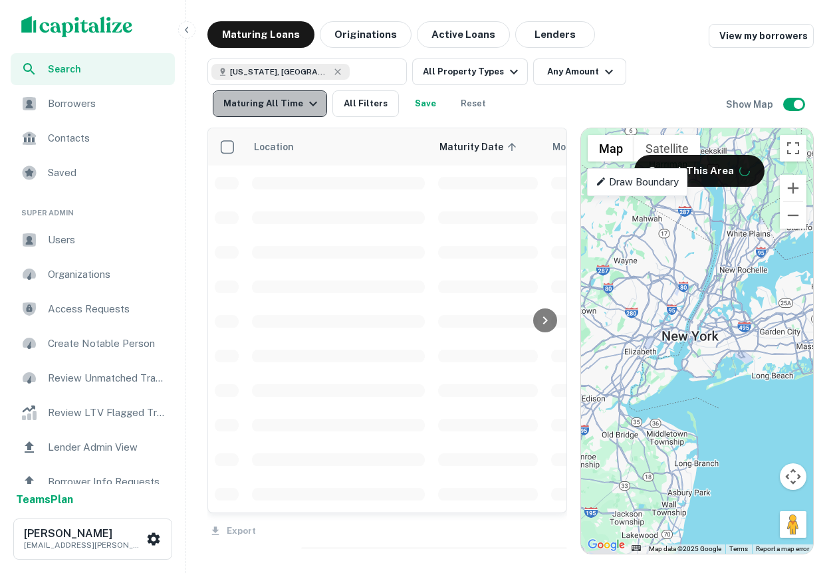
click at [274, 102] on div "Maturing All Time" at bounding box center [272, 104] width 98 height 16
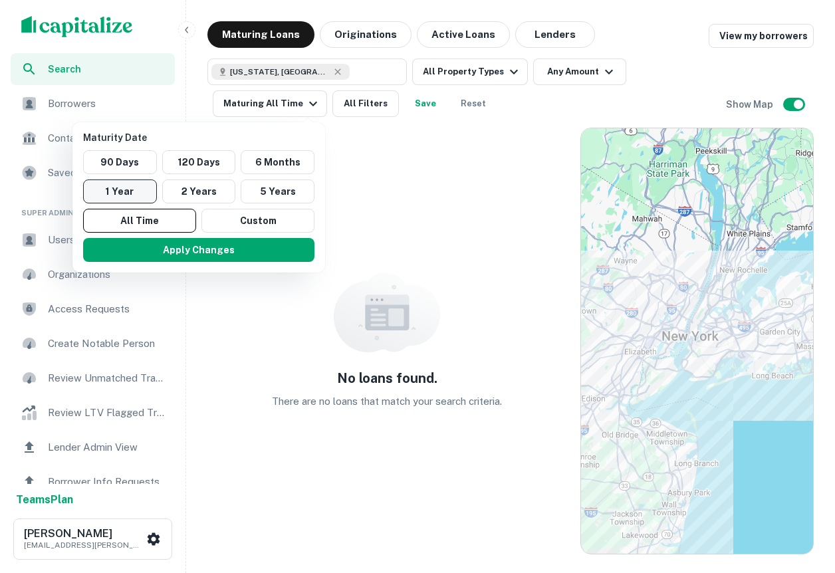
click at [141, 194] on button "1 Year" at bounding box center [120, 191] width 74 height 24
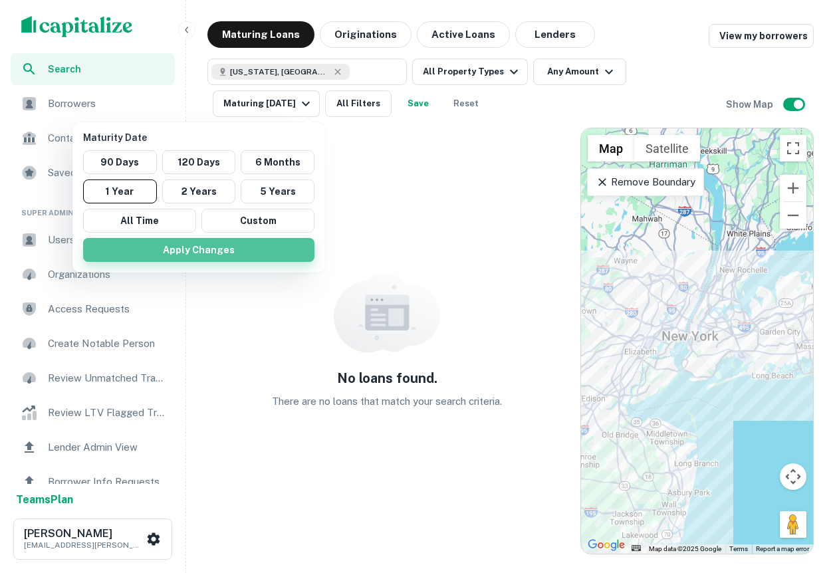
click at [217, 249] on button "Apply Changes" at bounding box center [198, 250] width 231 height 24
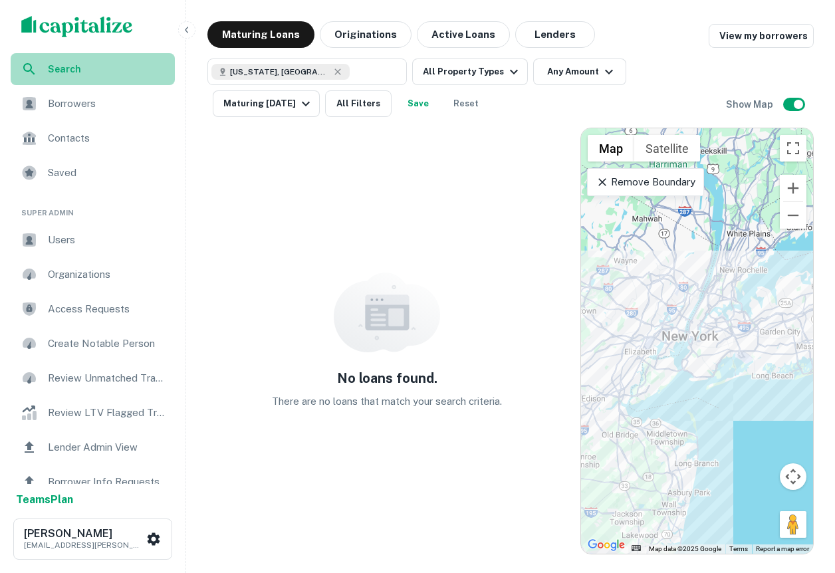
click at [98, 67] on span "Search" at bounding box center [107, 69] width 119 height 15
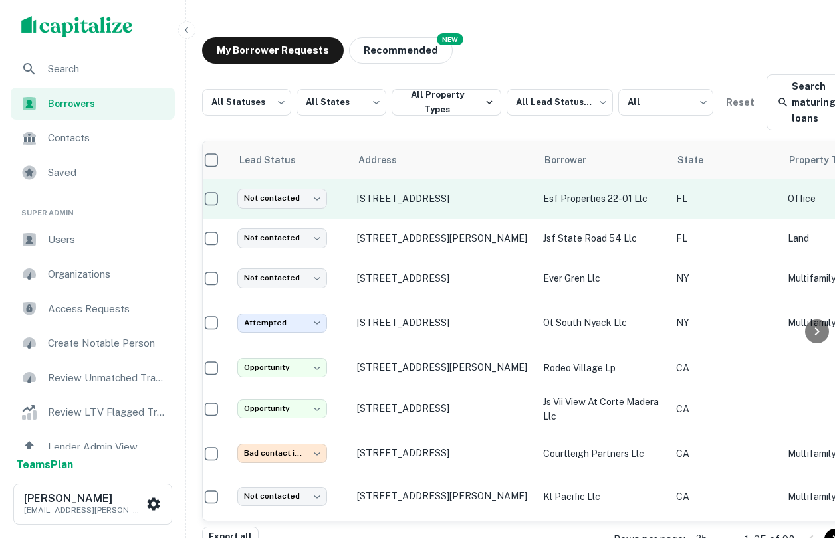
scroll to position [0, 10]
click at [425, 205] on p "[STREET_ADDRESS]" at bounding box center [444, 199] width 173 height 12
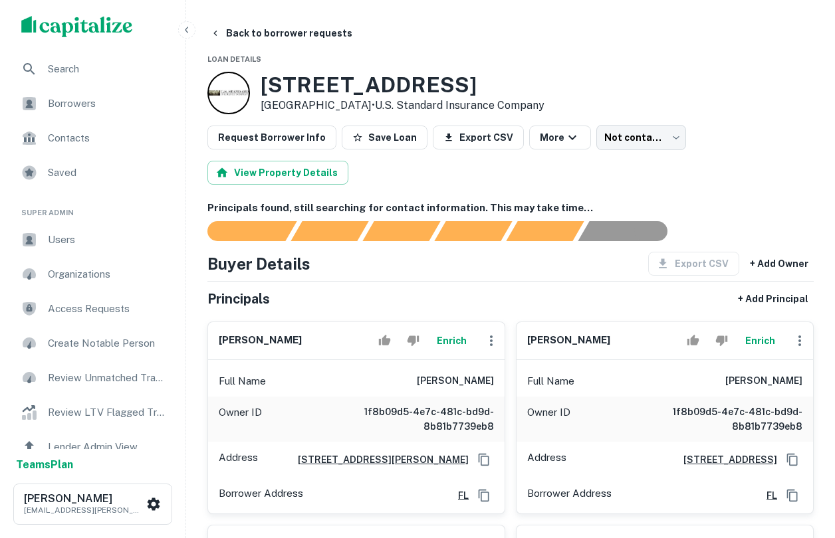
click at [138, 96] on span "Borrowers" at bounding box center [107, 104] width 119 height 16
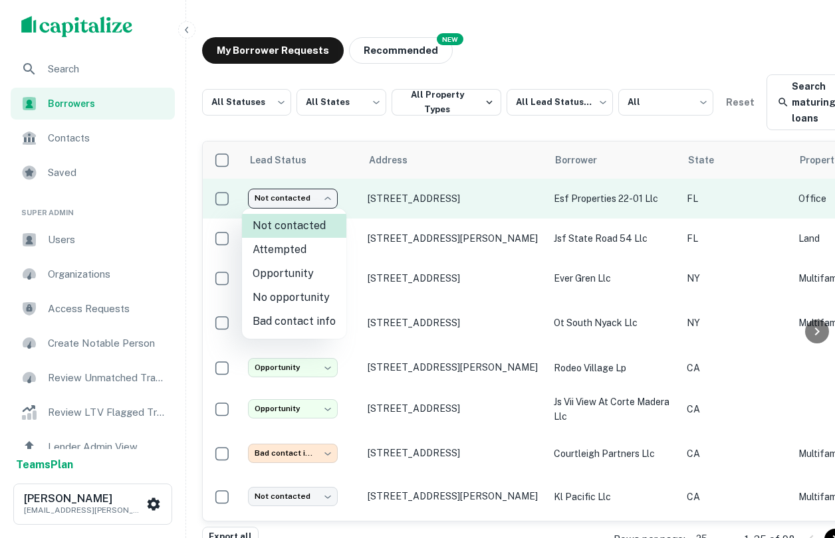
click at [313, 204] on body "Search Borrowers Contacts Saved Super Admin Users Organizations Access Requests…" at bounding box center [417, 269] width 835 height 538
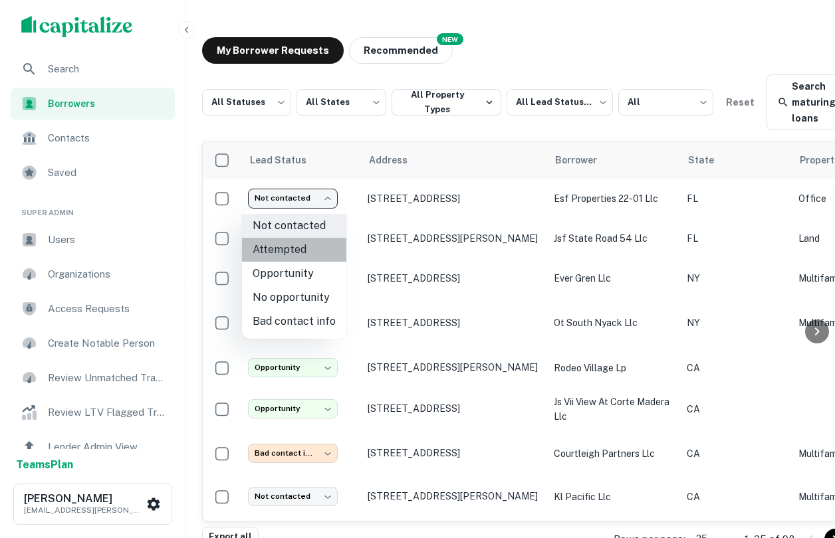
click at [308, 247] on li "Attempted" at bounding box center [294, 250] width 104 height 24
type input "*********"
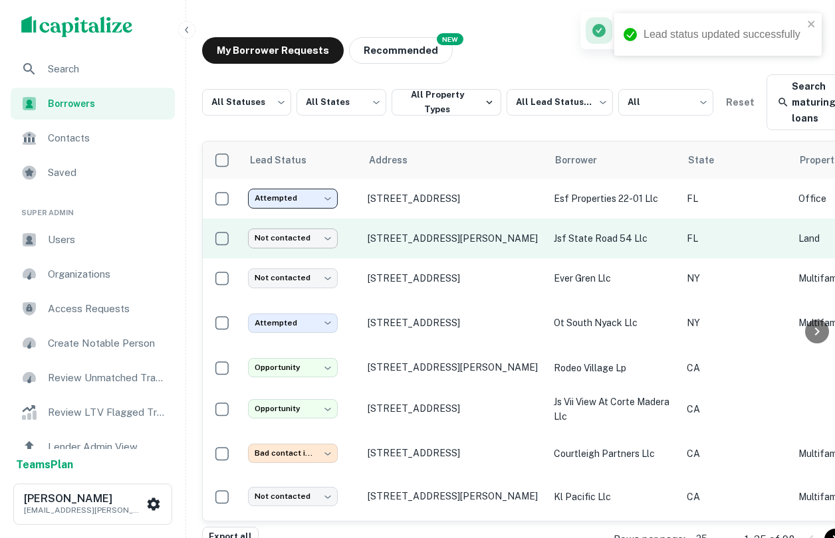
click at [307, 240] on body "Lead status updated successfully Search Borrowers Contacts Saved Super Admin Us…" at bounding box center [417, 269] width 835 height 538
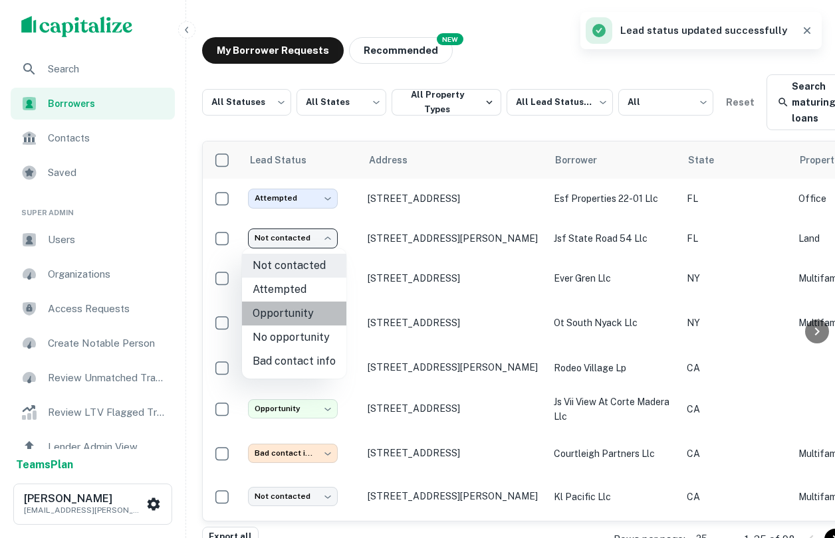
click at [308, 316] on li "Opportunity" at bounding box center [294, 314] width 104 height 24
type input "**********"
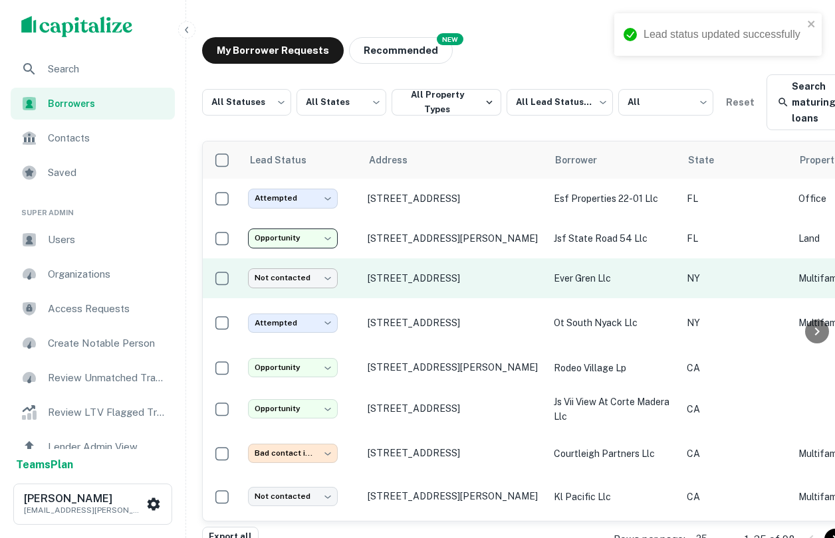
click at [319, 279] on body "**********" at bounding box center [417, 269] width 835 height 538
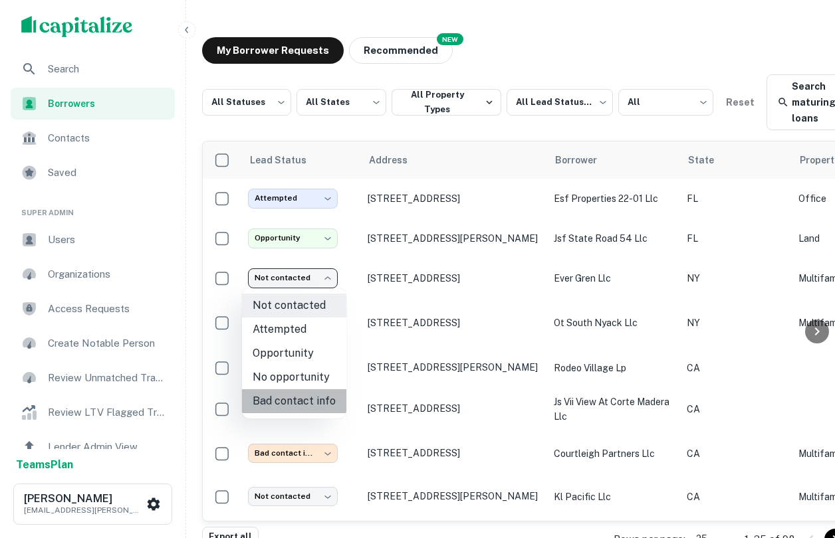
click at [301, 401] on li "Bad contact info" at bounding box center [294, 402] width 104 height 24
type input "**********"
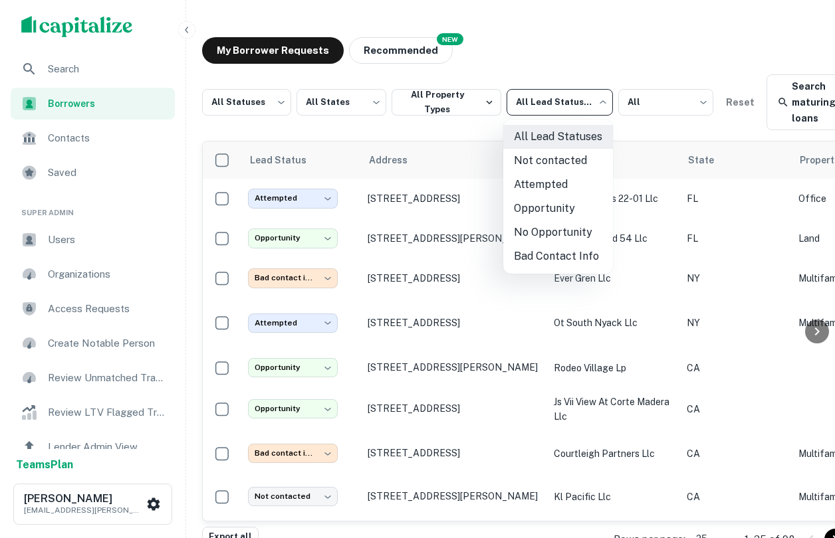
click at [572, 97] on body "**********" at bounding box center [417, 269] width 835 height 538
click at [562, 207] on li "Opportunity" at bounding box center [558, 209] width 110 height 24
type input "**********"
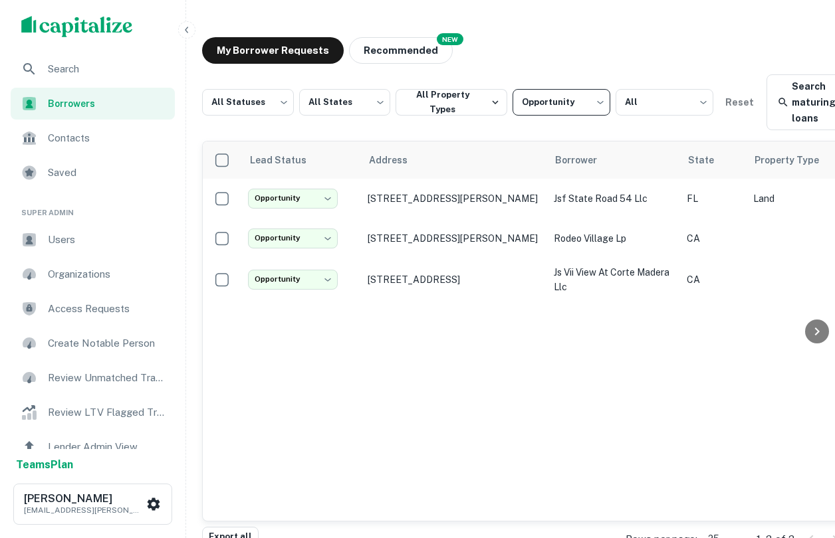
click at [131, 110] on span "Borrowers" at bounding box center [107, 103] width 119 height 15
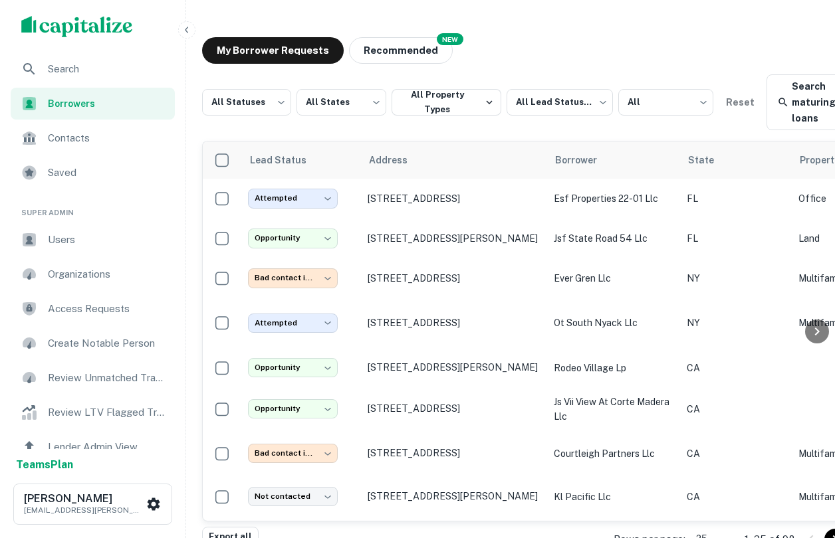
click at [109, 74] on span "Search" at bounding box center [107, 69] width 119 height 16
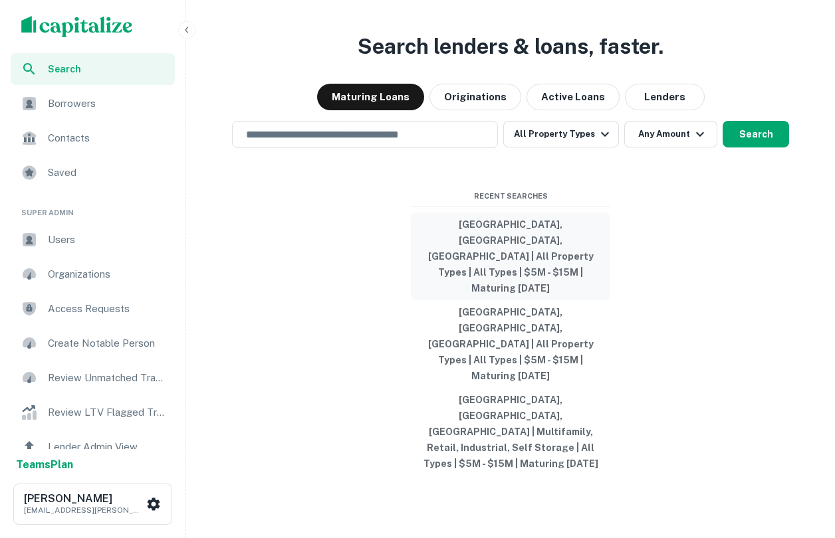
click at [526, 300] on button "[GEOGRAPHIC_DATA], [GEOGRAPHIC_DATA], [GEOGRAPHIC_DATA] | All Property Types | …" at bounding box center [510, 257] width 199 height 88
type input "**********"
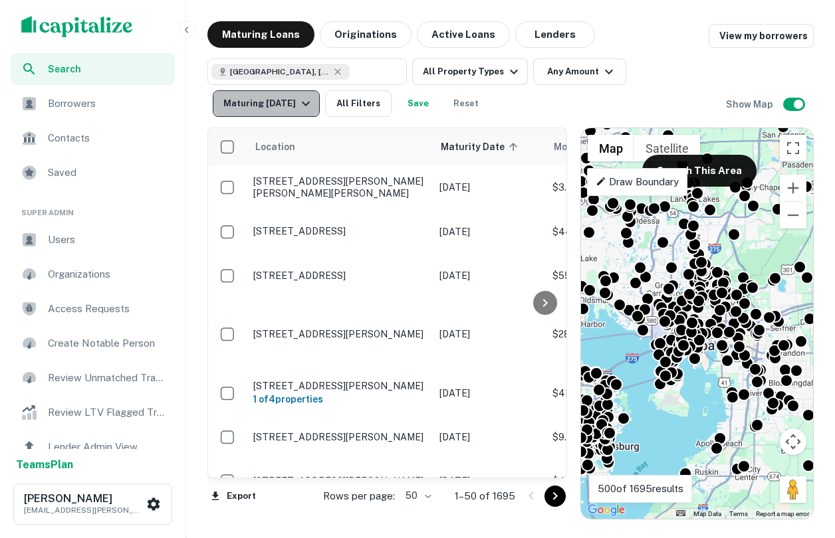
click at [315, 104] on button "Maturing [DATE]" at bounding box center [266, 103] width 107 height 27
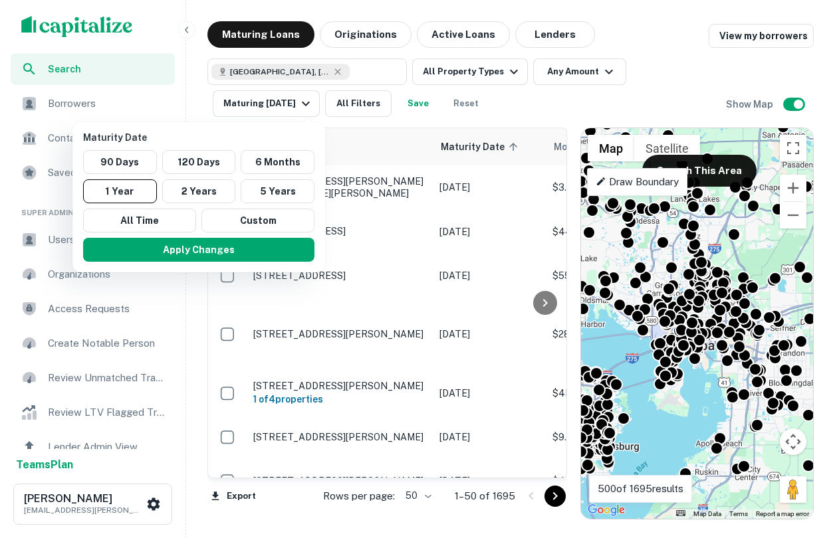
click at [545, 88] on div at bounding box center [417, 269] width 835 height 538
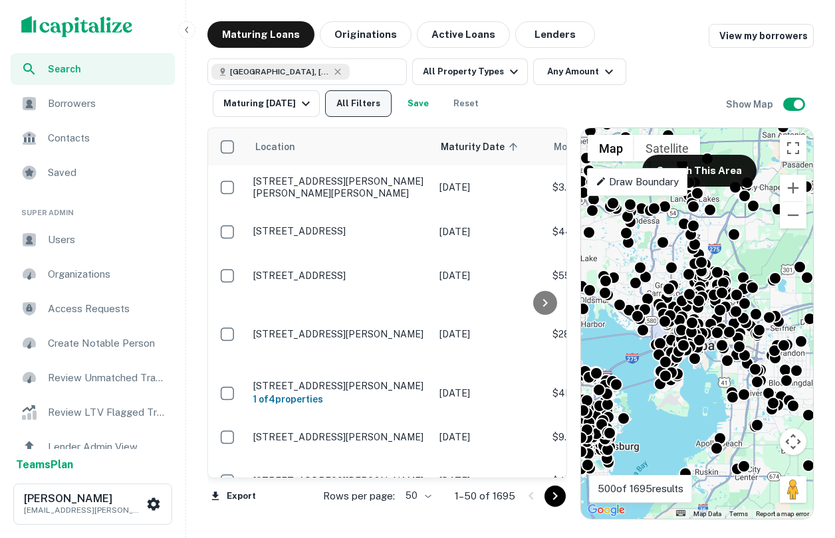
click at [368, 106] on button "All Filters" at bounding box center [358, 103] width 66 height 27
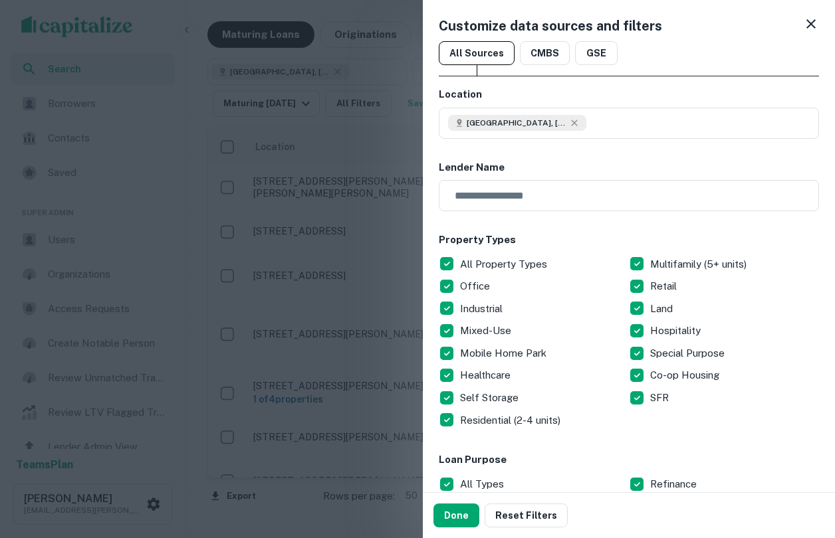
scroll to position [75, 0]
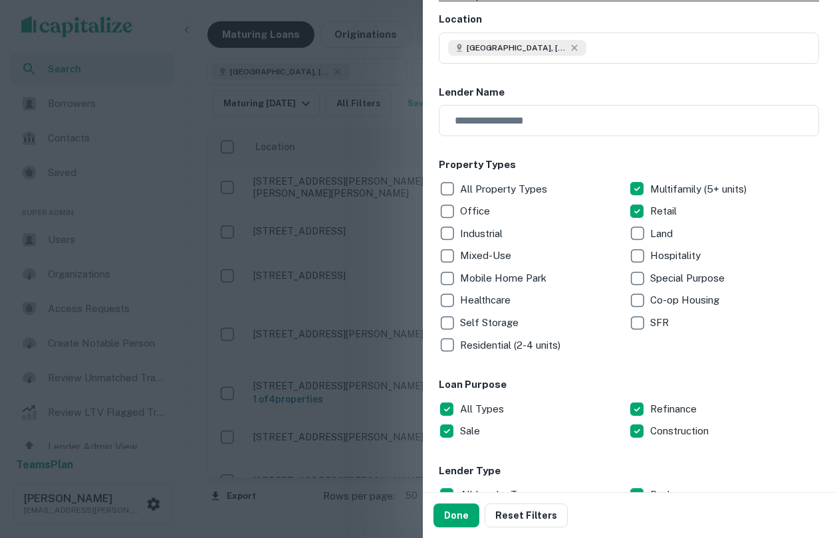
click at [467, 236] on p "Industrial" at bounding box center [482, 234] width 45 height 16
click at [473, 324] on p "Self Storage" at bounding box center [490, 323] width 61 height 16
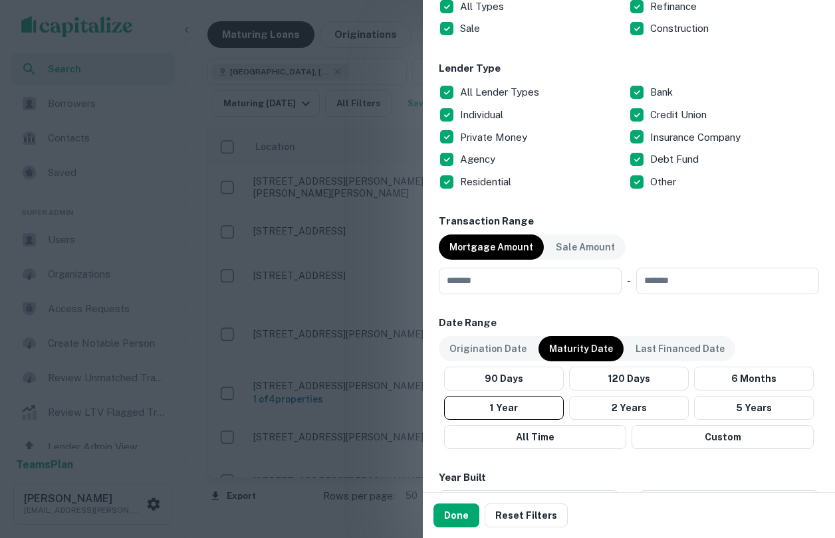
scroll to position [479, 0]
click at [571, 284] on input "number" at bounding box center [525, 280] width 173 height 27
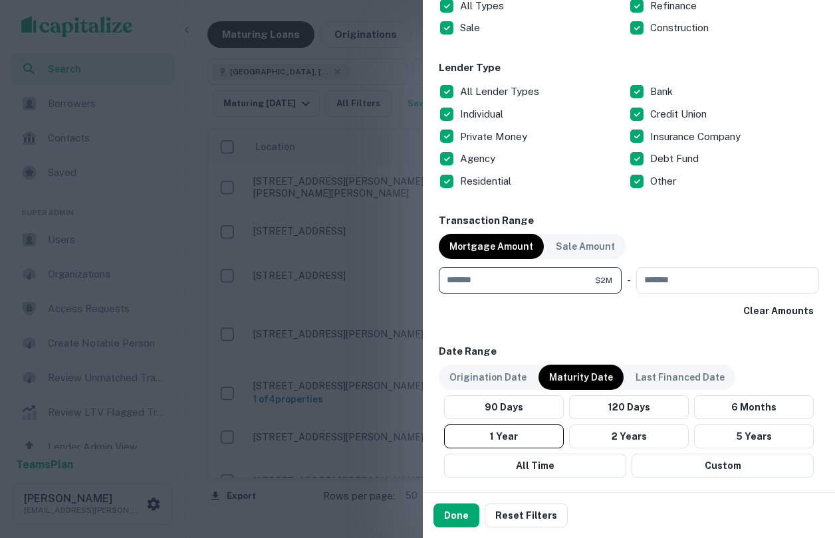
type input "*******"
type input "********"
click at [638, 306] on div "Clear Amounts" at bounding box center [629, 311] width 380 height 24
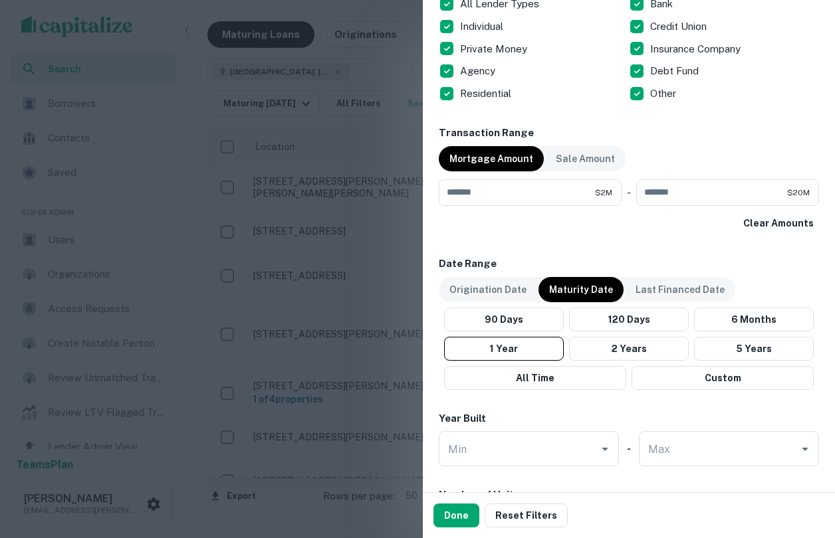
scroll to position [574, 0]
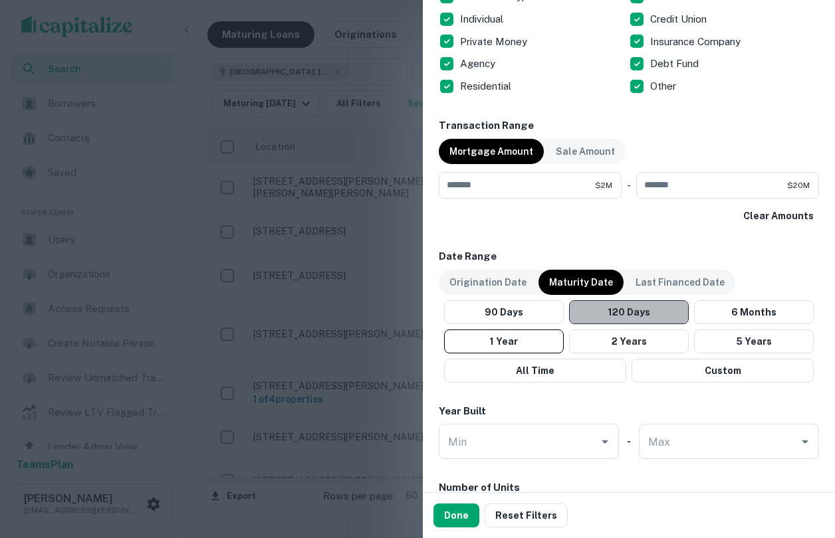
click at [637, 314] on button "120 Days" at bounding box center [629, 312] width 120 height 24
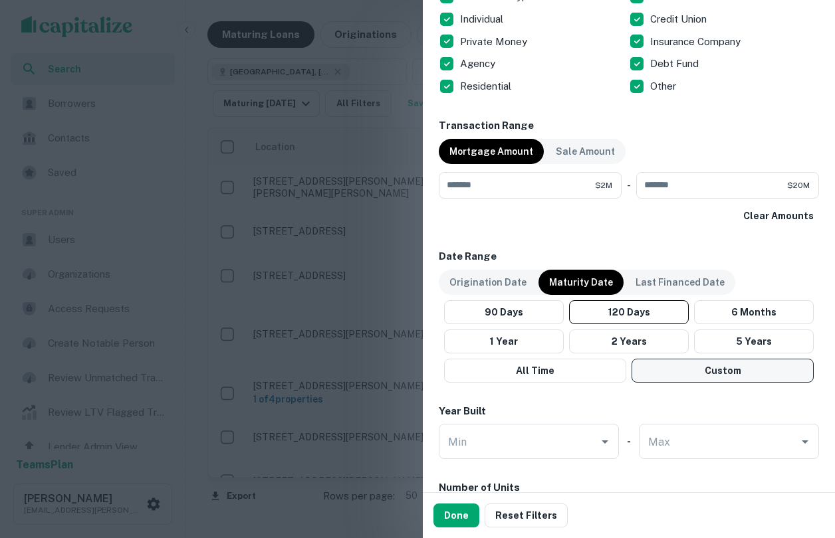
click at [692, 375] on button "Custom" at bounding box center [722, 371] width 182 height 24
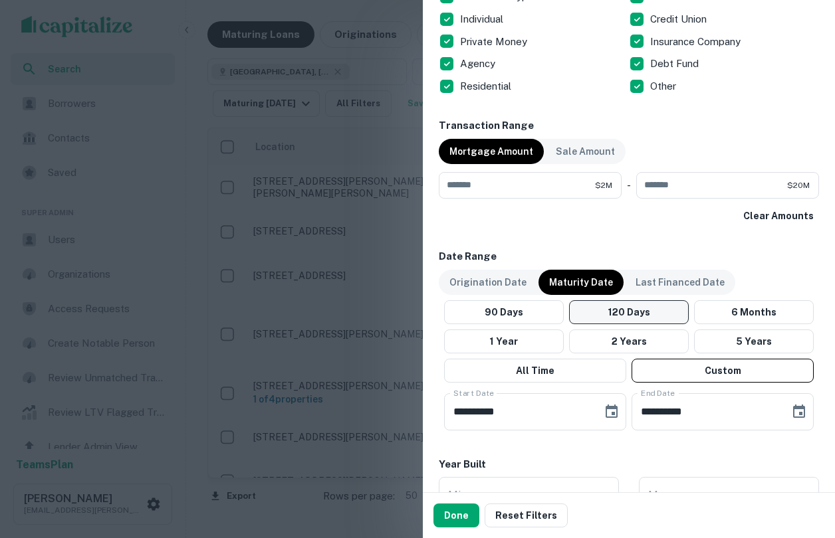
click at [658, 318] on button "120 Days" at bounding box center [629, 312] width 120 height 24
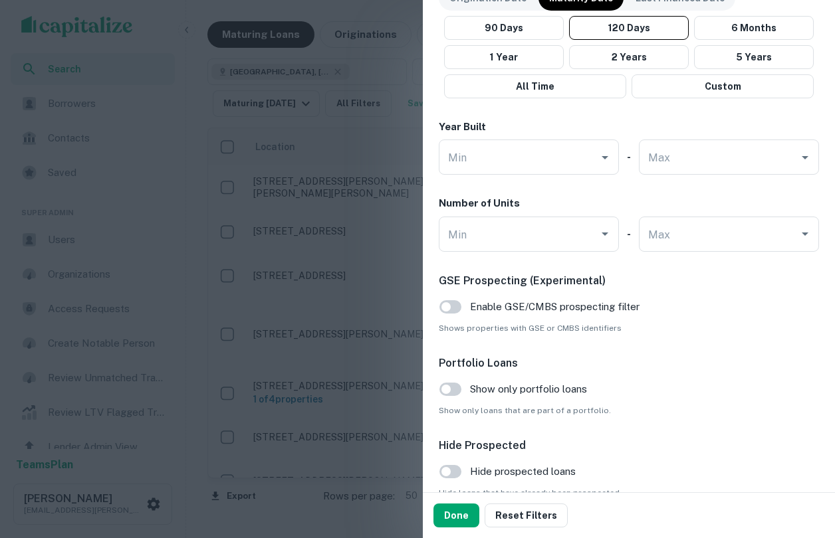
scroll to position [891, 0]
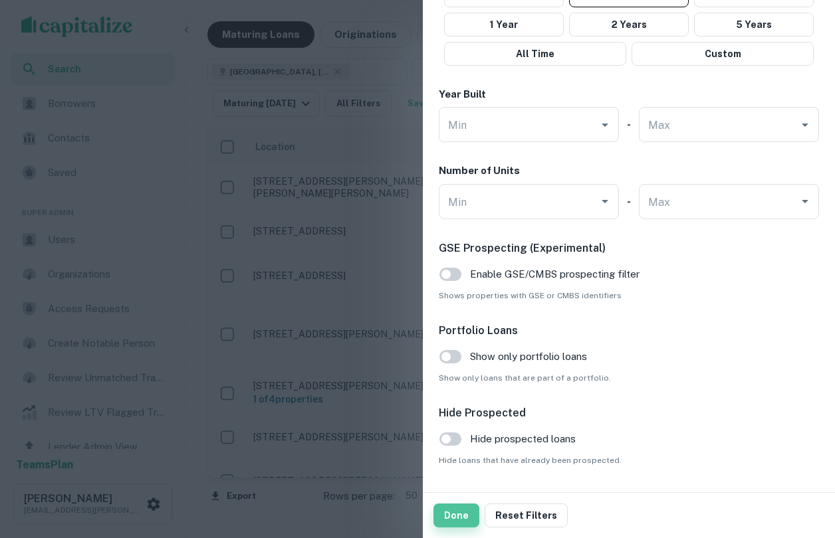
click at [449, 524] on button "Done" at bounding box center [456, 516] width 46 height 24
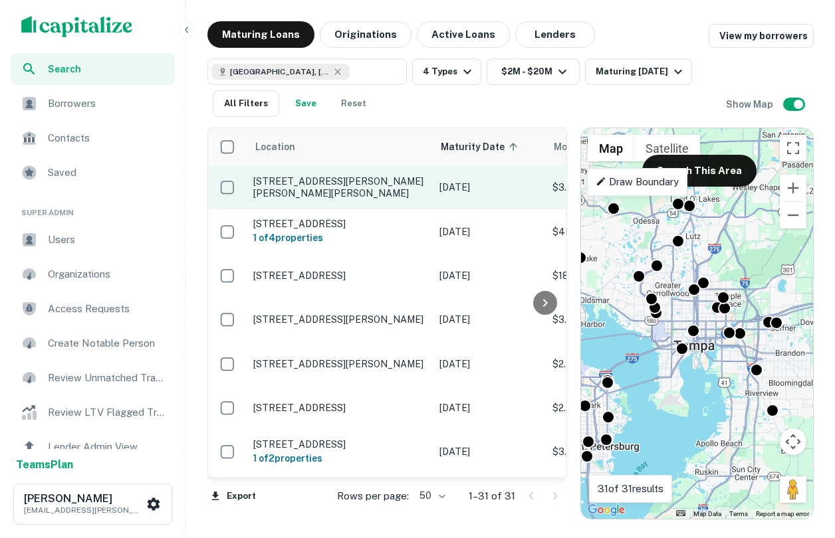
click at [313, 189] on p "916 W Dr Martin Luther King Jr Blvd Seffner, FL33584" at bounding box center [339, 187] width 173 height 24
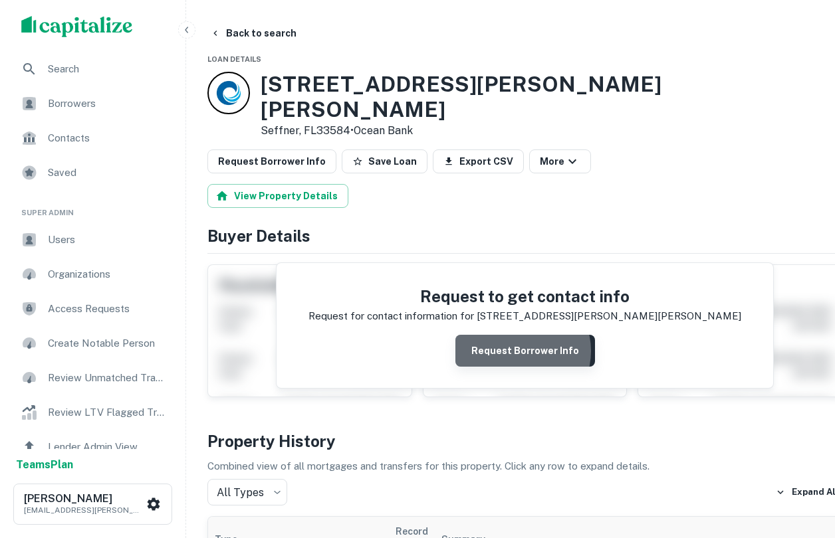
click at [507, 335] on button "Request Borrower Info" at bounding box center [525, 351] width 140 height 32
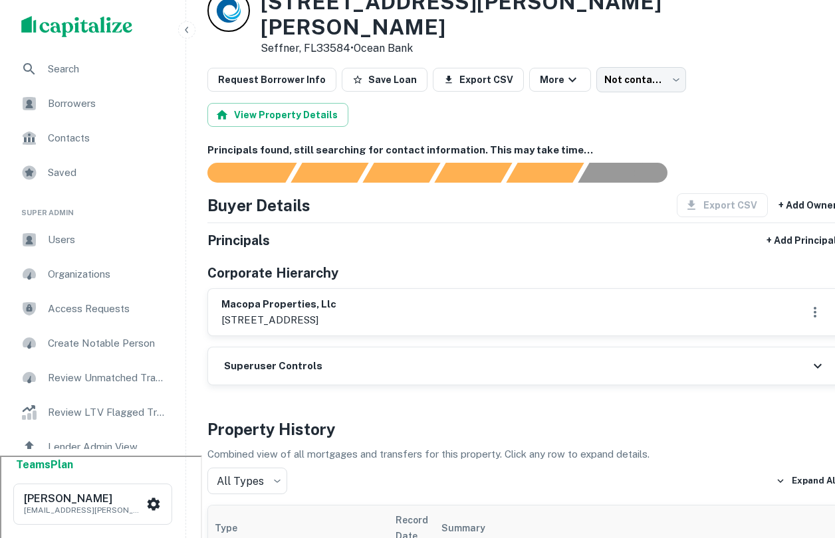
scroll to position [94, 0]
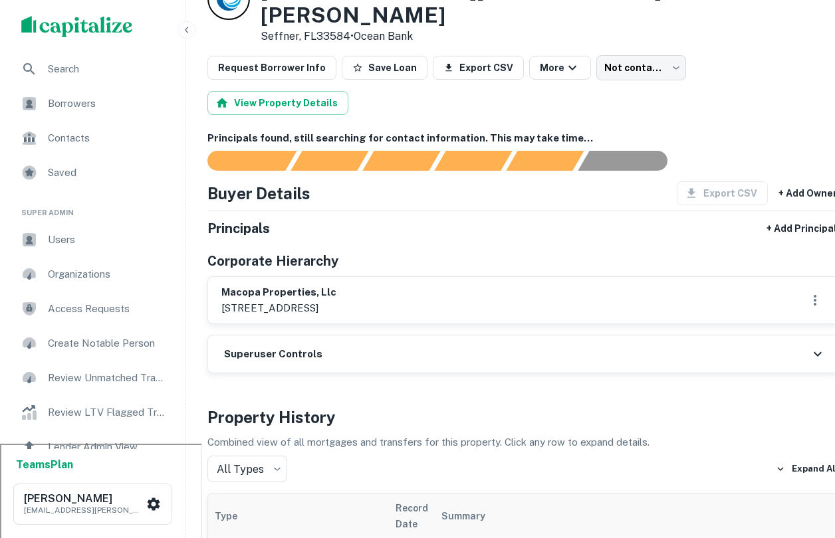
click at [95, 134] on span "Contacts" at bounding box center [107, 138] width 119 height 16
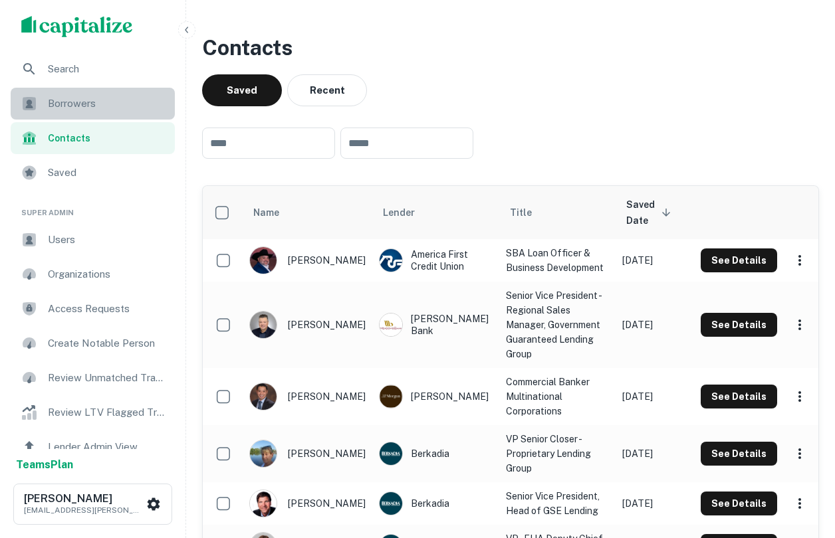
click at [73, 104] on span "Borrowers" at bounding box center [107, 104] width 119 height 16
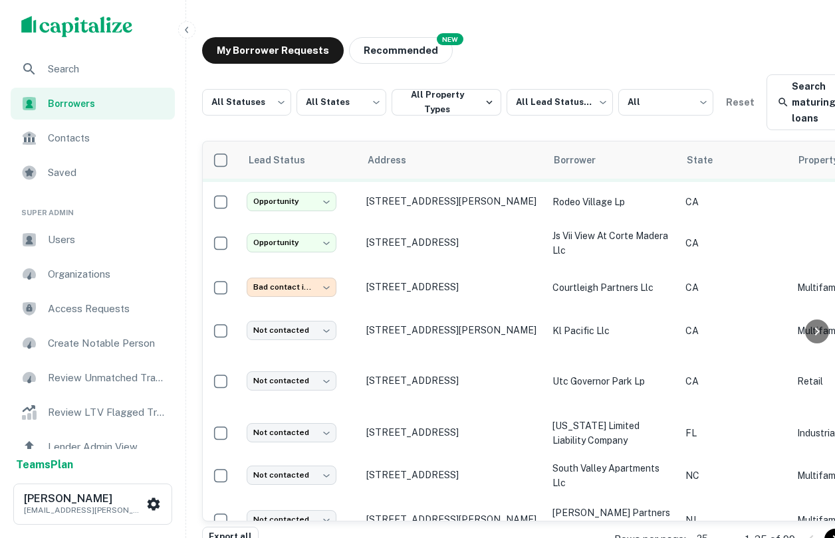
scroll to position [206, 0]
click at [110, 82] on div "Search" at bounding box center [93, 69] width 164 height 32
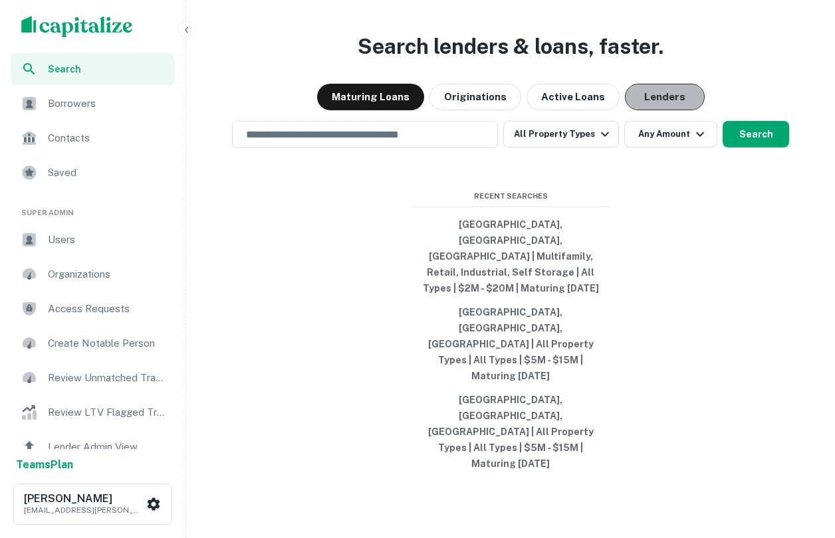
click at [643, 110] on button "Lenders" at bounding box center [665, 97] width 80 height 27
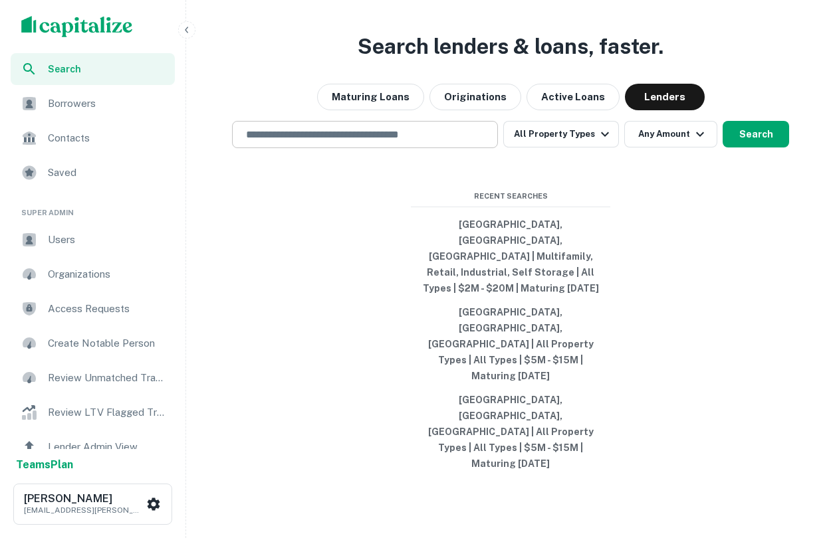
click at [434, 148] on div "​" at bounding box center [365, 134] width 266 height 27
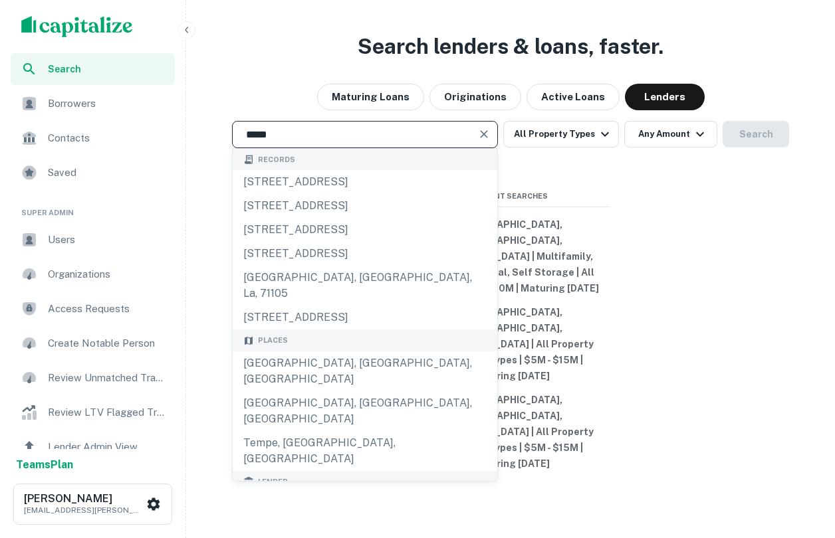
type input "**********"
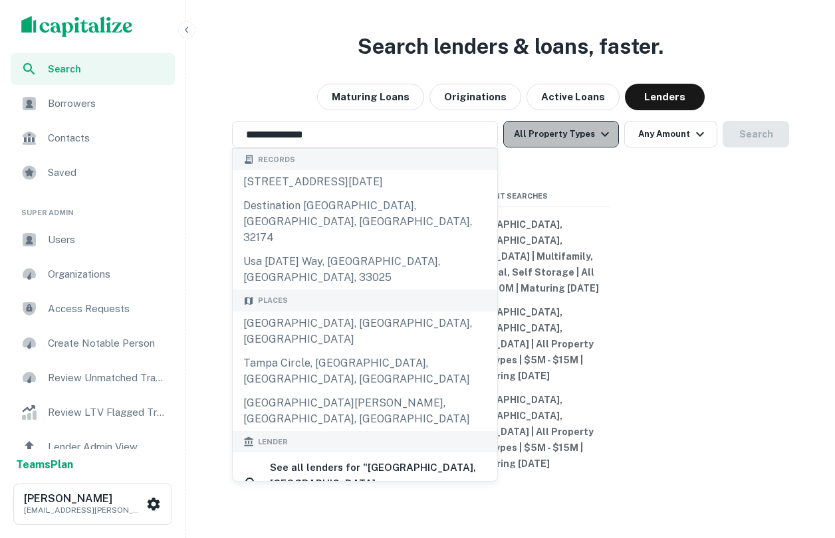
click at [591, 148] on button "All Property Types" at bounding box center [561, 134] width 116 height 27
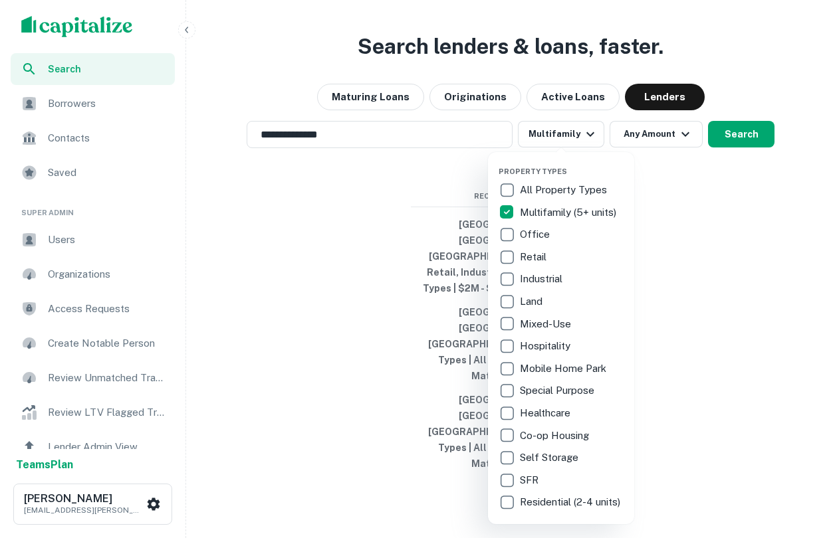
click at [651, 203] on div at bounding box center [417, 269] width 835 height 538
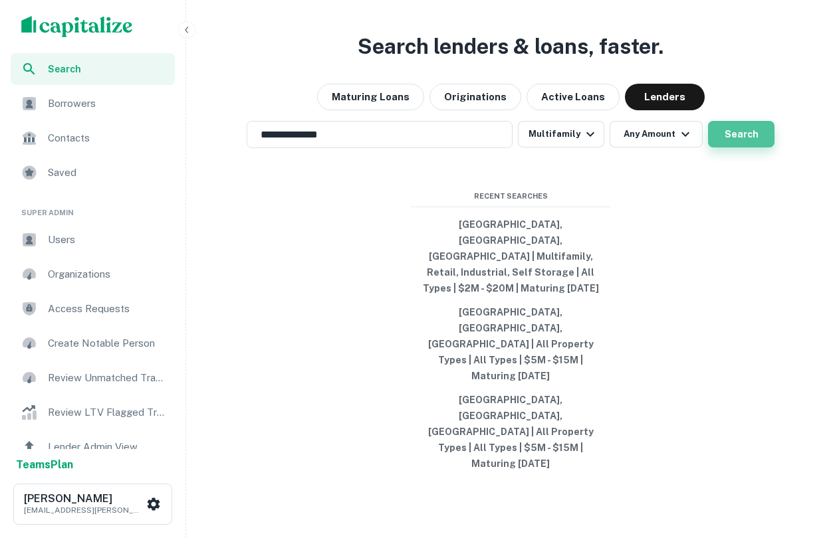
click at [735, 148] on button "Search" at bounding box center [741, 134] width 66 height 27
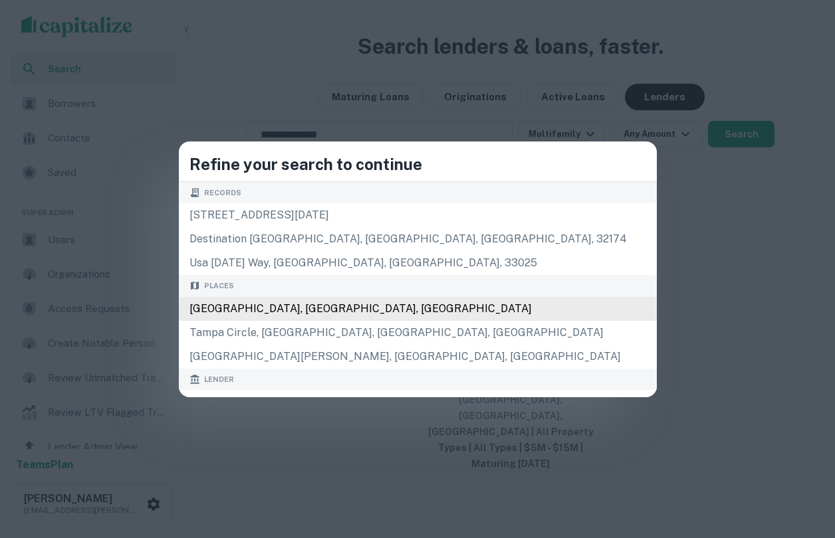
click at [413, 304] on div "[GEOGRAPHIC_DATA], [GEOGRAPHIC_DATA], [GEOGRAPHIC_DATA]" at bounding box center [418, 309] width 478 height 24
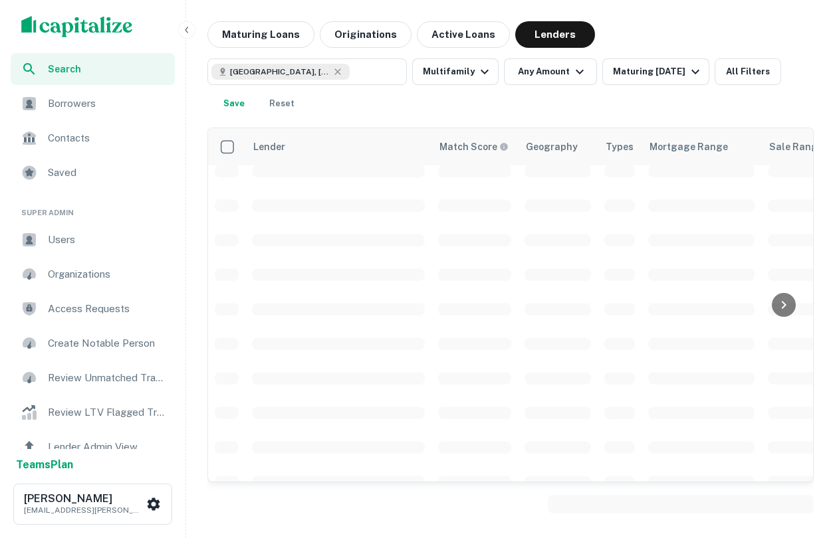
scroll to position [155, 0]
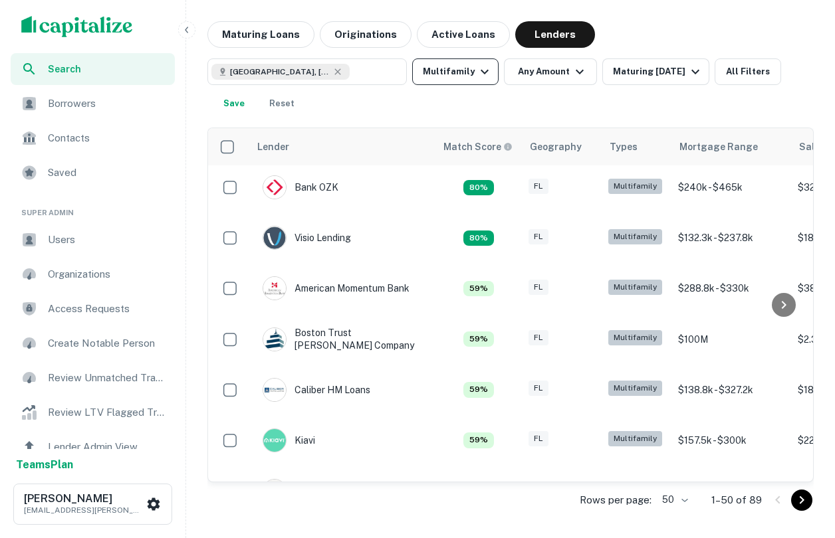
click at [489, 71] on button "Multifamily" at bounding box center [455, 71] width 86 height 27
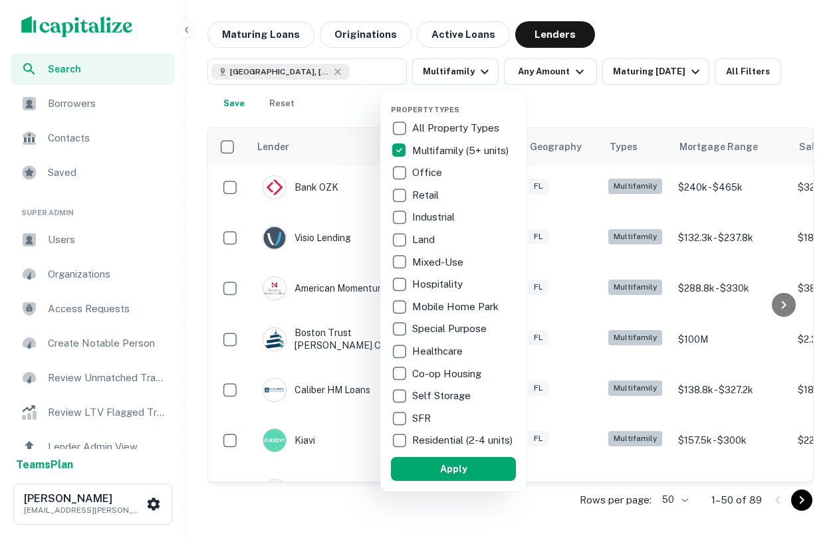
click at [614, 86] on div at bounding box center [417, 269] width 835 height 538
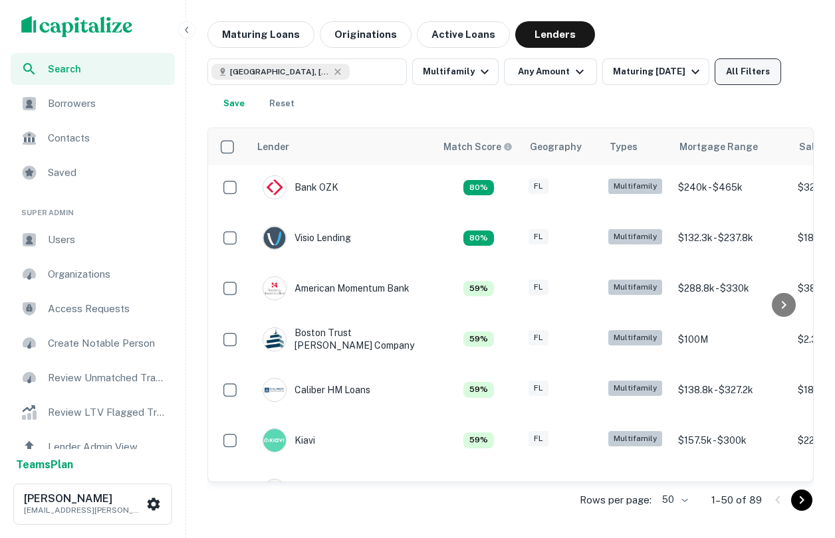
click at [726, 70] on button "All Filters" at bounding box center [748, 71] width 66 height 27
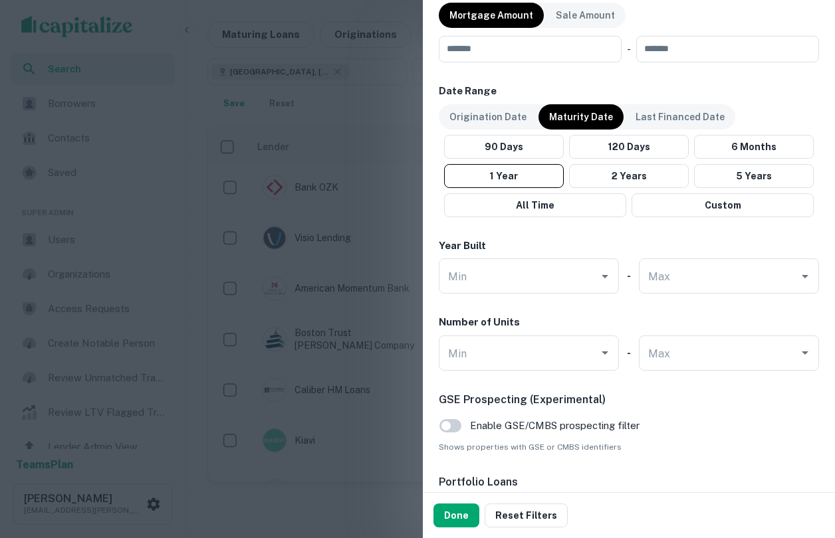
scroll to position [727, 0]
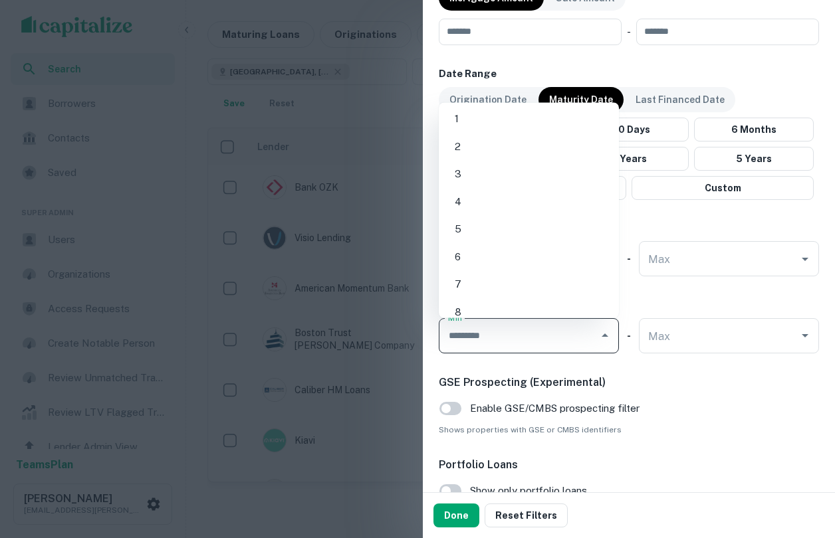
click at [526, 342] on input "Min" at bounding box center [519, 335] width 148 height 23
click at [500, 249] on li "10" at bounding box center [528, 246] width 169 height 24
type input "**"
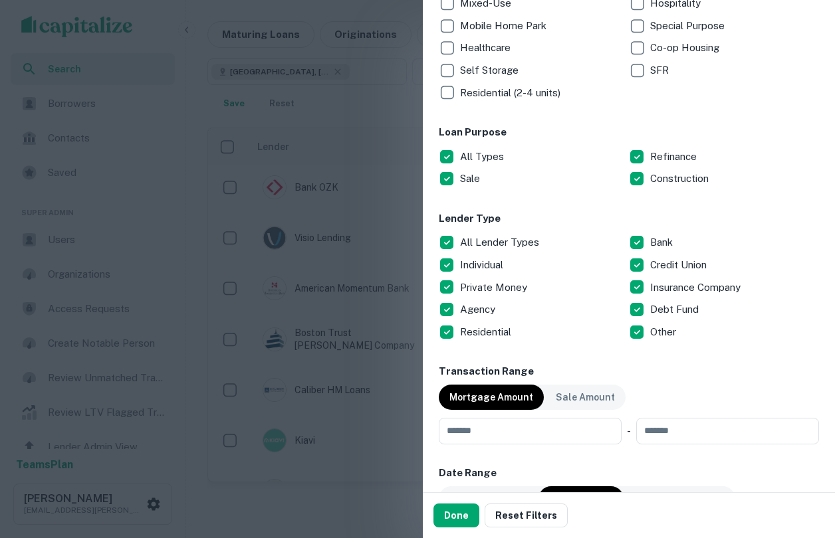
scroll to position [304, 0]
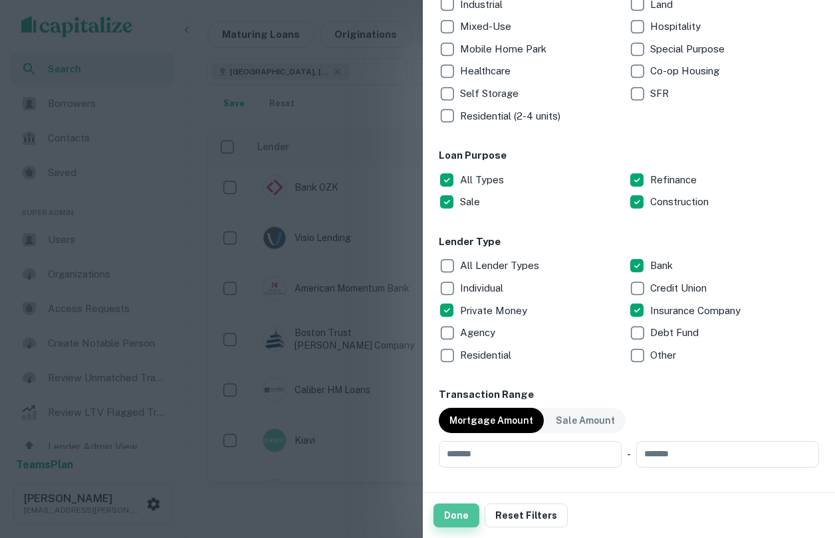
click at [453, 508] on button "Done" at bounding box center [456, 516] width 46 height 24
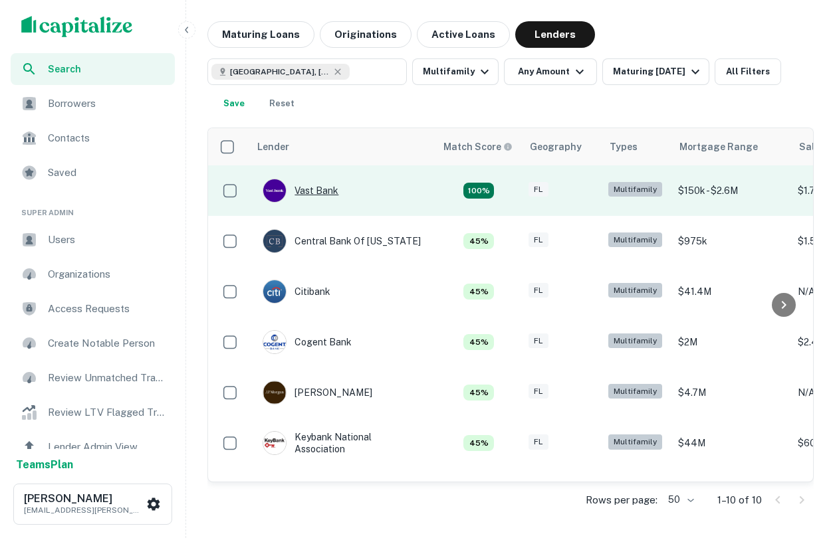
click at [324, 192] on div "Vast Bank" at bounding box center [301, 191] width 76 height 24
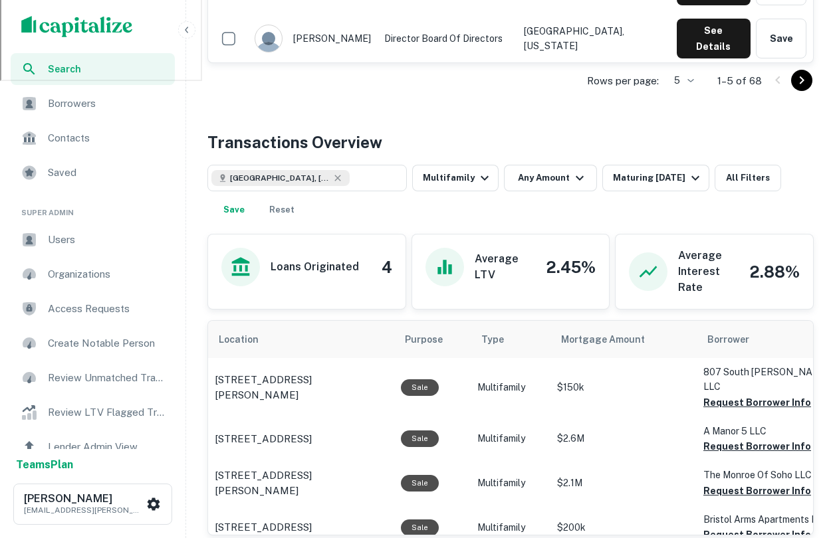
scroll to position [610, 0]
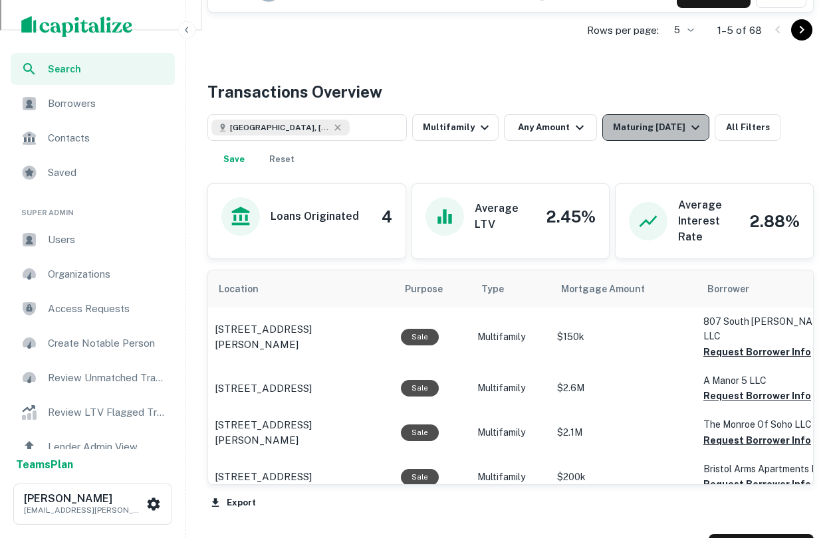
click at [637, 124] on div "Maturing In 1 Year" at bounding box center [658, 128] width 90 height 16
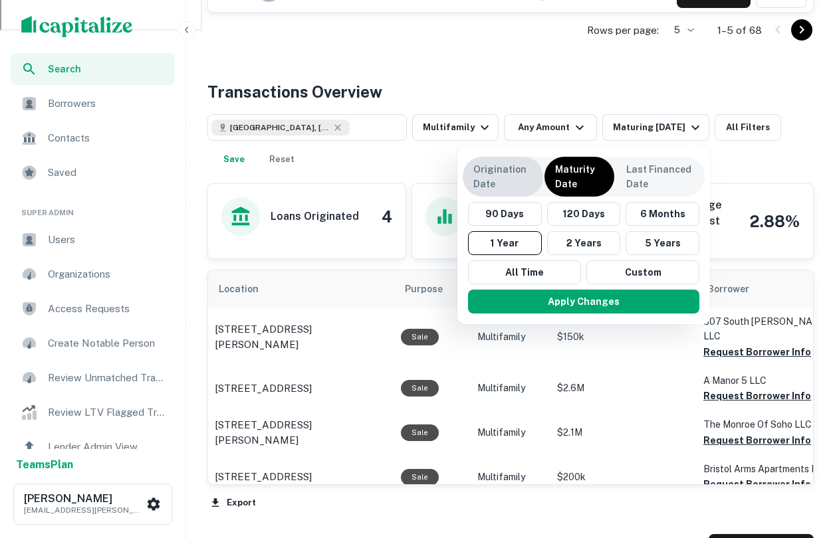
click at [497, 177] on p "Origination Date" at bounding box center [502, 176] width 59 height 29
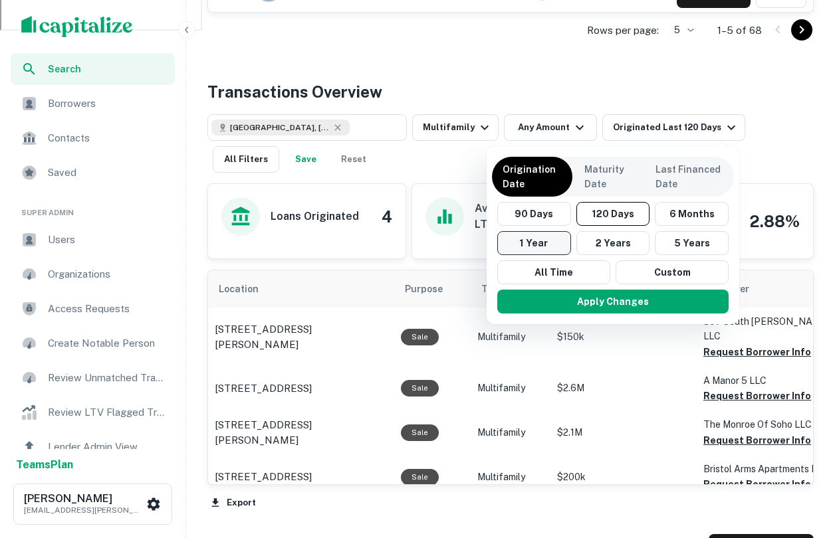
click at [551, 249] on button "1 Year" at bounding box center [534, 243] width 74 height 24
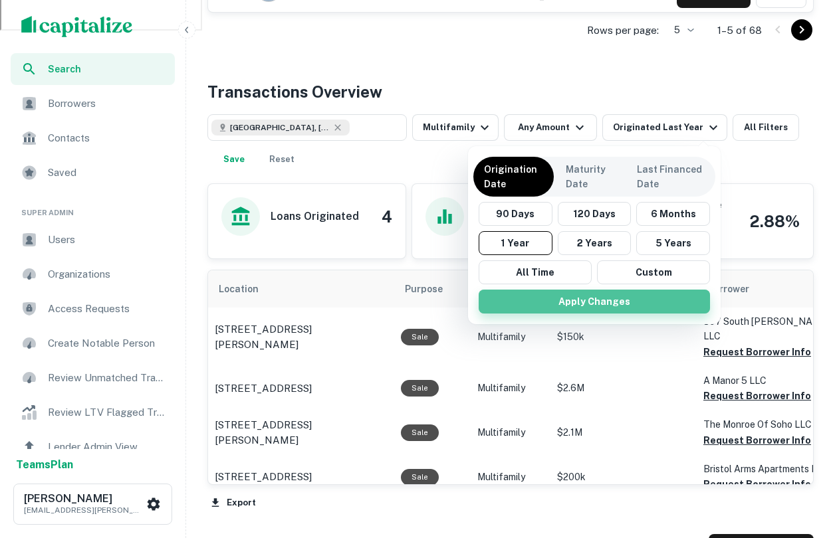
click at [556, 305] on button "Apply Changes" at bounding box center [594, 302] width 231 height 24
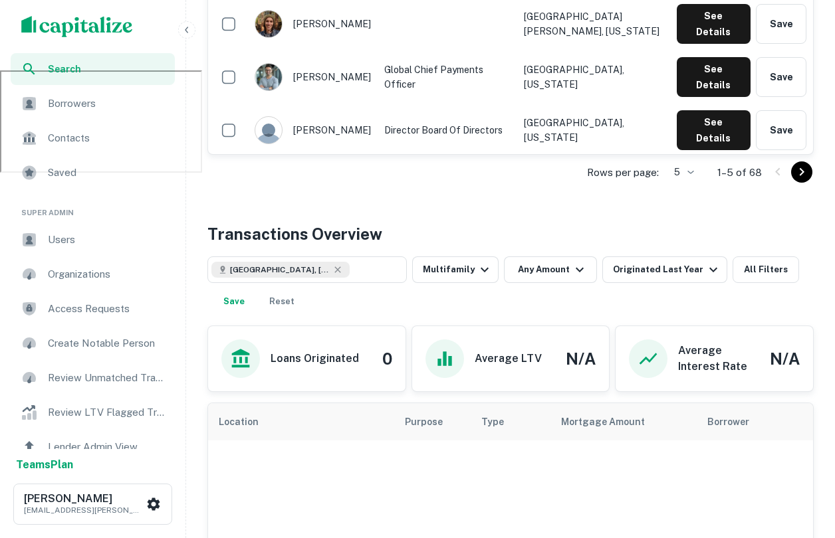
scroll to position [455, 0]
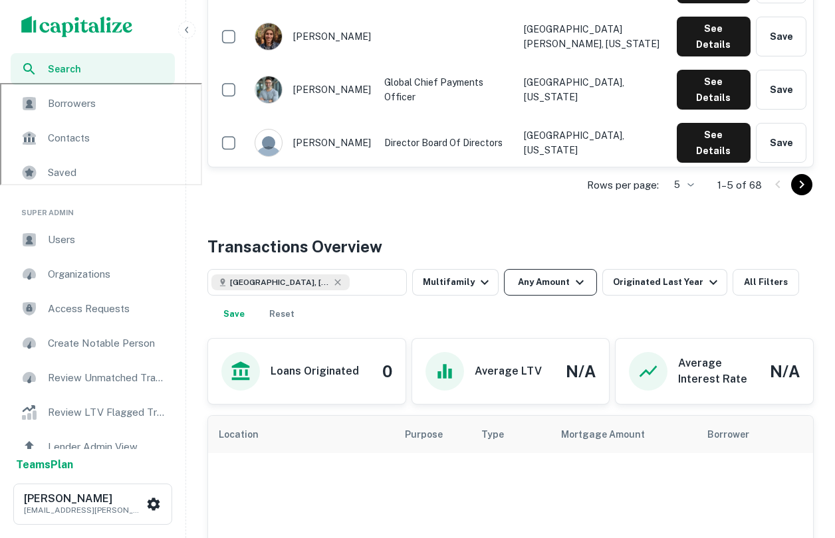
click at [545, 289] on button "Any Amount" at bounding box center [550, 282] width 93 height 27
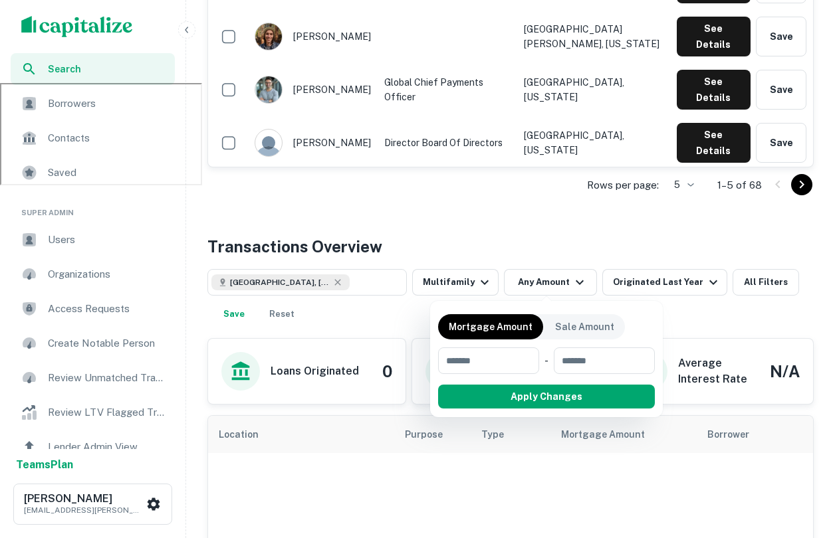
click at [372, 283] on div at bounding box center [417, 269] width 835 height 538
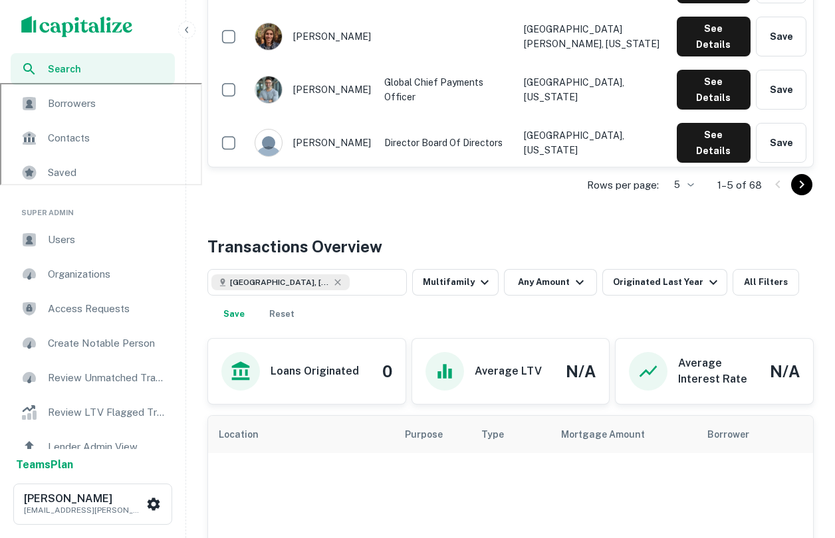
scroll to position [0, 0]
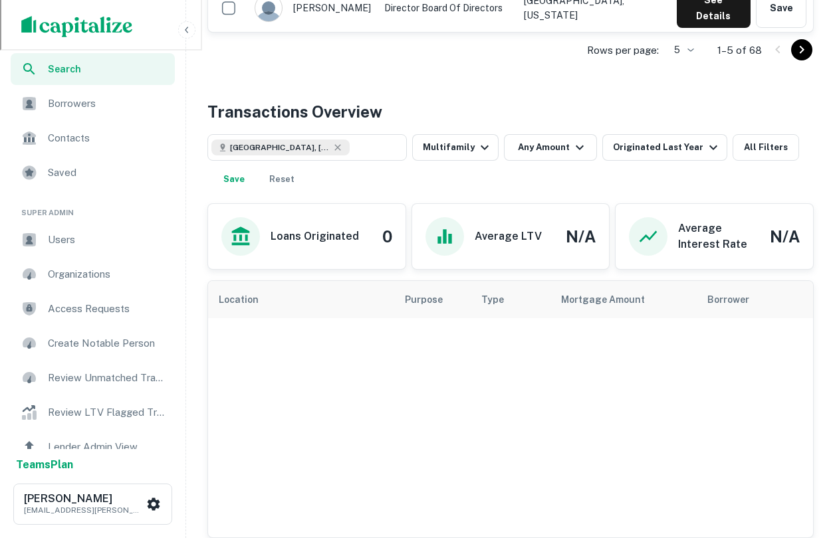
scroll to position [662, 0]
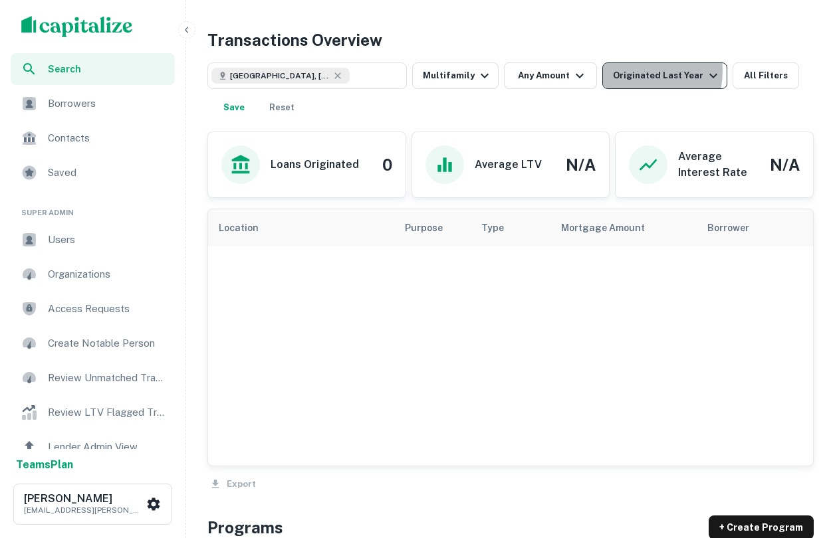
click at [629, 72] on div "Originated Last Year" at bounding box center [667, 76] width 108 height 16
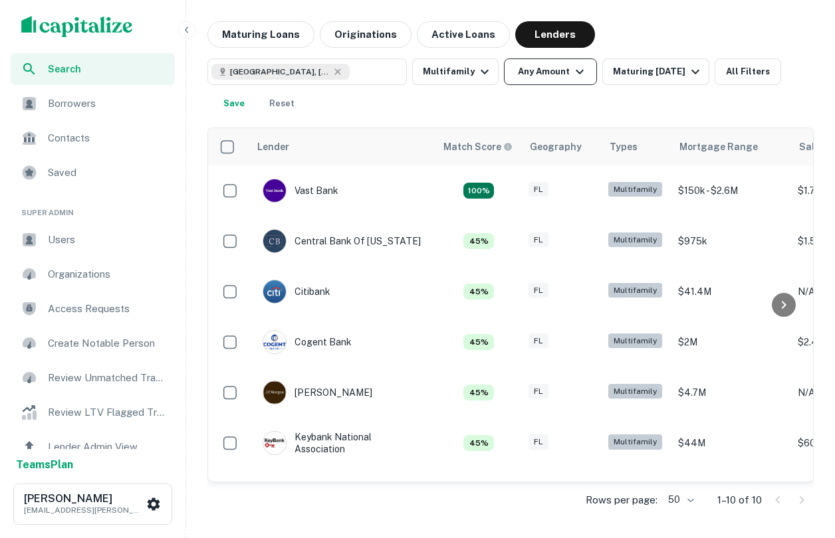
click at [578, 78] on icon "button" at bounding box center [580, 72] width 16 height 16
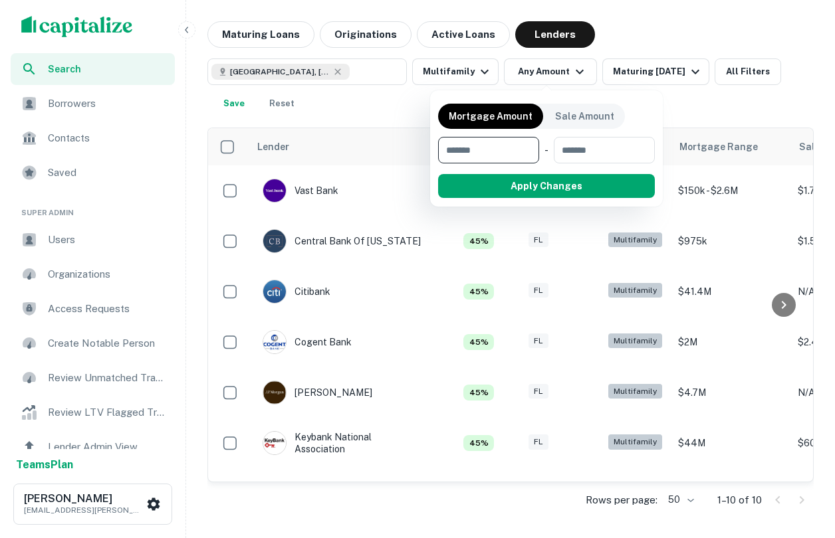
click at [656, 71] on div at bounding box center [417, 269] width 835 height 538
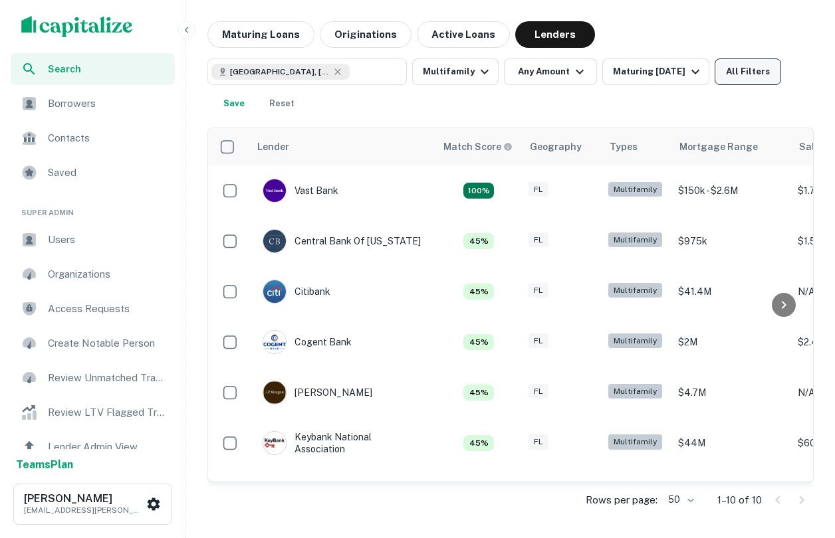
click at [727, 74] on button "All Filters" at bounding box center [748, 71] width 66 height 27
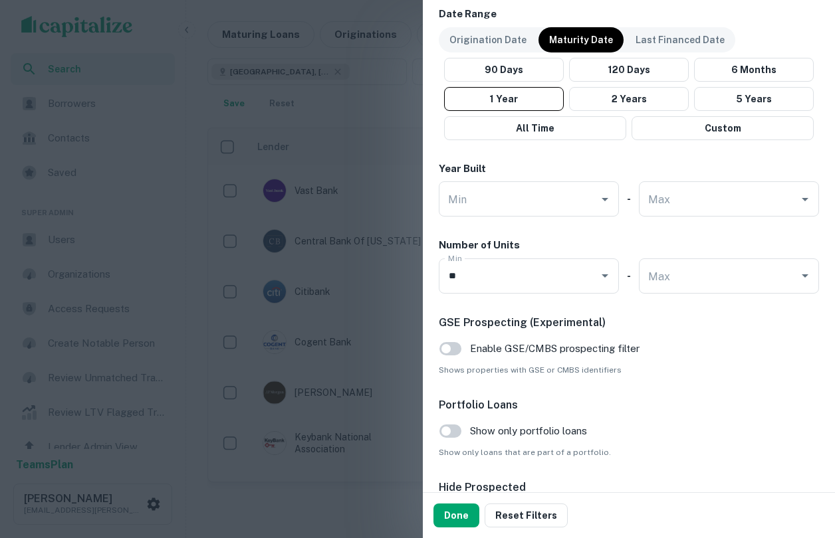
scroll to position [802, 0]
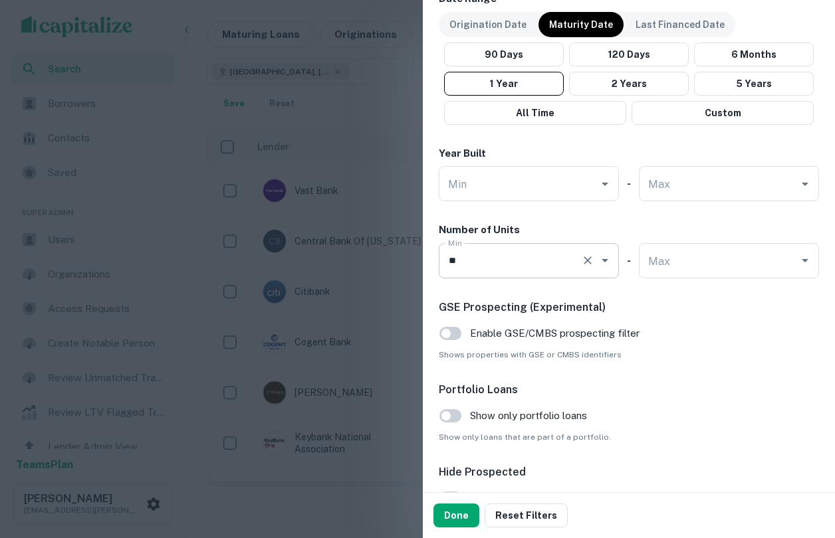
click at [577, 269] on div "** Min" at bounding box center [529, 260] width 180 height 35
click at [464, 508] on button "Done" at bounding box center [456, 516] width 46 height 24
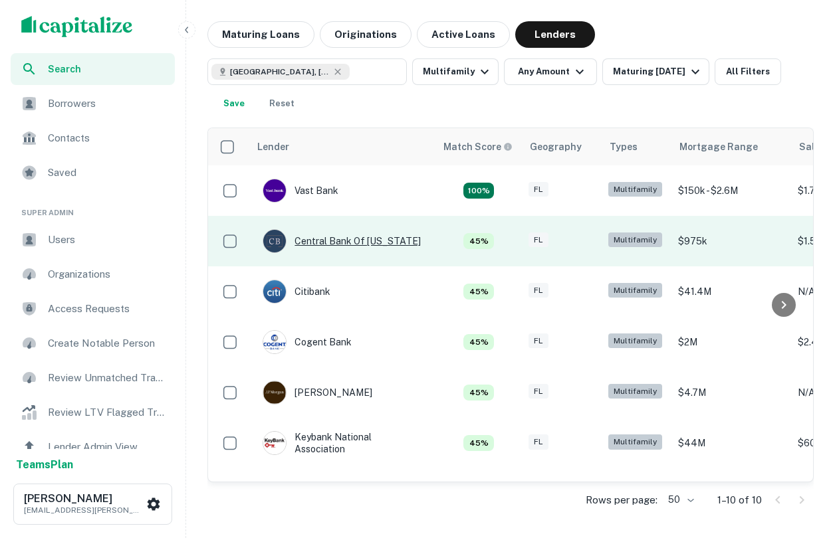
click at [336, 241] on div "Central Bank Of [US_STATE]" at bounding box center [342, 241] width 158 height 24
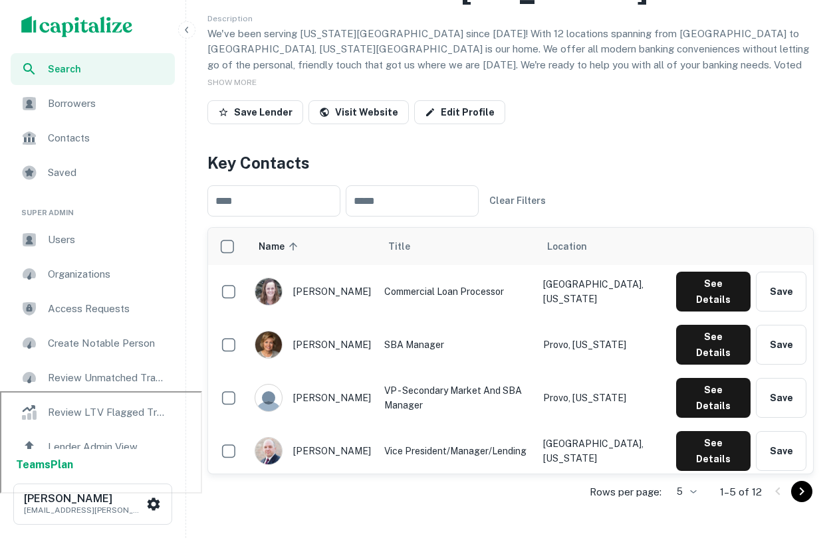
scroll to position [146, 0]
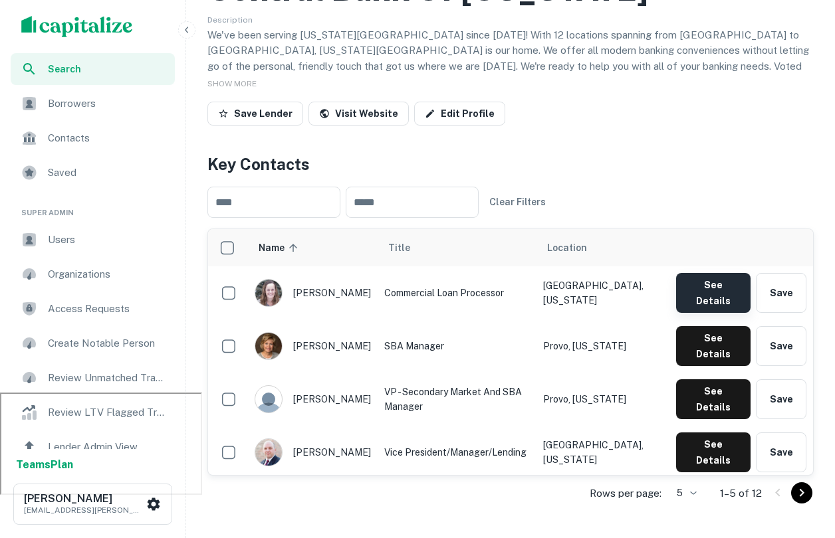
click at [710, 288] on button "See Details" at bounding box center [713, 293] width 74 height 40
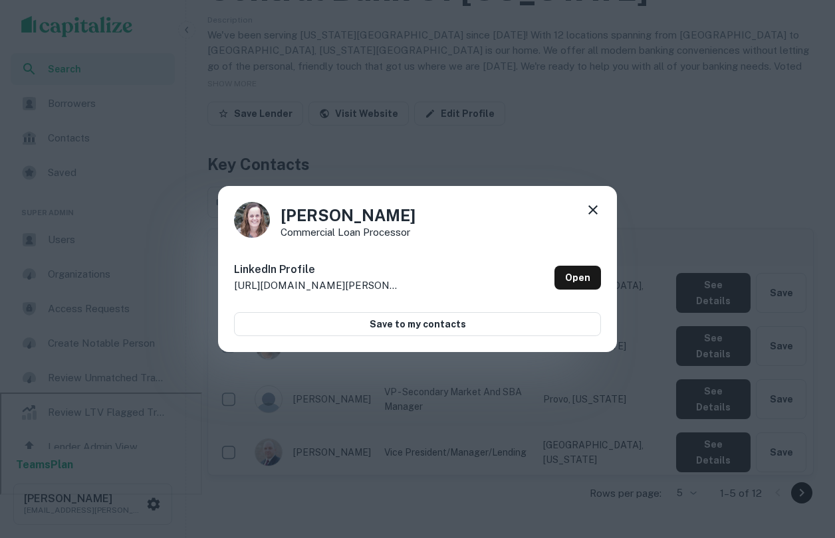
click at [596, 207] on icon at bounding box center [592, 209] width 9 height 9
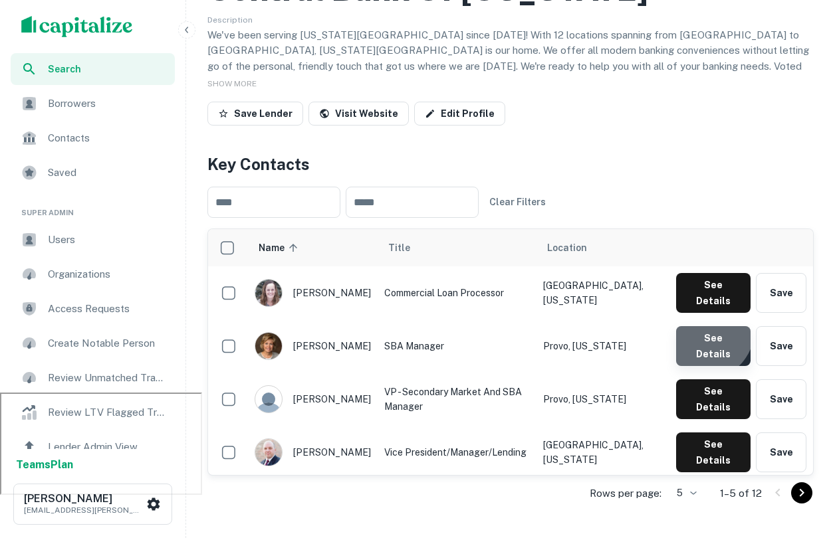
click at [704, 313] on button "See Details" at bounding box center [713, 293] width 74 height 40
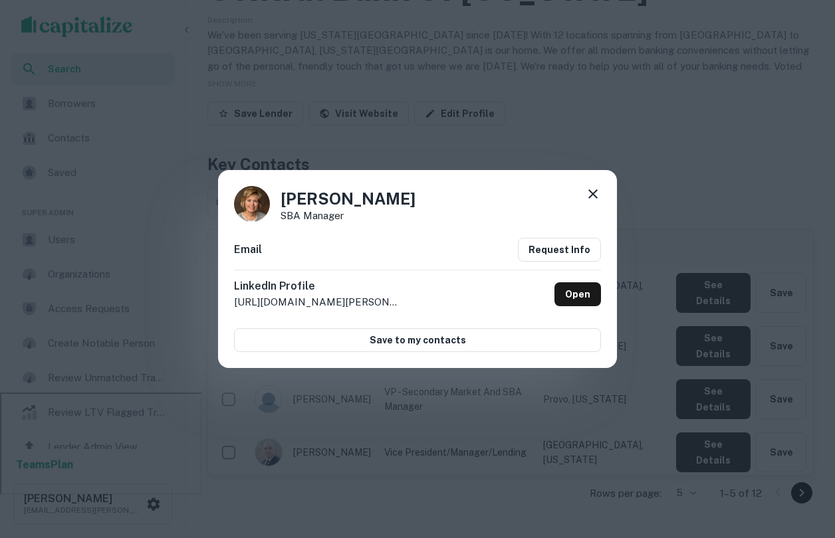
click at [590, 195] on icon at bounding box center [592, 193] width 9 height 9
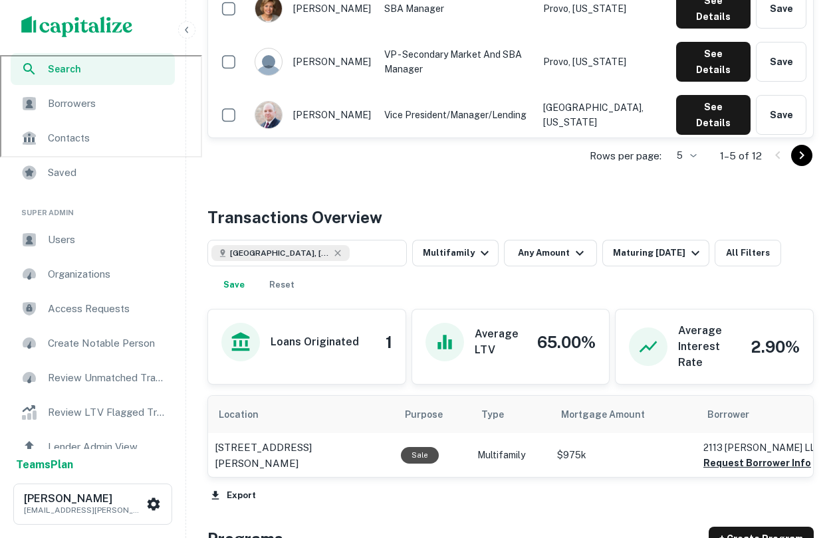
scroll to position [494, 0]
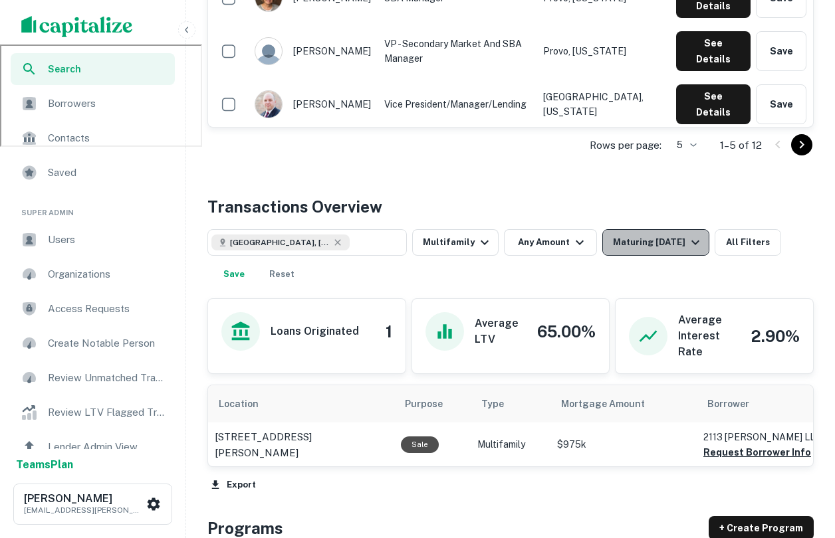
click at [657, 253] on button "Maturing [DATE]" at bounding box center [655, 242] width 107 height 27
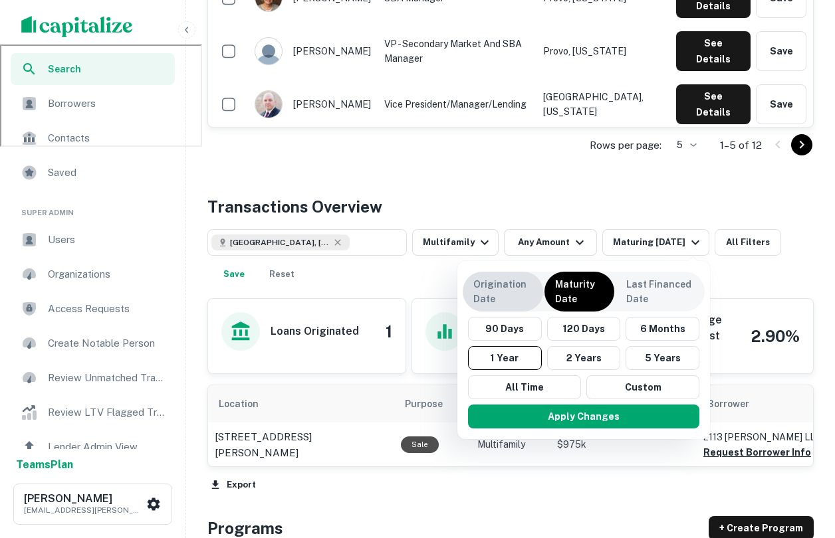
click at [532, 300] on div "Origination Date" at bounding box center [503, 292] width 80 height 40
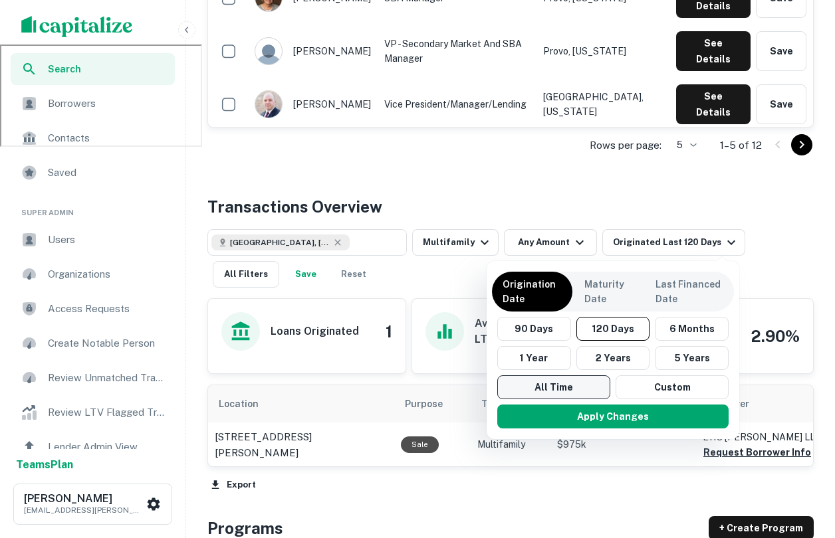
click at [563, 397] on button "All Time" at bounding box center [553, 388] width 113 height 24
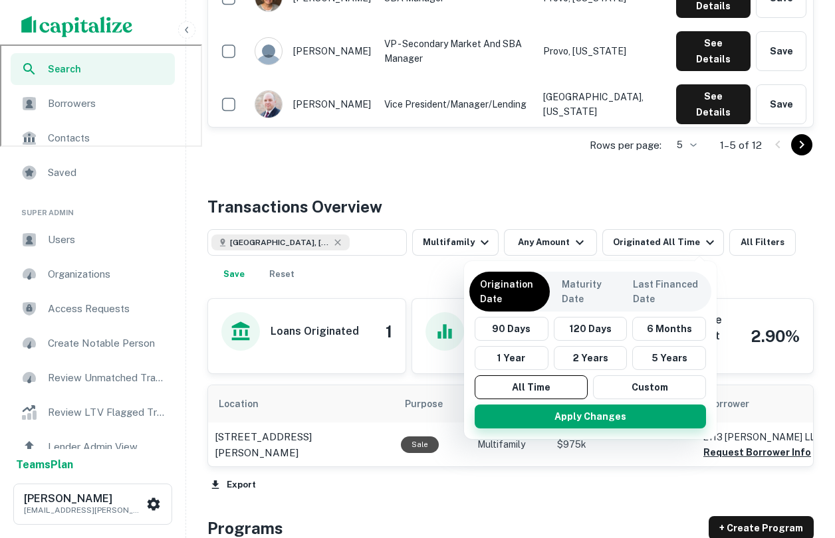
click at [581, 421] on button "Apply Changes" at bounding box center [590, 417] width 231 height 24
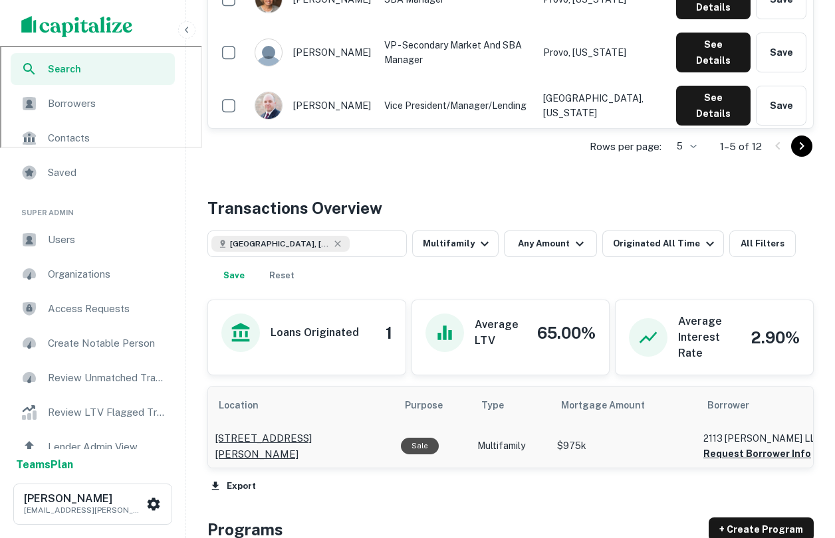
click at [313, 450] on p "[STREET_ADDRESS][PERSON_NAME]" at bounding box center [301, 446] width 173 height 31
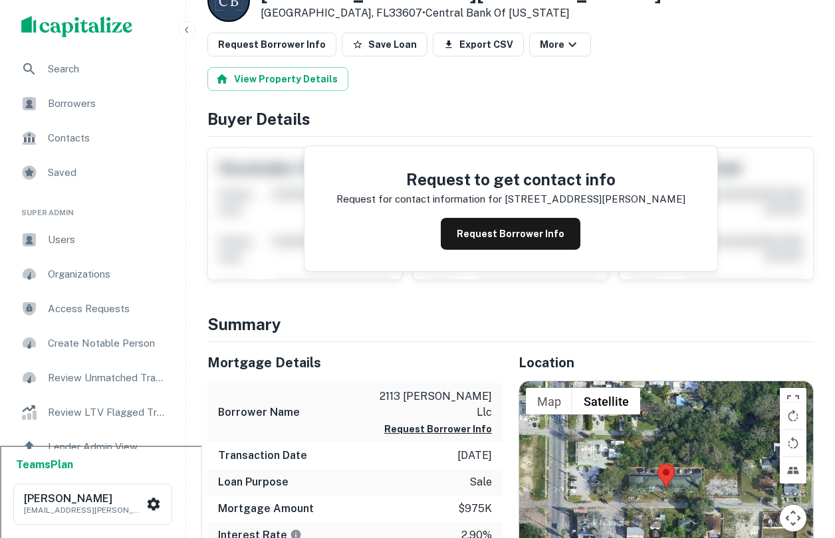
scroll to position [103, 0]
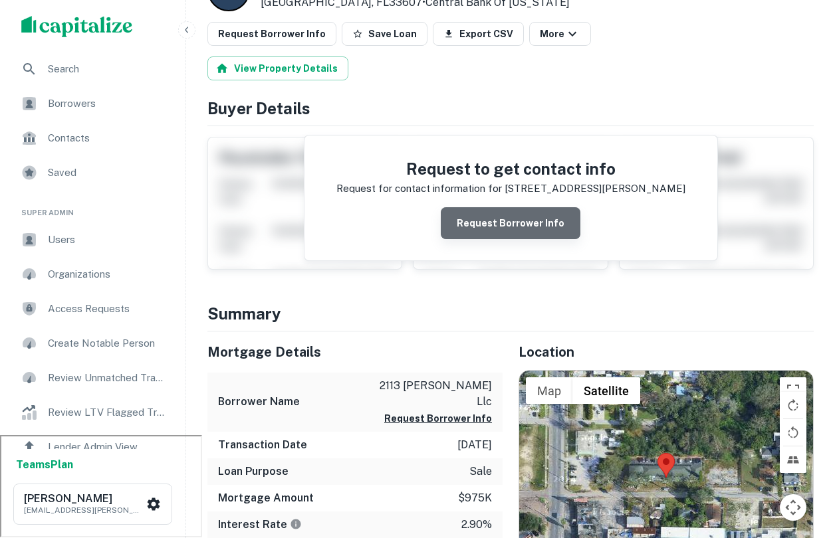
click at [516, 227] on button "Request Borrower Info" at bounding box center [511, 223] width 140 height 32
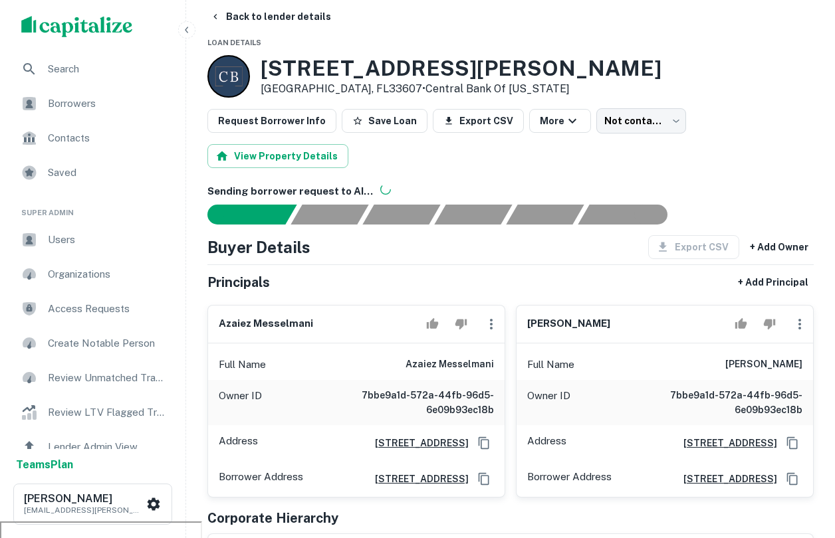
scroll to position [0, 0]
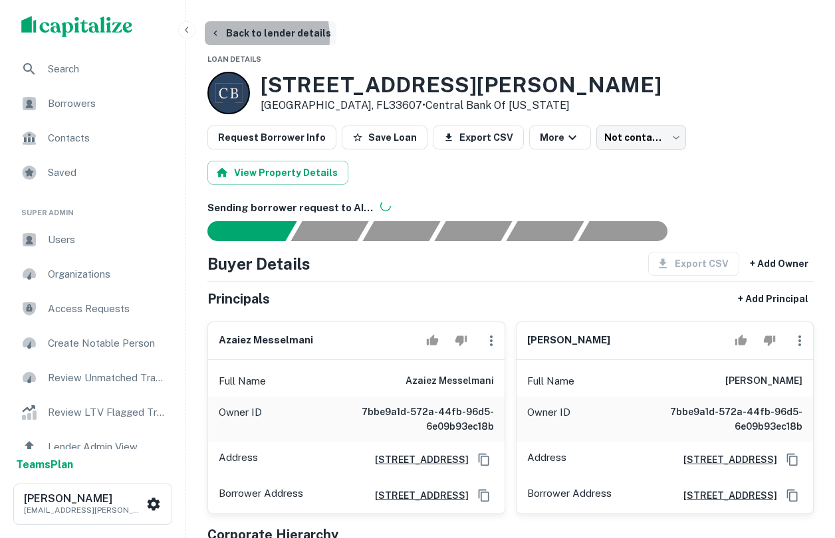
click at [234, 38] on button "Back to lender details" at bounding box center [271, 33] width 132 height 24
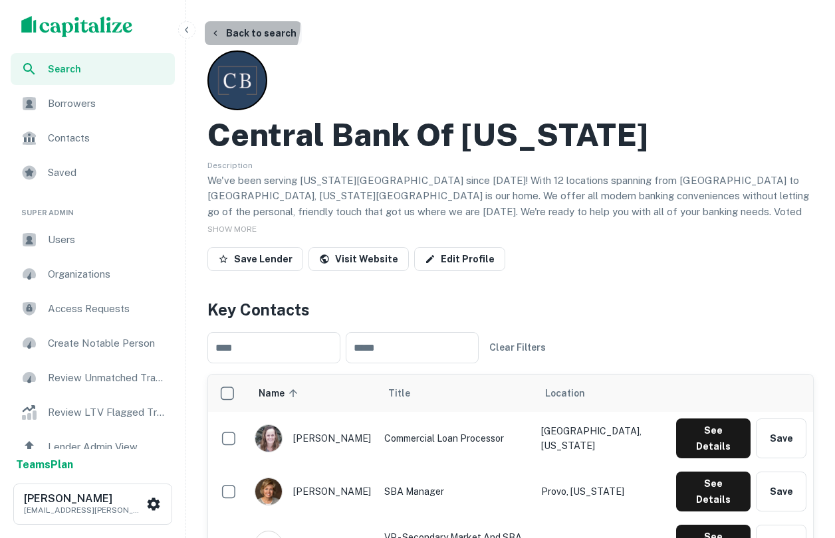
click at [229, 24] on button "Back to search" at bounding box center [253, 33] width 97 height 24
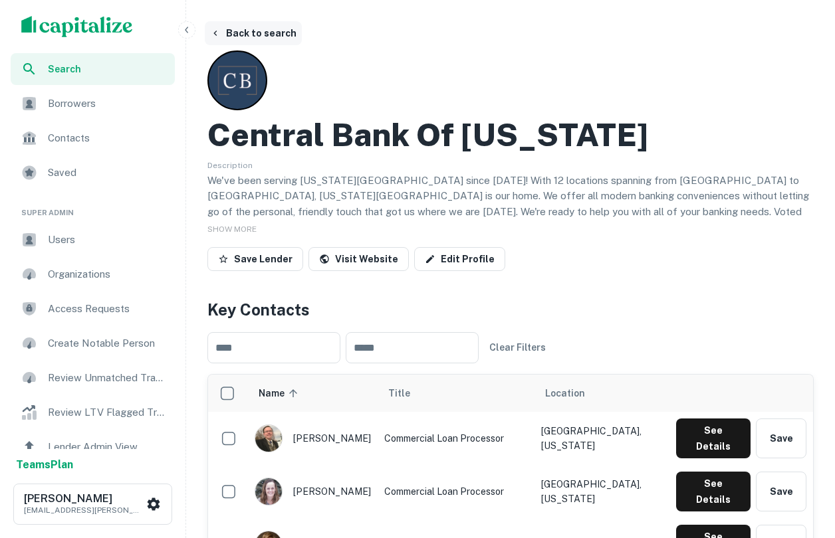
click at [214, 33] on icon "button" at bounding box center [214, 33] width 3 height 5
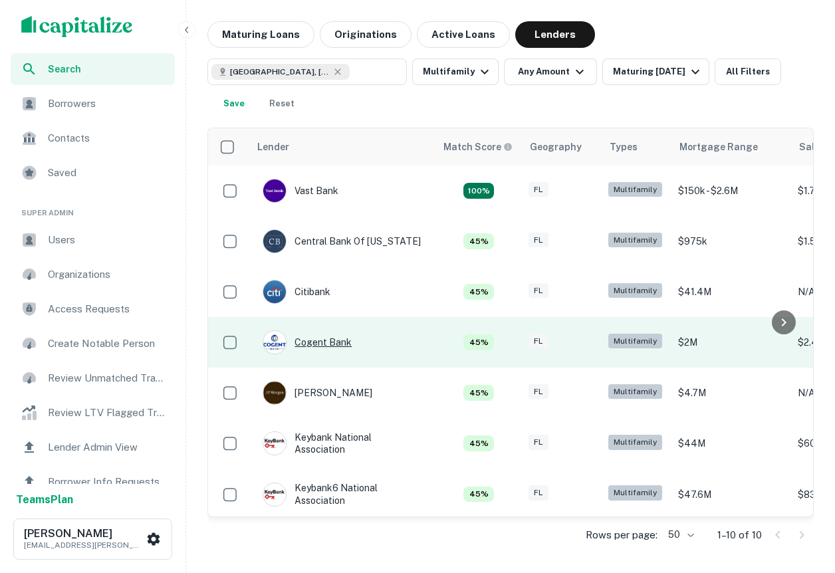
click at [320, 339] on div "Cogent Bank" at bounding box center [307, 342] width 89 height 24
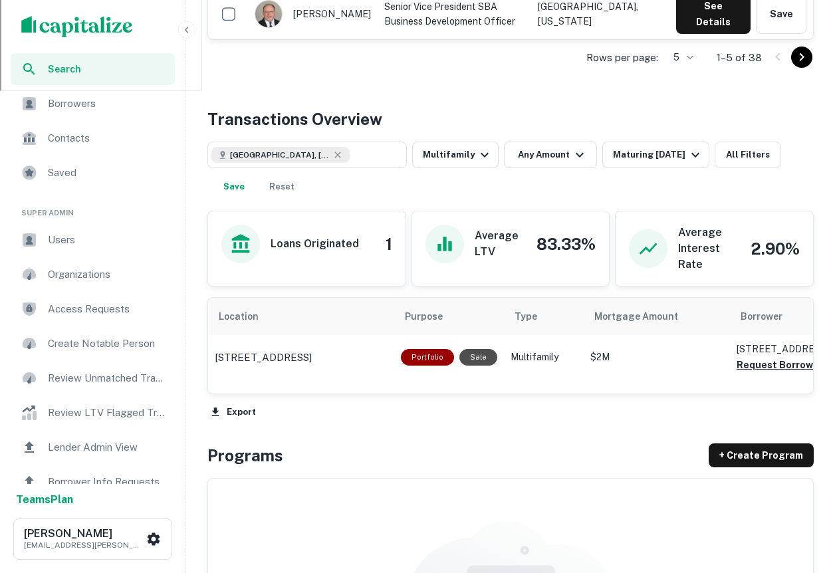
scroll to position [582, 0]
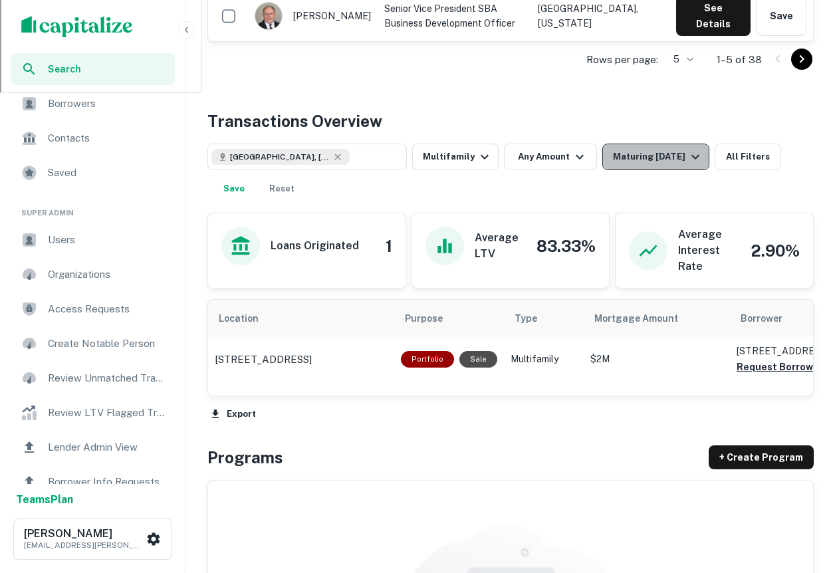
click at [638, 148] on button "Maturing In 1 Year" at bounding box center [655, 157] width 107 height 27
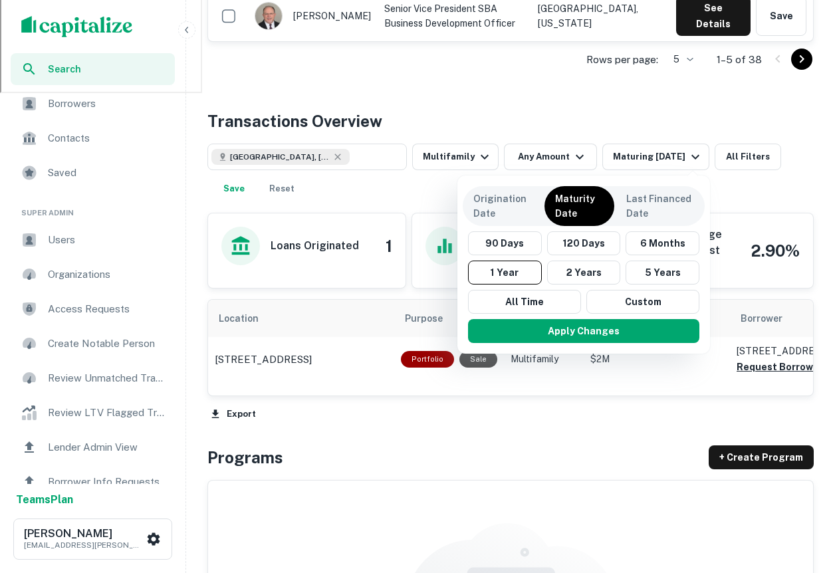
click at [725, 160] on div at bounding box center [417, 286] width 835 height 573
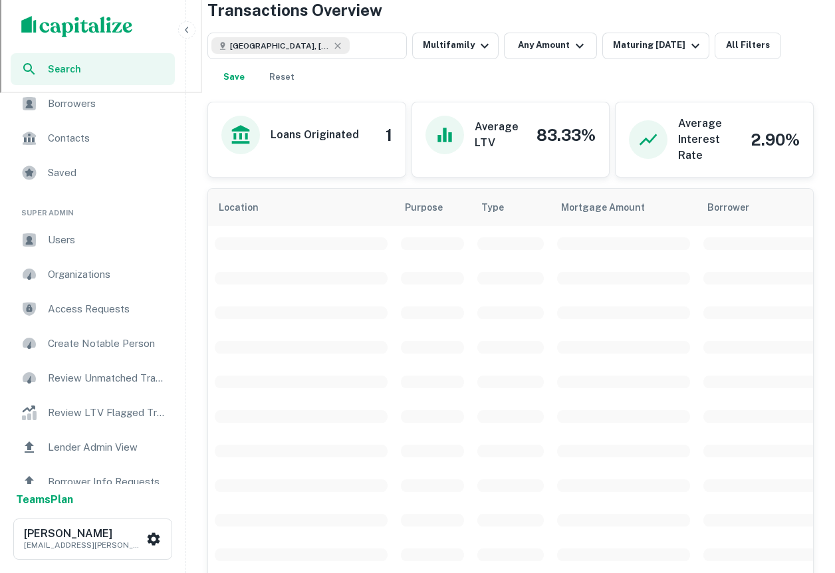
click at [739, 157] on div "Average Interest Rate 2.90%" at bounding box center [714, 140] width 171 height 48
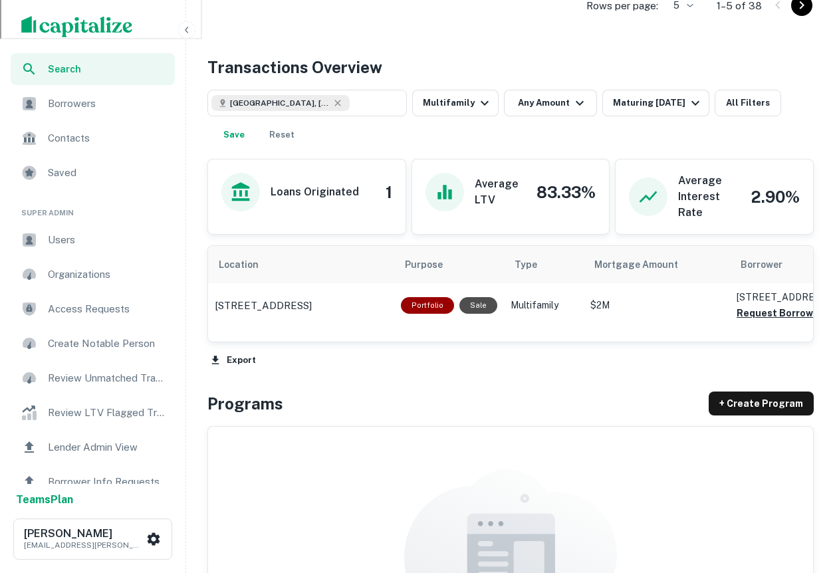
scroll to position [639, 0]
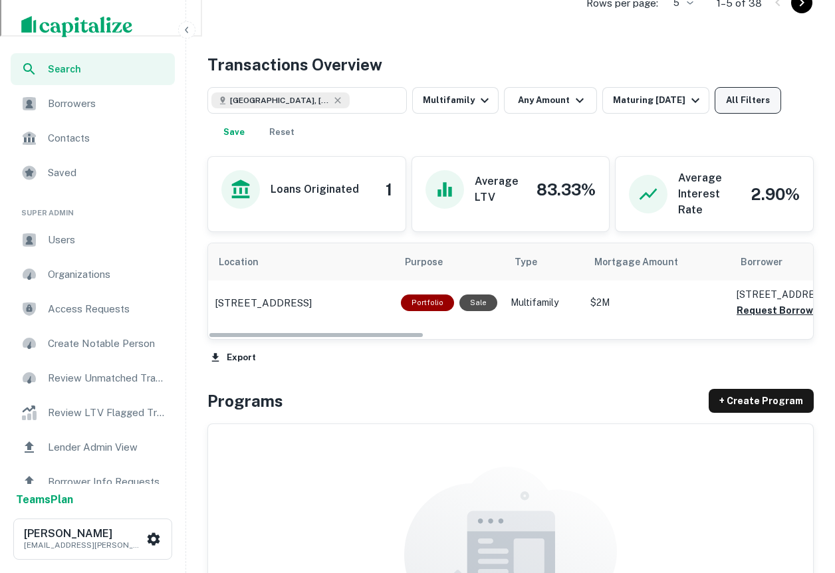
click at [740, 105] on button "All Filters" at bounding box center [748, 100] width 66 height 27
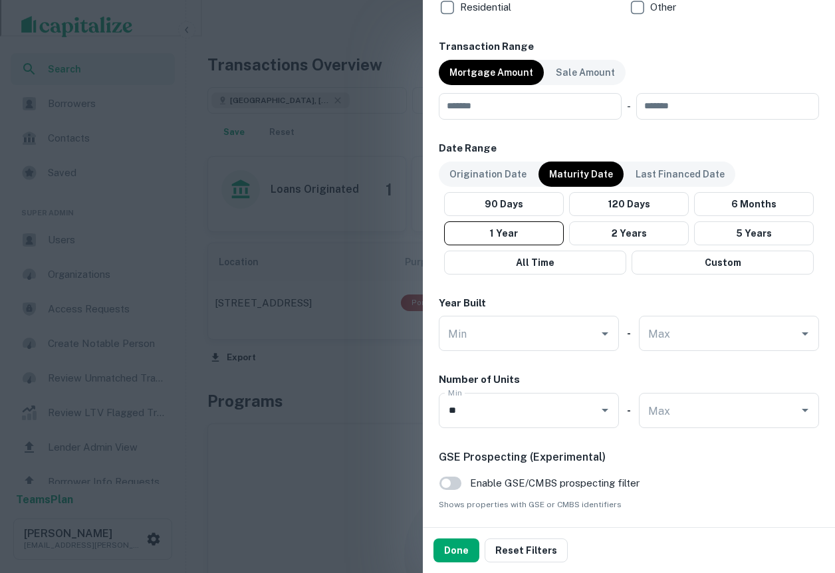
scroll to position [673, 0]
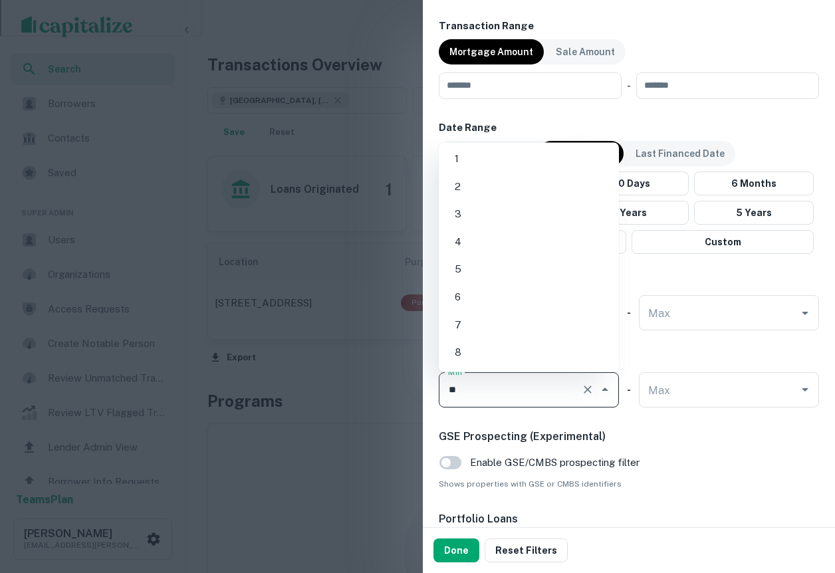
click at [485, 396] on input "**" at bounding box center [510, 389] width 131 height 23
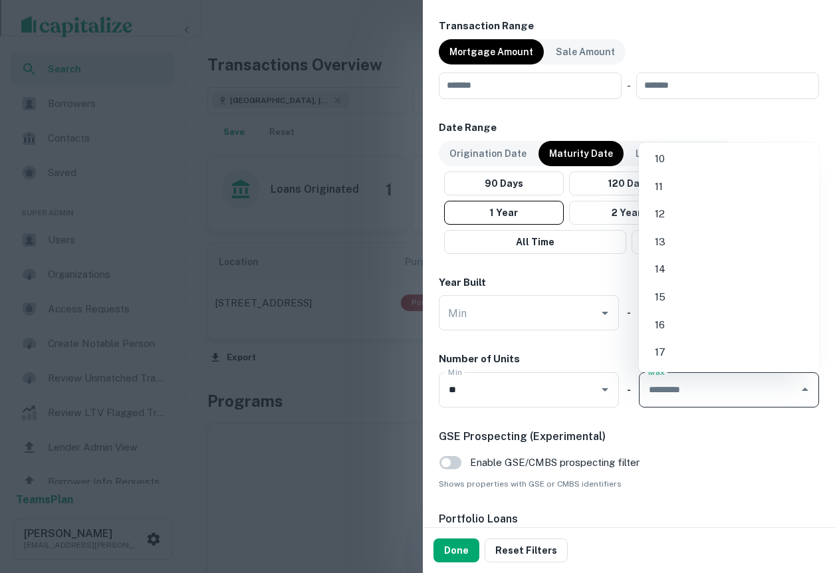
click at [737, 382] on input "Max" at bounding box center [719, 389] width 148 height 23
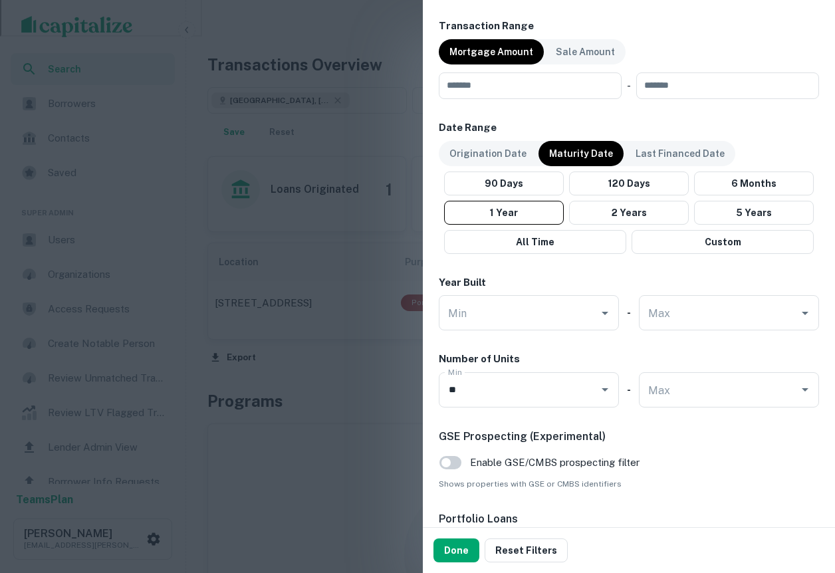
click at [525, 354] on div "Number of Units" at bounding box center [629, 359] width 380 height 15
click at [327, 505] on div at bounding box center [417, 286] width 835 height 573
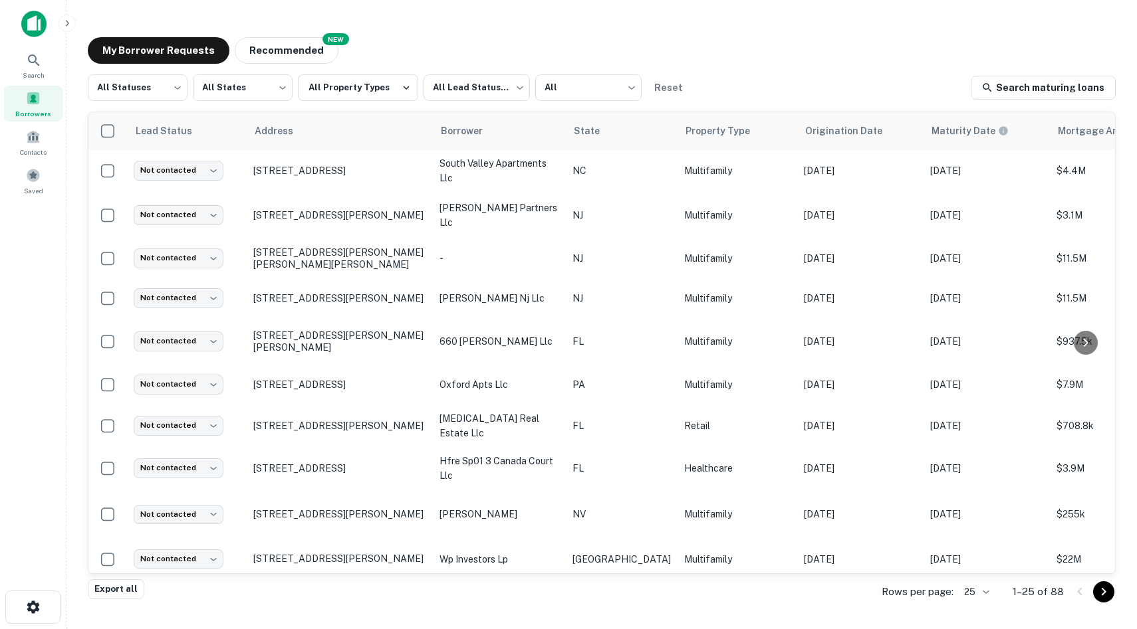
click at [29, 106] on div "Borrowers" at bounding box center [33, 104] width 58 height 36
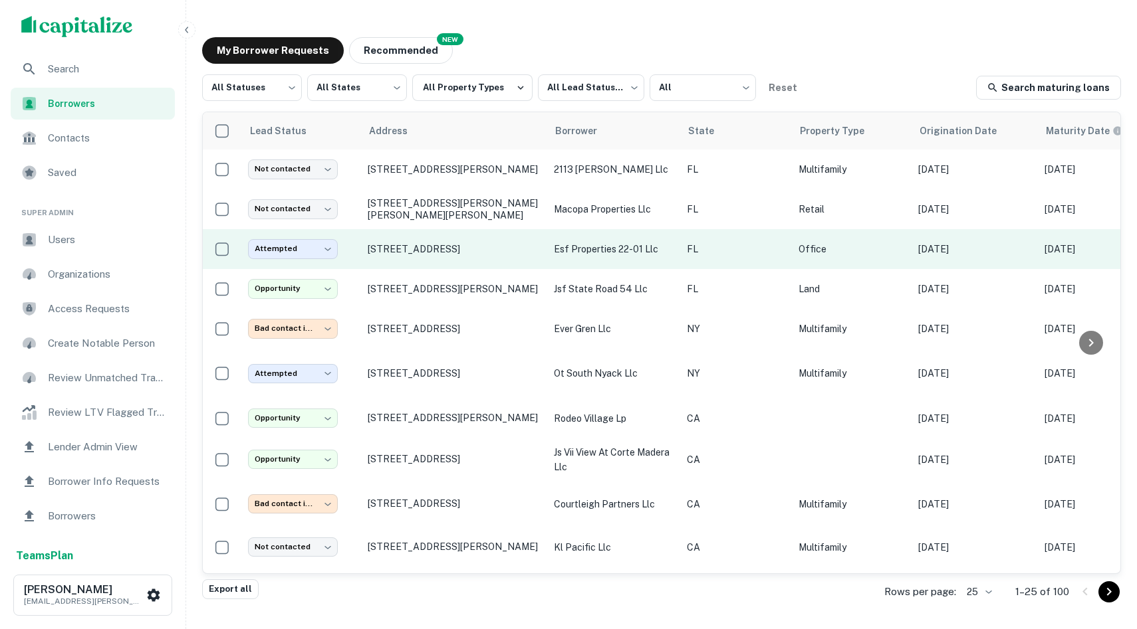
click at [311, 237] on td "Attempted ********* ​" at bounding box center [301, 249] width 120 height 40
click at [307, 250] on body "Search Borrowers Contacts Saved Super Admin Users Organizations Access Requests…" at bounding box center [568, 314] width 1137 height 629
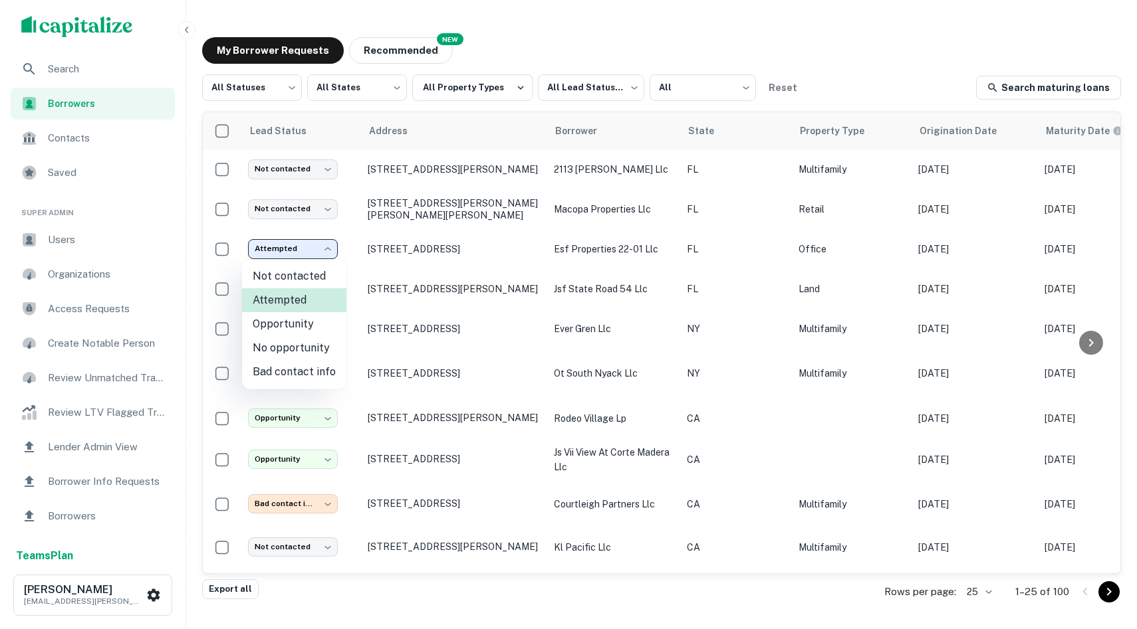
click at [292, 279] on li "Not contacted" at bounding box center [294, 277] width 104 height 24
type input "****"
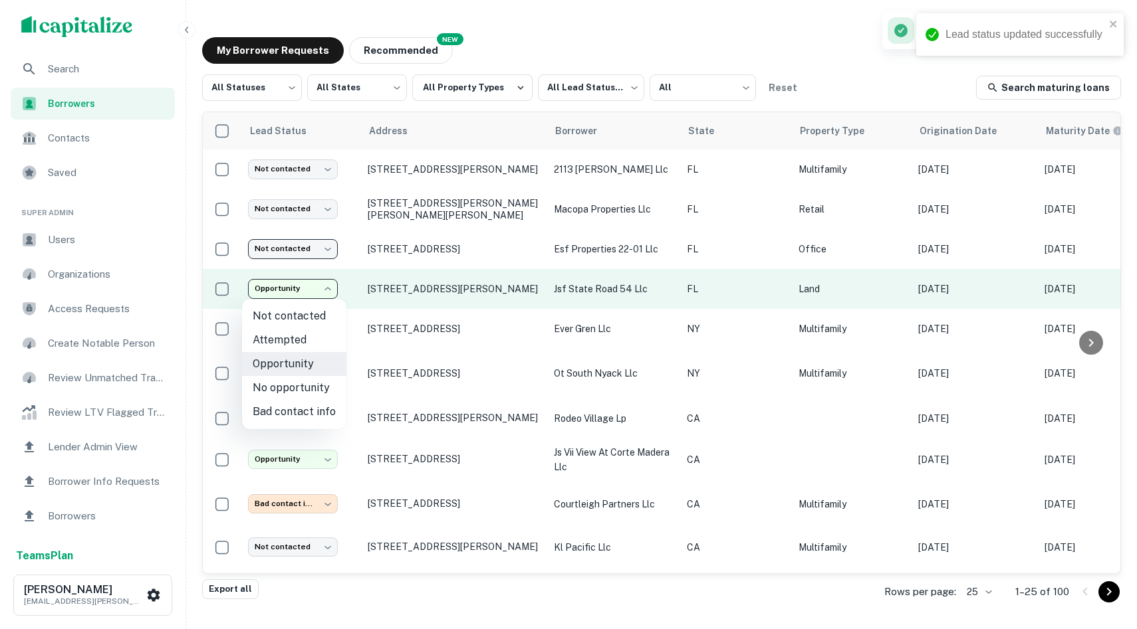
click at [292, 297] on body "Lead status updated successfully Search Borrowers Contacts Saved Super Admin Us…" at bounding box center [568, 314] width 1137 height 629
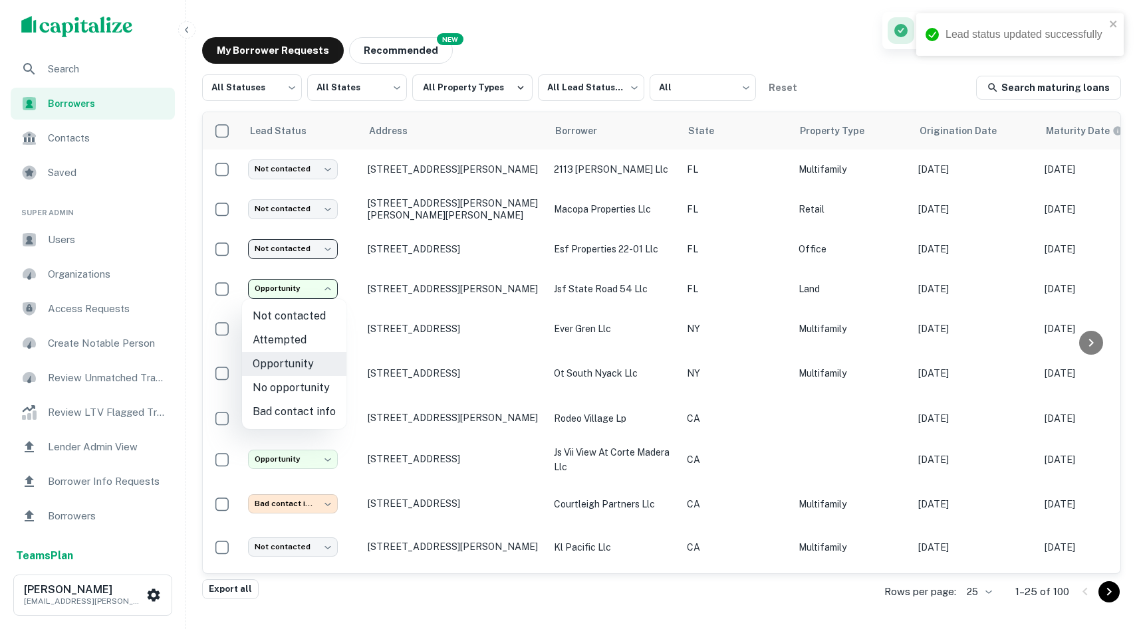
click at [291, 314] on li "Not contacted" at bounding box center [294, 316] width 104 height 24
type input "****"
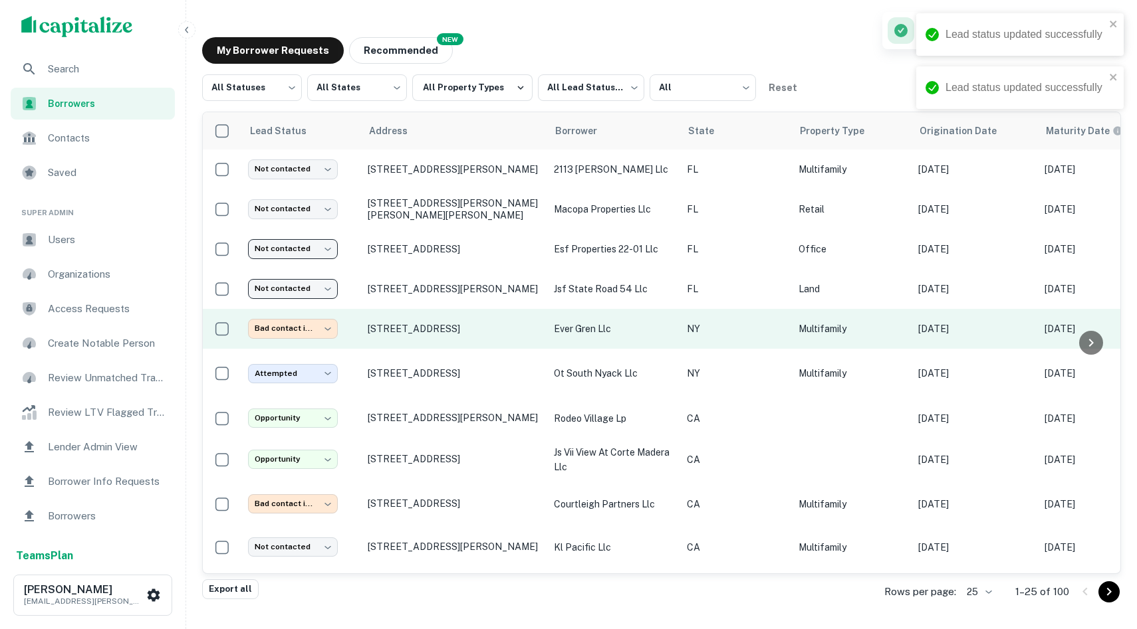
click at [296, 339] on td "**********" at bounding box center [301, 329] width 120 height 40
click at [294, 329] on body "Lead status updated successfully Lead status updated successfully Search Borrow…" at bounding box center [568, 314] width 1137 height 629
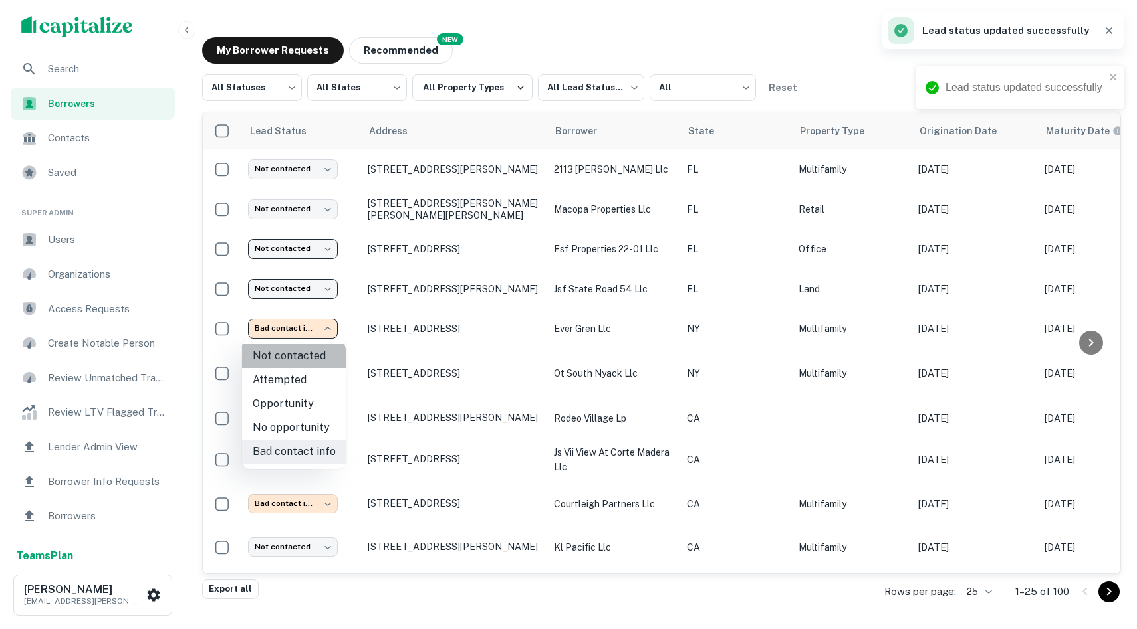
click at [282, 365] on li "Not contacted" at bounding box center [294, 356] width 104 height 24
type input "****"
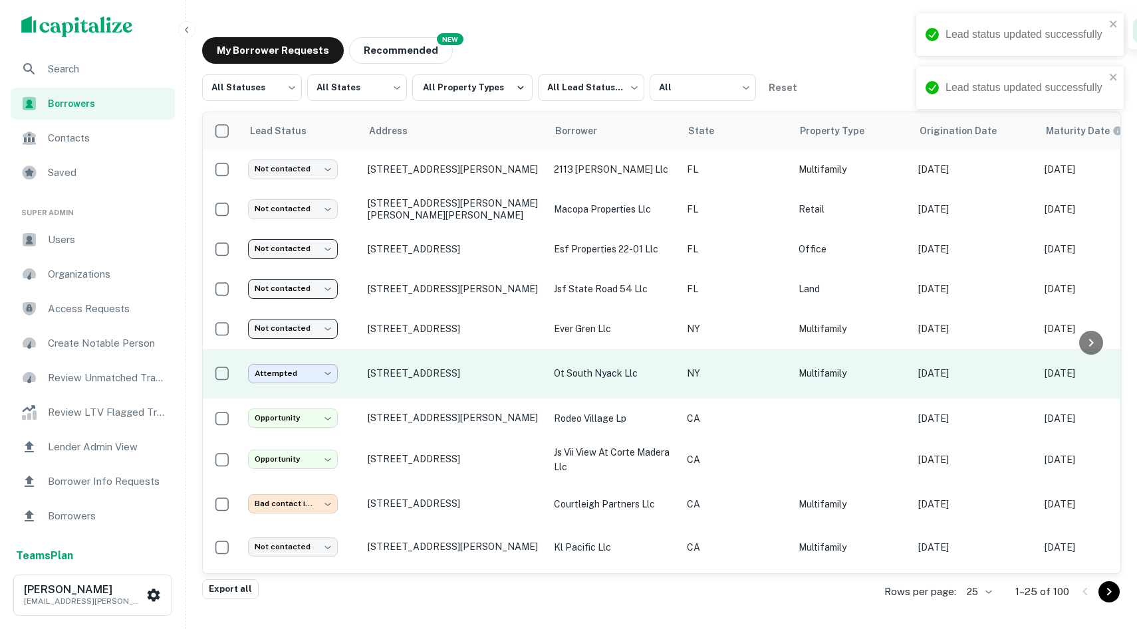
click at [287, 381] on body "Lead status updated successfully Lead status updated successfully Search Borrow…" at bounding box center [568, 314] width 1137 height 629
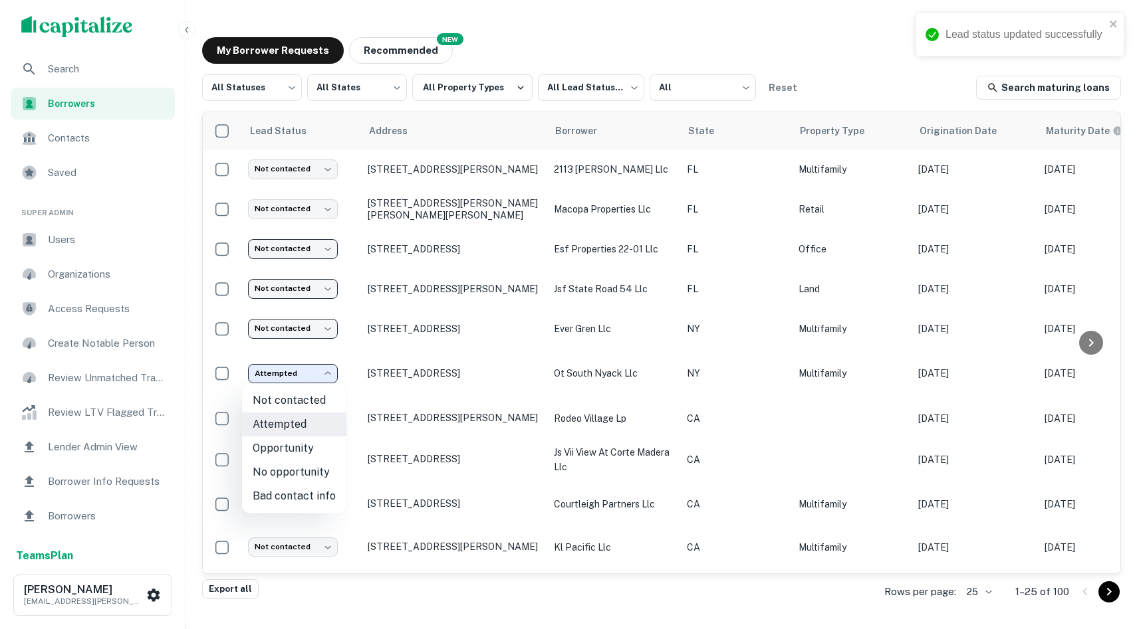
click at [326, 390] on li "Not contacted" at bounding box center [294, 401] width 104 height 24
type input "****"
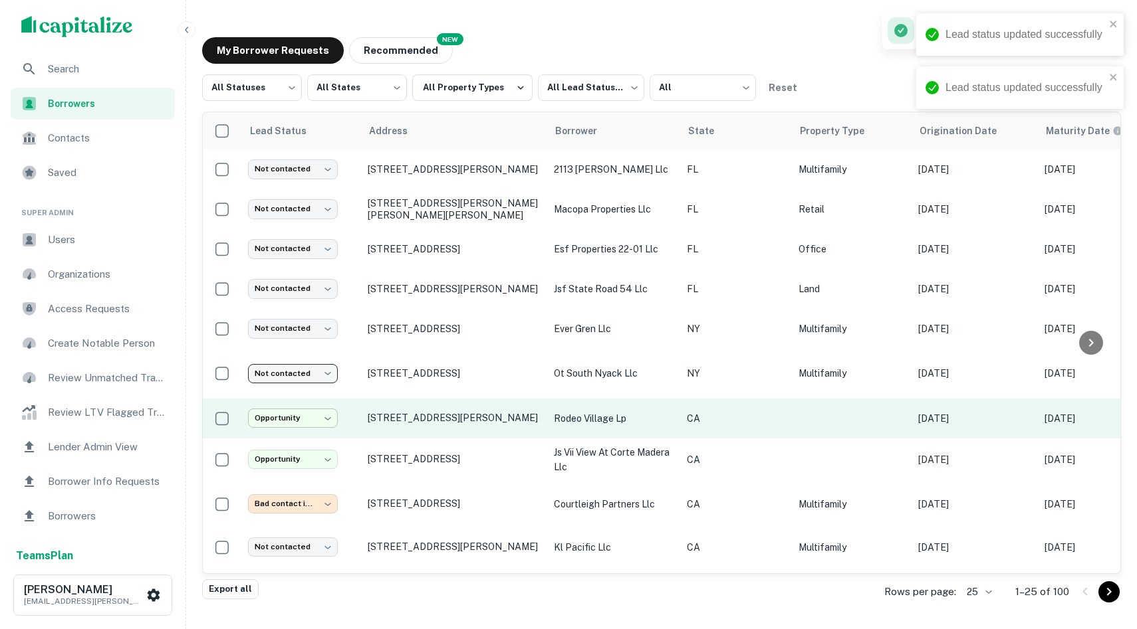
click at [309, 413] on body "Lead status updated successfully Lead status updated successfully Search Borrow…" at bounding box center [568, 314] width 1137 height 629
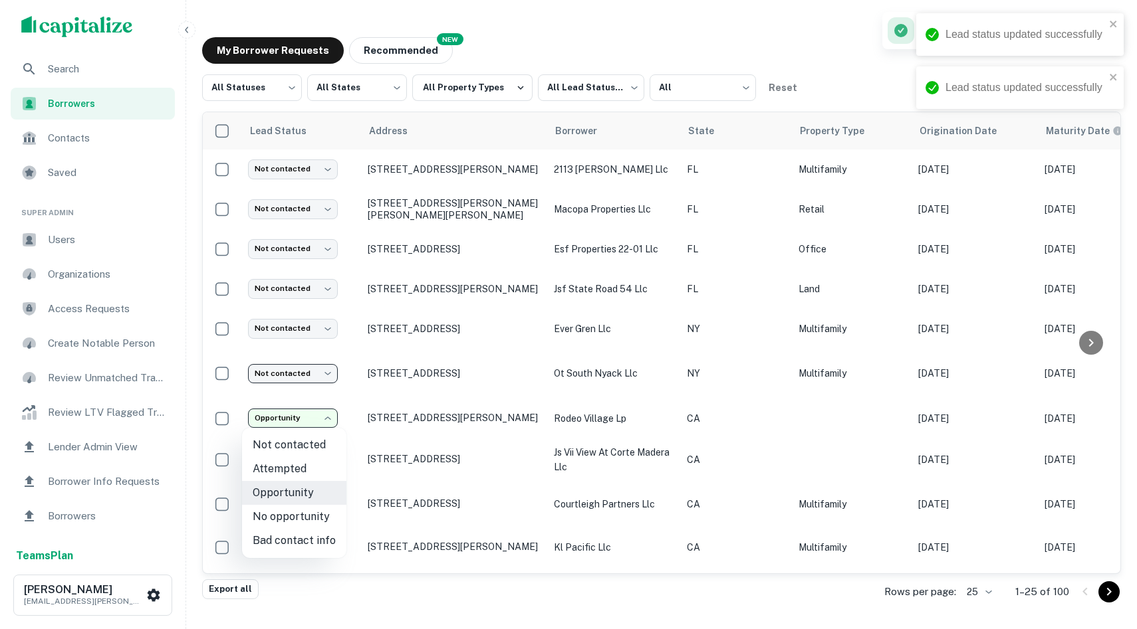
click at [284, 446] on li "Not contacted" at bounding box center [294, 445] width 104 height 24
type input "****"
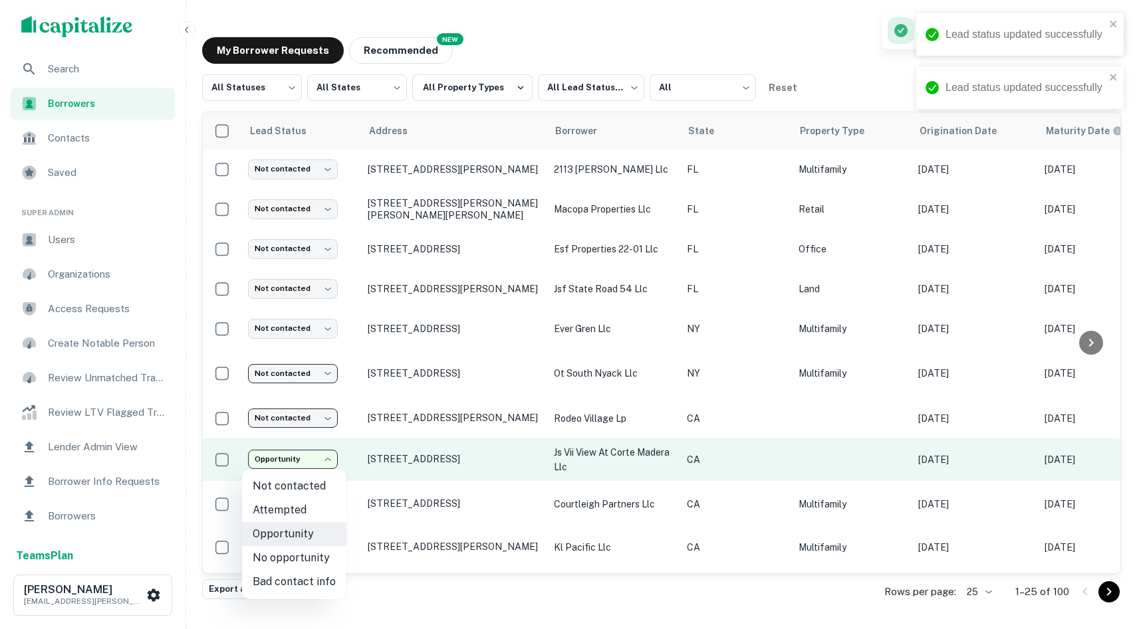
click at [289, 461] on body "Lead status updated successfully Lead status updated successfully Lead status u…" at bounding box center [568, 314] width 1137 height 629
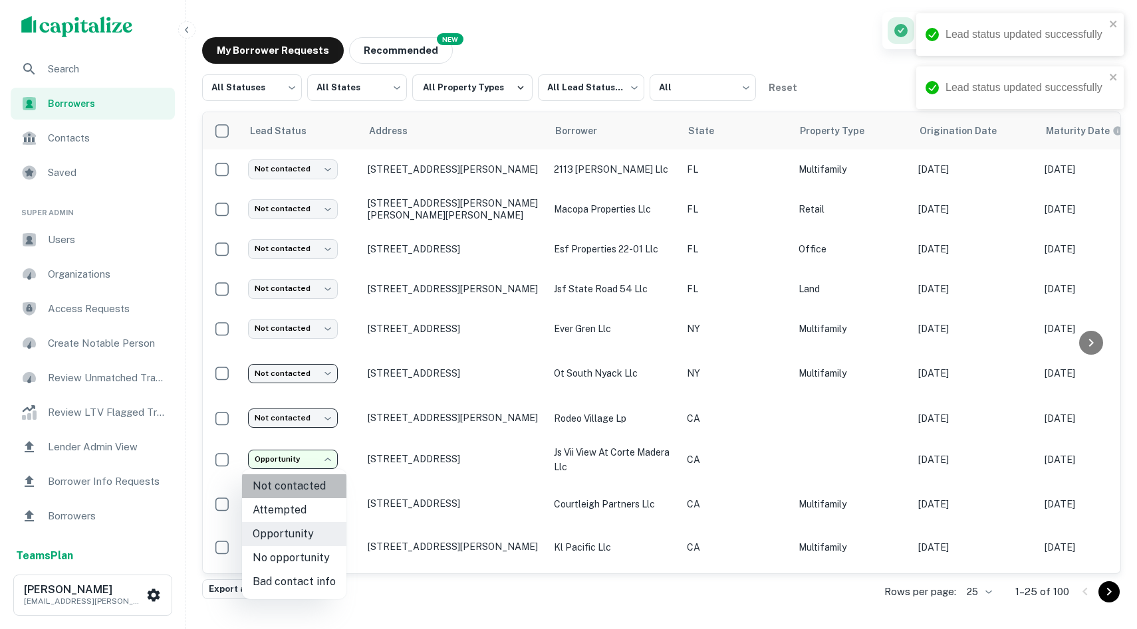
click at [304, 486] on li "Not contacted" at bounding box center [294, 487] width 104 height 24
type input "****"
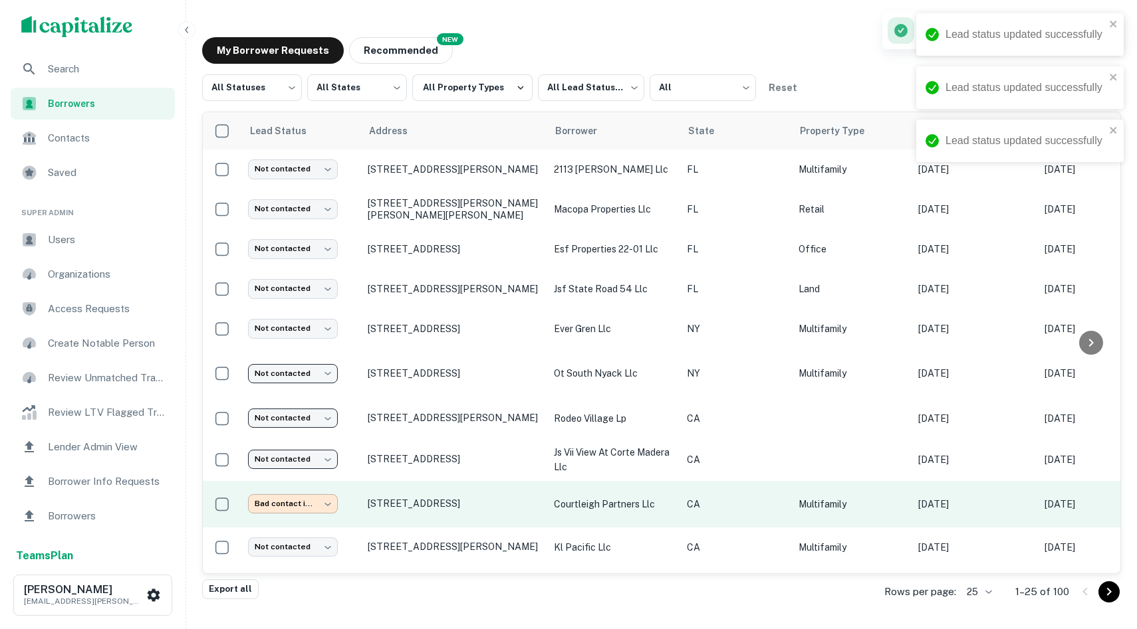
click at [306, 506] on body "Lead status updated successfully Lead status updated successfully Lead status u…" at bounding box center [568, 314] width 1137 height 629
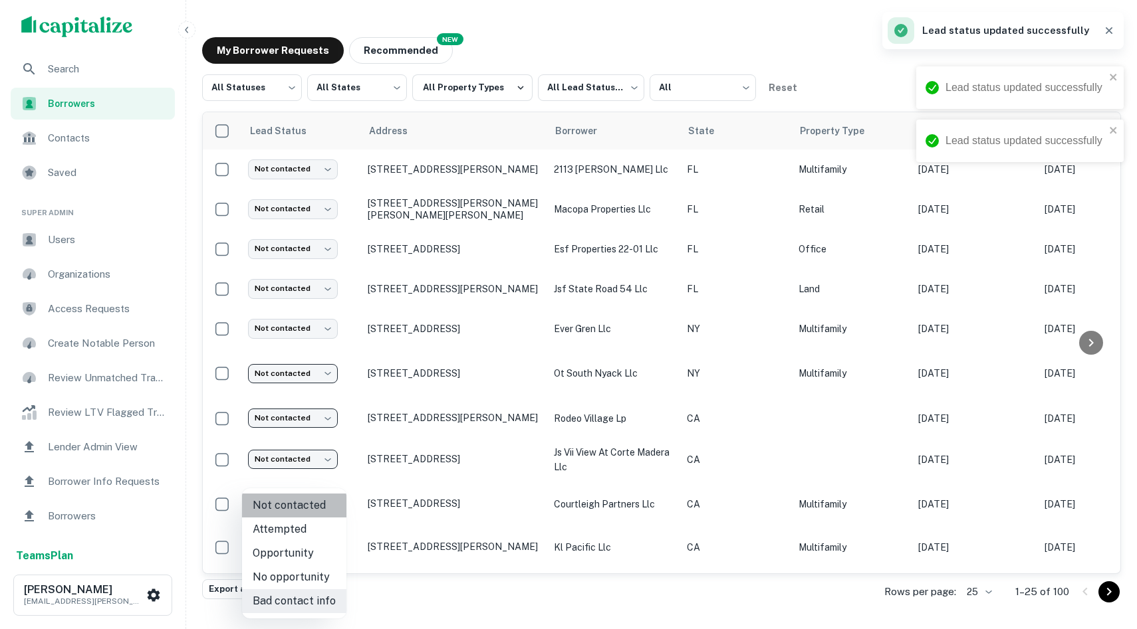
click at [303, 514] on li "Not contacted" at bounding box center [294, 506] width 104 height 24
type input "****"
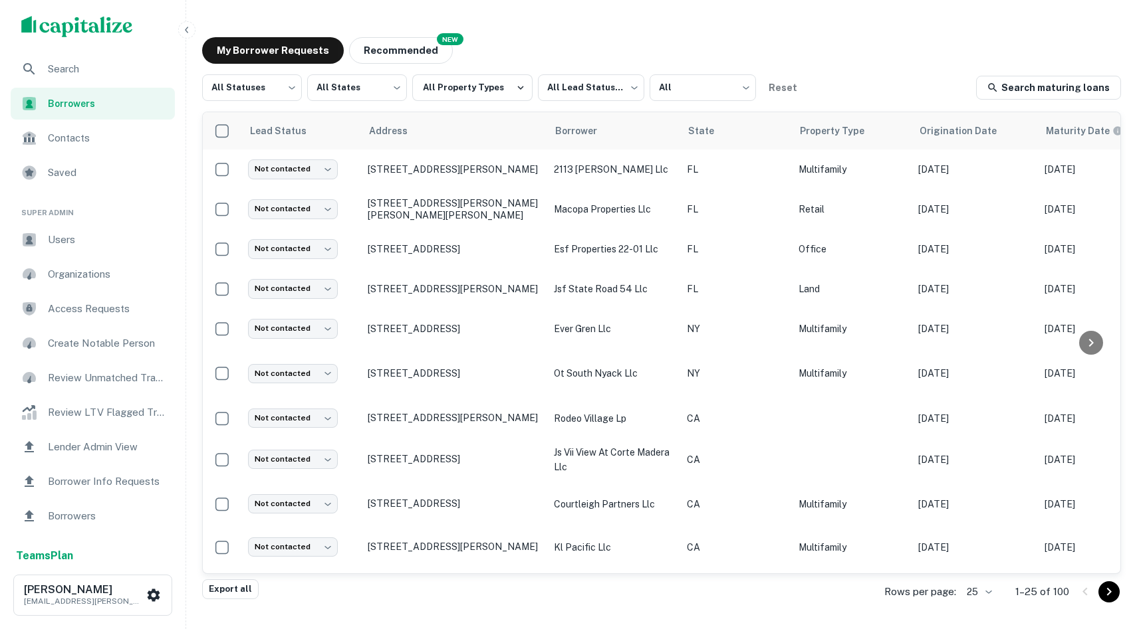
click at [91, 64] on span "Search" at bounding box center [107, 69] width 119 height 16
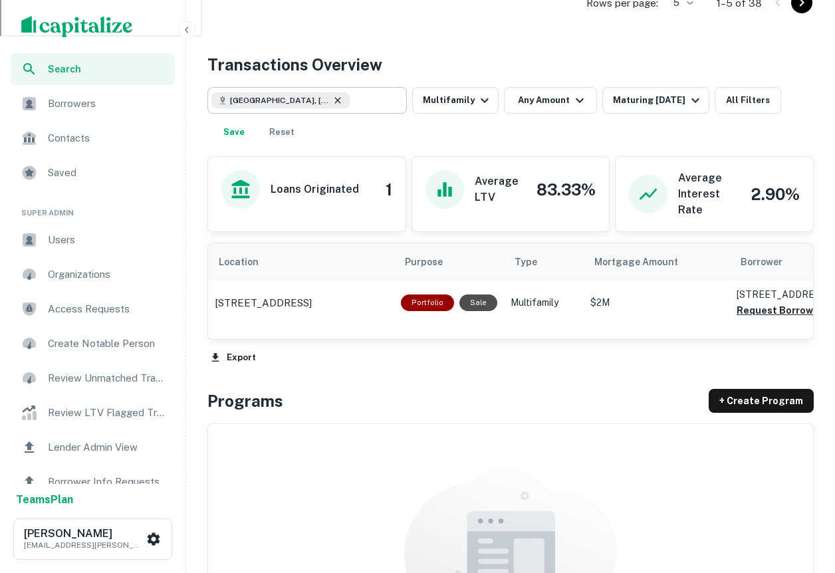
click at [332, 102] on icon at bounding box center [337, 100] width 11 height 11
type input "**********"
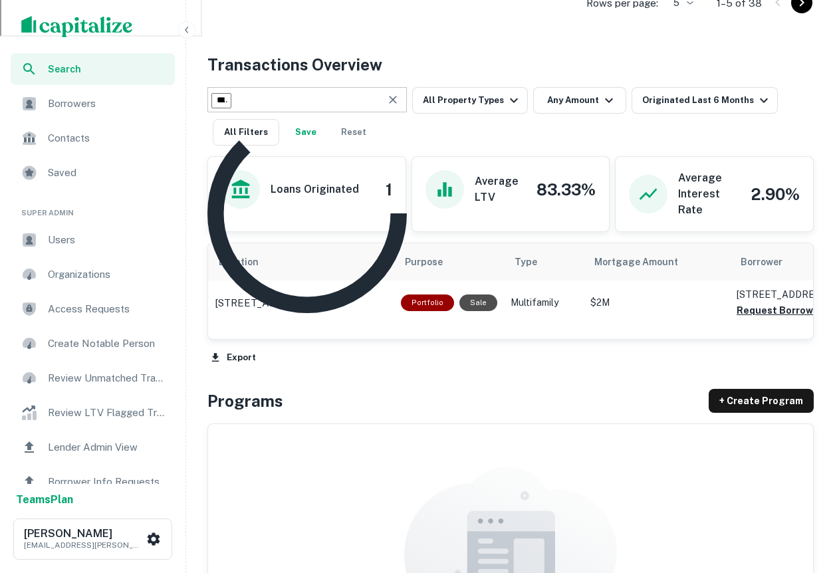
drag, startPoint x: 272, startPoint y: 100, endPoint x: 56, endPoint y: 131, distance: 218.2
click at [56, 131] on div "Search Borrowers Contacts Saved Super Admin Users Organizations Access Requests…" at bounding box center [417, 122] width 835 height 1522
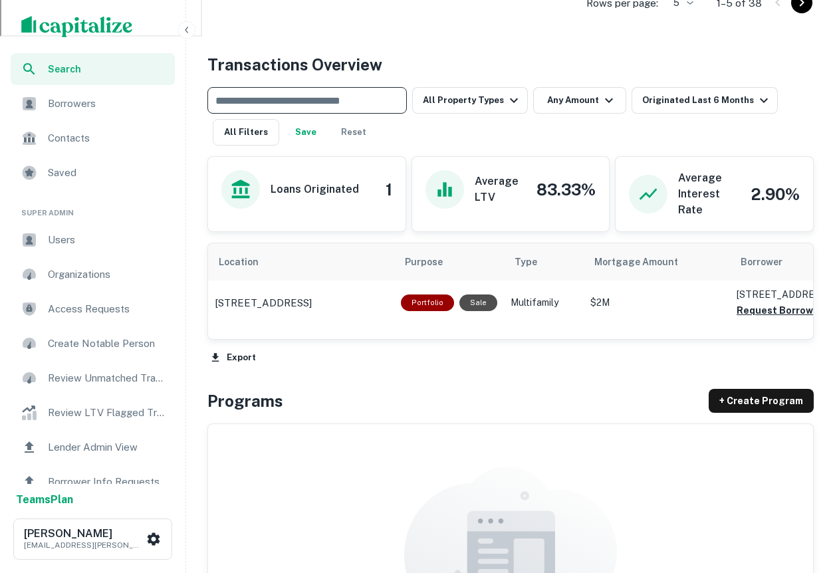
click at [467, 49] on div "Back to search Cogent Bank Description SHOW MORE Save Lender Visit Website Edit…" at bounding box center [510, 127] width 638 height 1490
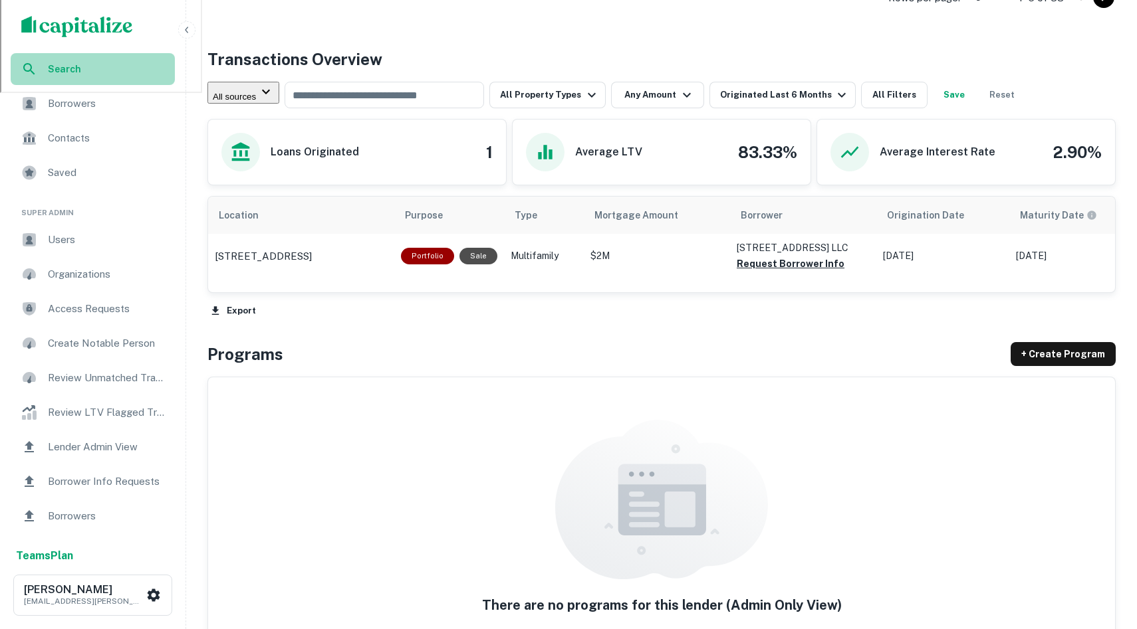
click at [87, 78] on div "Search" at bounding box center [93, 69] width 164 height 32
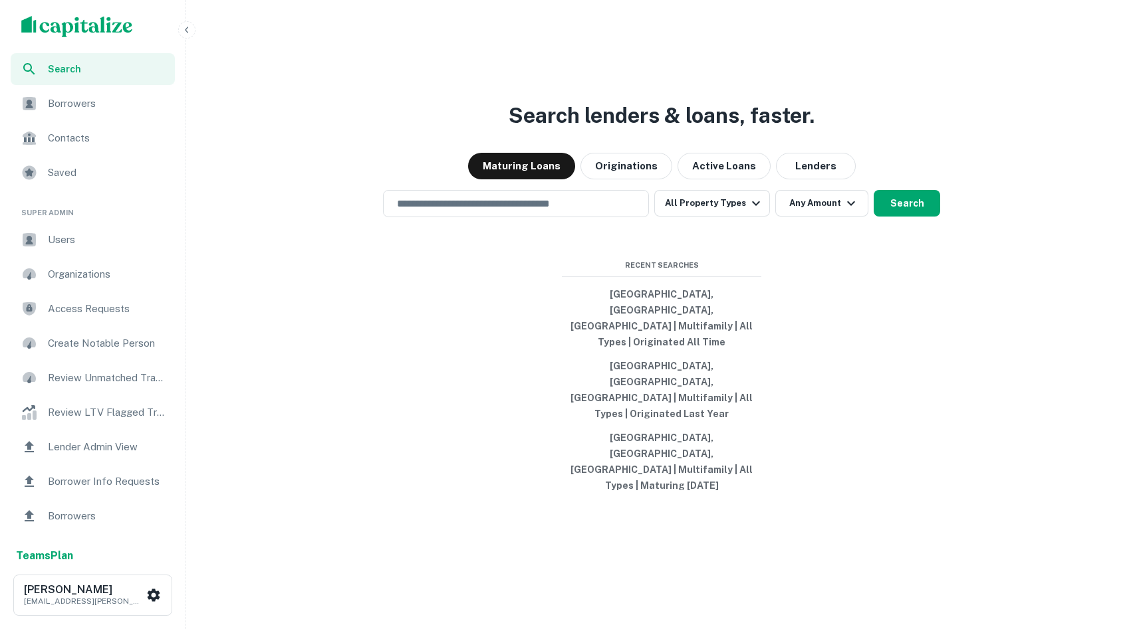
scroll to position [64, 0]
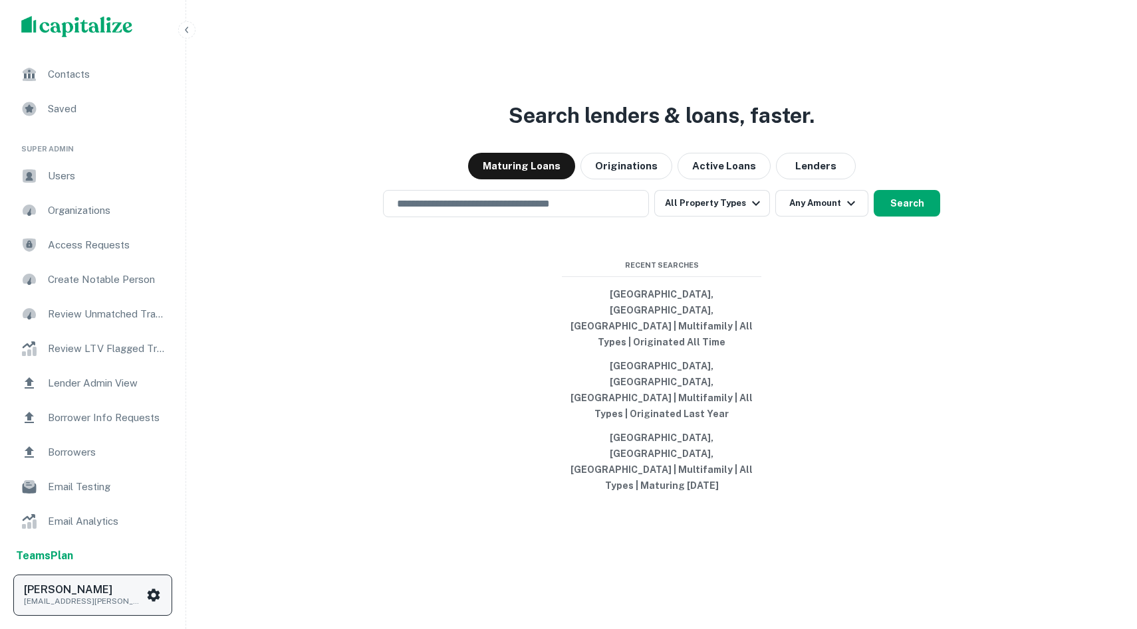
click at [154, 574] on icon "scrollable content" at bounding box center [154, 596] width 16 height 16
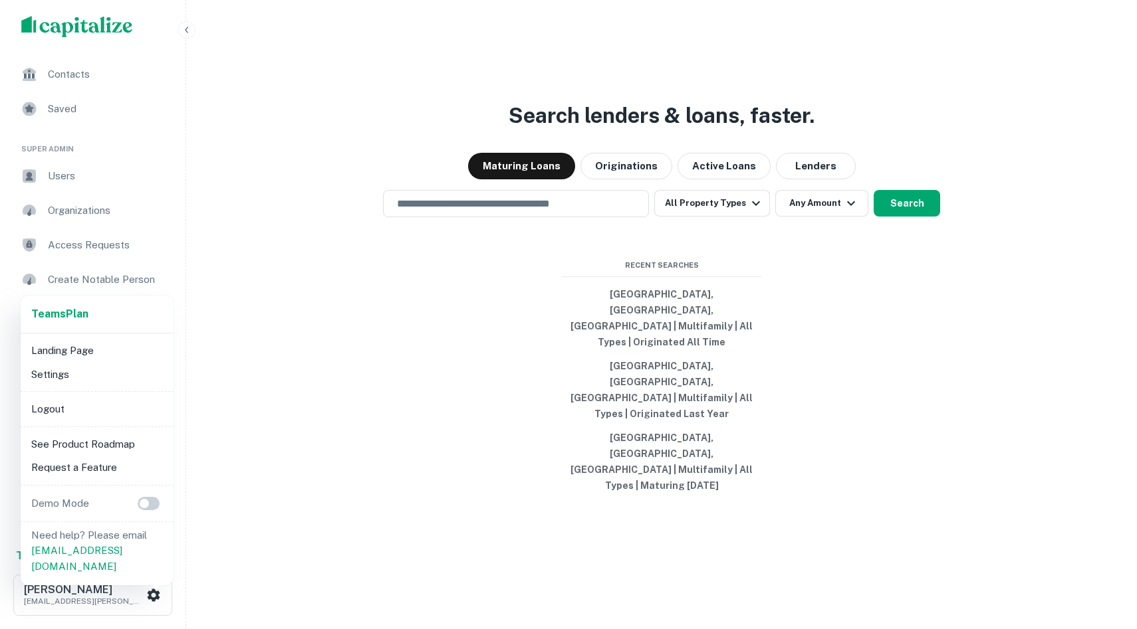
click at [50, 403] on li "Logout" at bounding box center [97, 409] width 142 height 24
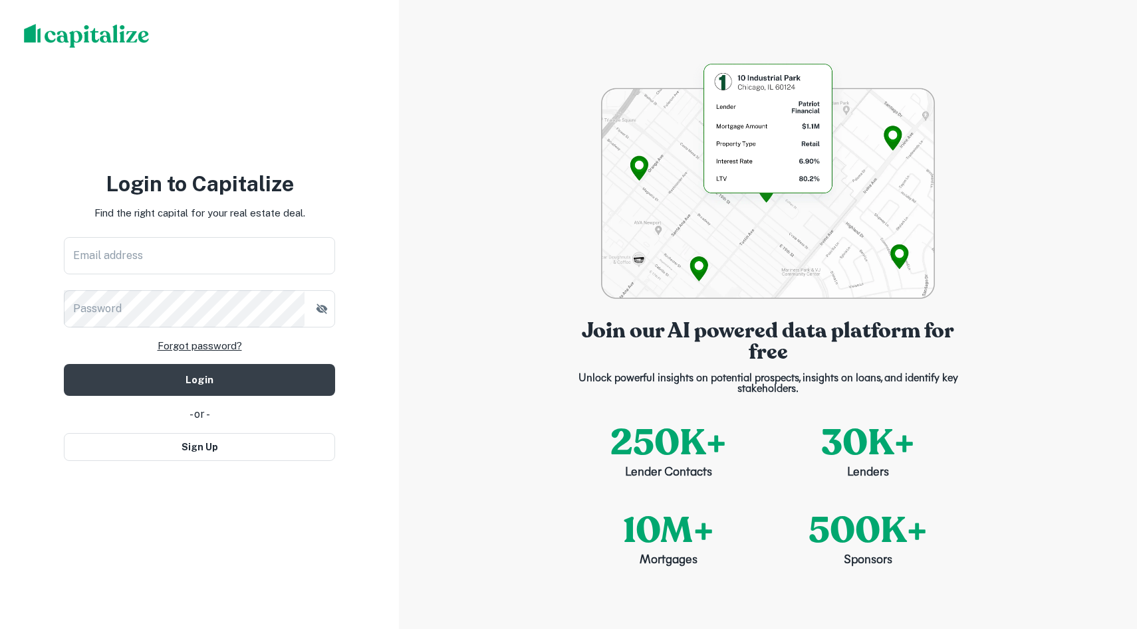
type input "**********"
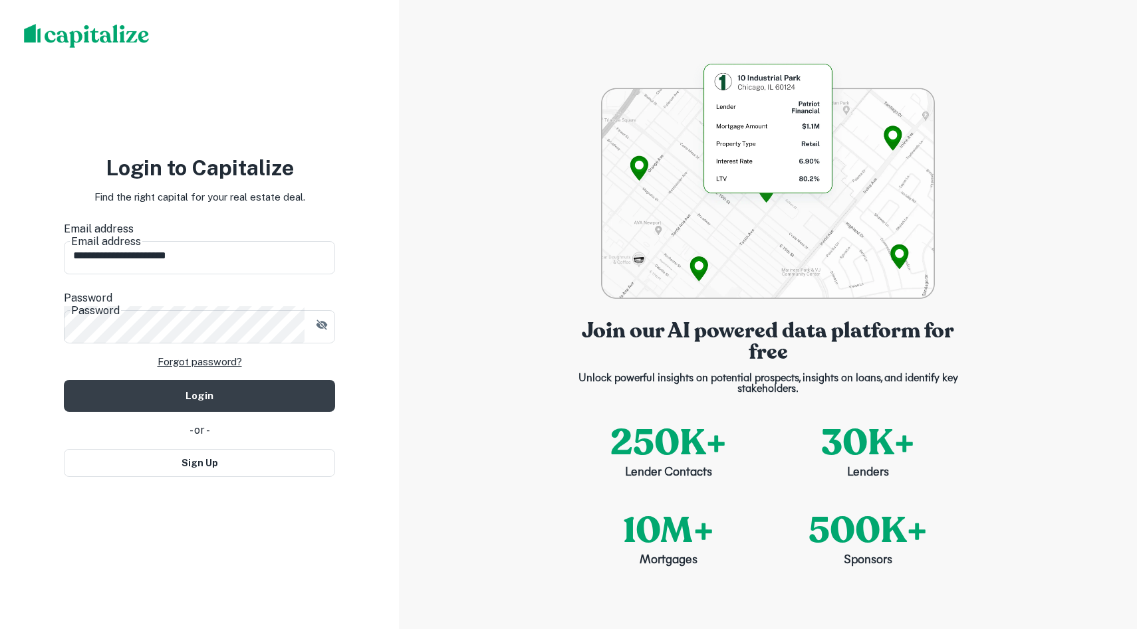
click at [80, 33] on img at bounding box center [87, 36] width 126 height 24
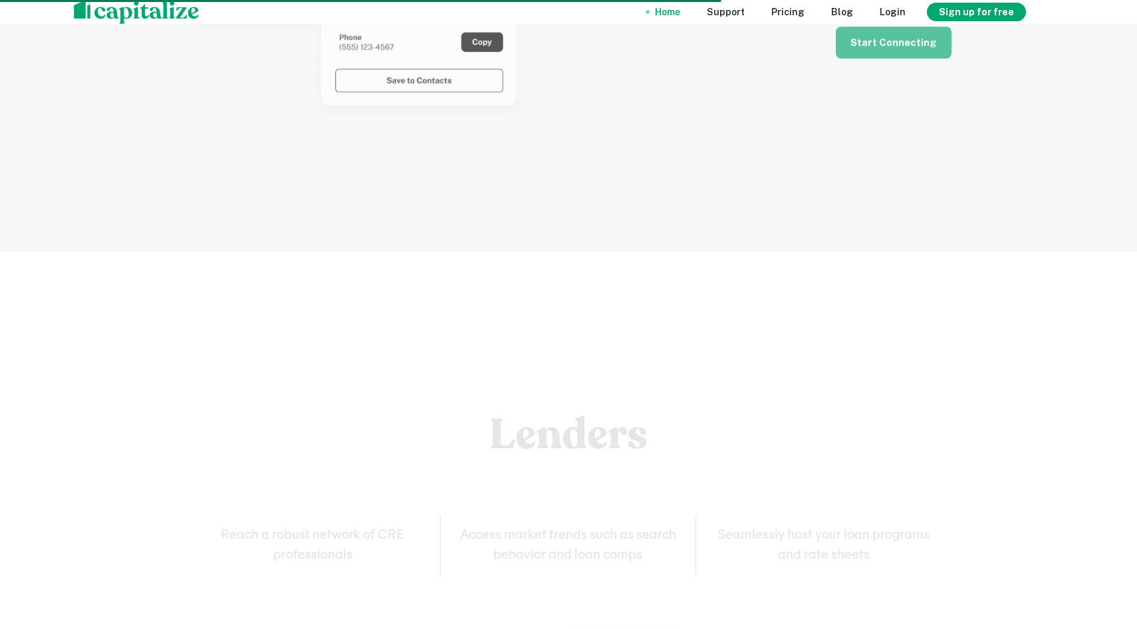
scroll to position [4404, 0]
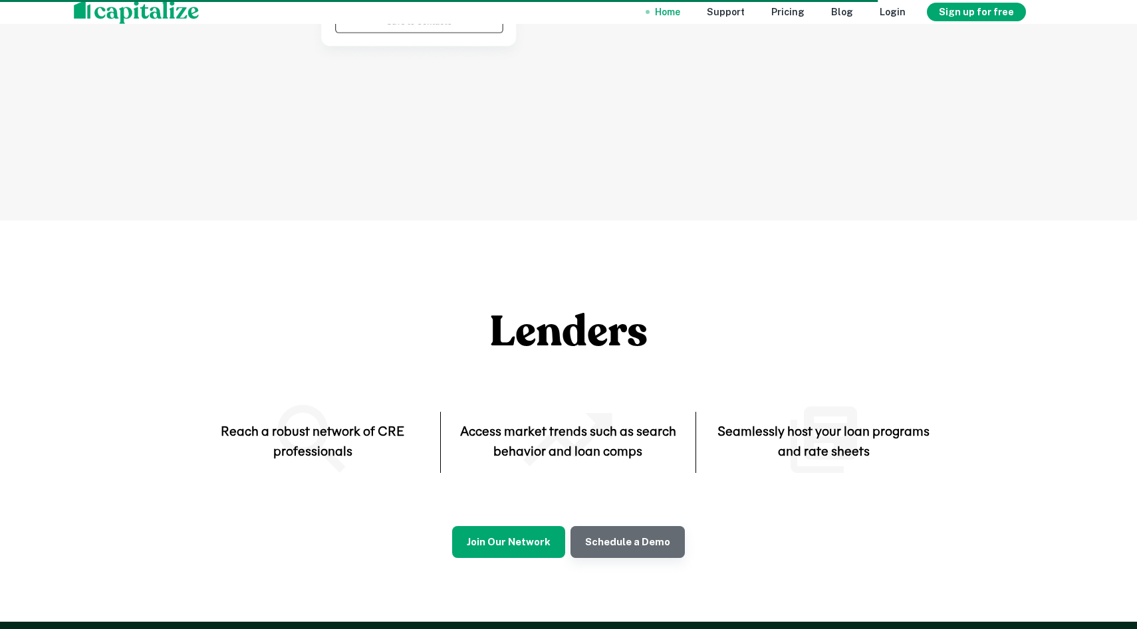
click at [334, 526] on link "Schedule a Demo" at bounding box center [627, 542] width 114 height 32
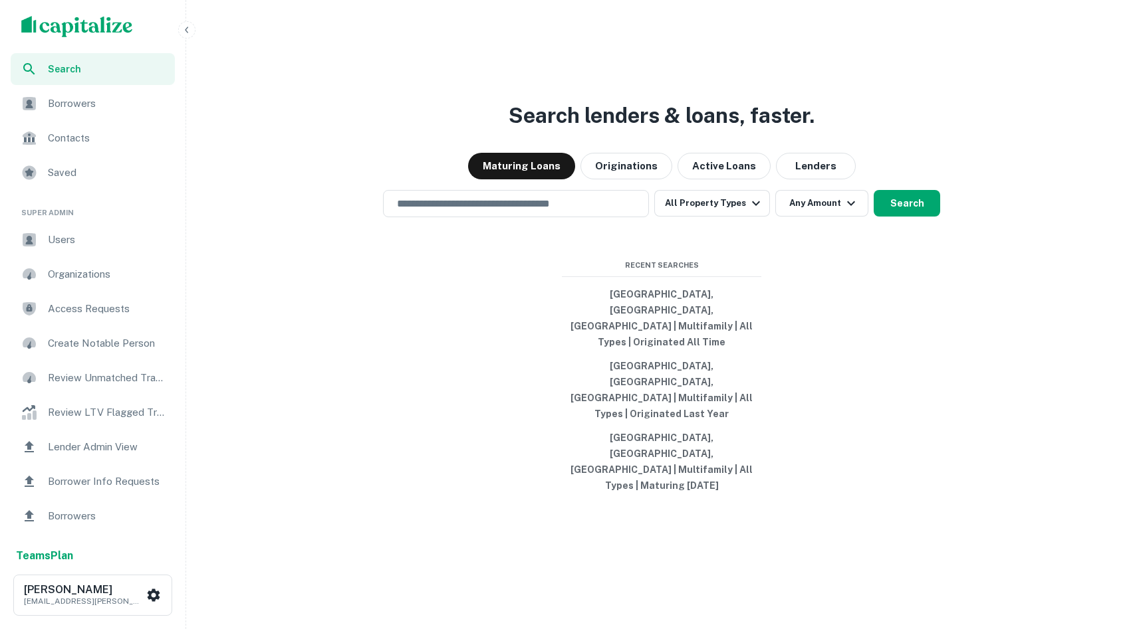
click at [70, 120] on ul "Search Borrowers Contacts Saved" at bounding box center [92, 122] width 185 height 138
click at [62, 100] on span "Borrowers" at bounding box center [107, 104] width 119 height 16
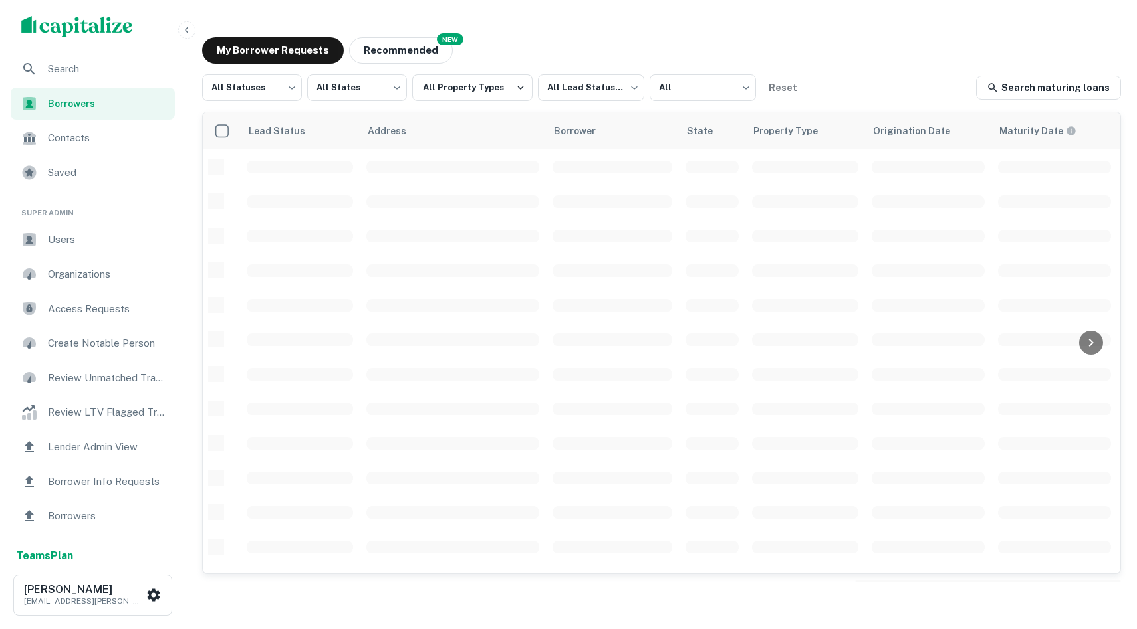
click at [80, 77] on div "Search" at bounding box center [93, 69] width 164 height 32
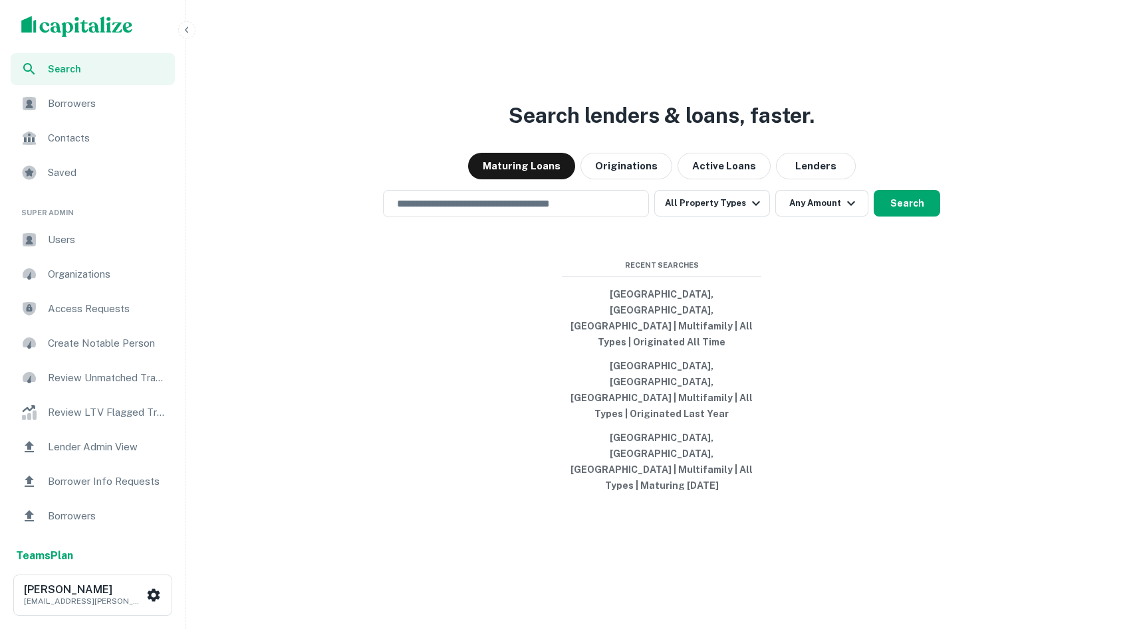
click at [86, 255] on div "Users" at bounding box center [93, 240] width 164 height 32
click at [489, 211] on input "text" at bounding box center [516, 203] width 254 height 15
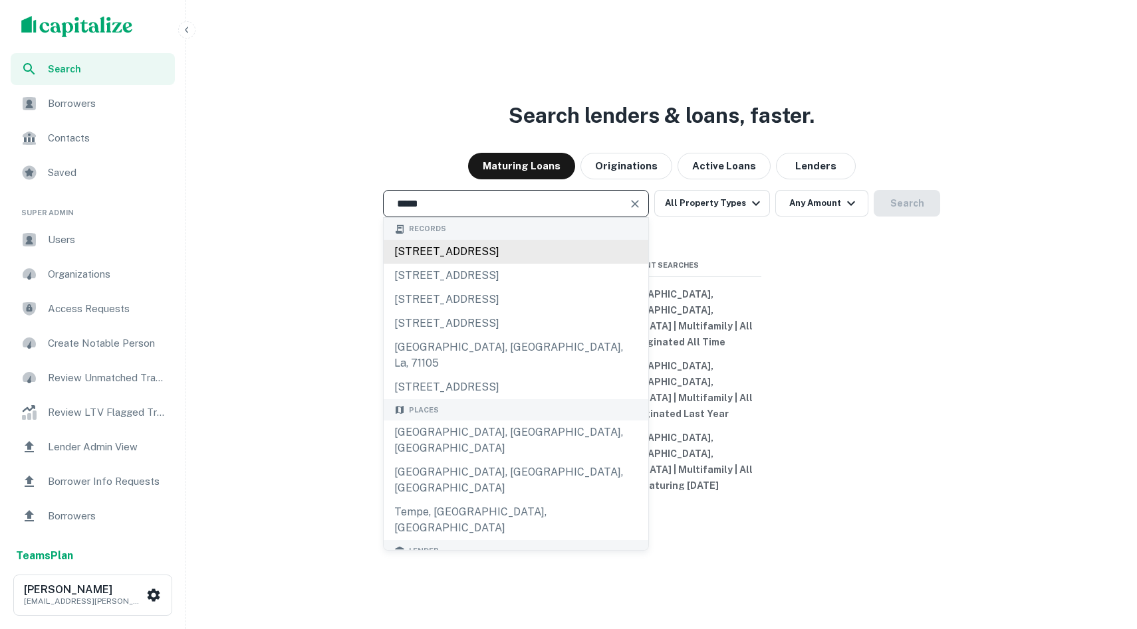
type input "**********"
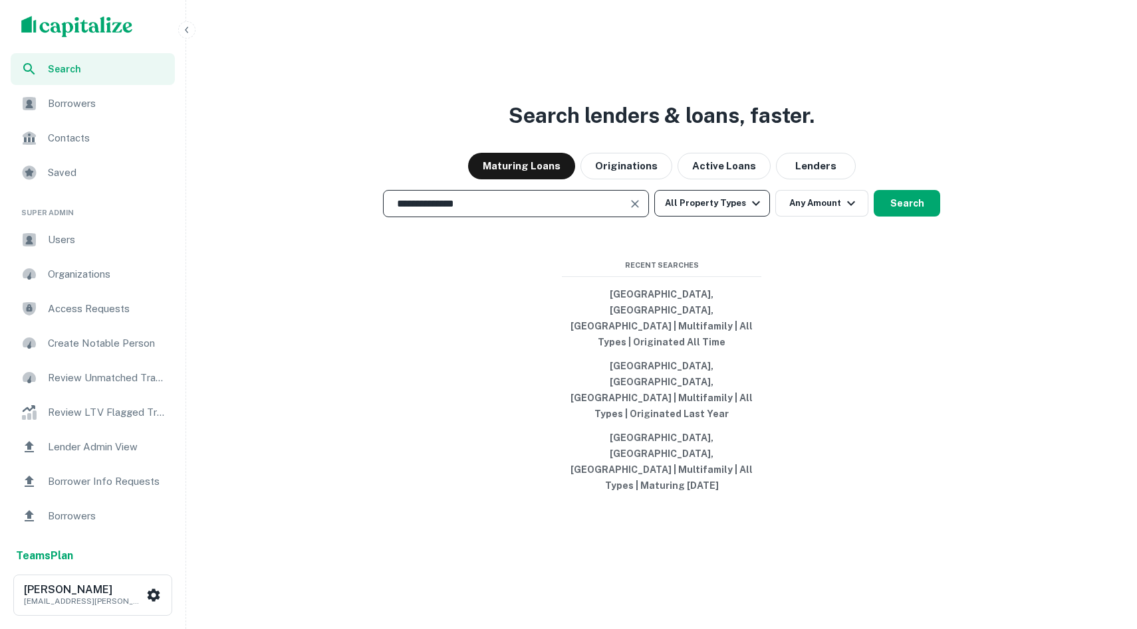
click at [742, 217] on button "All Property Types" at bounding box center [712, 203] width 116 height 27
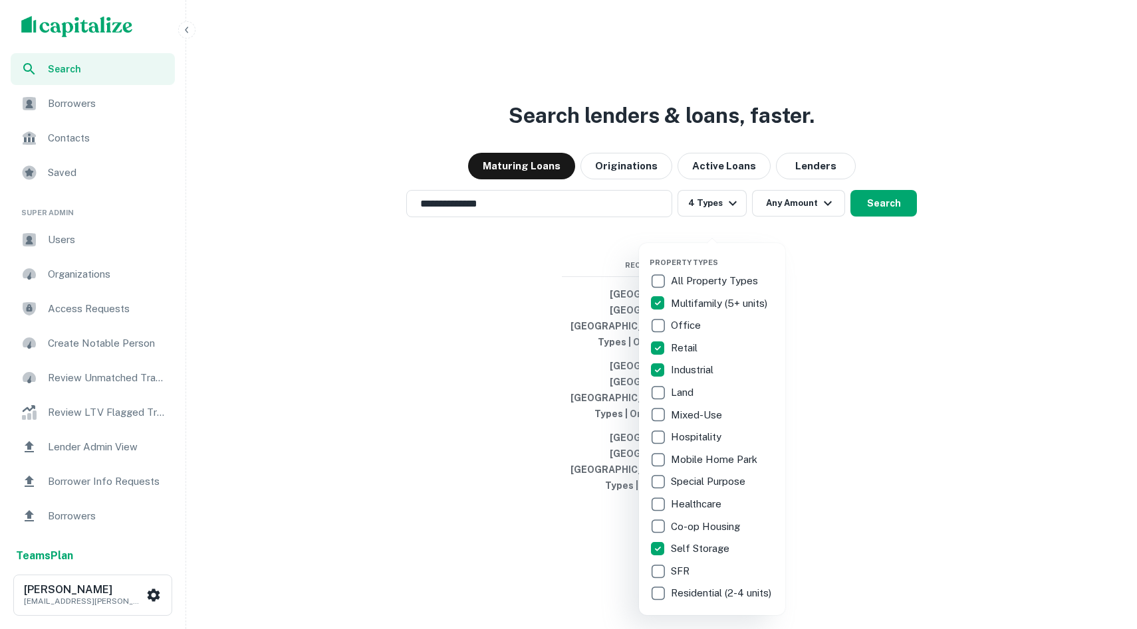
click at [873, 399] on div at bounding box center [568, 314] width 1137 height 629
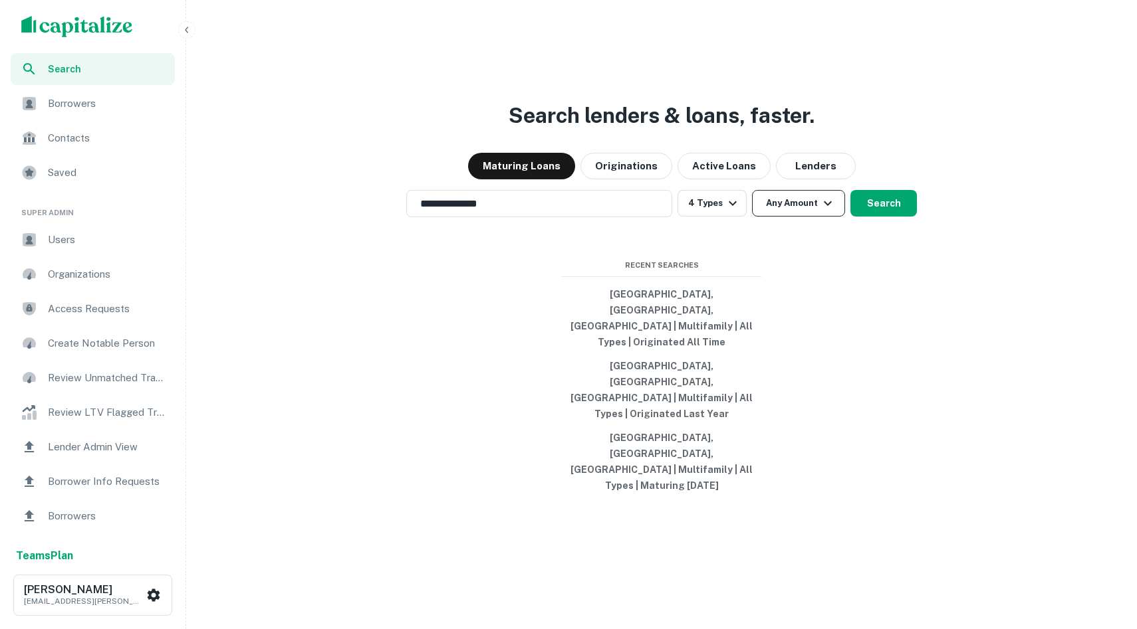
click at [793, 217] on button "Any Amount" at bounding box center [798, 203] width 93 height 27
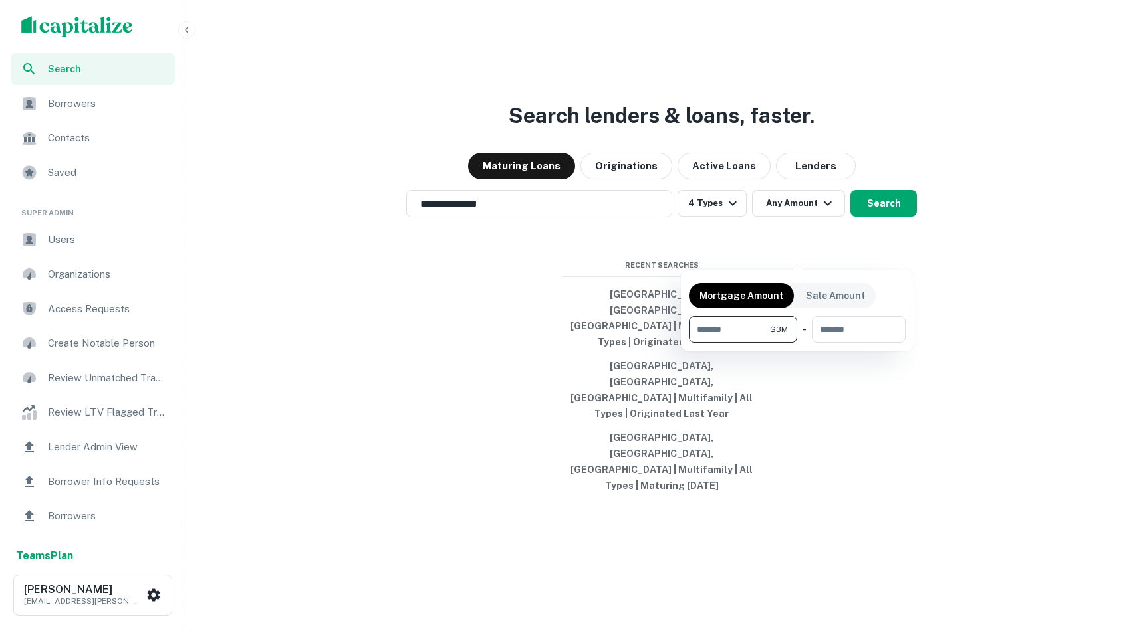
type input "*******"
type input "********"
click at [870, 261] on div at bounding box center [568, 314] width 1137 height 629
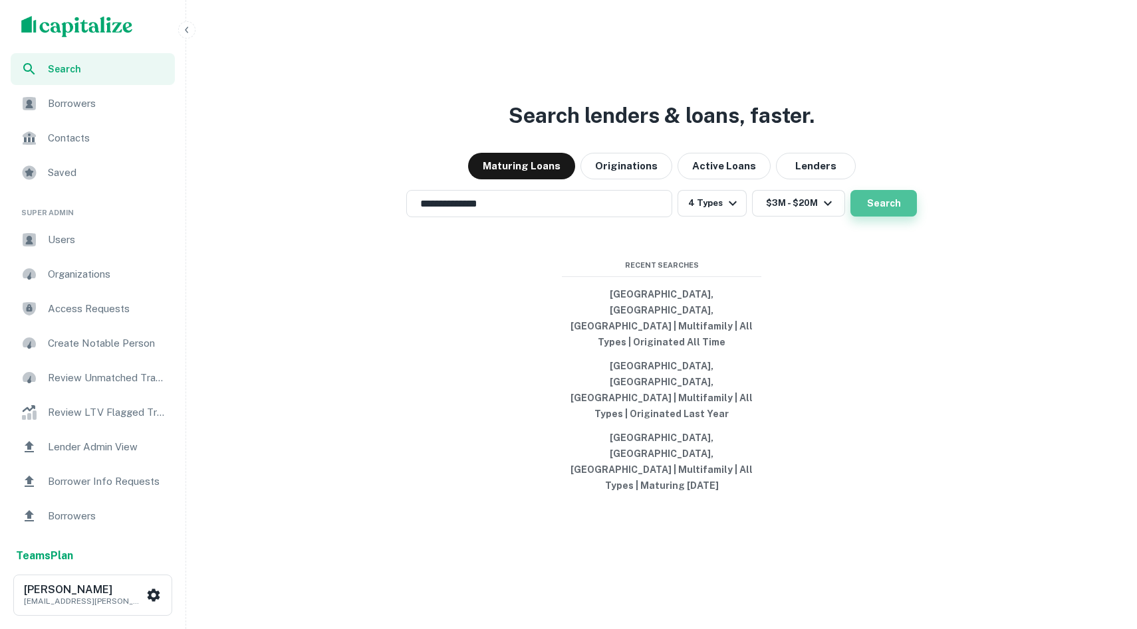
click at [884, 217] on button "Search" at bounding box center [883, 203] width 66 height 27
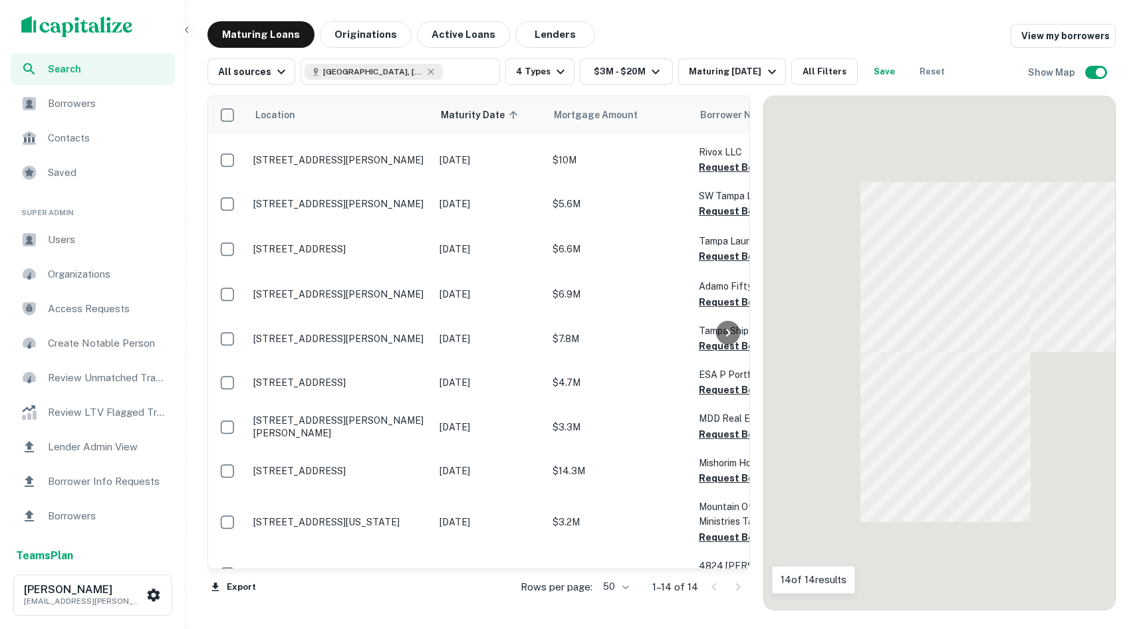
scroll to position [206, 0]
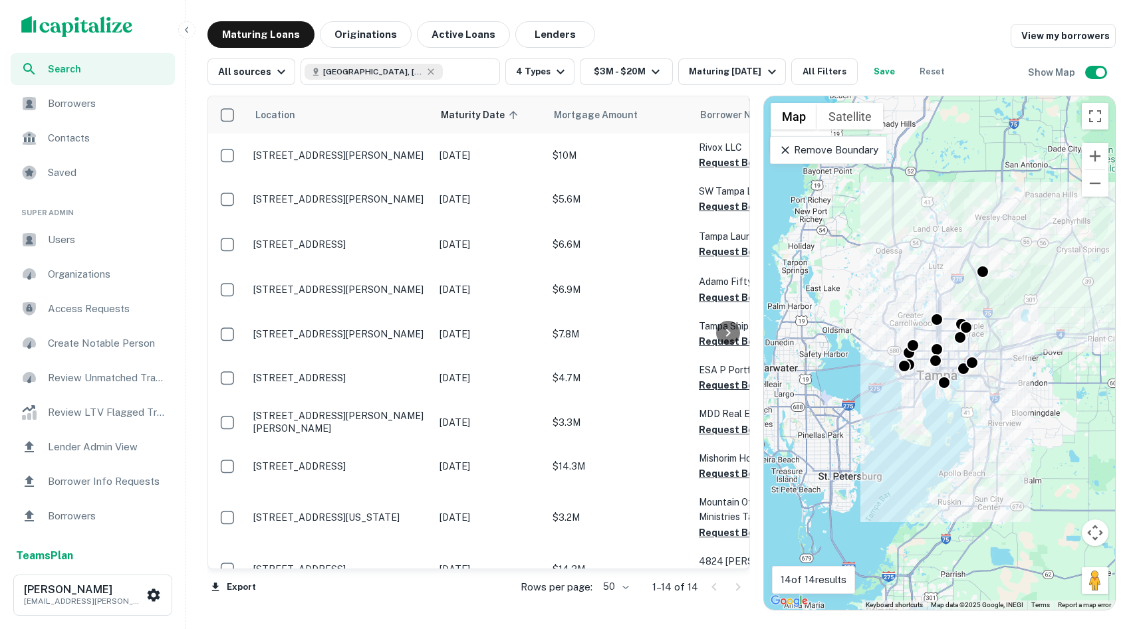
click at [834, 156] on p "Remove Boundary" at bounding box center [827, 150] width 99 height 16
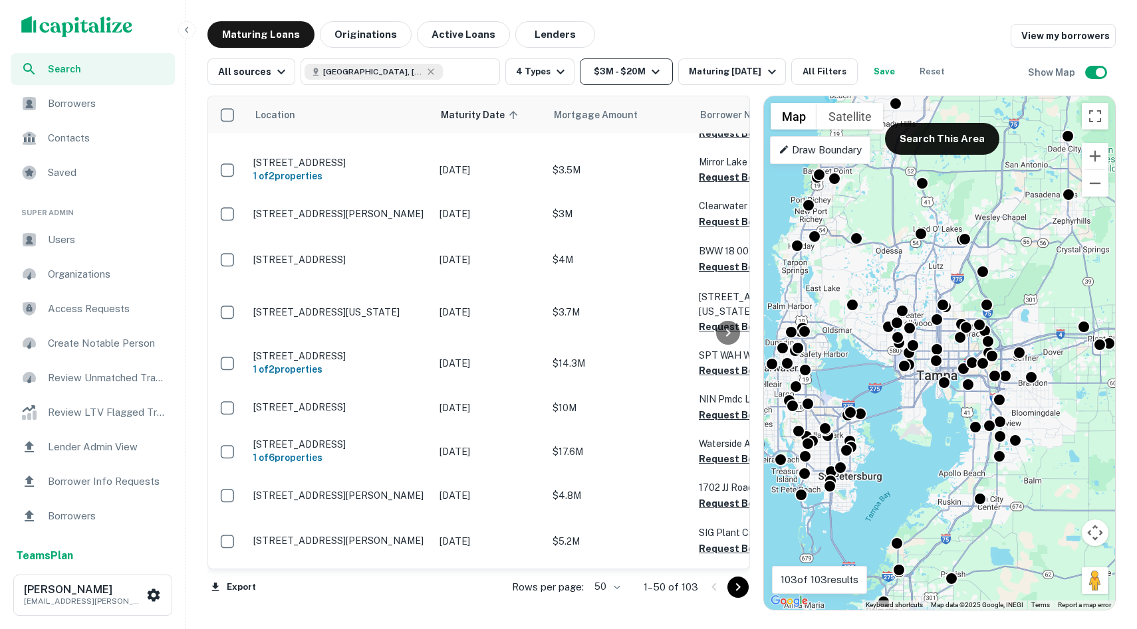
click at [647, 70] on icon "button" at bounding box center [655, 72] width 16 height 16
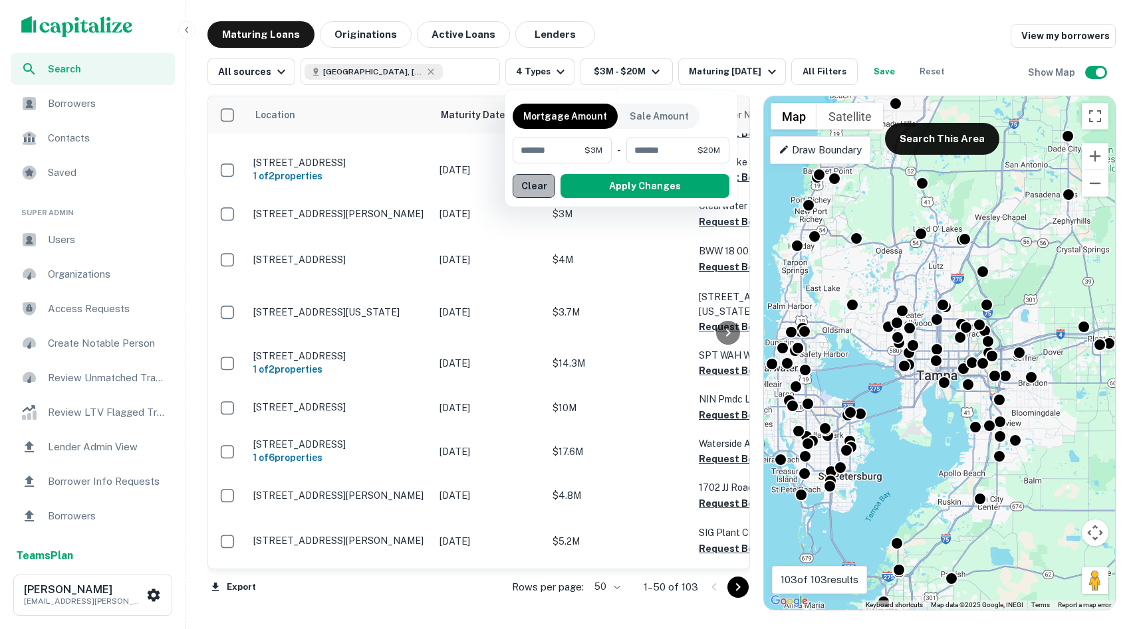
click at [536, 188] on button "Clear" at bounding box center [533, 186] width 43 height 24
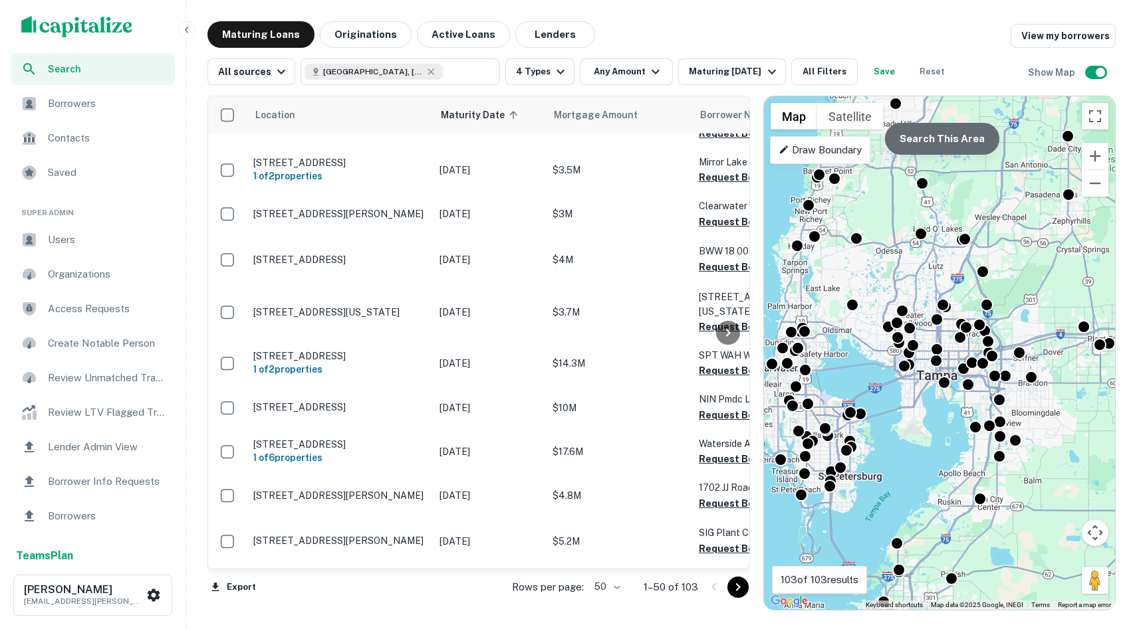
click at [933, 148] on button "Search This Area" at bounding box center [942, 139] width 114 height 32
click at [635, 60] on button "Any Amount" at bounding box center [626, 71] width 93 height 27
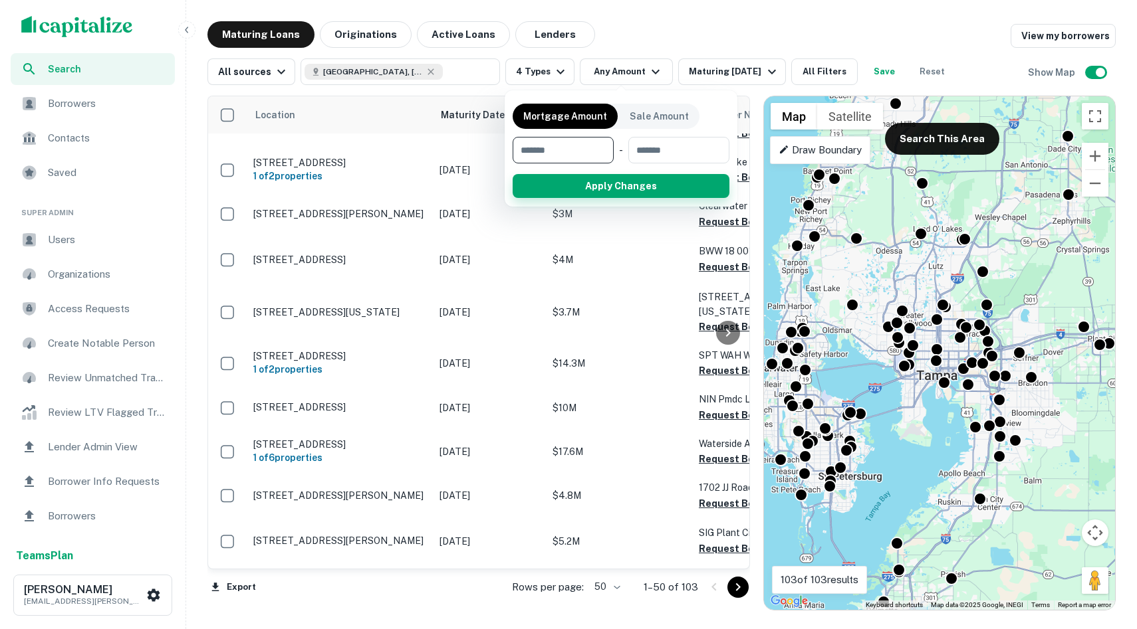
click at [625, 195] on button "Apply Changes" at bounding box center [620, 186] width 217 height 24
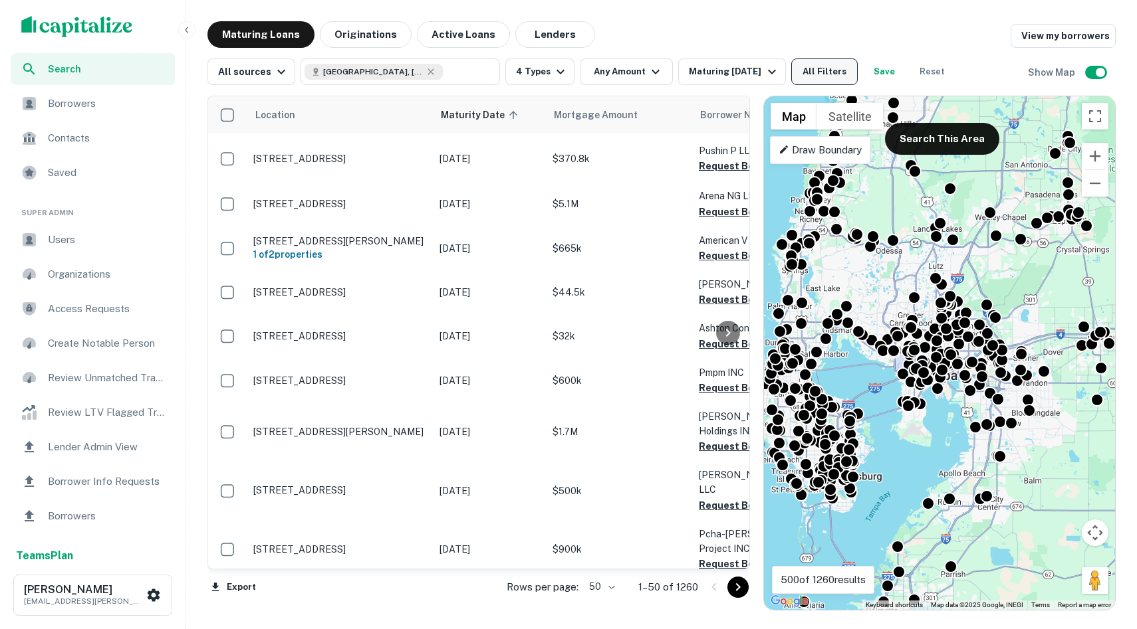
click at [814, 70] on button "All Filters" at bounding box center [824, 71] width 66 height 27
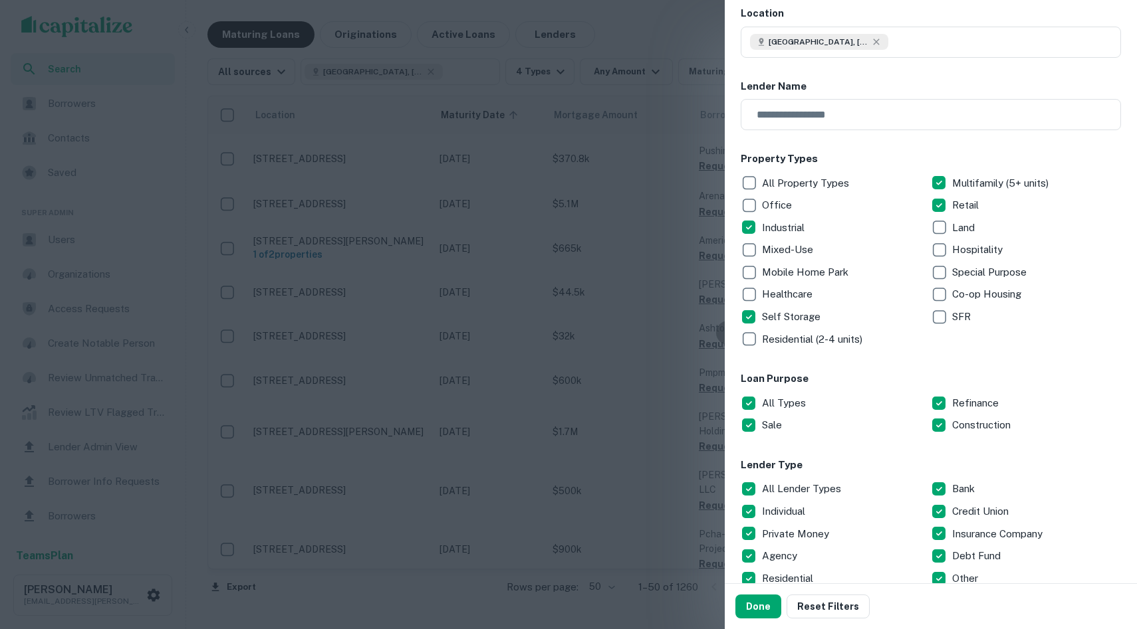
scroll to position [80, 0]
click at [564, 303] on div at bounding box center [568, 314] width 1137 height 629
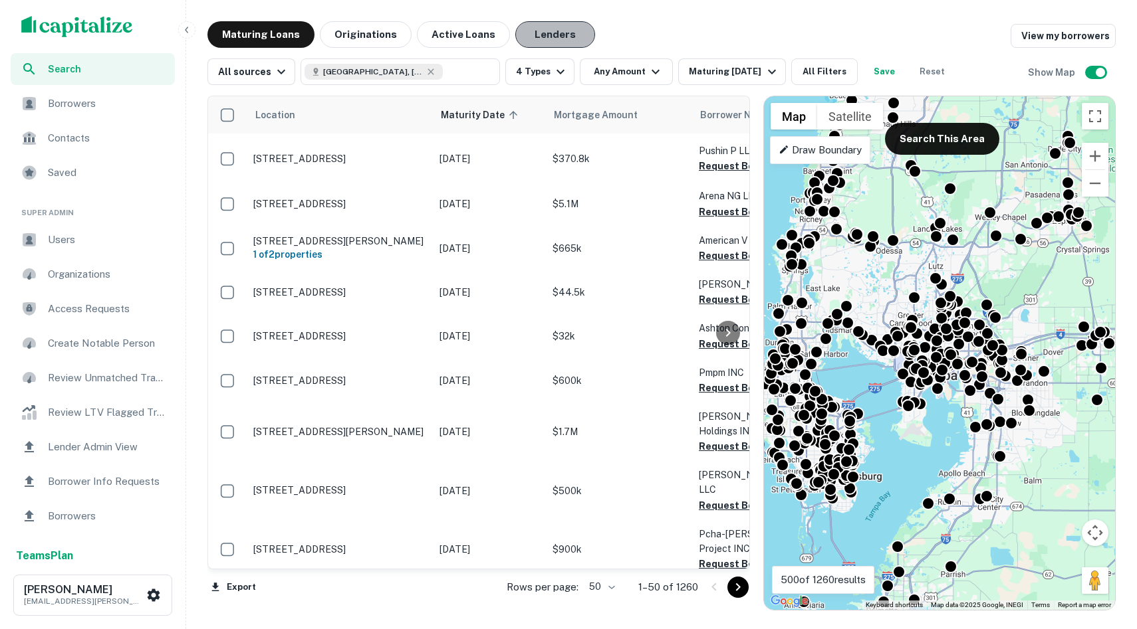
click at [526, 41] on button "Lenders" at bounding box center [555, 34] width 80 height 27
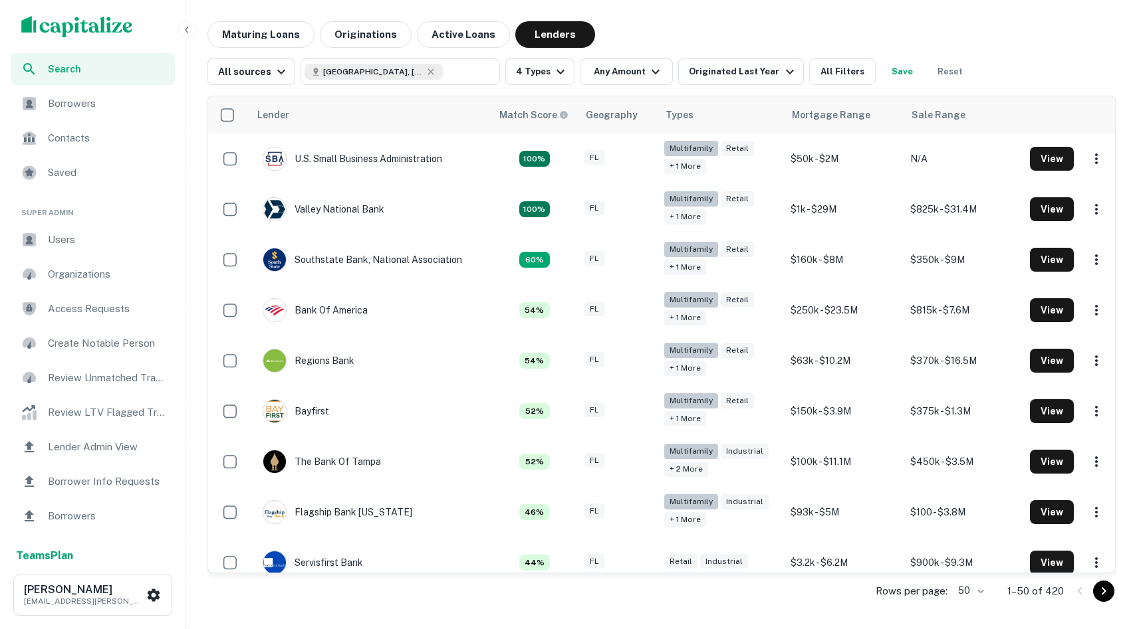
click at [571, 78] on div "All sources Tampa, FL, USA ​ 4 Types Any Amount Originated Last Year All Filter…" at bounding box center [589, 71] width 764 height 27
click at [556, 72] on icon "button" at bounding box center [560, 72] width 16 height 16
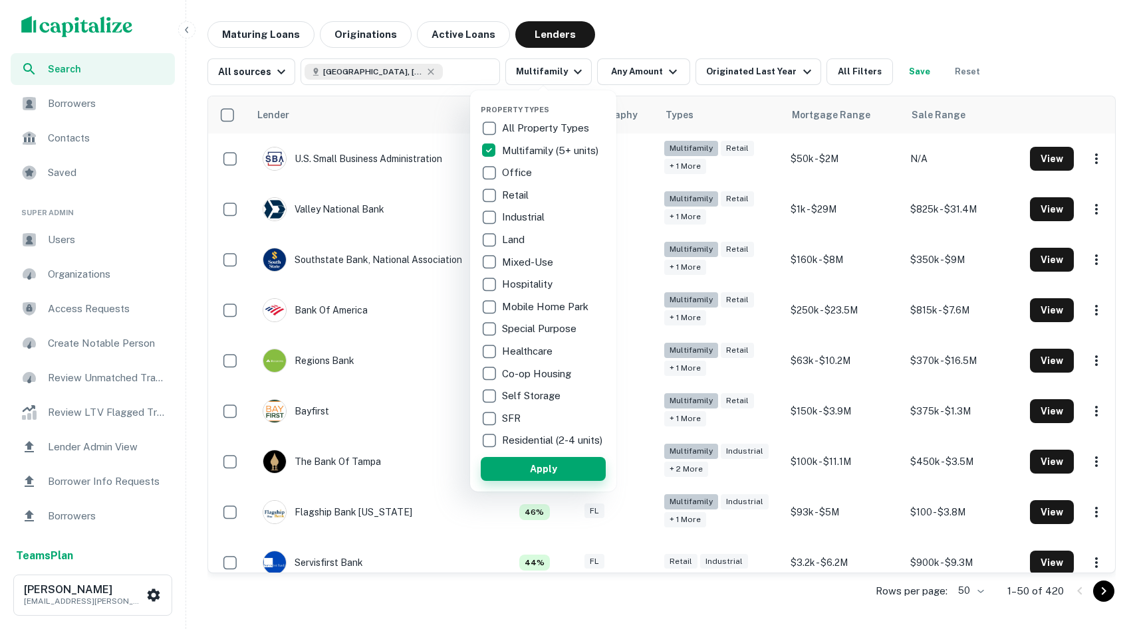
click at [549, 477] on button "Apply" at bounding box center [543, 469] width 125 height 24
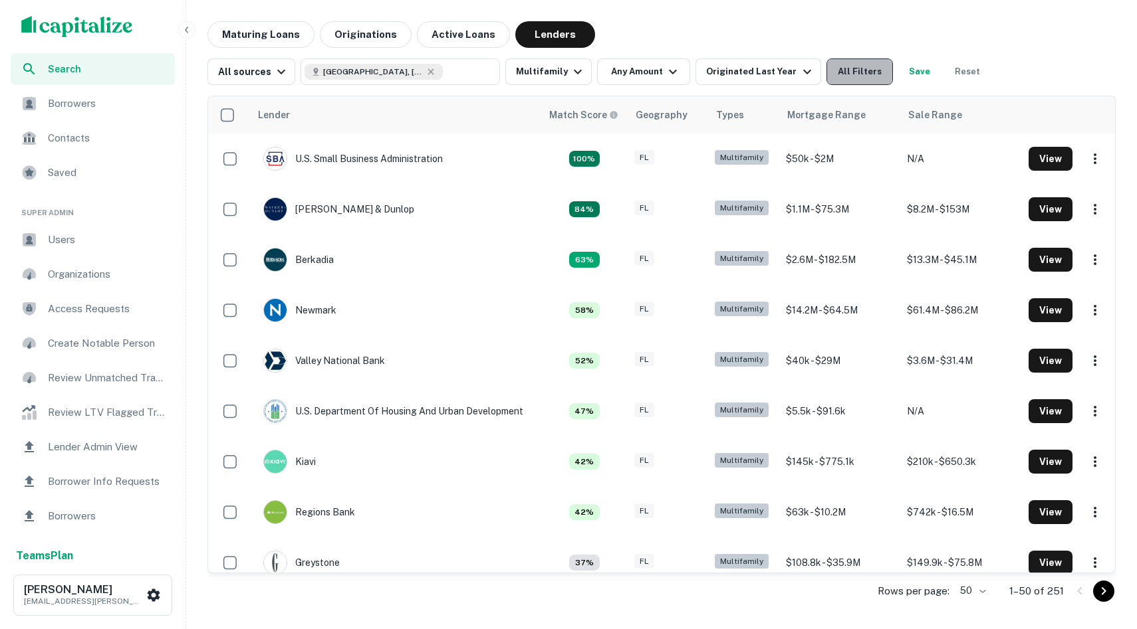
click at [845, 72] on button "All Filters" at bounding box center [859, 71] width 66 height 27
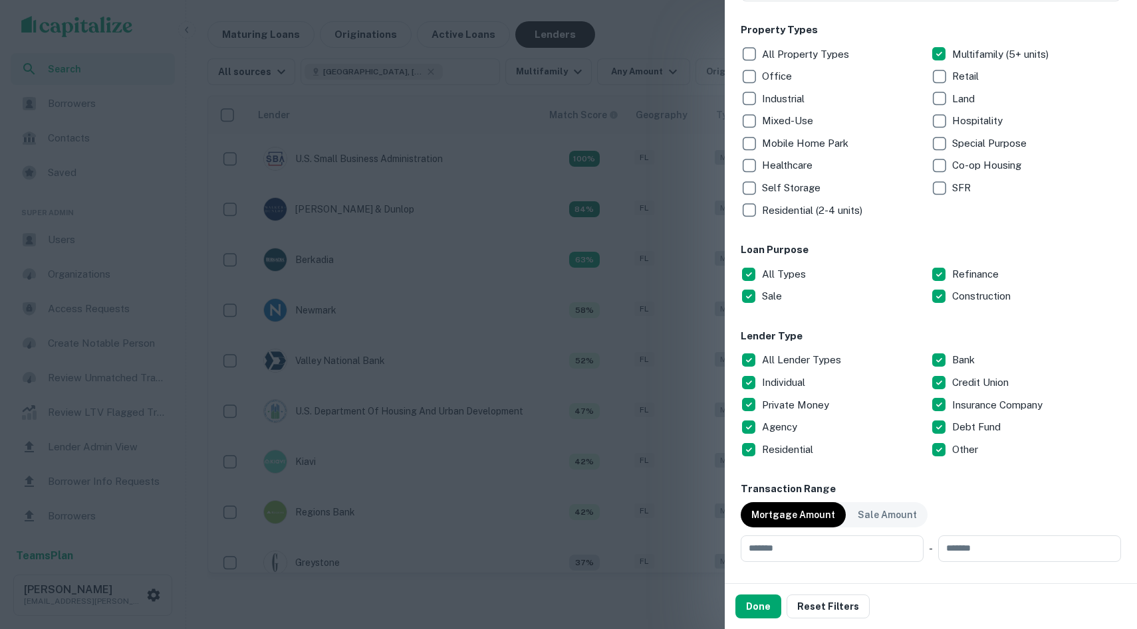
scroll to position [248, 0]
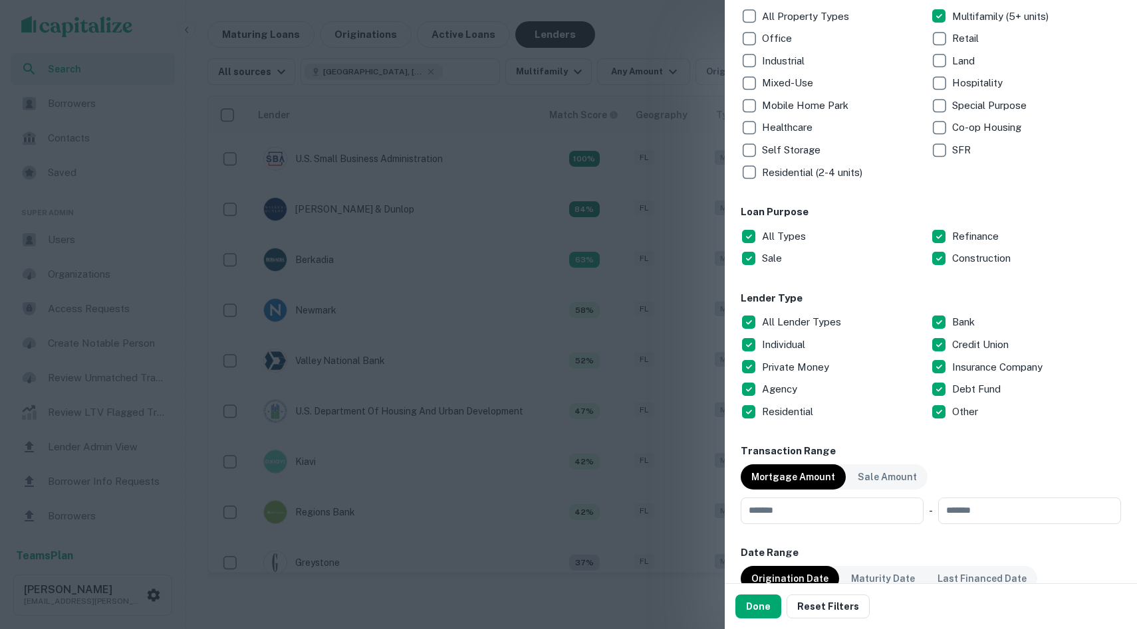
click at [779, 323] on p "All Lender Types" at bounding box center [803, 322] width 82 height 16
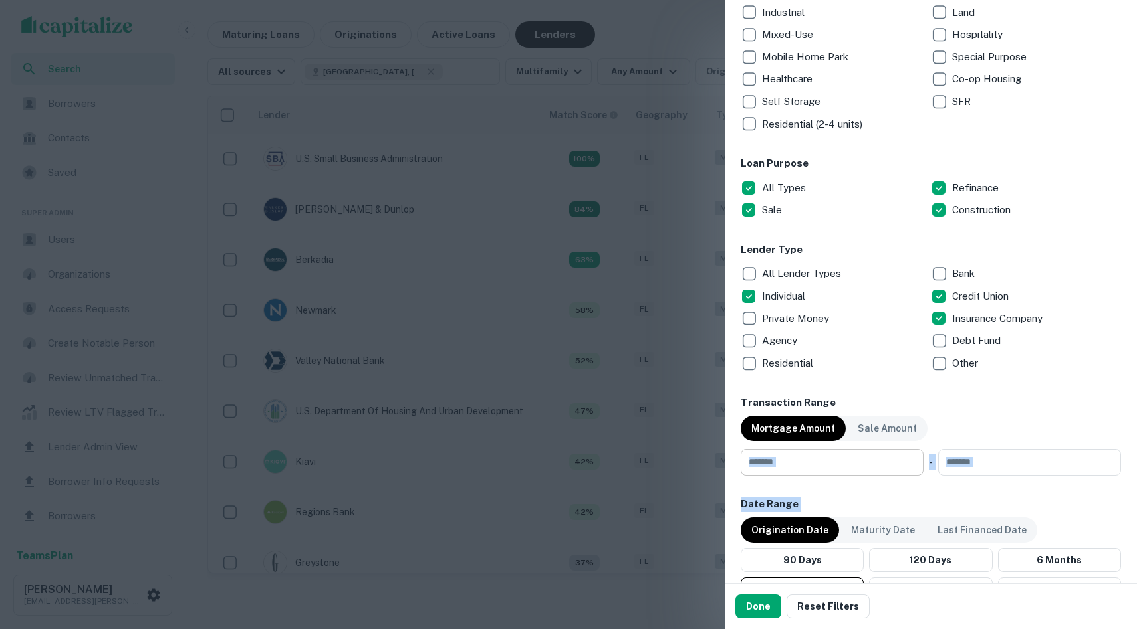
drag, startPoint x: 816, startPoint y: 474, endPoint x: 816, endPoint y: 462, distance: 12.0
click at [816, 462] on div "Location Tampa, FL, USA ​ Lender Name ​ Property Types All Property Types Multi…" at bounding box center [930, 411] width 380 height 1241
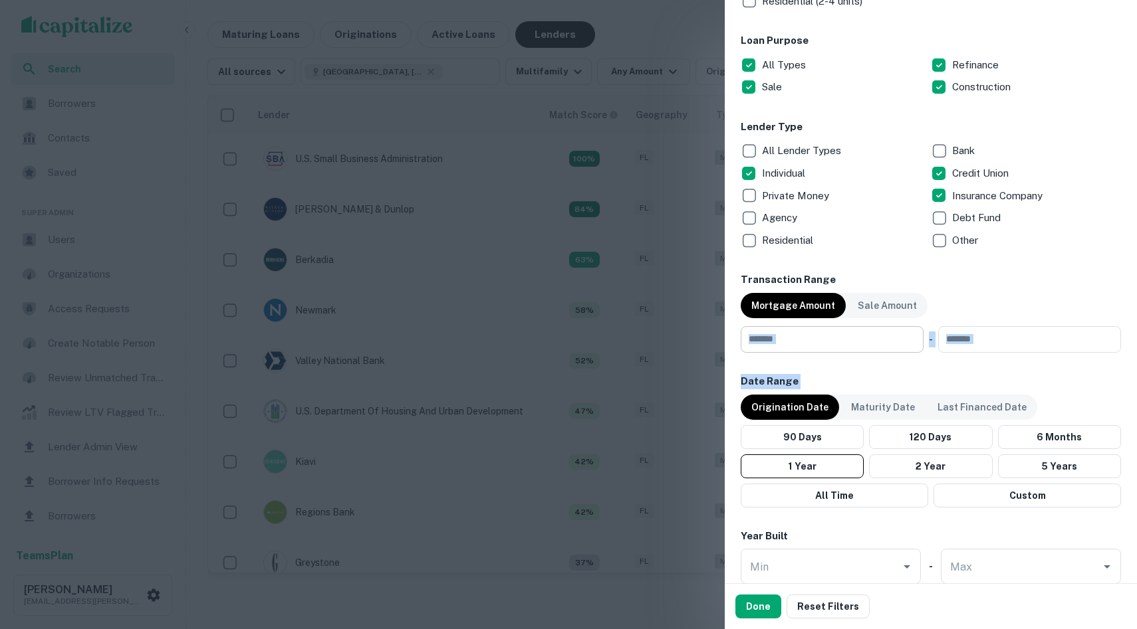
scroll to position [461, 0]
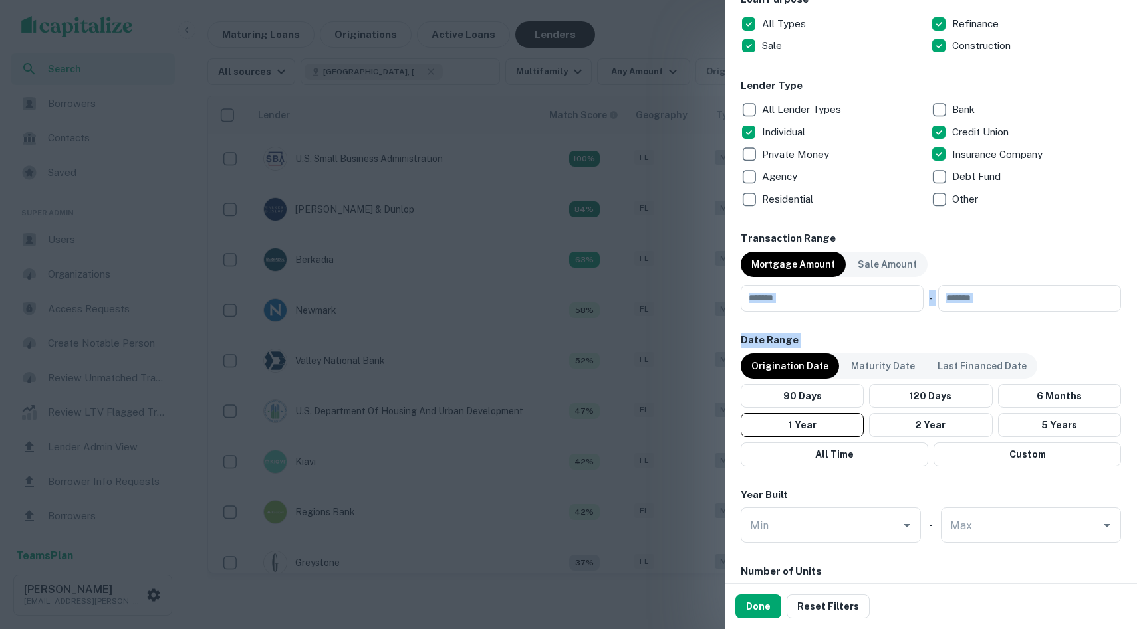
click at [824, 322] on div "Location Tampa, FL, USA ​ Lender Name ​ Property Types All Property Types Multi…" at bounding box center [930, 246] width 380 height 1241
click at [841, 479] on div "Location Tampa, FL, USA ​ Lender Name ​ Property Types All Property Types Multi…" at bounding box center [930, 246] width 380 height 1241
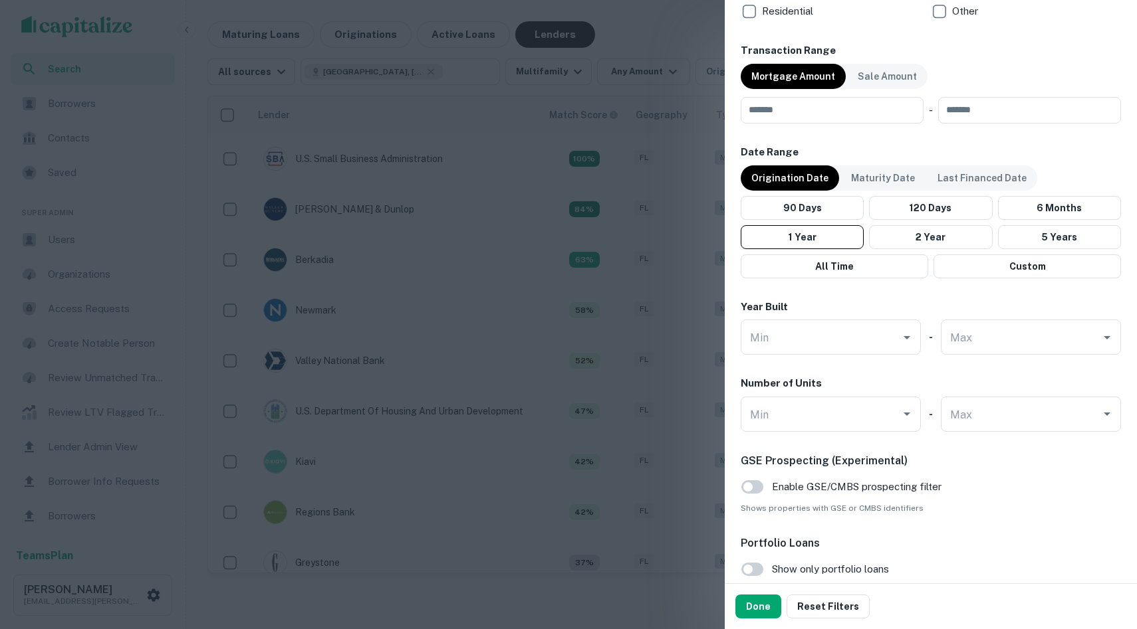
scroll to position [645, 0]
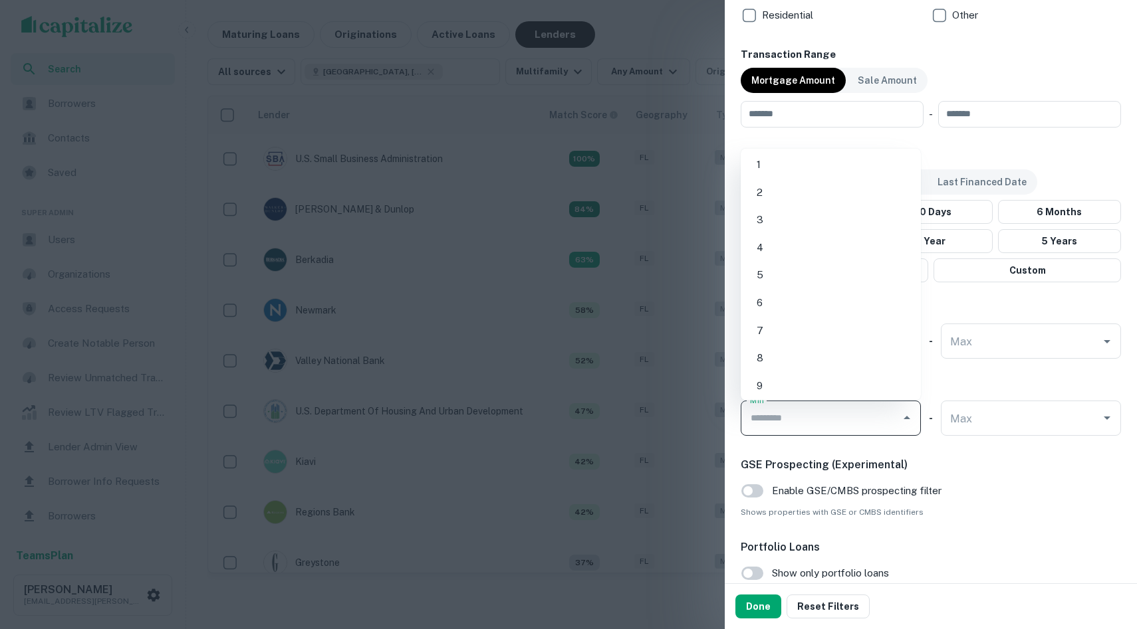
click at [852, 426] on input "Min" at bounding box center [820, 418] width 148 height 23
click at [789, 342] on li "10" at bounding box center [830, 335] width 169 height 24
type input "**"
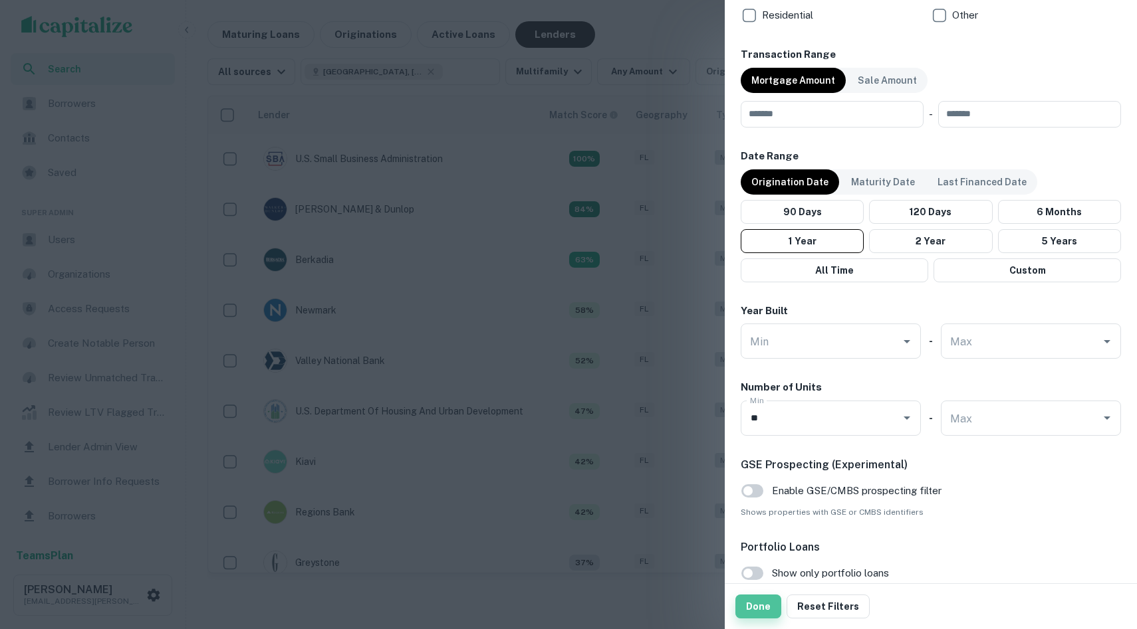
click at [764, 600] on button "Done" at bounding box center [758, 607] width 46 height 24
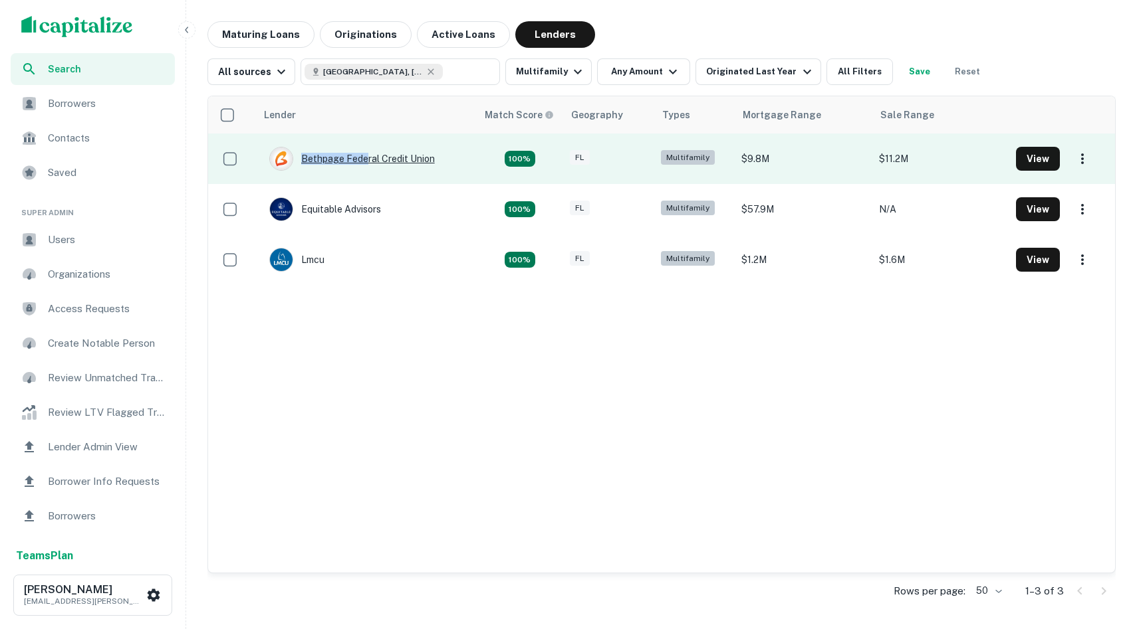
click at [364, 164] on div "Bethpage Federal Credit Union" at bounding box center [352, 159] width 166 height 24
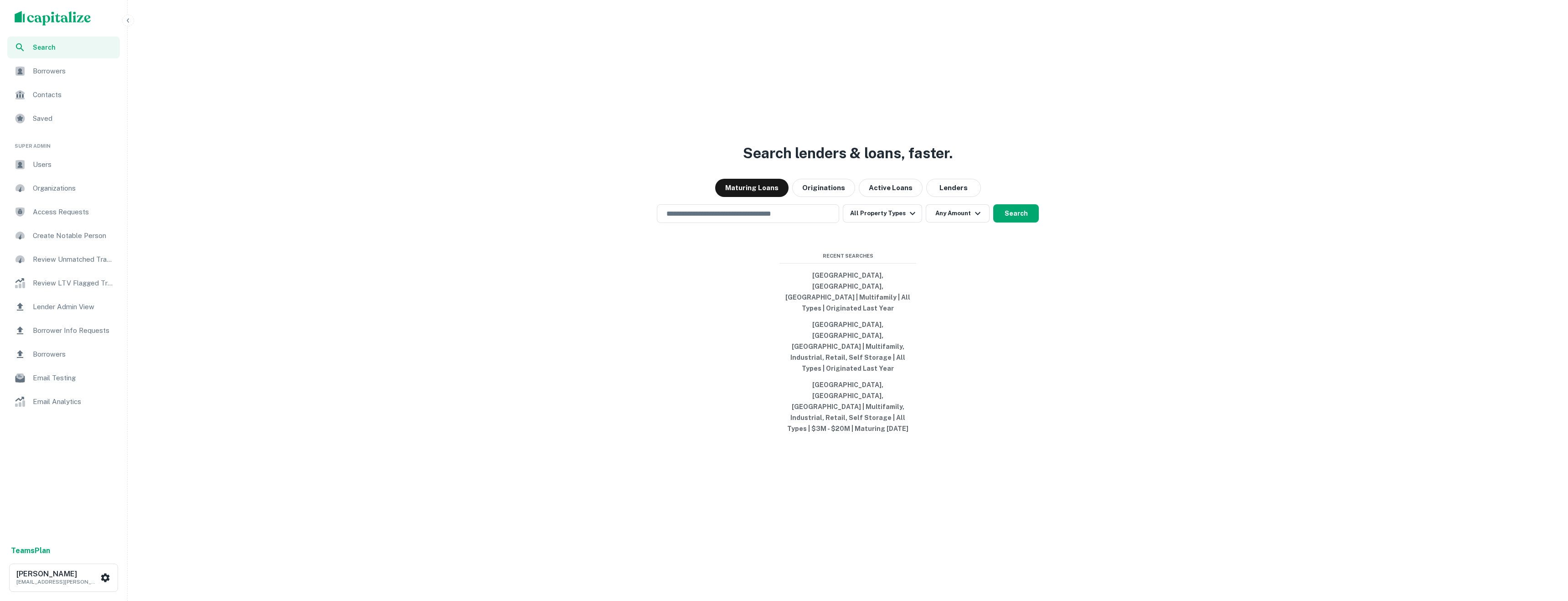
drag, startPoint x: 76, startPoint y: 554, endPoint x: 0, endPoint y: 540, distance: 77.3
click at [0, 392] on div "Teams Plan Drew Koch drew.koch@capitalize.io" at bounding box center [63, 570] width 127 height 61
click at [280, 365] on div "Search lenders & loans, faster. Maturing Loans Originations Active Loans Lender…" at bounding box center [847, 322] width 1433 height 601
click at [63, 377] on span "Email Testing" at bounding box center [73, 378] width 82 height 11
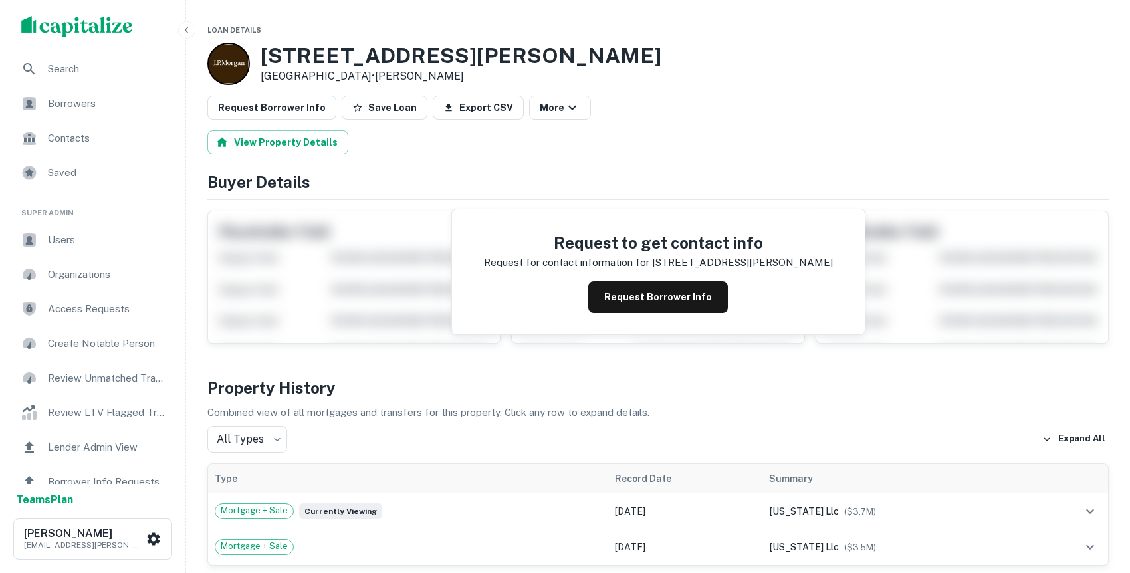
click at [661, 294] on button "Request Borrower Info" at bounding box center [658, 297] width 140 height 32
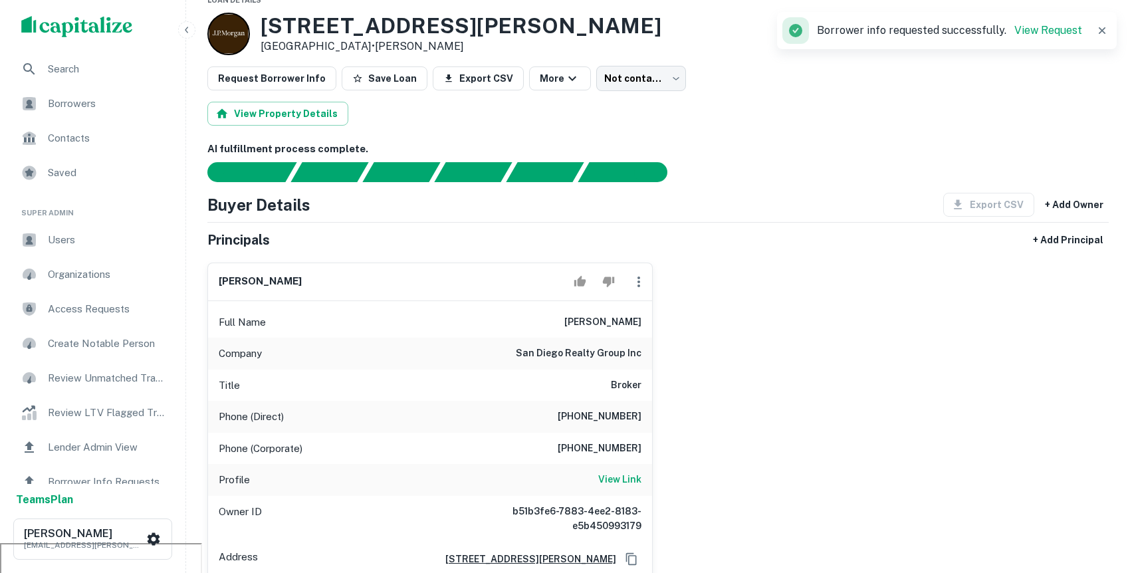
scroll to position [40, 0]
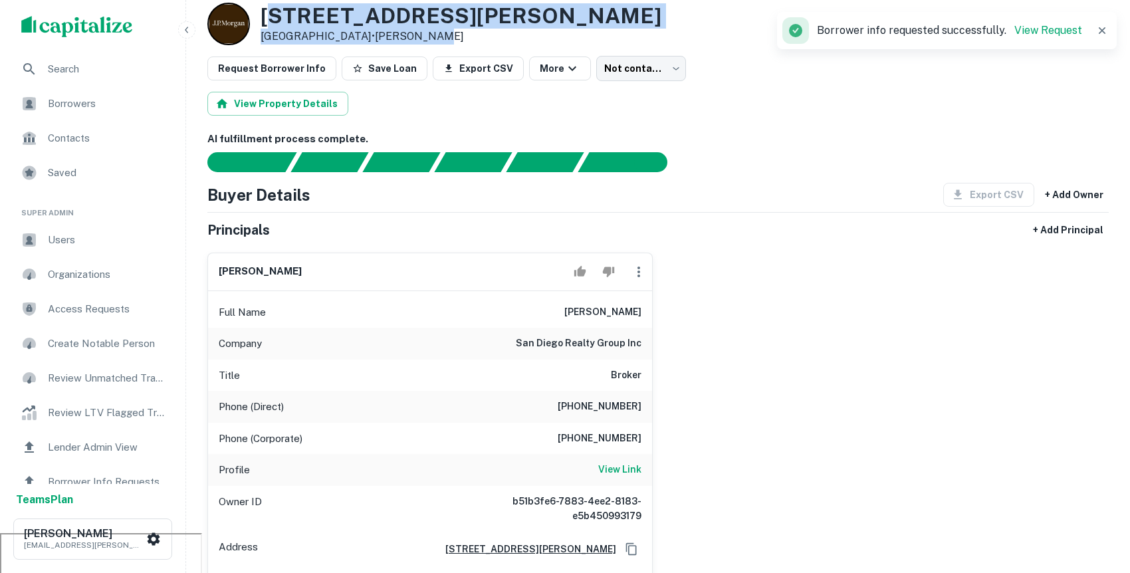
drag, startPoint x: 502, startPoint y: 30, endPoint x: 279, endPoint y: 25, distance: 222.7
click at [279, 25] on div "254 N MOLLISON AVE # 80 El Cajon, CA92021 • J.p. Morgan" at bounding box center [657, 24] width 901 height 43
click at [467, 40] on p "El Cajon, CA92021 • J.p. Morgan" at bounding box center [461, 37] width 401 height 16
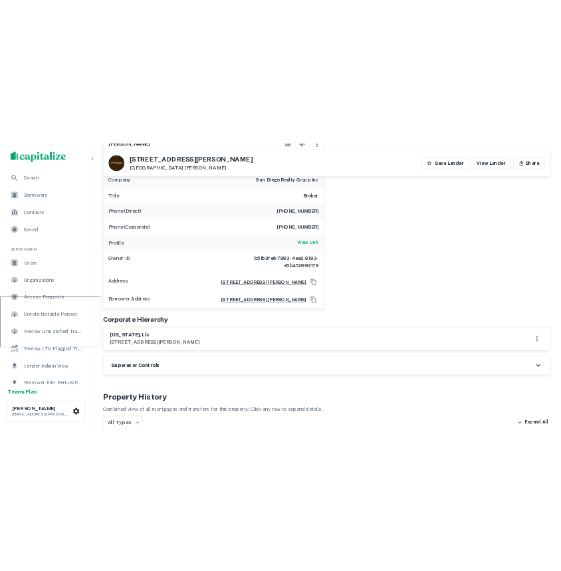
scroll to position [0, 0]
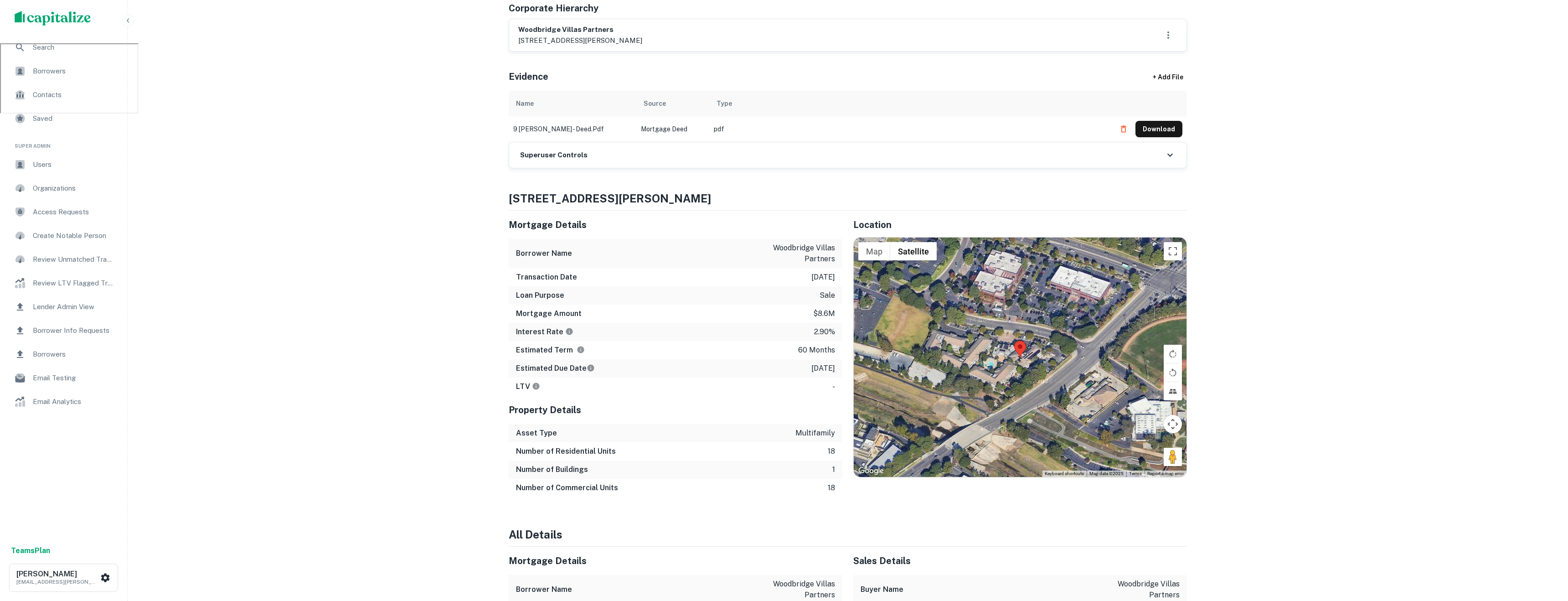
scroll to position [602, 0]
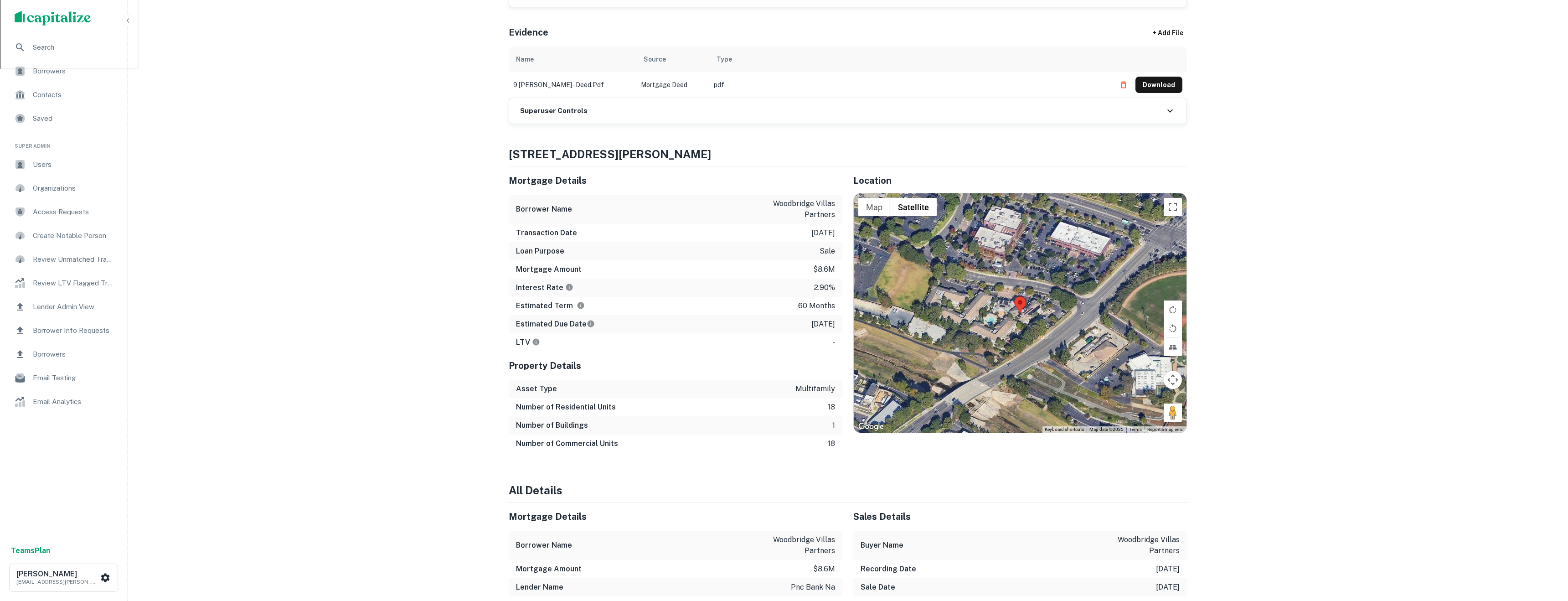
click at [774, 305] on div at bounding box center [1020, 313] width 333 height 239
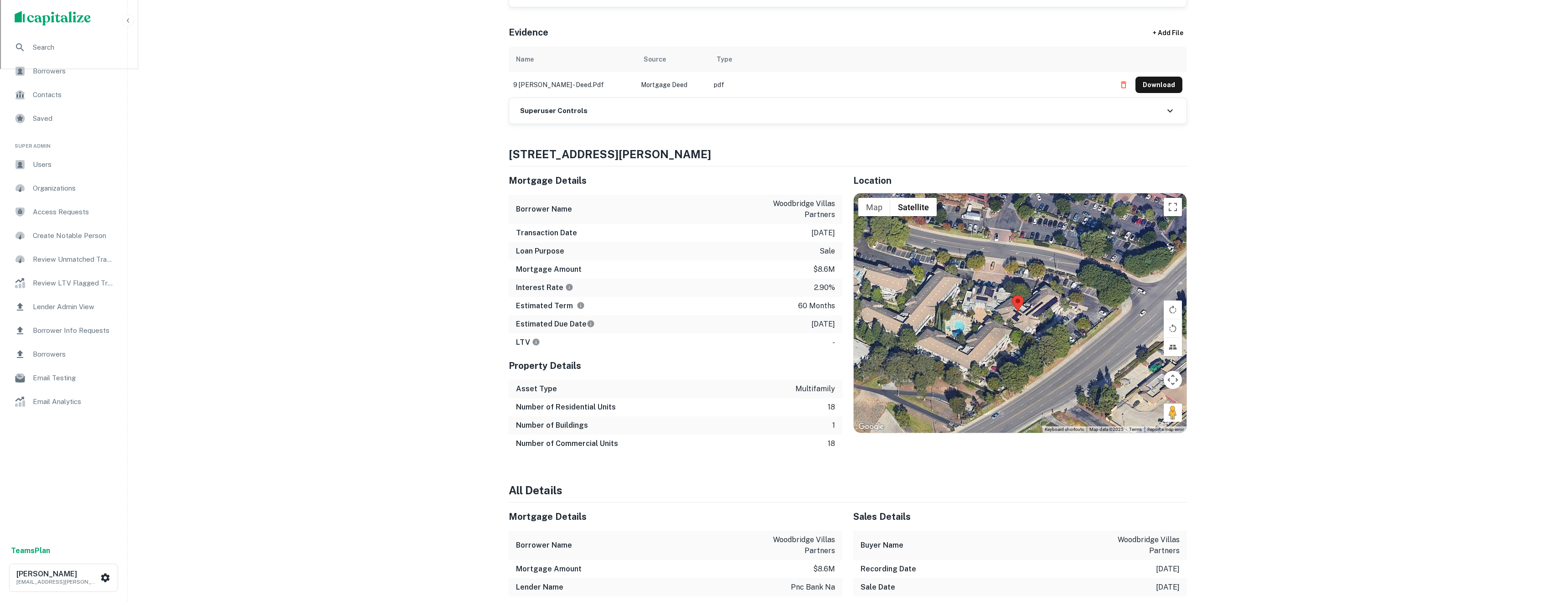
click at [774, 305] on div at bounding box center [1020, 313] width 333 height 239
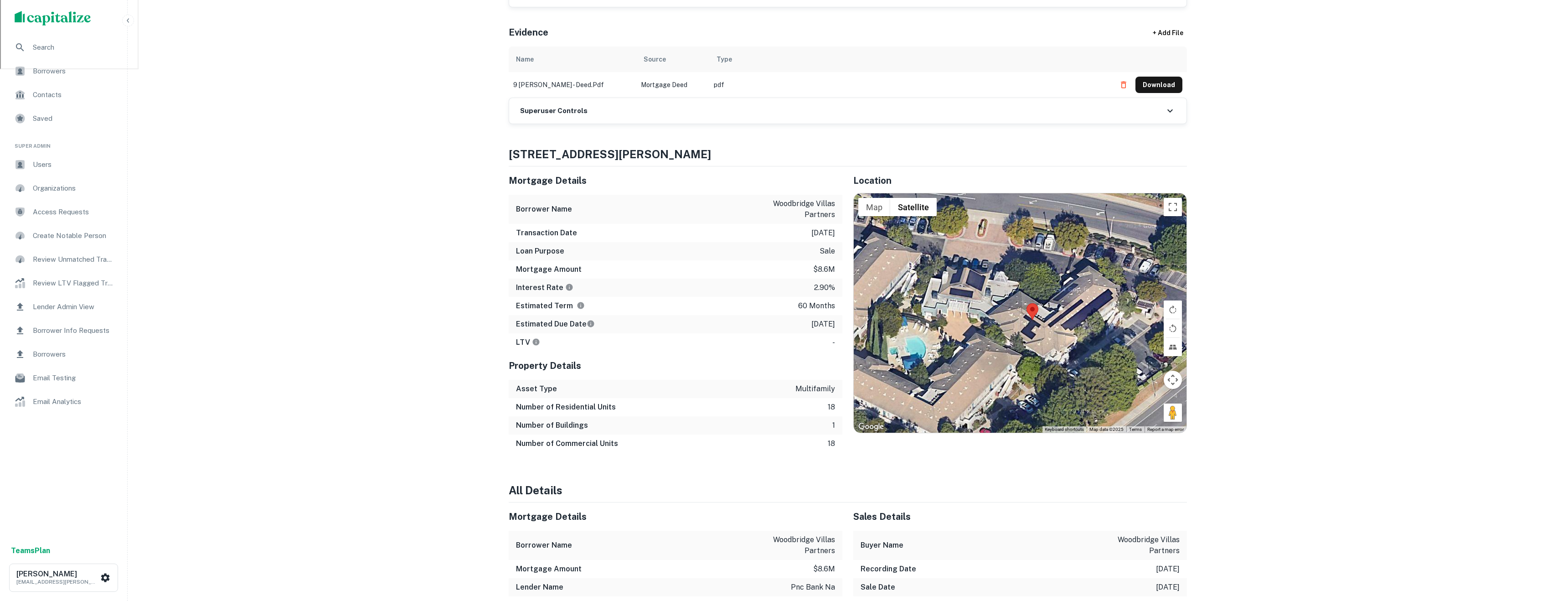
drag, startPoint x: 1025, startPoint y: 307, endPoint x: 1046, endPoint y: 318, distance: 23.7
click at [774, 318] on div at bounding box center [1020, 313] width 333 height 239
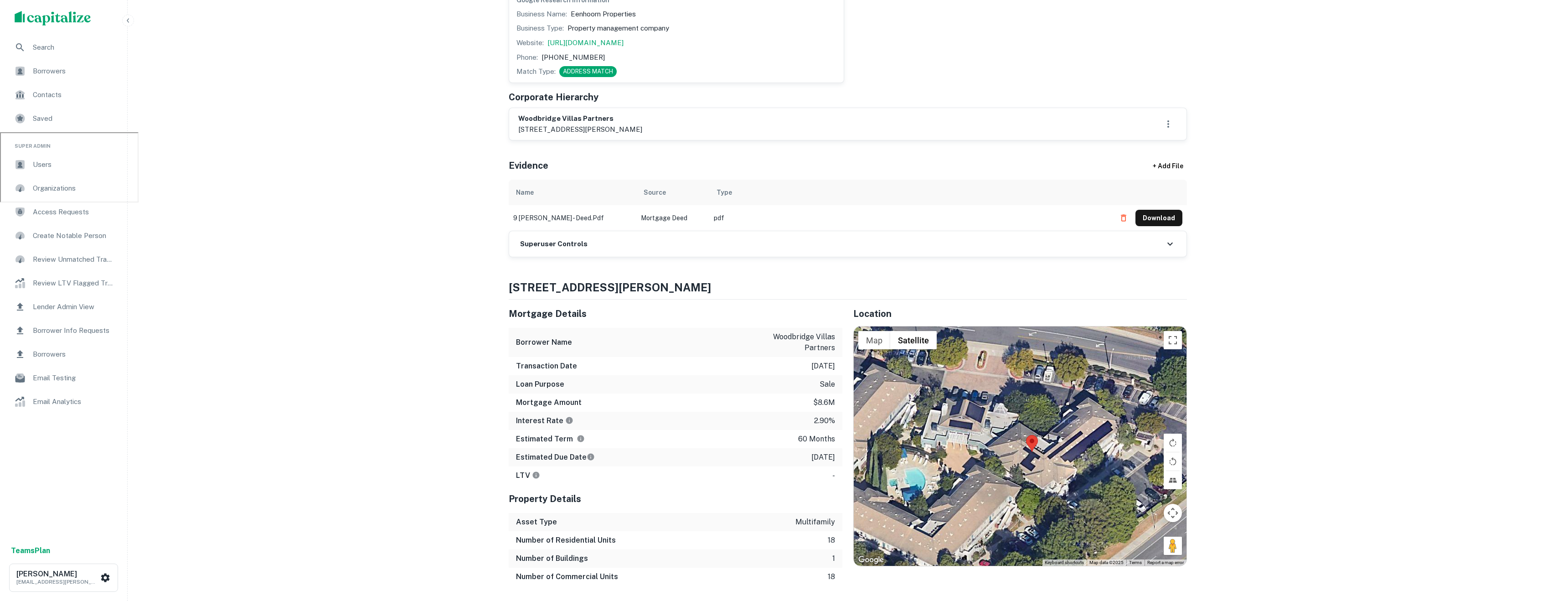
scroll to position [417, 0]
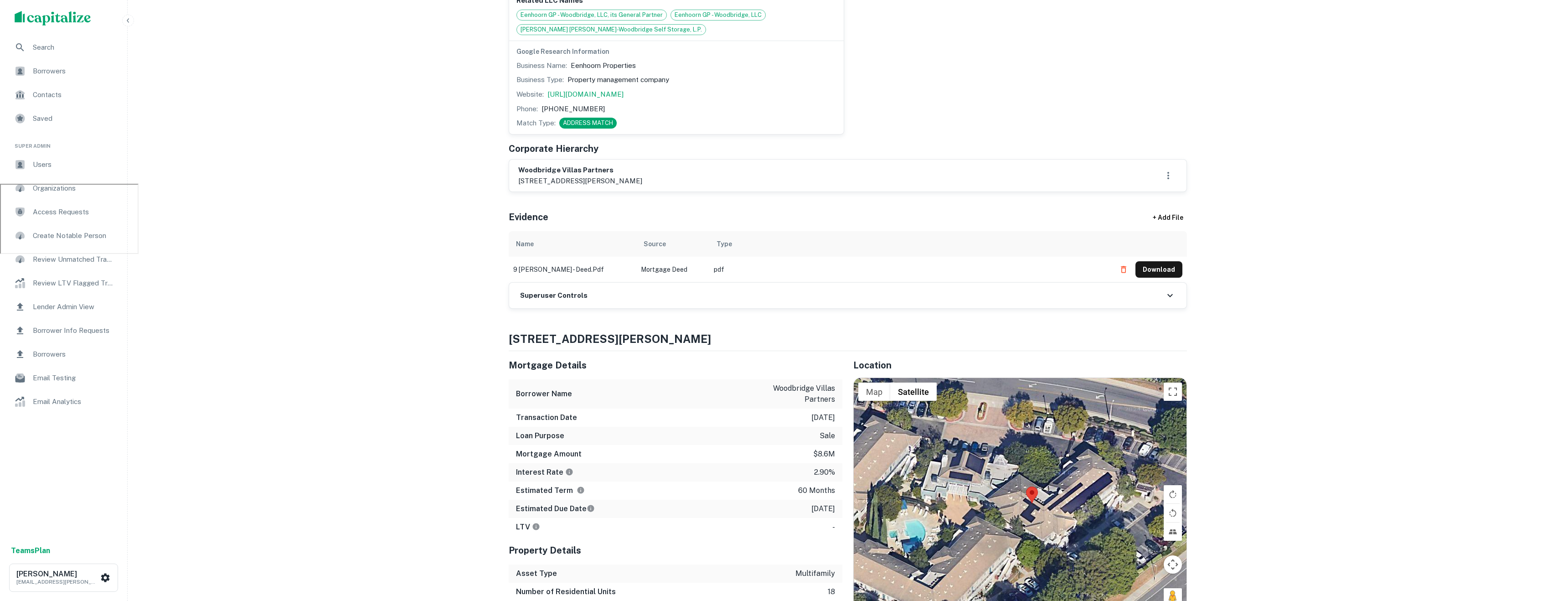
click at [60, 44] on span "Search" at bounding box center [73, 47] width 82 height 11
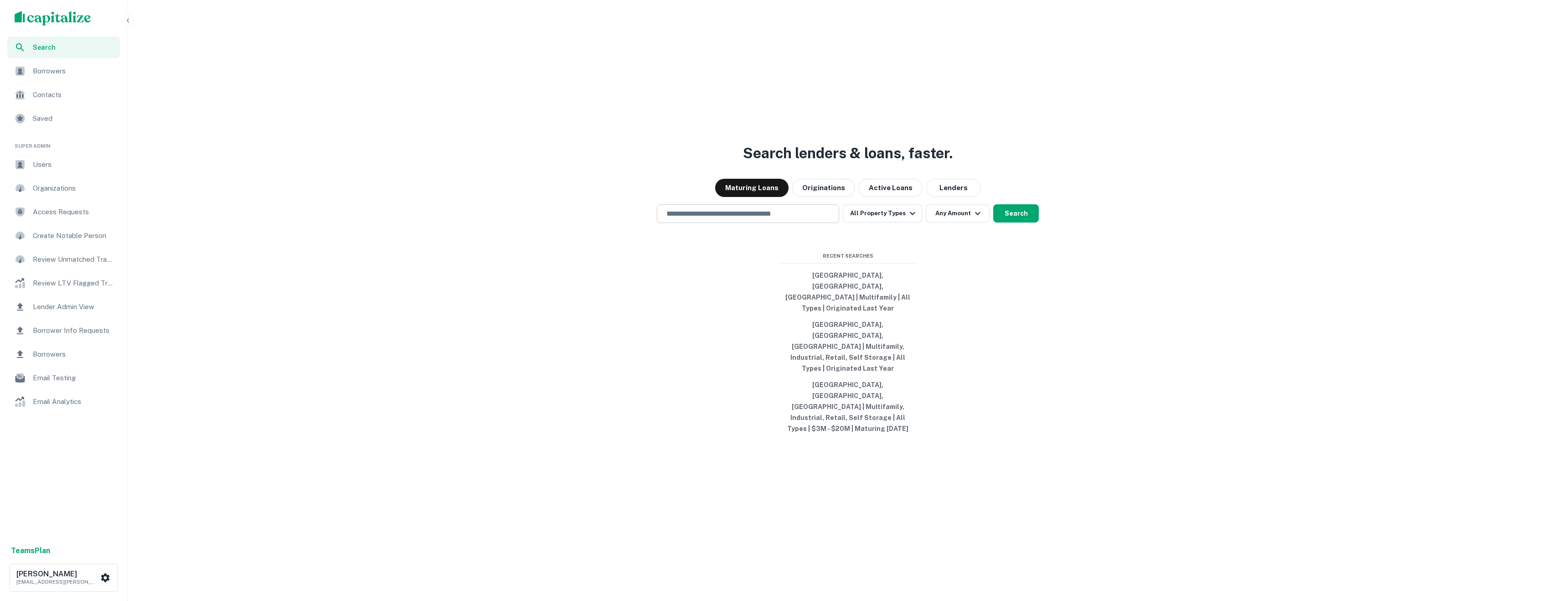
click at [777, 219] on input "text" at bounding box center [748, 213] width 174 height 10
type input "**********"
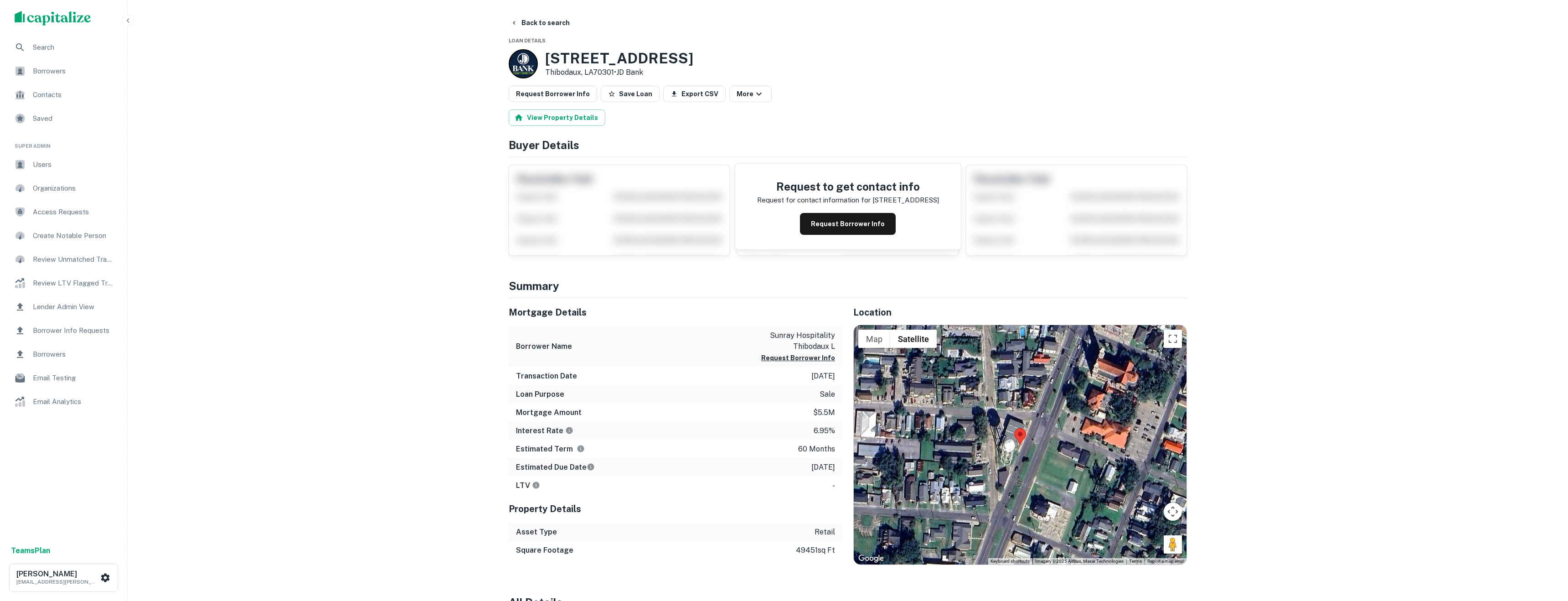
click at [856, 250] on div "Request to get contact info Request for contact information for [STREET_ADDRESS…" at bounding box center [847, 207] width 678 height 99
click at [849, 232] on button "Request Borrower Info" at bounding box center [848, 224] width 96 height 22
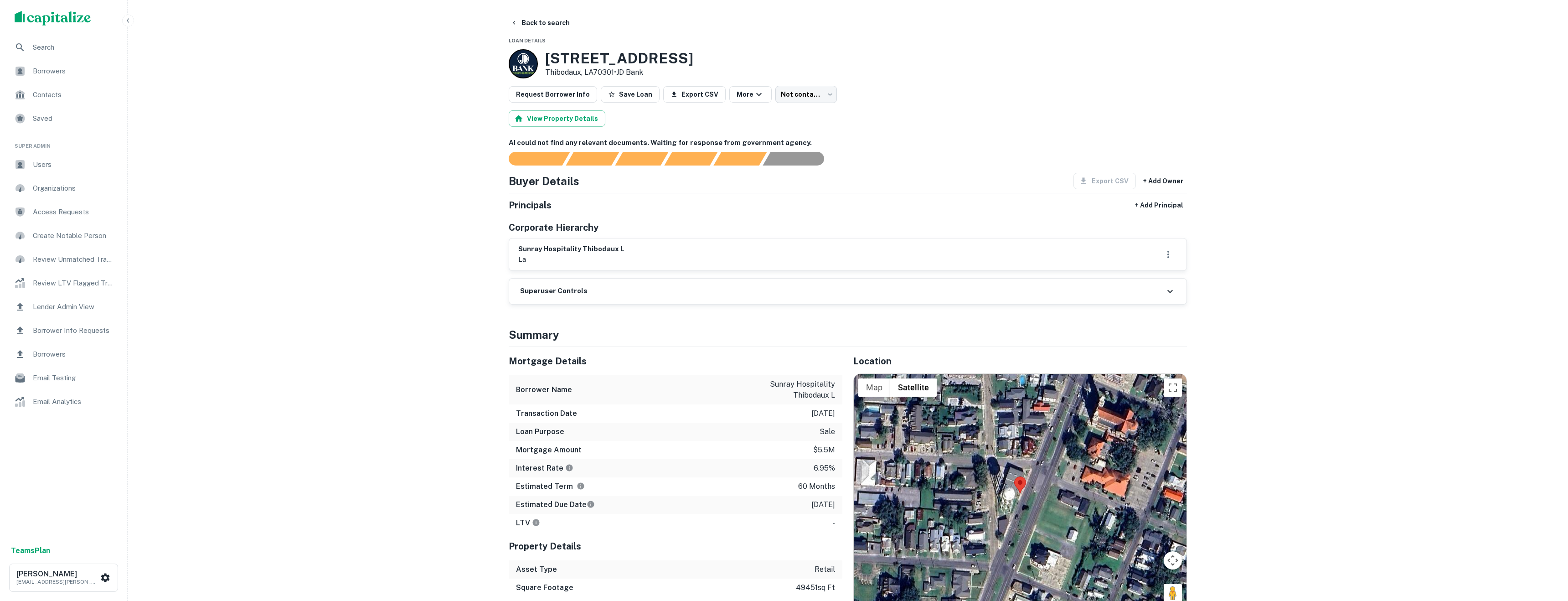
click at [929, 296] on div "Superuser Controls" at bounding box center [847, 291] width 677 height 25
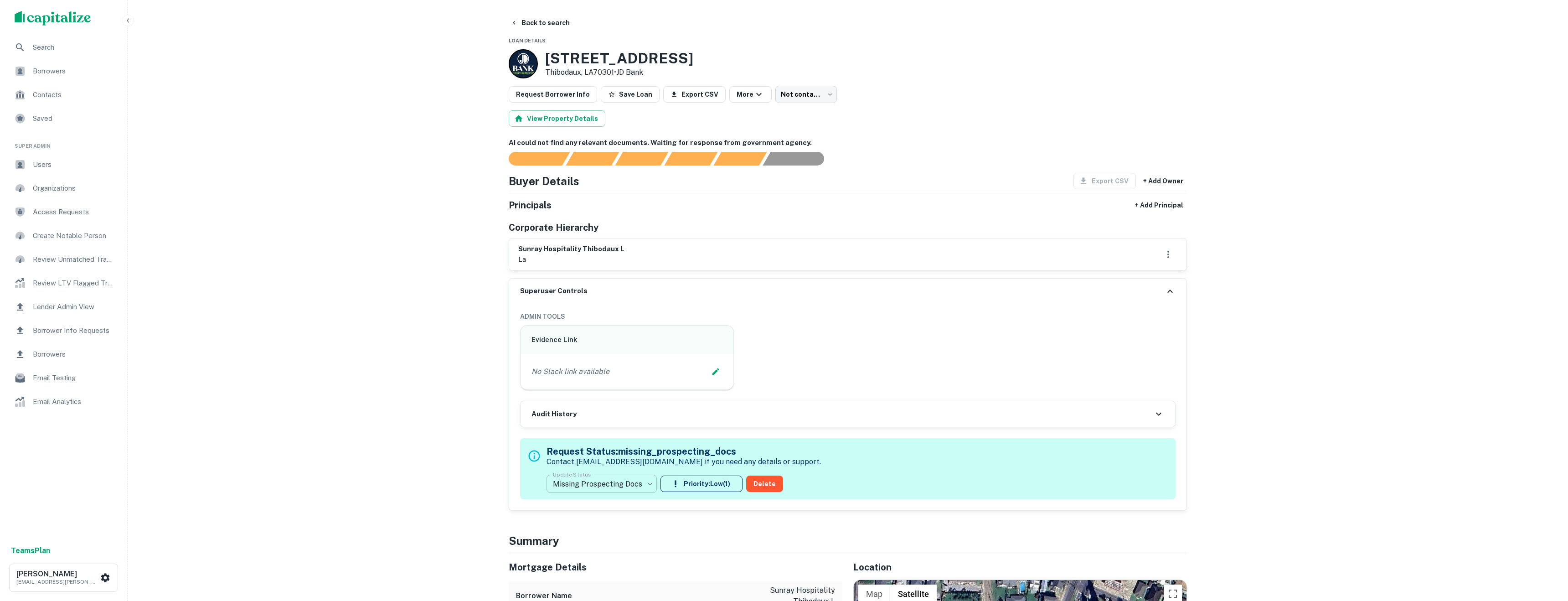
click at [629, 480] on body "Search Borrowers Contacts Saved Super Admin Users Organizations Access Requests…" at bounding box center [784, 300] width 1568 height 601
click at [810, 532] on div at bounding box center [784, 300] width 1568 height 601
click at [1023, 418] on div "Audit History" at bounding box center [847, 414] width 655 height 25
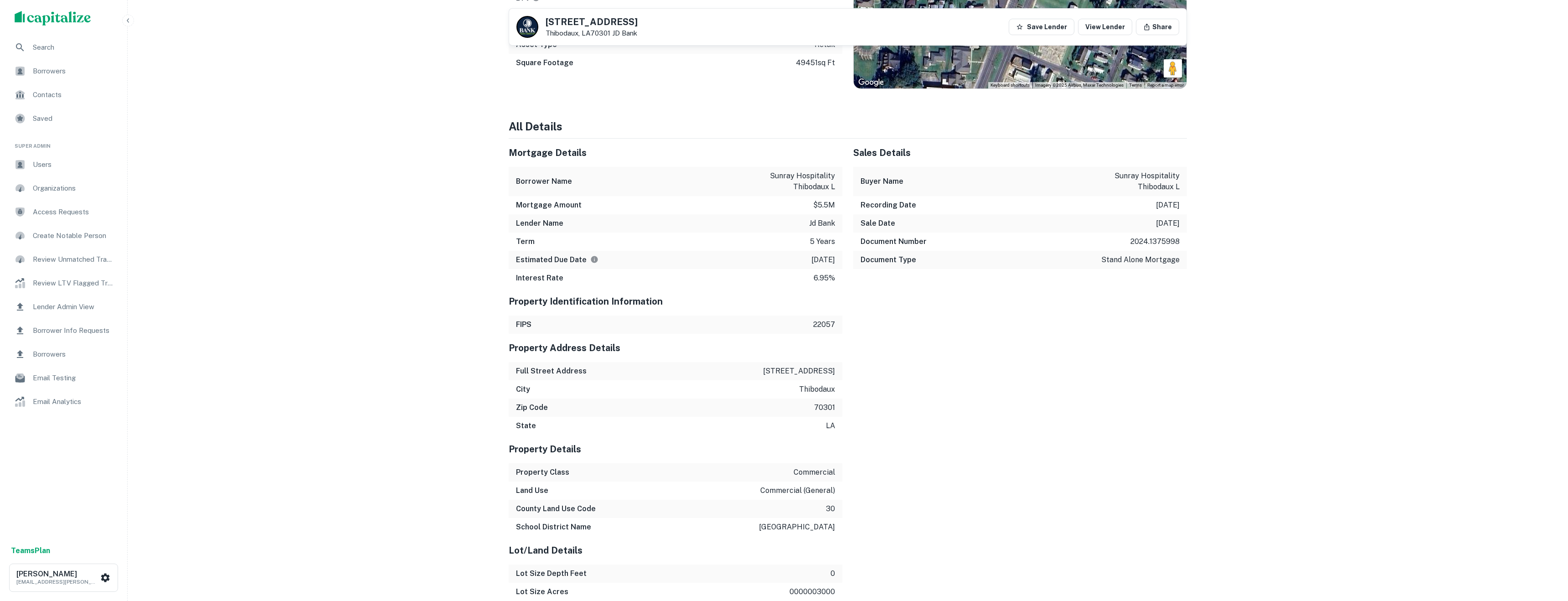
scroll to position [810, 0]
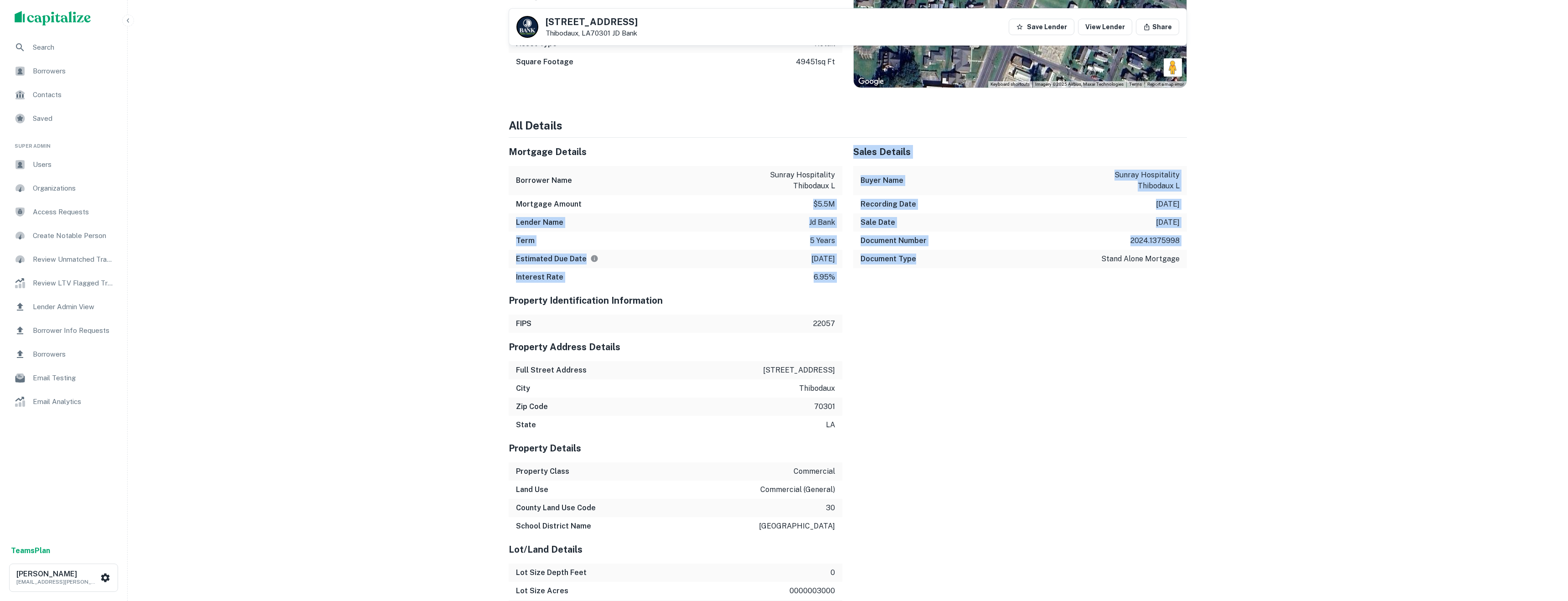
drag, startPoint x: 878, startPoint y: 297, endPoint x: 705, endPoint y: 202, distance: 197.4
click at [705, 202] on div "Mortgage Details Borrower Name sunray hospitality thibodaux l Mortgage Amount $…" at bounding box center [842, 485] width 689 height 694
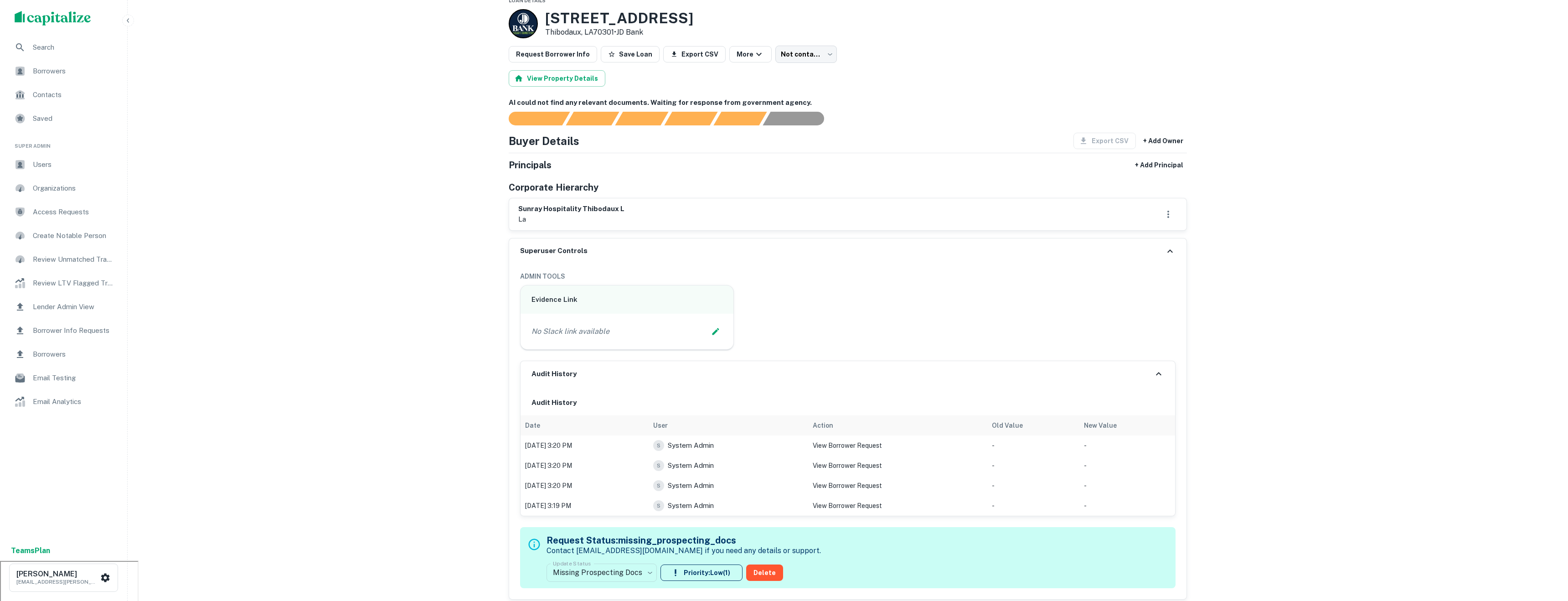
scroll to position [53, 0]
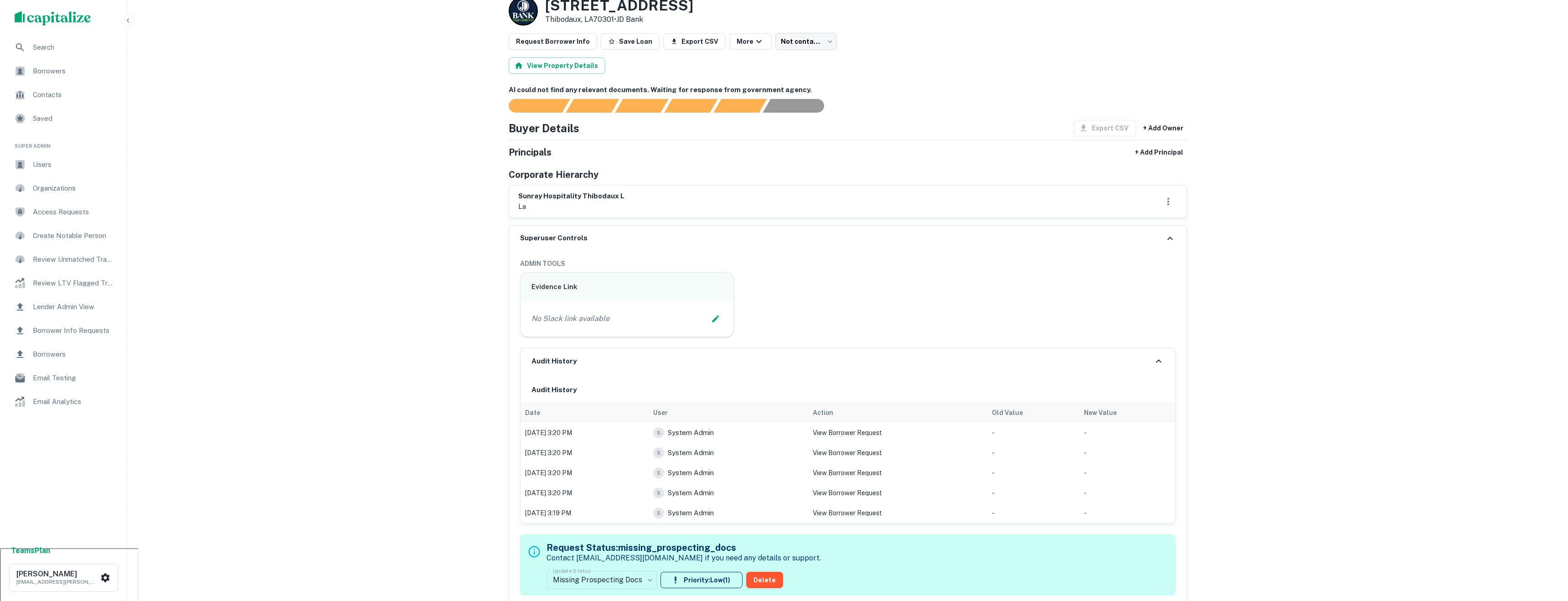
click at [1160, 363] on icon at bounding box center [1159, 361] width 11 height 11
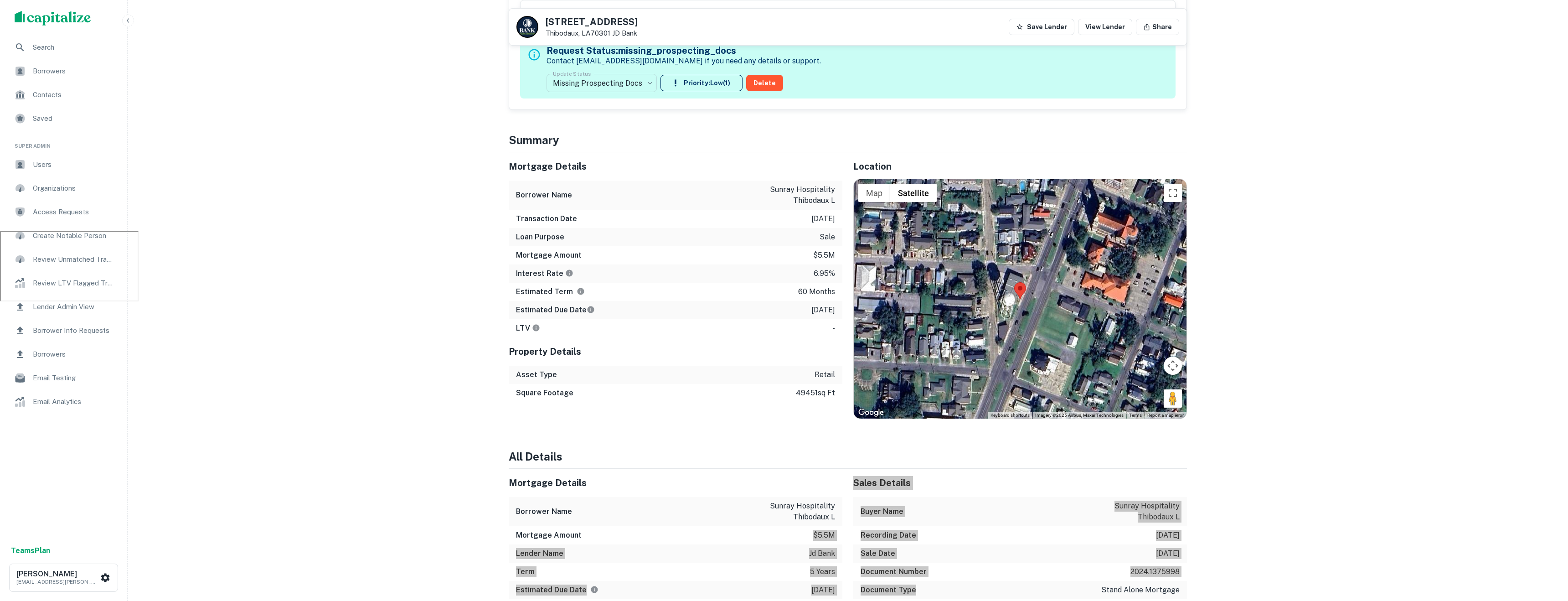
scroll to position [373, 0]
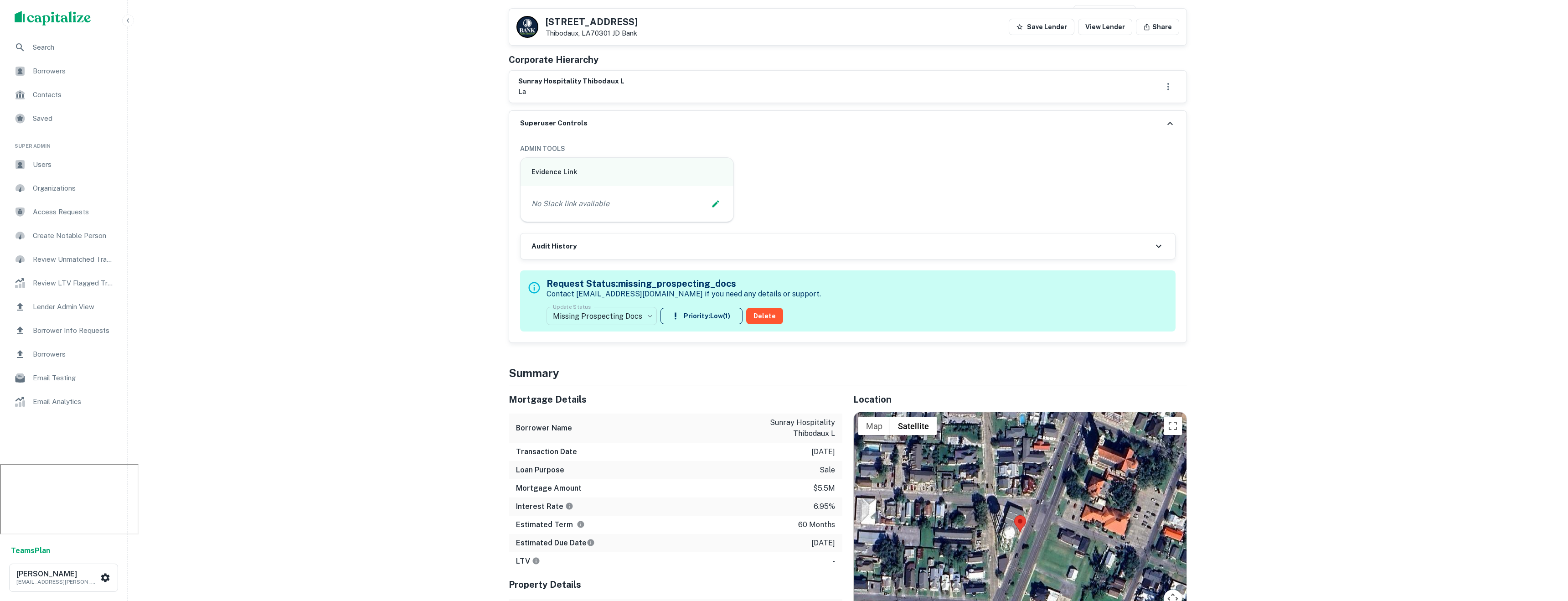
scroll to position [0, 0]
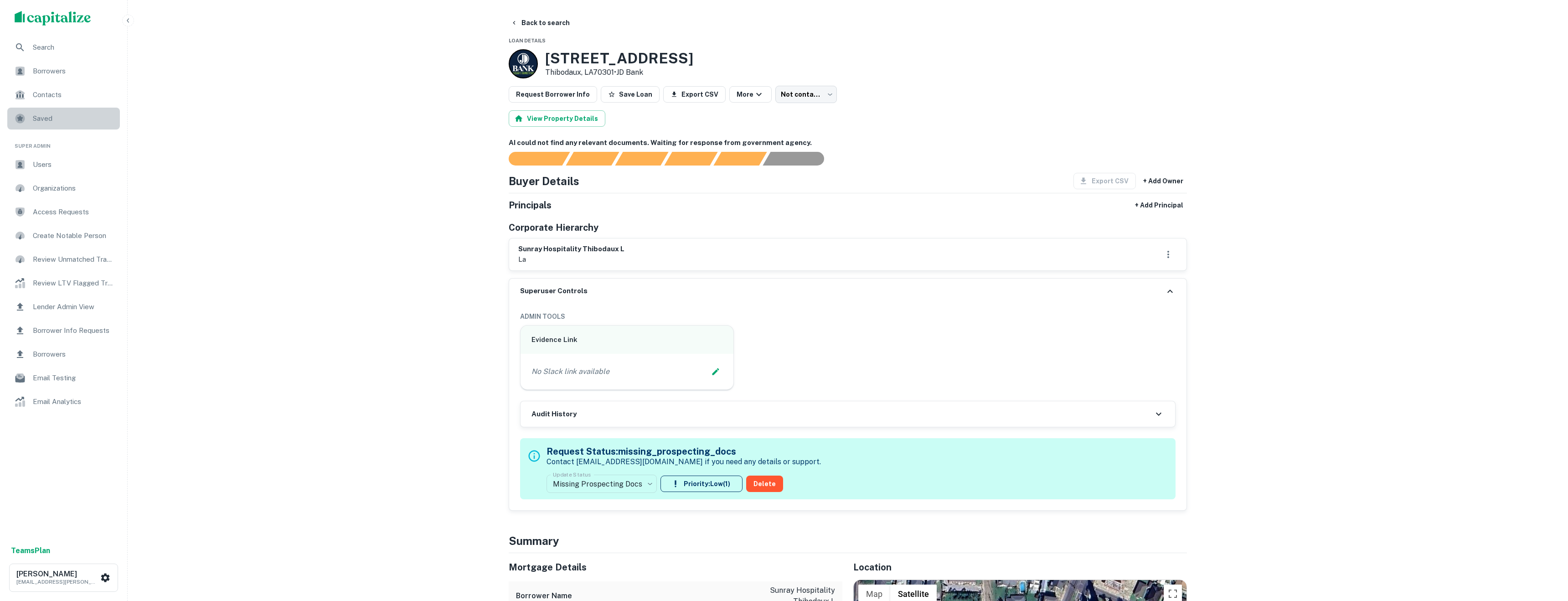
click at [59, 113] on span "Saved" at bounding box center [73, 119] width 82 height 11
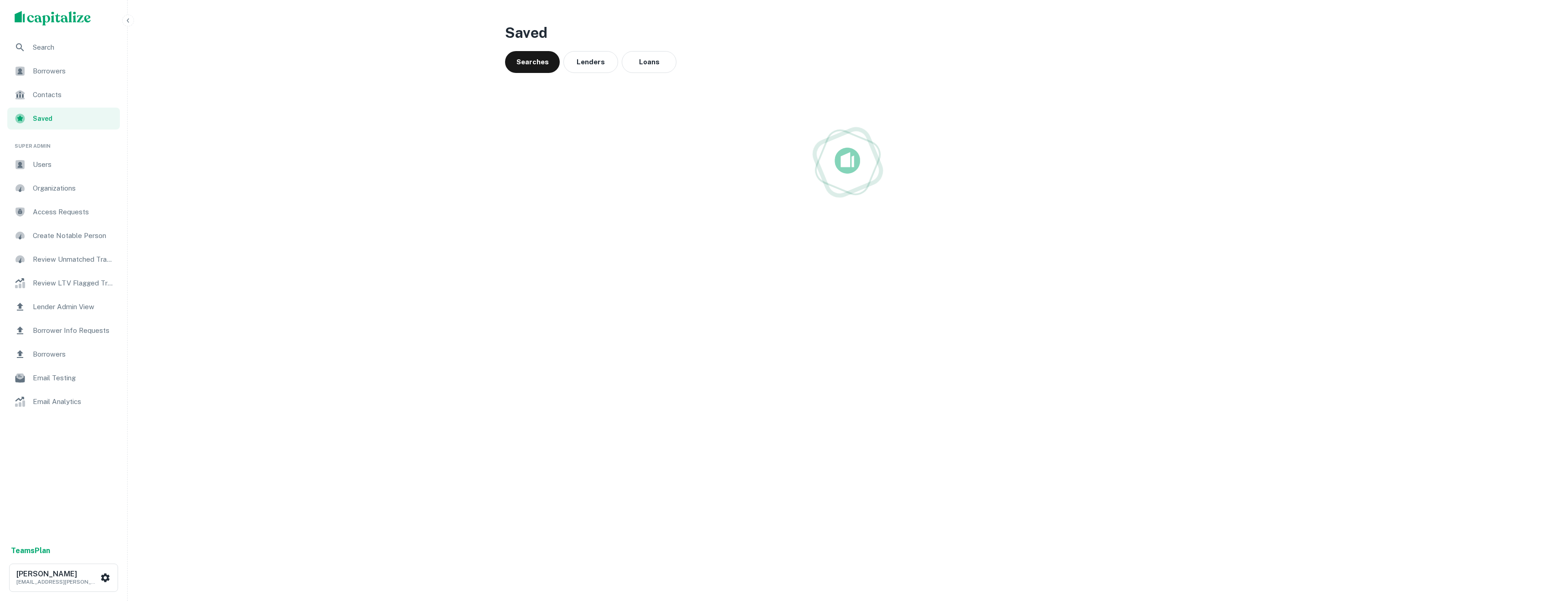
click at [58, 95] on span "Contacts" at bounding box center [73, 95] width 82 height 11
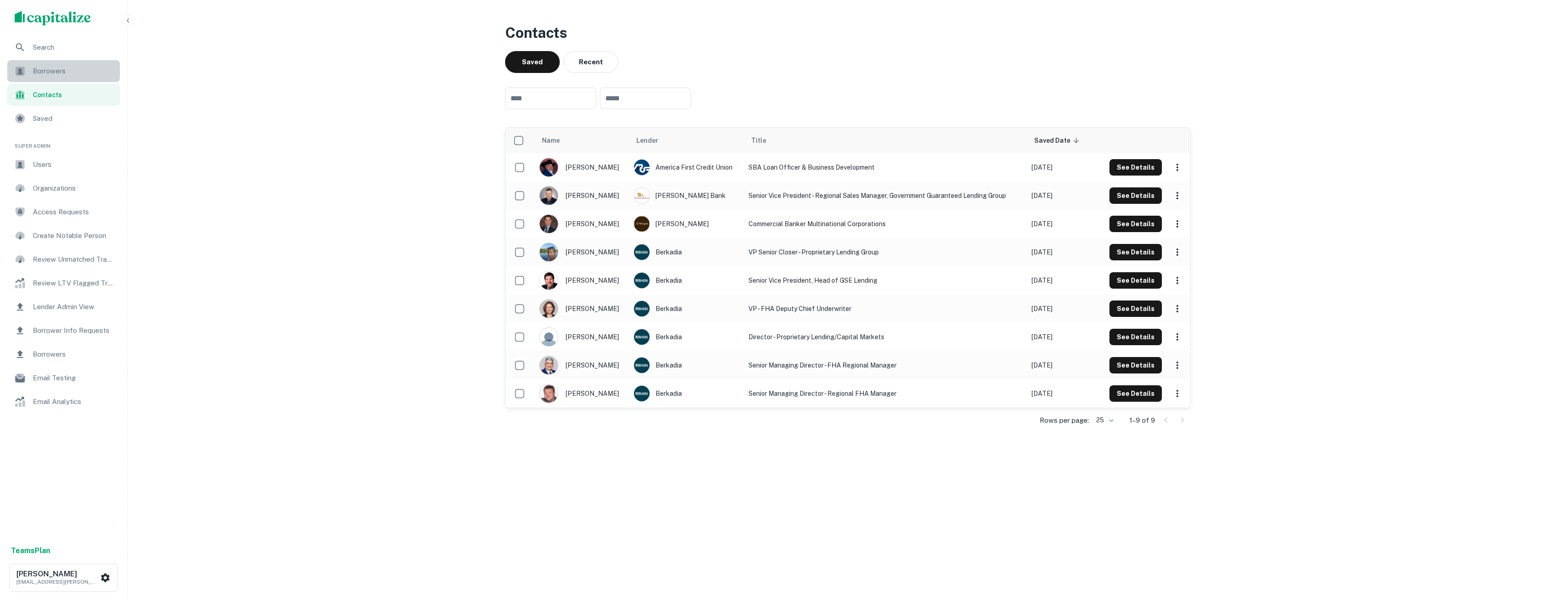
click at [90, 75] on span "Borrowers" at bounding box center [73, 71] width 82 height 11
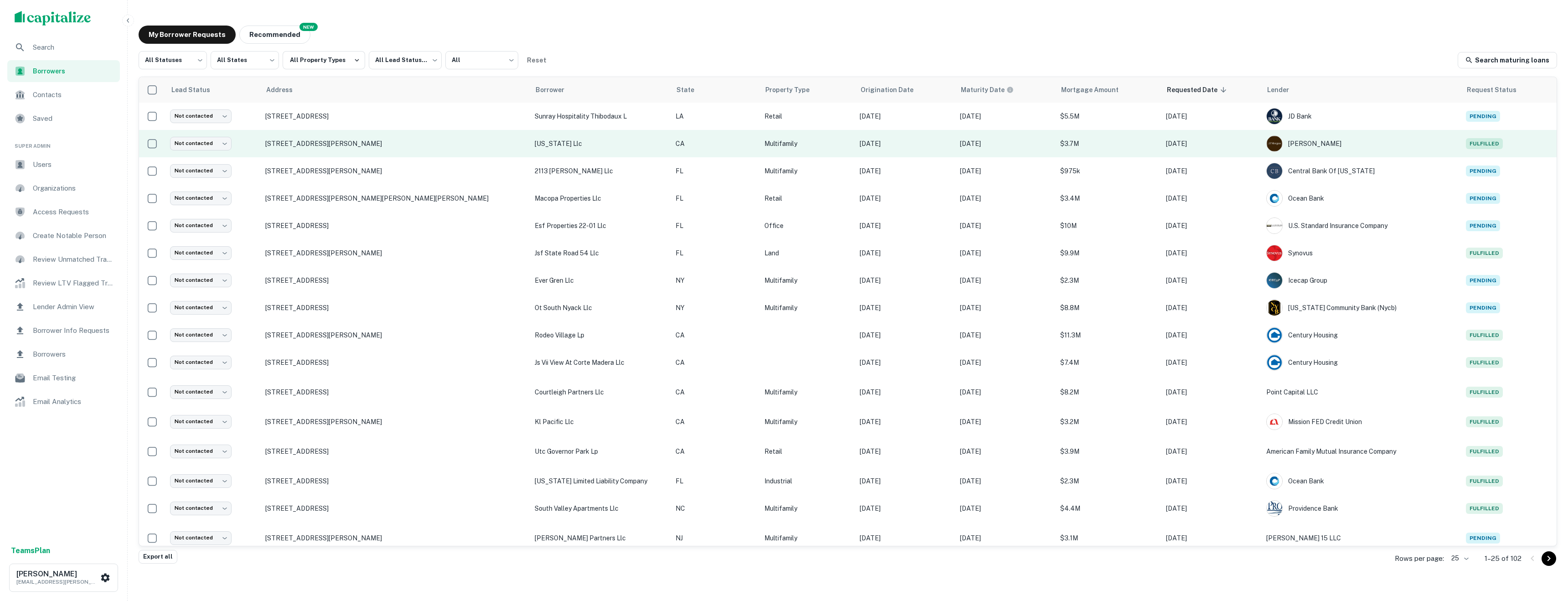
click at [363, 138] on td "[STREET_ADDRESS][PERSON_NAME]" at bounding box center [395, 143] width 269 height 27
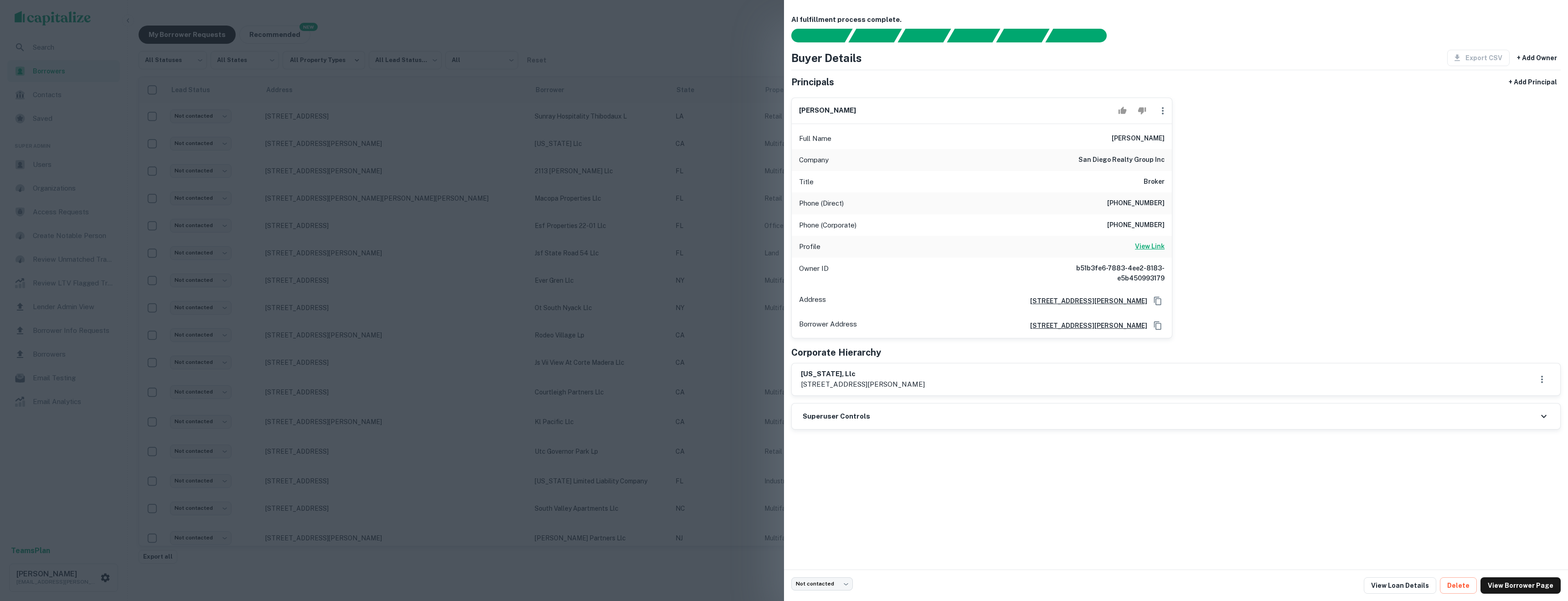
click at [1155, 245] on h6 "View Link" at bounding box center [1149, 246] width 29 height 10
click at [620, 108] on div at bounding box center [784, 300] width 1568 height 601
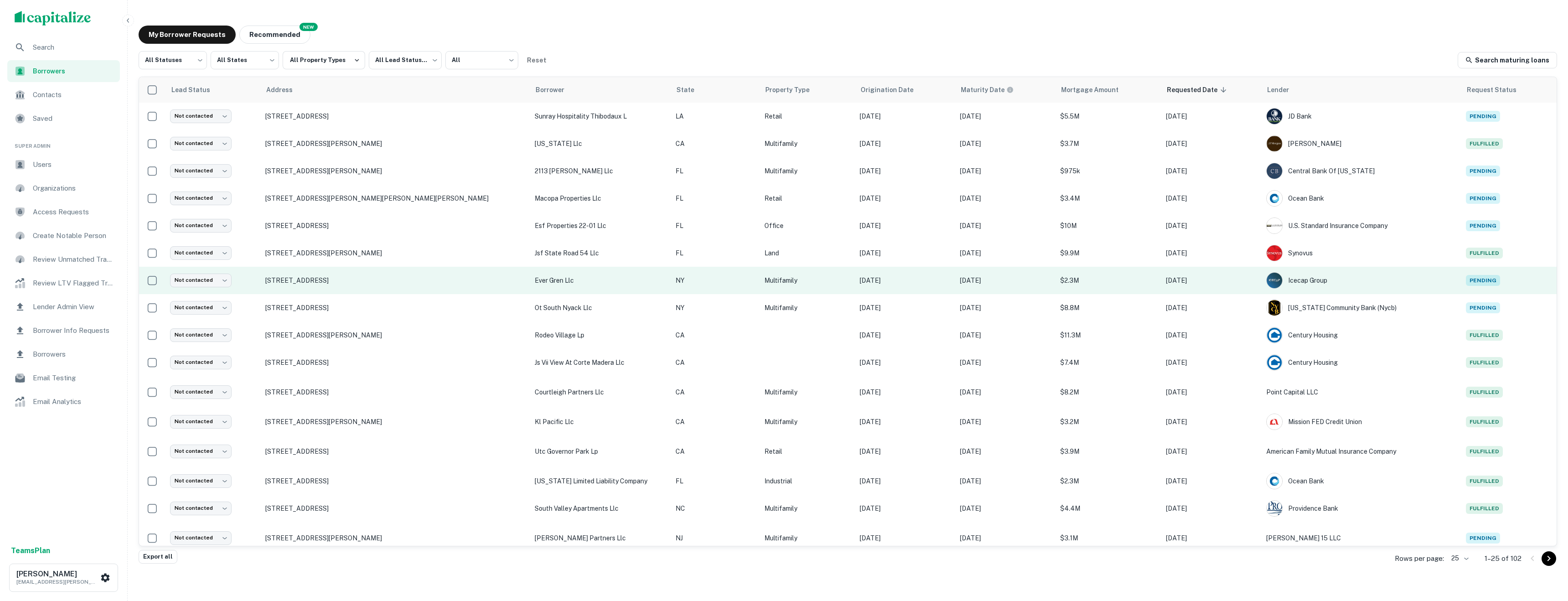
scroll to position [263, 0]
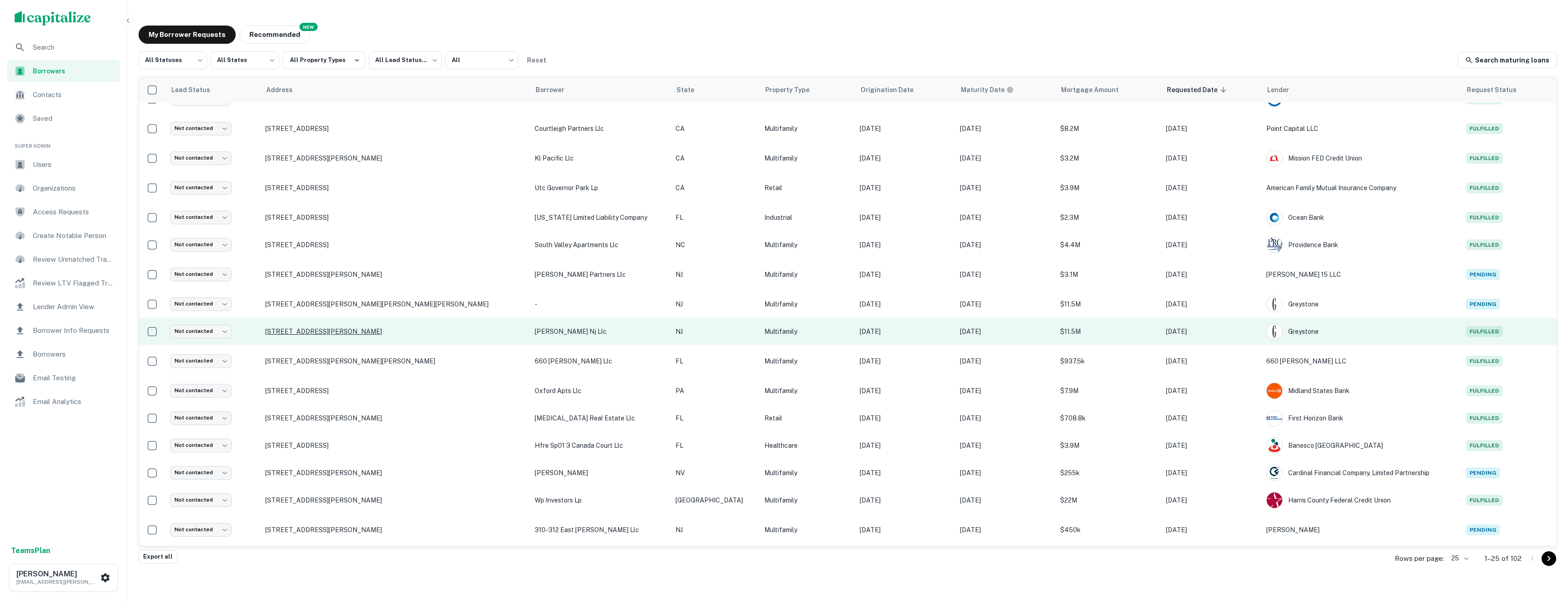
click at [305, 332] on p "691 Elizabeth Ave Newark, NJ07112" at bounding box center [396, 331] width 261 height 8
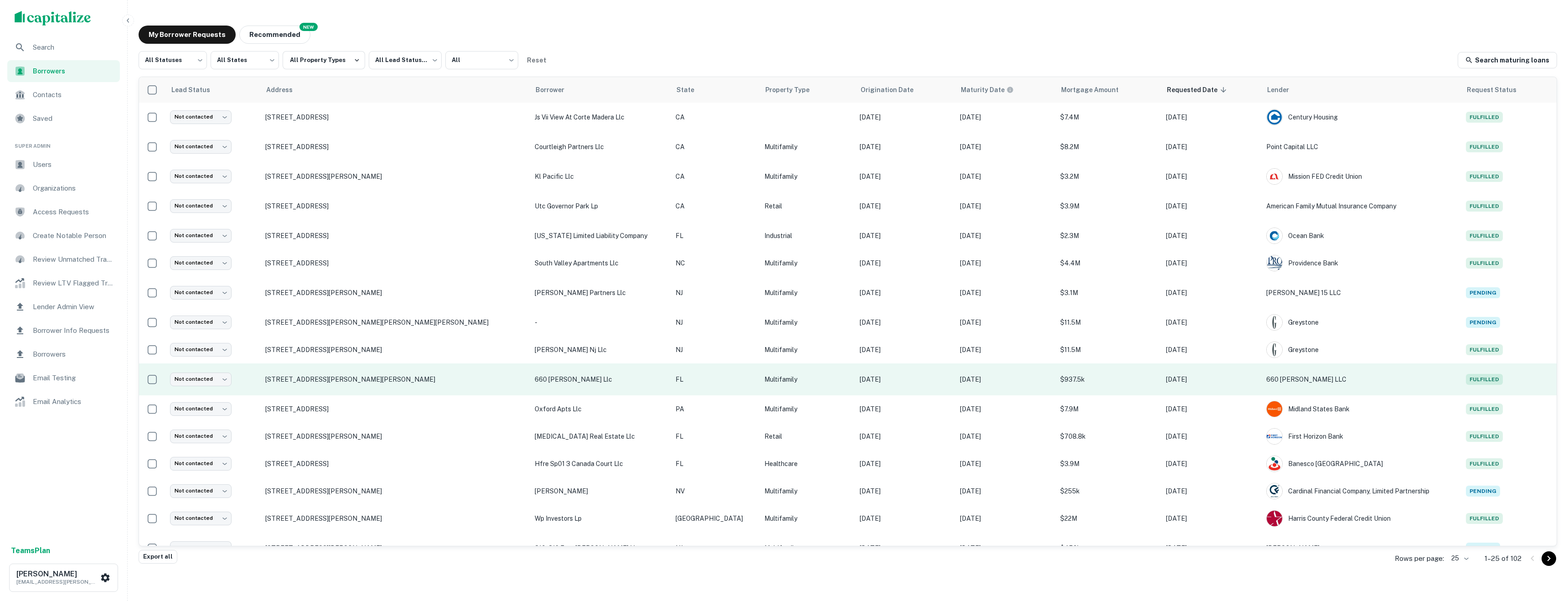
scroll to position [263, 0]
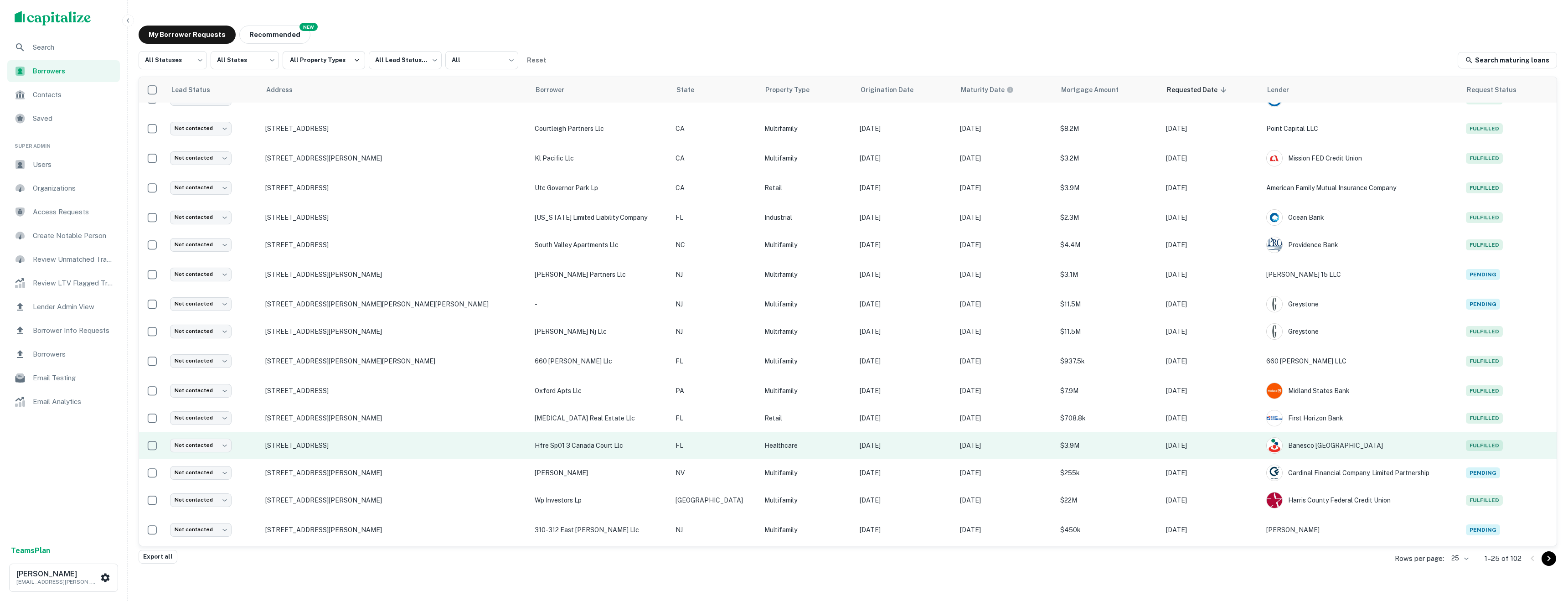
click at [328, 440] on td "3163 Canada Ct Lake Worth, FL33461" at bounding box center [395, 445] width 269 height 27
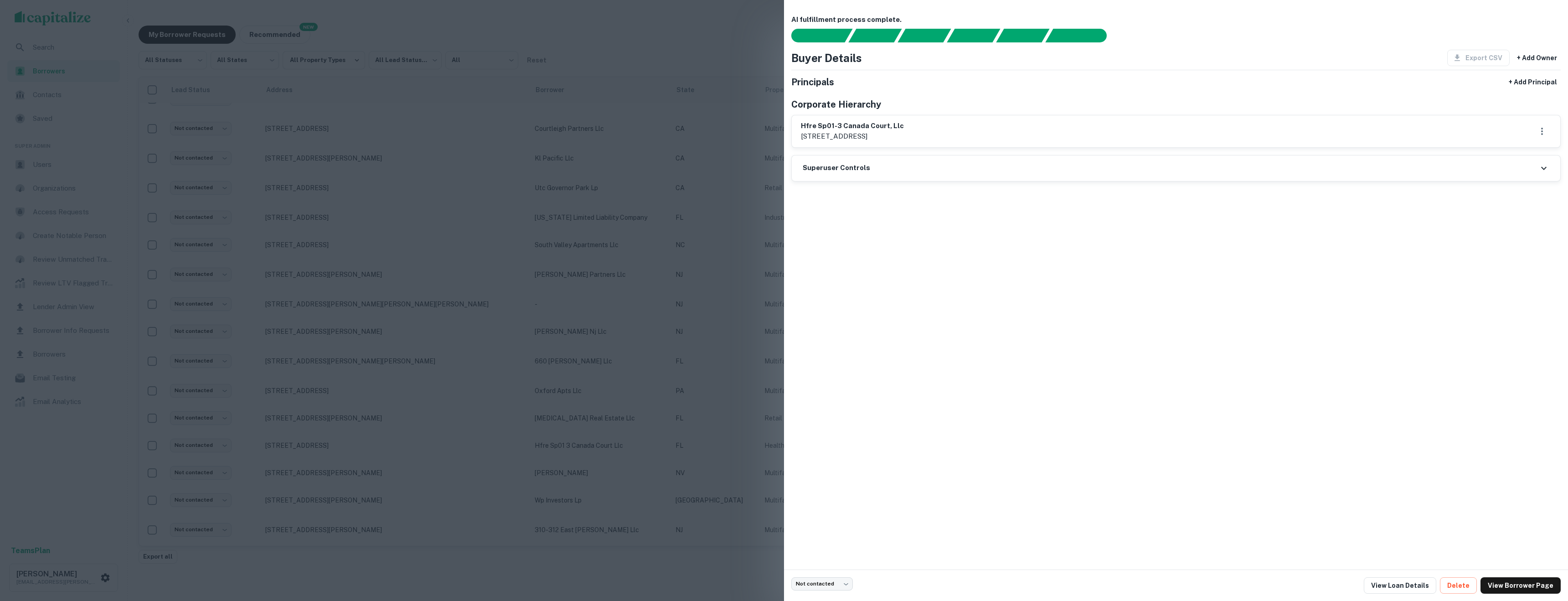
click at [391, 446] on div at bounding box center [784, 300] width 1568 height 601
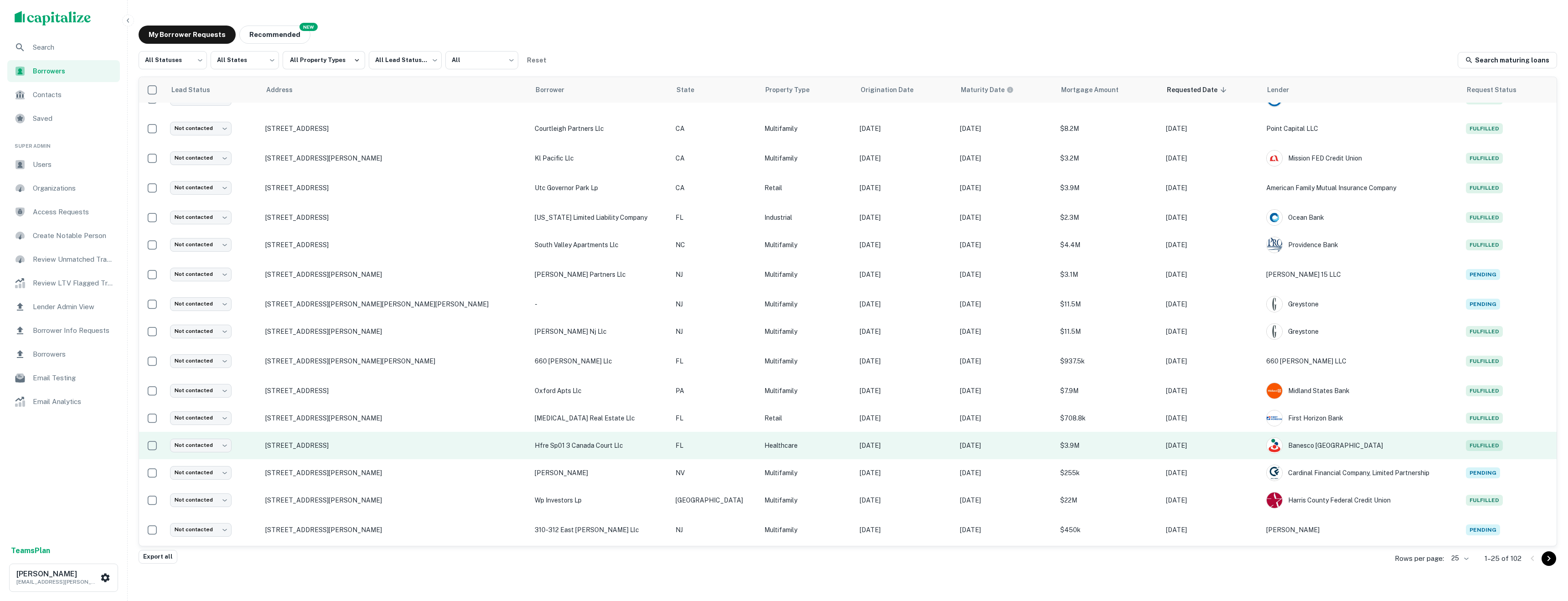
scroll to position [9, 0]
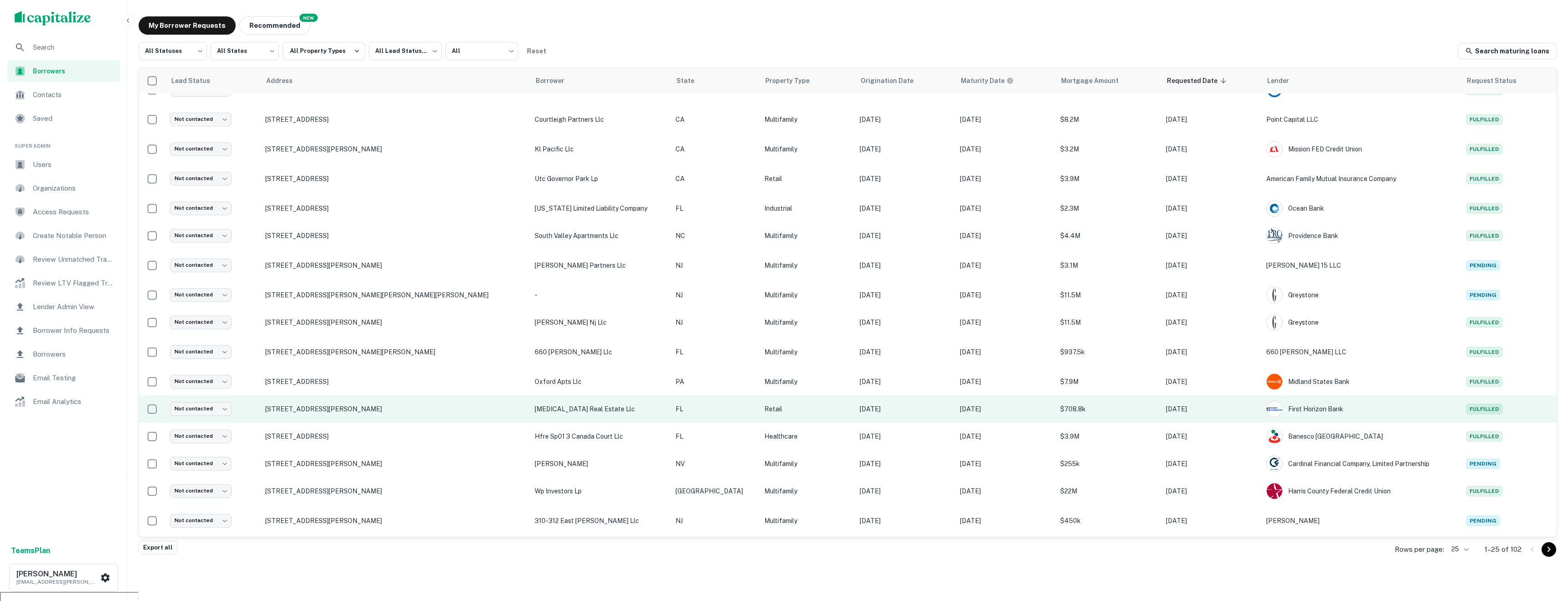
drag, startPoint x: 460, startPoint y: 405, endPoint x: 857, endPoint y: 421, distance: 397.3
click at [857, 421] on tr "Not contacted **** ​ 19 S Dixie Hwy Lake Worth Beach, FL33460 yasmin real estat…" at bounding box center [847, 409] width 1417 height 27
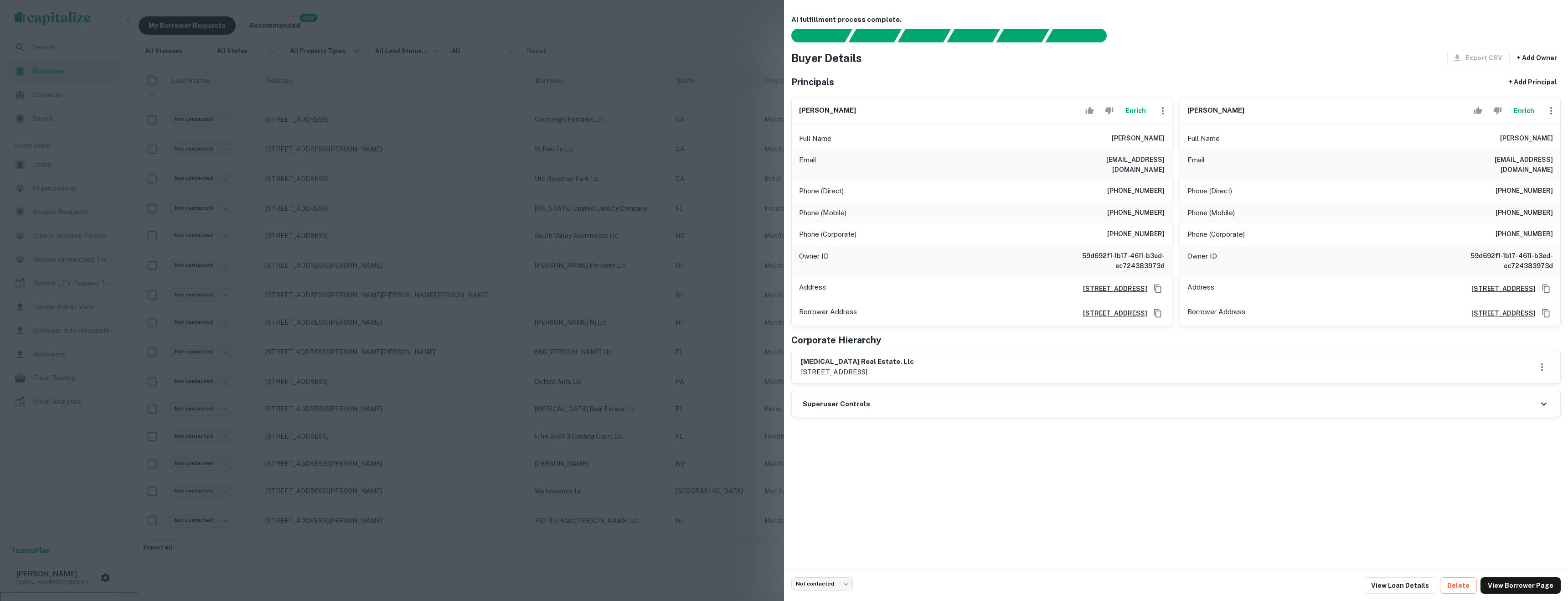
click at [664, 342] on div at bounding box center [784, 300] width 1568 height 601
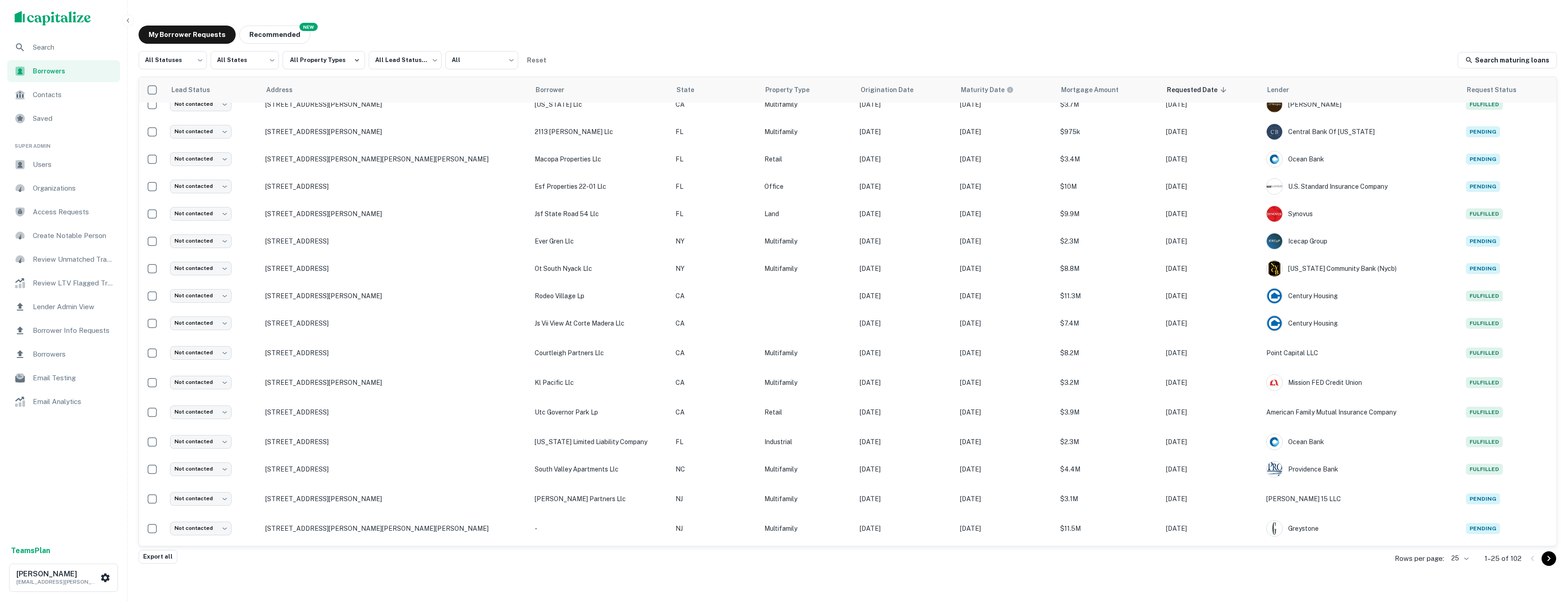
scroll to position [0, 0]
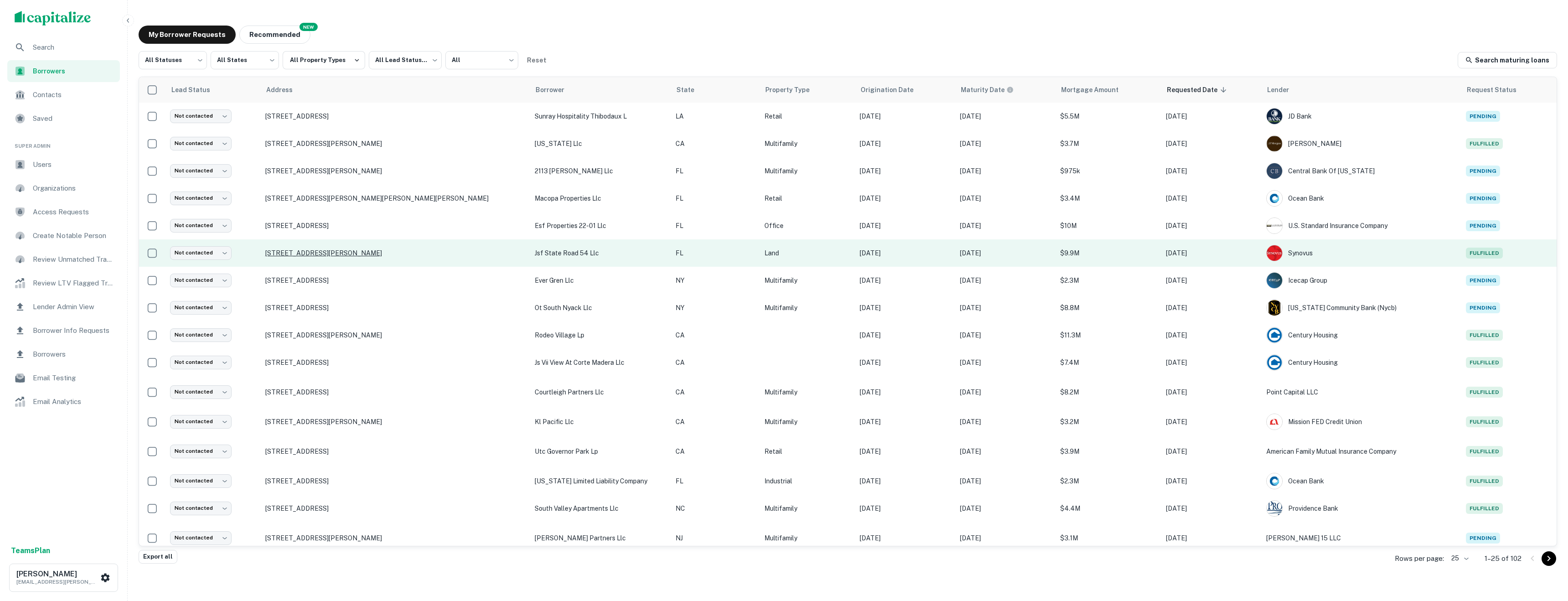
click at [315, 250] on p "7561 Cita Ln New Port Richey, FL34653" at bounding box center [396, 253] width 261 height 8
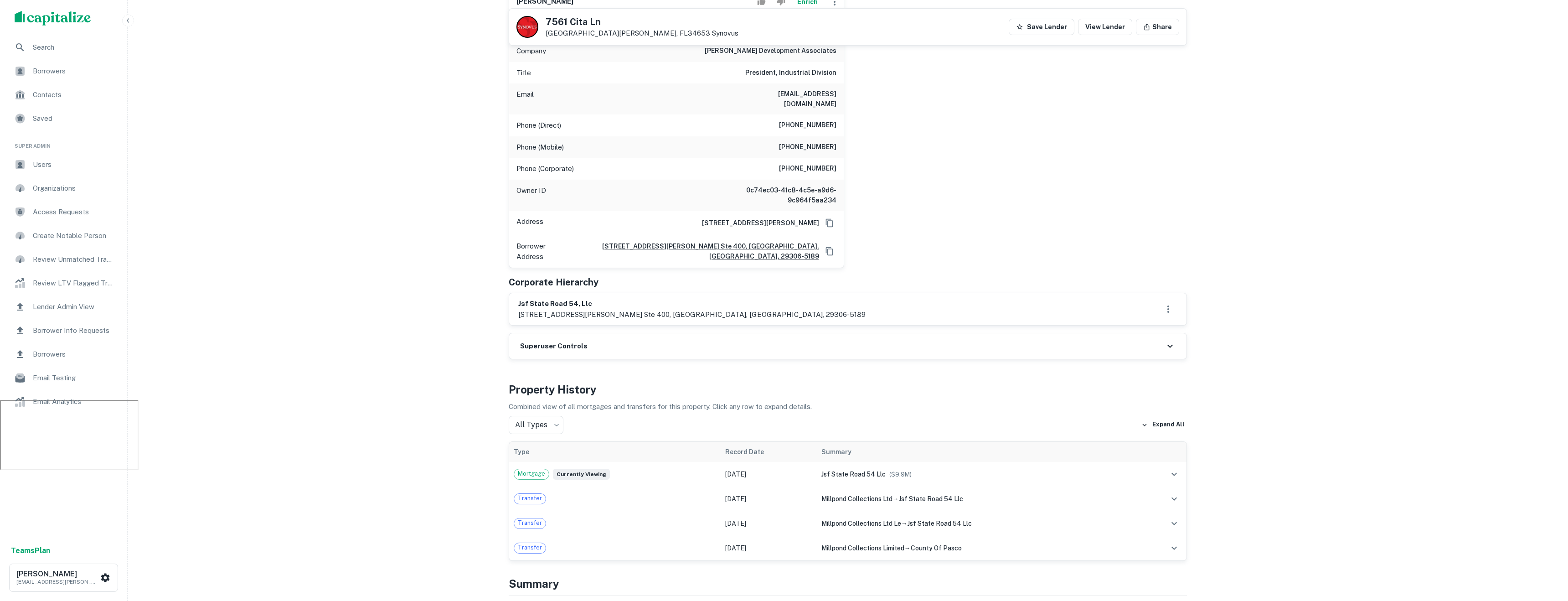
scroll to position [202, 0]
click at [1012, 469] on div "jsf state road 54 llc ($ 9.9M )" at bounding box center [977, 473] width 311 height 10
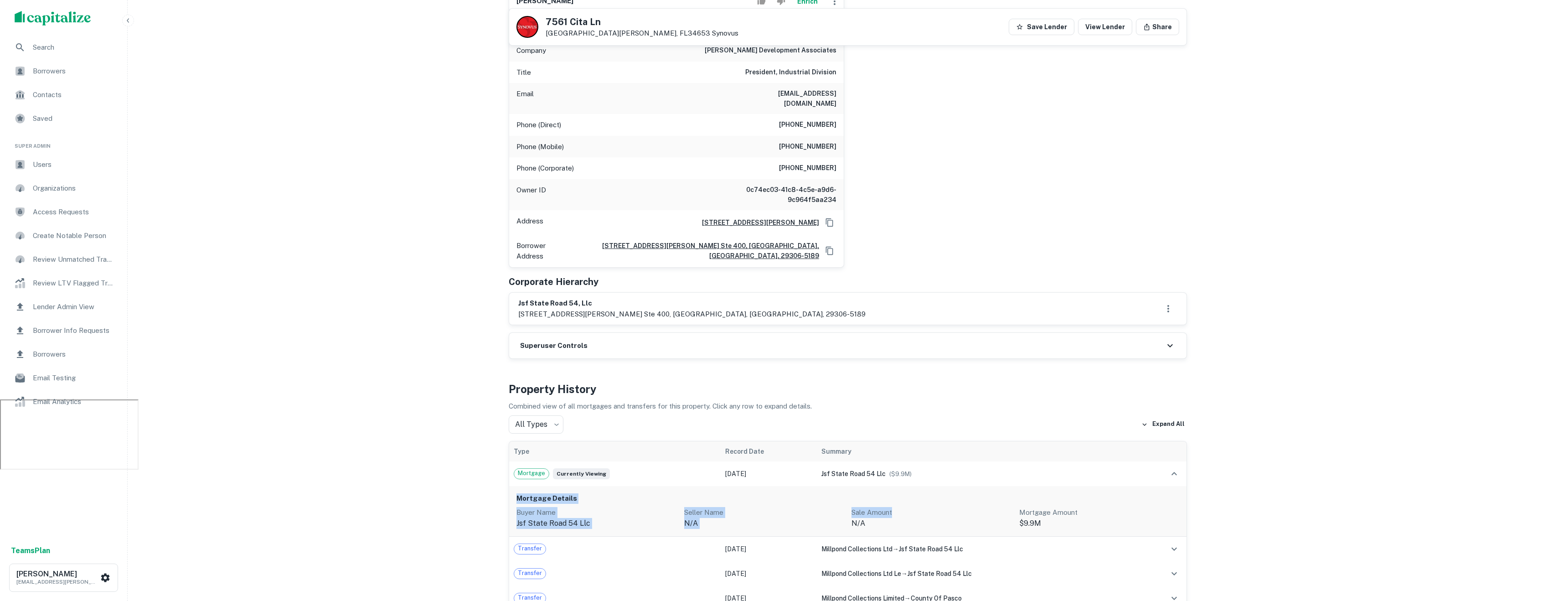
scroll to position [569, 0]
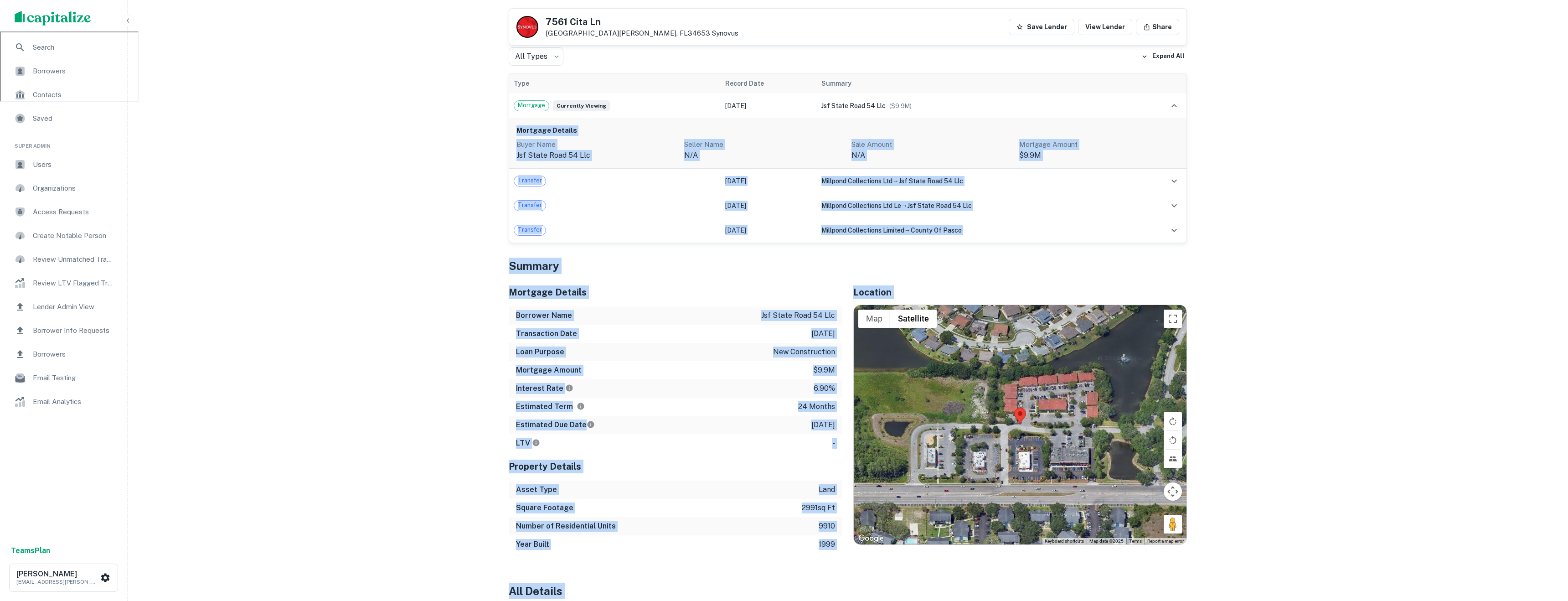
drag, startPoint x: 1012, startPoint y: 457, endPoint x: 995, endPoint y: 792, distance: 335.4
click at [400, 405] on div "Search Borrowers Contacts Saved Super Admin Users Organizations Access Requests…" at bounding box center [784, 460] width 1568 height 2060
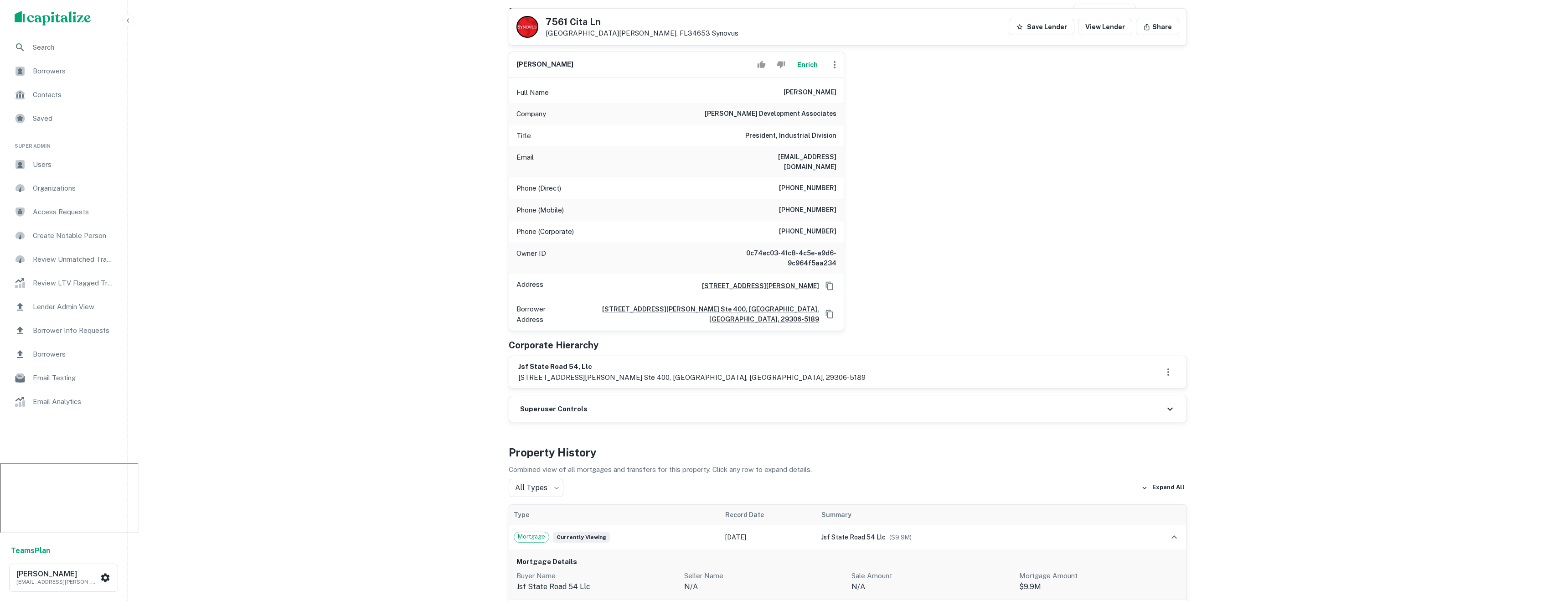
scroll to position [141, 0]
click at [1177, 523] on td at bounding box center [1161, 535] width 49 height 25
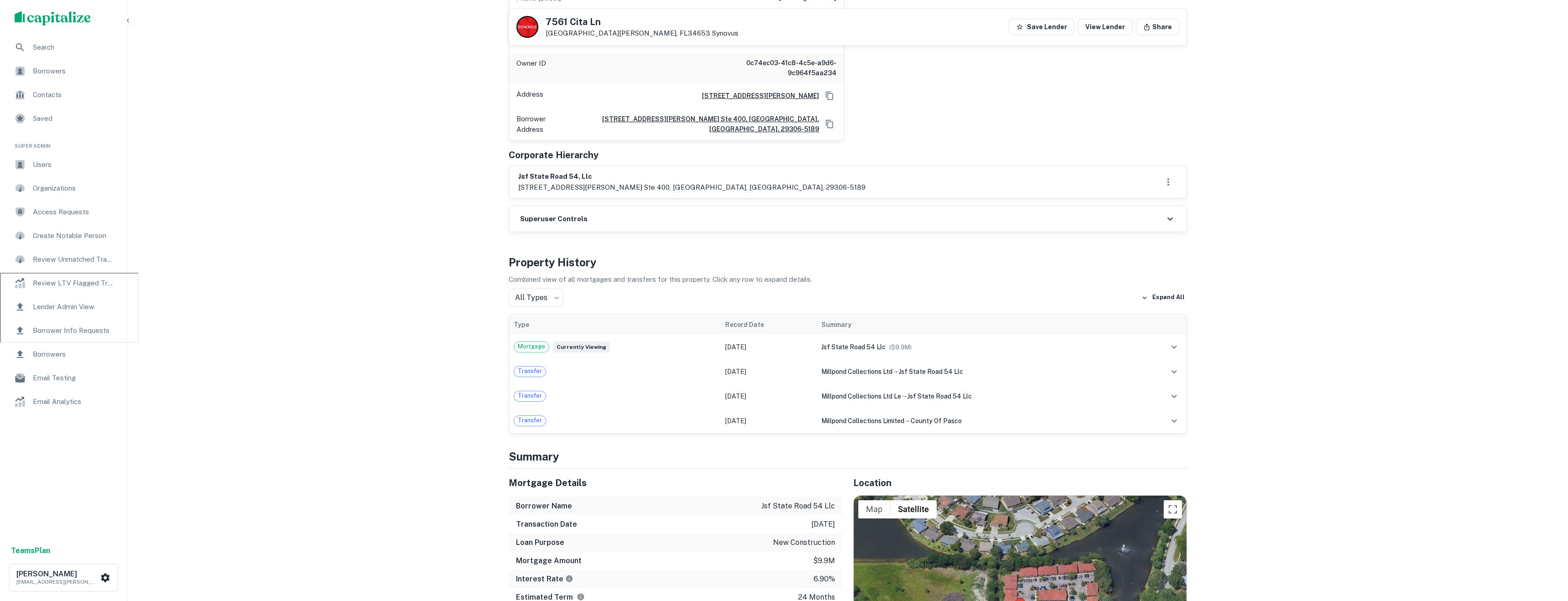
scroll to position [330, 0]
click at [1160, 290] on button "Expand All" at bounding box center [1163, 296] width 48 height 14
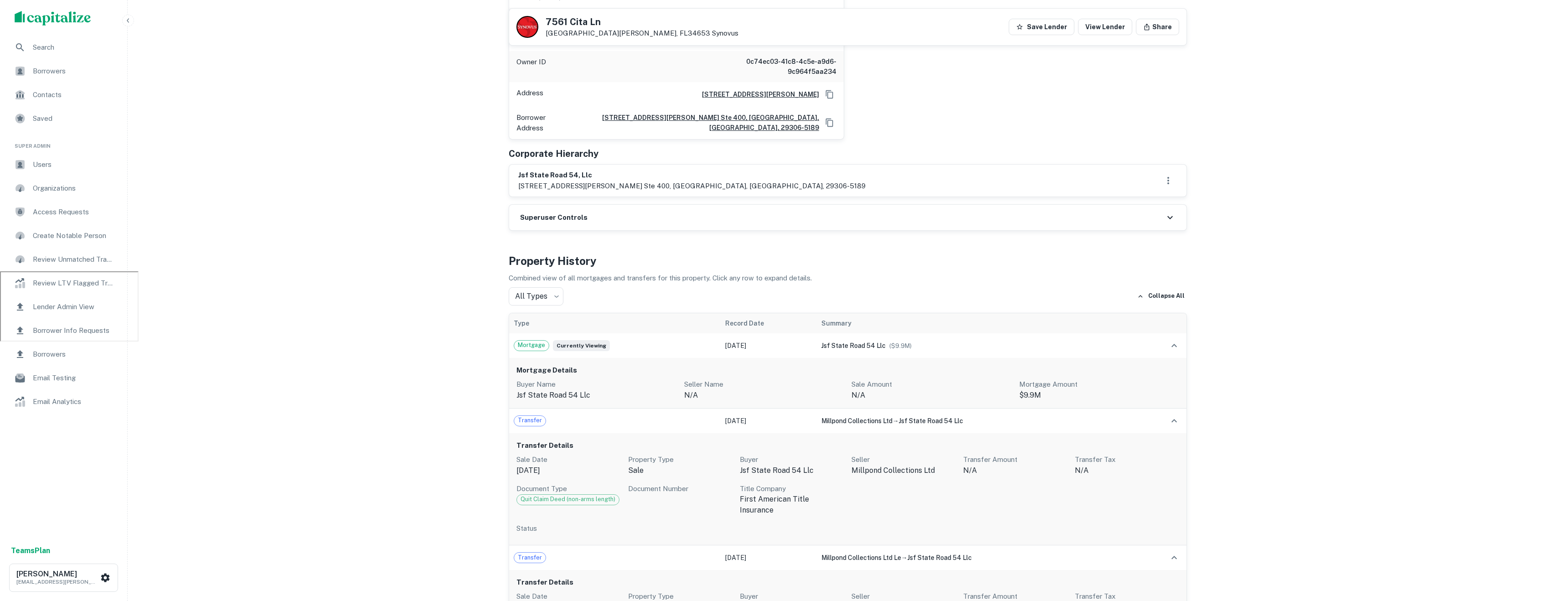
click at [710, 358] on div "Mortgage Details Buyer Name jsf state road 54 llc Seller Name n/a Sale Amount N…" at bounding box center [847, 384] width 677 height 51
click at [764, 333] on td "Sep 05, 2023" at bounding box center [769, 346] width 96 height 25
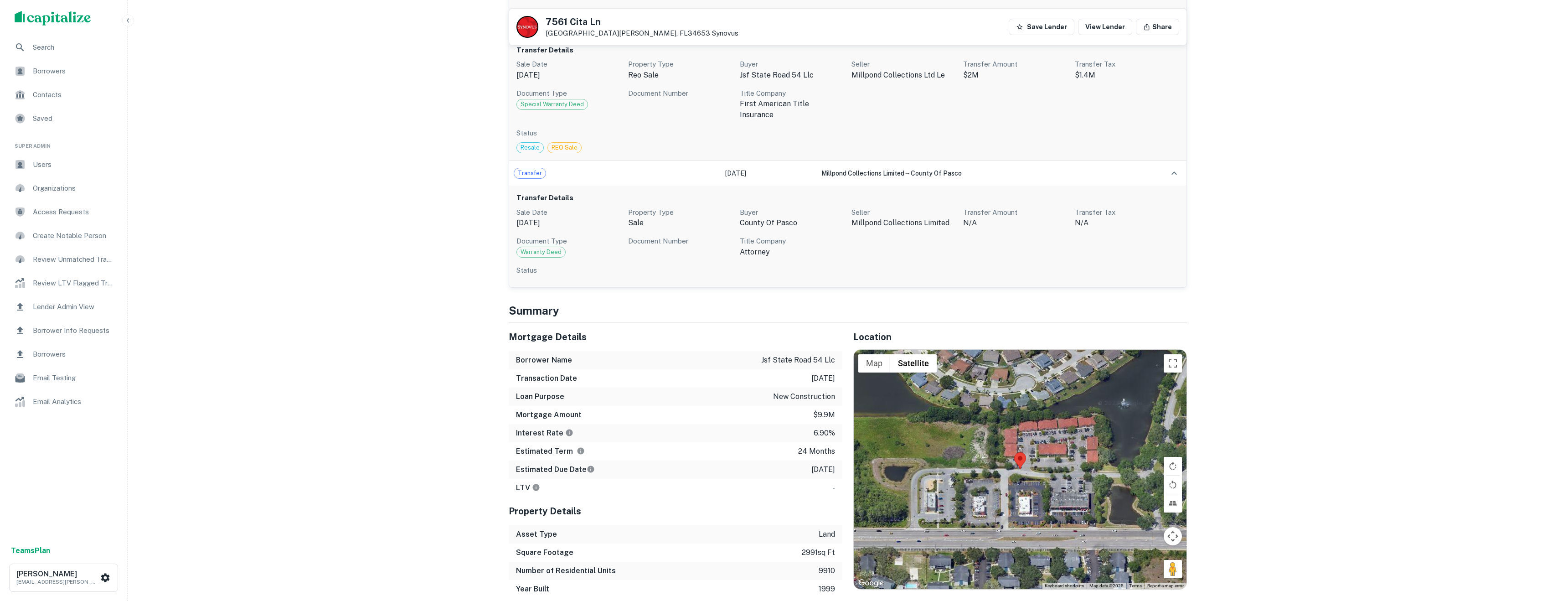
scroll to position [0, 0]
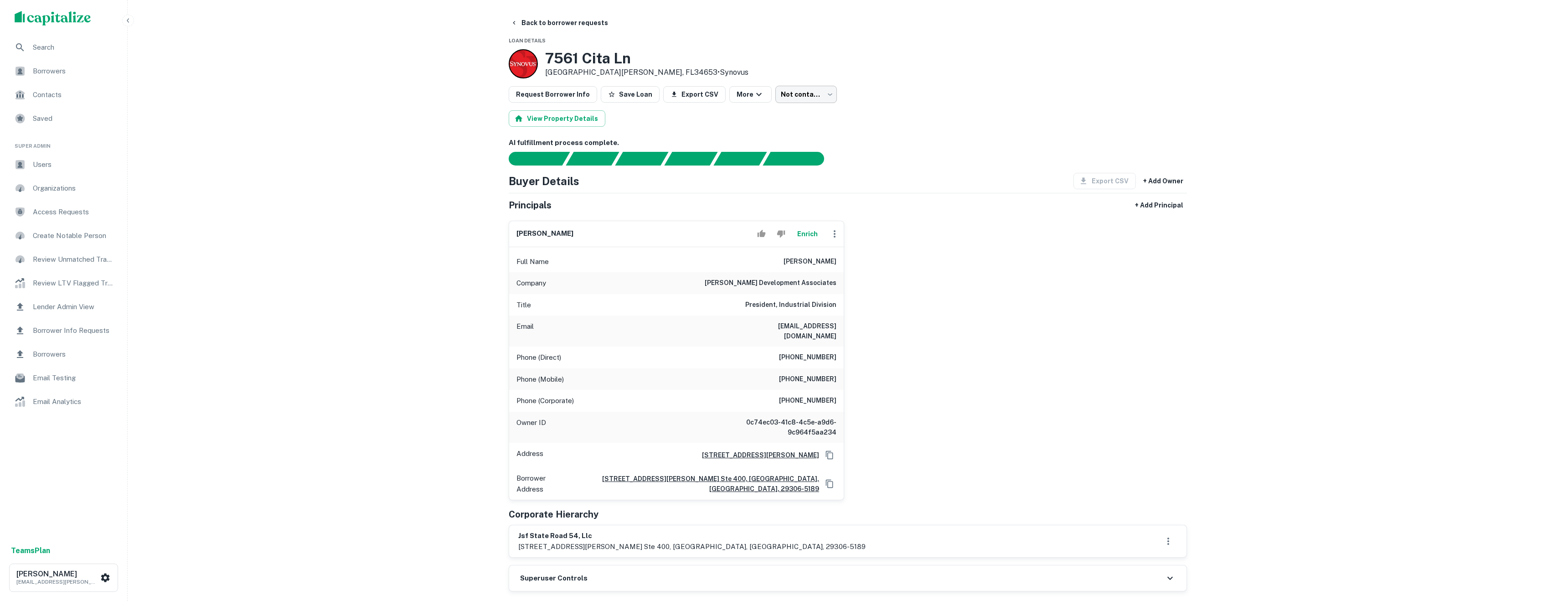
click at [798, 97] on body "Search Borrowers Contacts Saved Super Admin Users Organizations Access Requests…" at bounding box center [784, 300] width 1568 height 601
click at [918, 154] on div at bounding box center [784, 300] width 1568 height 601
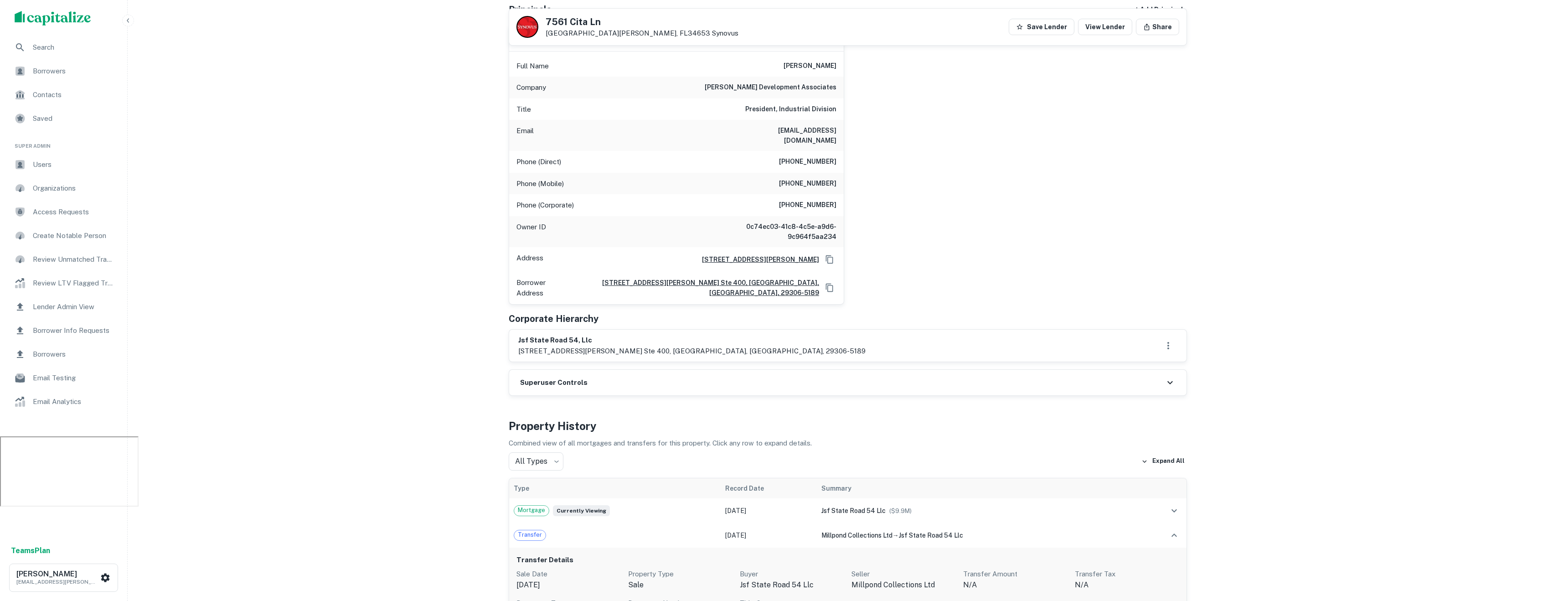
scroll to position [173, 0]
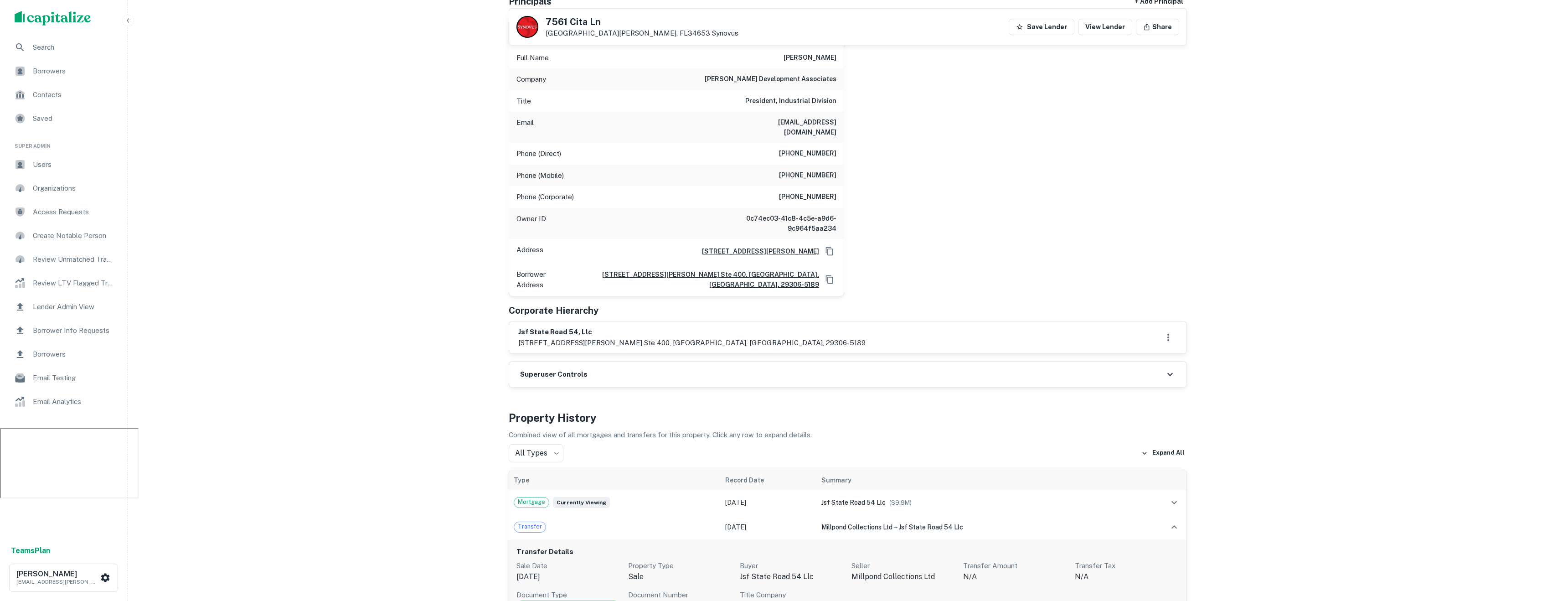
click at [671, 370] on div "Superuser Controls" at bounding box center [847, 374] width 677 height 25
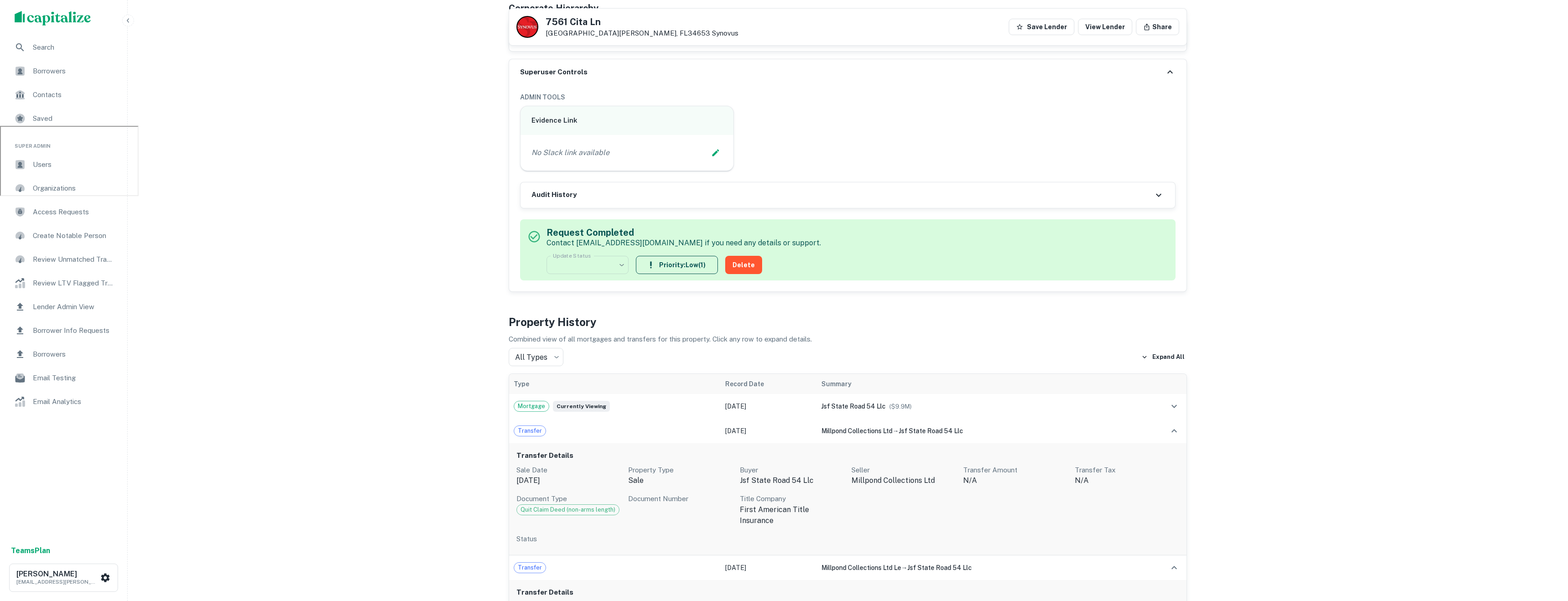
scroll to position [478, 0]
click at [540, 399] on span "Mortgage" at bounding box center [531, 403] width 35 height 9
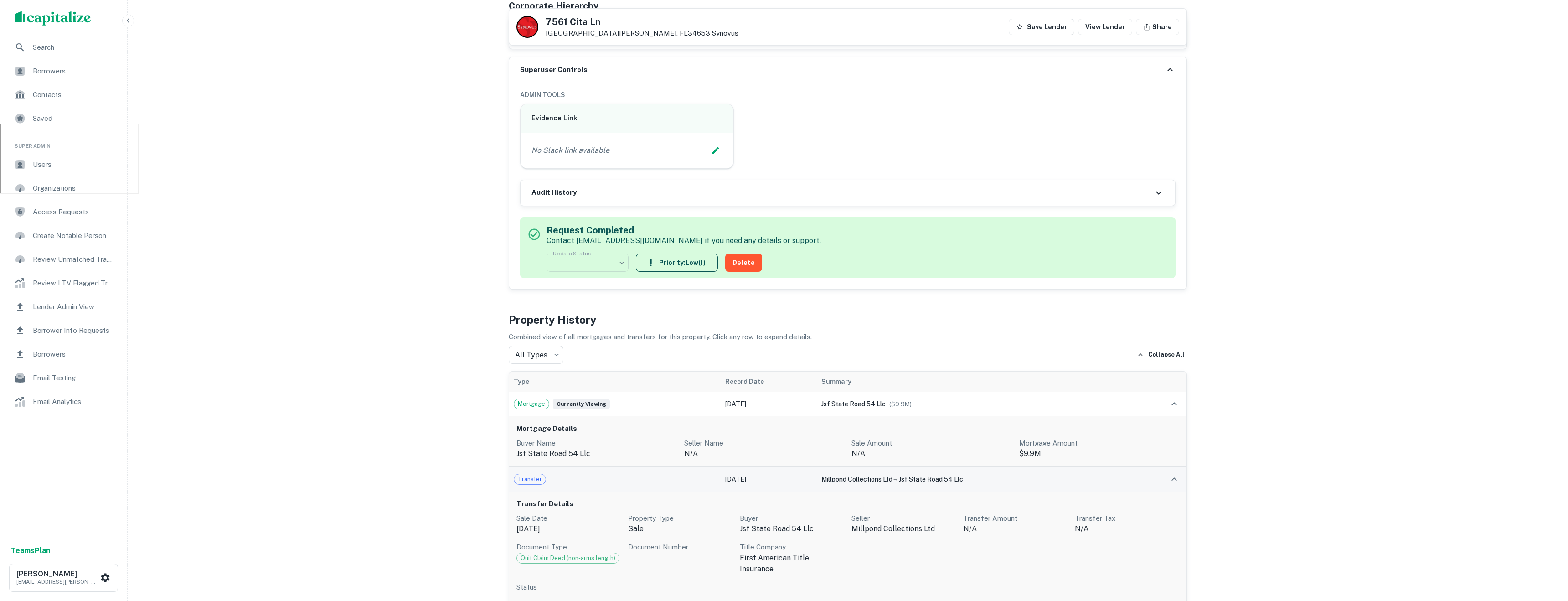
click at [540, 475] on span "Transfer" at bounding box center [530, 479] width 32 height 9
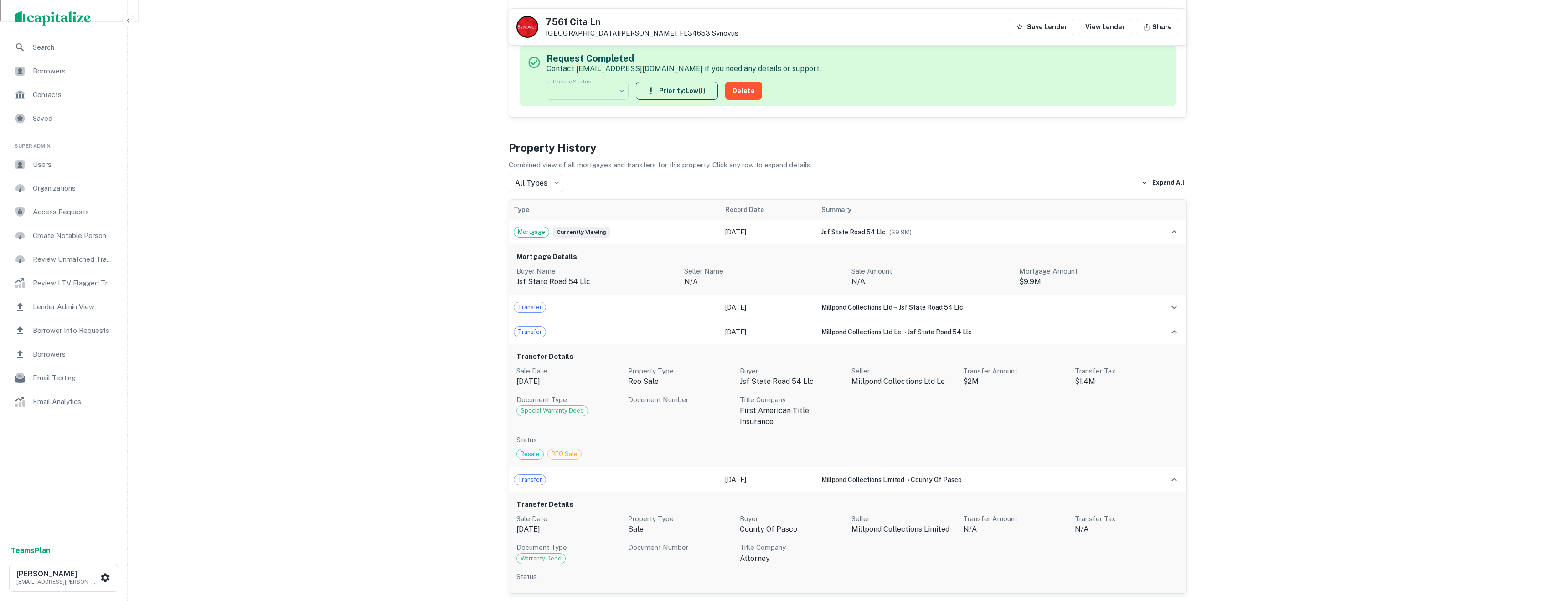
scroll to position [655, 0]
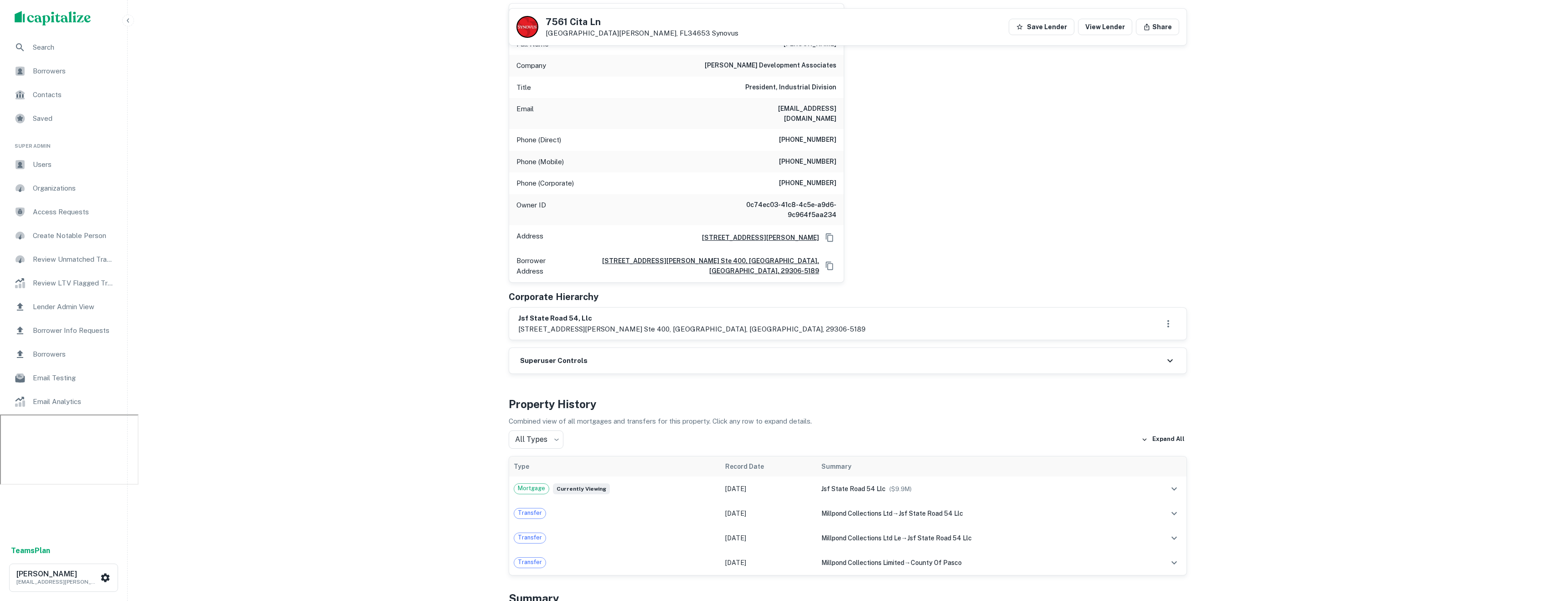
scroll to position [188, 0]
click at [1166, 317] on icon "button" at bounding box center [1168, 322] width 11 height 11
click at [1318, 290] on div at bounding box center [784, 300] width 1568 height 601
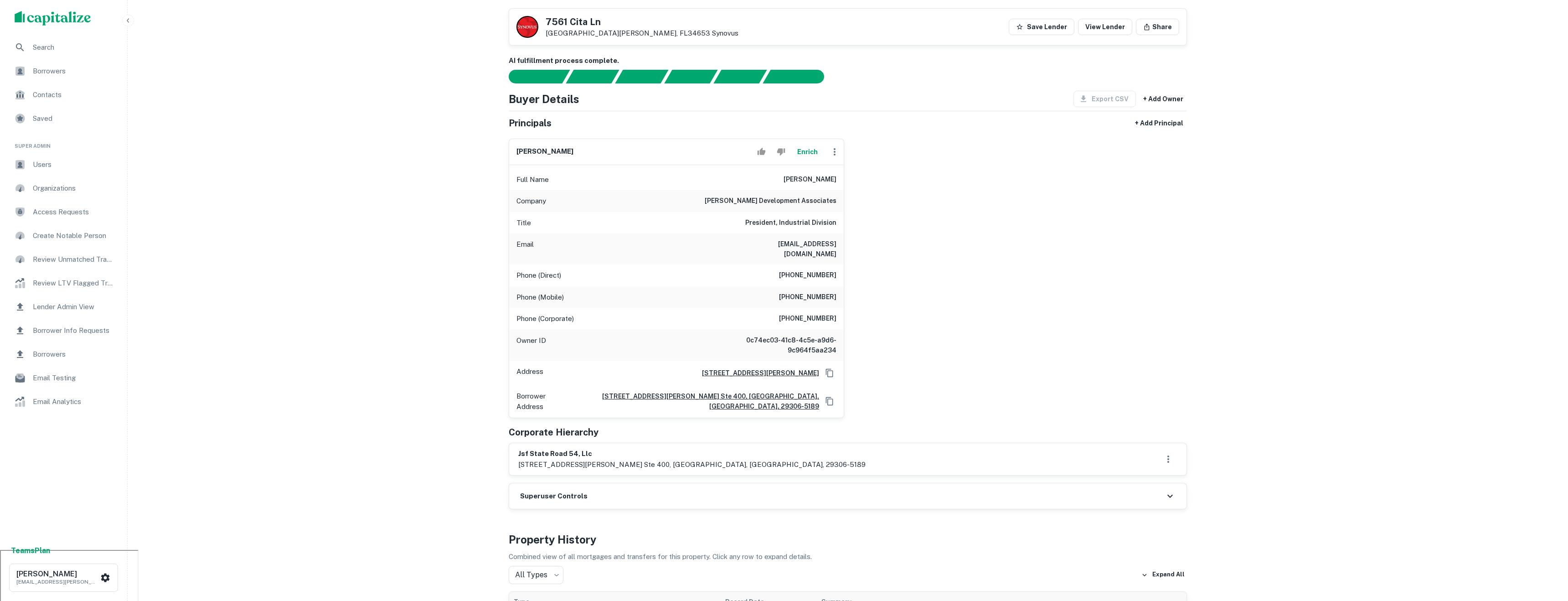
scroll to position [0, 0]
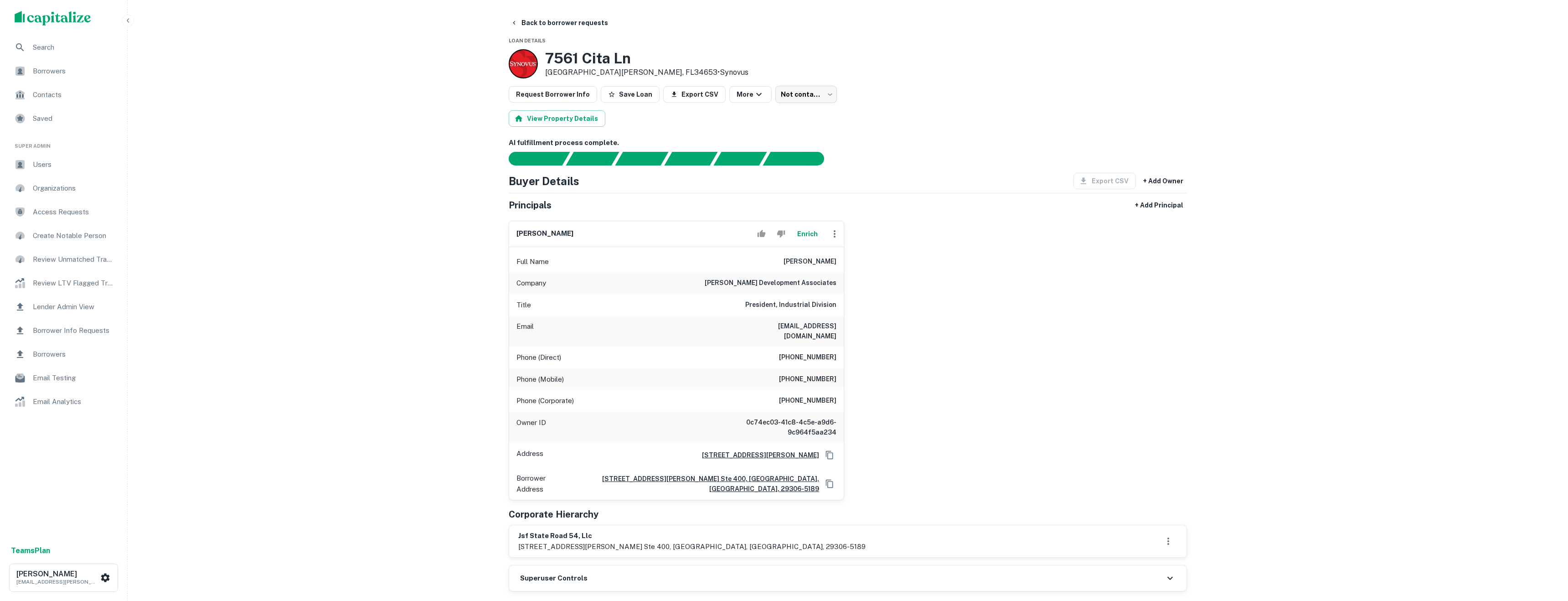
drag, startPoint x: 852, startPoint y: 331, endPoint x: 728, endPoint y: 331, distance: 124.0
click at [729, 331] on div "blake spencer Enrich Full Name blake spencer Company johnson development associ…" at bounding box center [844, 357] width 686 height 287
click at [907, 331] on div "blake spencer Enrich Full Name blake spencer Company johnson development associ…" at bounding box center [844, 357] width 686 height 287
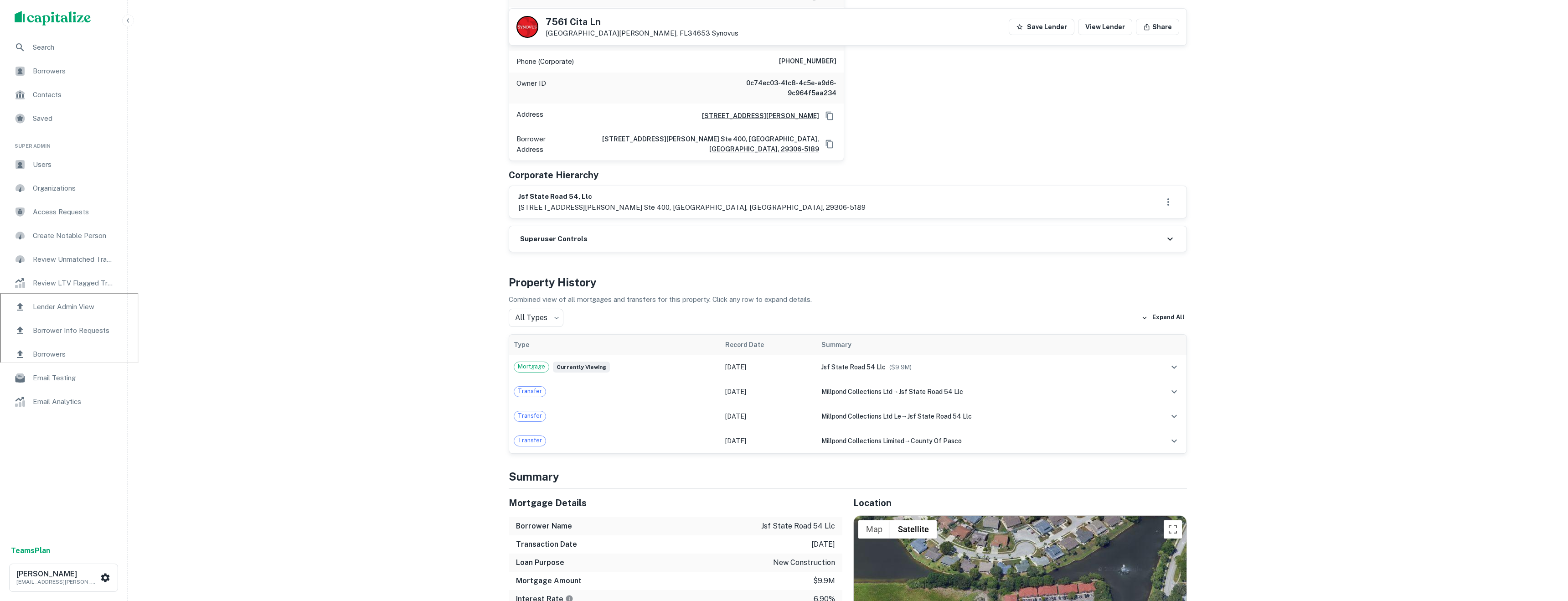
scroll to position [311, 0]
click at [1152, 308] on button "Expand All" at bounding box center [1163, 315] width 48 height 14
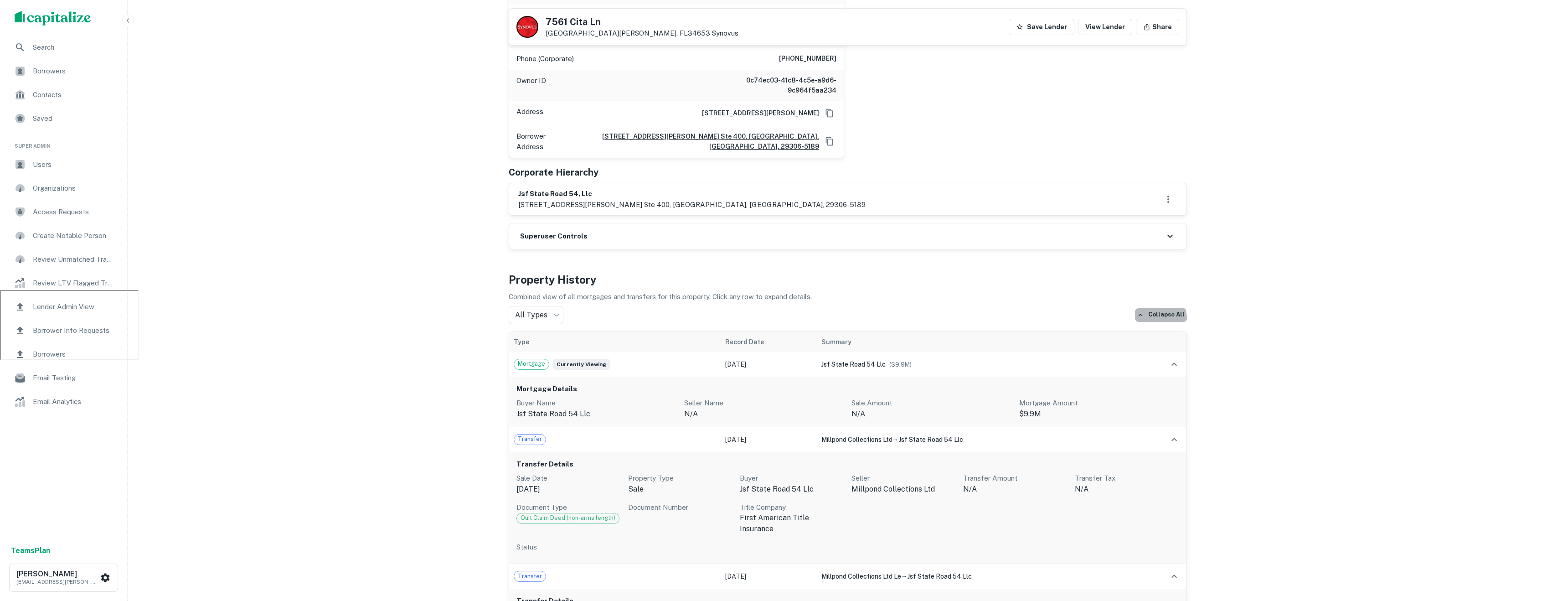
click at [1152, 308] on button "Collapse All" at bounding box center [1161, 315] width 52 height 14
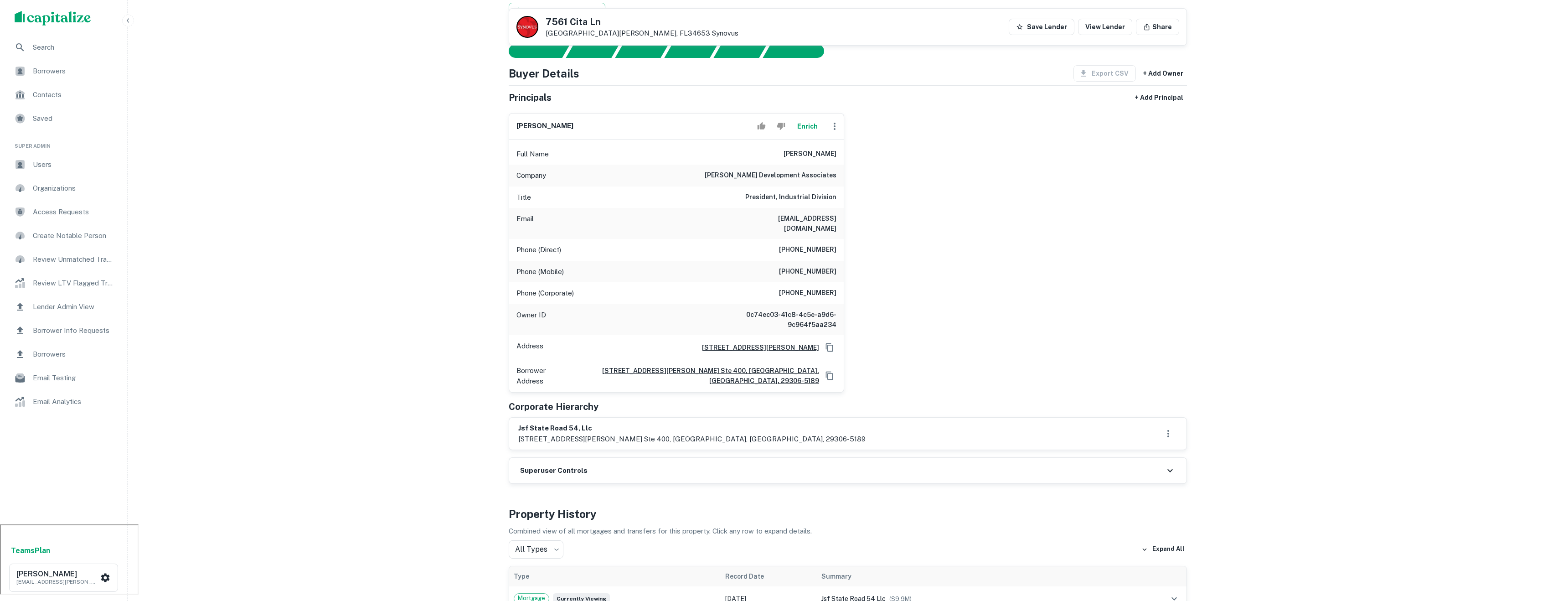
scroll to position [0, 0]
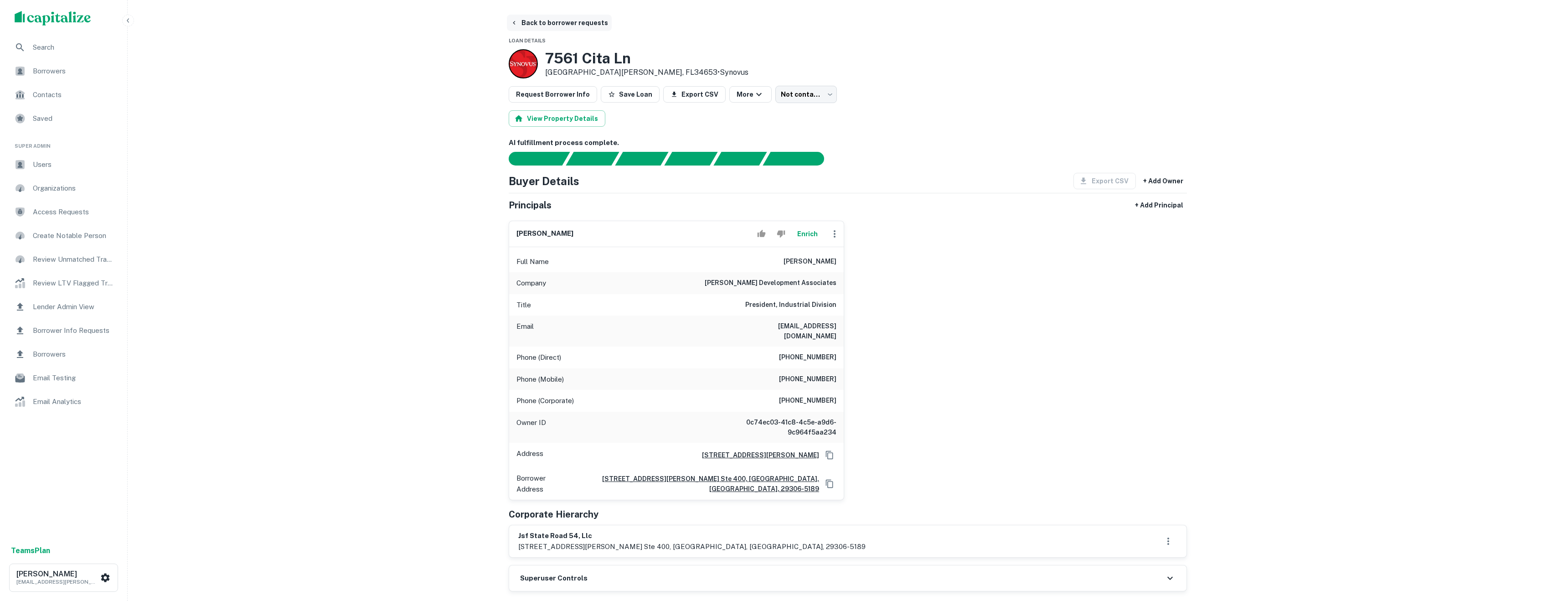
click at [547, 17] on button "Back to borrower requests" at bounding box center [559, 23] width 105 height 16
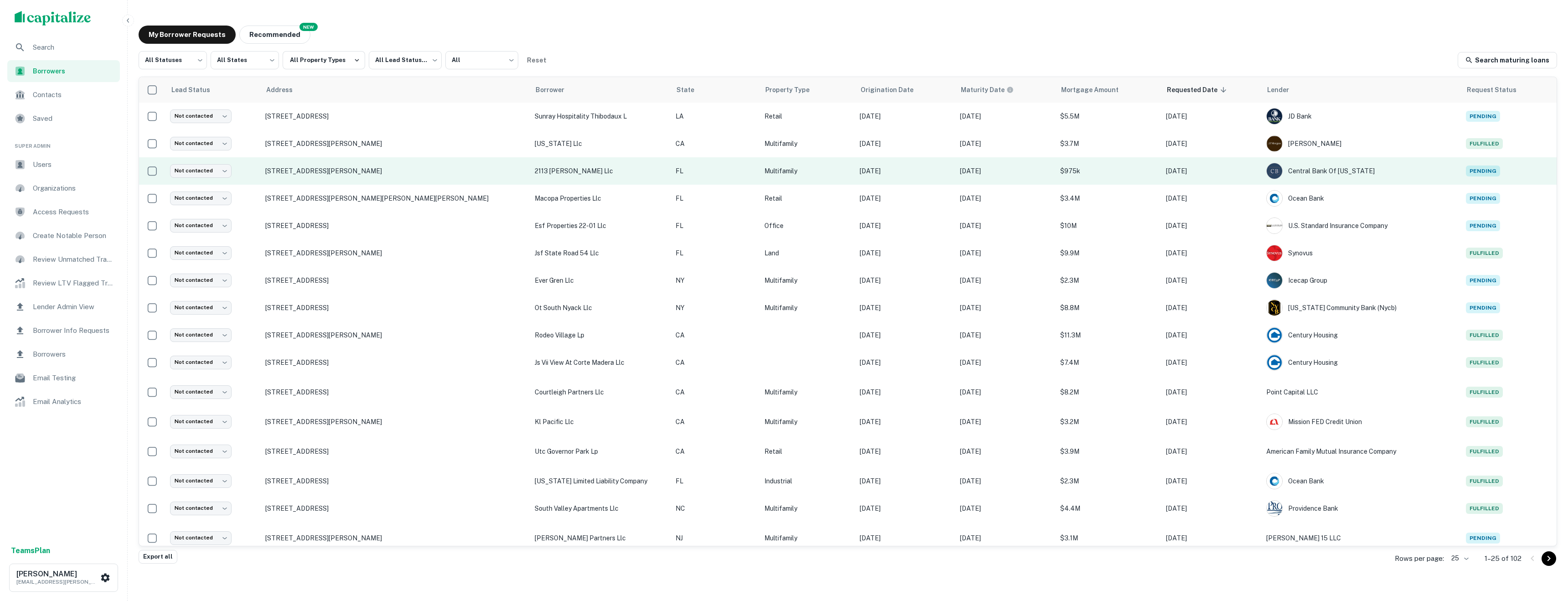
click at [337, 177] on td "2113 W Kathleen St Tampa, FL33607" at bounding box center [395, 171] width 269 height 27
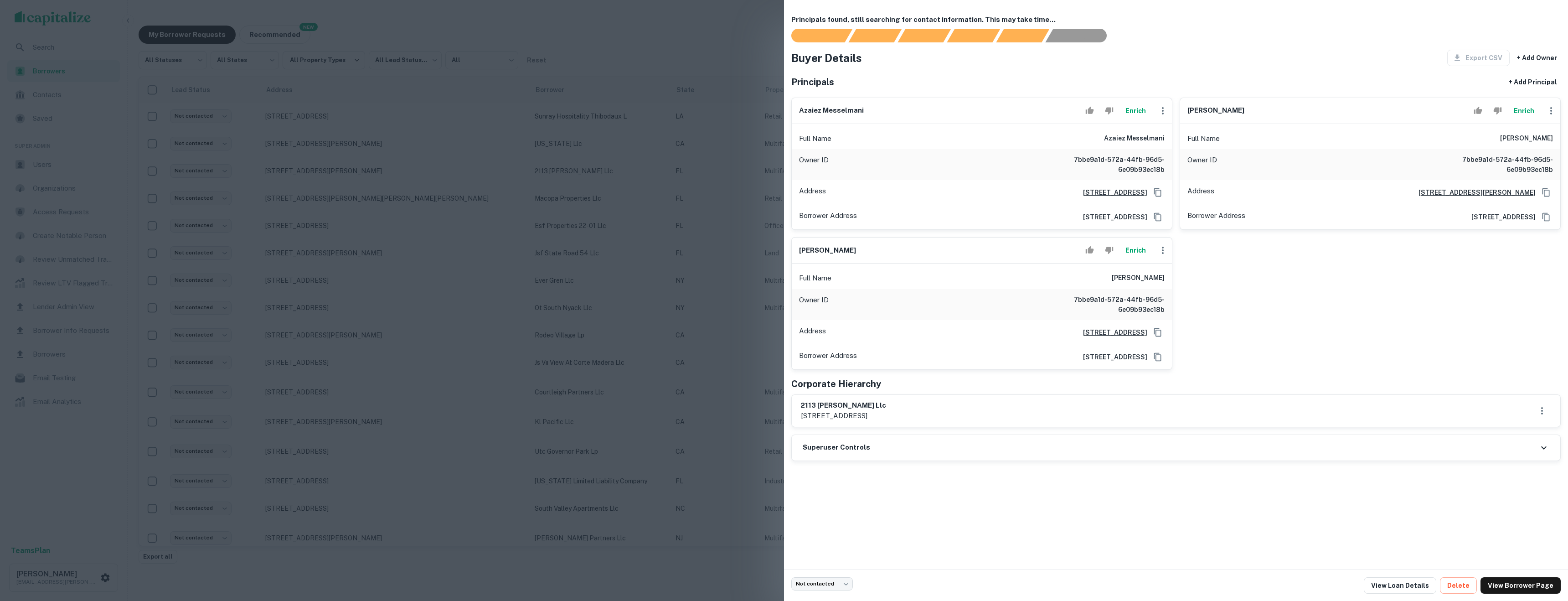
click at [569, 167] on div at bounding box center [784, 300] width 1568 height 601
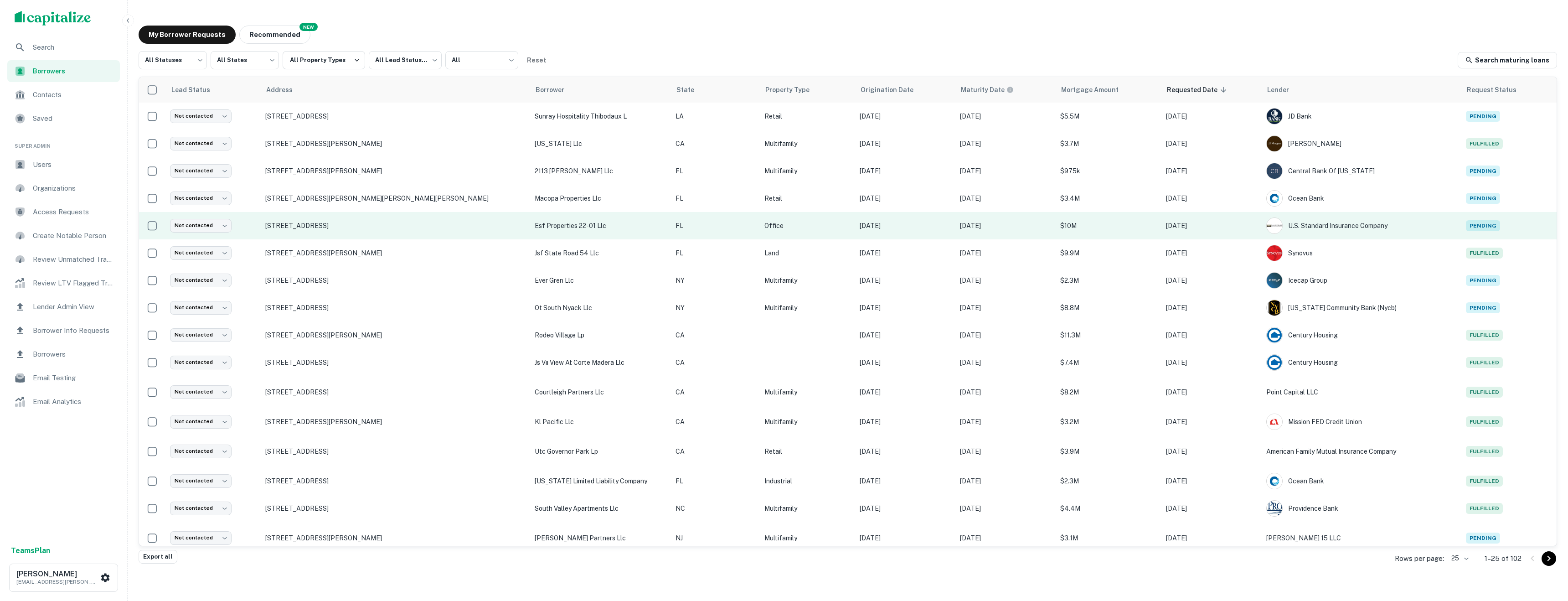
click at [298, 221] on td "12906 Tampa Oaks Blvd Temple Terrace, FL33637" at bounding box center [395, 226] width 269 height 27
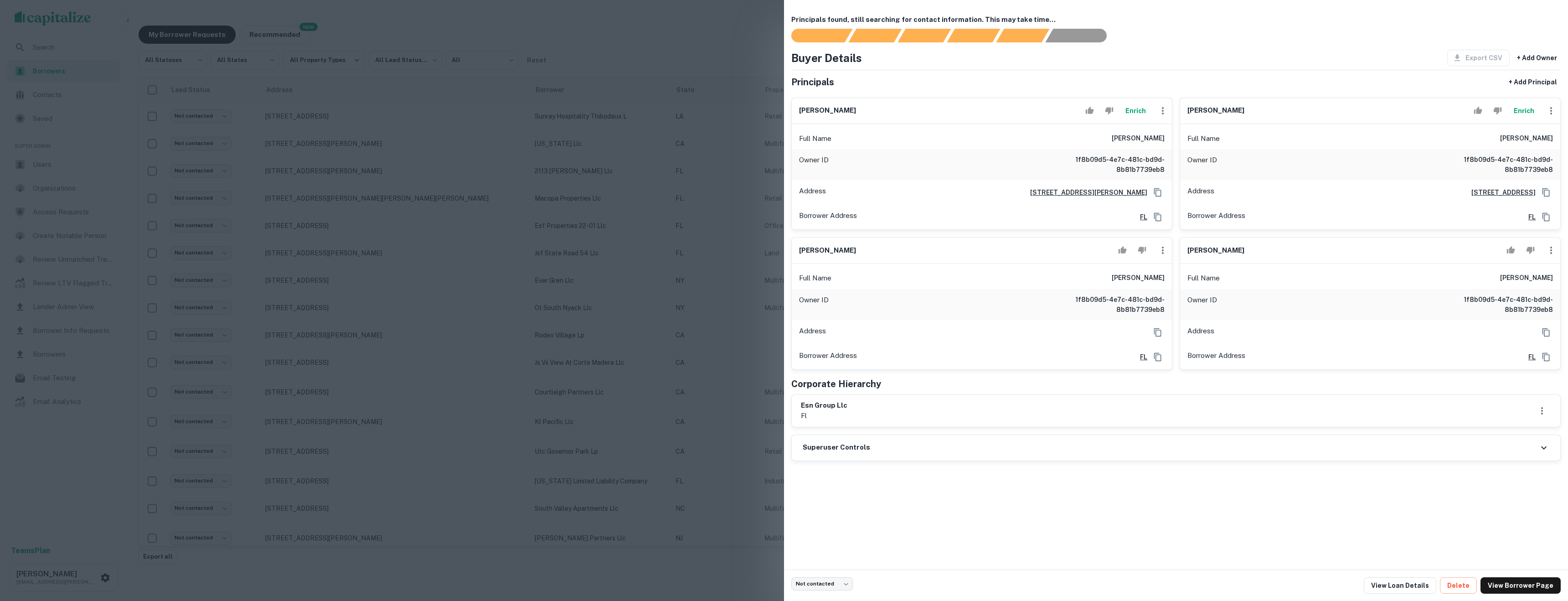
click at [625, 349] on div at bounding box center [784, 300] width 1568 height 601
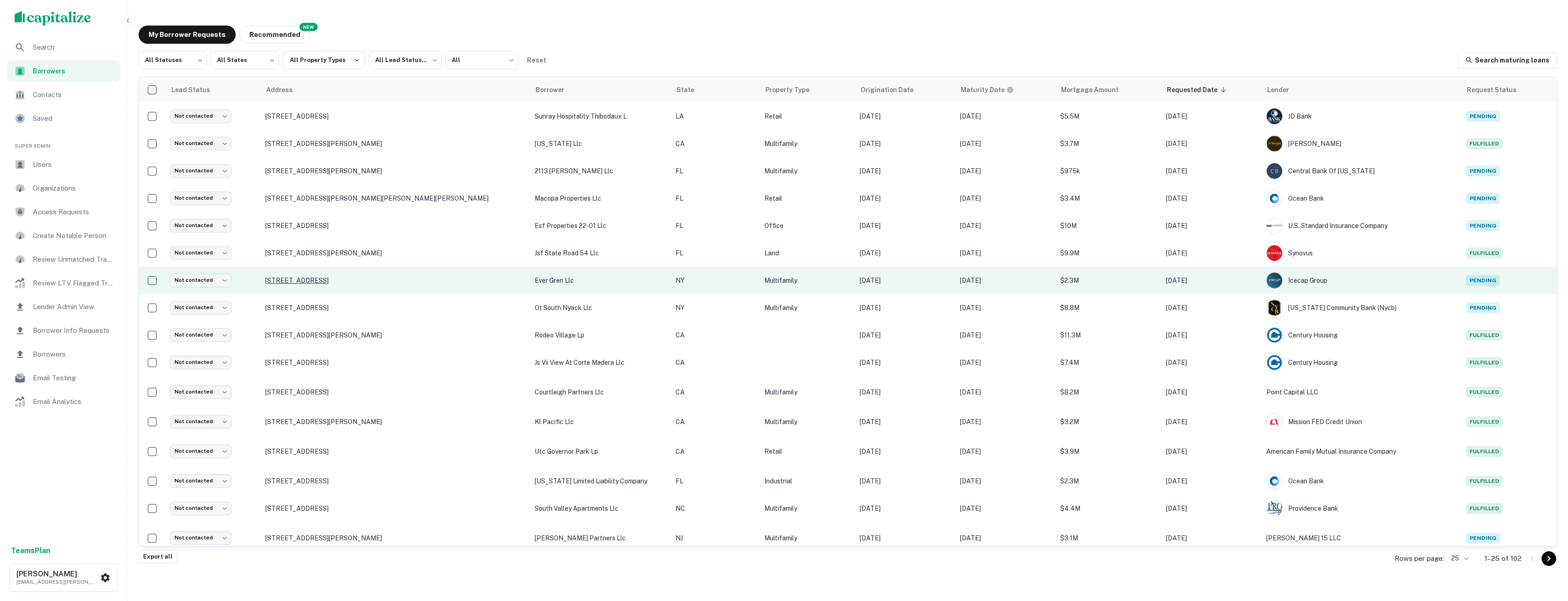
click at [330, 282] on p "702 Evergreen Ave Brooklyn, NY11207" at bounding box center [396, 281] width 261 height 8
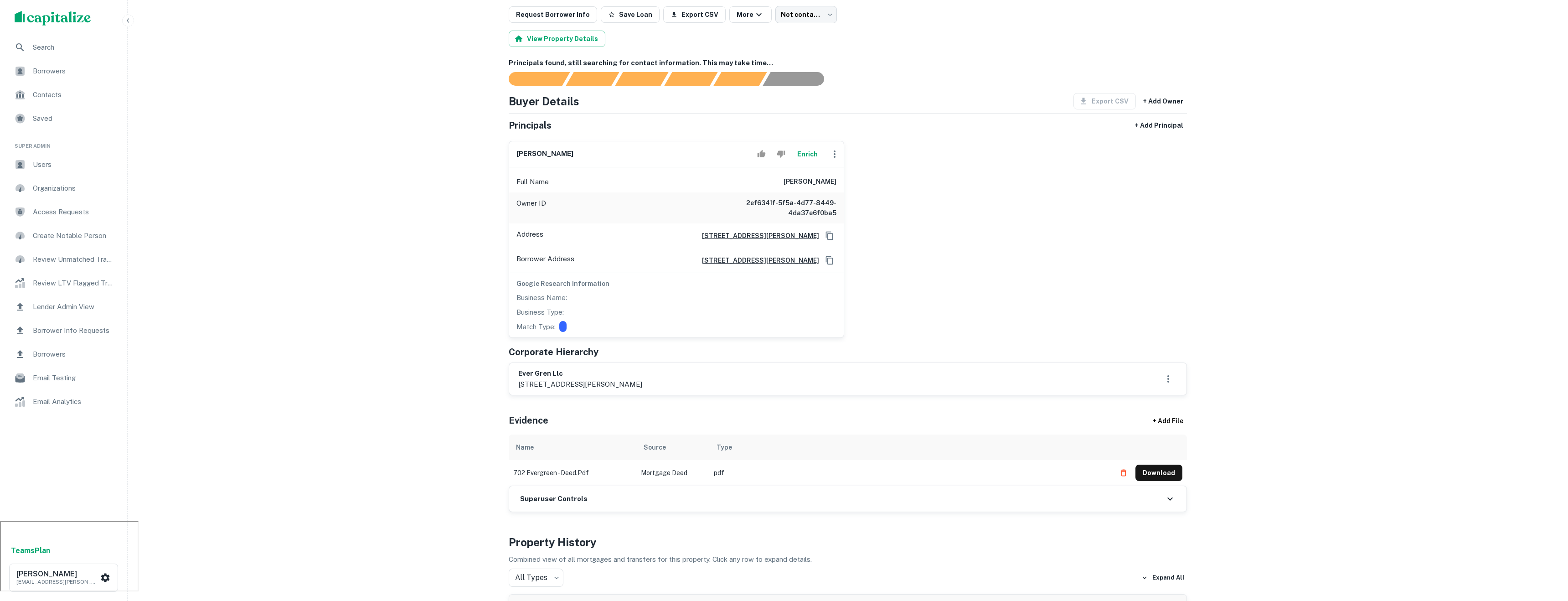
scroll to position [80, 0]
click at [1161, 473] on button "Download" at bounding box center [1159, 473] width 47 height 16
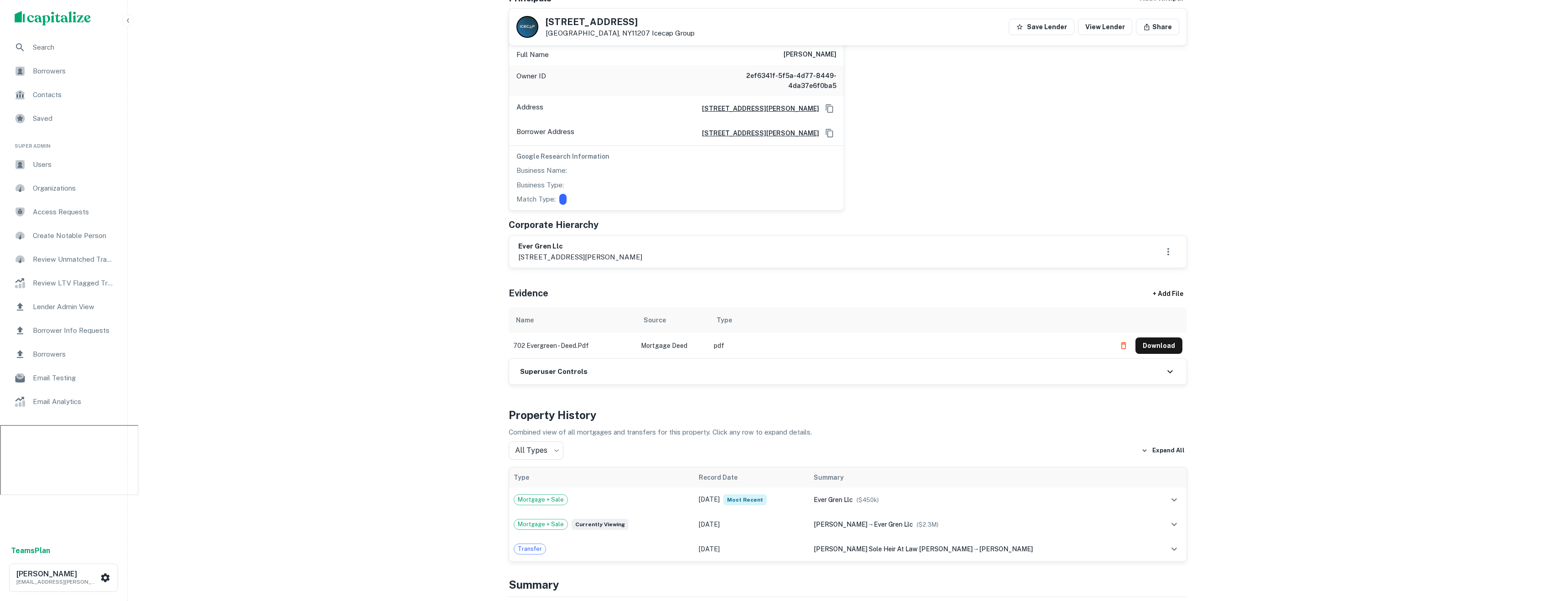
scroll to position [0, 0]
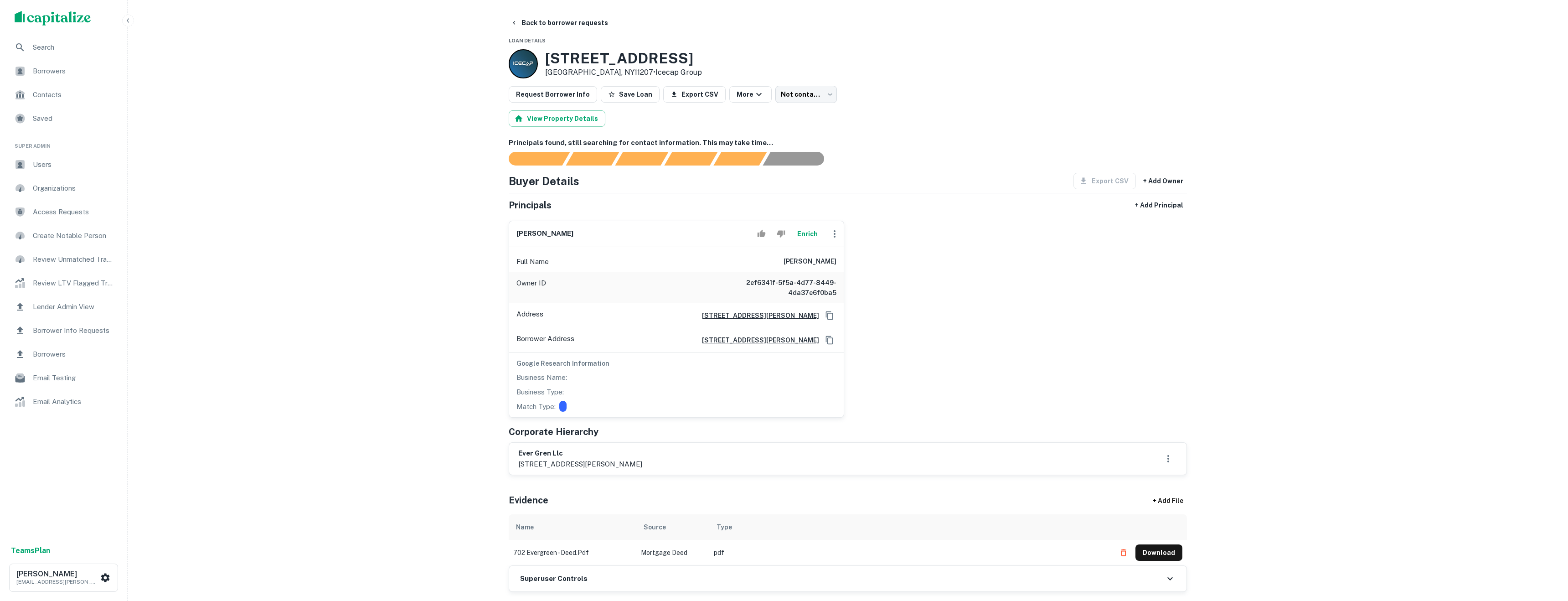
click at [525, 62] on div at bounding box center [523, 64] width 29 height 30
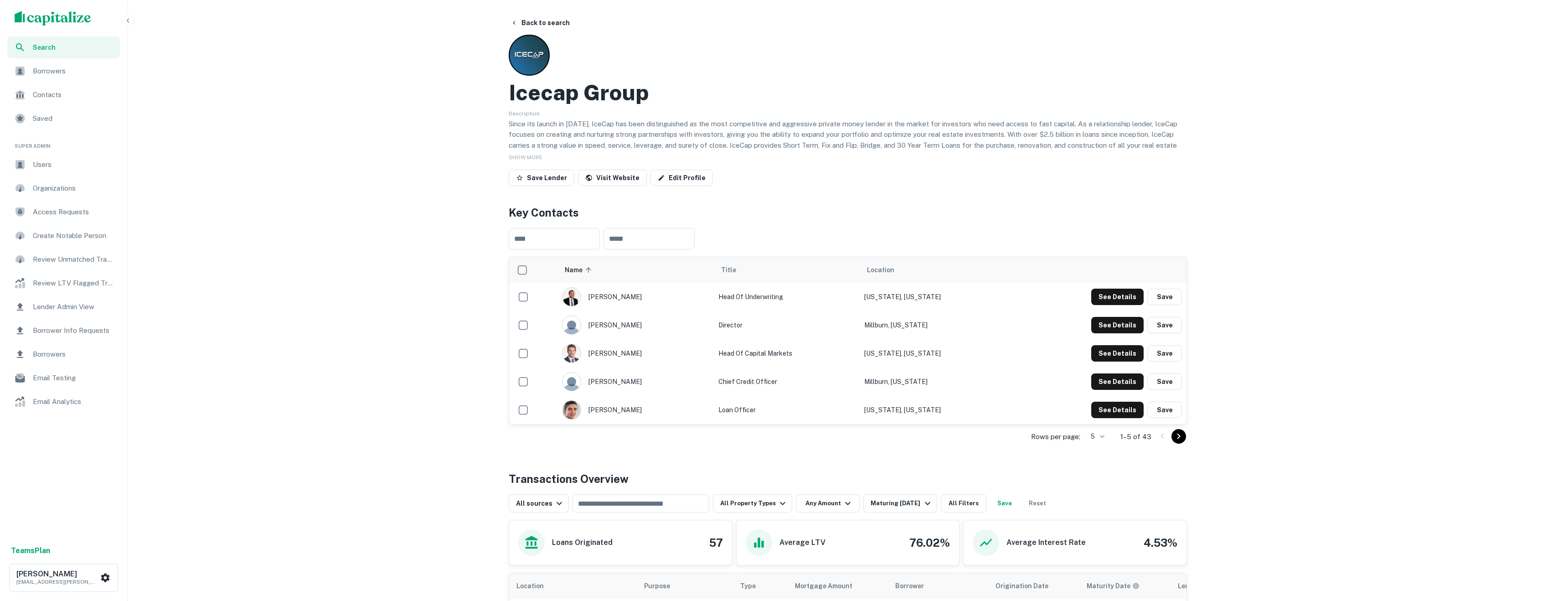
click at [42, 91] on span "Contacts" at bounding box center [73, 95] width 82 height 11
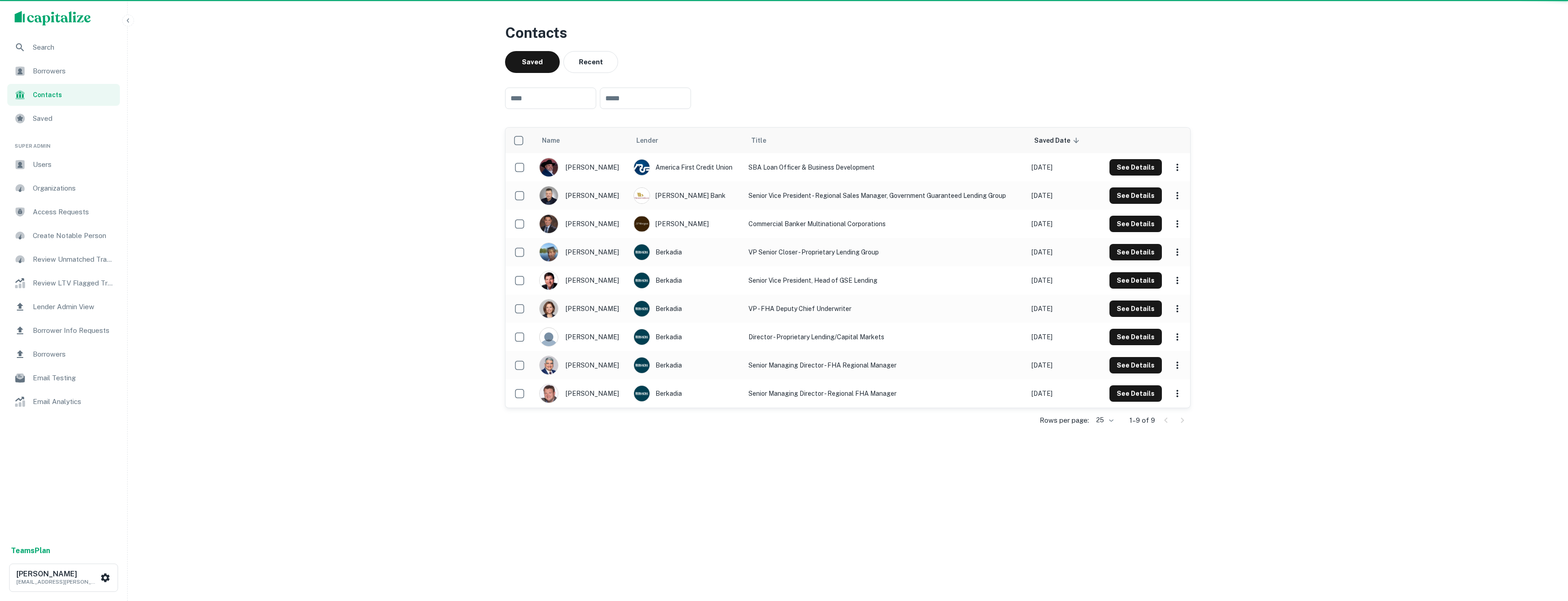
click at [55, 49] on span "Search" at bounding box center [73, 47] width 82 height 11
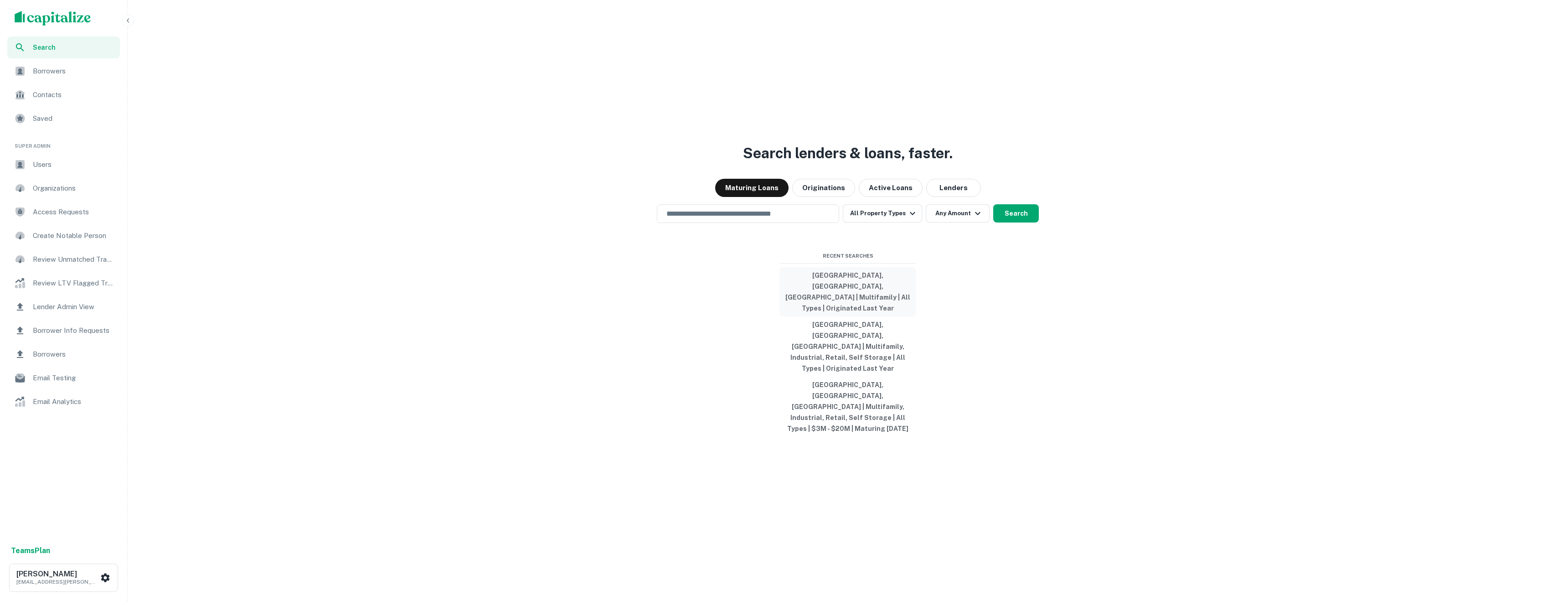
click at [864, 311] on button "[GEOGRAPHIC_DATA], [GEOGRAPHIC_DATA], [GEOGRAPHIC_DATA] | Multifamily | All Typ…" at bounding box center [847, 292] width 136 height 49
type input "**********"
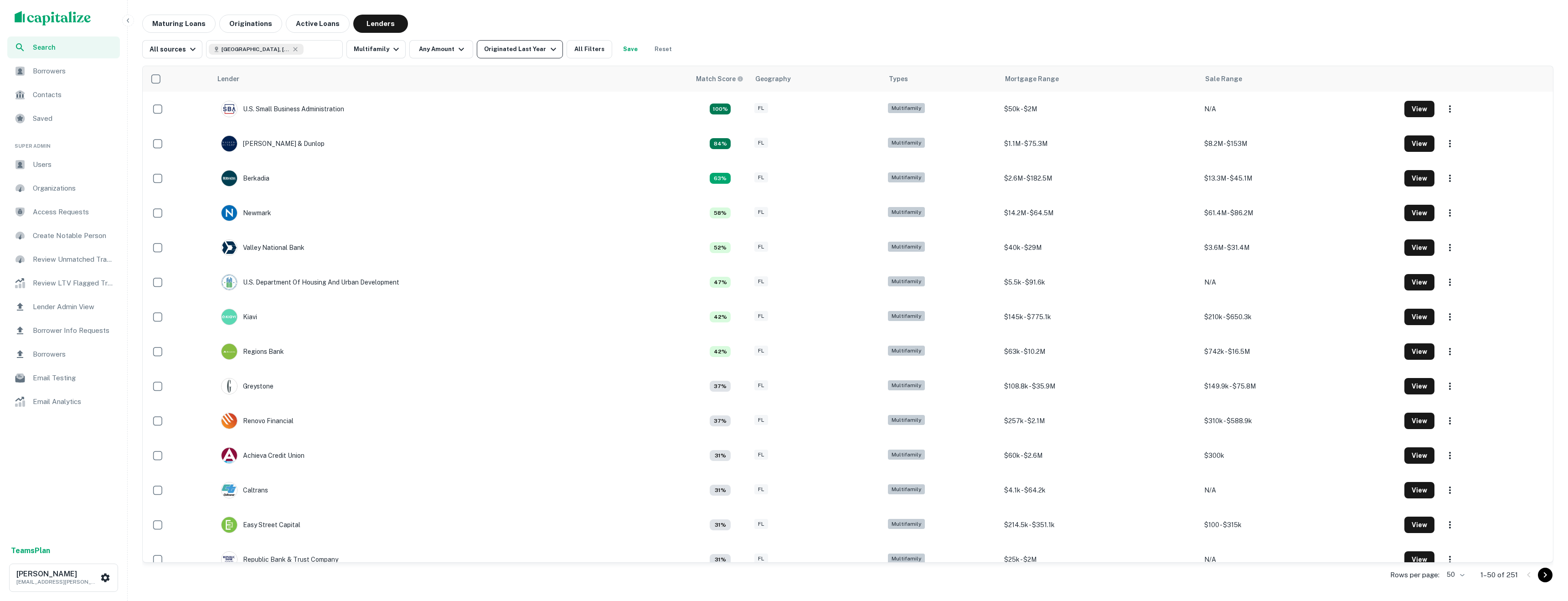
click at [510, 54] on div "Originated Last Year" at bounding box center [521, 49] width 74 height 11
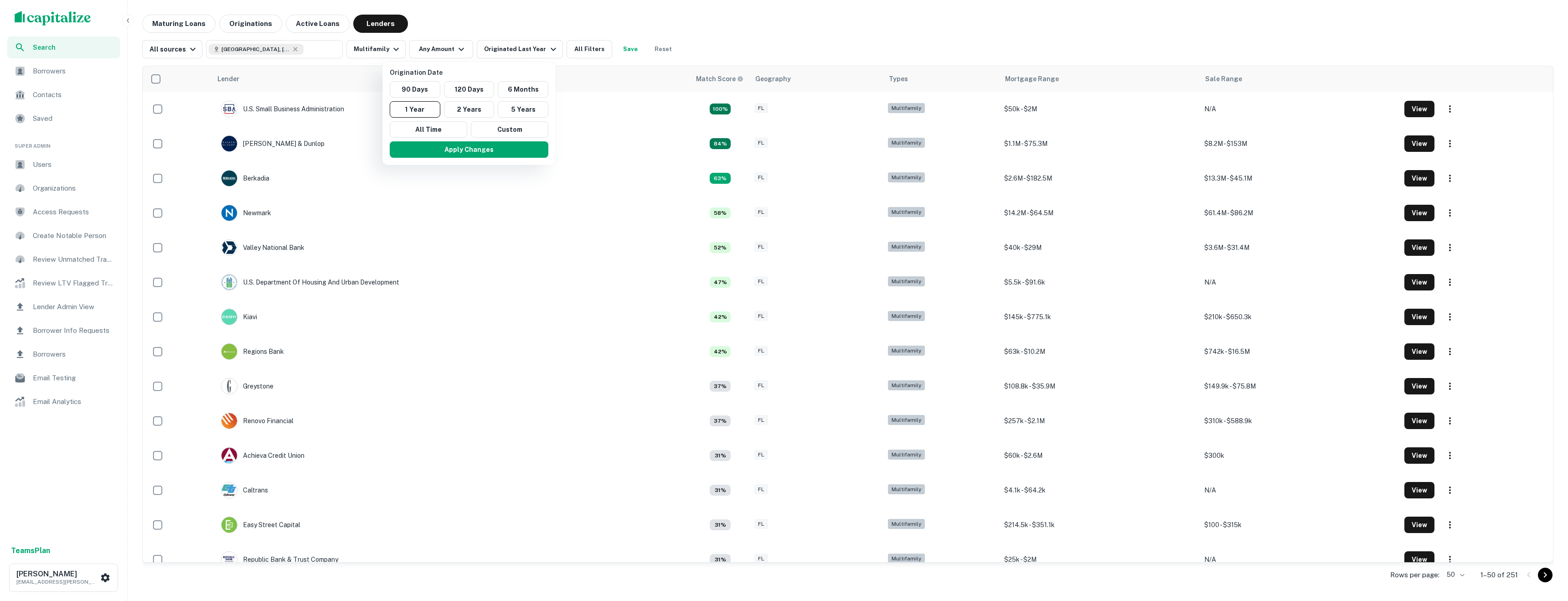
click at [820, 45] on div at bounding box center [784, 300] width 1568 height 601
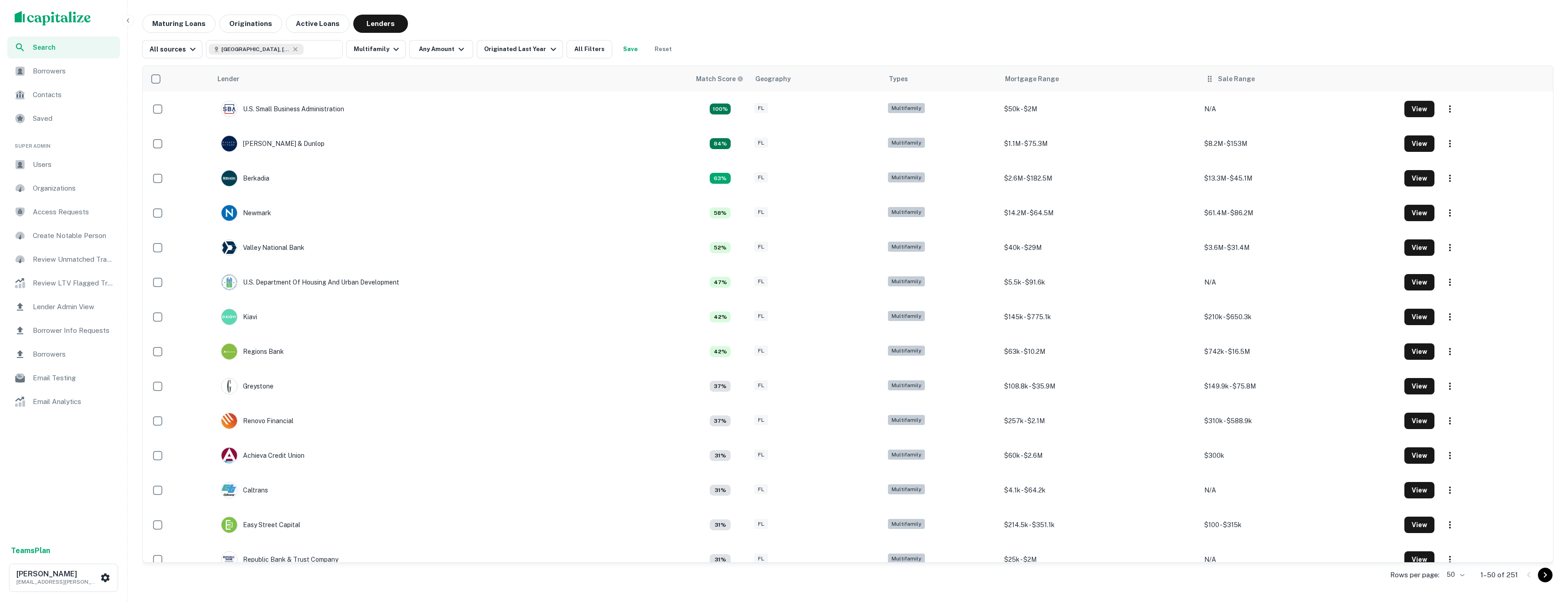
click at [1205, 73] on th "Sale Range" at bounding box center [1299, 78] width 200 height 25
click at [566, 43] on button "All Filters" at bounding box center [589, 49] width 45 height 19
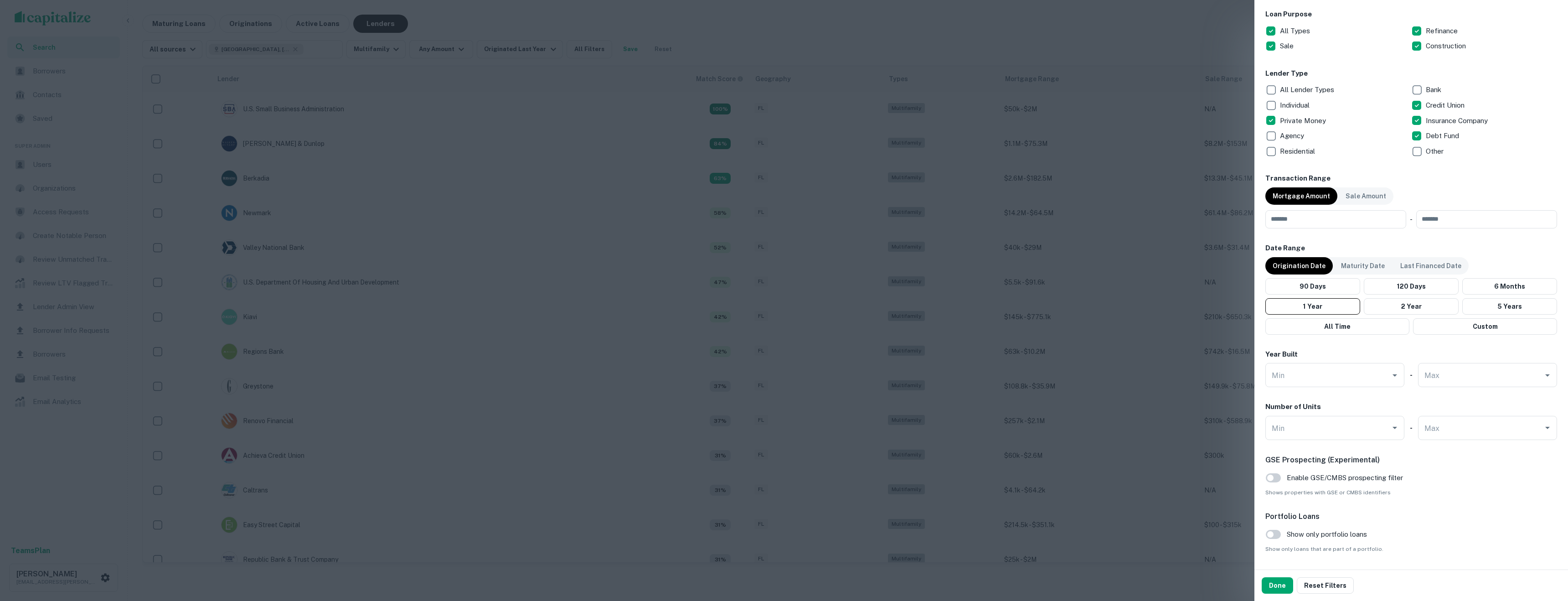
scroll to position [325, 0]
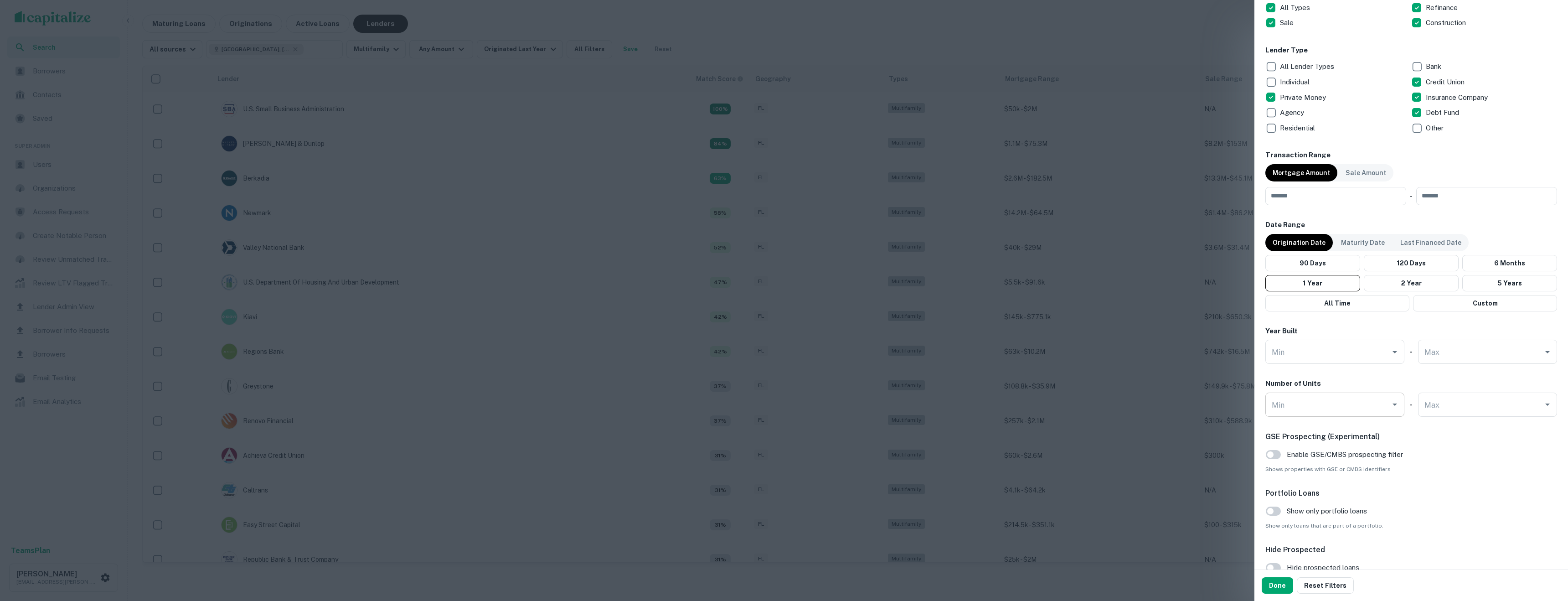
click at [1310, 405] on input "Min" at bounding box center [1327, 404] width 117 height 16
click at [1410, 521] on span "Show only loans that are part of a portfolio." at bounding box center [1410, 526] width 291 height 8
click at [1278, 585] on button "Done" at bounding box center [1277, 586] width 32 height 16
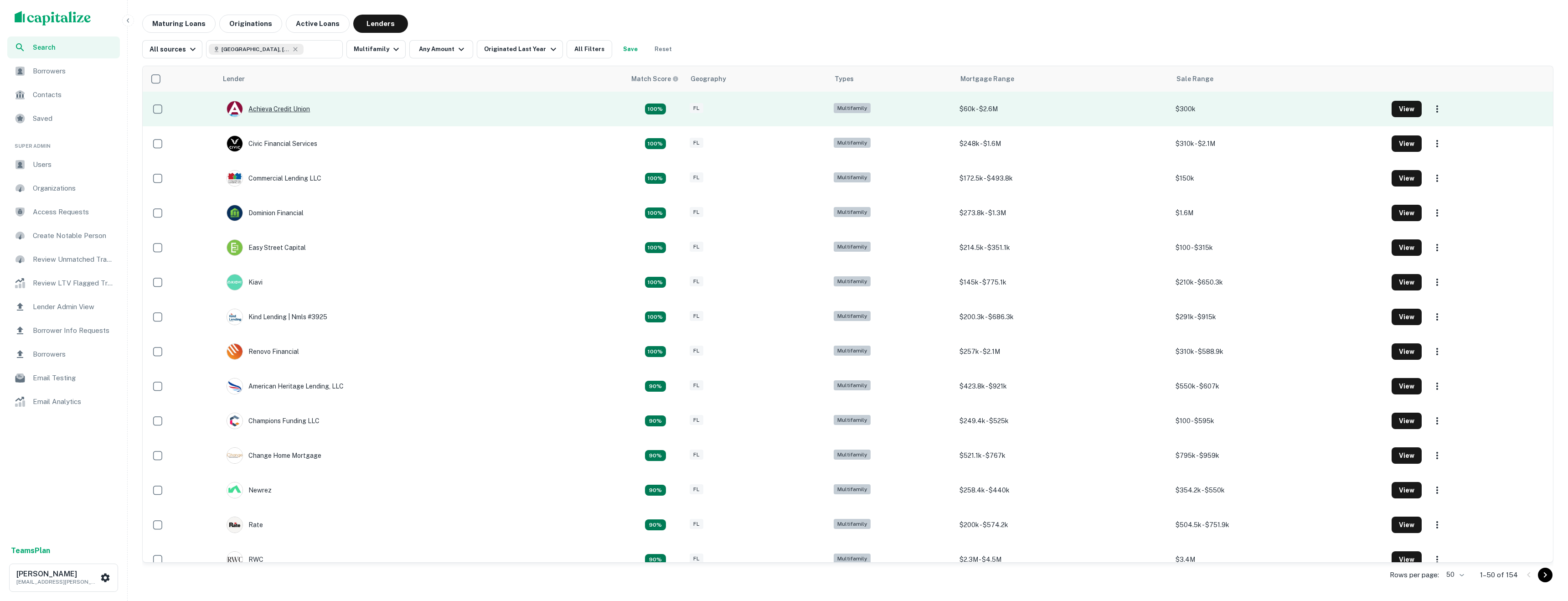
click at [294, 104] on div "Achieva Credit Union" at bounding box center [268, 109] width 84 height 16
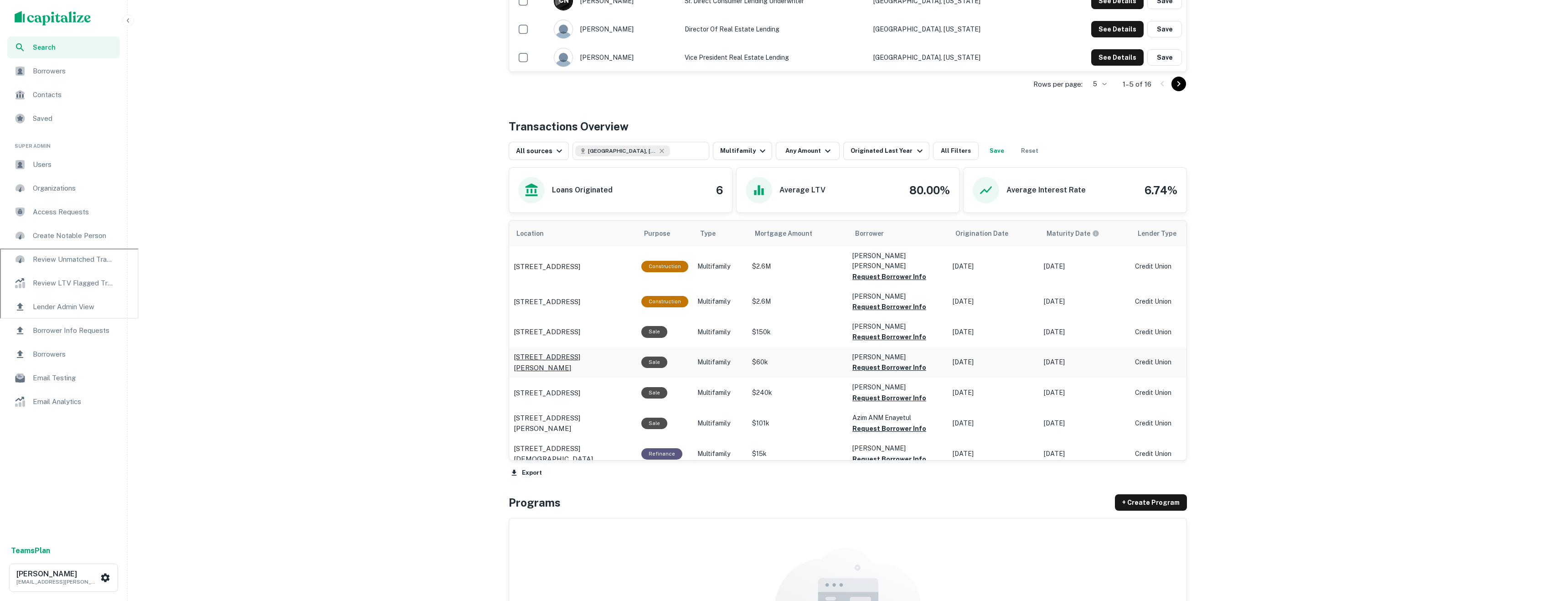
scroll to position [354, 0]
click at [559, 295] on p "145 17th Ave Ne Saint Petersburg, FL33704" at bounding box center [546, 300] width 67 height 11
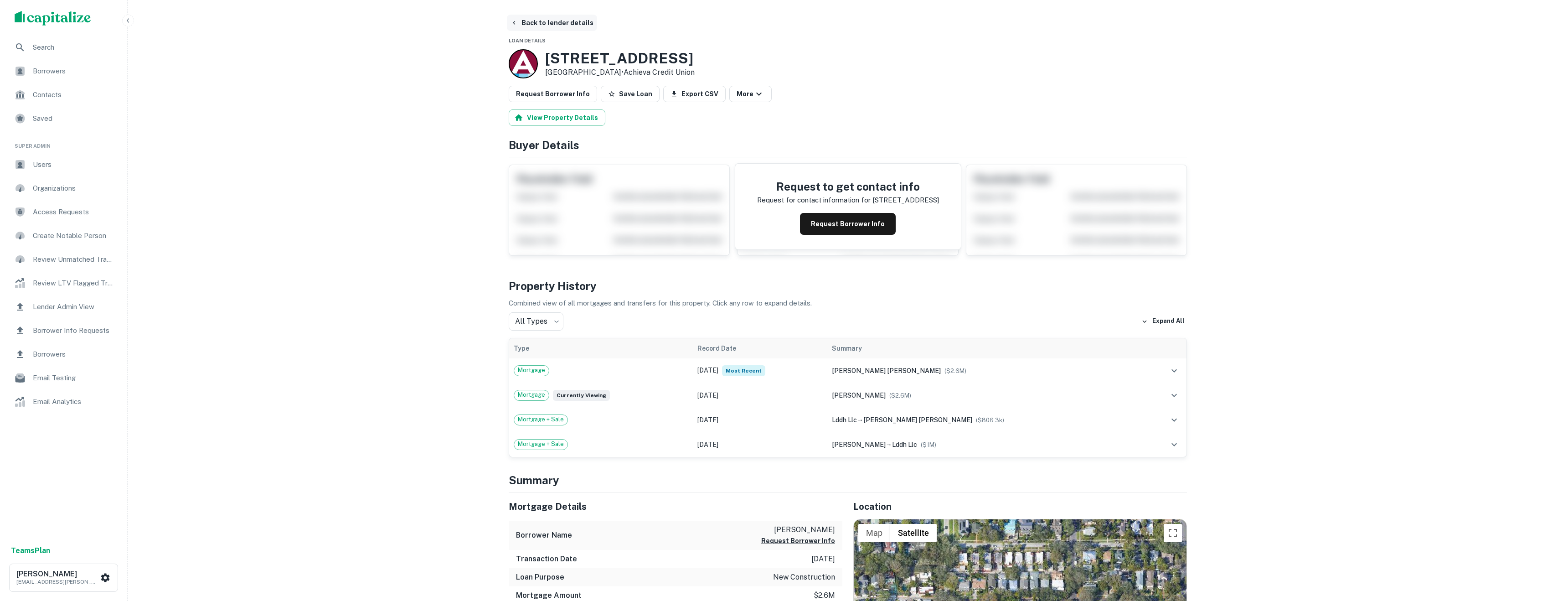
click at [541, 25] on button "Back to lender details" at bounding box center [552, 23] width 91 height 16
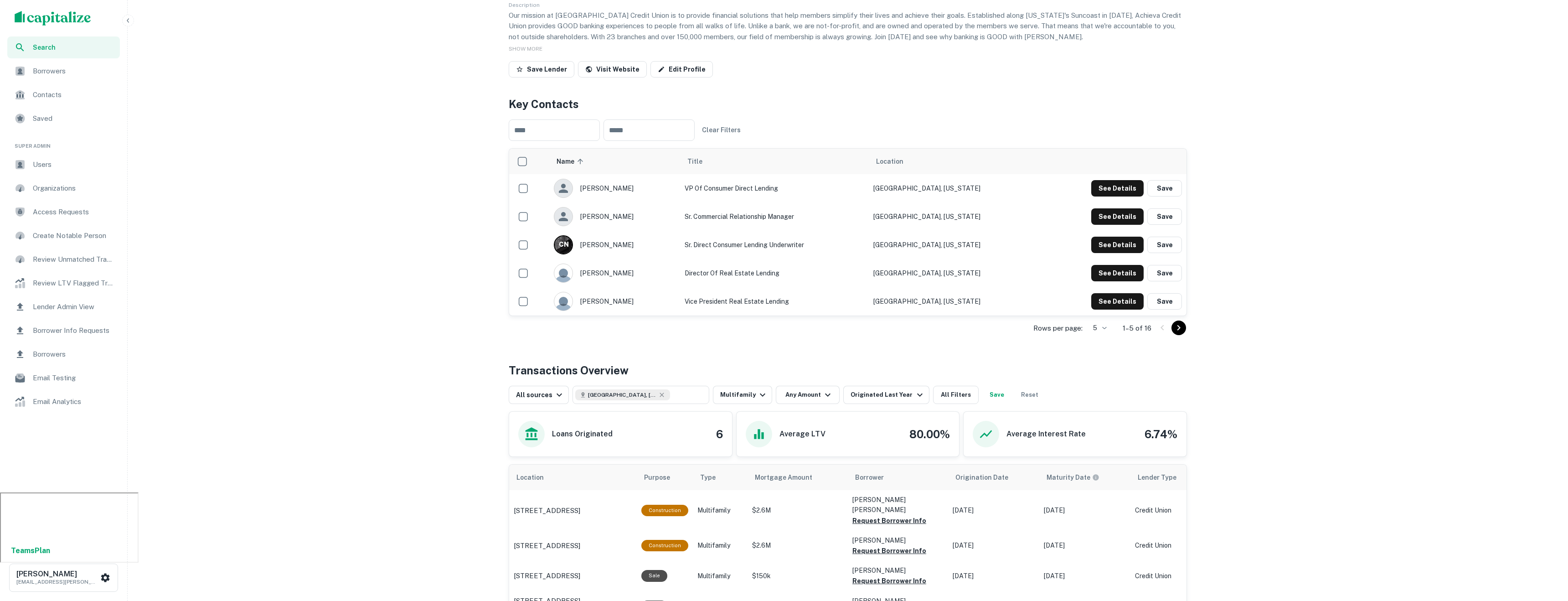
scroll to position [132, 0]
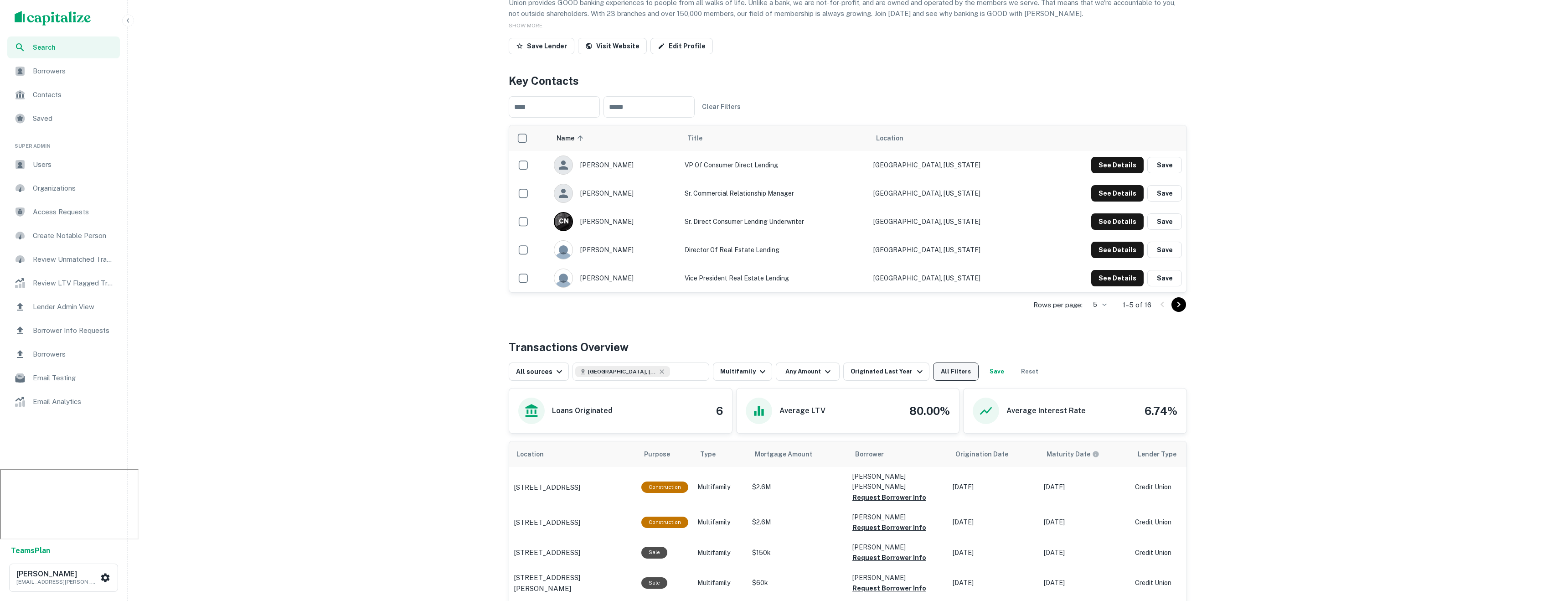
click at [966, 368] on button "All Filters" at bounding box center [956, 371] width 45 height 19
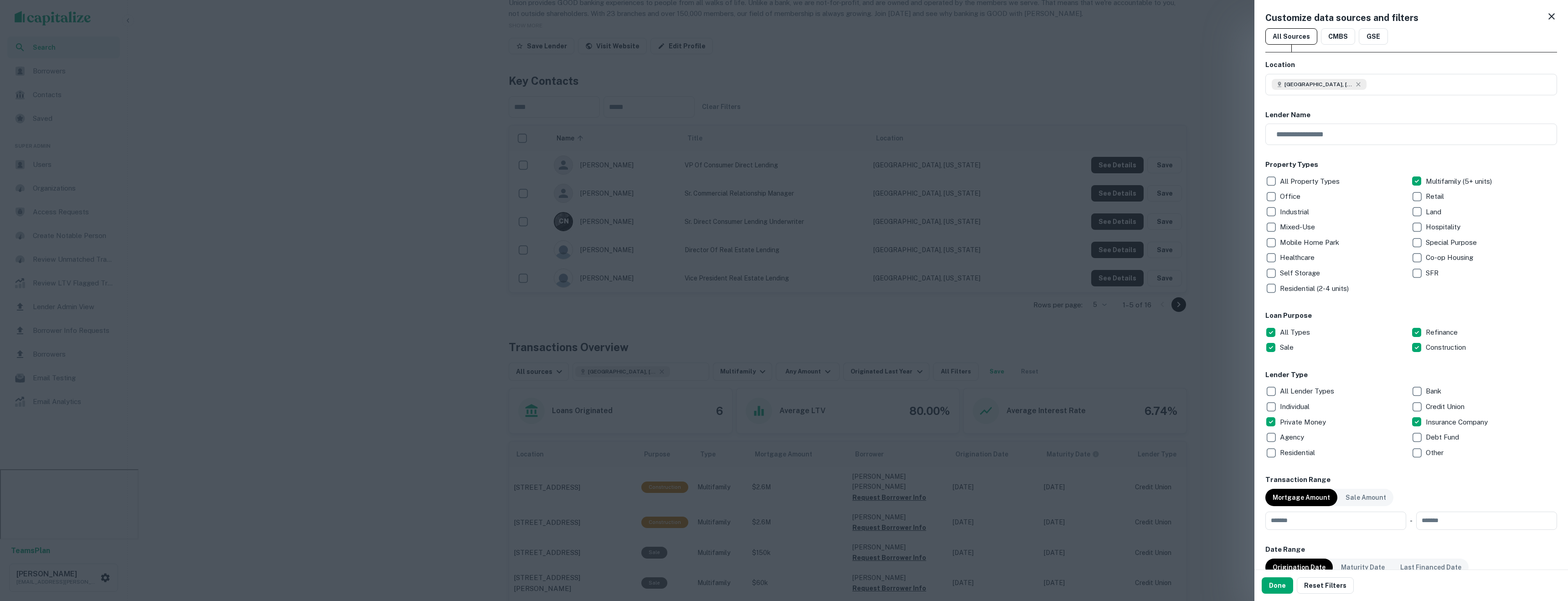
click at [1260, 421] on div "Customize data sources and filters All Sources CMBS GSE Location Tampa, FL, USA…" at bounding box center [1410, 285] width 313 height 569
click at [1280, 424] on p "Private Money" at bounding box center [1303, 423] width 48 height 11
click at [1275, 576] on div "Done Reset Filters" at bounding box center [1410, 585] width 313 height 31
click at [1278, 590] on button "Done" at bounding box center [1277, 586] width 32 height 16
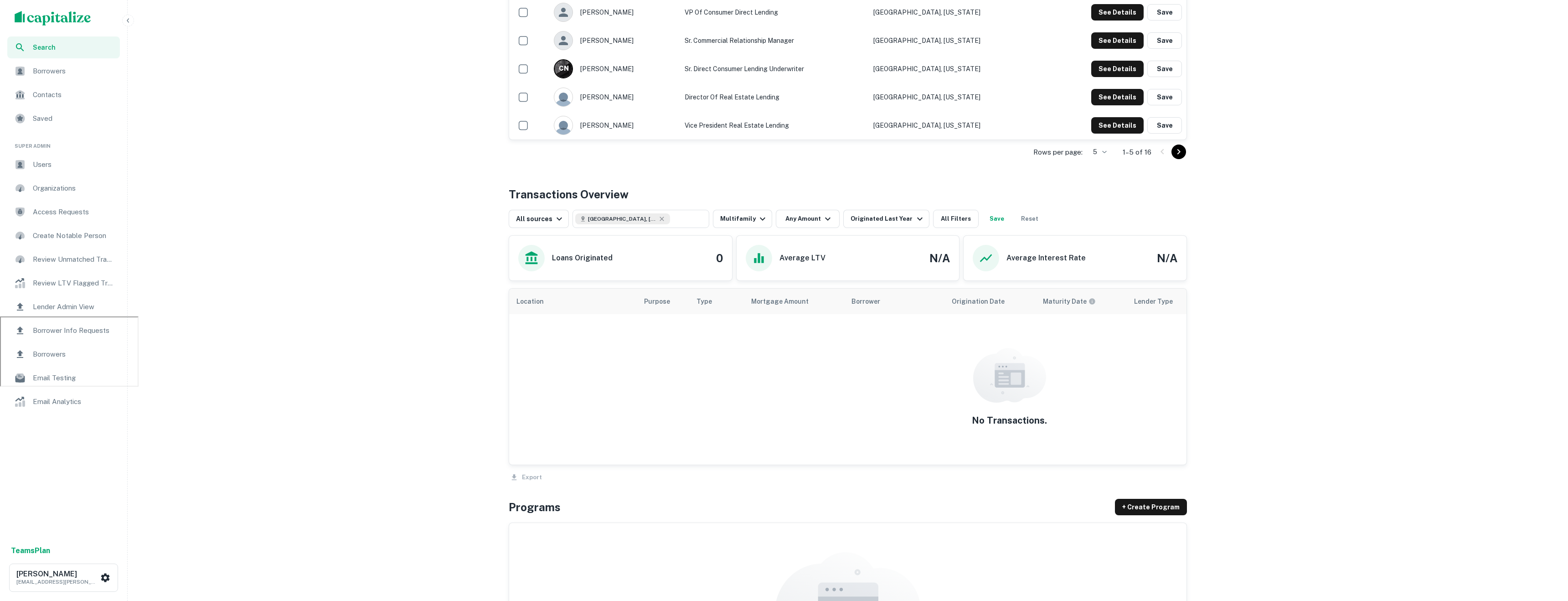
scroll to position [287, 0]
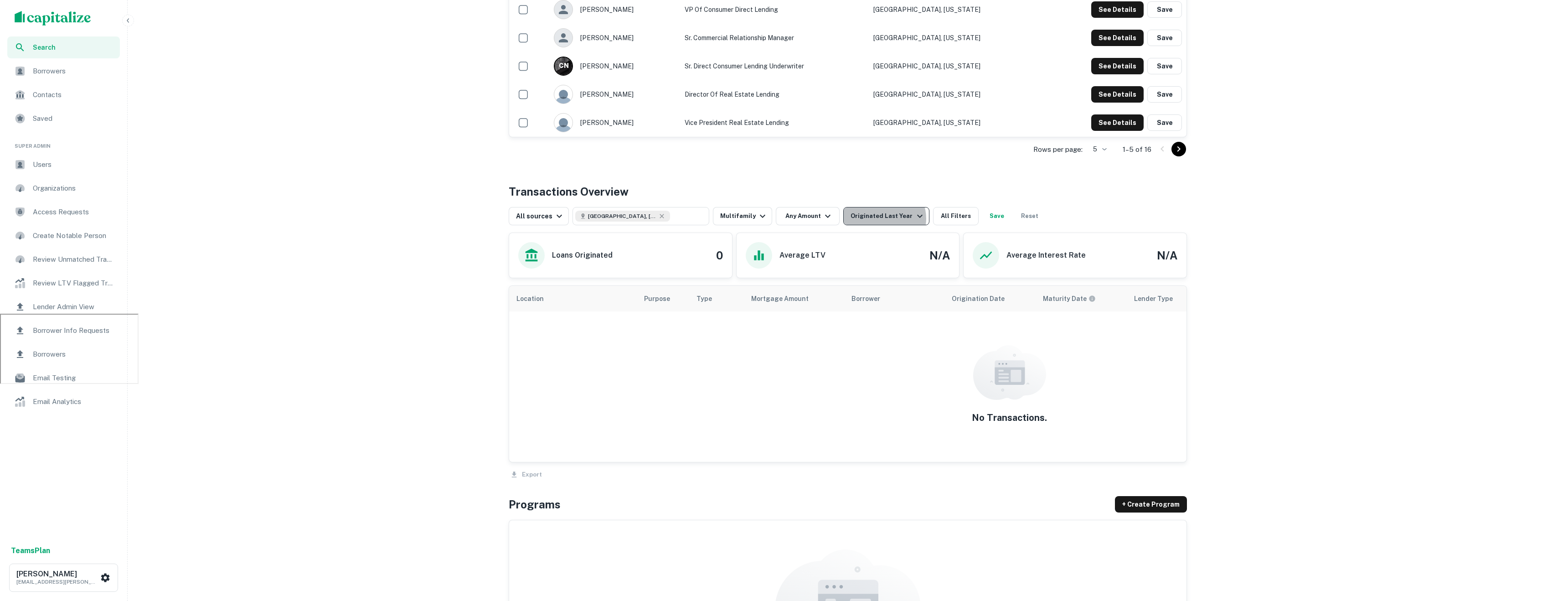
click at [878, 218] on div "Originated Last Year" at bounding box center [887, 216] width 74 height 11
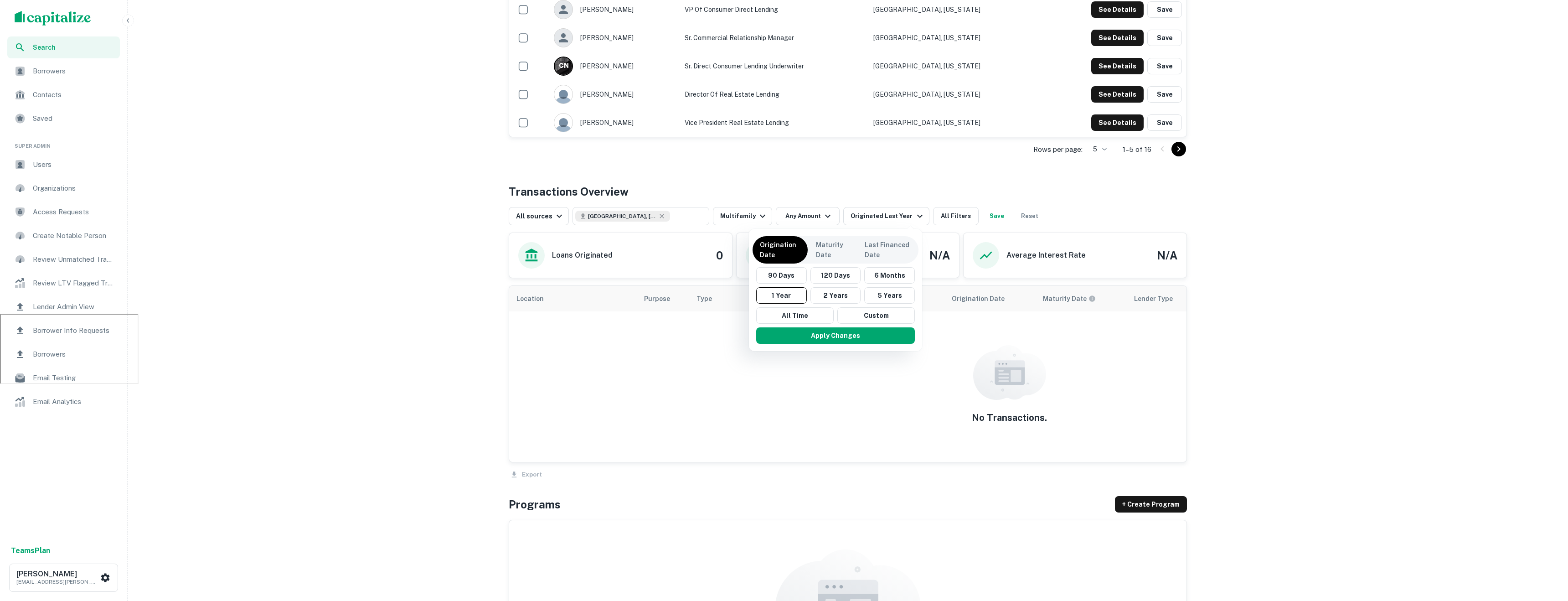
click at [1061, 250] on div at bounding box center [784, 300] width 1568 height 601
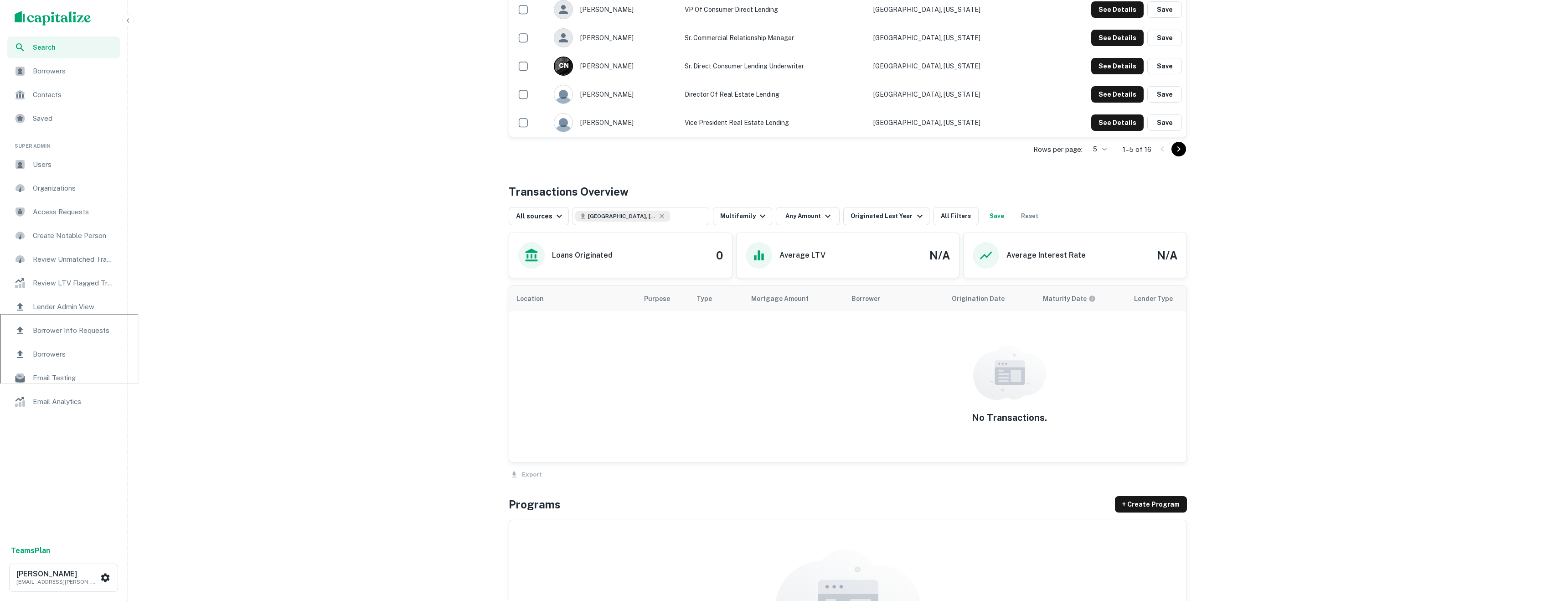
click at [1082, 223] on div "All sources Tampa, FL, USA ​ Multifamily Any Amount Originated Last Year All Fi…" at bounding box center [847, 212] width 678 height 25
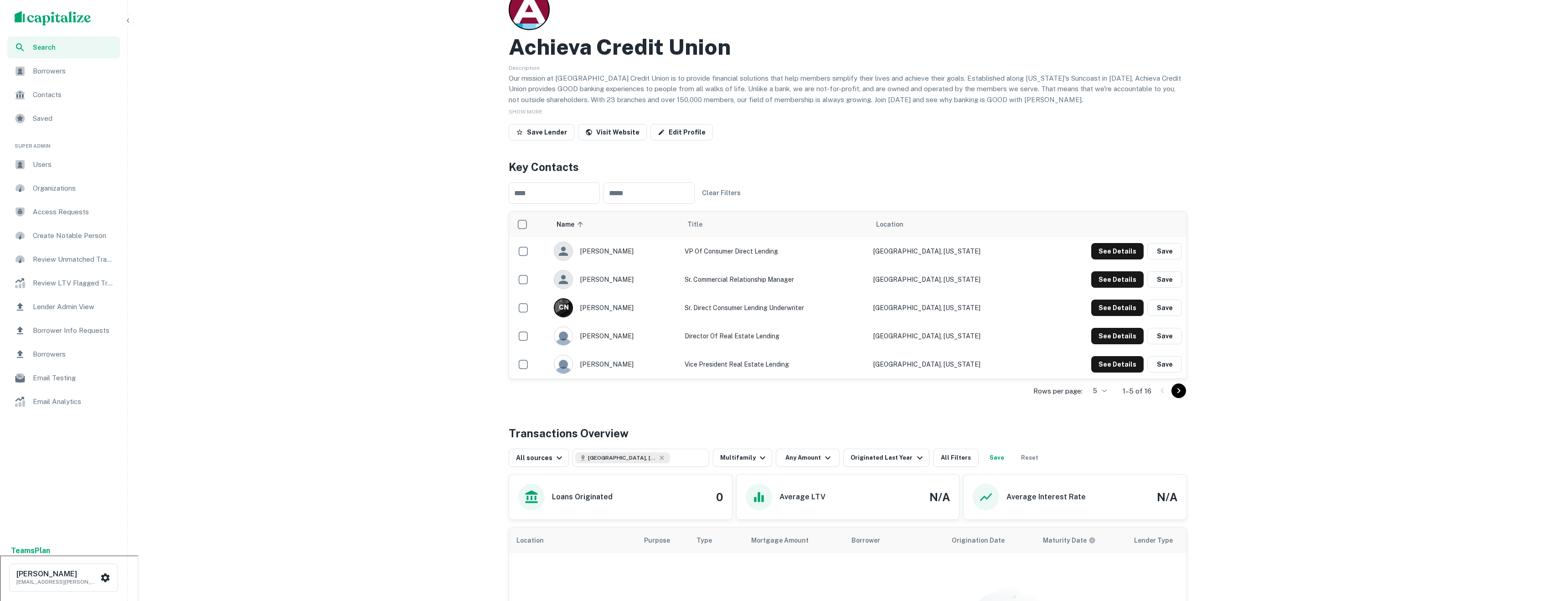
scroll to position [47, 0]
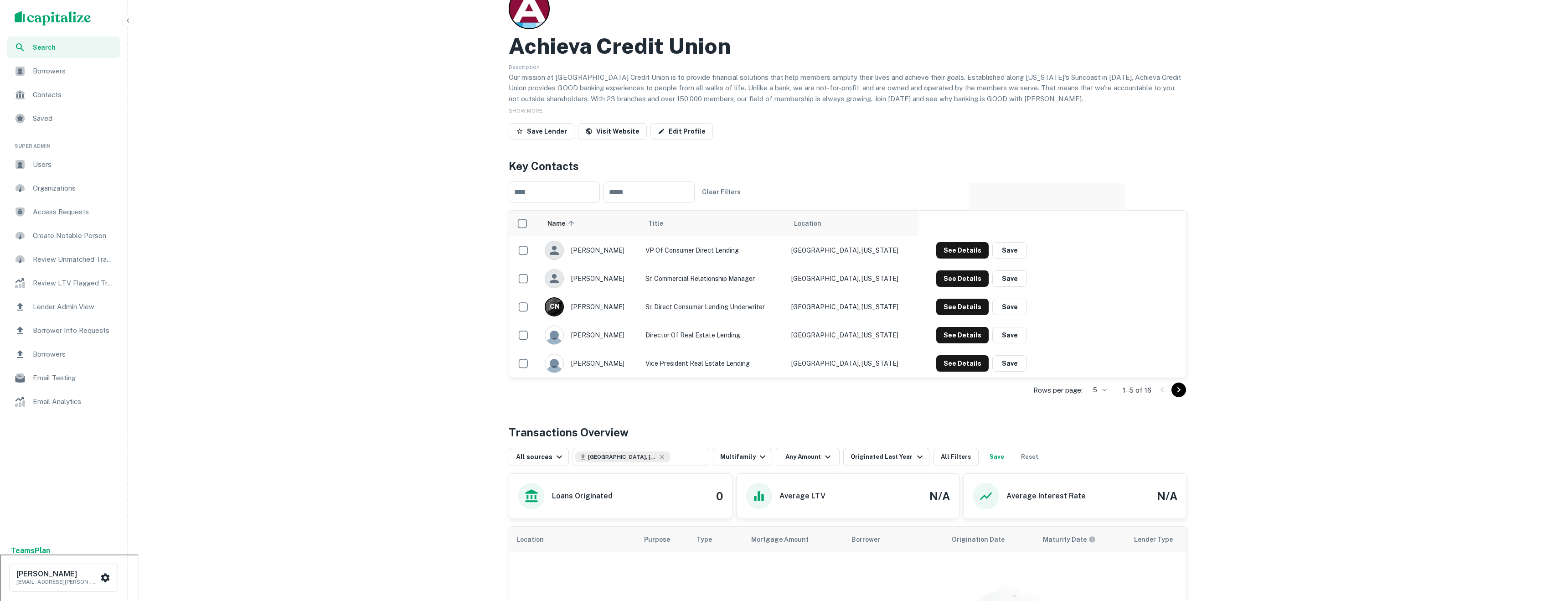
drag, startPoint x: 985, startPoint y: 177, endPoint x: 775, endPoint y: 139, distance: 213.4
click at [780, 139] on div "Back to search Achieva Credit Union Description Our mission at Achieva Credit U…" at bounding box center [847, 518] width 700 height 1101
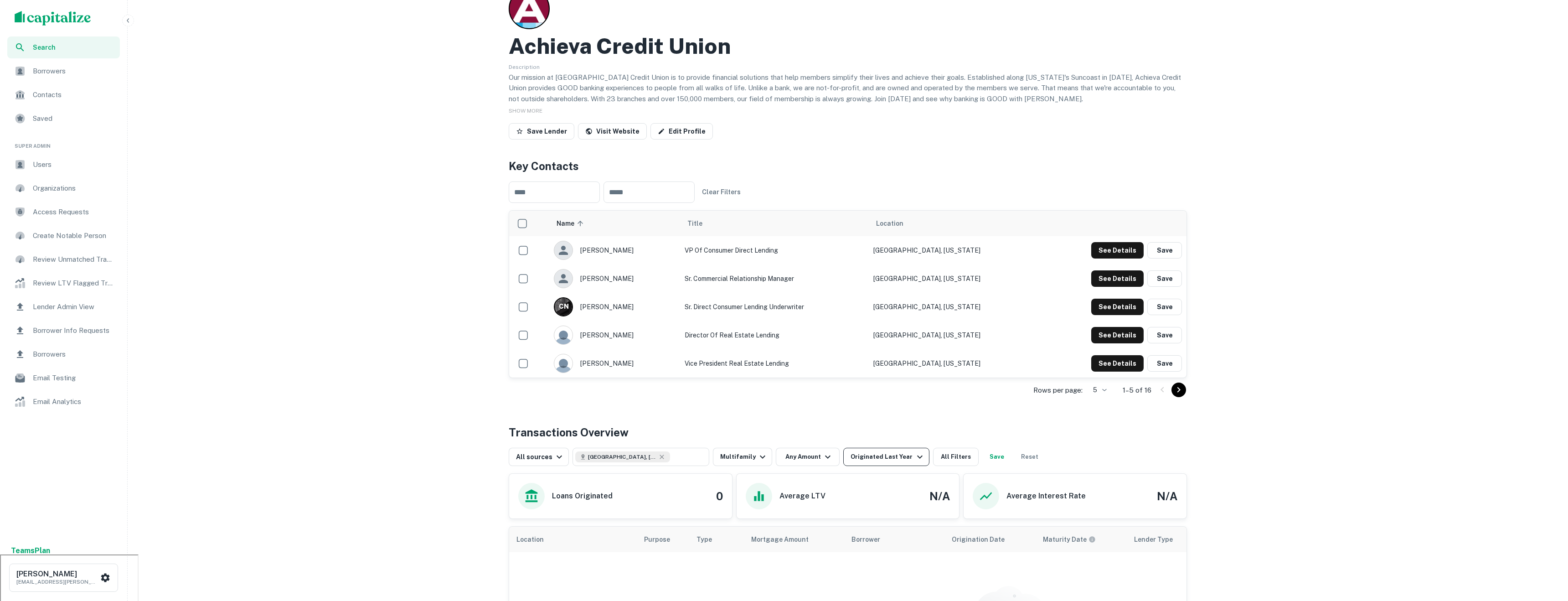
click at [856, 461] on div "Originated Last Year" at bounding box center [887, 457] width 74 height 11
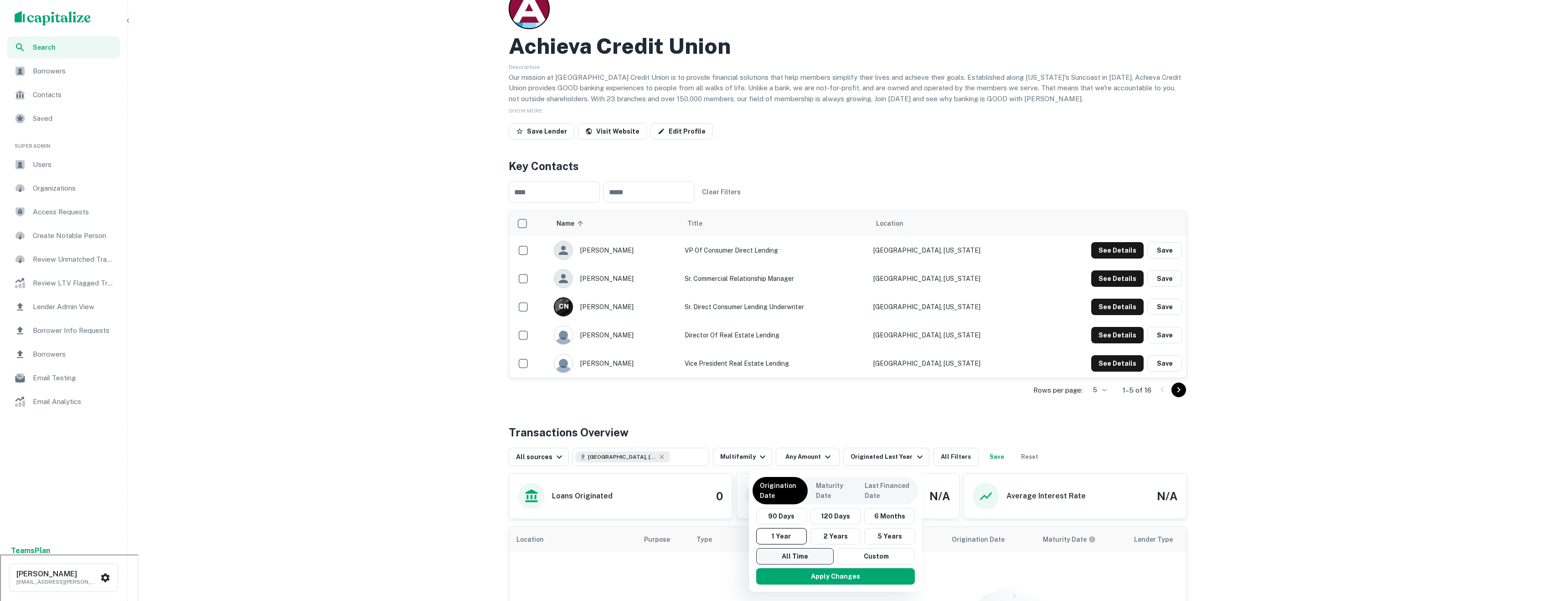
click at [804, 557] on button "All Time" at bounding box center [795, 556] width 77 height 16
click at [829, 585] on div "Apply Changes" at bounding box center [832, 576] width 166 height 24
click at [821, 574] on button "Apply Changes" at bounding box center [832, 576] width 158 height 16
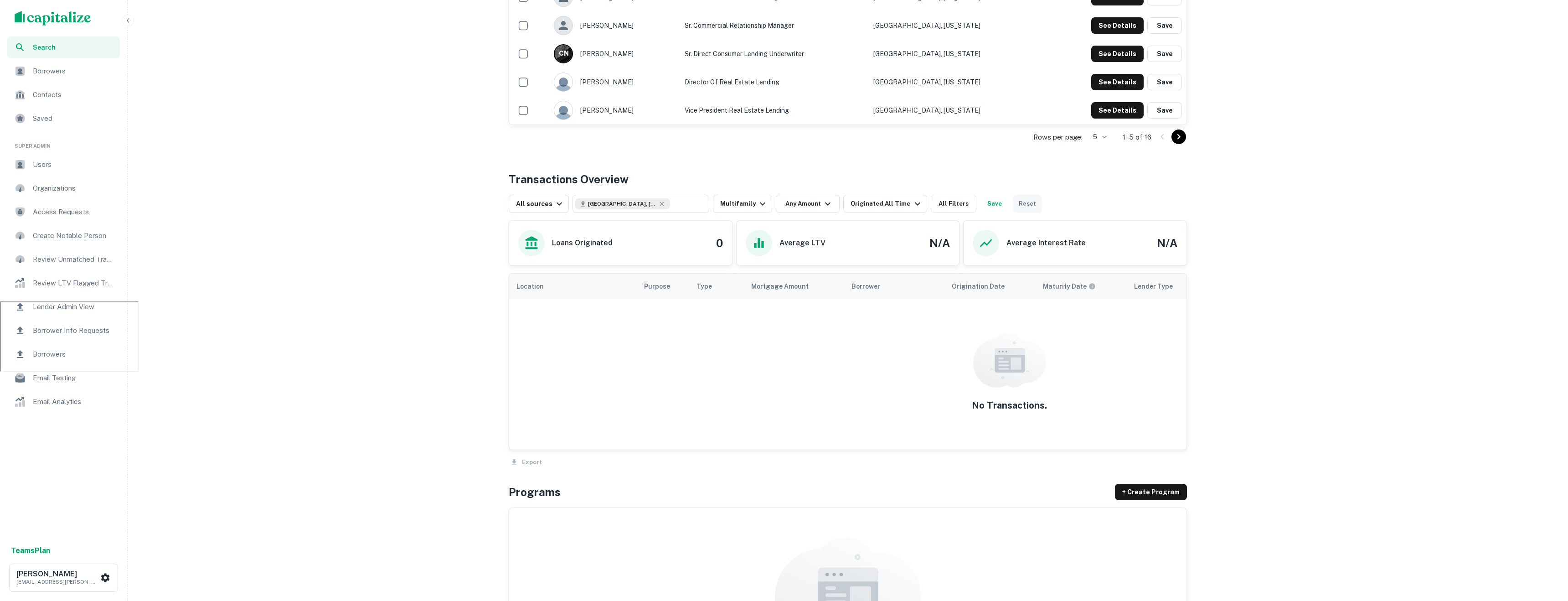
click at [1013, 206] on button "Reset" at bounding box center [1027, 204] width 29 height 19
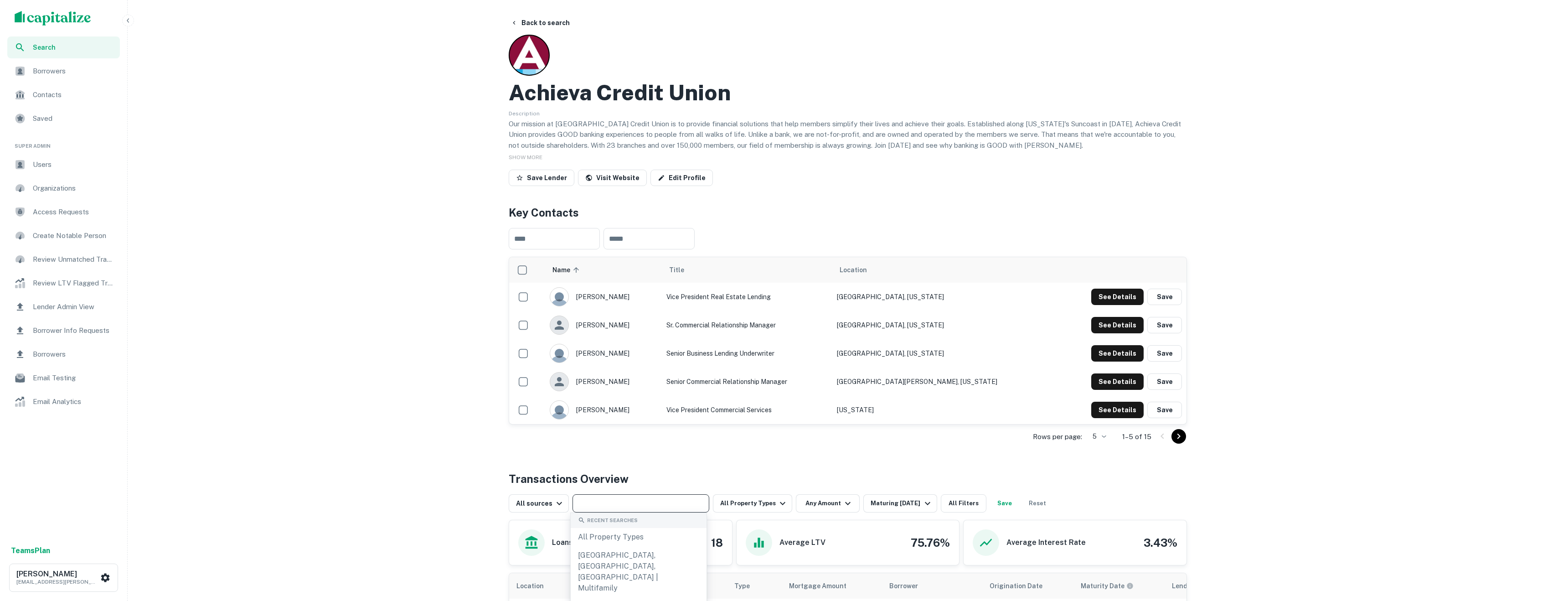
click at [625, 498] on input "text" at bounding box center [640, 504] width 130 height 13
click at [548, 45] on div "Achieva Credit Union Description Our mission at Achieva Credit Union is to prov…" at bounding box center [847, 113] width 678 height 155
click at [534, 36] on div at bounding box center [529, 56] width 41 height 41
click at [527, 23] on button "Back to search" at bounding box center [540, 23] width 67 height 16
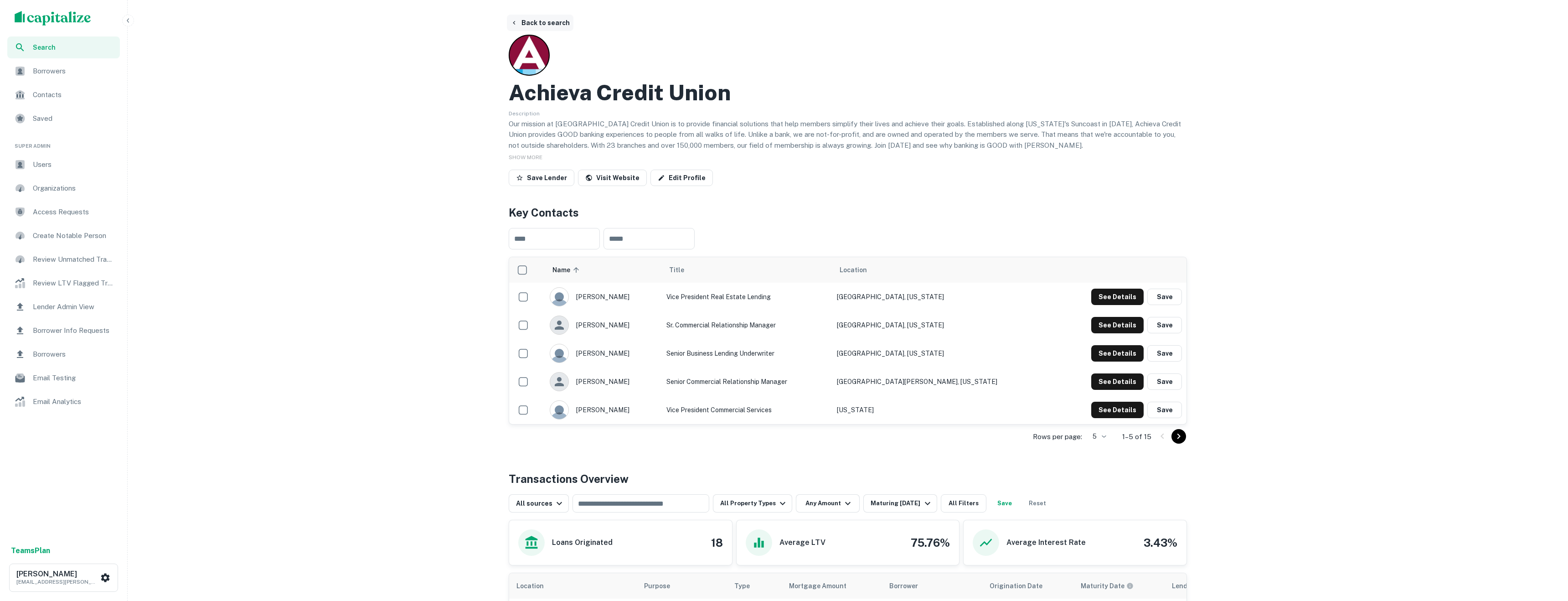
click at [536, 21] on button "Back to search" at bounding box center [540, 23] width 67 height 16
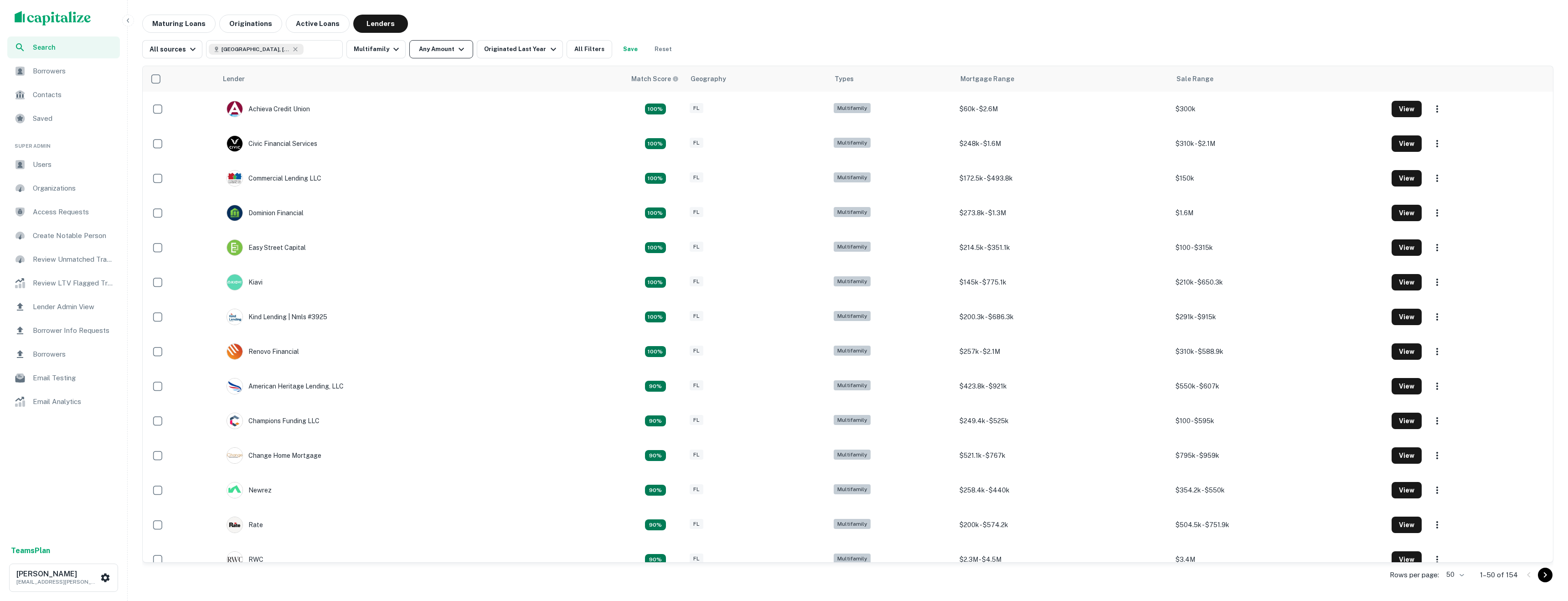
click at [456, 50] on icon "button" at bounding box center [461, 49] width 11 height 11
type input "*******"
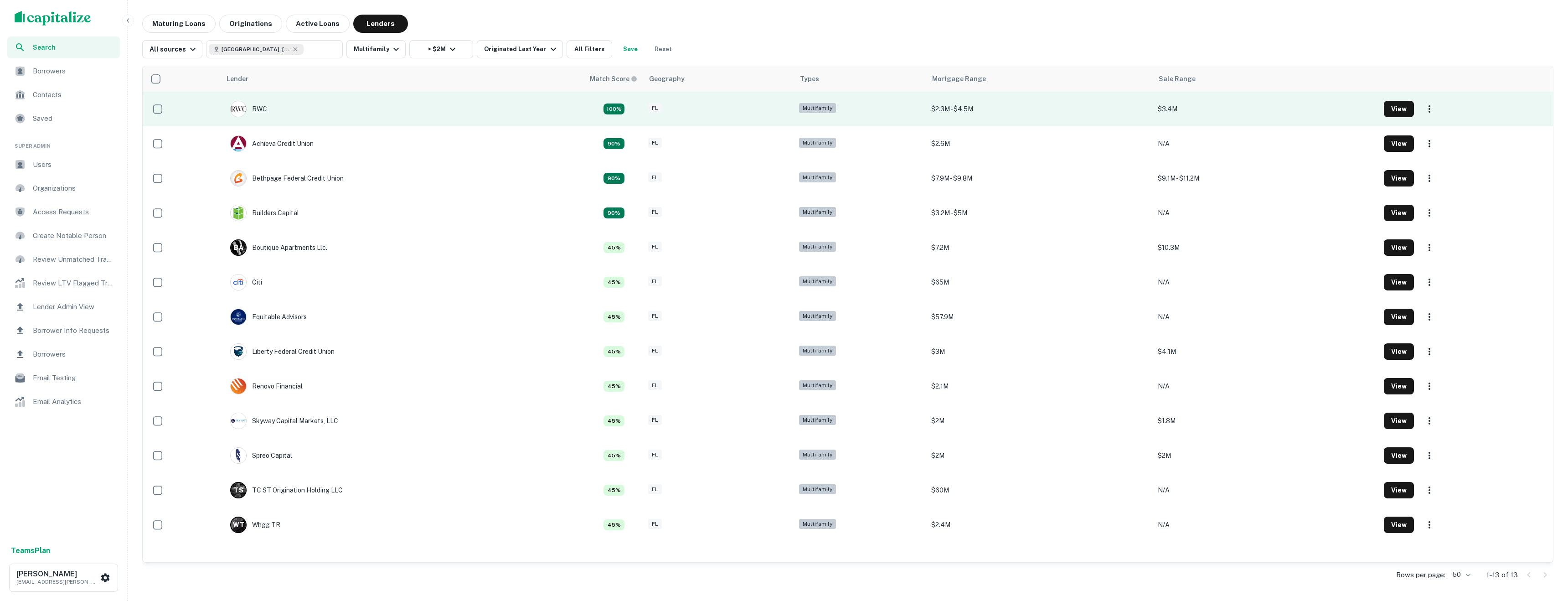
click at [261, 109] on div "RWC" at bounding box center [249, 109] width 37 height 16
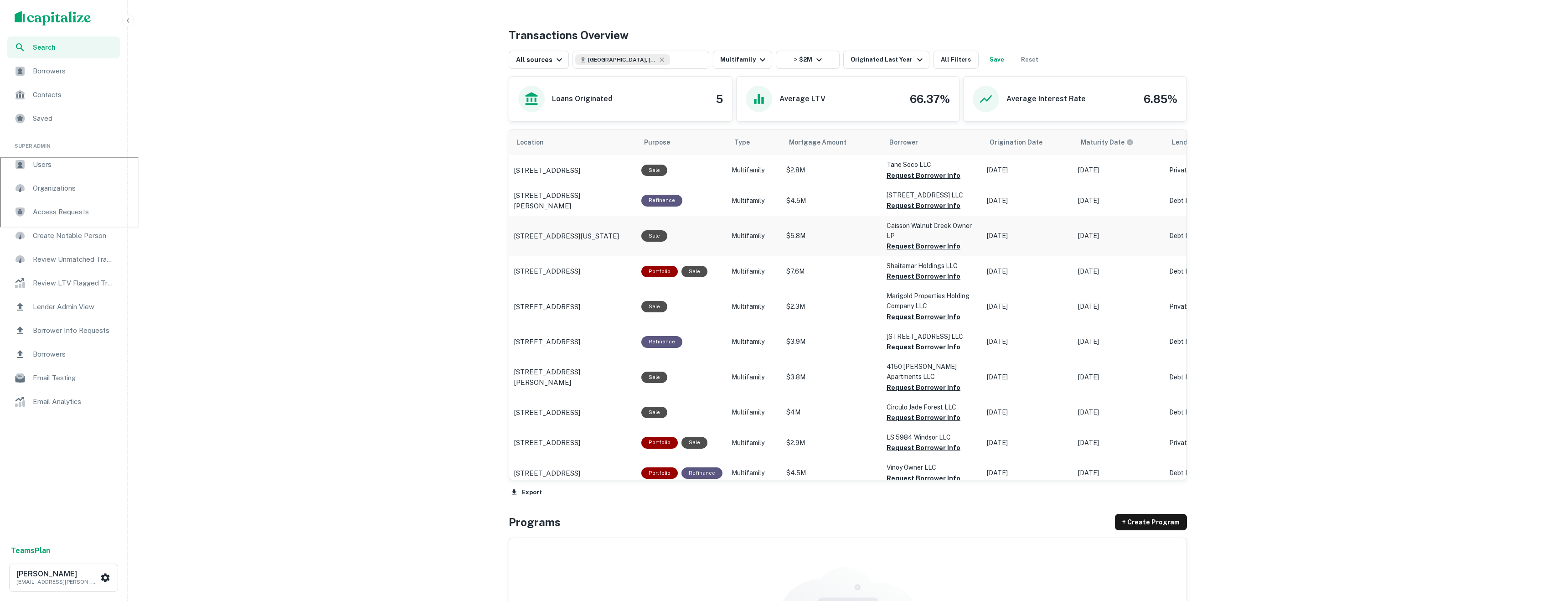
scroll to position [445, 0]
click at [661, 95] on div "Loans Originated 5" at bounding box center [620, 98] width 204 height 27
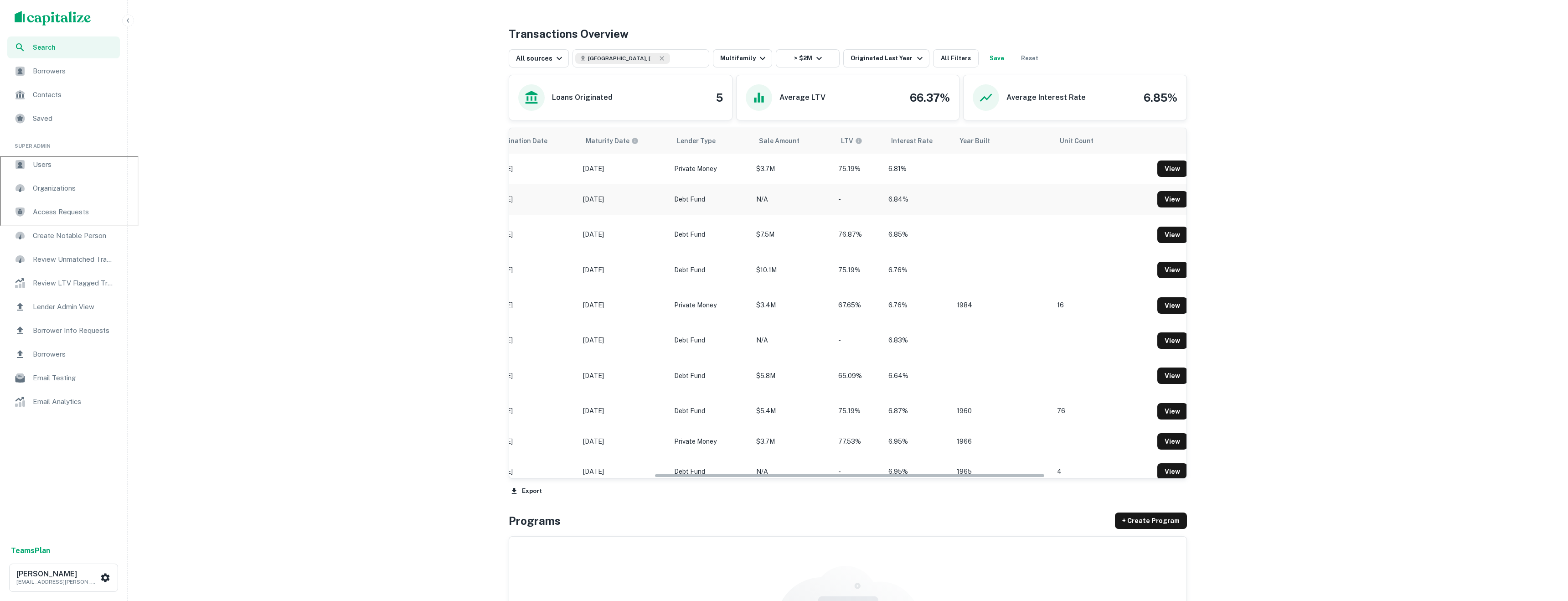
scroll to position [0, 0]
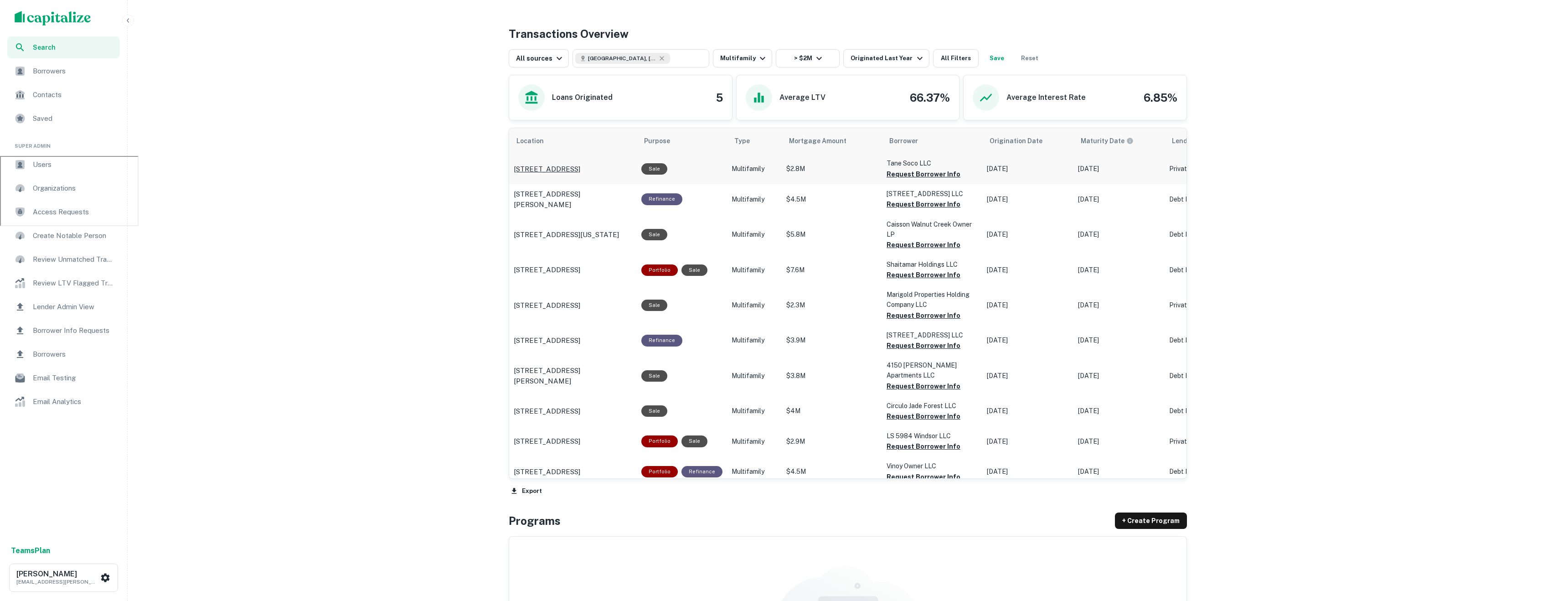
click at [522, 167] on p "6812 S Congress Ave Austin, TX78745" at bounding box center [546, 169] width 67 height 11
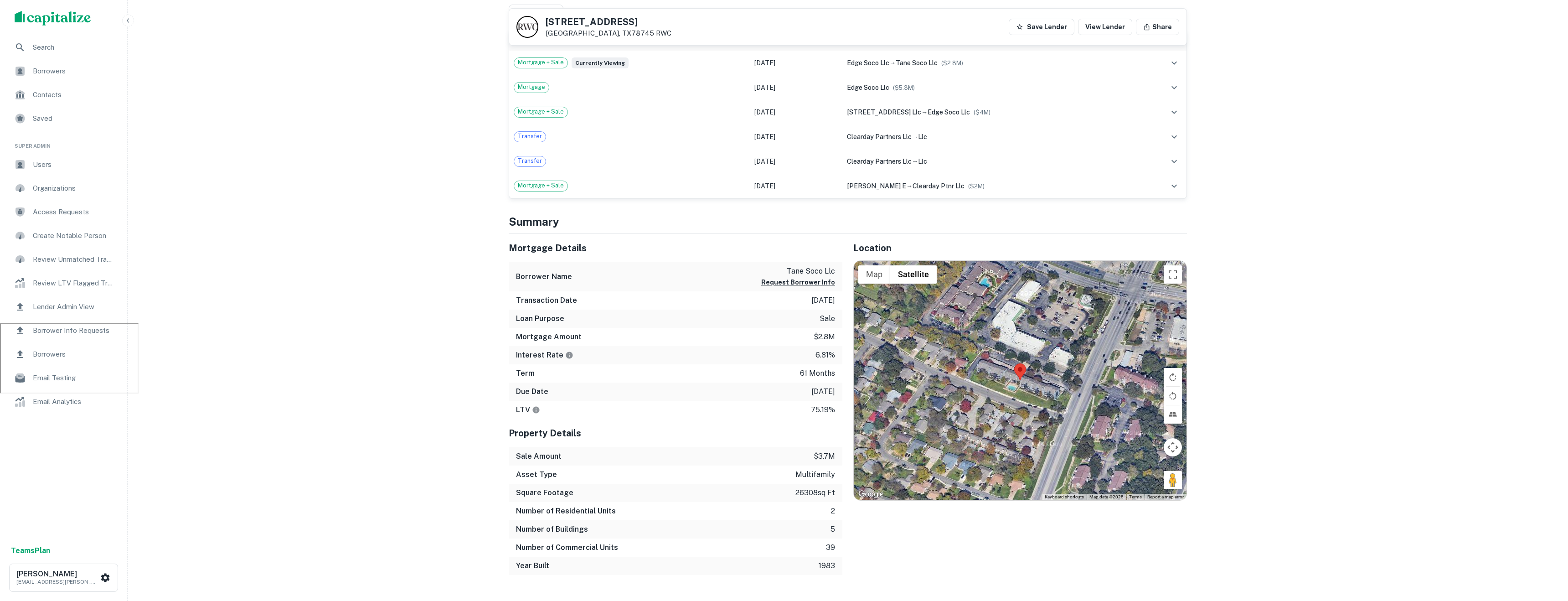
scroll to position [282, 0]
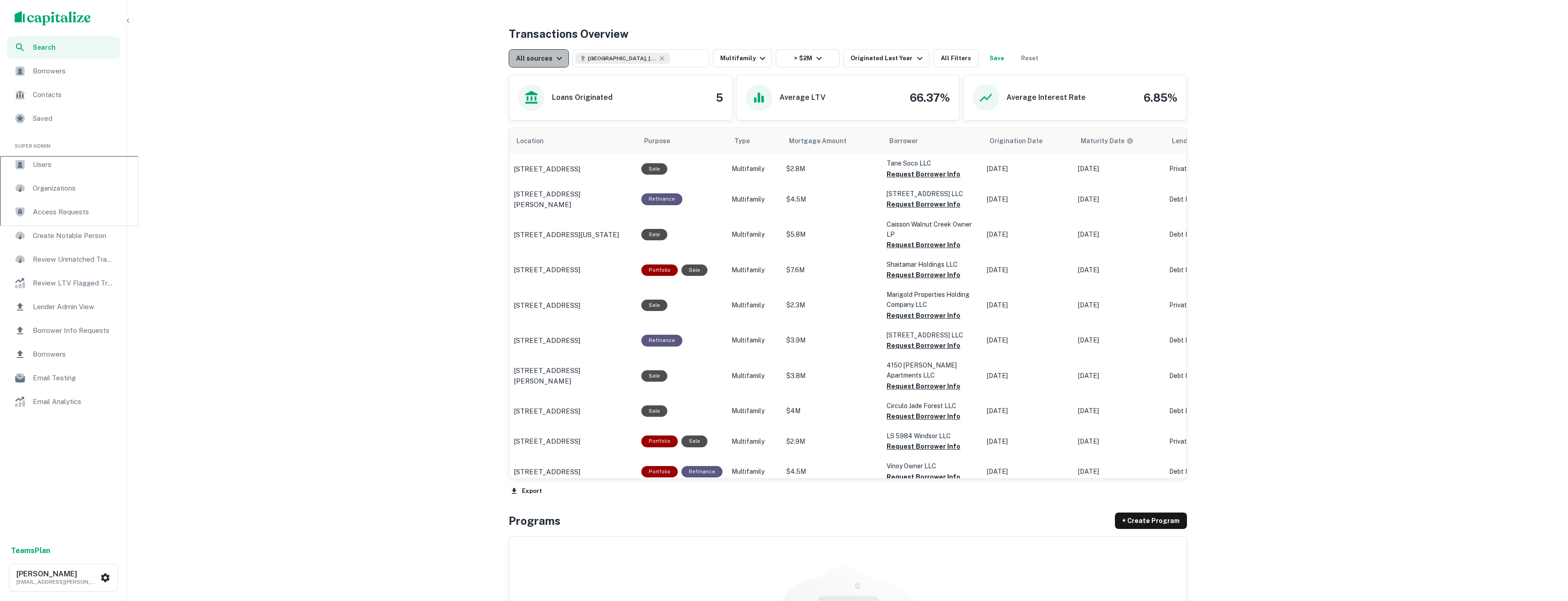
click at [553, 64] on button "All sources" at bounding box center [539, 58] width 60 height 19
click at [534, 109] on div "CMBS" at bounding box center [538, 110] width 67 height 11
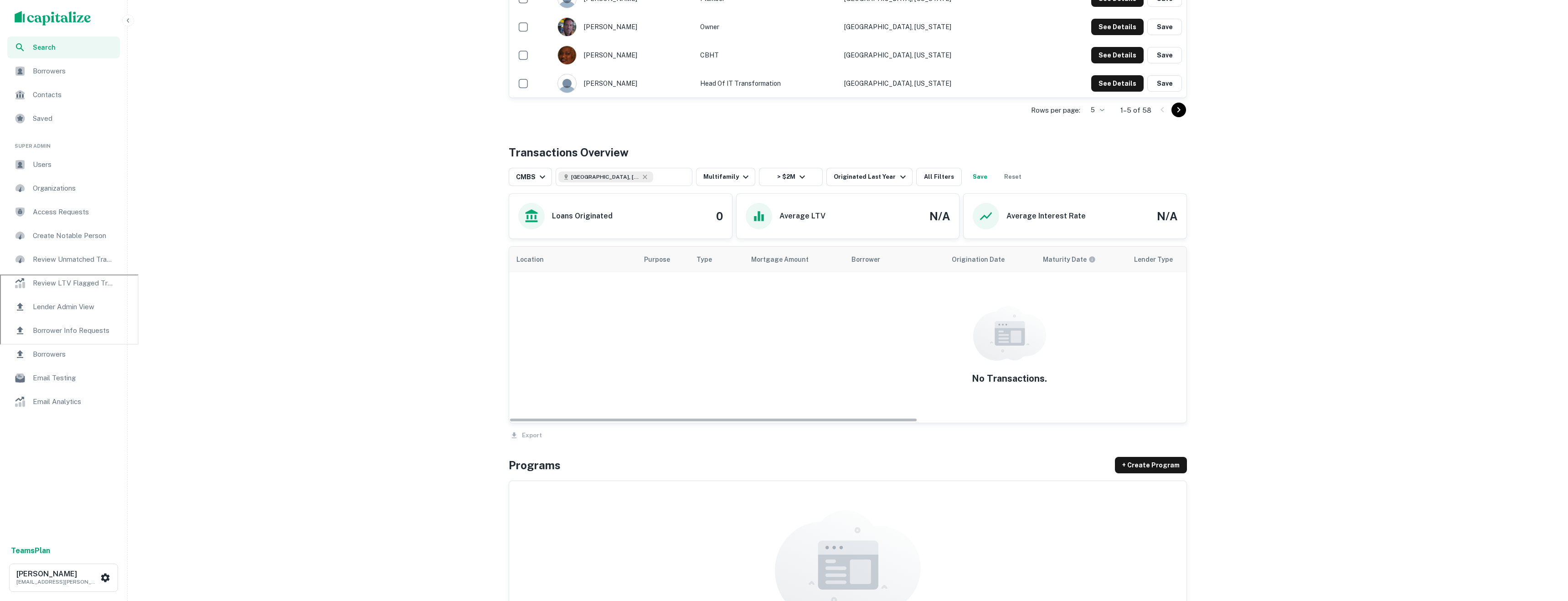
scroll to position [319, 0]
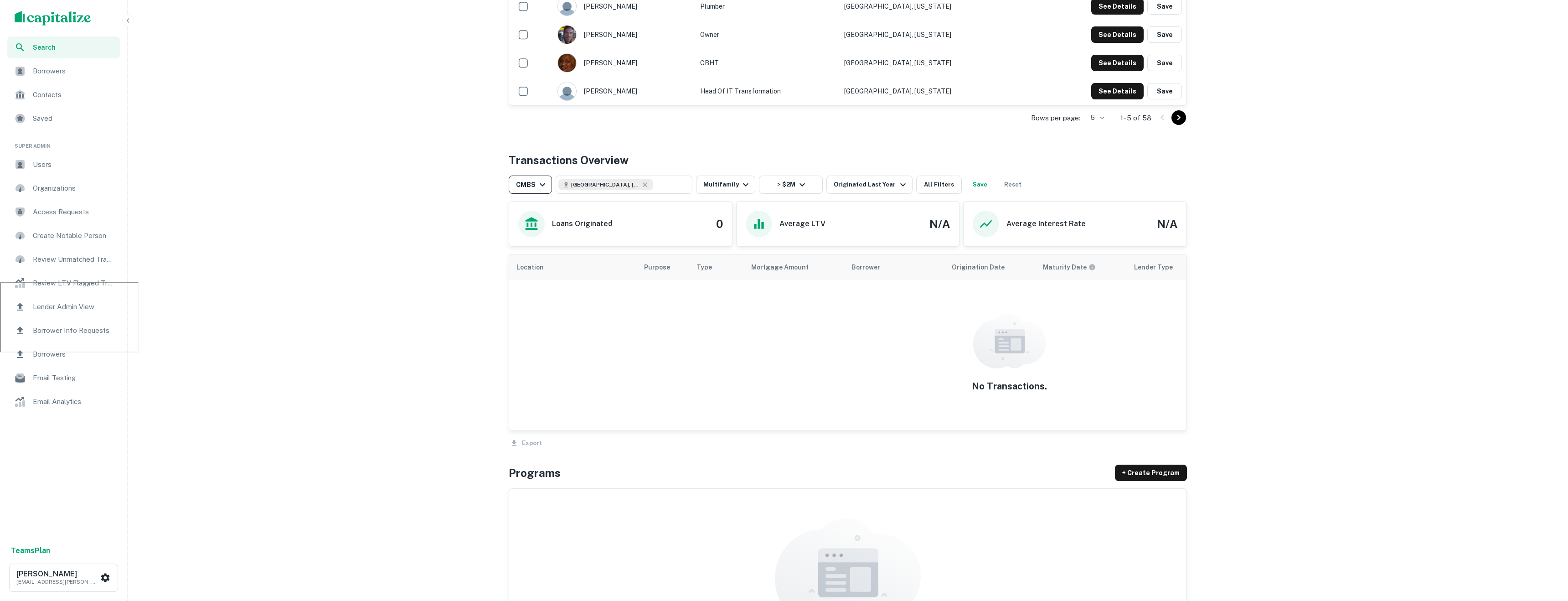
click at [538, 184] on icon "button" at bounding box center [542, 185] width 11 height 11
click at [531, 247] on div "GSE" at bounding box center [530, 252] width 67 height 11
click at [528, 180] on div "GSE" at bounding box center [529, 185] width 26 height 11
click at [536, 213] on li "All sources" at bounding box center [527, 220] width 75 height 16
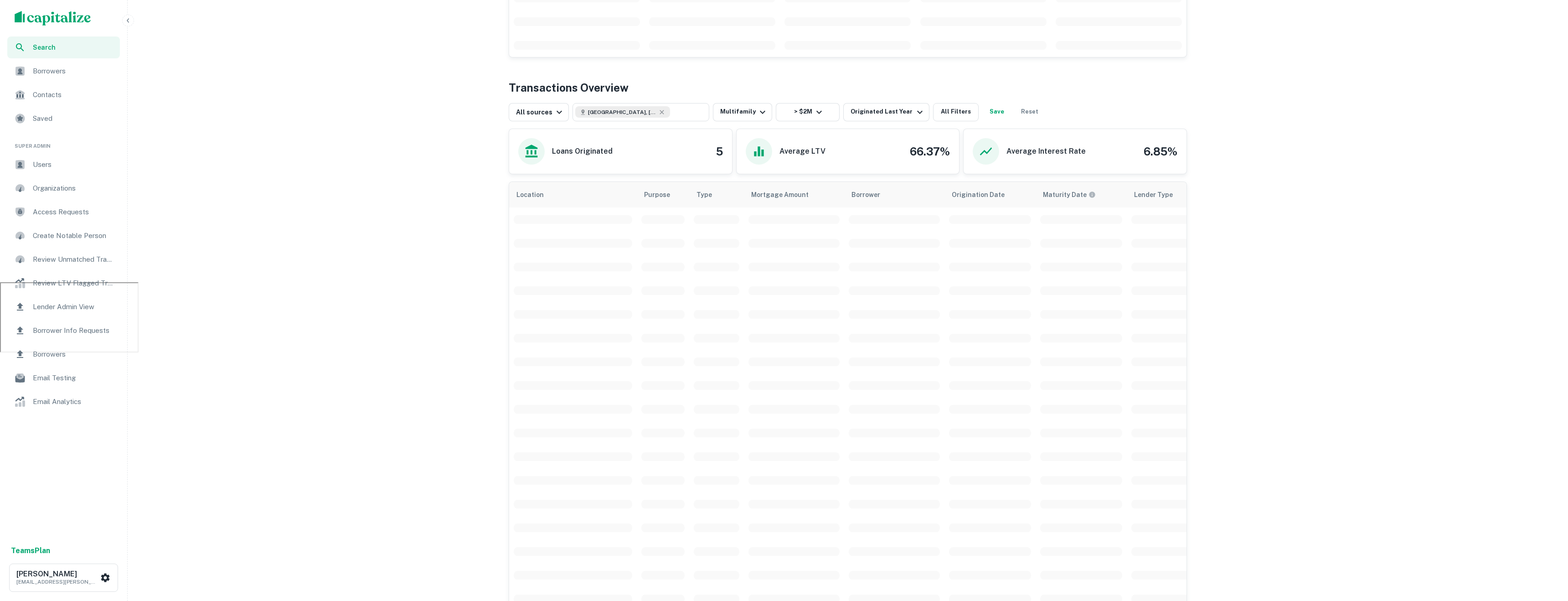
click at [51, 67] on span "Borrowers" at bounding box center [73, 71] width 82 height 11
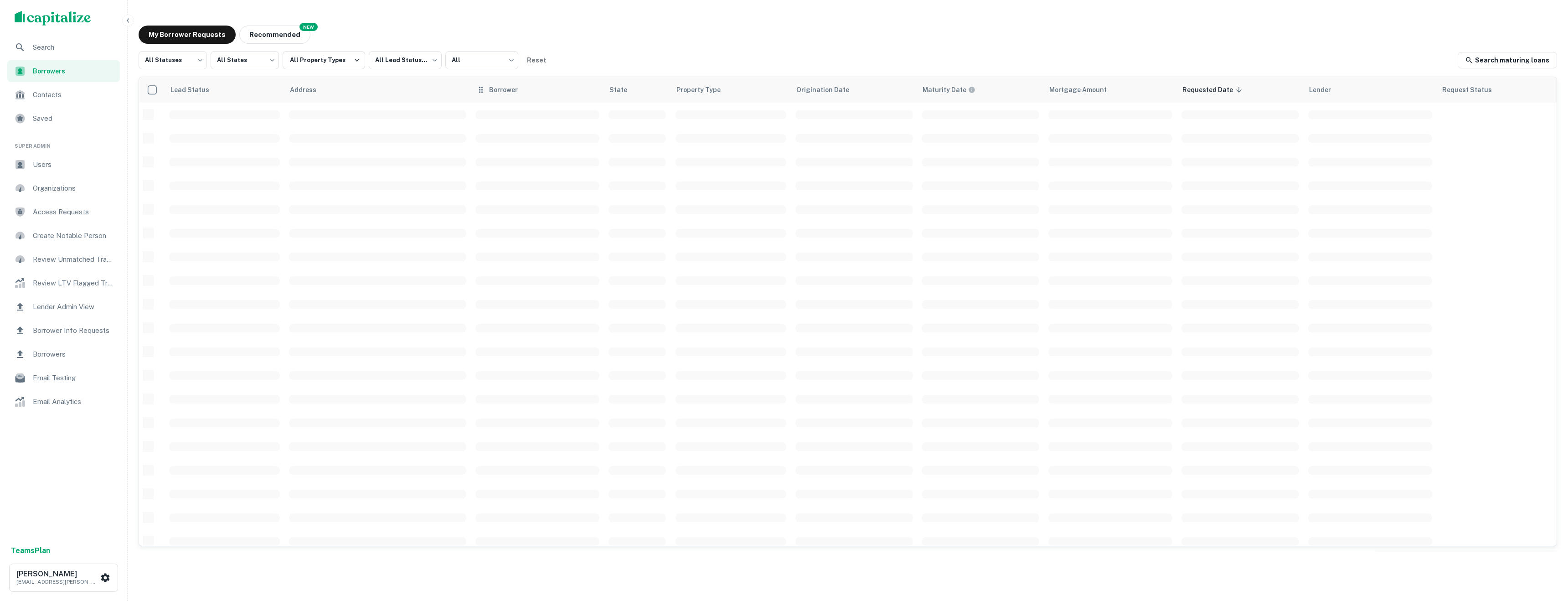
drag, startPoint x: 1177, startPoint y: 111, endPoint x: 516, endPoint y: 97, distance: 661.1
click at [516, 97] on table "Lead Status Address Borrower State Property Type Origination Date Maturity Date…" at bounding box center [847, 386] width 1417 height 618
click at [58, 58] on div "Search" at bounding box center [64, 47] width 112 height 22
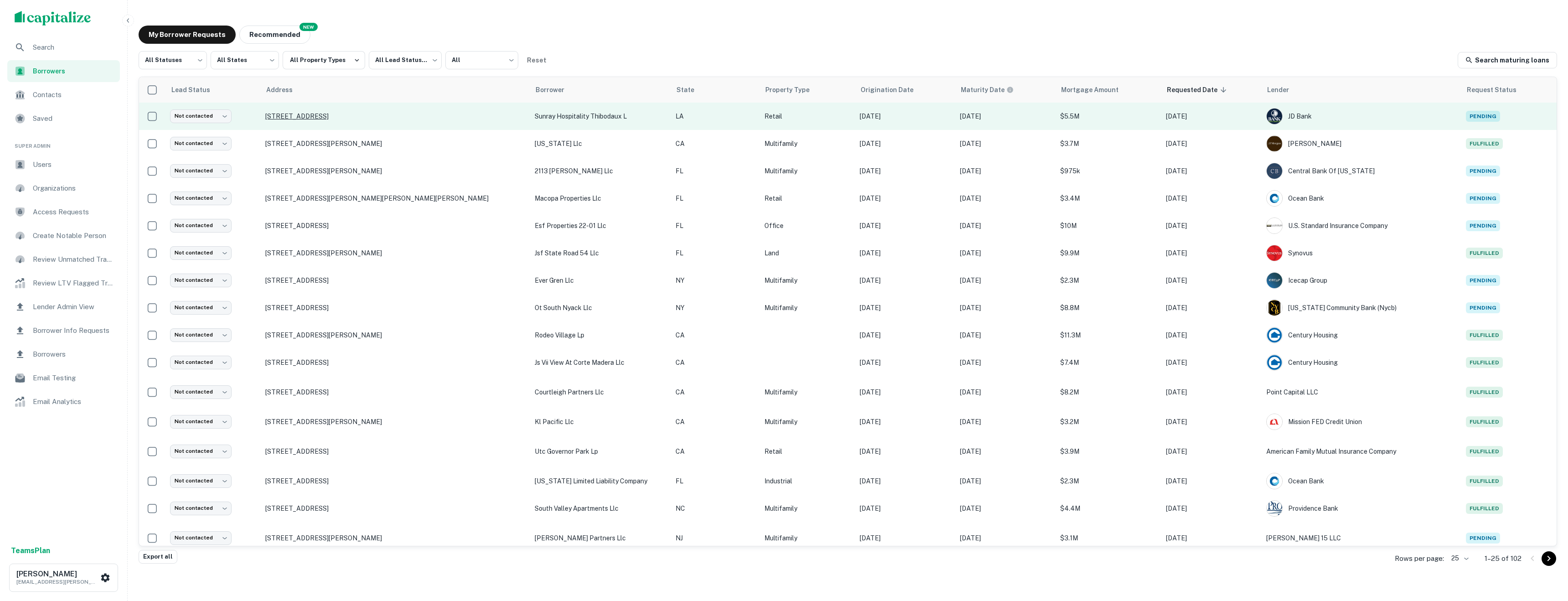
click at [337, 116] on p "[STREET_ADDRESS]" at bounding box center [396, 117] width 261 height 8
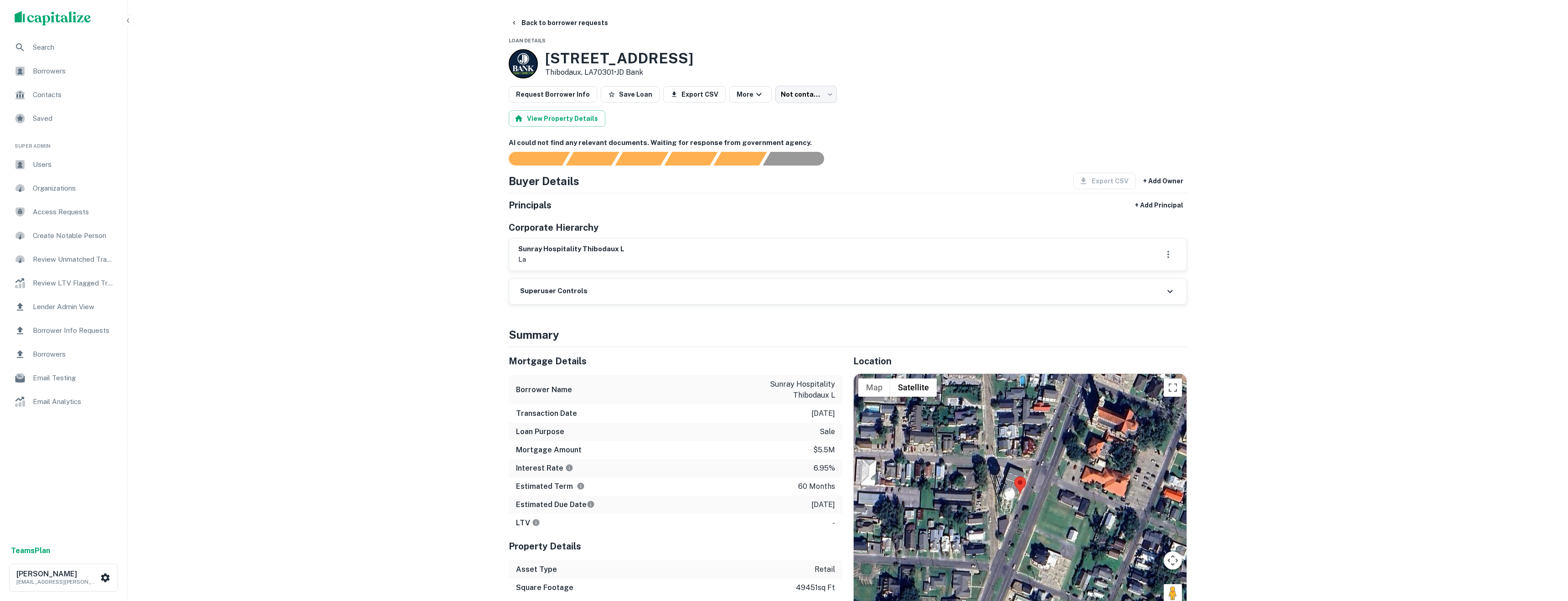
click at [56, 96] on span "Contacts" at bounding box center [73, 95] width 82 height 11
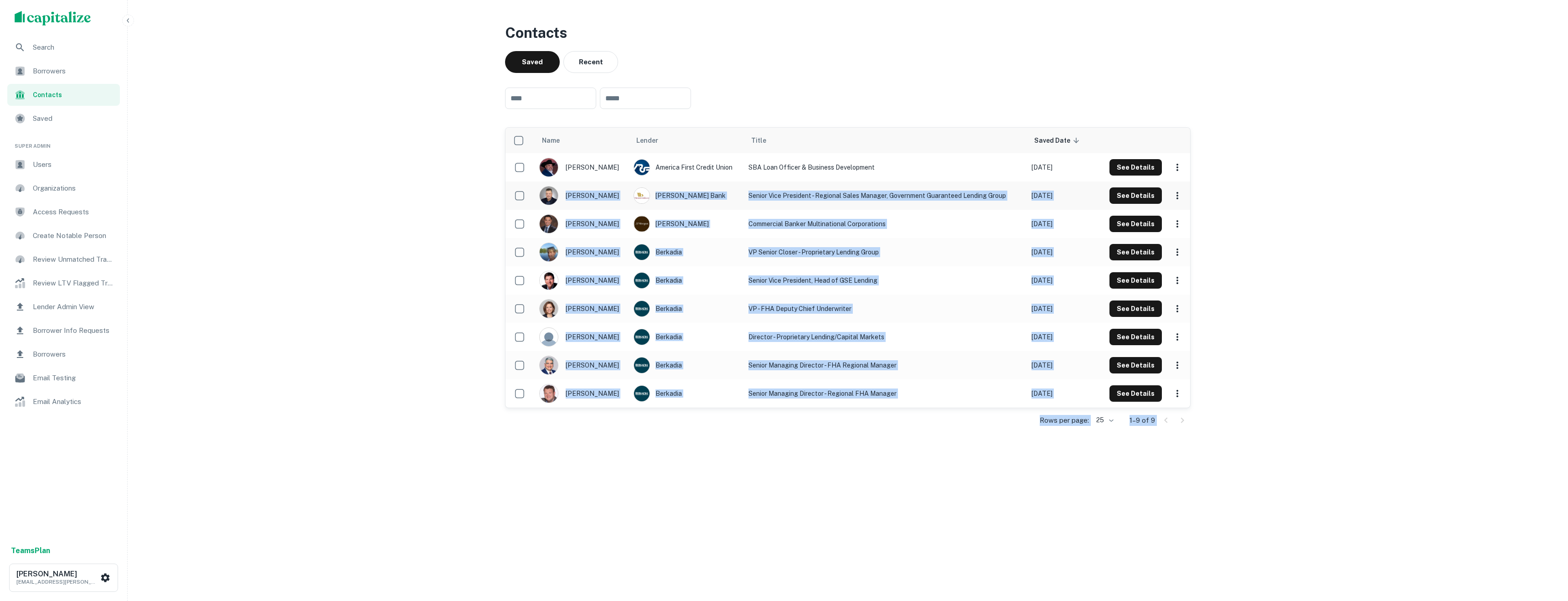
drag, startPoint x: 1150, startPoint y: 480, endPoint x: 570, endPoint y: 185, distance: 650.7
click at [569, 183] on div "Contacts Saved Recent ​ ​ Name Lender Title Saved Date sorted descending frank …" at bounding box center [847, 282] width 700 height 535
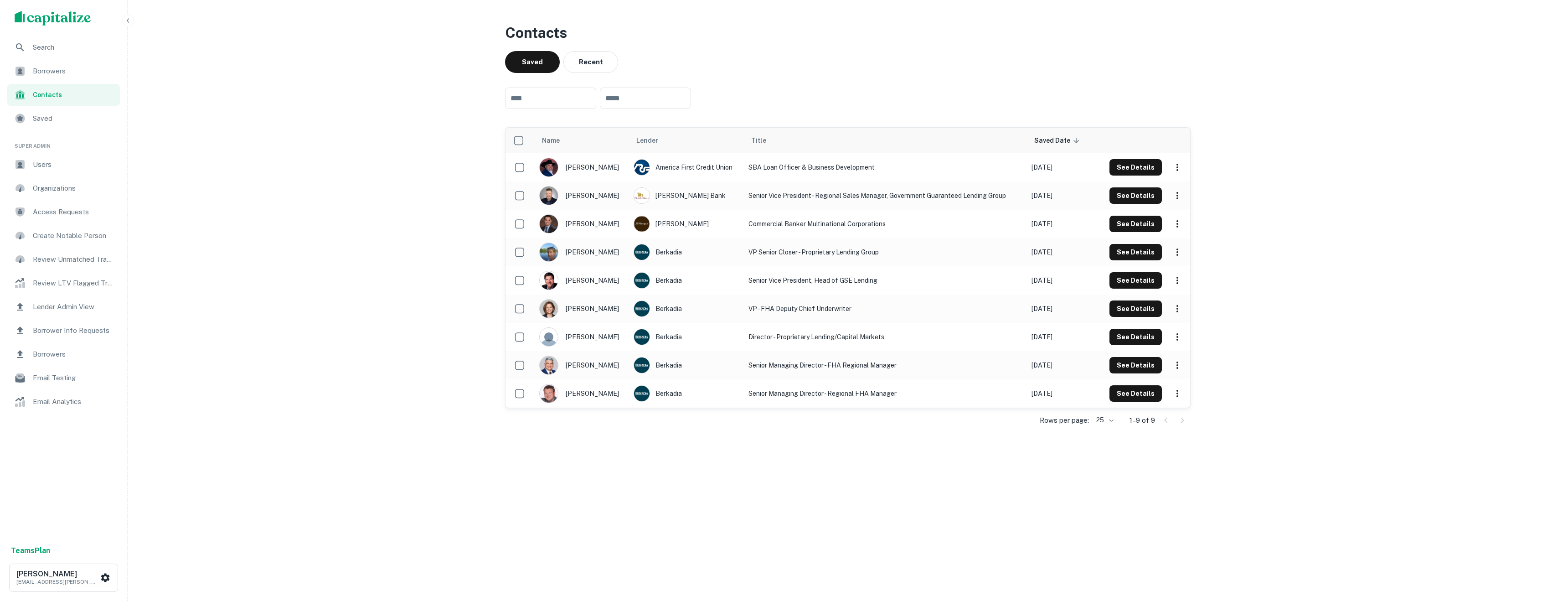
click at [207, 227] on div "Search Borrowers Contacts Saved Super Admin Users Organizations Access Requests…" at bounding box center [784, 300] width 1568 height 601
click at [45, 121] on span "Saved" at bounding box center [73, 119] width 82 height 11
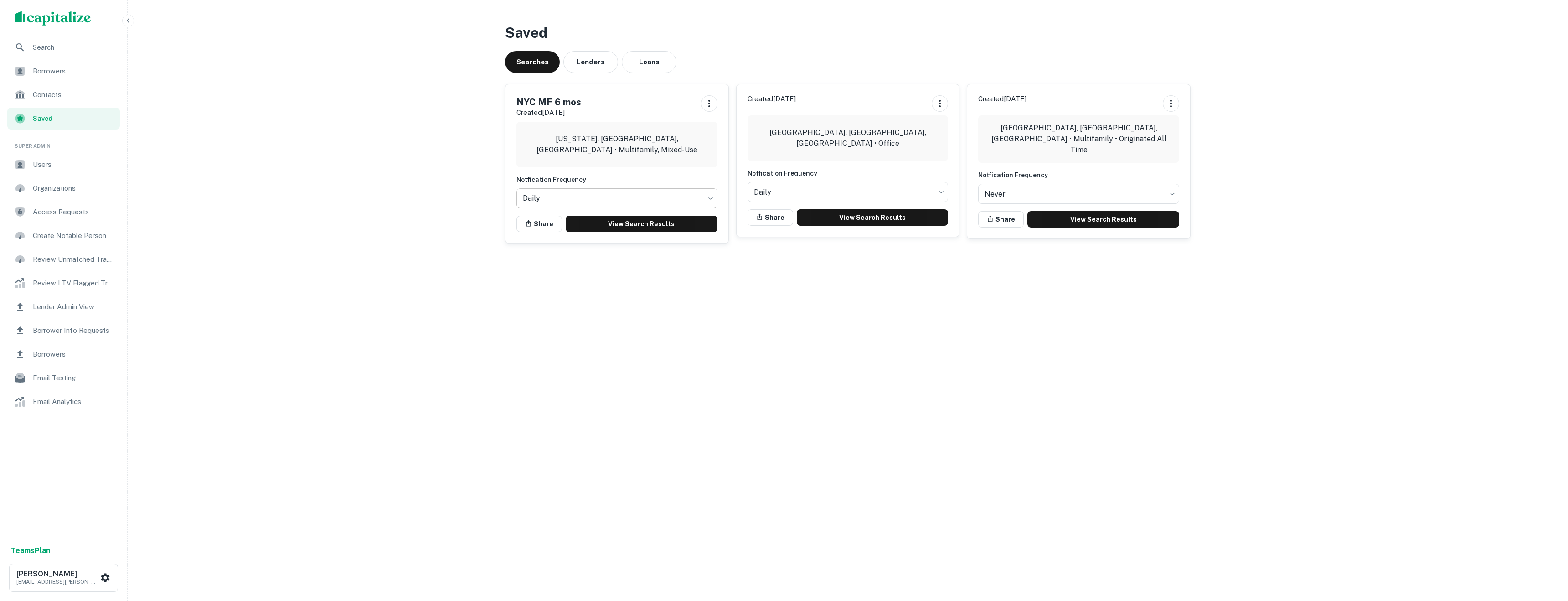
click at [562, 191] on body "Search Borrowers Contacts Saved Super Admin Users Organizations Access Requests…" at bounding box center [784, 300] width 1568 height 601
click at [376, 225] on div at bounding box center [784, 300] width 1568 height 601
click at [589, 193] on body "Search Borrowers Contacts Saved Super Admin Users Organizations Access Requests…" at bounding box center [784, 300] width 1568 height 601
click at [451, 199] on div at bounding box center [784, 300] width 1568 height 601
click at [579, 191] on body "Search Borrowers Contacts Saved Super Admin Users Organizations Access Requests…" at bounding box center [784, 300] width 1568 height 601
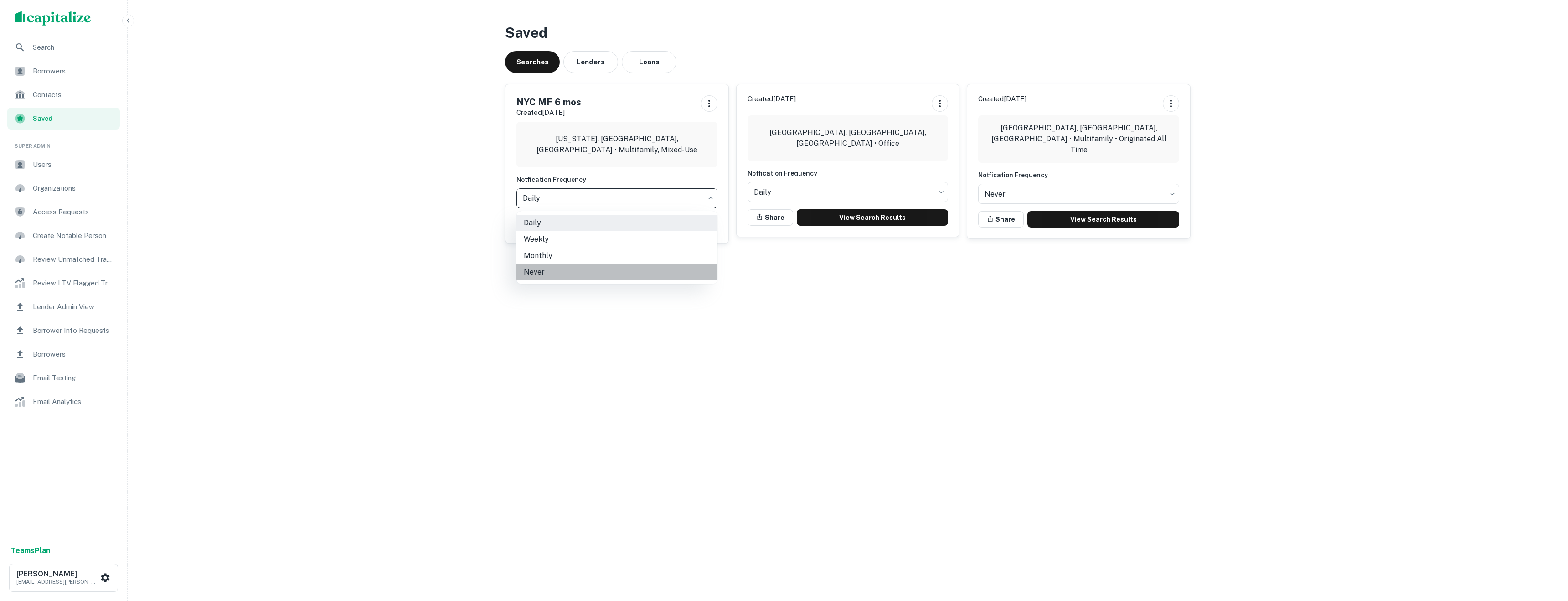
click at [552, 271] on li "Never" at bounding box center [616, 272] width 201 height 16
type input "*****"
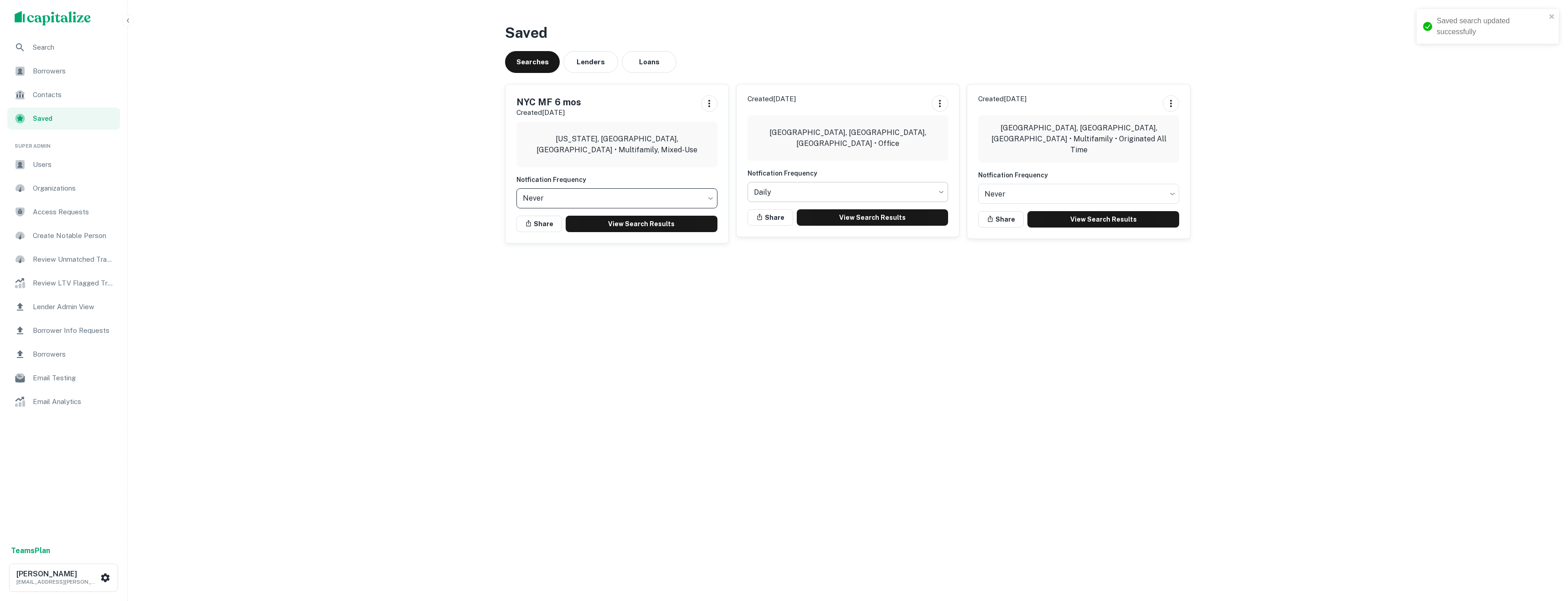
click at [810, 193] on body "Saved search updated successfully Search Borrowers Contacts Saved Super Admin U…" at bounding box center [784, 300] width 1568 height 601
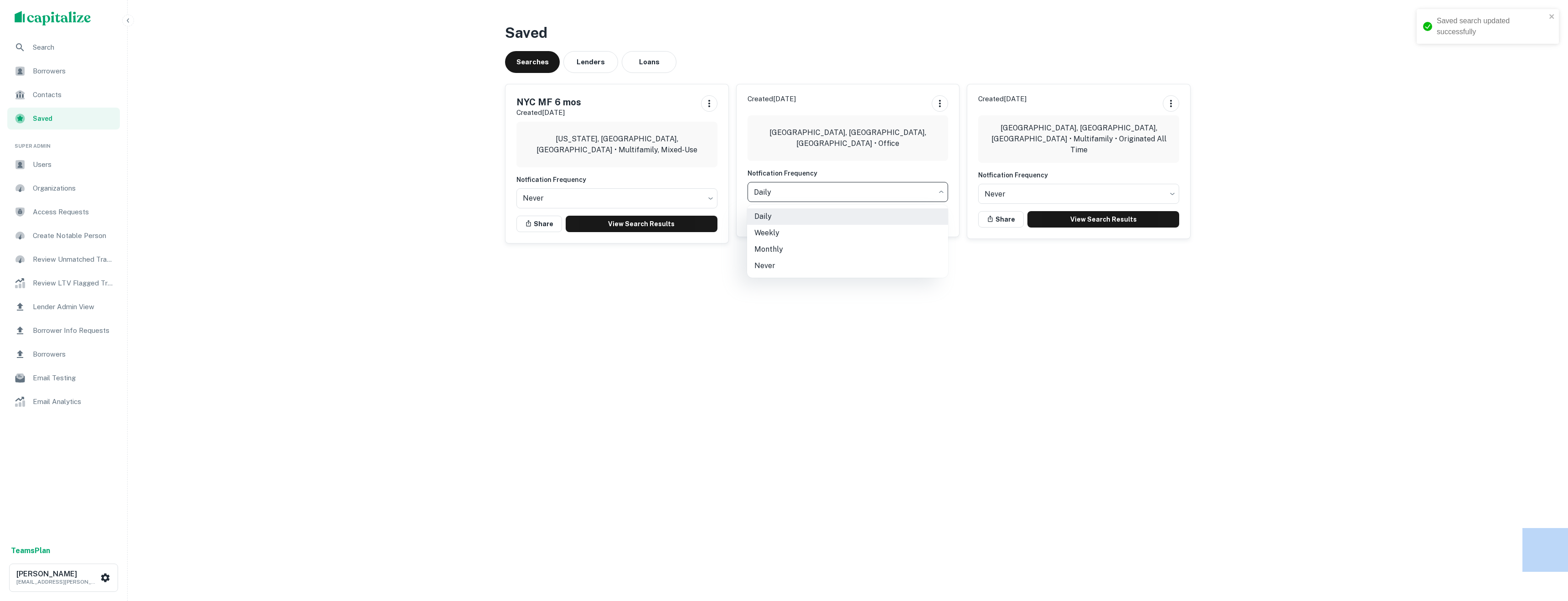
click at [810, 193] on div at bounding box center [784, 300] width 1568 height 601
click at [810, 194] on body "Saved search updated successfully Search Borrowers Contacts Saved Super Admin U…" at bounding box center [784, 300] width 1568 height 601
click at [786, 268] on li "Never" at bounding box center [847, 266] width 201 height 16
type input "*****"
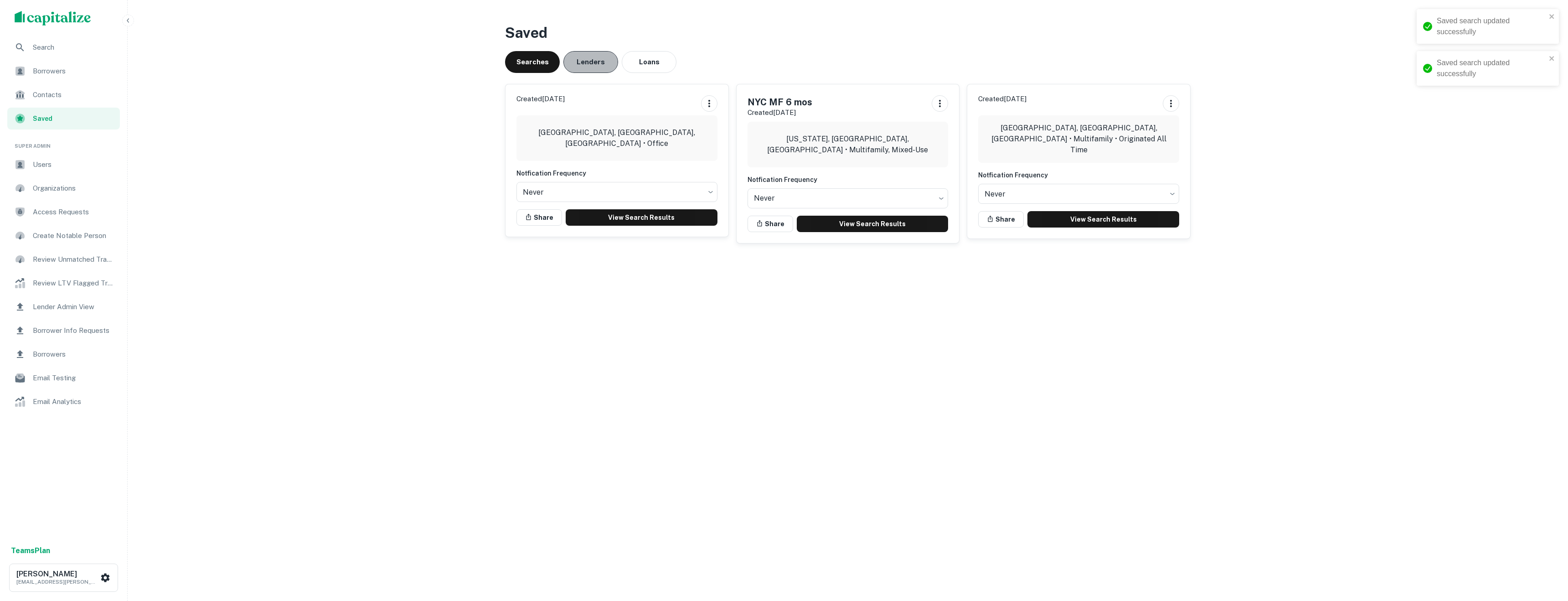
click at [584, 63] on button "Lenders" at bounding box center [591, 62] width 55 height 22
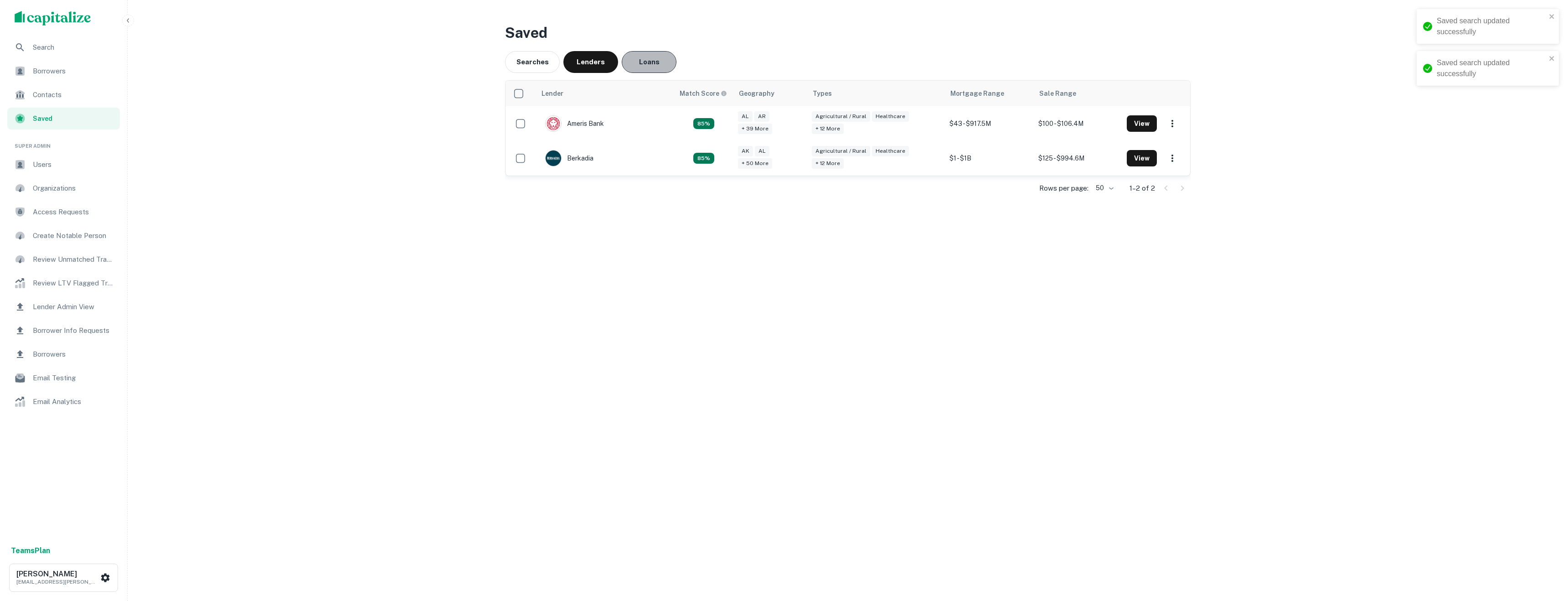
click at [653, 67] on button "Loans" at bounding box center [649, 62] width 55 height 22
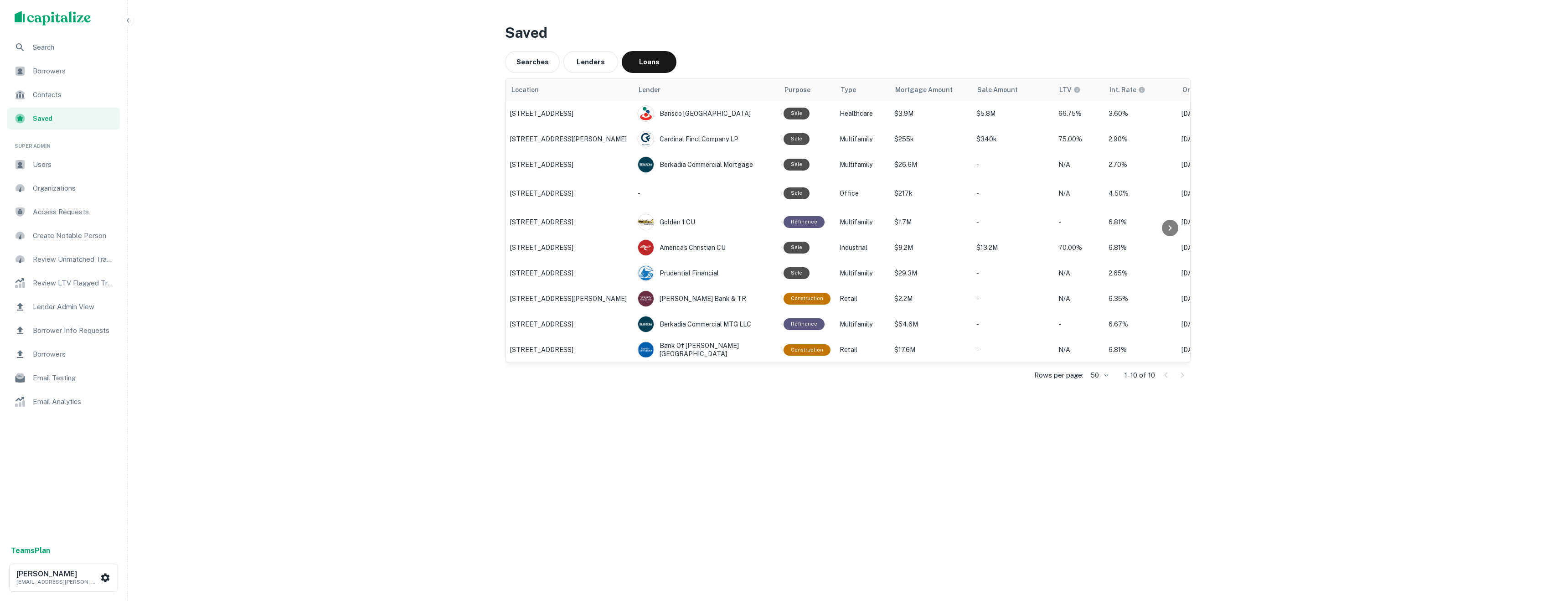
click at [55, 75] on span "Borrowers" at bounding box center [73, 71] width 82 height 11
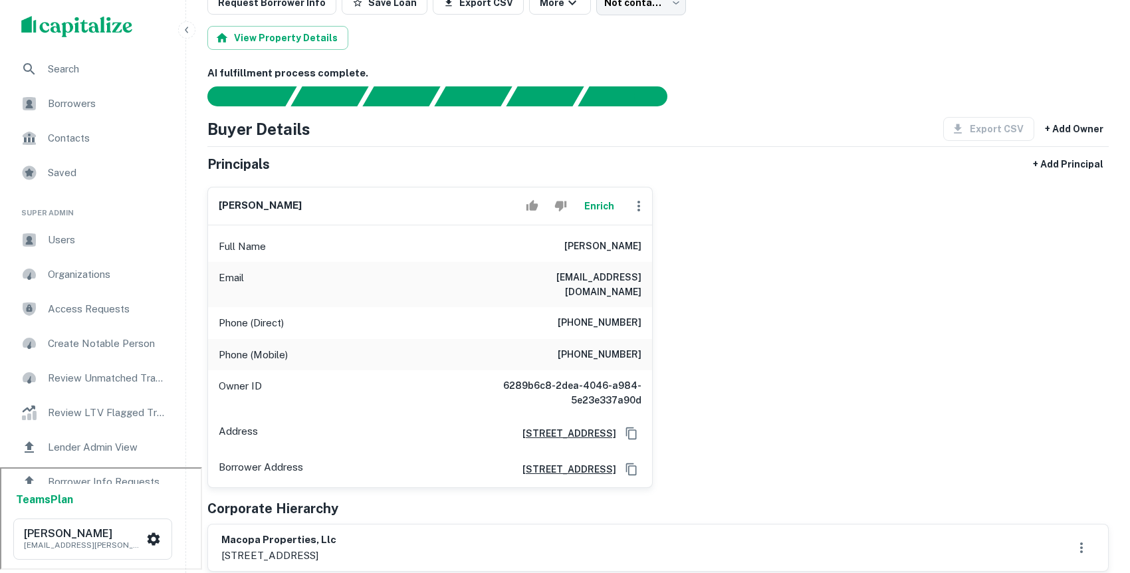
scroll to position [168, 0]
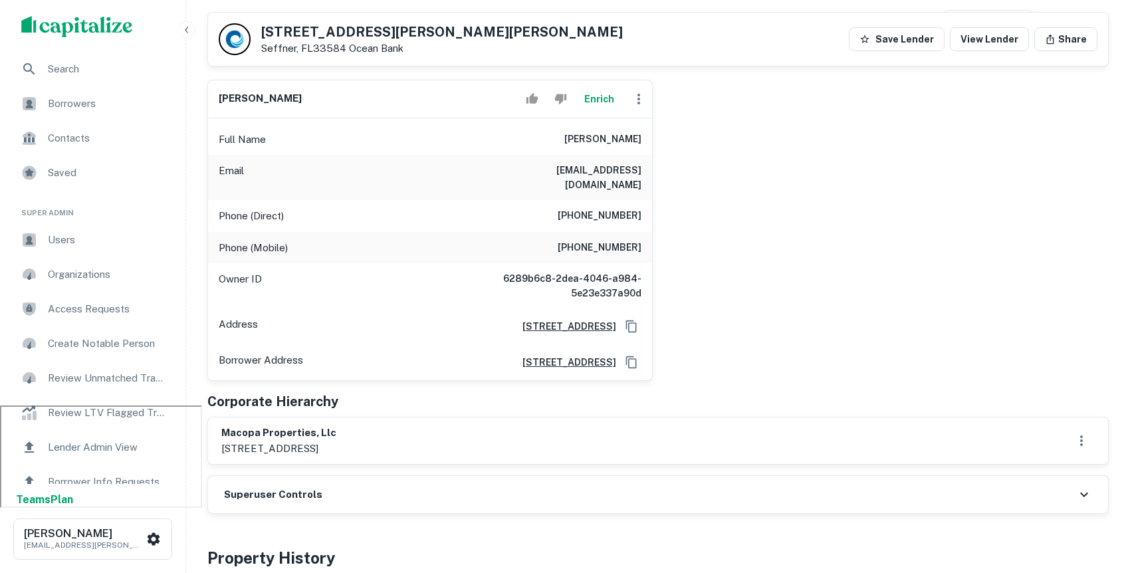
click at [863, 308] on div "[PERSON_NAME] Enrich Full Name [PERSON_NAME] Email [EMAIL_ADDRESS][DOMAIN_NAME]…" at bounding box center [653, 225] width 912 height 312
drag, startPoint x: 682, startPoint y: 180, endPoint x: 535, endPoint y: 179, distance: 146.9
click at [535, 179] on div "[PERSON_NAME] Enrich Full Name [PERSON_NAME] Email [EMAIL_ADDRESS][DOMAIN_NAME]…" at bounding box center [653, 225] width 912 height 312
drag, startPoint x: 645, startPoint y: 172, endPoint x: 552, endPoint y: 168, distance: 92.5
click at [552, 168] on div "Email [EMAIL_ADDRESS][DOMAIN_NAME]" at bounding box center [430, 177] width 444 height 45
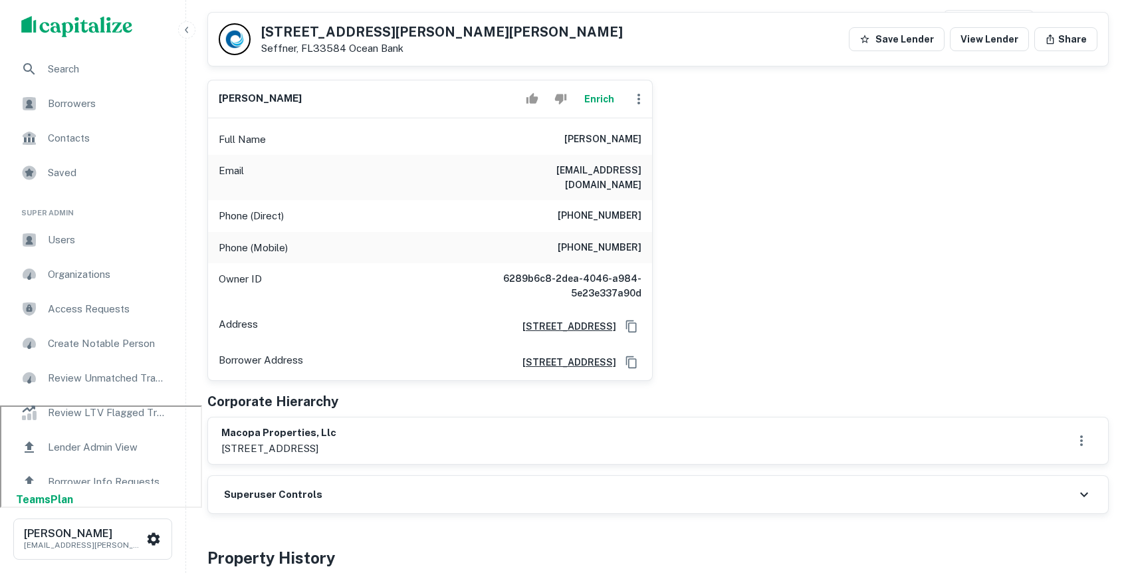
click at [727, 189] on div "[PERSON_NAME] Enrich Full Name [PERSON_NAME] Email [EMAIL_ADDRESS][DOMAIN_NAME]…" at bounding box center [653, 225] width 912 height 312
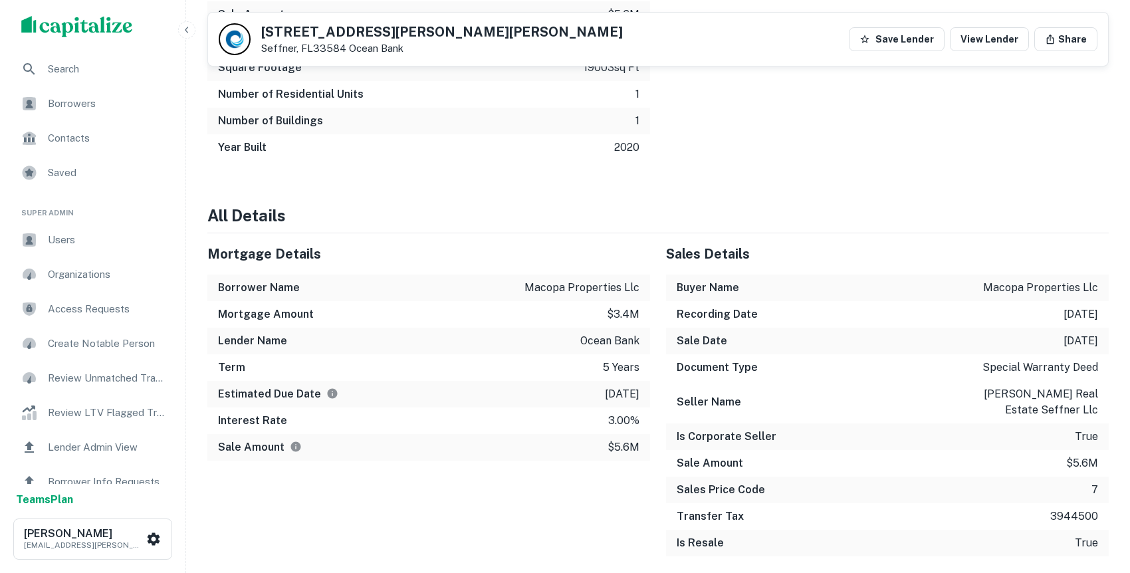
scroll to position [1357, 0]
click at [107, 114] on div "Borrowers" at bounding box center [93, 104] width 164 height 32
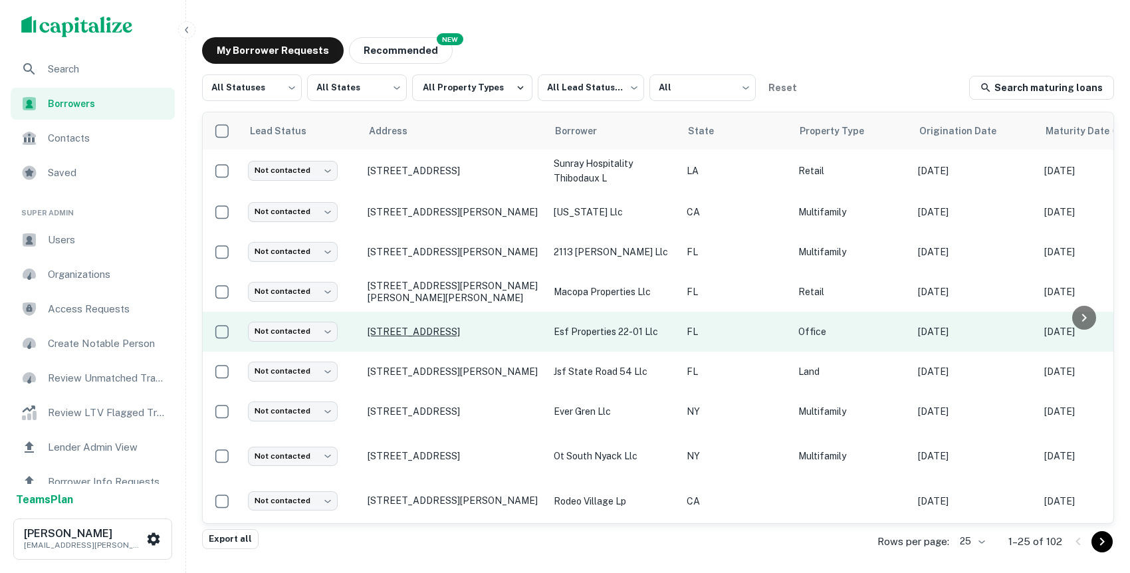
click at [422, 333] on p "12906 Tampa Oaks Blvd Temple Terrace, FL33637" at bounding box center [454, 332] width 173 height 12
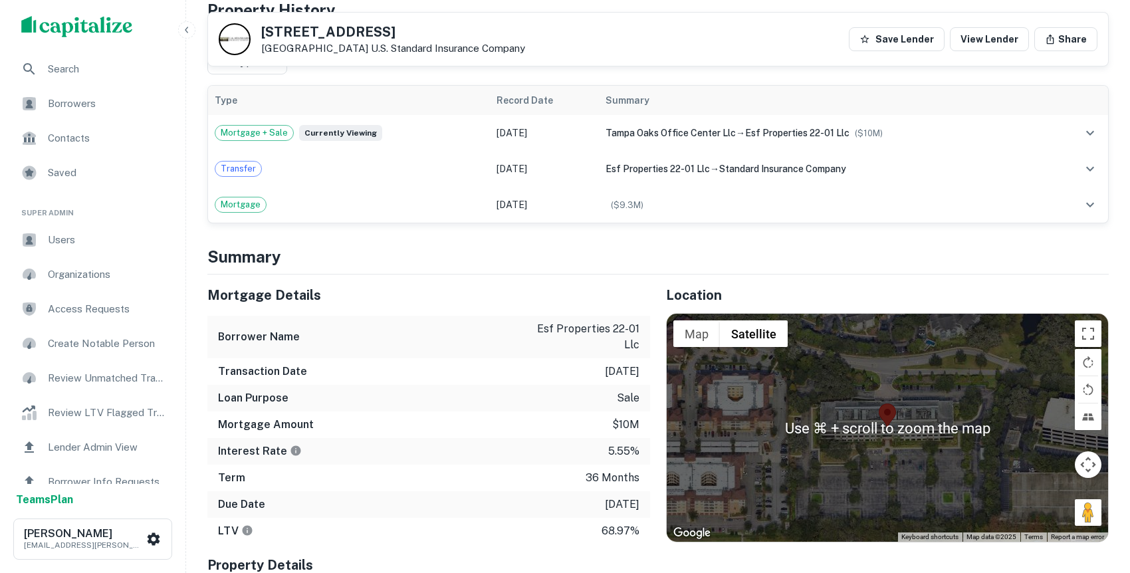
scroll to position [960, 0]
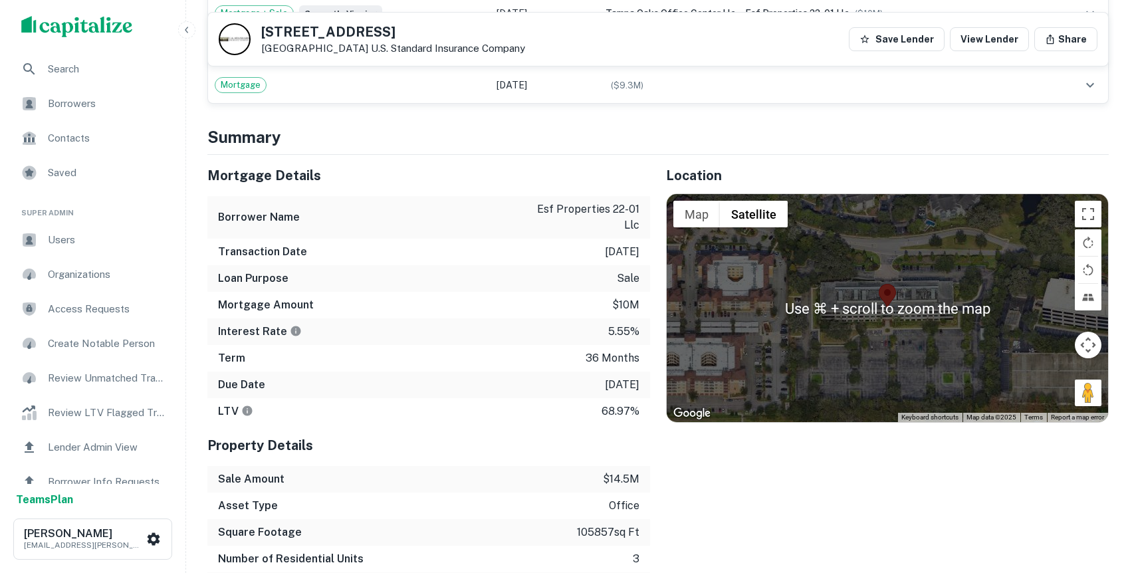
click at [909, 487] on div "Location ← Move left → Move right ↑ Move up ↓ Move down + Zoom in - Zoom out Ho…" at bounding box center [879, 403] width 459 height 497
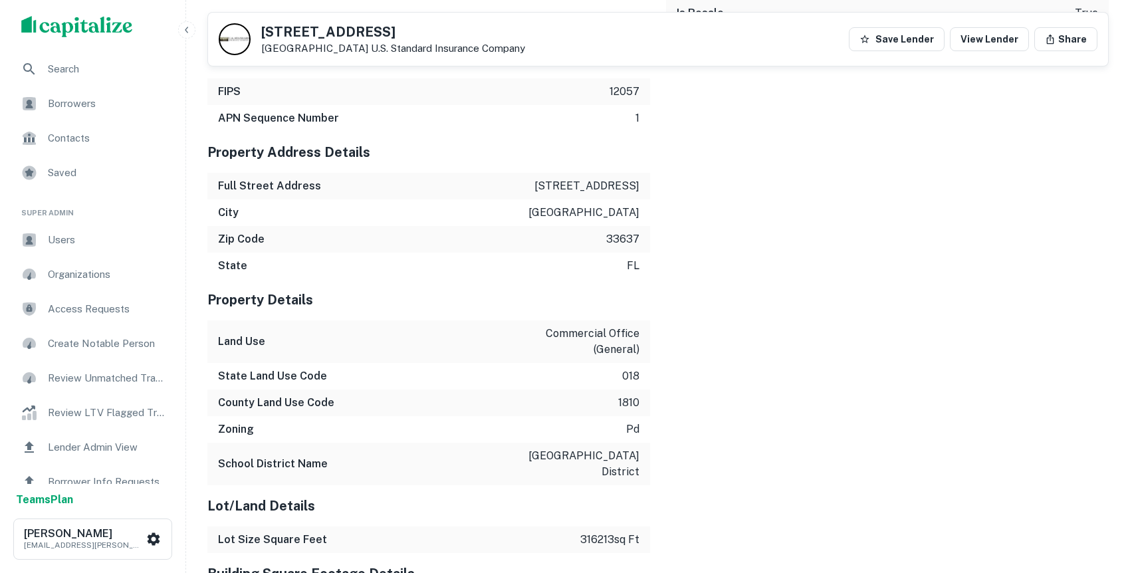
scroll to position [2172, 0]
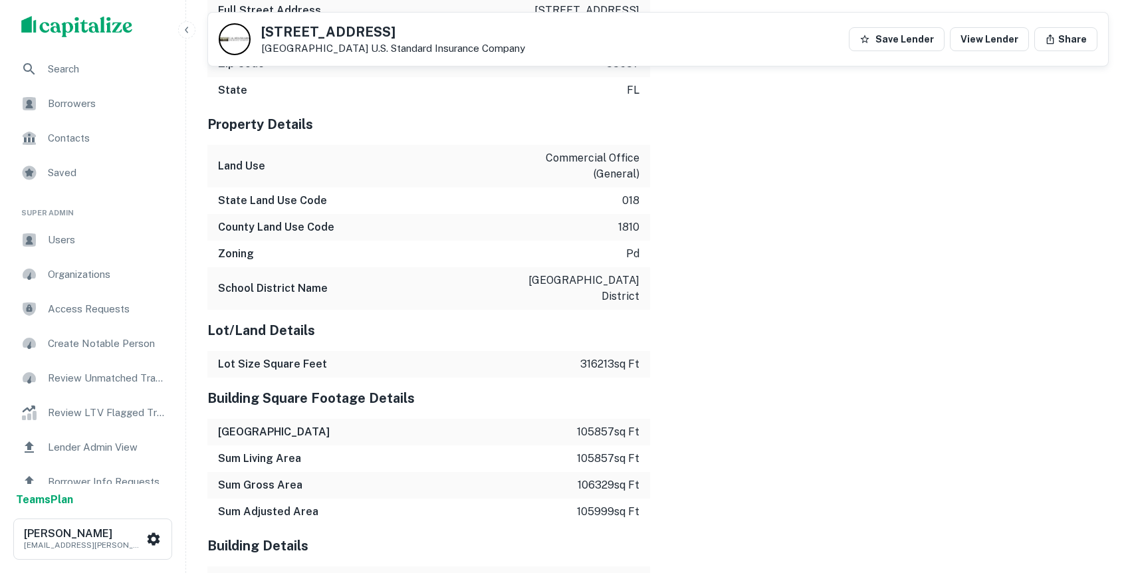
click at [110, 86] on ul "Search Borrowers Contacts Saved" at bounding box center [92, 122] width 185 height 138
click at [110, 102] on span "Borrowers" at bounding box center [107, 104] width 119 height 16
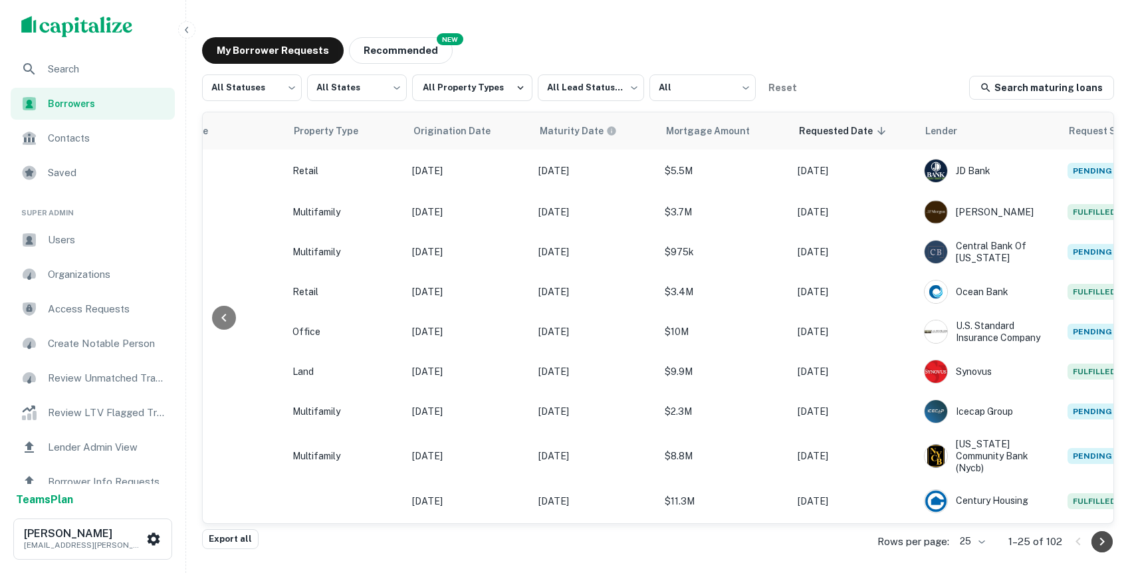
click at [1099, 547] on icon "Go to next page" at bounding box center [1102, 542] width 16 height 16
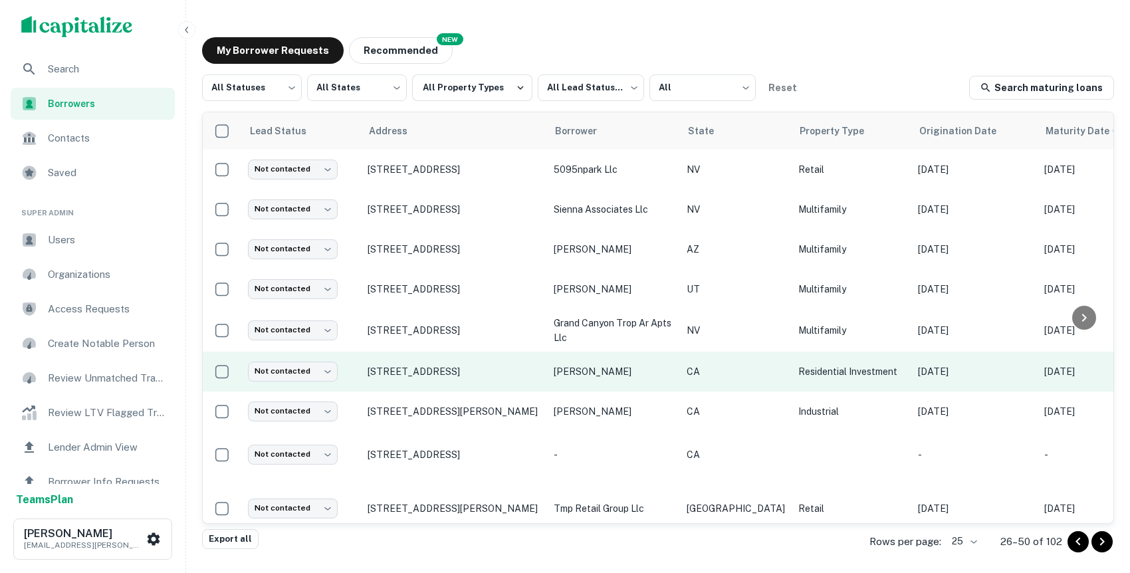
click at [477, 378] on td "750 S Park Hyde St Orange, CA92868" at bounding box center [454, 372] width 186 height 40
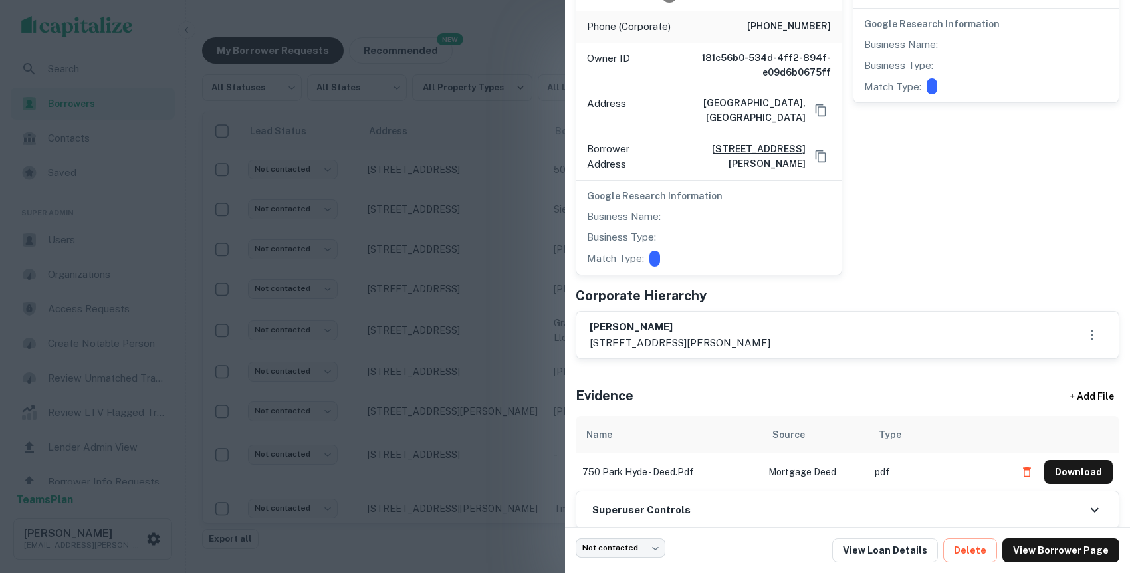
scroll to position [346, 0]
click at [467, 154] on div at bounding box center [565, 286] width 1130 height 573
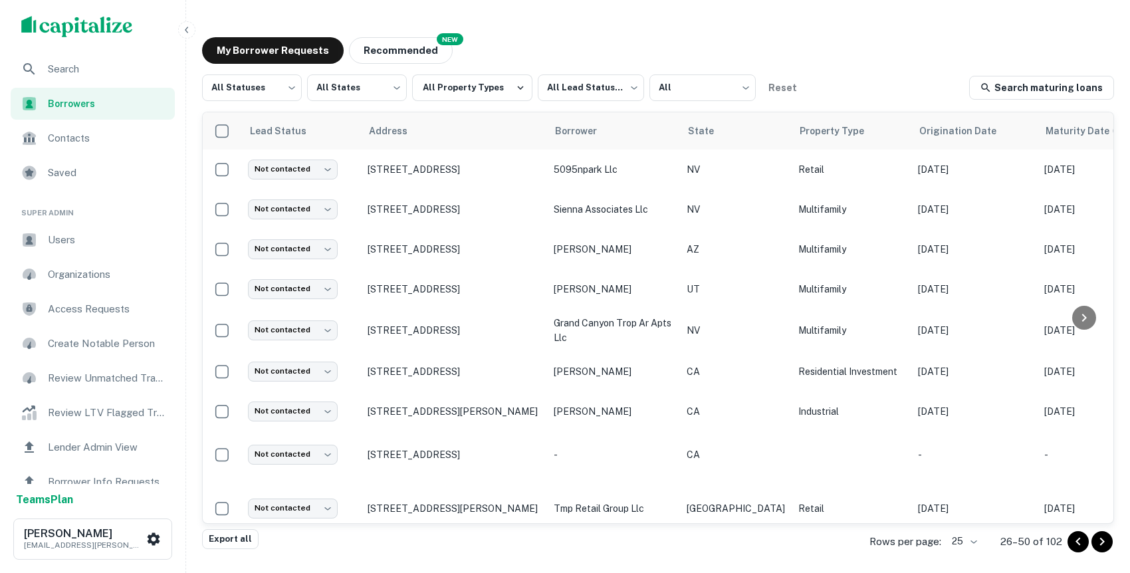
click at [45, 148] on div "Contacts" at bounding box center [93, 138] width 164 height 32
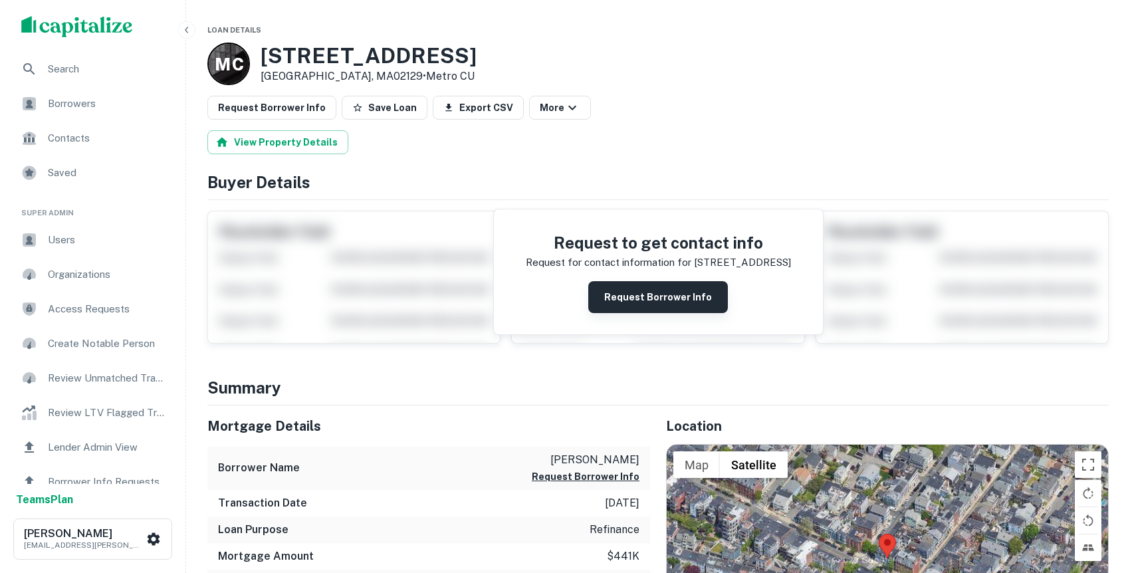
click at [687, 302] on button "Request Borrower Info" at bounding box center [658, 297] width 140 height 32
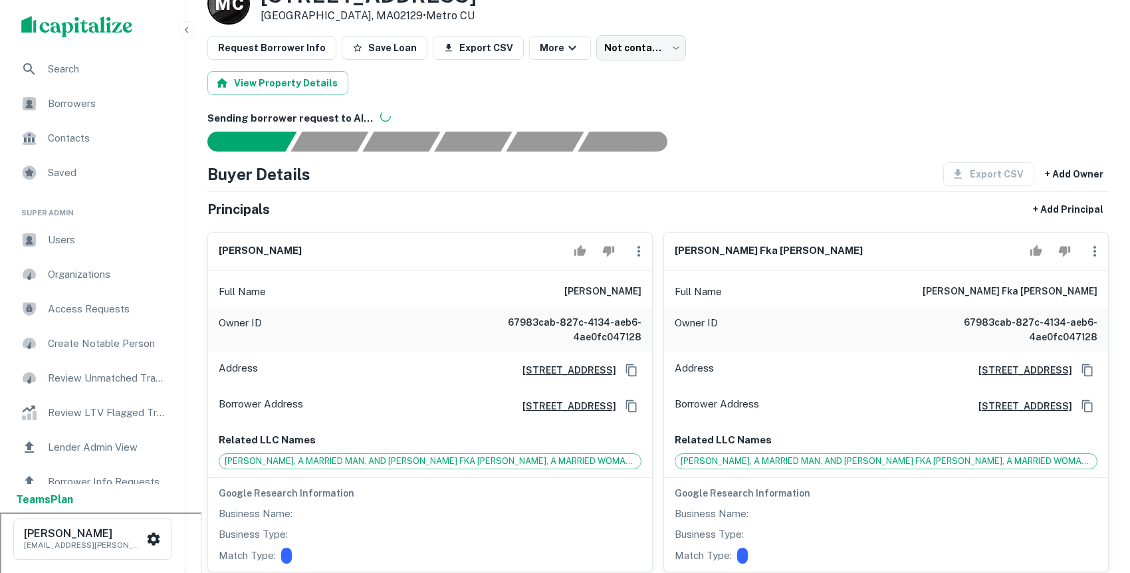
scroll to position [190, 0]
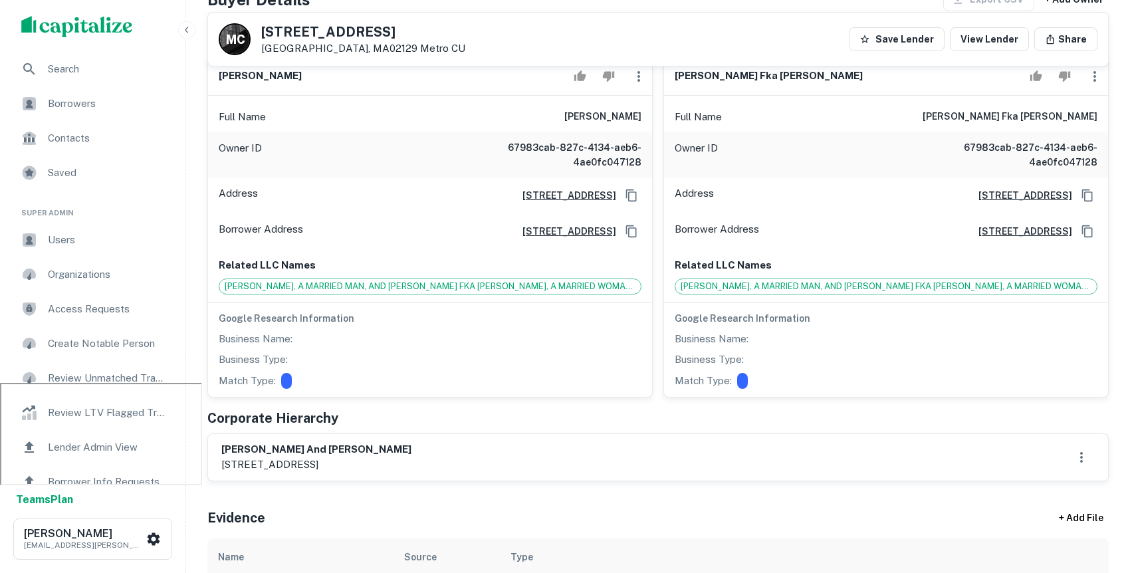
click at [415, 286] on span "[PERSON_NAME], A MARRIED MAN, AND [PERSON_NAME] FKA [PERSON_NAME], A MARRIED WO…" at bounding box center [429, 286] width 421 height 13
click at [534, 292] on span "BRIAN M CURRY, A MARRIED MAN, AND VANESSA A CURRY FKA VANESSA A SHOPIS, A MARRI…" at bounding box center [429, 286] width 421 height 13
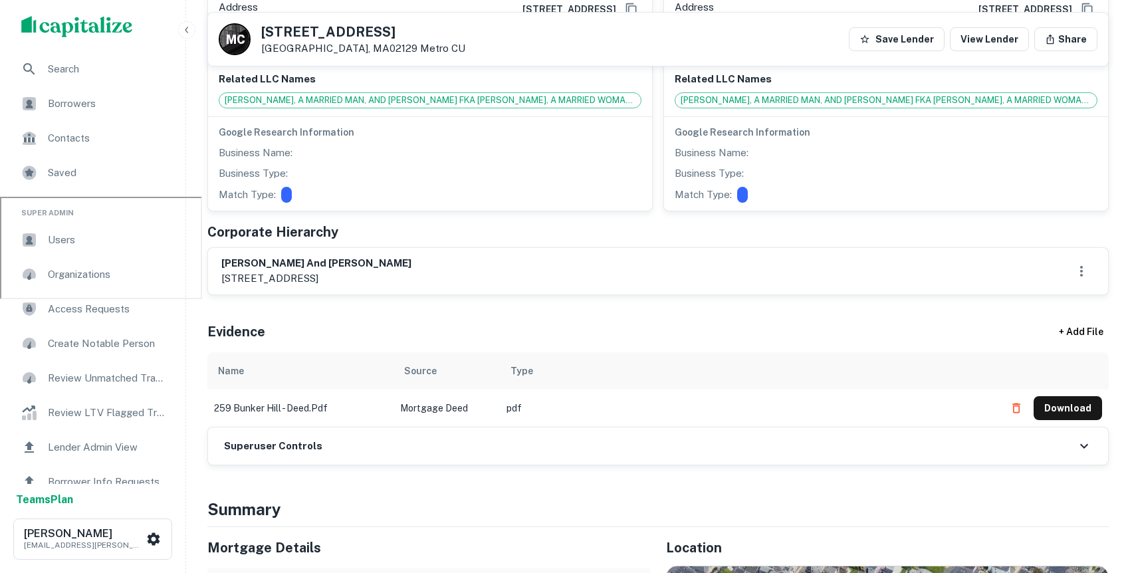
click at [514, 351] on div "Evidence + Add File" at bounding box center [657, 329] width 901 height 47
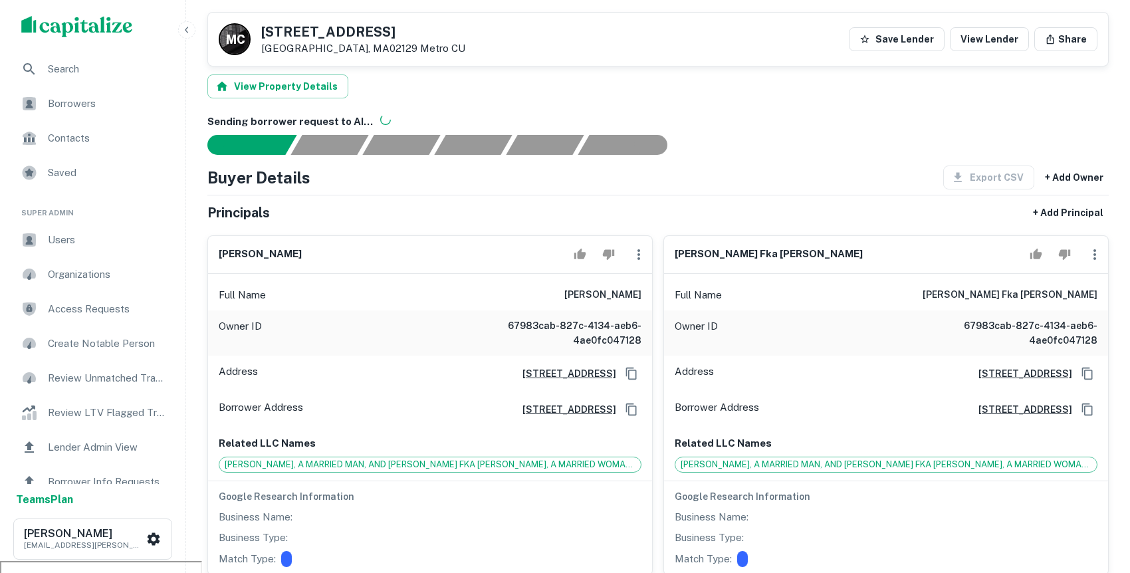
scroll to position [0, 0]
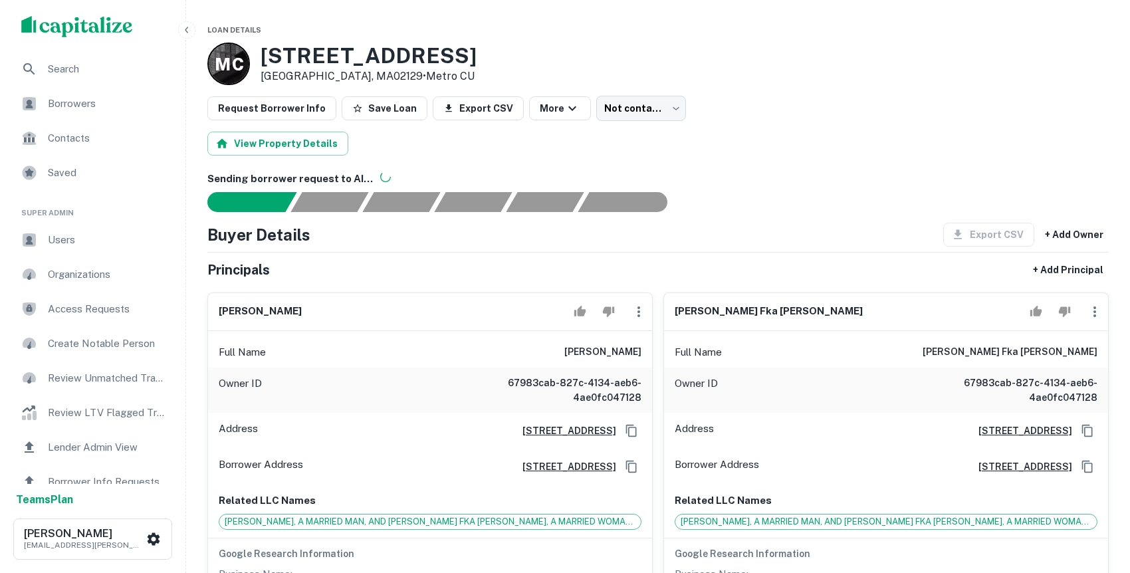
click at [524, 439] on div "293 Bunker Hill Street #2, Charlestown, MA02129" at bounding box center [577, 431] width 130 height 20
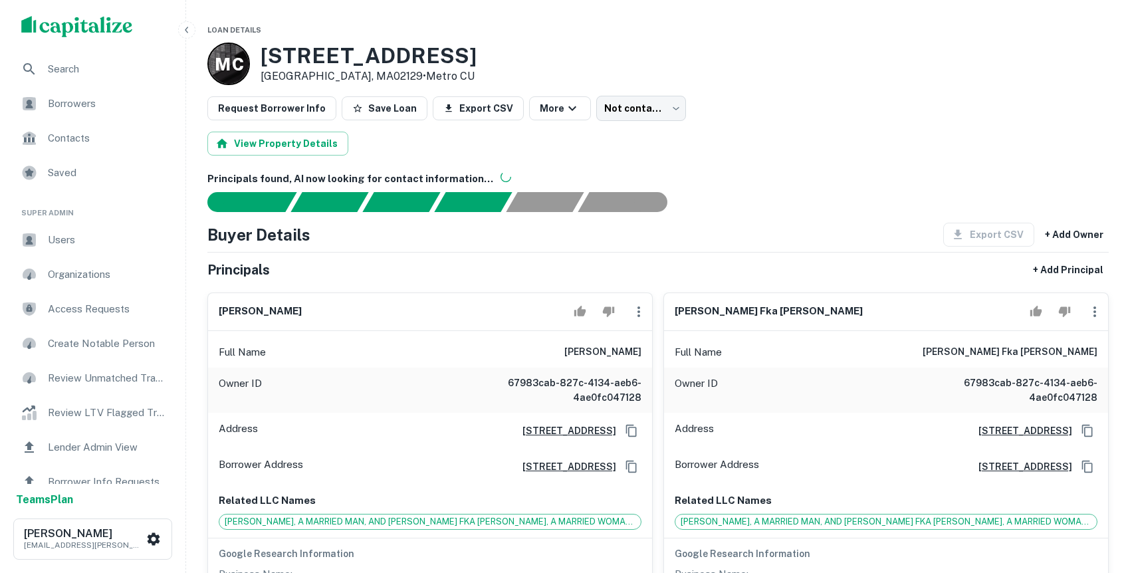
click at [515, 433] on h6 "293 Bunker Hill Street #2, Charlestown, MA02129" at bounding box center [564, 430] width 104 height 15
click at [620, 106] on body "Search Borrowers Contacts Saved Super Admin Users Organizations Access Requests…" at bounding box center [565, 286] width 1130 height 573
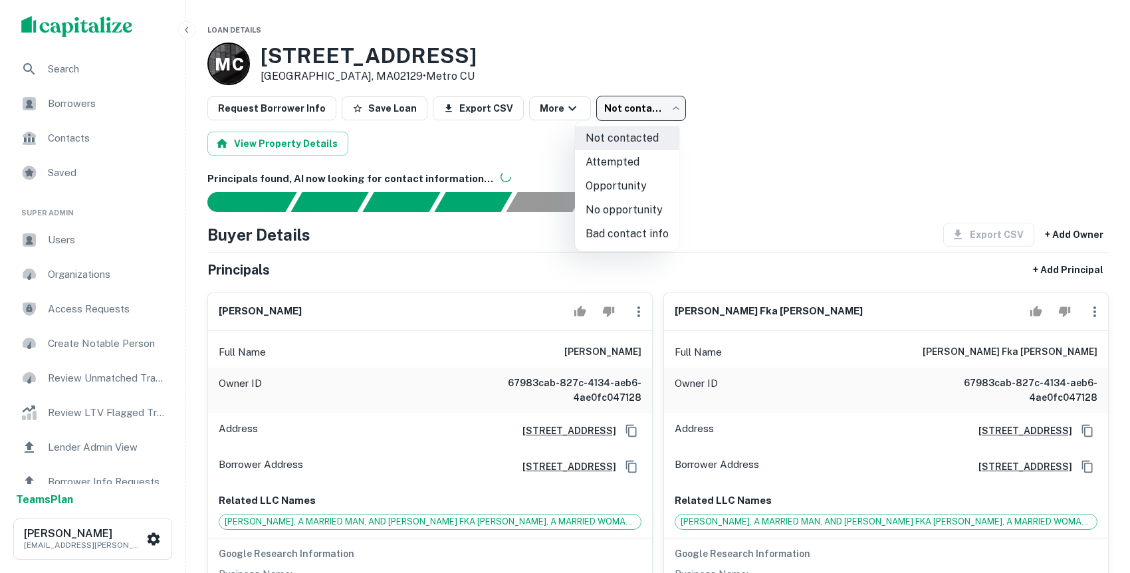
click at [752, 89] on div at bounding box center [565, 286] width 1130 height 573
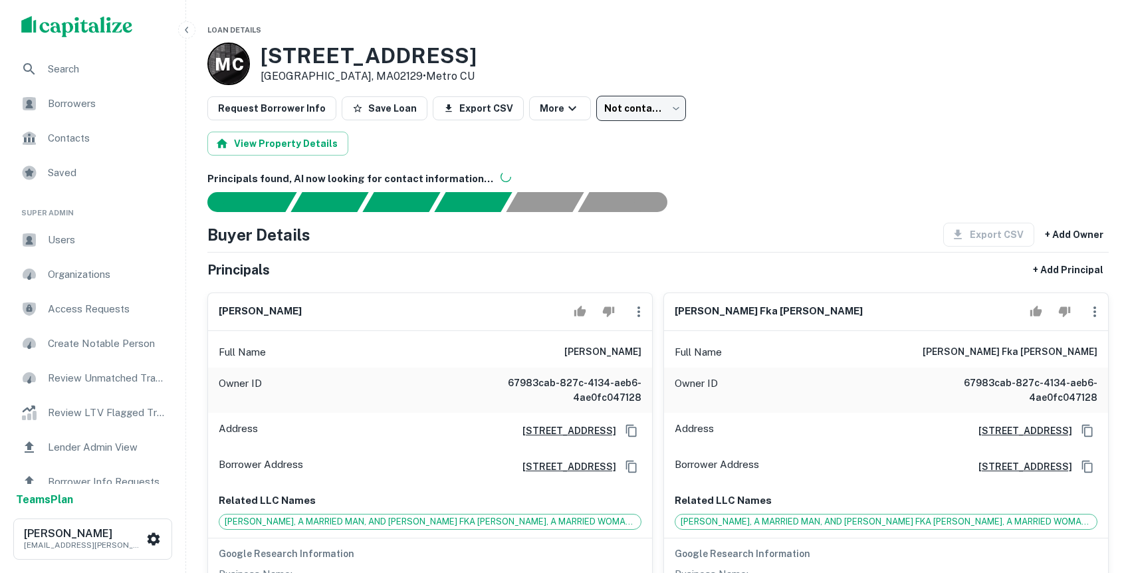
click at [123, 97] on span "Borrowers" at bounding box center [107, 104] width 119 height 16
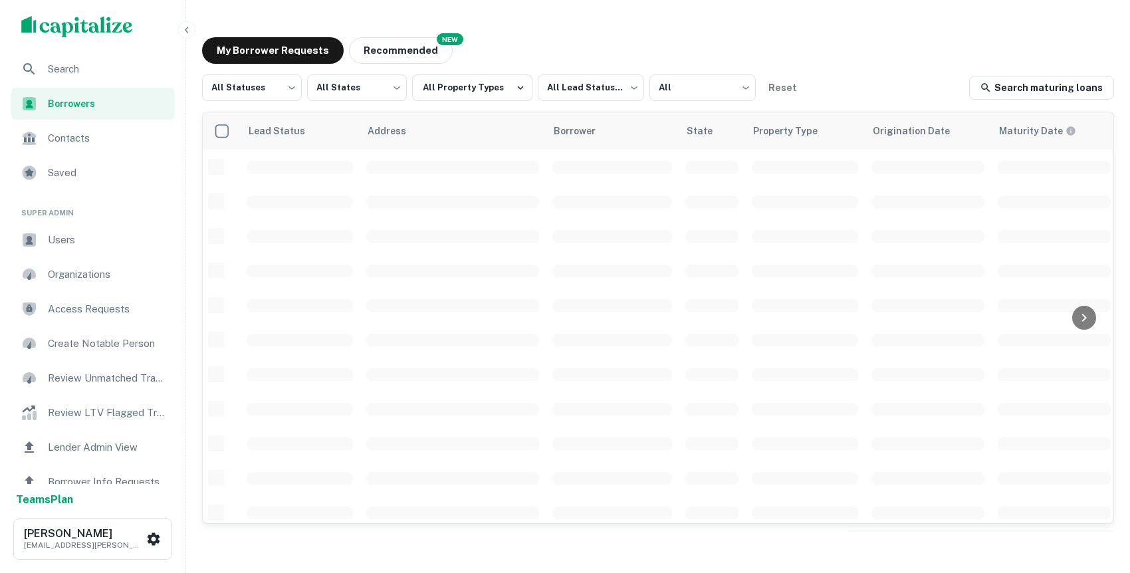
click at [100, 136] on span "Contacts" at bounding box center [107, 138] width 119 height 16
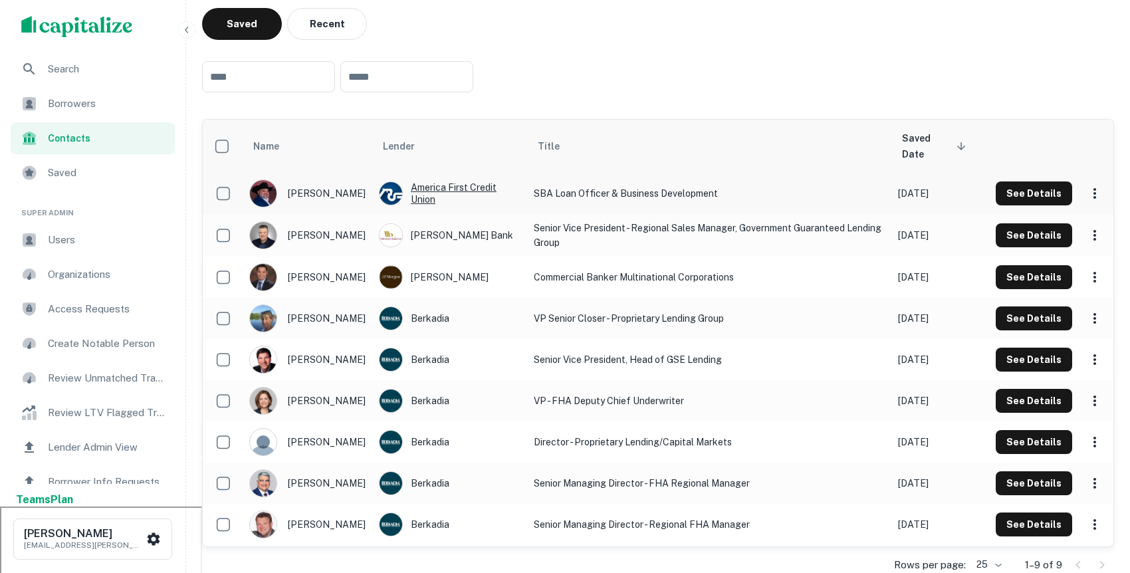
scroll to position [161, 0]
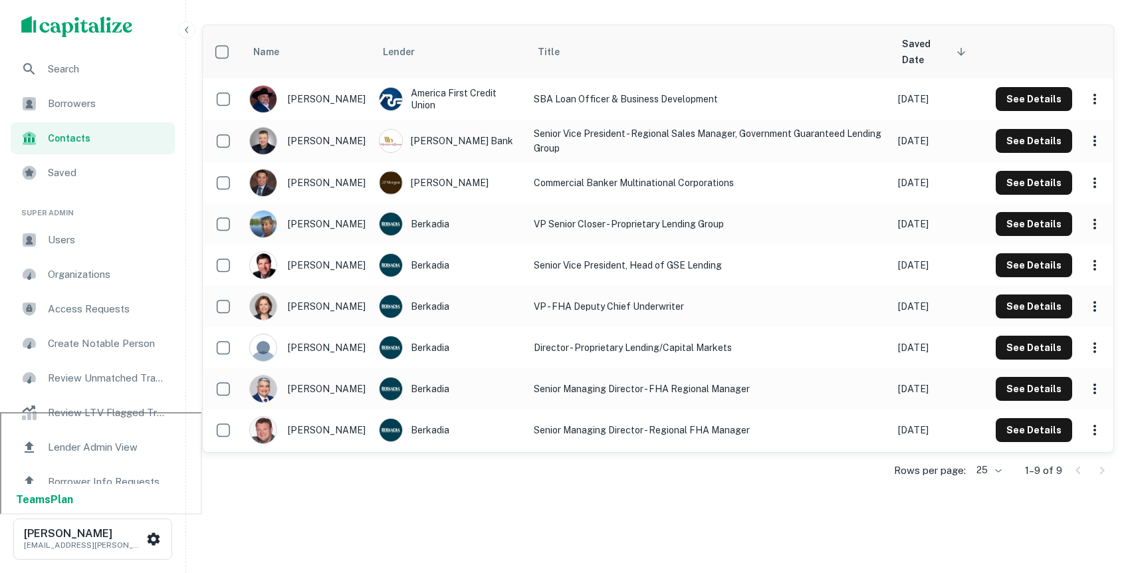
click at [97, 92] on div "Borrowers" at bounding box center [93, 104] width 164 height 32
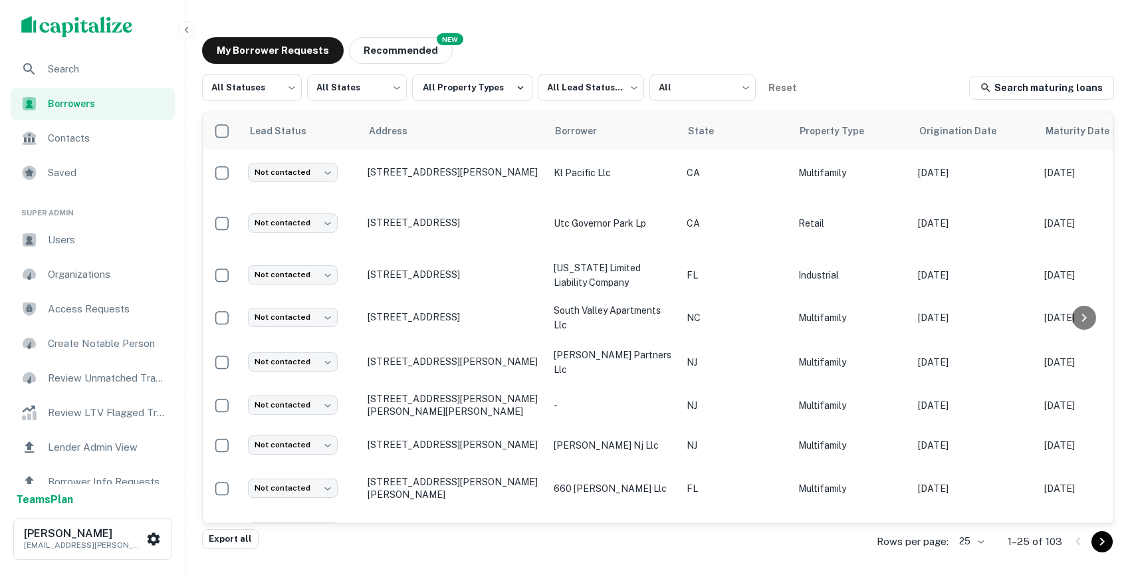
scroll to position [570, 0]
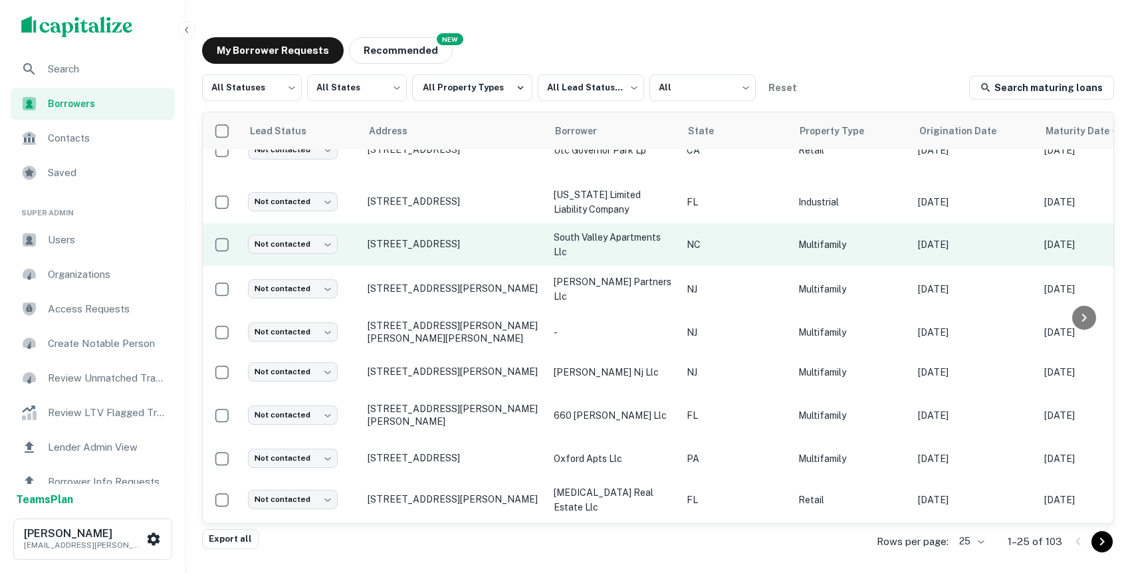
click at [580, 244] on p "south valley apartments llc" at bounding box center [614, 244] width 120 height 29
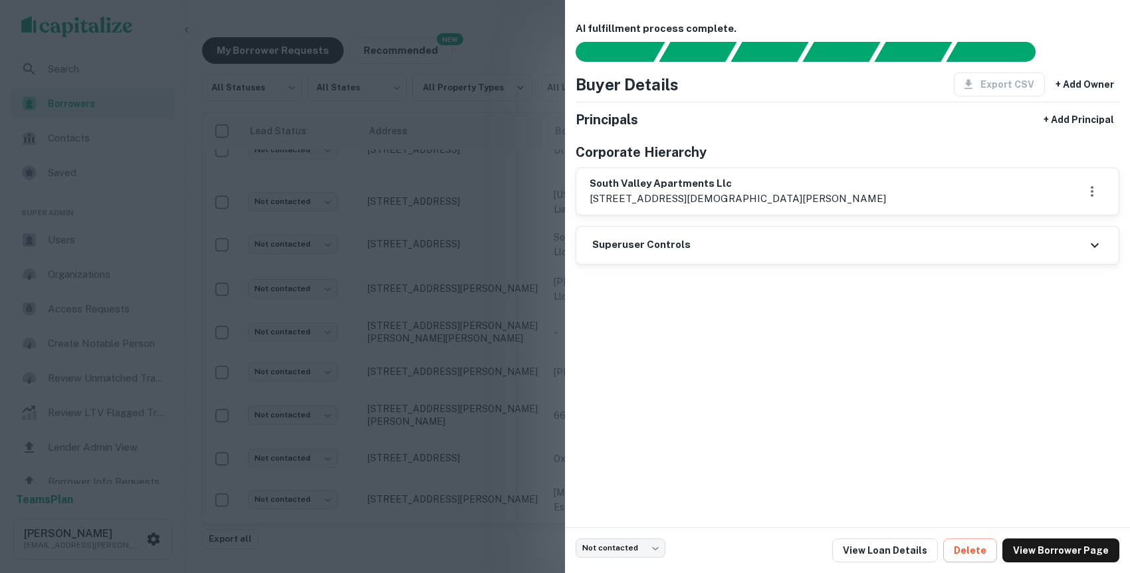
click at [506, 257] on div at bounding box center [565, 286] width 1130 height 573
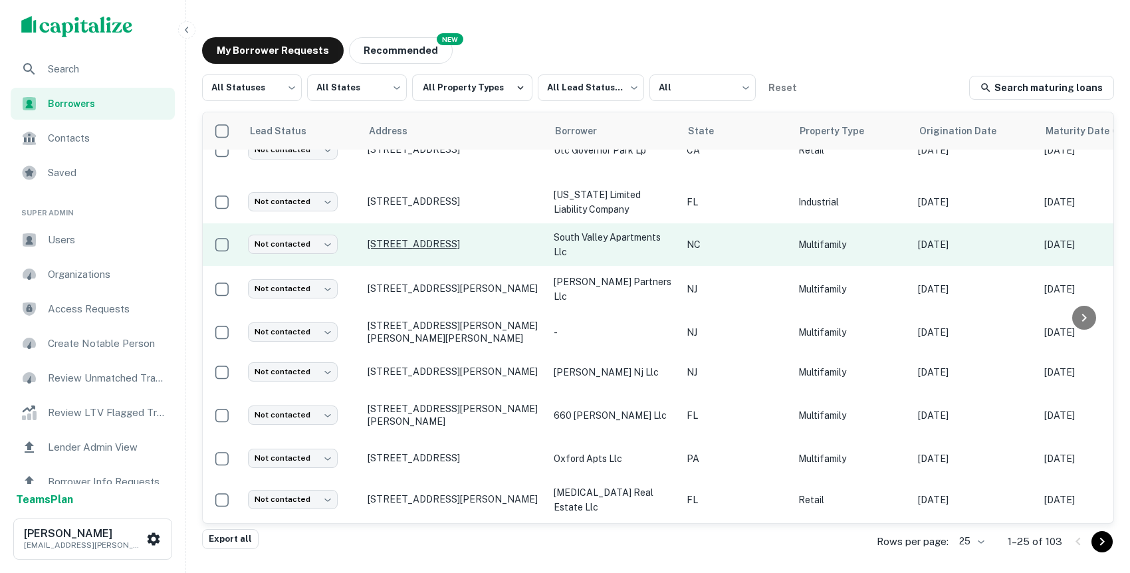
click at [443, 243] on p "[STREET_ADDRESS]" at bounding box center [454, 244] width 173 height 12
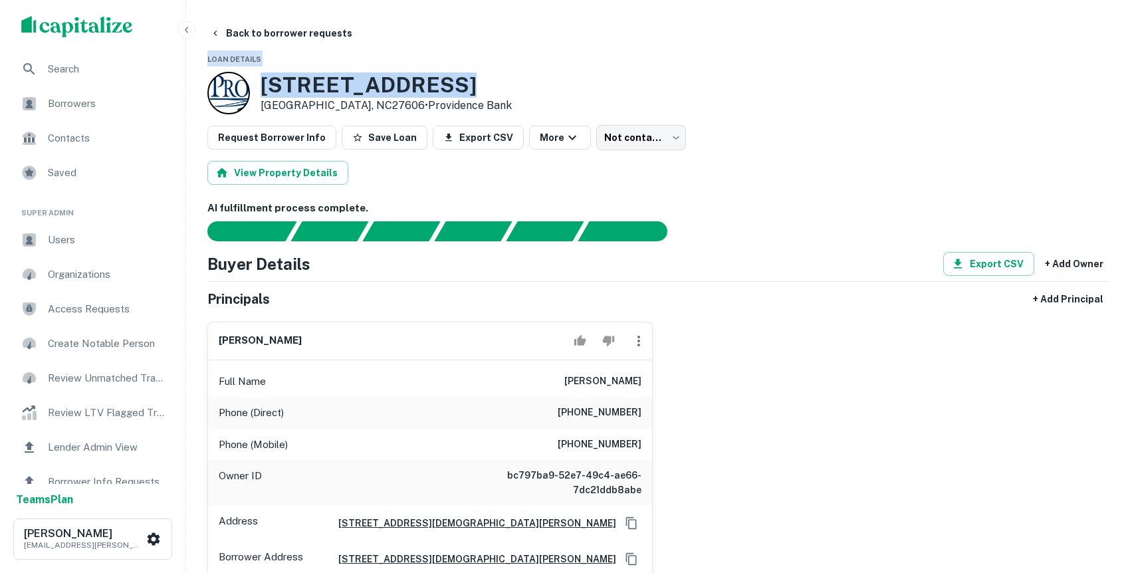
drag, startPoint x: 622, startPoint y: 60, endPoint x: 499, endPoint y: -29, distance: 151.5
click at [499, 0] on html "Search Borrowers Contacts Saved Super Admin Users Organizations Access Requests…" at bounding box center [565, 286] width 1130 height 573
click at [520, 79] on div "5728 S VALLEY CT Raleigh, NC27606 • Providence Bank" at bounding box center [657, 93] width 901 height 43
click at [150, 121] on ul "Search Borrowers Contacts Saved" at bounding box center [92, 122] width 185 height 138
click at [144, 114] on div "Borrowers" at bounding box center [93, 104] width 164 height 32
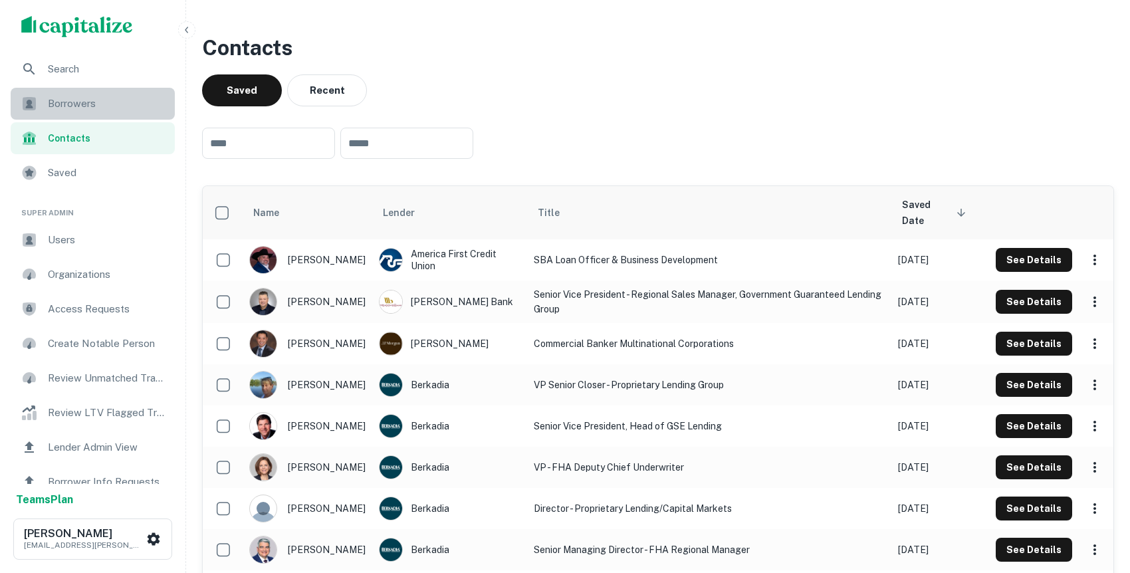
click at [76, 97] on span "Borrowers" at bounding box center [107, 104] width 119 height 16
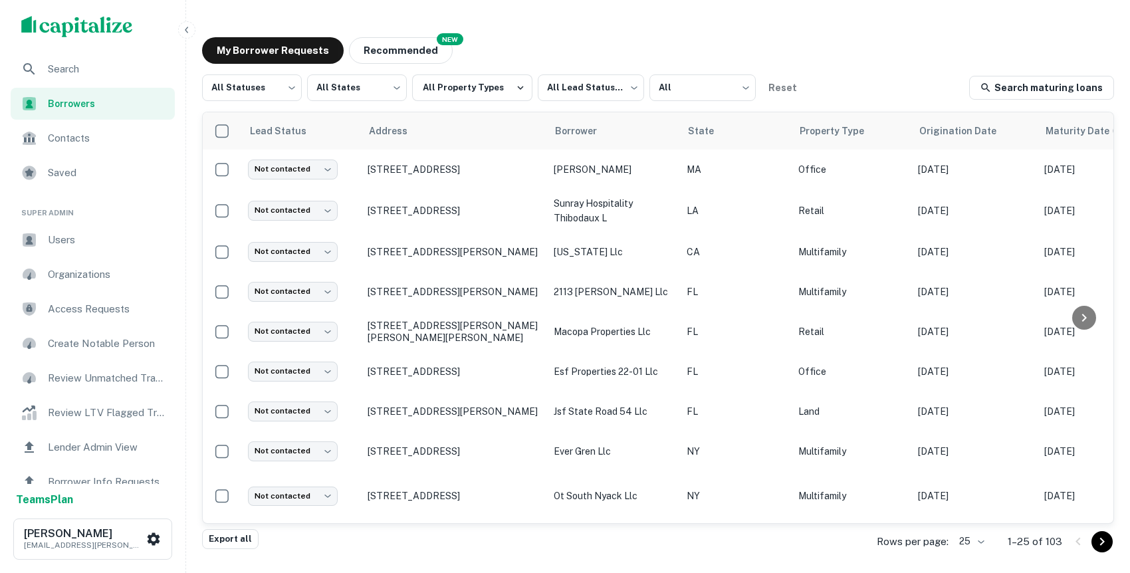
click at [122, 101] on span "Borrowers" at bounding box center [107, 103] width 119 height 15
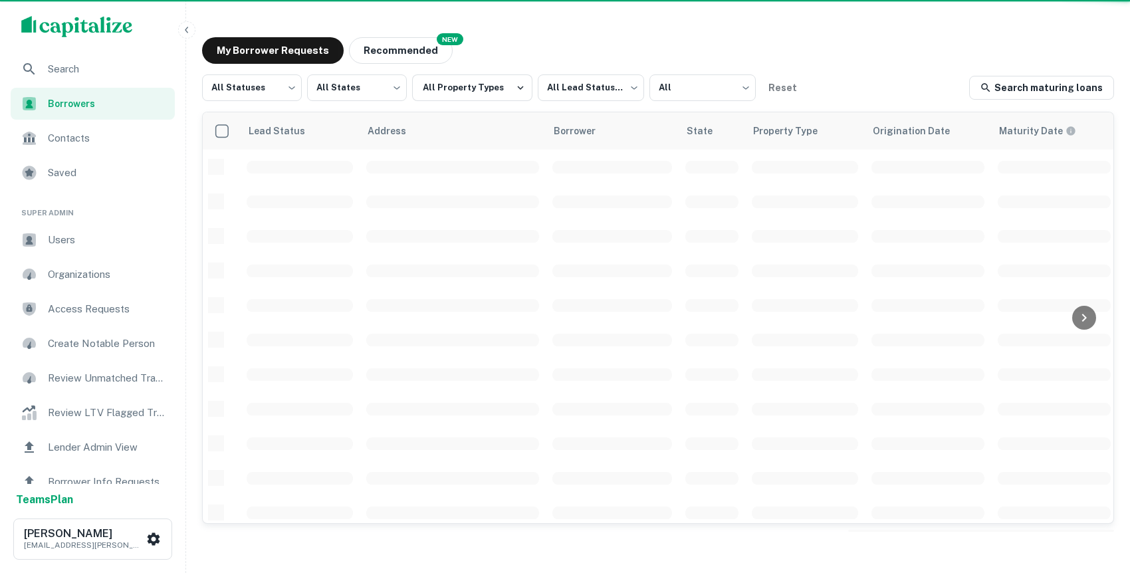
scroll to position [3, 0]
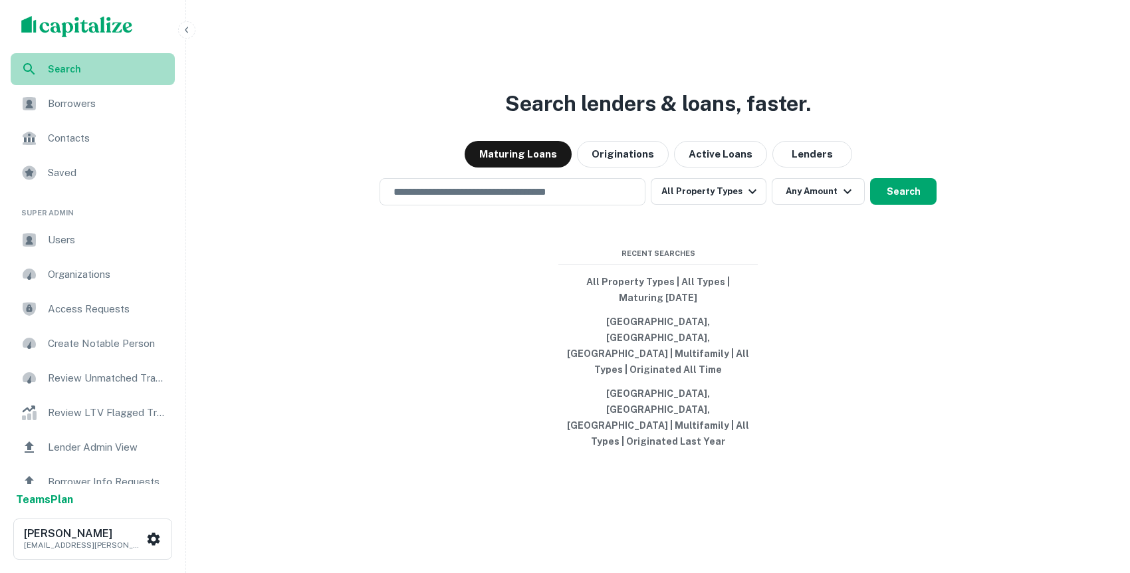
click at [139, 78] on div "Search" at bounding box center [93, 69] width 164 height 32
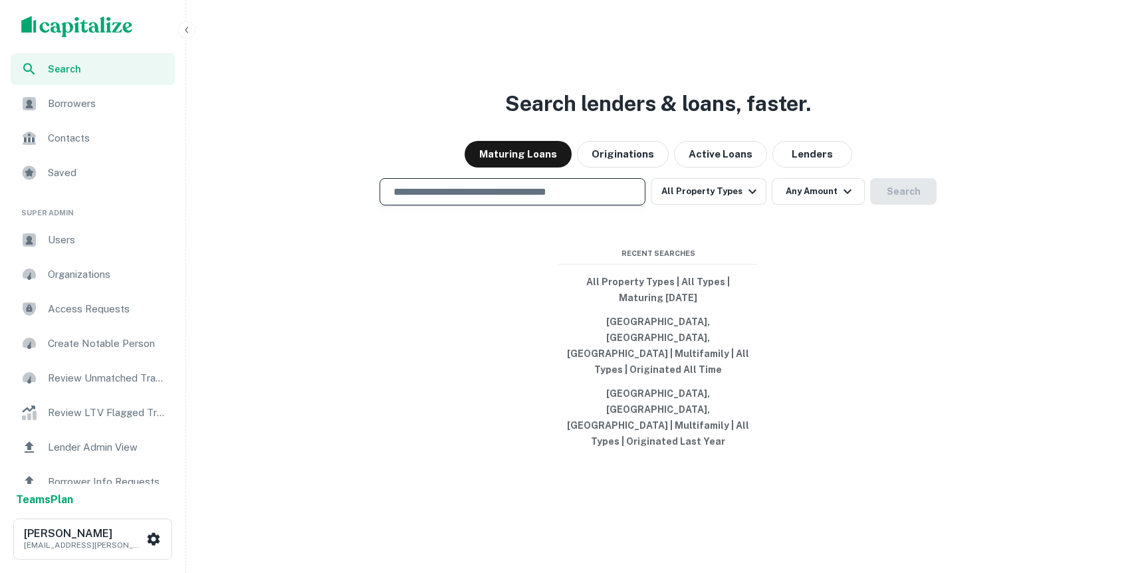
click at [518, 199] on input "text" at bounding box center [513, 191] width 254 height 15
type input "**********"
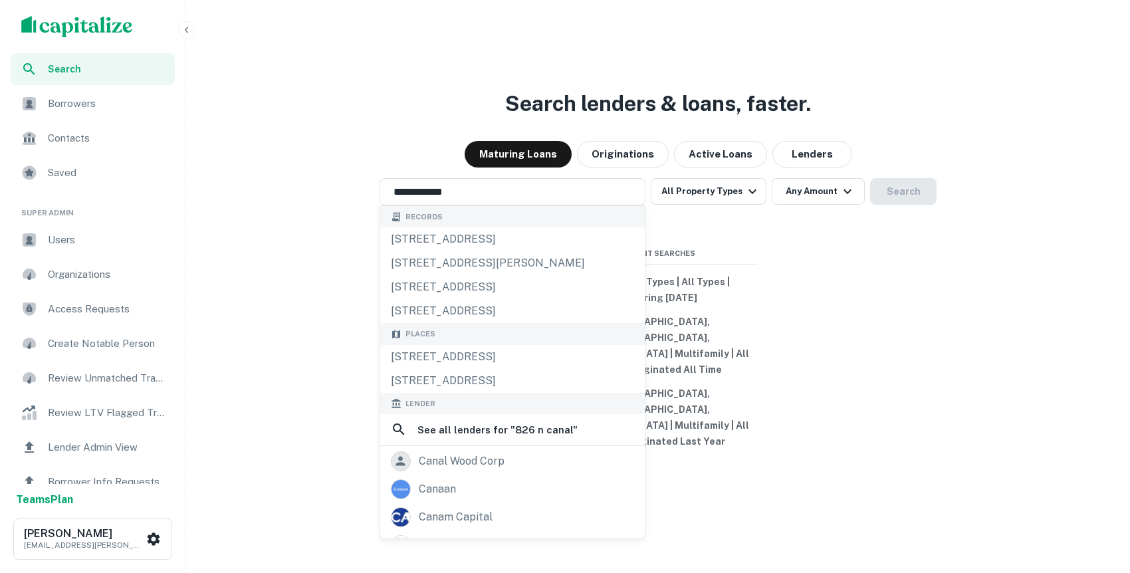
click at [742, 248] on div "**********" at bounding box center [657, 318] width 933 height 573
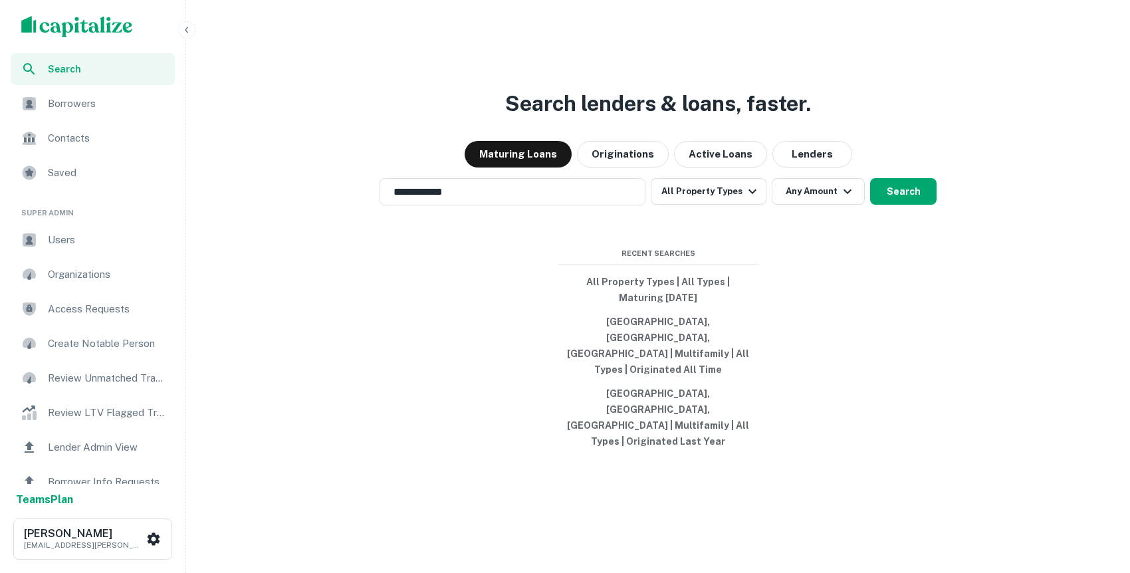
click at [707, 239] on div "**********" at bounding box center [657, 318] width 933 height 573
click at [695, 205] on button "All Property Types" at bounding box center [709, 191] width 116 height 27
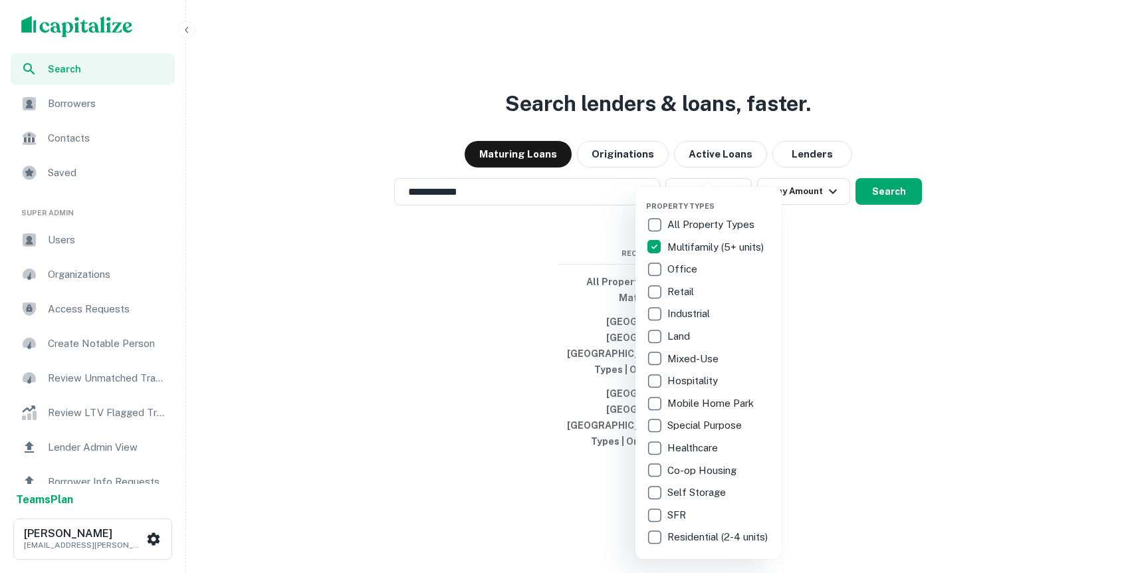
click at [869, 284] on div at bounding box center [565, 286] width 1130 height 573
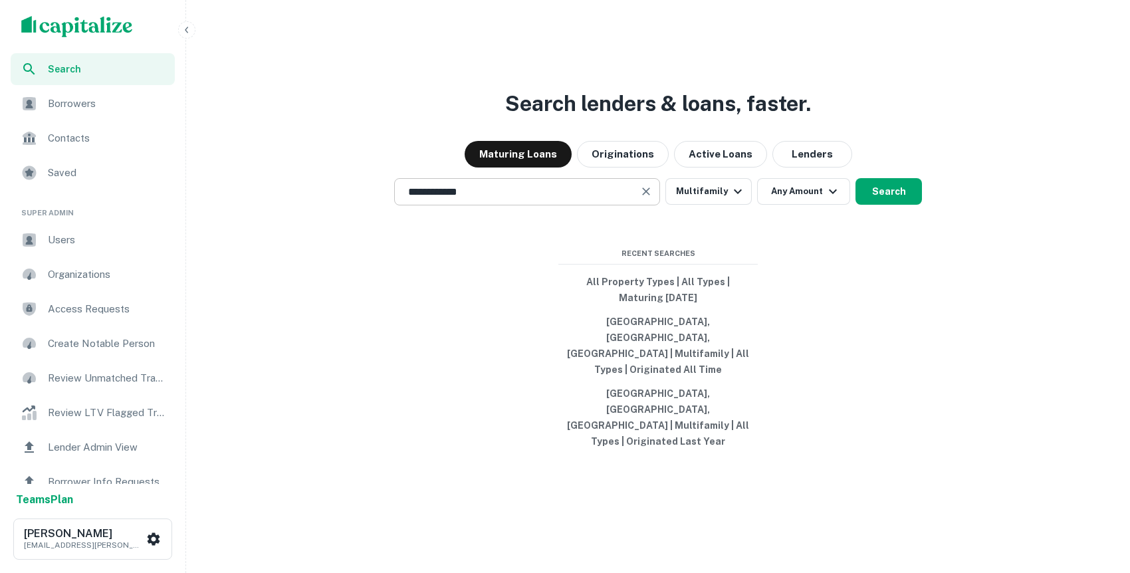
click at [503, 199] on input "**********" at bounding box center [517, 191] width 234 height 15
